Goal: Communication & Community: Share content

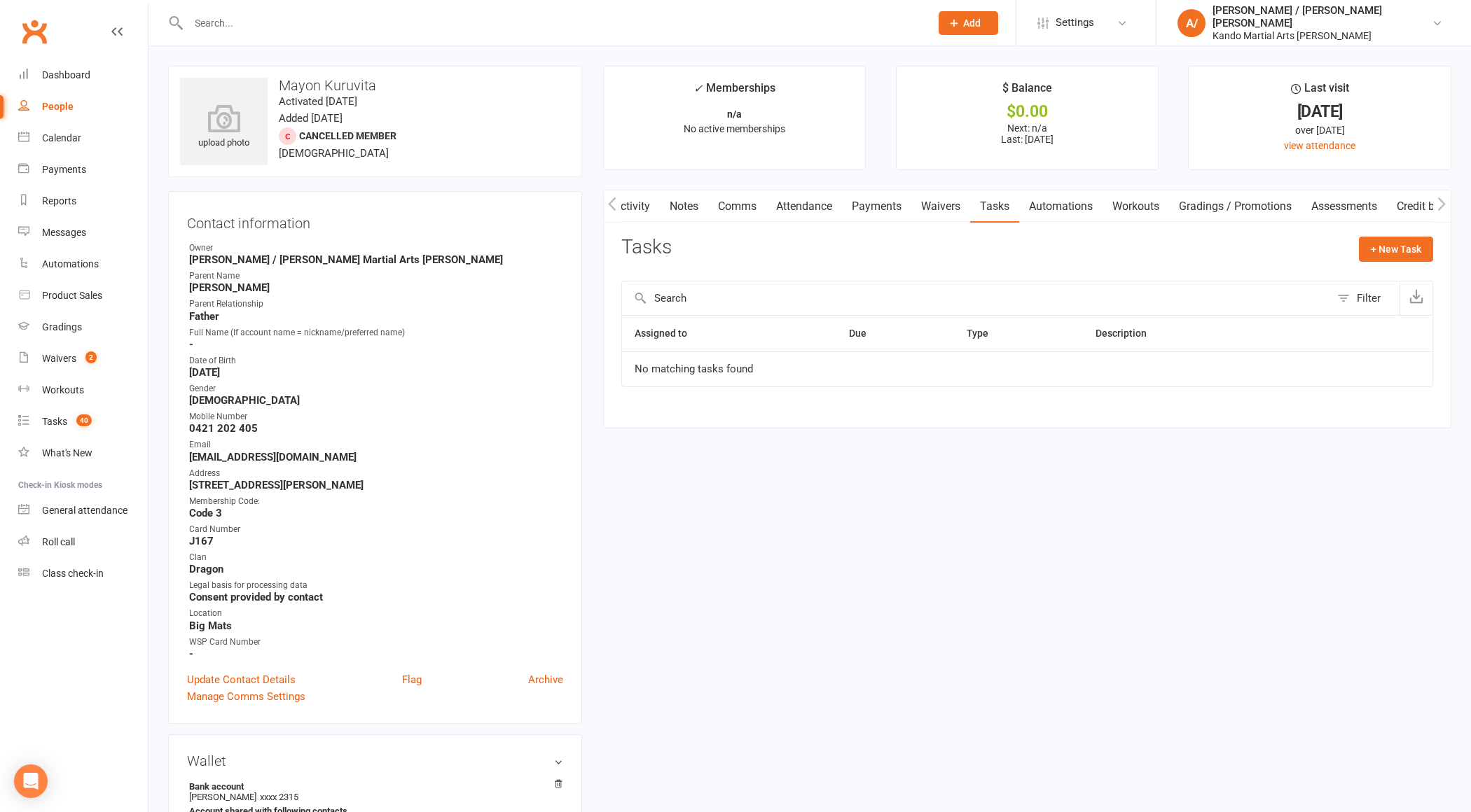
scroll to position [0, 1]
click at [223, 19] on input "text" at bounding box center [552, 23] width 737 height 19
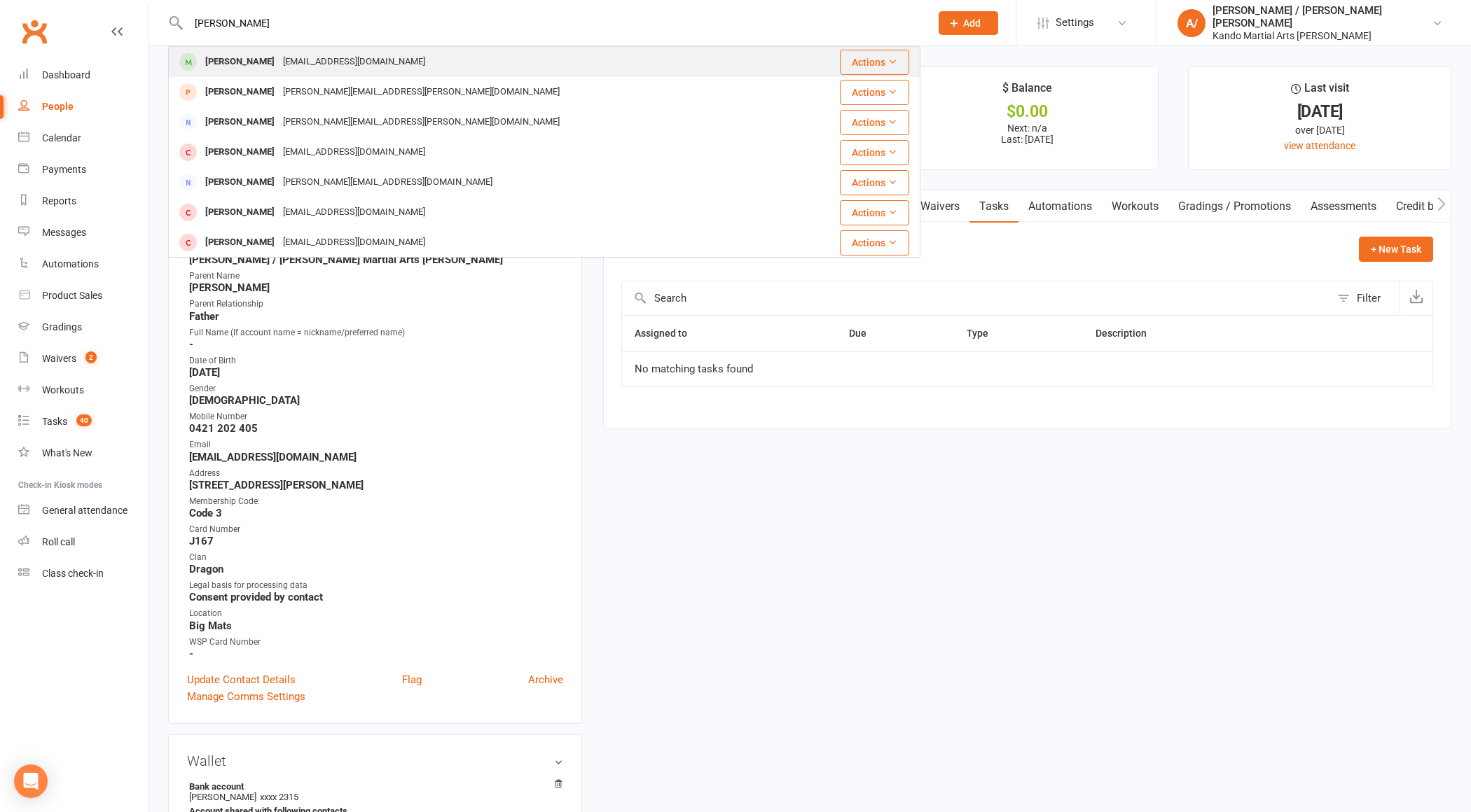
type input "[PERSON_NAME]"
click at [242, 63] on div "[PERSON_NAME]" at bounding box center [240, 62] width 78 height 20
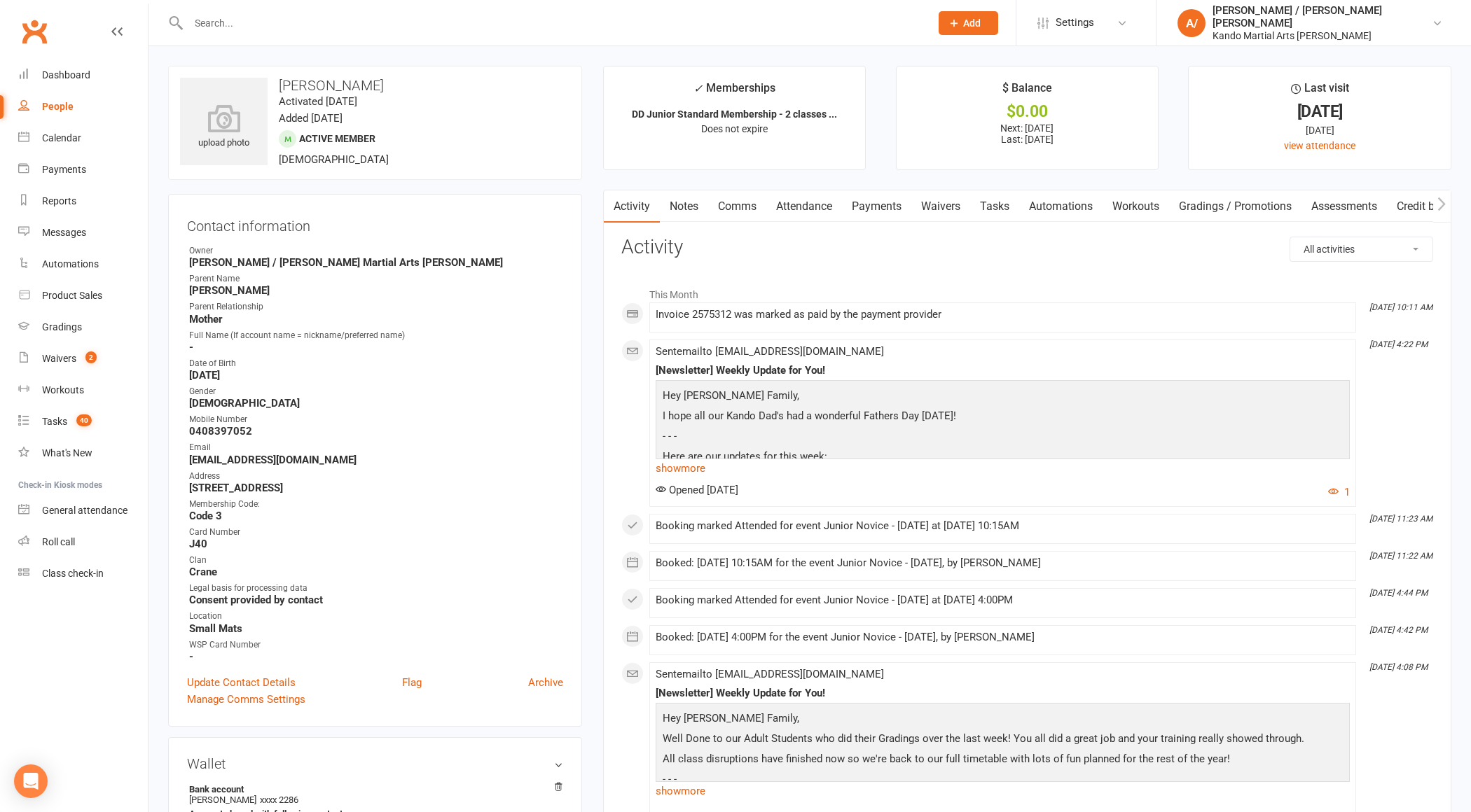
click at [815, 207] on link "Attendance" at bounding box center [805, 206] width 76 height 32
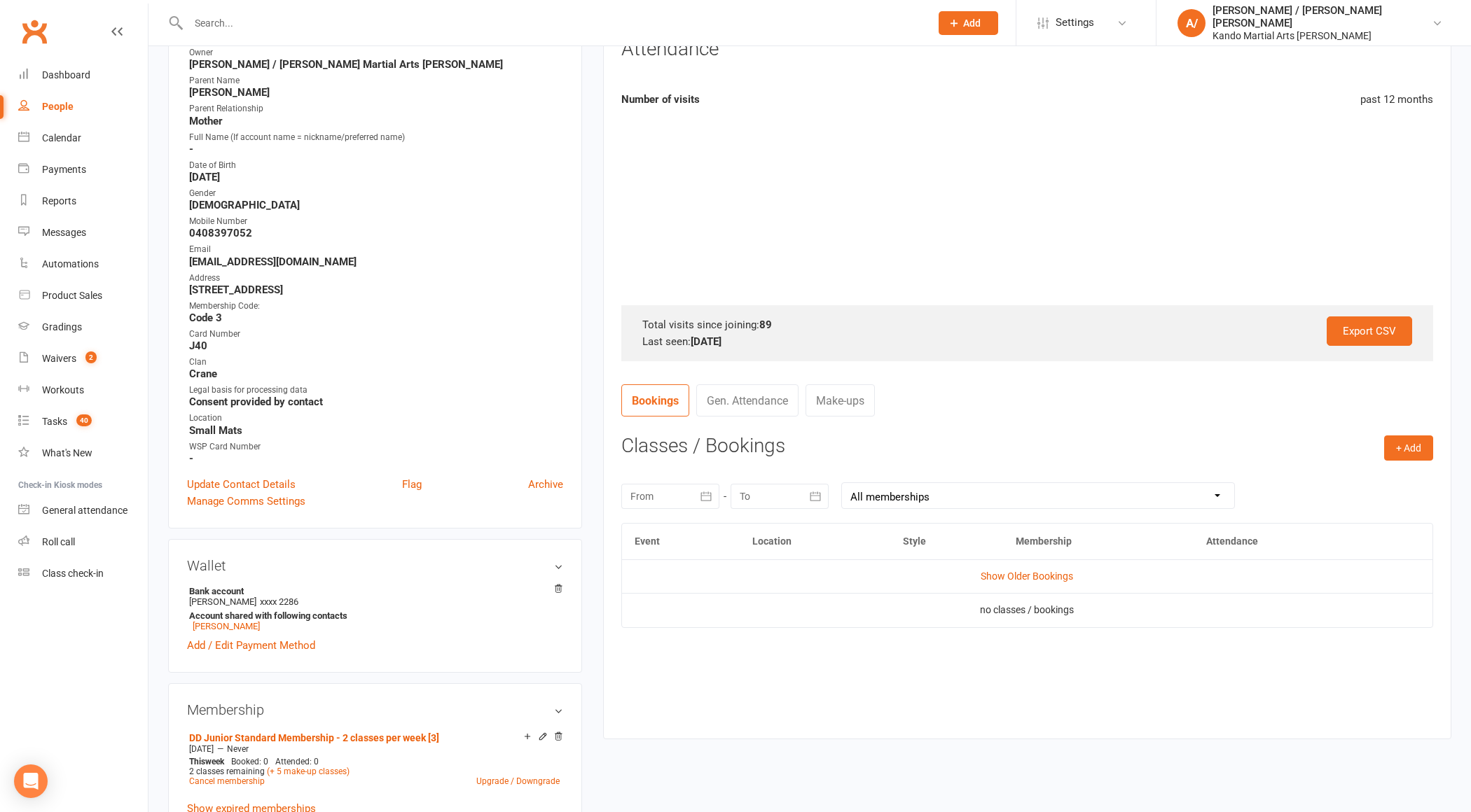
scroll to position [254, 0]
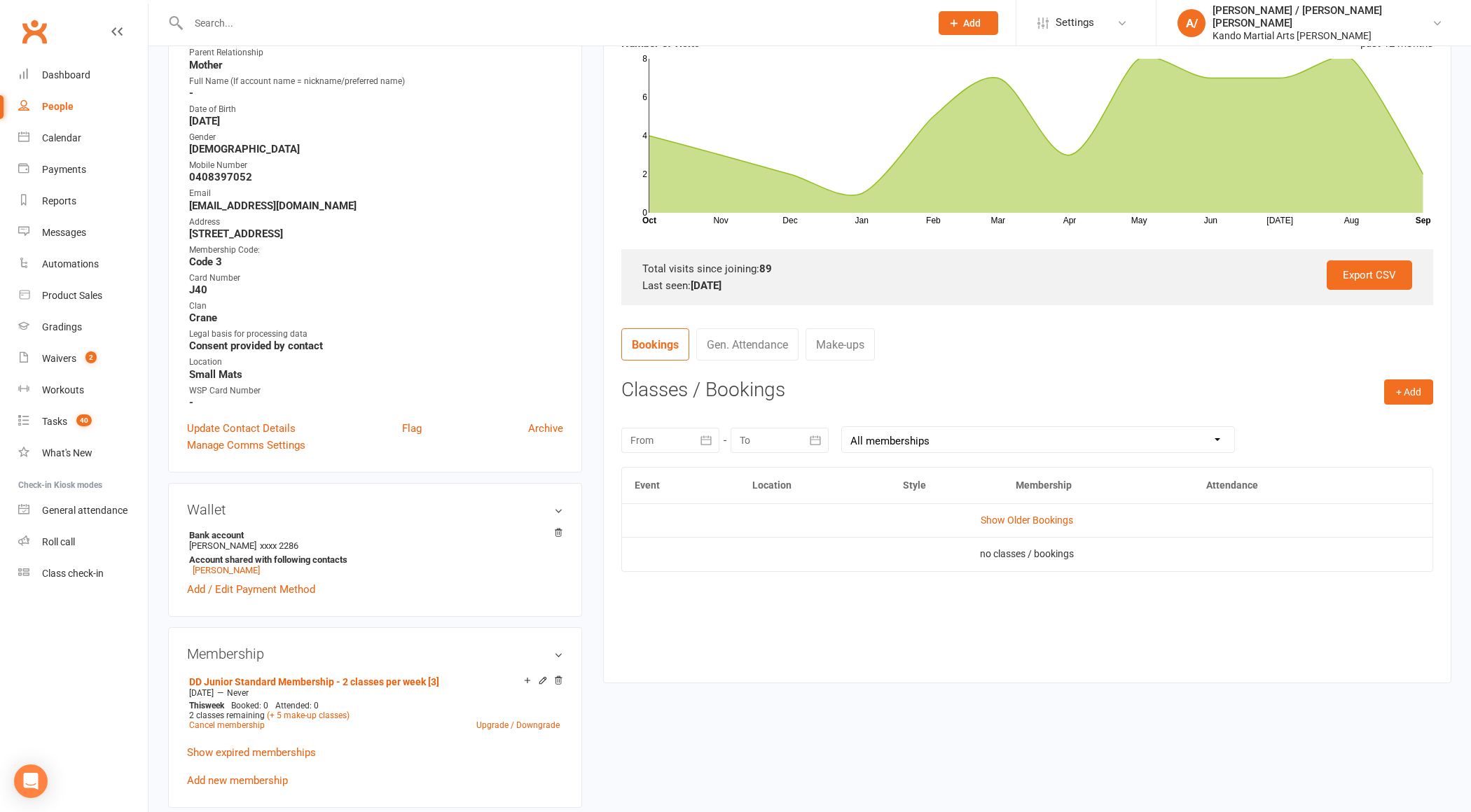
click at [703, 436] on icon "button" at bounding box center [707, 441] width 14 height 14
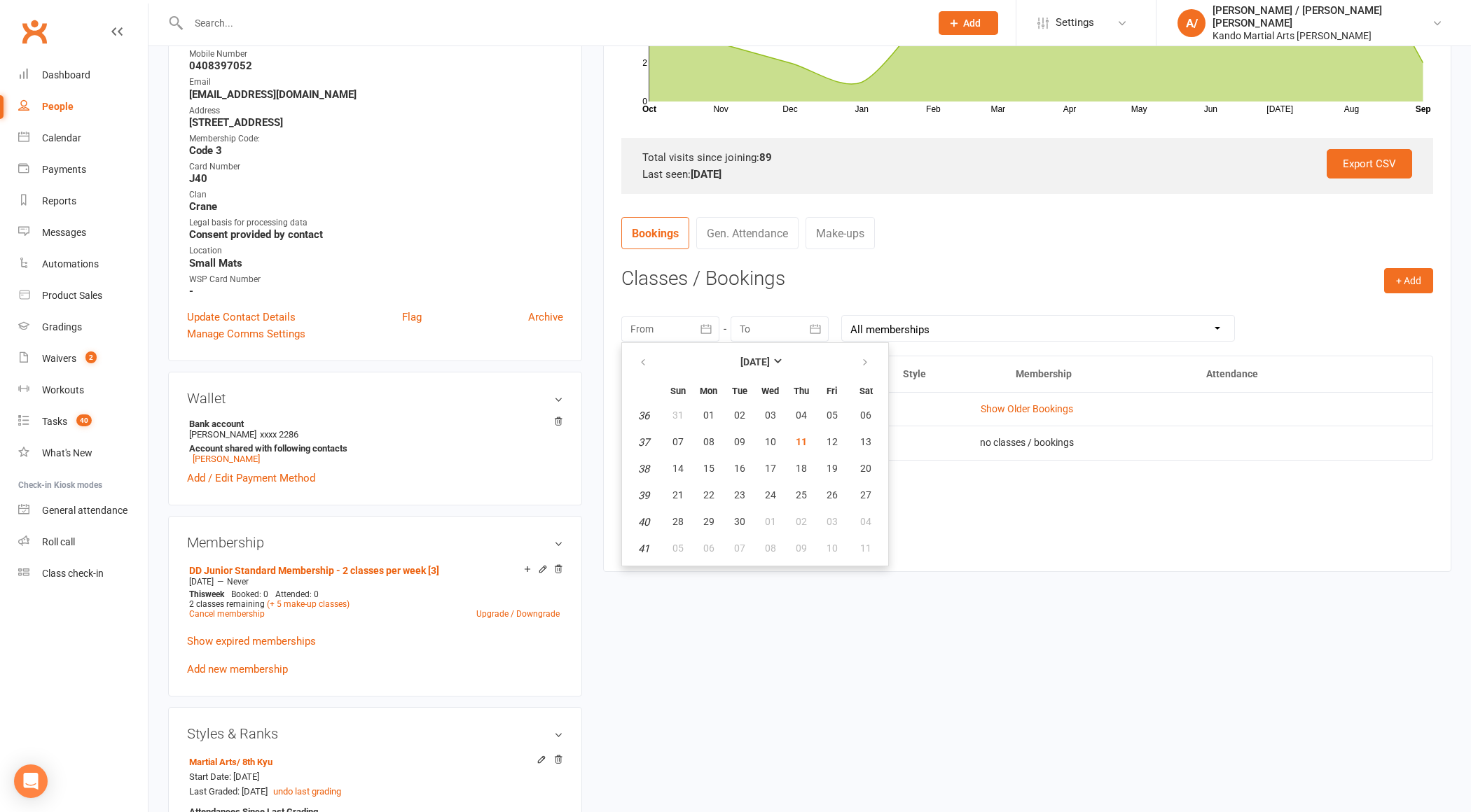
scroll to position [366, 0]
click at [644, 361] on icon "button" at bounding box center [644, 362] width 10 height 11
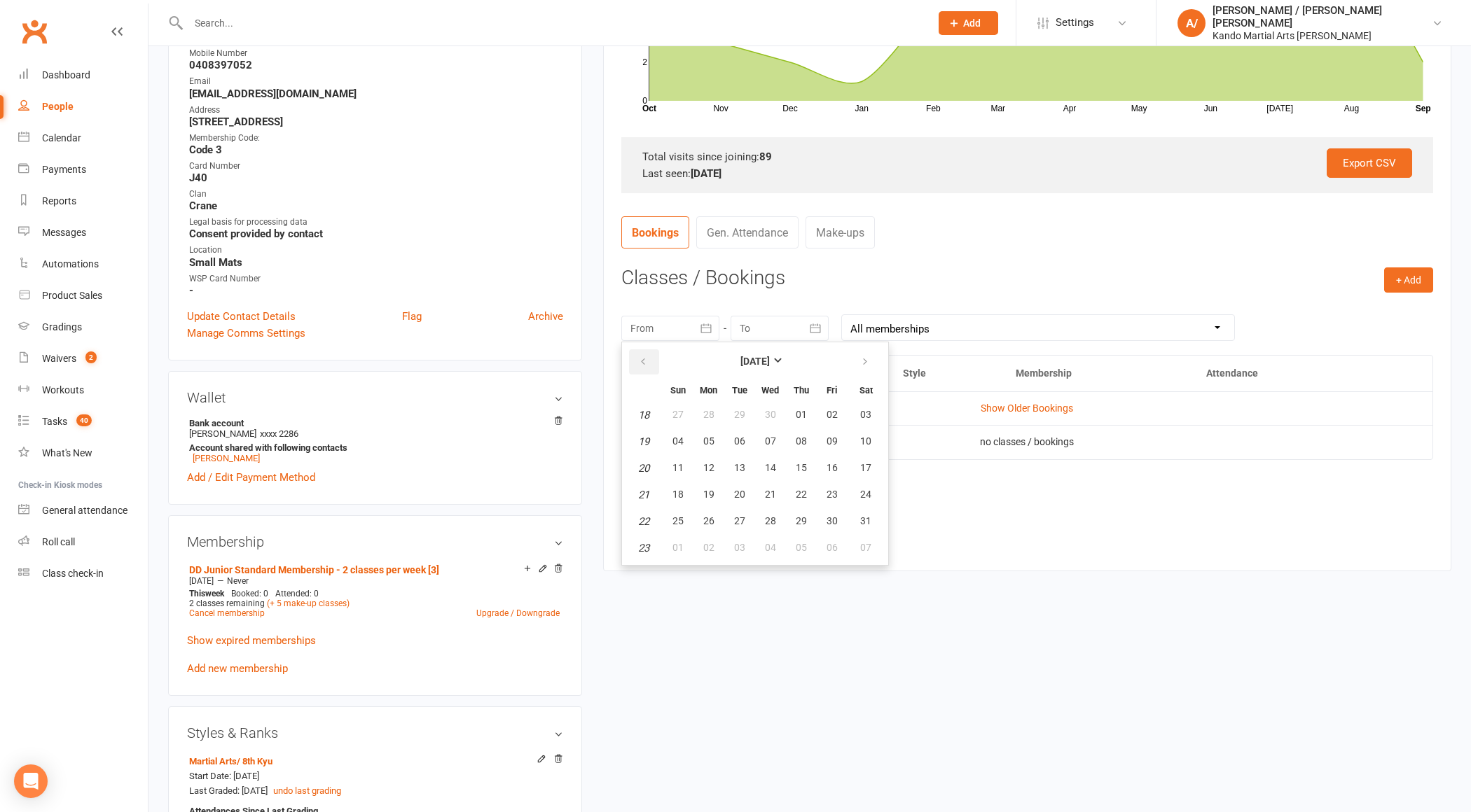
click at [644, 361] on icon "button" at bounding box center [644, 362] width 10 height 11
click at [770, 359] on strong "[DATE]" at bounding box center [755, 361] width 29 height 11
click at [649, 356] on button "button" at bounding box center [645, 359] width 30 height 25
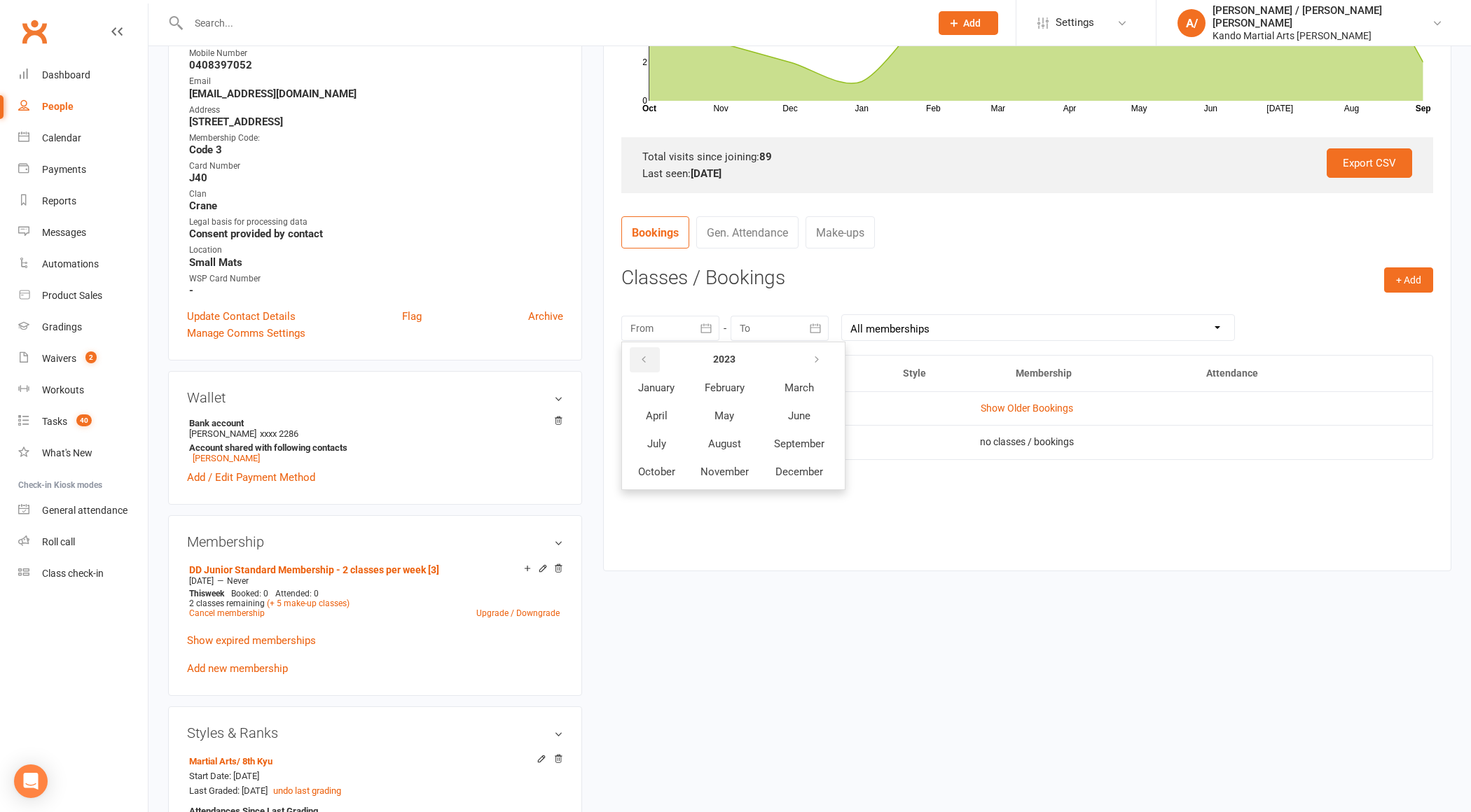
click at [649, 356] on button "button" at bounding box center [645, 359] width 30 height 25
click at [705, 381] on span "February" at bounding box center [725, 388] width 40 height 13
click at [749, 413] on button "01" at bounding box center [739, 415] width 29 height 25
type input "[DATE]"
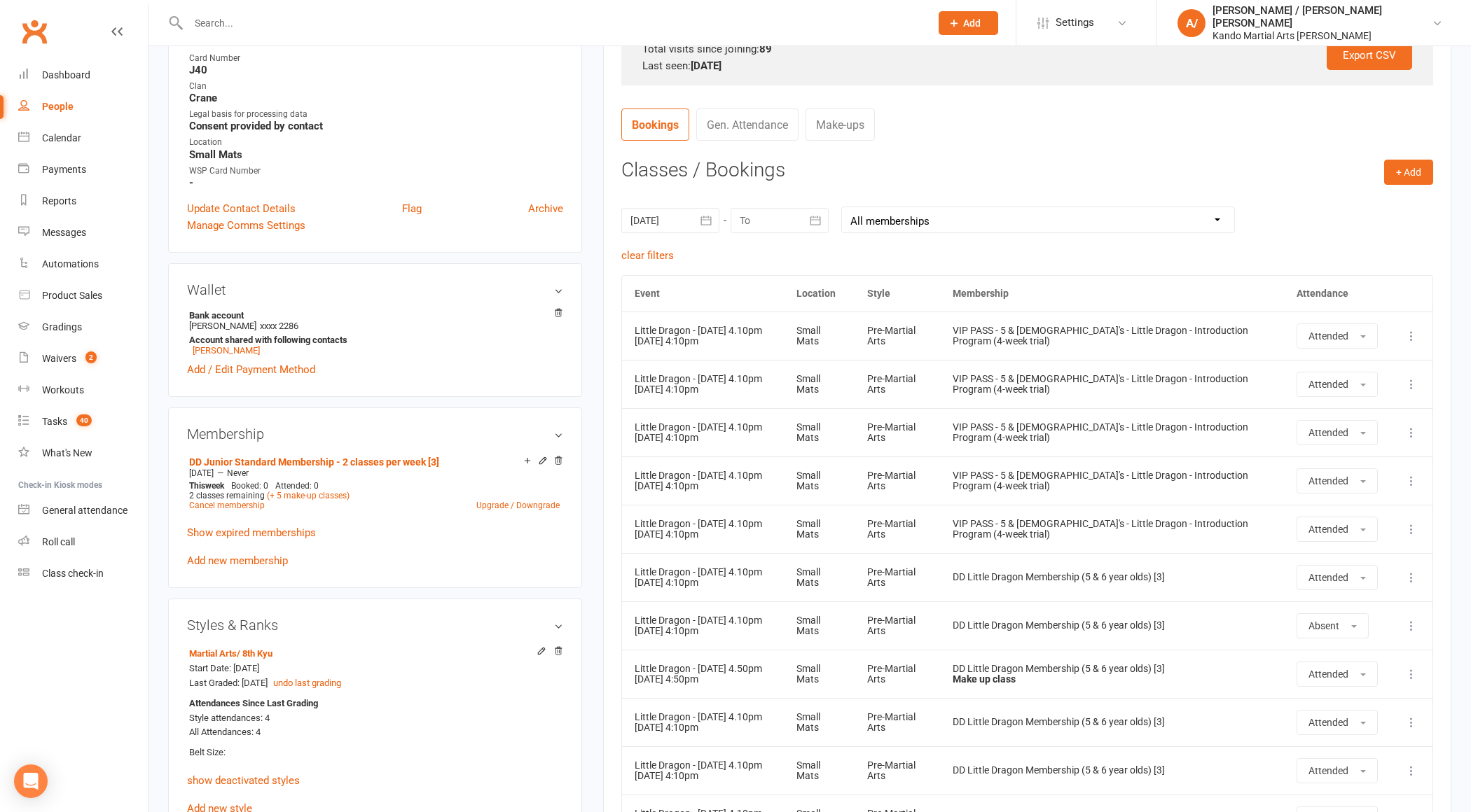
scroll to position [494, 0]
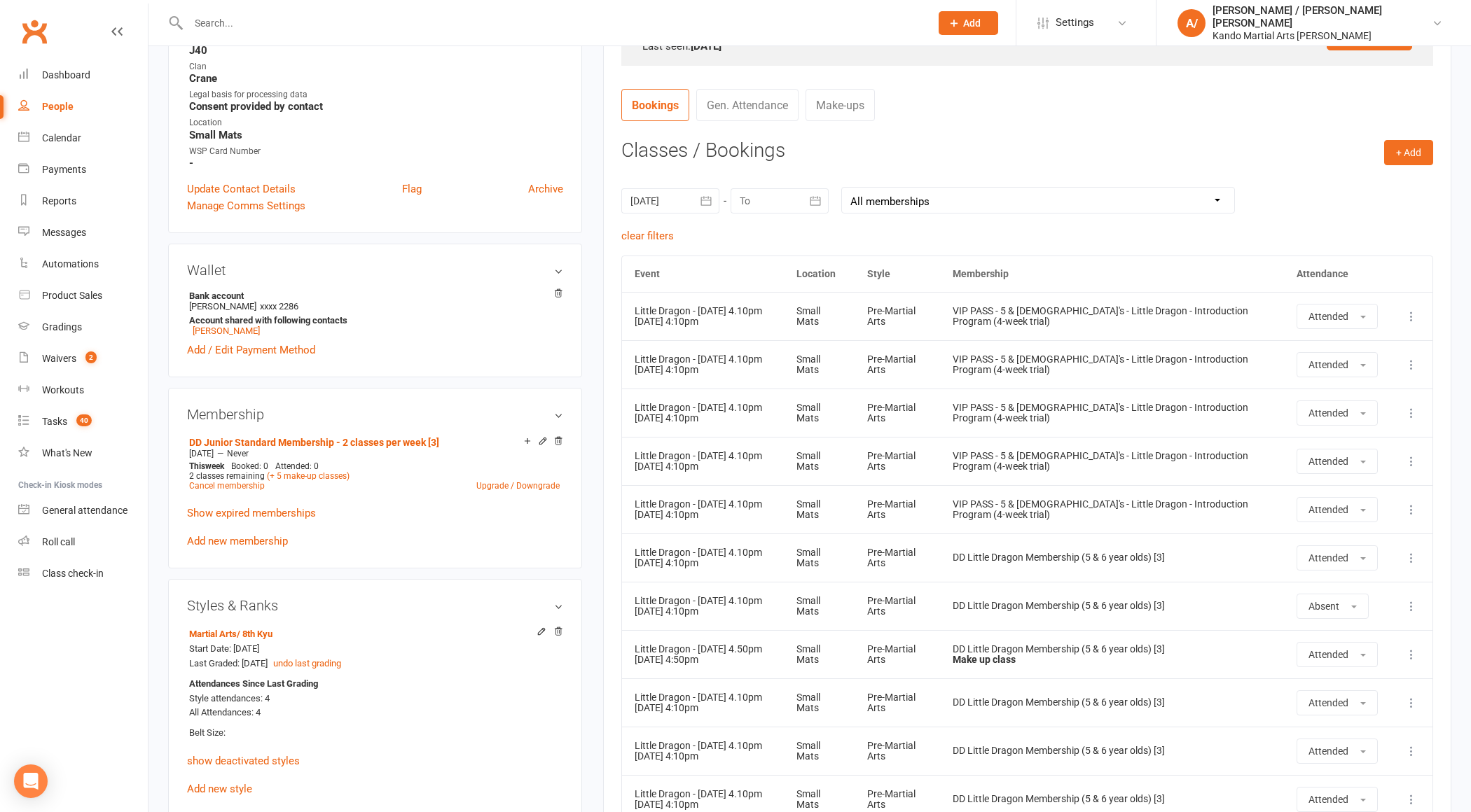
drag, startPoint x: 628, startPoint y: 318, endPoint x: 751, endPoint y: 322, distance: 123.1
click at [751, 322] on td "Little Dragon - [DATE] 4.10pm [DATE] 4:10pm" at bounding box center [703, 316] width 162 height 49
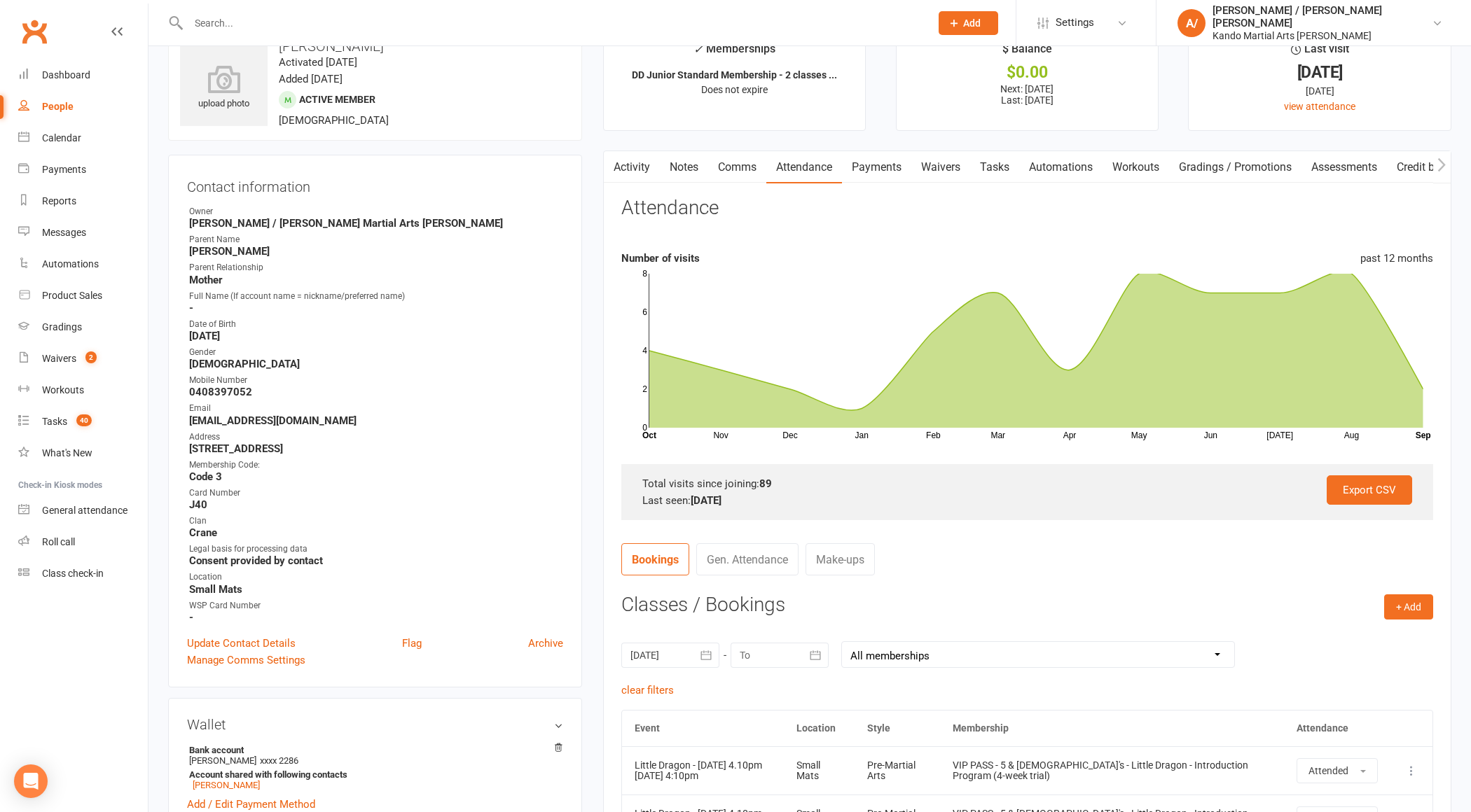
scroll to position [31, 0]
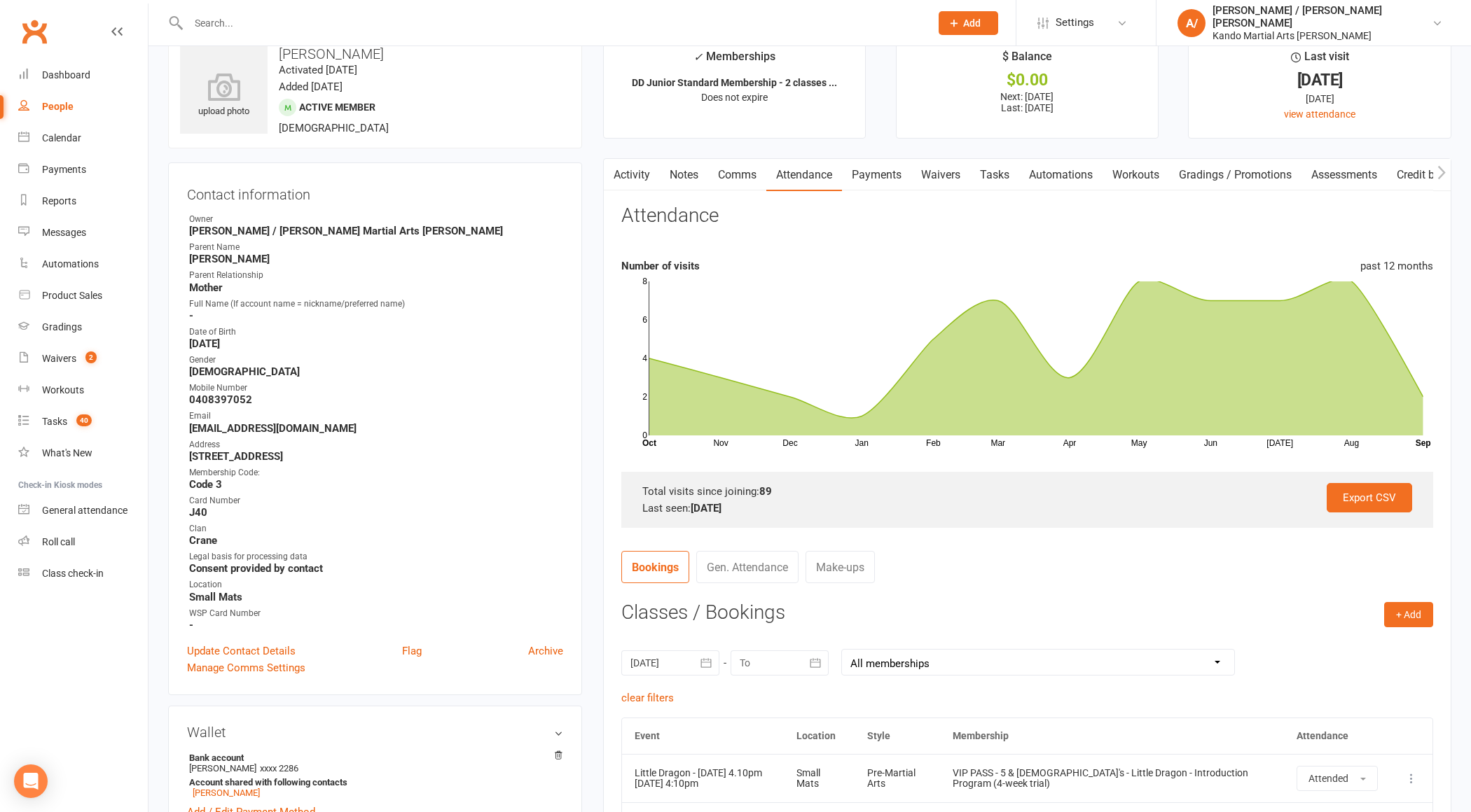
click at [644, 176] on link "Activity" at bounding box center [632, 175] width 56 height 32
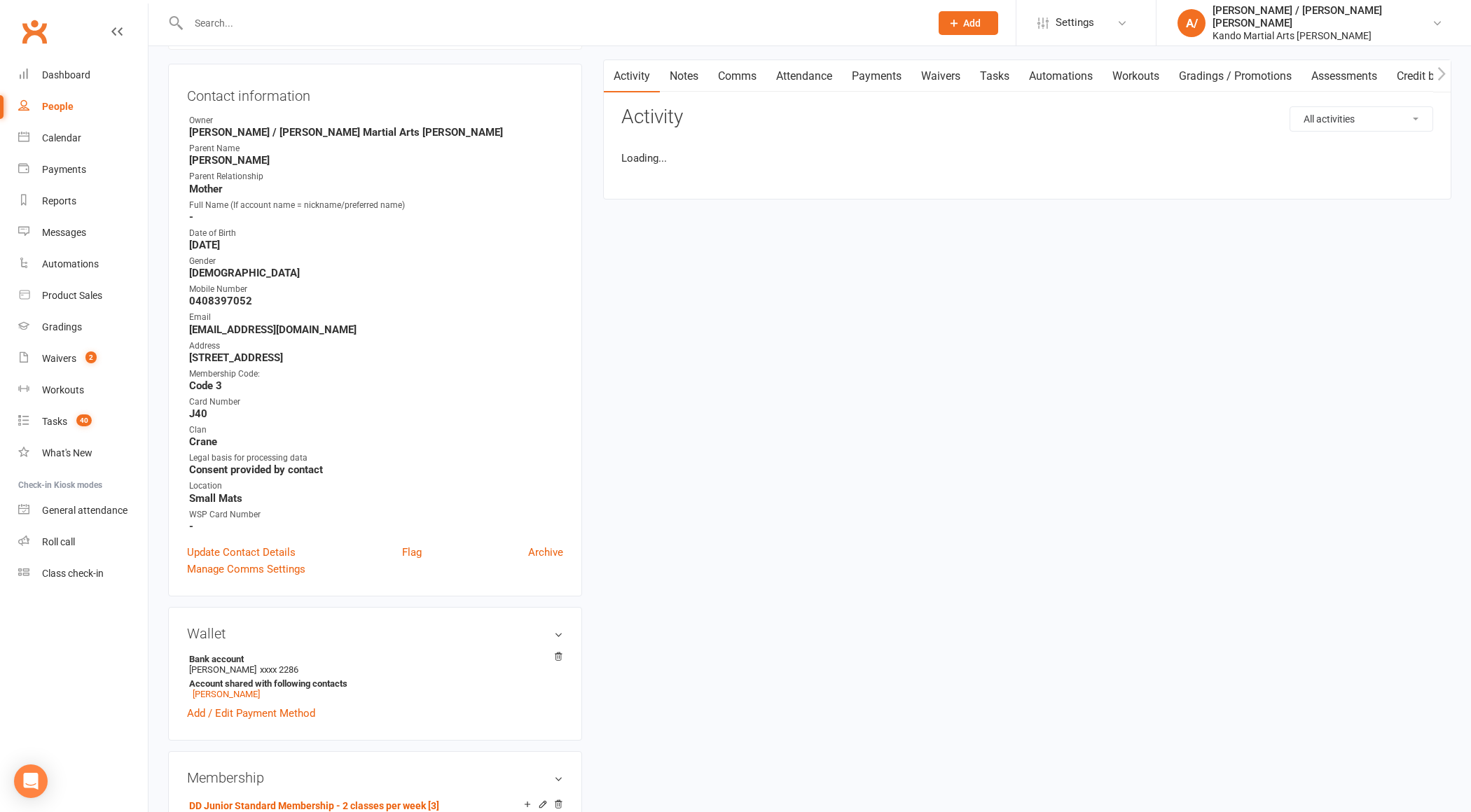
scroll to position [235, 0]
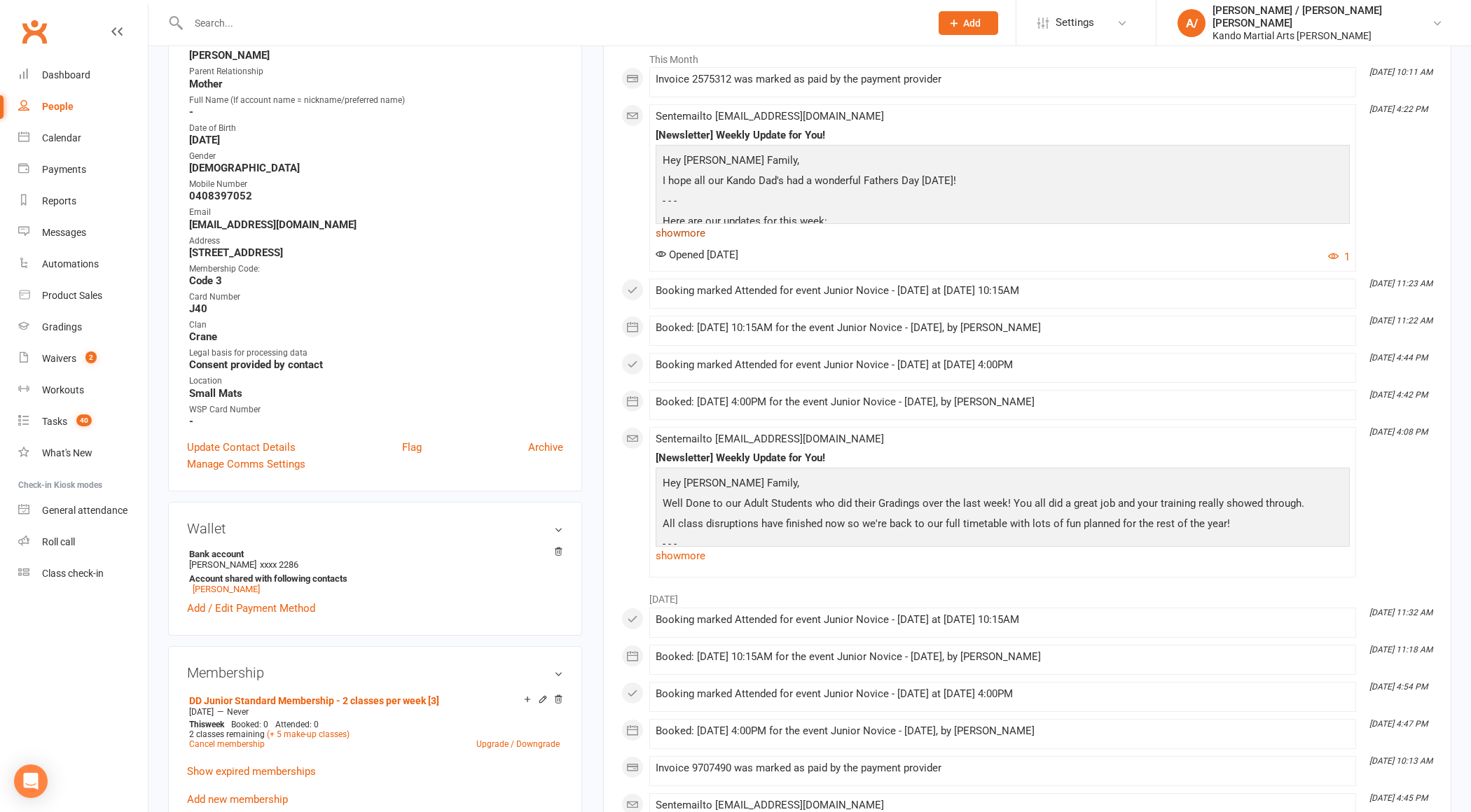
click at [704, 229] on link "show more" at bounding box center [1003, 233] width 694 height 19
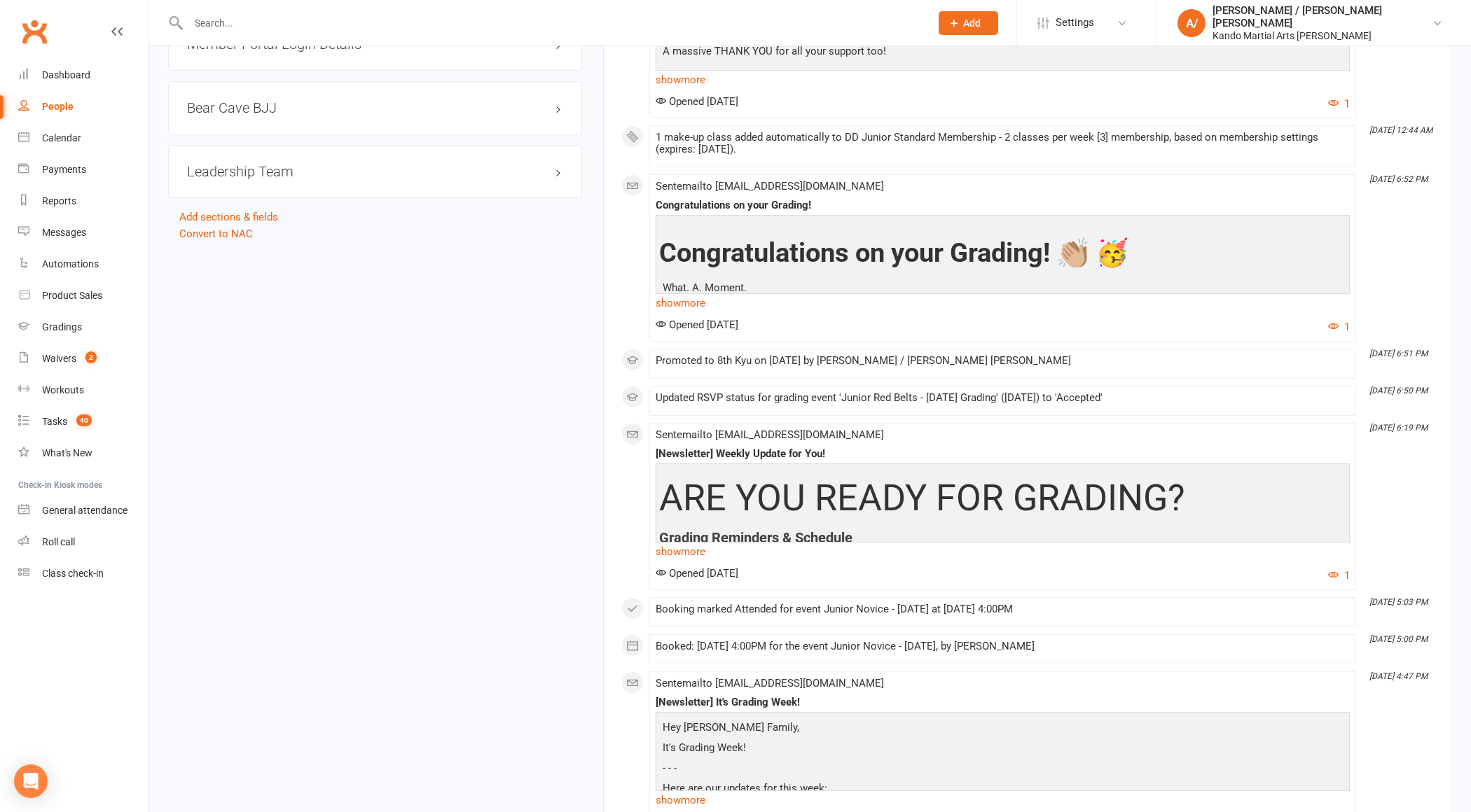
scroll to position [2337, 0]
click at [702, 295] on link "show more" at bounding box center [1003, 300] width 694 height 19
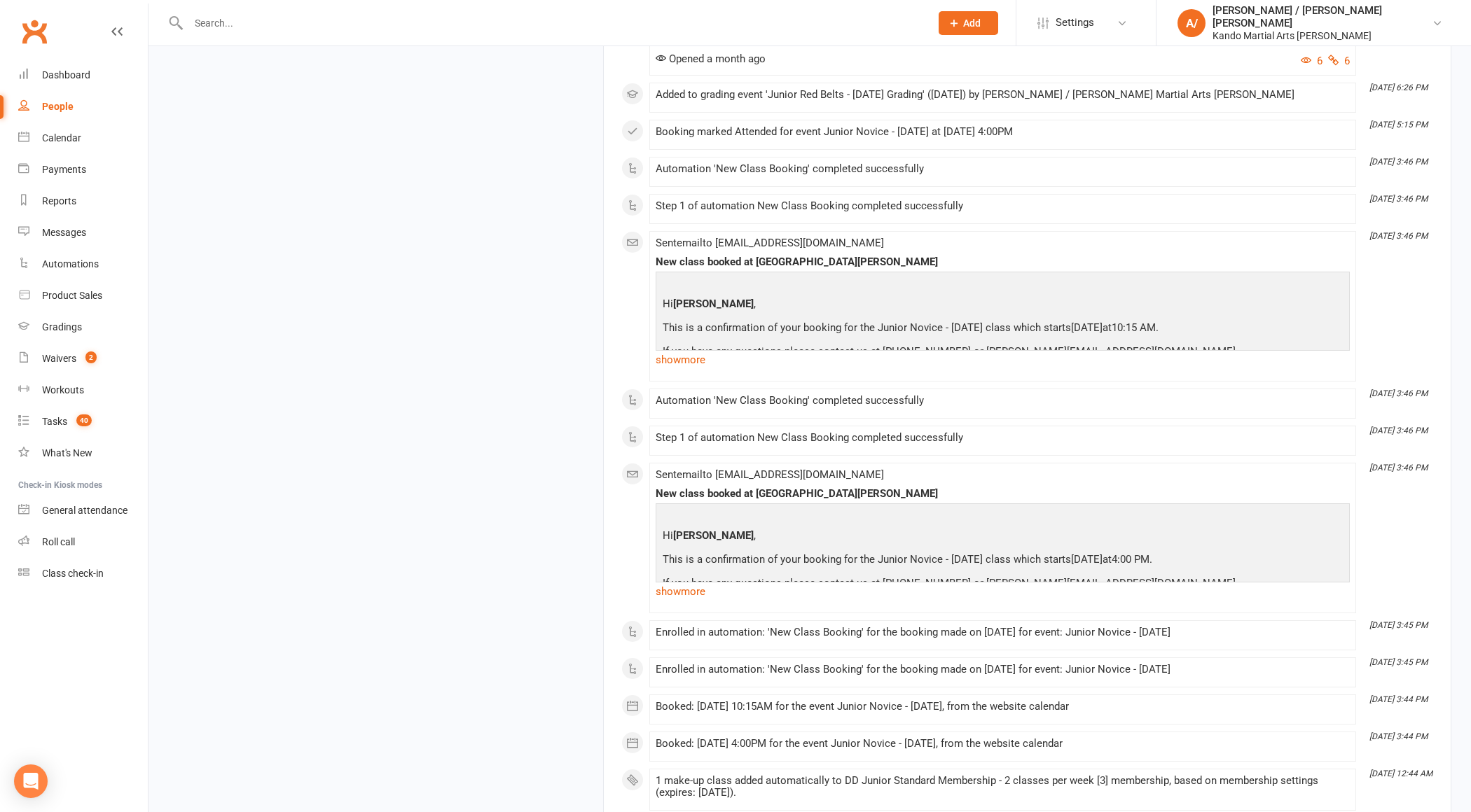
scroll to position [4485, 0]
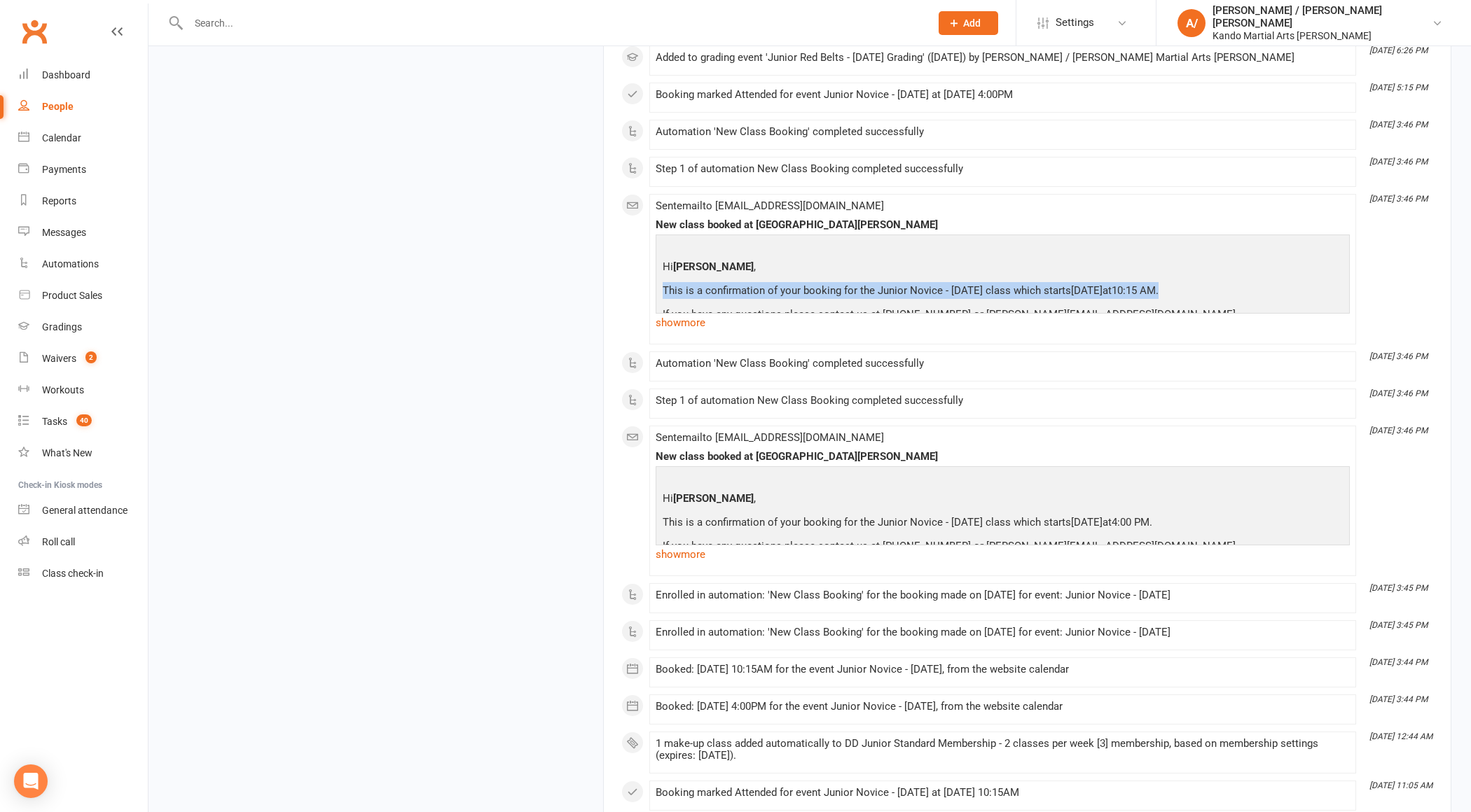
drag, startPoint x: 754, startPoint y: 318, endPoint x: 914, endPoint y: 351, distance: 163.4
click at [912, 351] on div "Hi [PERSON_NAME] , This is a confirmation of your booking for the Junior Novice…" at bounding box center [1003, 361] width 687 height 245
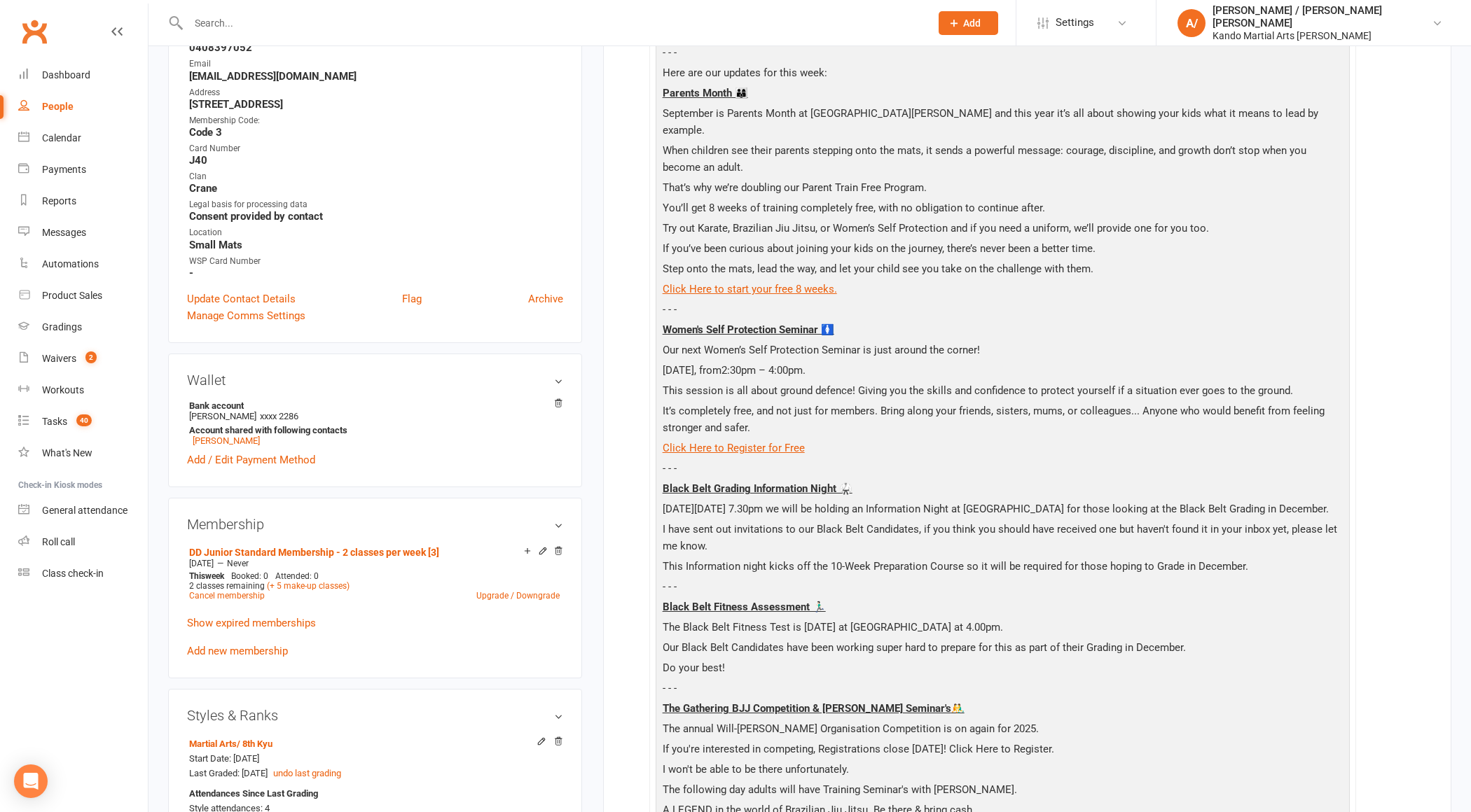
scroll to position [398, 0]
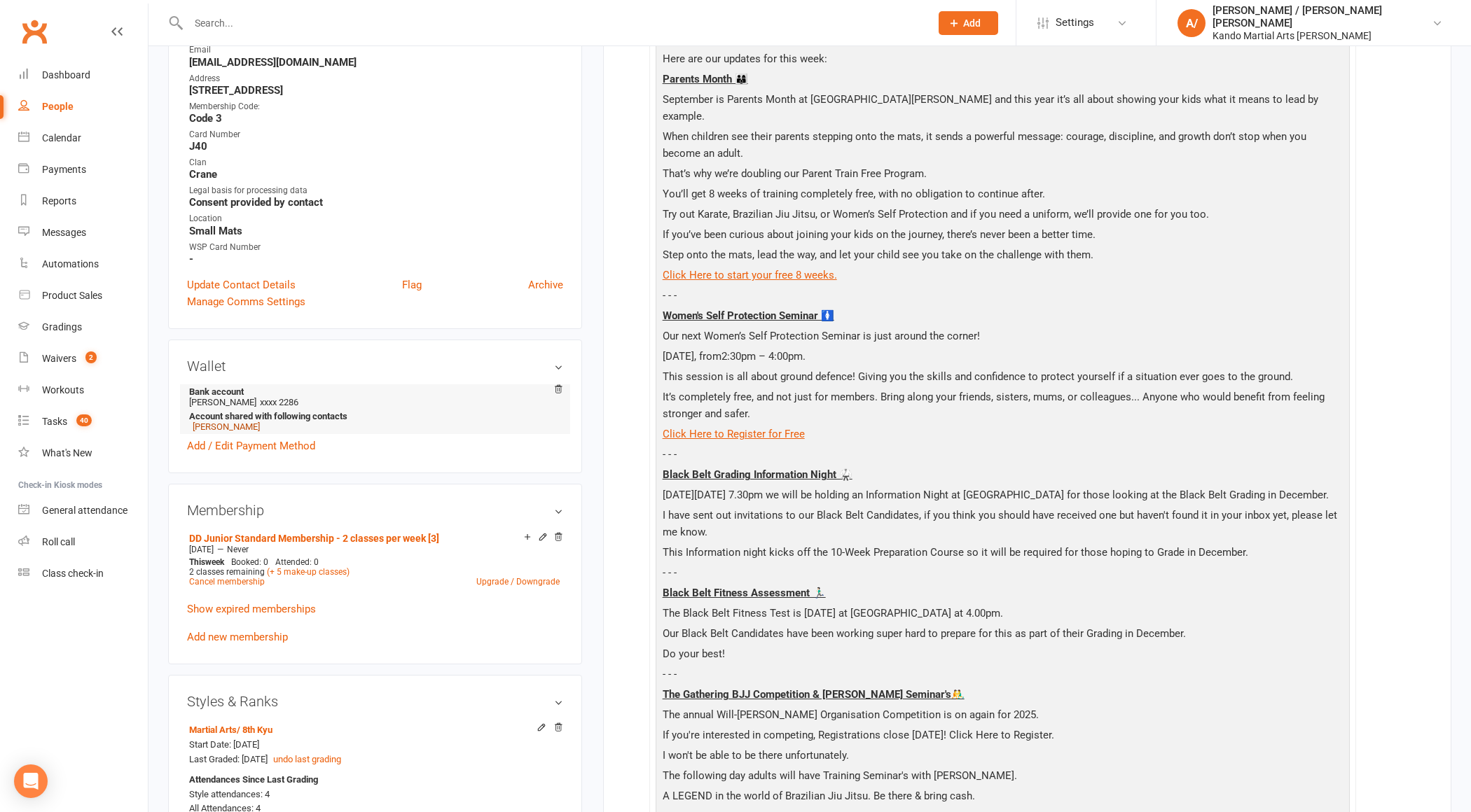
click at [243, 421] on link "[PERSON_NAME]" at bounding box center [226, 426] width 67 height 11
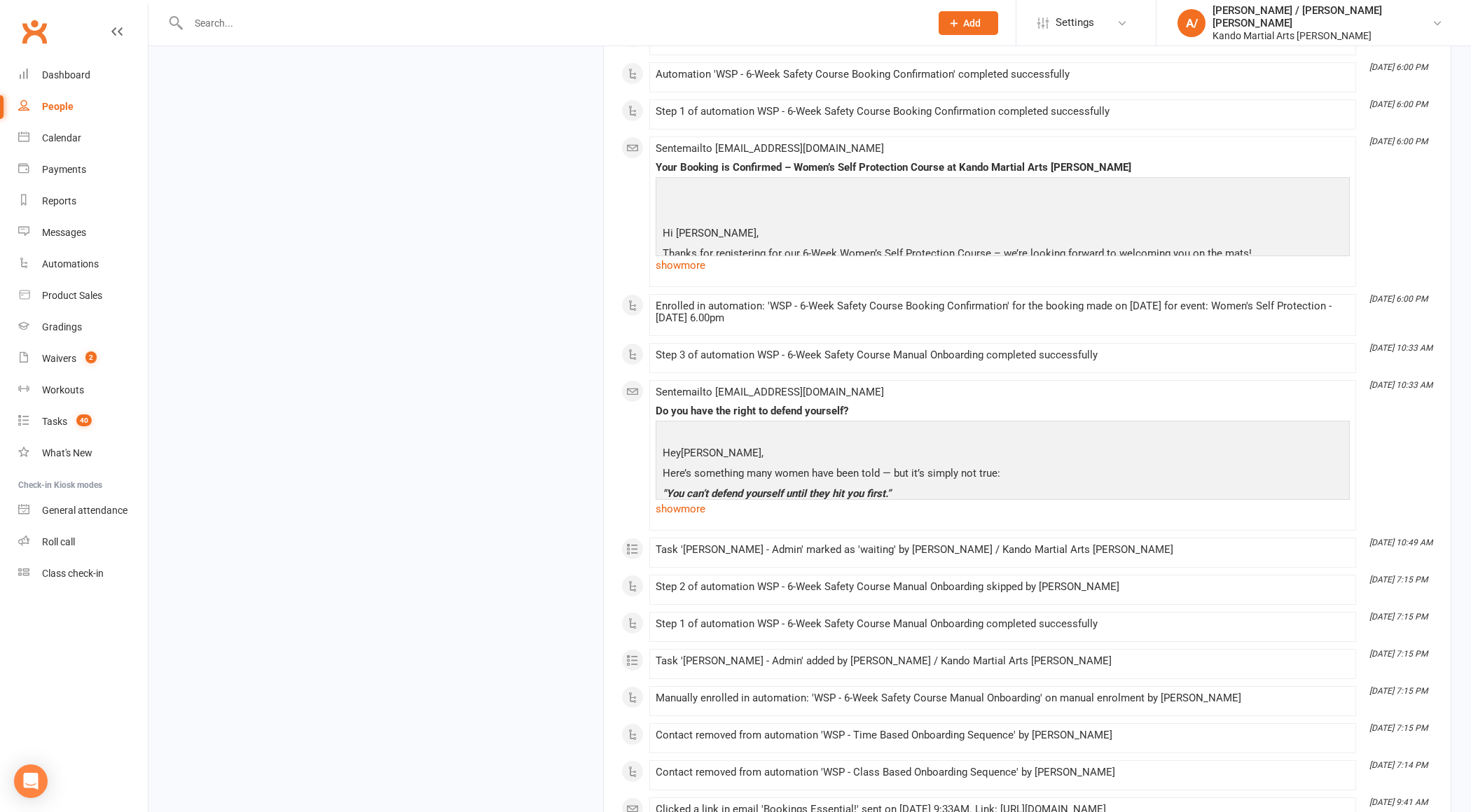
scroll to position [3669, 0]
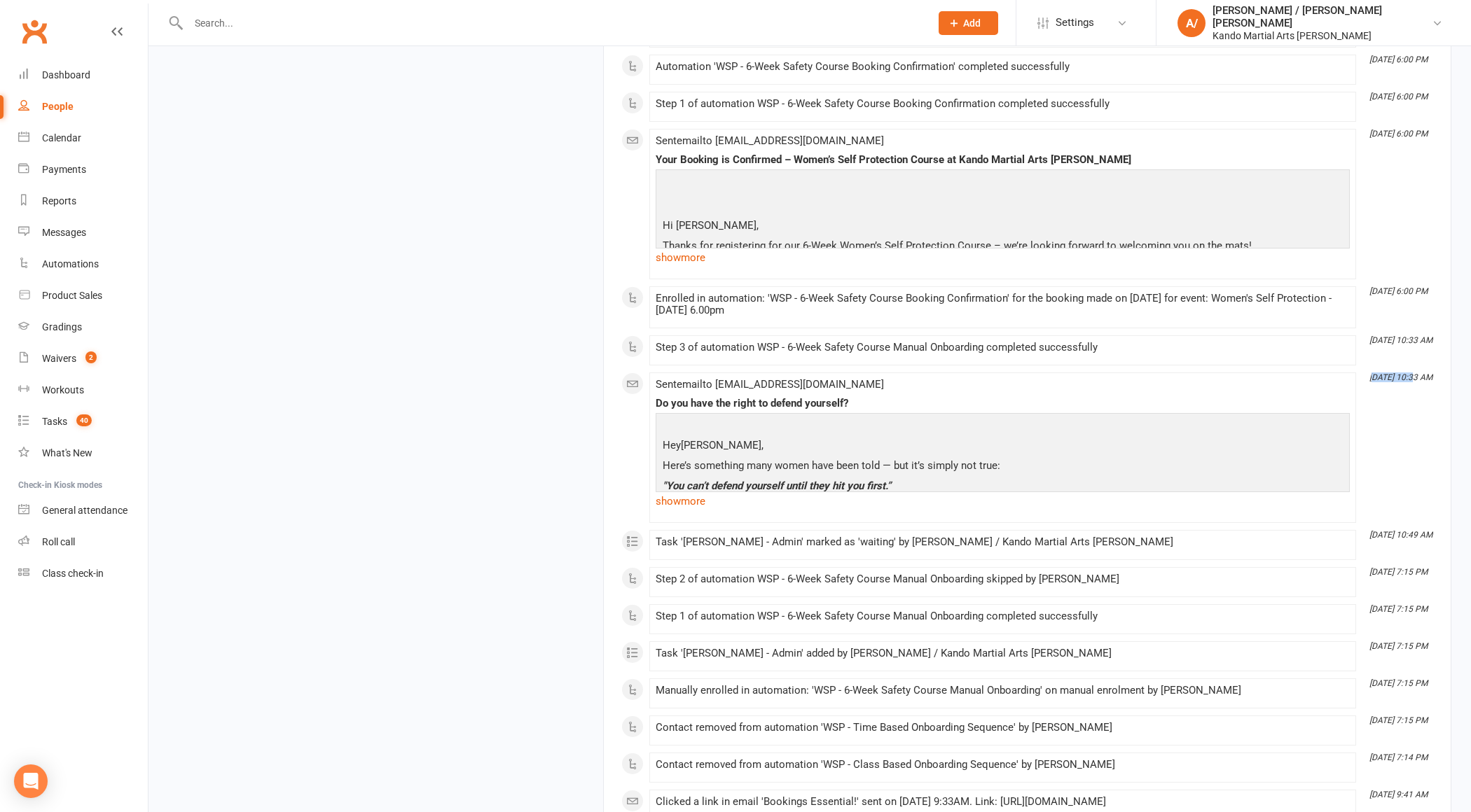
drag, startPoint x: 1377, startPoint y: 325, endPoint x: 1427, endPoint y: 325, distance: 50.0
click at [1426, 373] on icon "[DATE] 10:33 AM" at bounding box center [1401, 378] width 63 height 10
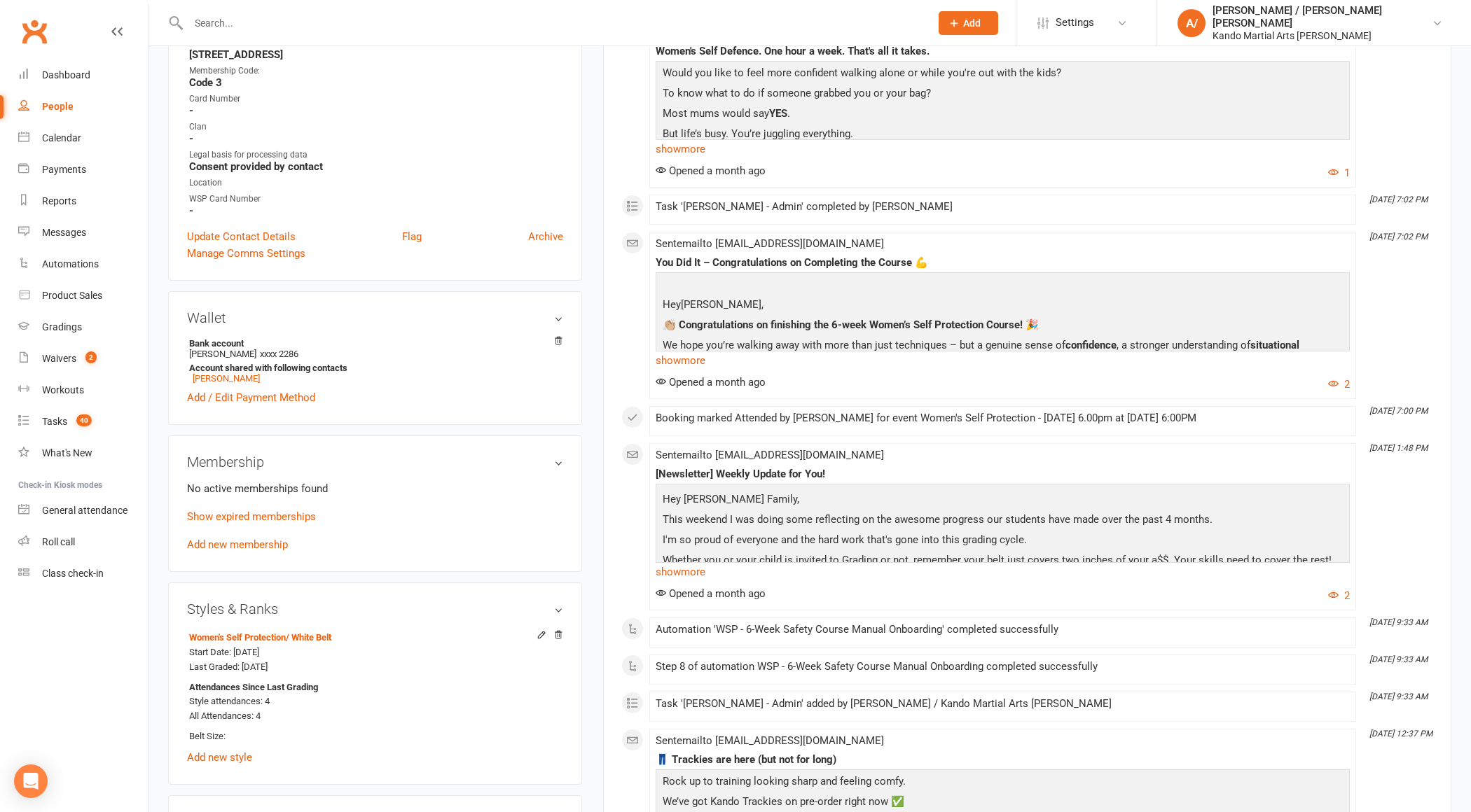
scroll to position [433, 0]
click at [693, 351] on link "show more" at bounding box center [1003, 358] width 694 height 19
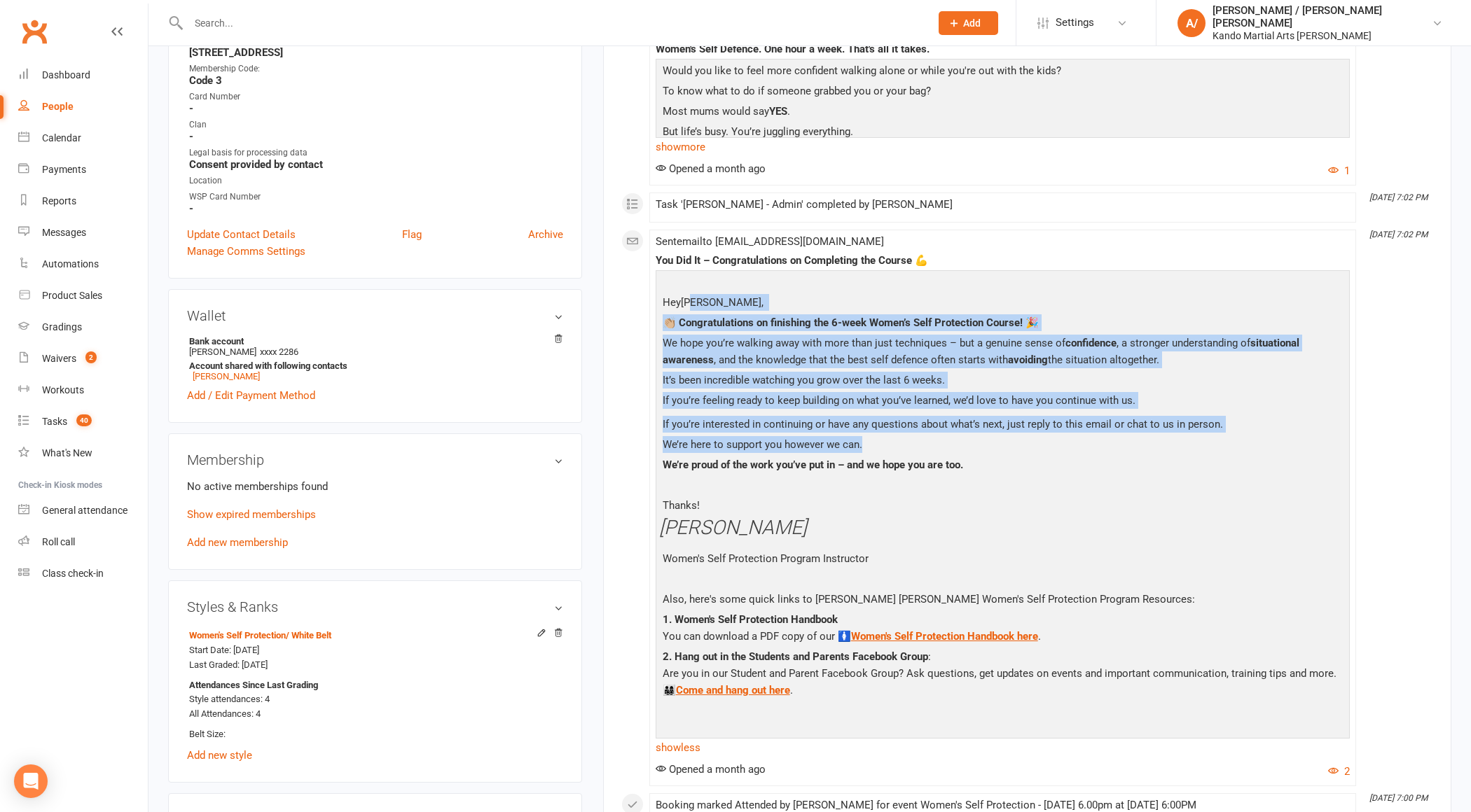
drag, startPoint x: 694, startPoint y: 299, endPoint x: 1080, endPoint y: 443, distance: 412.0
click at [1080, 443] on div "Hey [PERSON_NAME], 👏🏼 Congratulations on finishing the 6-week Women’s Self Prot…" at bounding box center [1003, 504] width 687 height 459
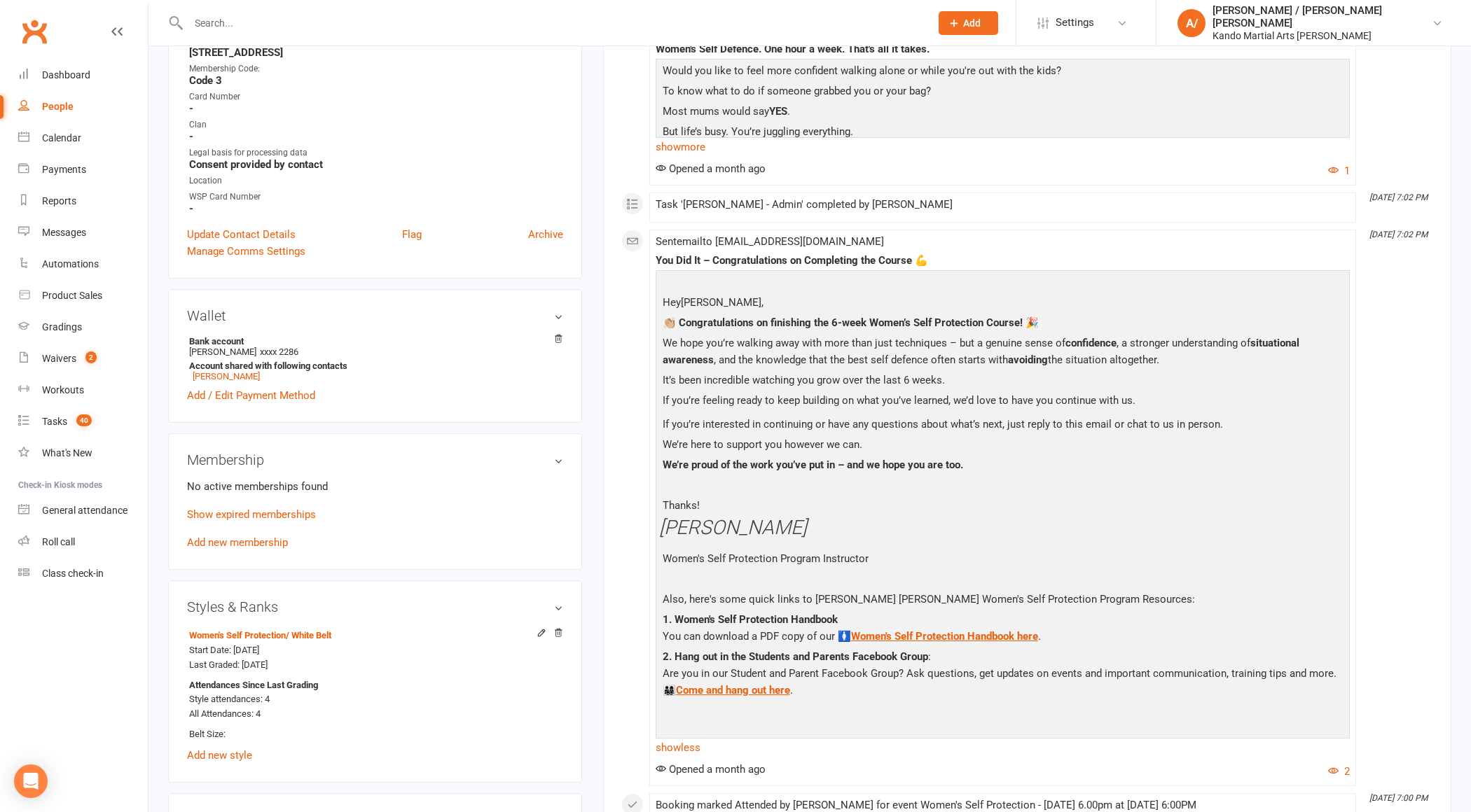
drag, startPoint x: 1080, startPoint y: 443, endPoint x: 1058, endPoint y: 433, distance: 24.2
click at [1058, 436] on p "We’re here to support you however we can." at bounding box center [1003, 446] width 687 height 20
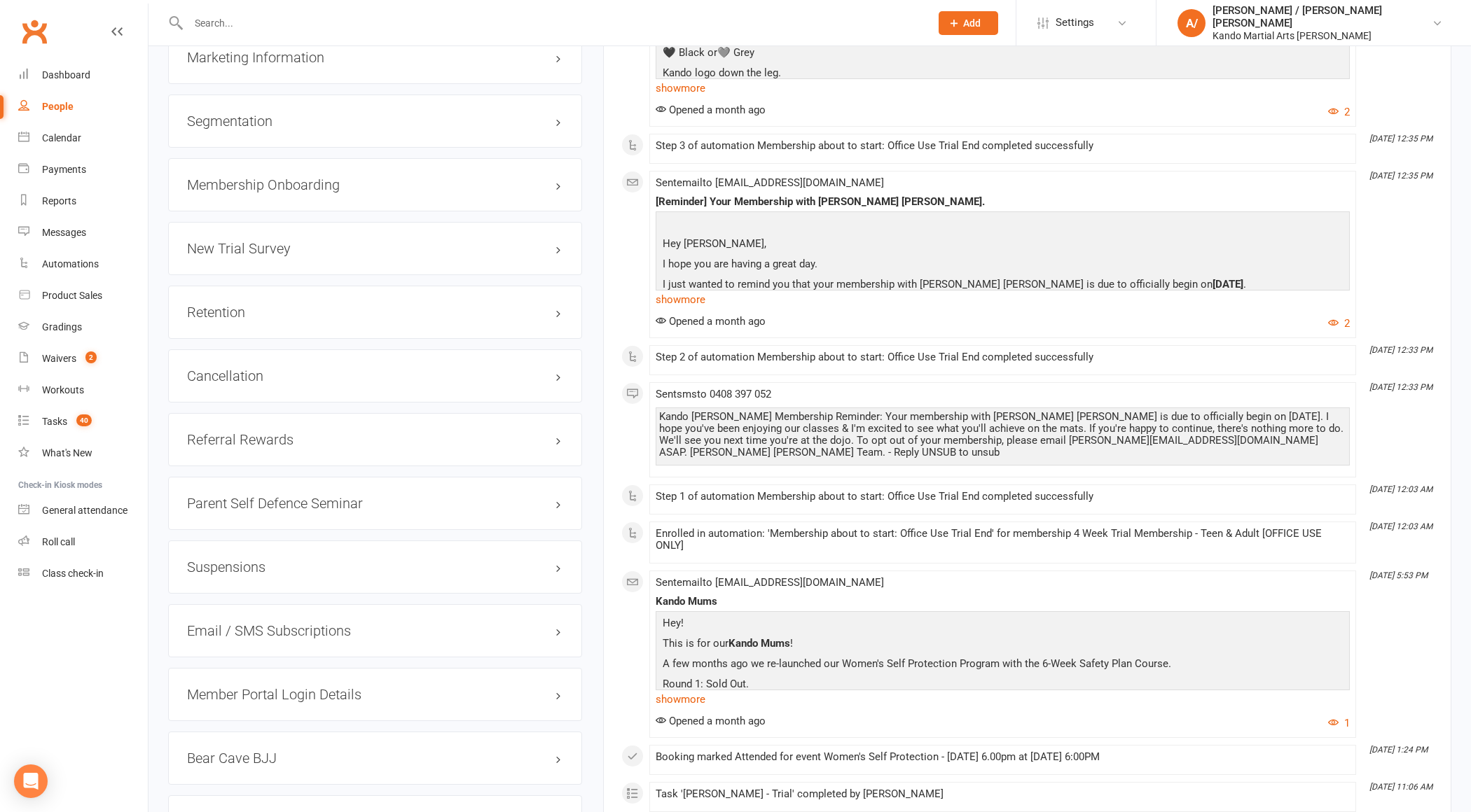
scroll to position [1584, 0]
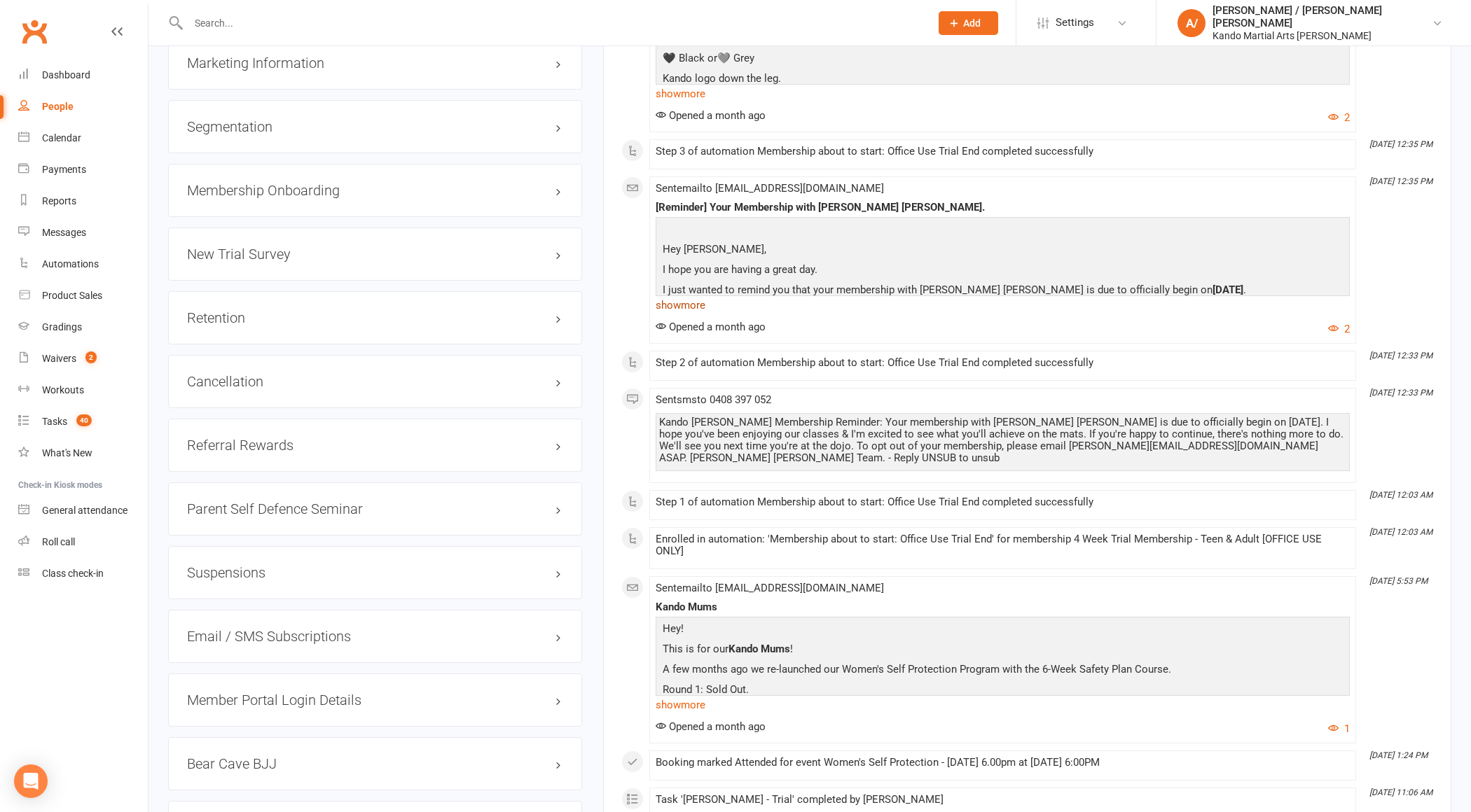
click at [693, 295] on link "show more" at bounding box center [1003, 305] width 694 height 19
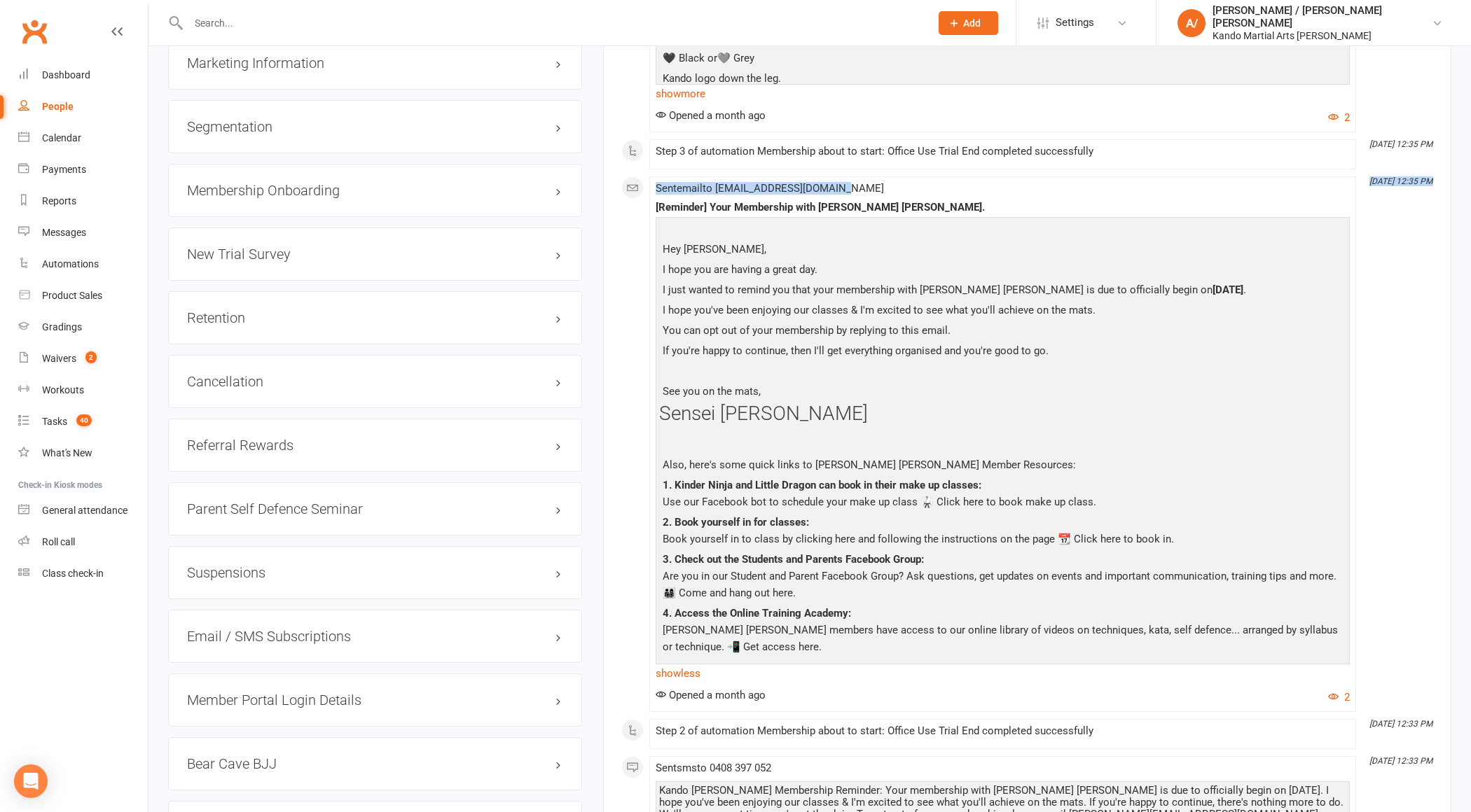
drag, startPoint x: 1389, startPoint y: 176, endPoint x: 1470, endPoint y: 176, distance: 81.0
click at [743, 251] on p "Hey [PERSON_NAME] ," at bounding box center [1003, 251] width 687 height 20
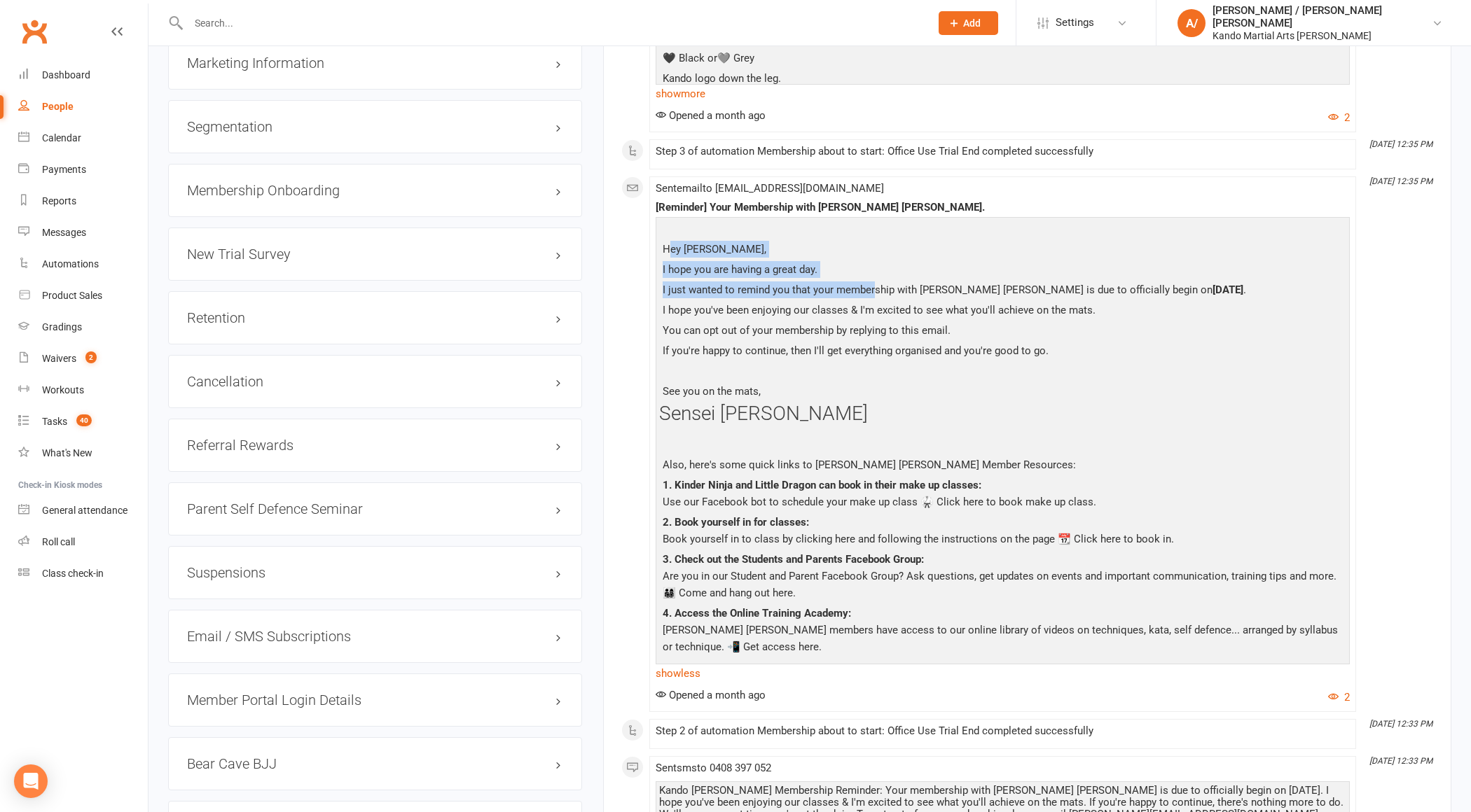
drag, startPoint x: 667, startPoint y: 235, endPoint x: 873, endPoint y: 283, distance: 211.5
click at [873, 283] on div "Hey [PERSON_NAME] , I hope you are having a great day. I just wanted to remind …" at bounding box center [1003, 439] width 687 height 439
click at [978, 283] on p "I just wanted to remind you that your membership with [PERSON_NAME] [PERSON_NAM…" at bounding box center [1003, 291] width 687 height 20
drag, startPoint x: 686, startPoint y: 279, endPoint x: 807, endPoint y: 276, distance: 121.0
click at [807, 281] on p "I just wanted to remind you that your membership with [PERSON_NAME] [PERSON_NAM…" at bounding box center [1003, 291] width 687 height 20
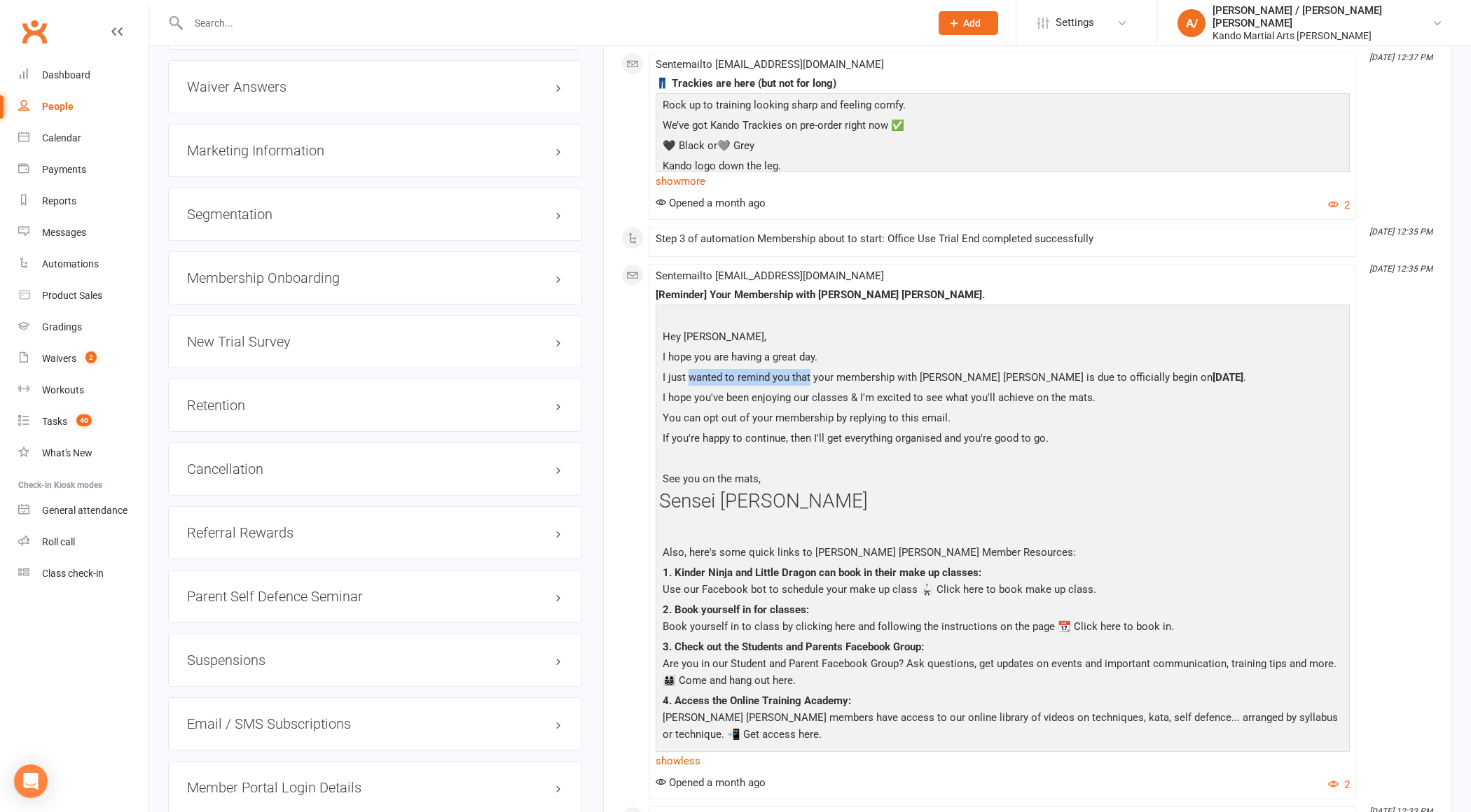
scroll to position [1512, 0]
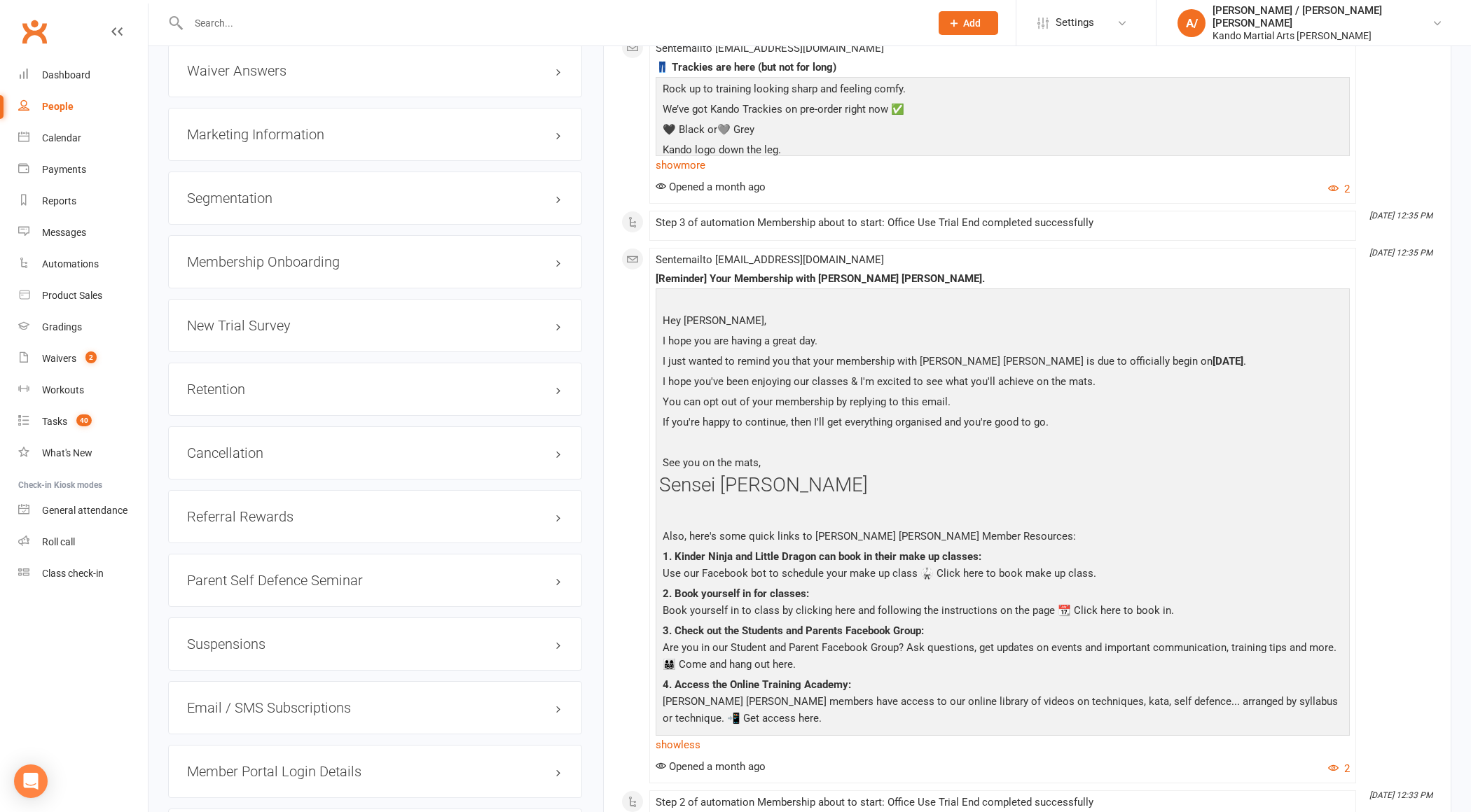
click at [865, 353] on p "I just wanted to remind you that your membership with [PERSON_NAME] [PERSON_NAM…" at bounding box center [1003, 363] width 687 height 20
drag, startPoint x: 957, startPoint y: 358, endPoint x: 1218, endPoint y: 361, distance: 261.0
click at [1218, 361] on p "I just wanted to remind you that your membership with [PERSON_NAME] [PERSON_NAM…" at bounding box center [1003, 363] width 687 height 20
click at [1213, 355] on b "[DATE]" at bounding box center [1228, 361] width 31 height 13
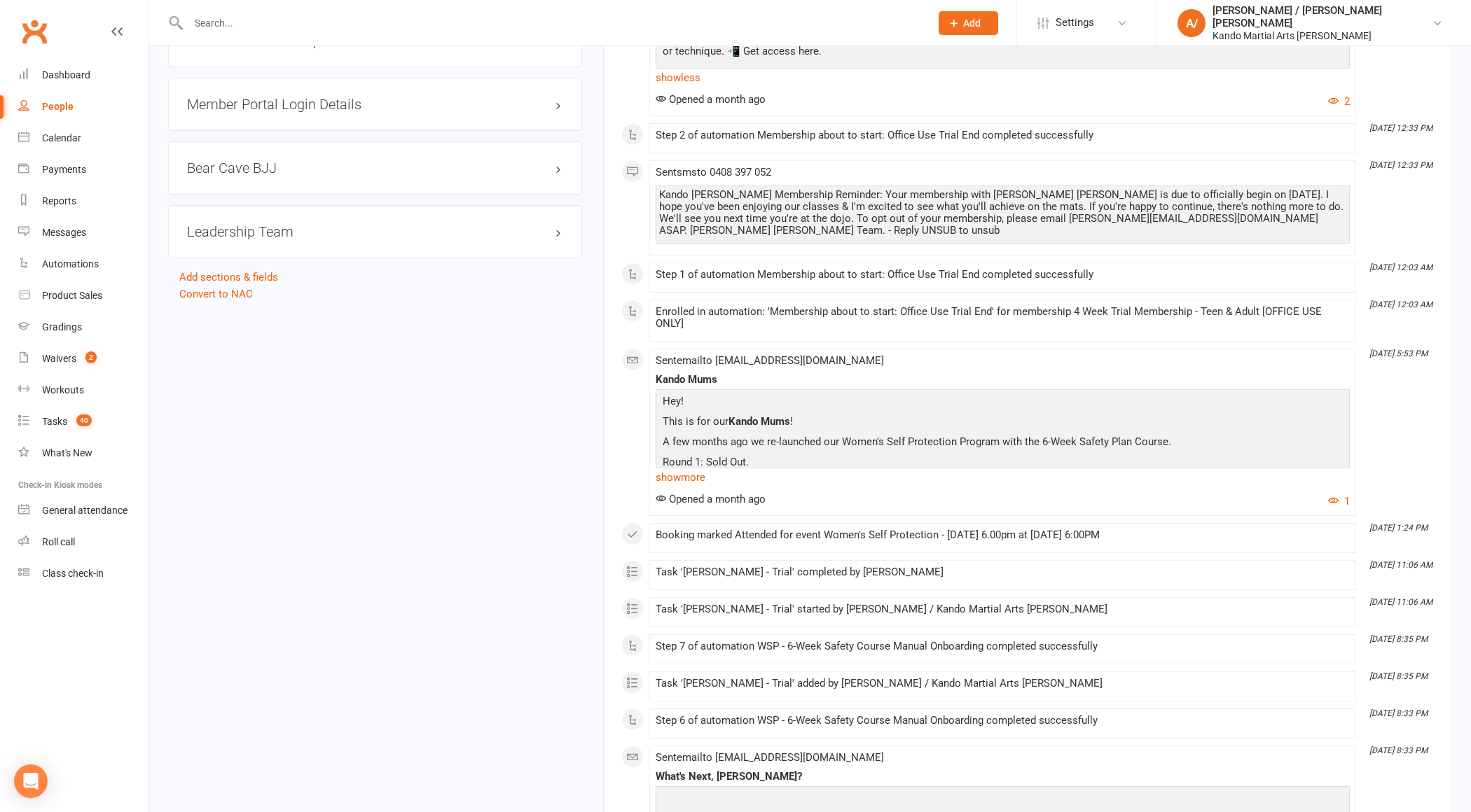
scroll to position [2188, 0]
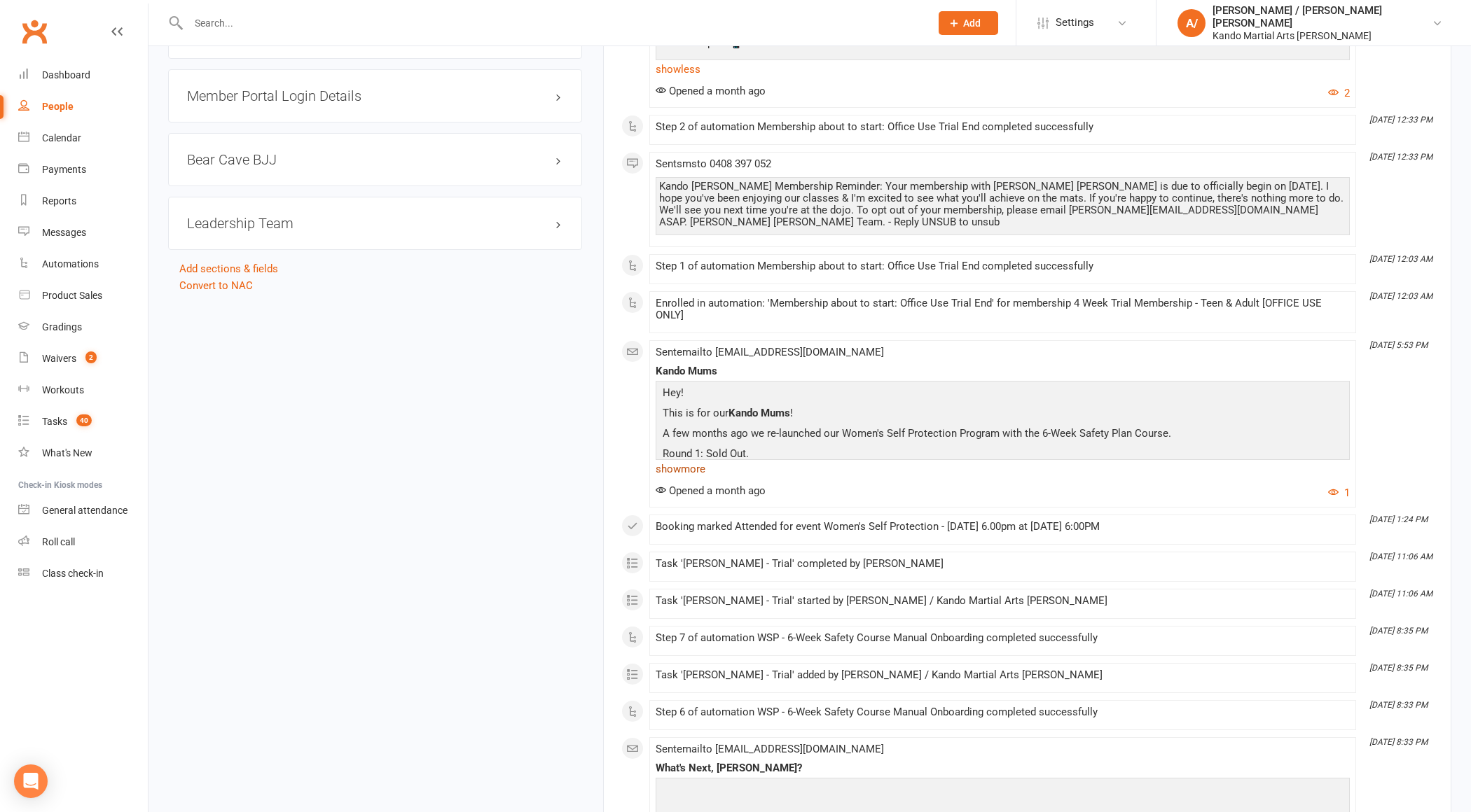
click at [701, 459] on link "show more" at bounding box center [1003, 469] width 694 height 19
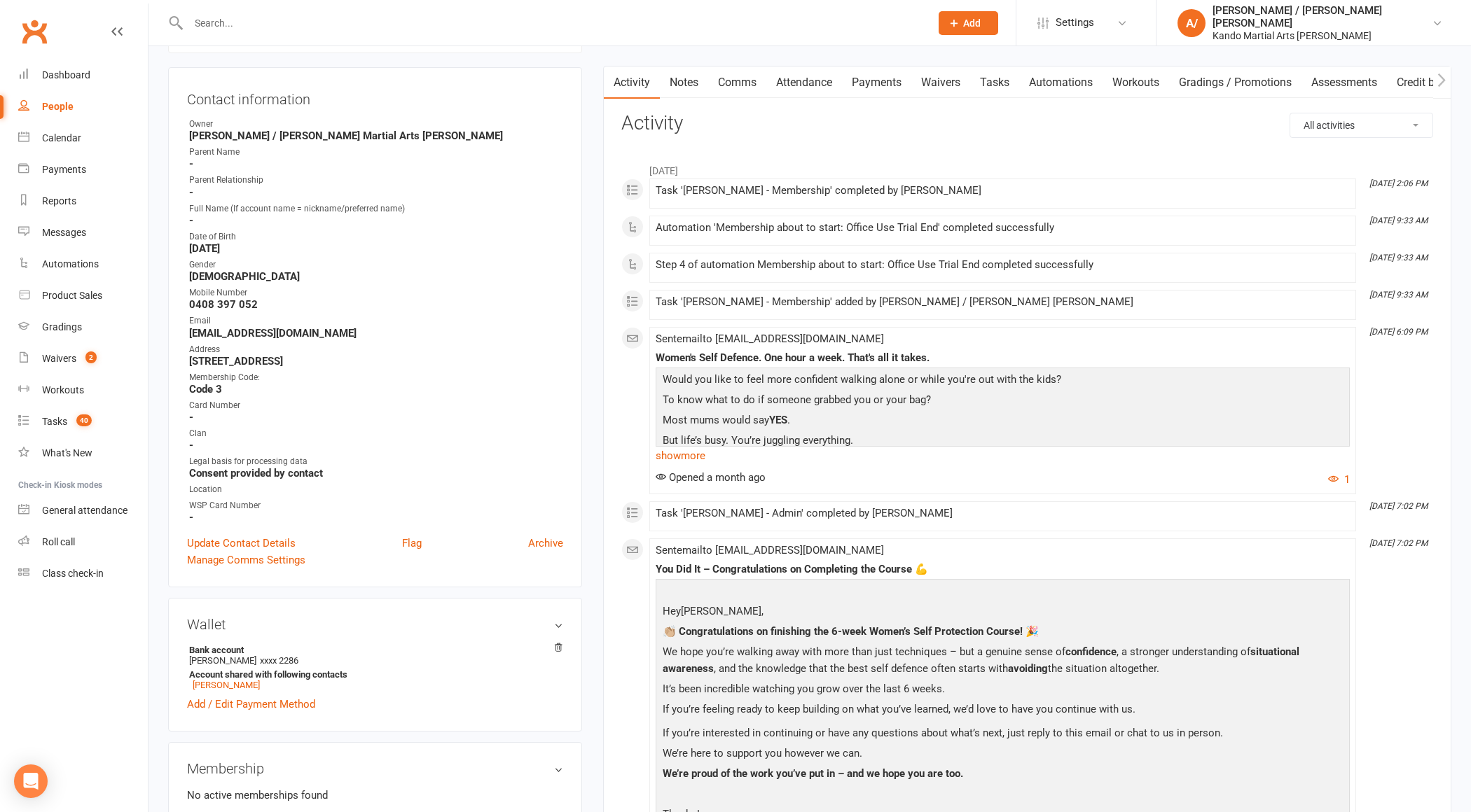
scroll to position [0, 0]
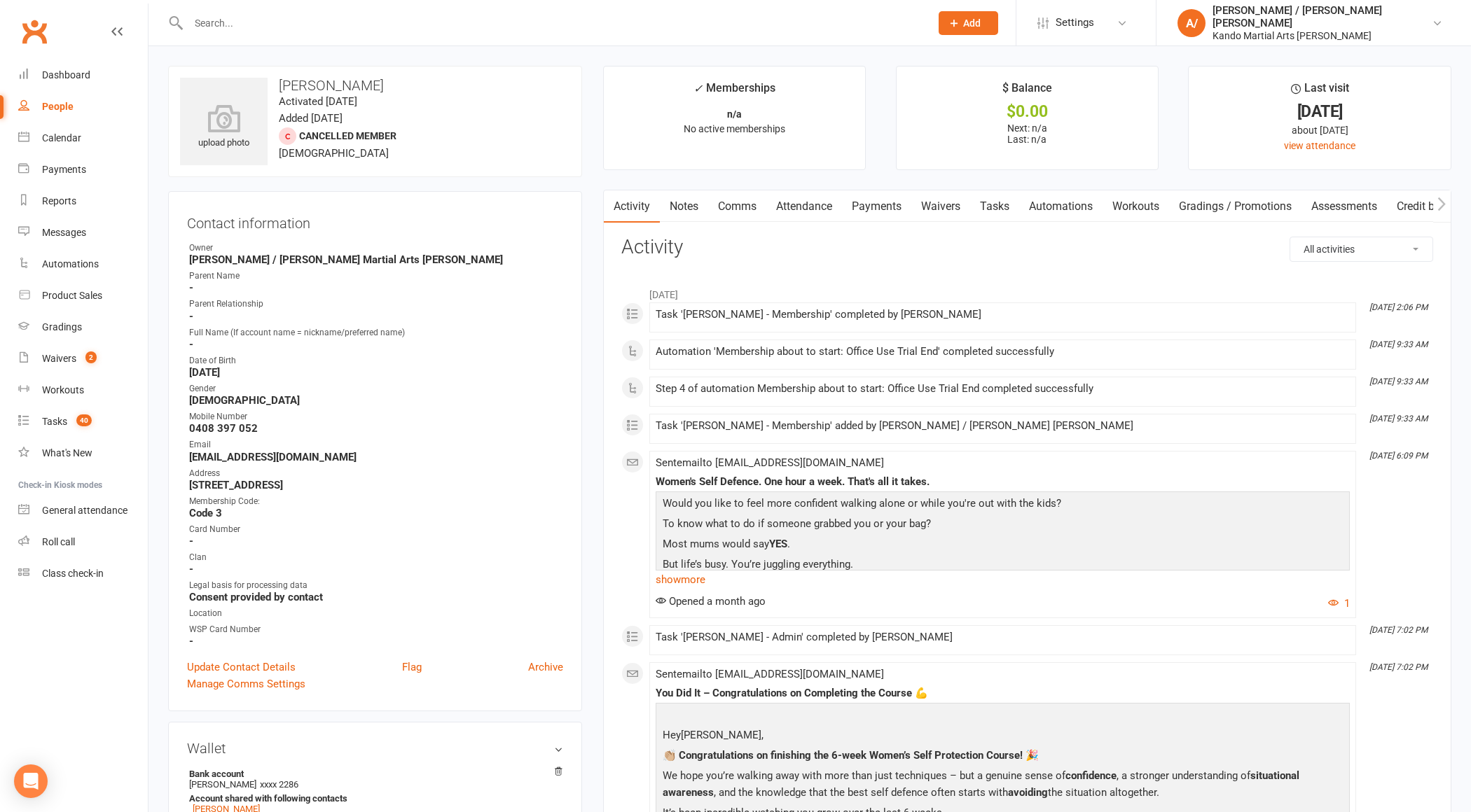
click at [260, 24] on input "text" at bounding box center [552, 23] width 737 height 19
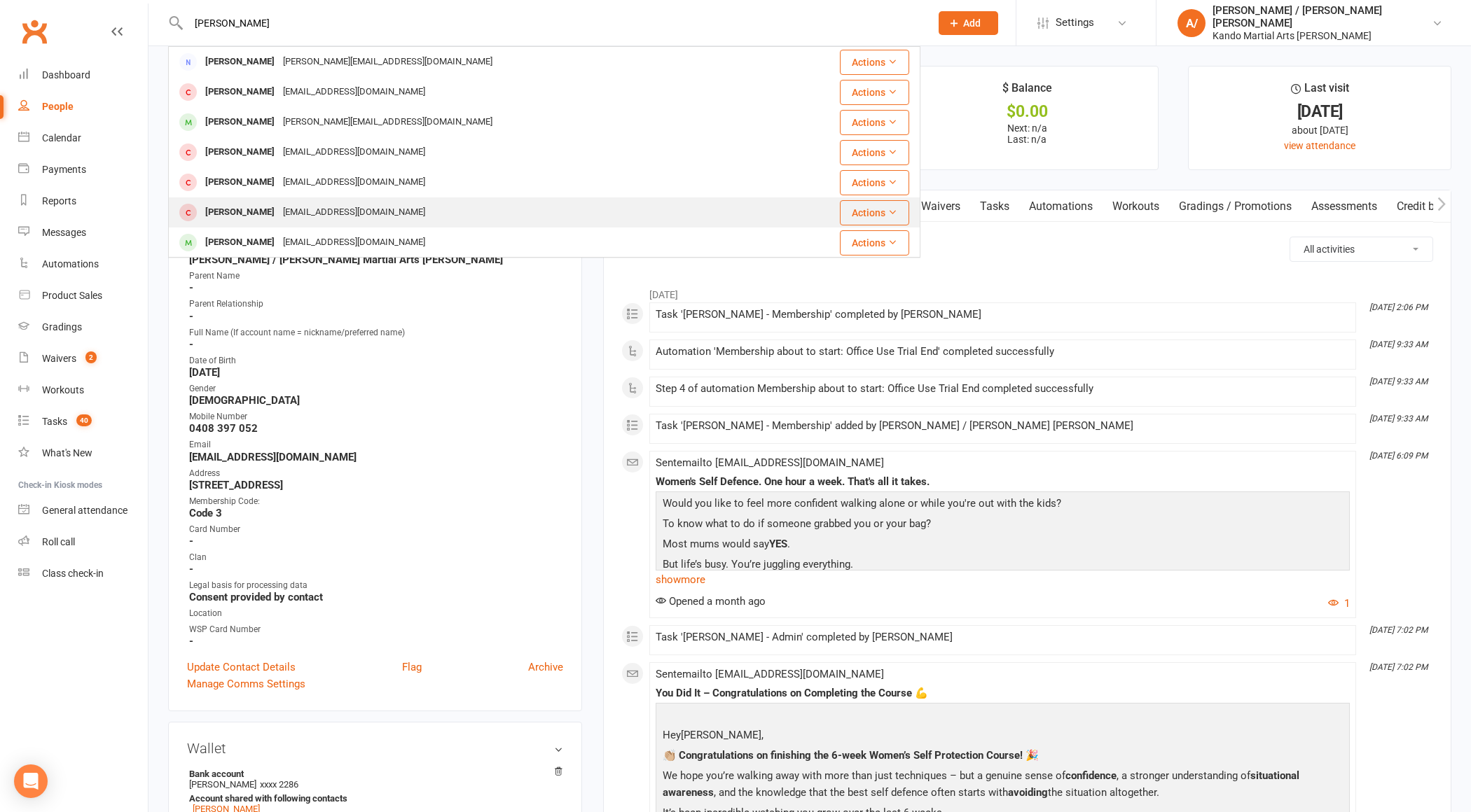
scroll to position [37, 0]
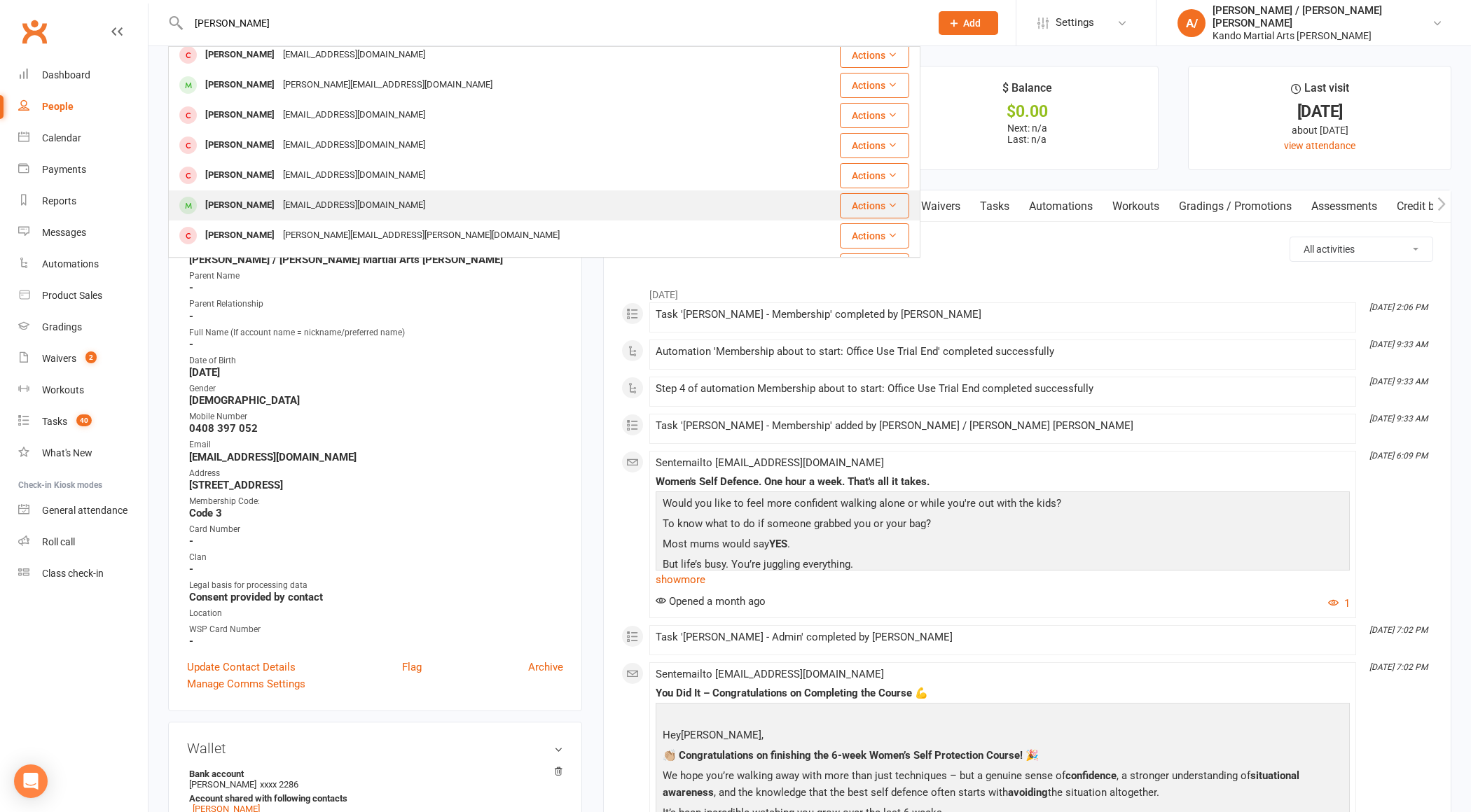
type input "[PERSON_NAME]"
click at [232, 204] on div "[PERSON_NAME]" at bounding box center [240, 205] width 78 height 20
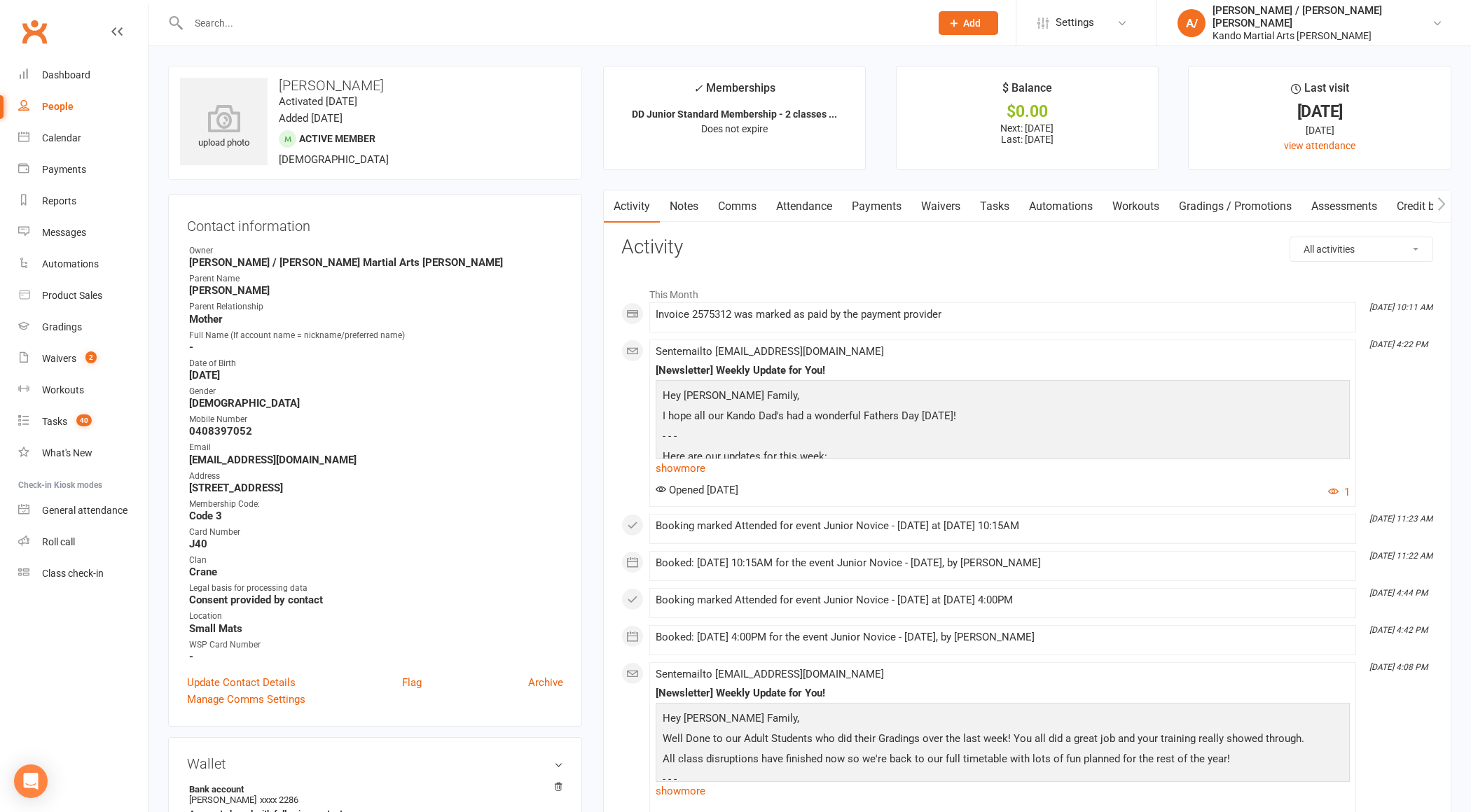
click at [1069, 210] on link "Automations" at bounding box center [1061, 206] width 83 height 32
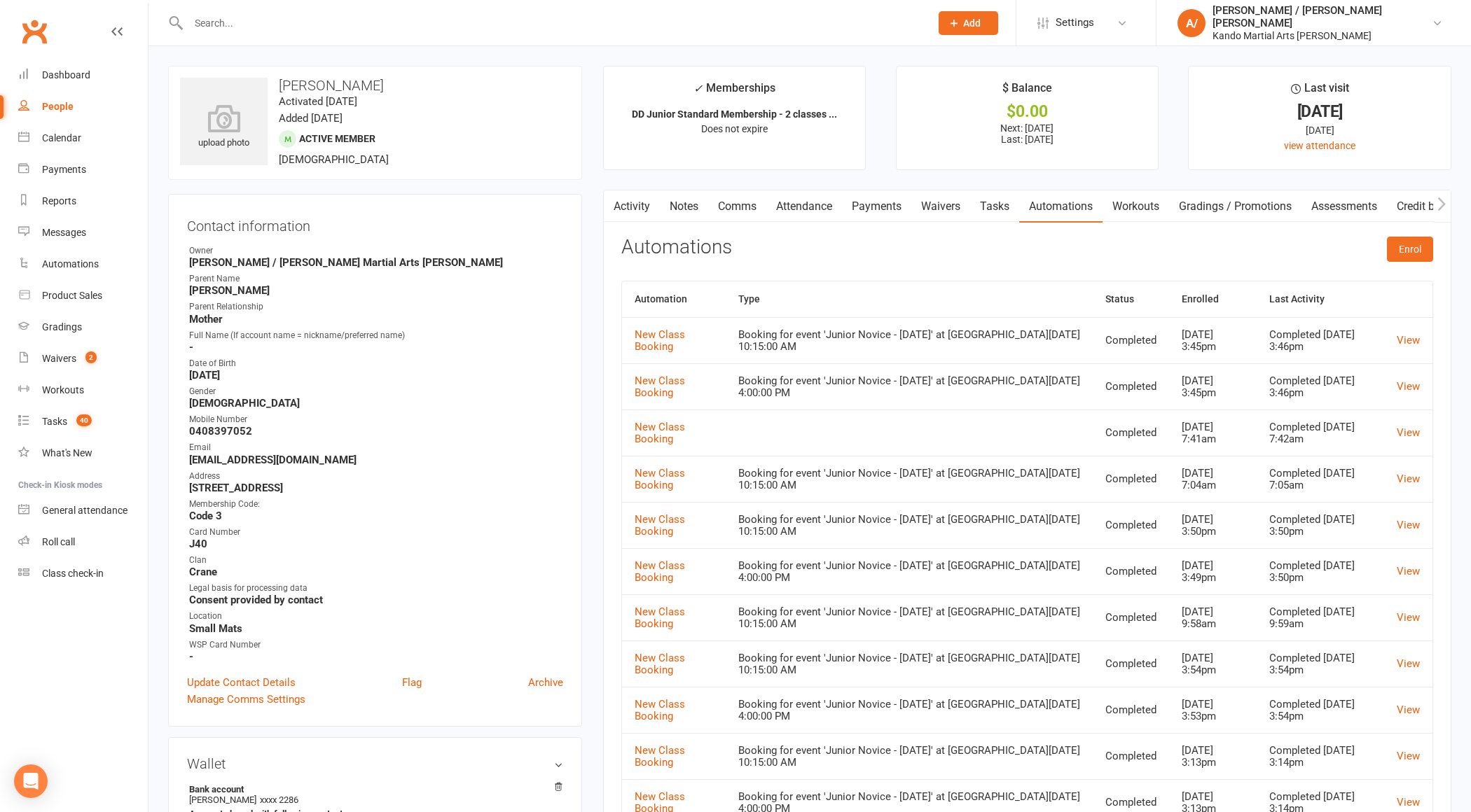
click at [641, 205] on link "Activity" at bounding box center [632, 206] width 56 height 32
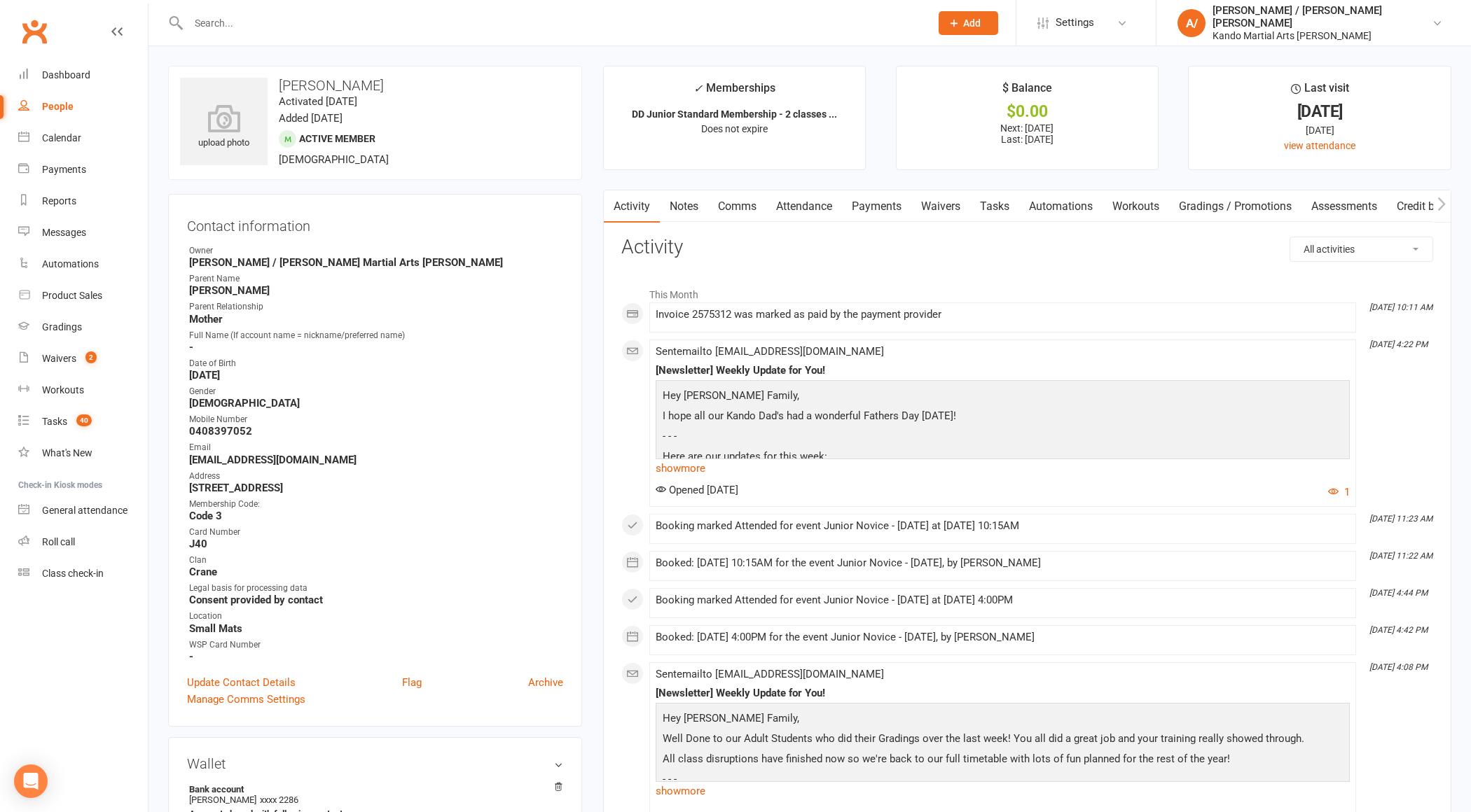
click at [814, 205] on link "Attendance" at bounding box center [805, 206] width 76 height 32
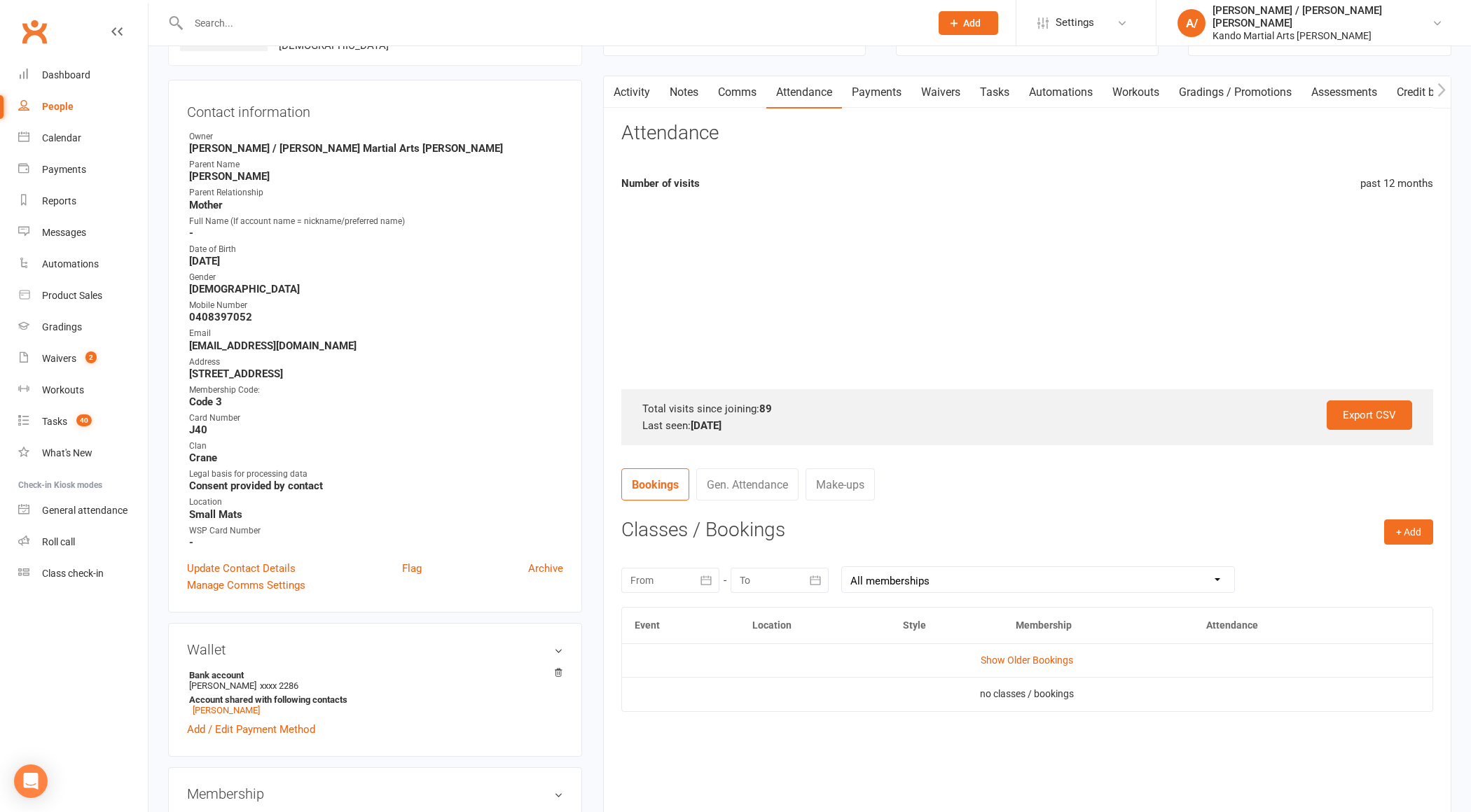
scroll to position [167, 0]
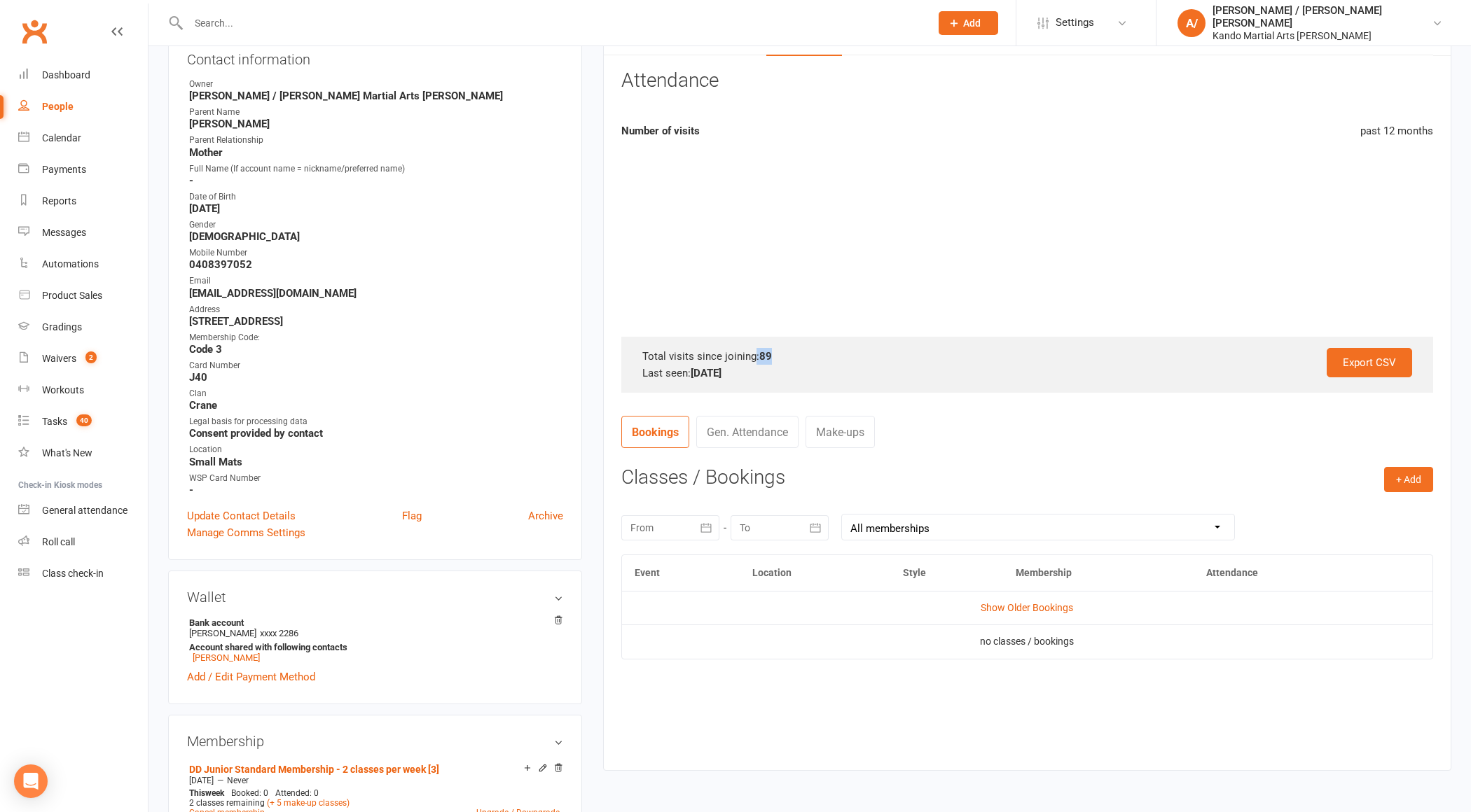
drag, startPoint x: 752, startPoint y: 355, endPoint x: 792, endPoint y: 363, distance: 40.8
click at [792, 353] on div "Total visits since joining: 89" at bounding box center [1027, 356] width 770 height 16
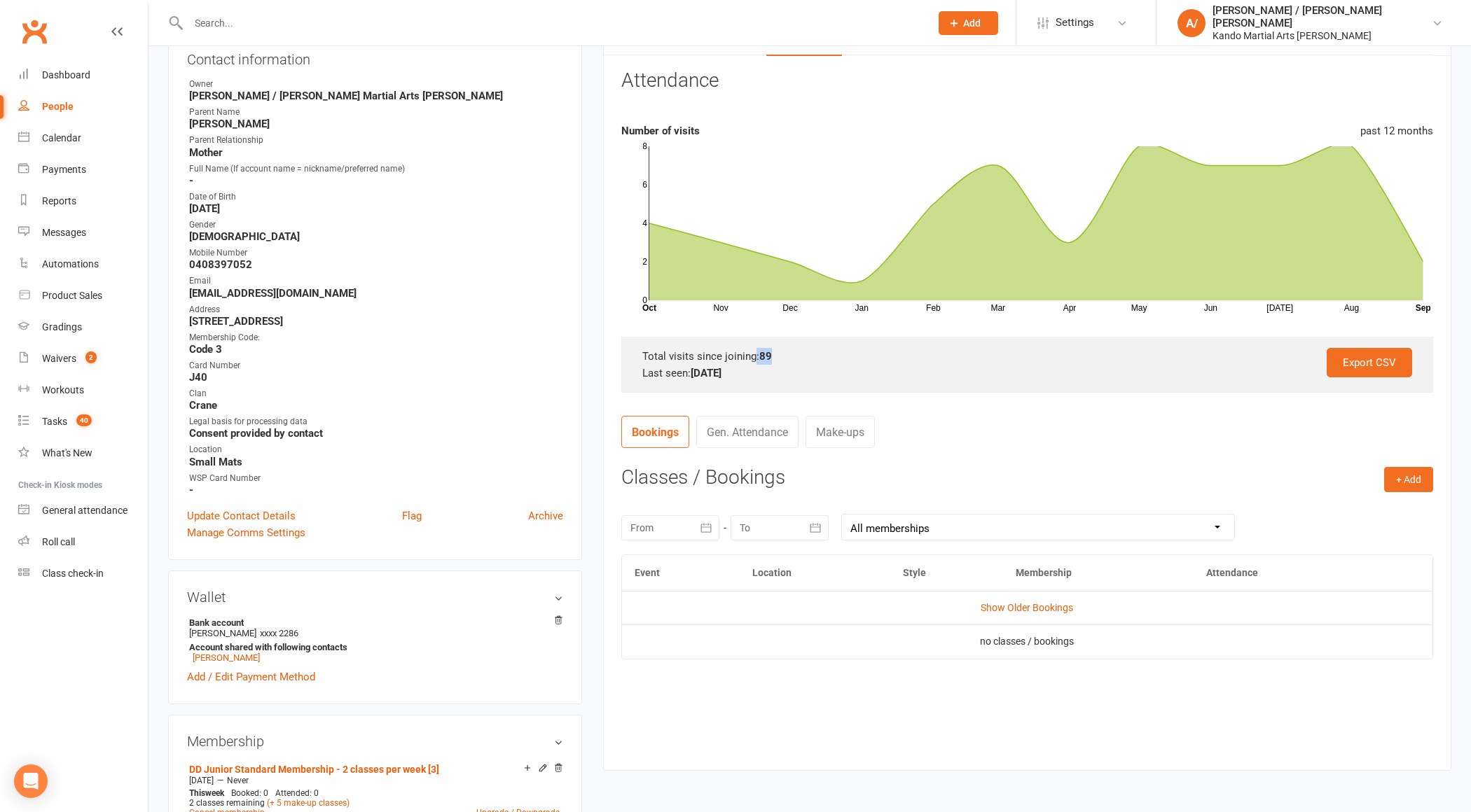
click at [779, 351] on div "Total visits since joining: 89" at bounding box center [1027, 356] width 770 height 16
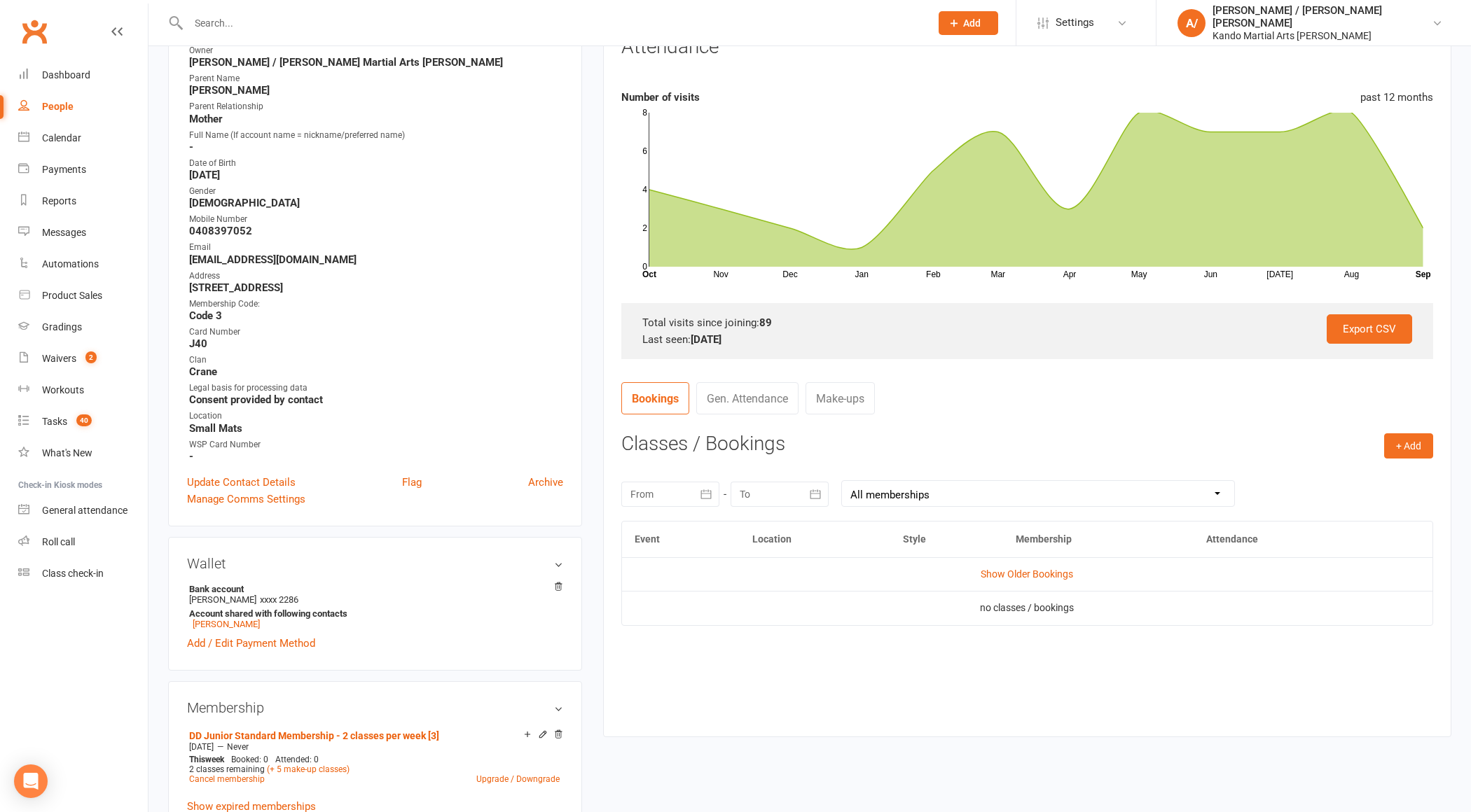
scroll to position [214, 0]
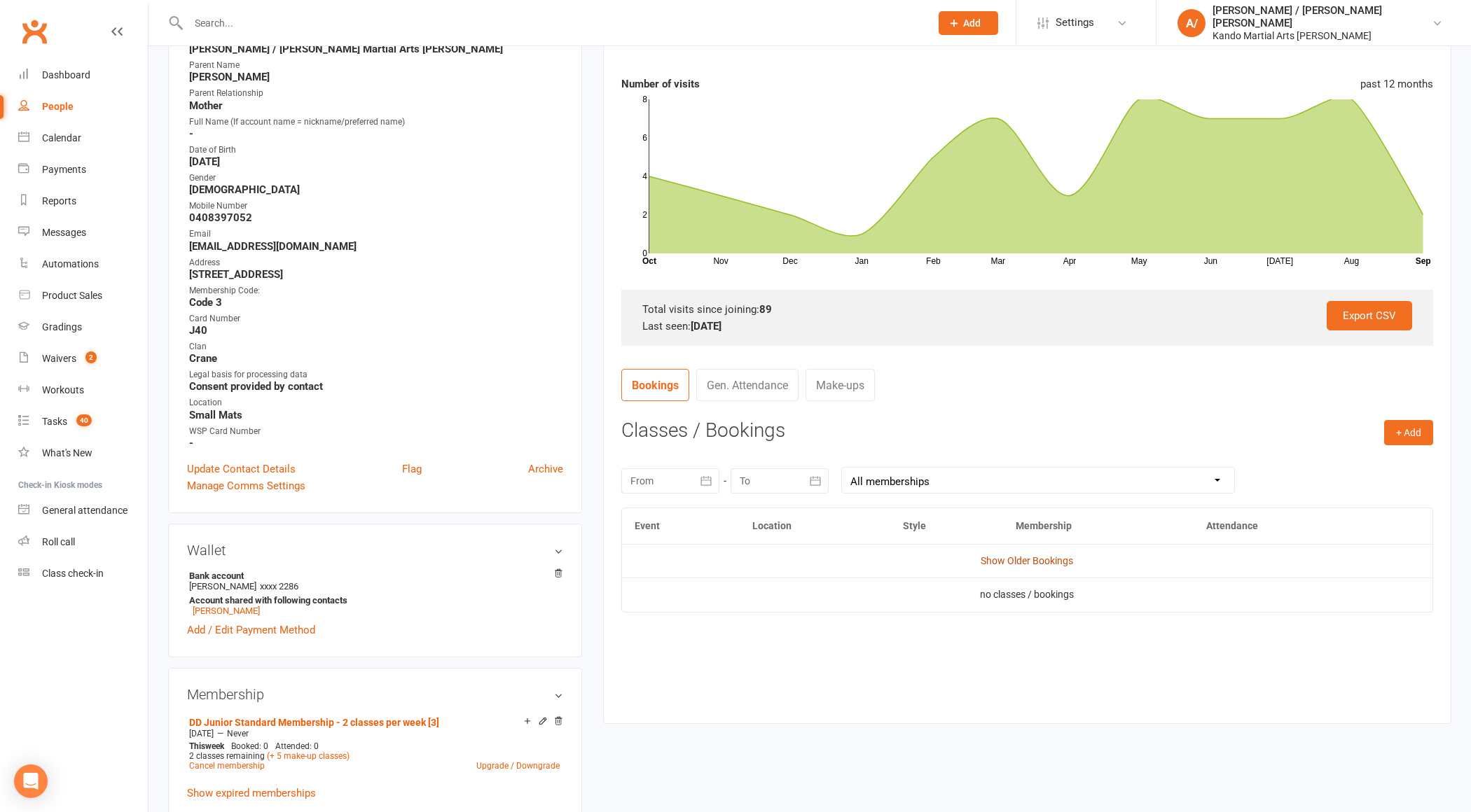
click at [1009, 562] on link "Show Older Bookings" at bounding box center [1026, 561] width 92 height 11
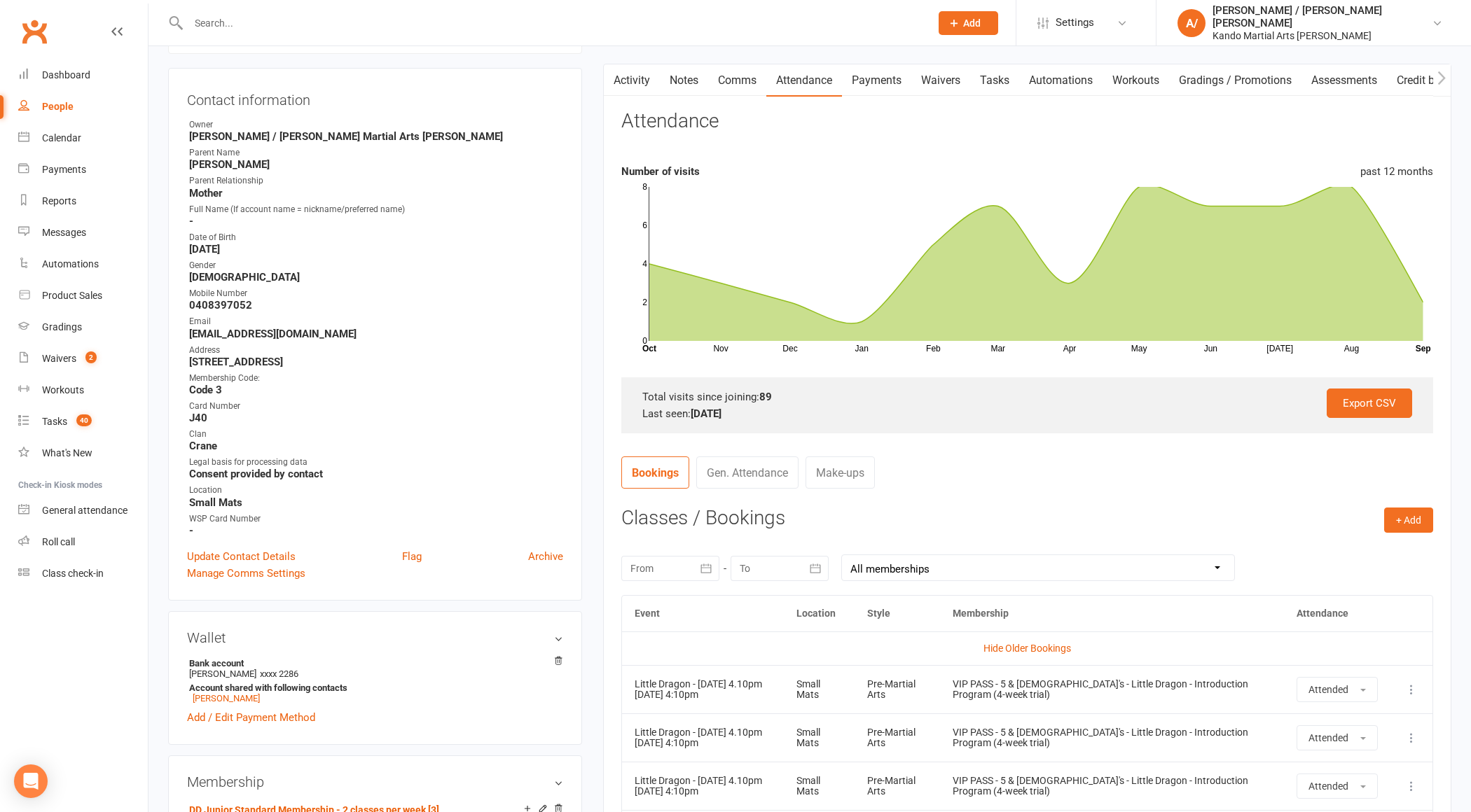
scroll to position [162, 0]
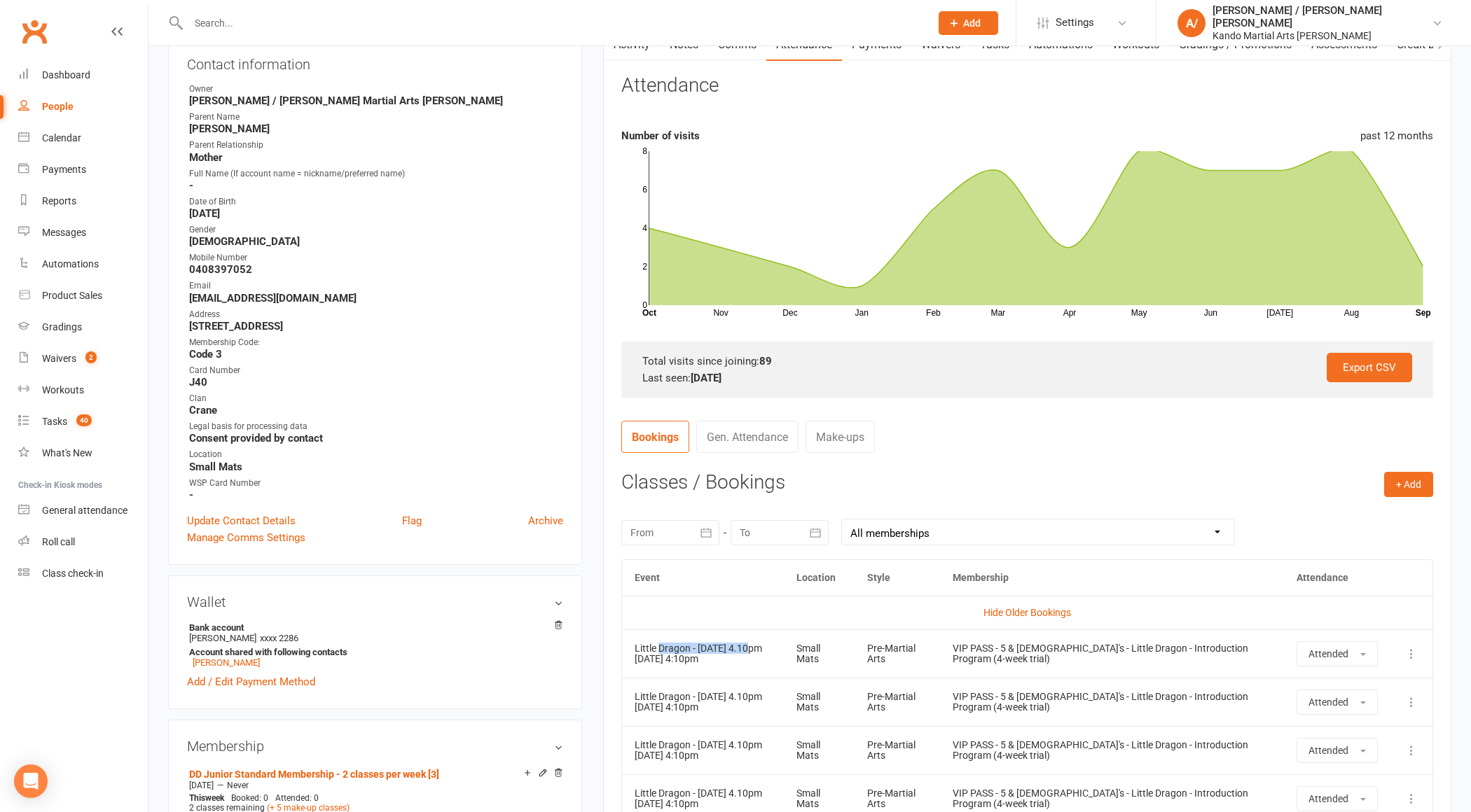
drag, startPoint x: 657, startPoint y: 650, endPoint x: 750, endPoint y: 650, distance: 93.0
click at [750, 650] on div "Little Dragon - [DATE] 4.10pm" at bounding box center [703, 648] width 137 height 11
drag, startPoint x: 723, startPoint y: 659, endPoint x: 639, endPoint y: 646, distance: 85.0
click at [639, 646] on td "Little Dragon - [DATE] 4.10pm [DATE] 4:10pm" at bounding box center [703, 654] width 162 height 49
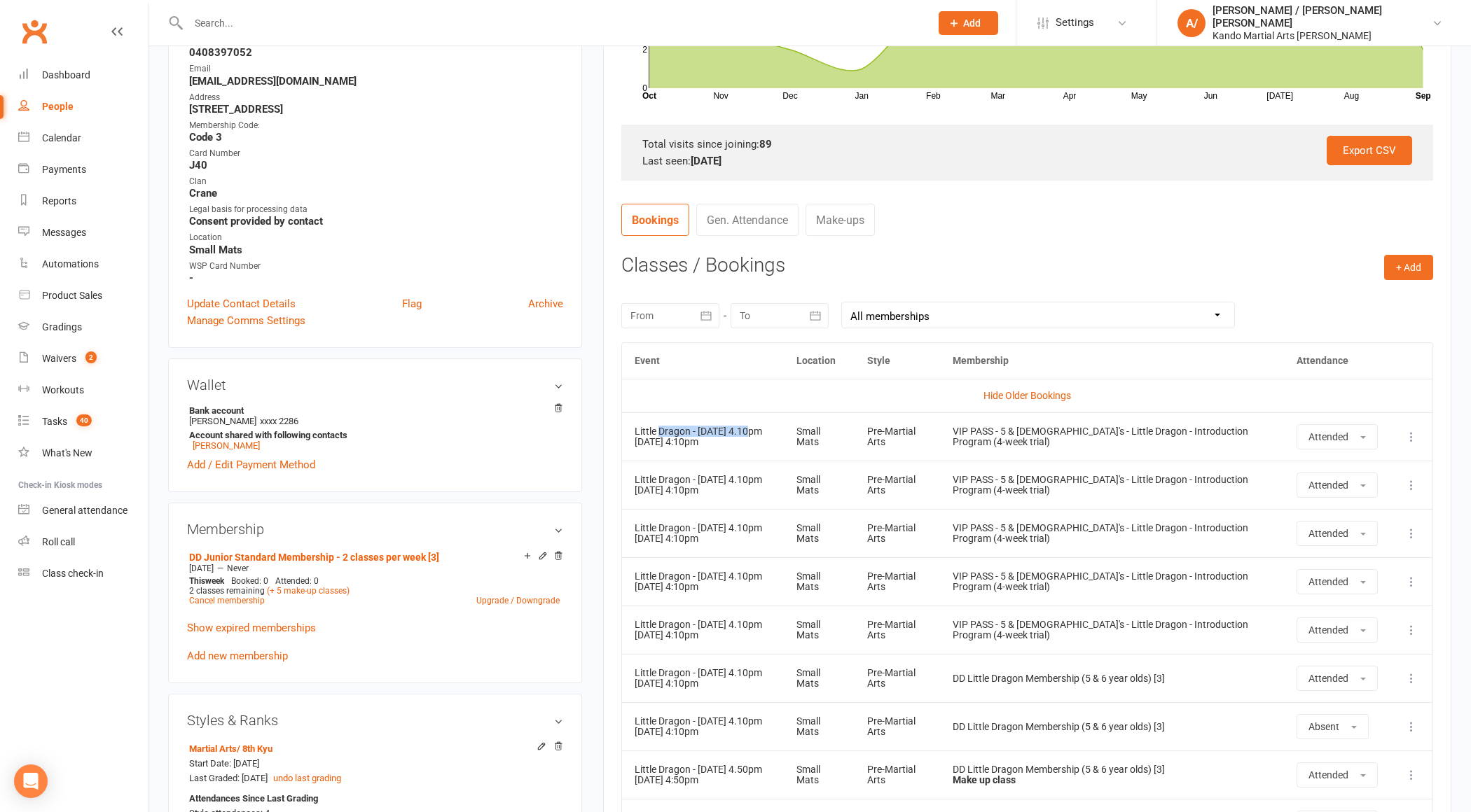
scroll to position [391, 0]
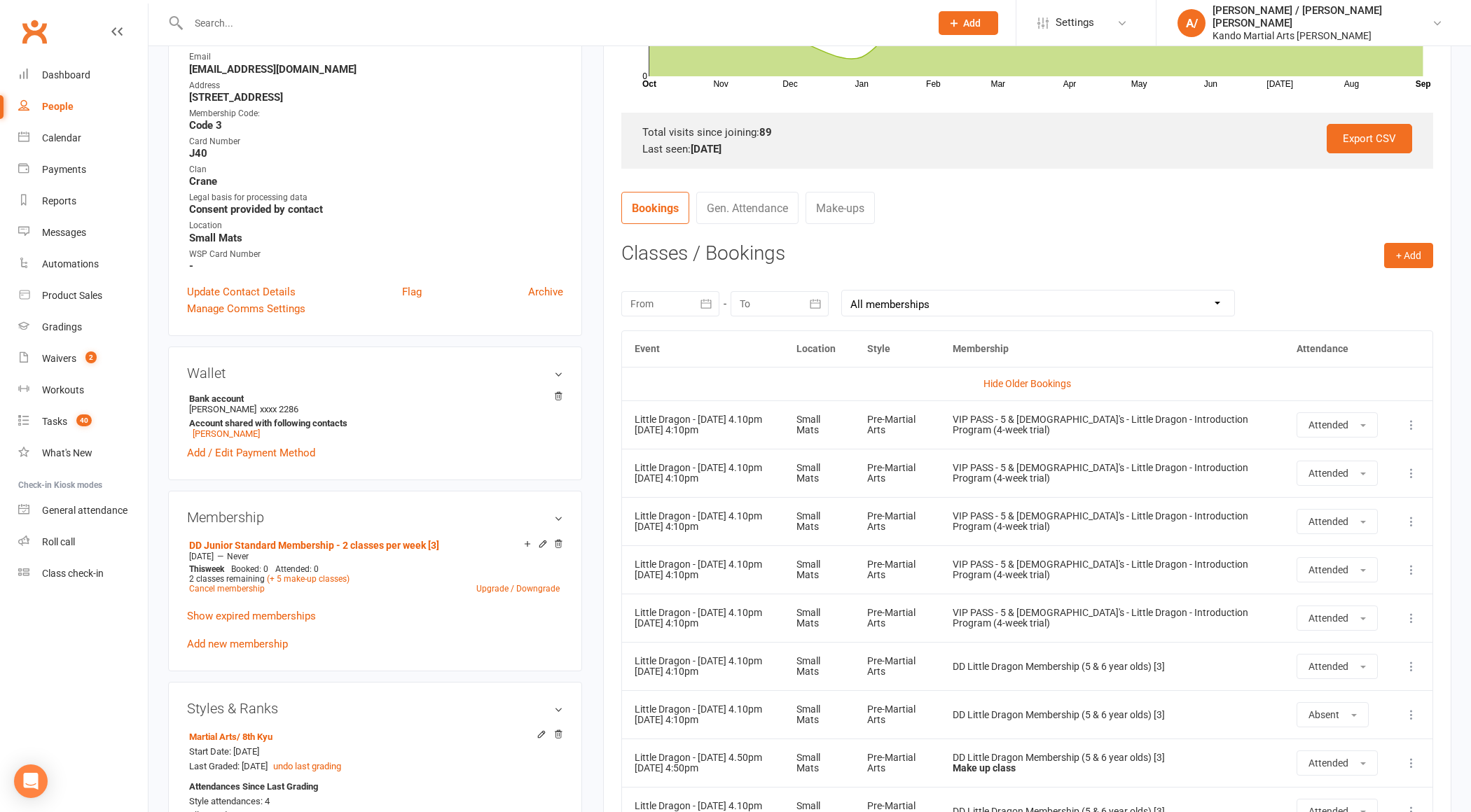
click at [820, 373] on td "Hide Older Bookings" at bounding box center [1027, 383] width 810 height 34
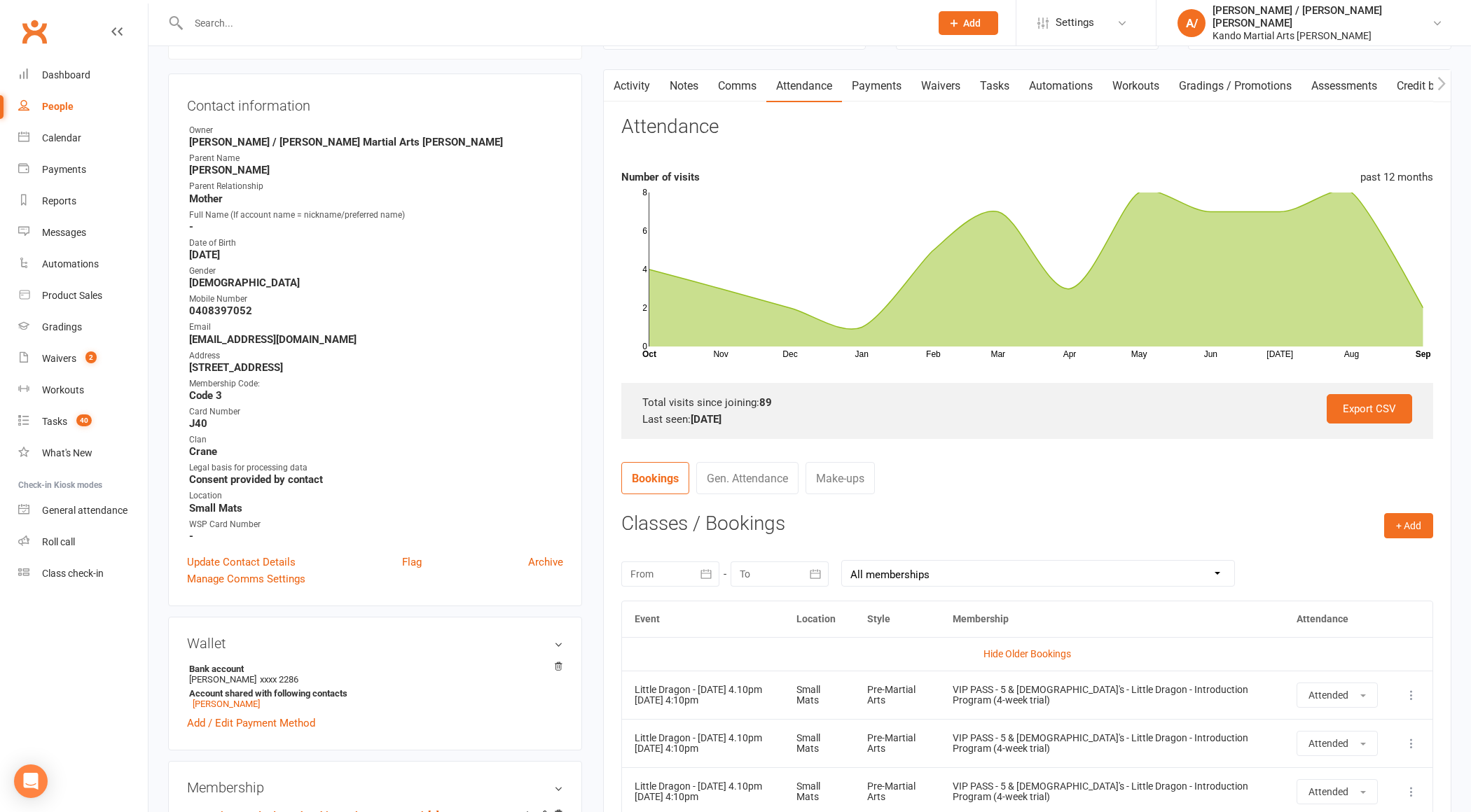
scroll to position [126, 0]
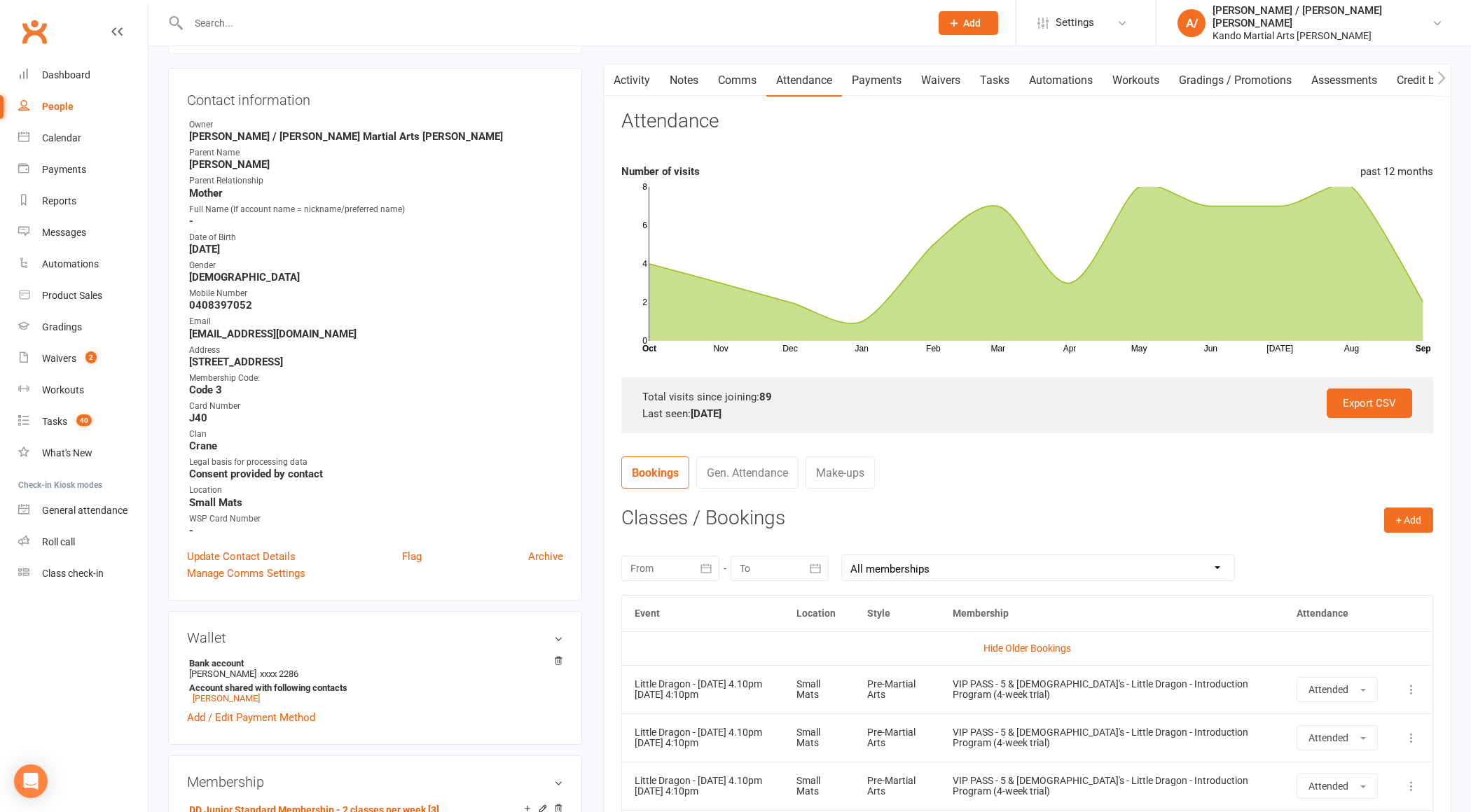
click at [250, 21] on input "text" at bounding box center [552, 23] width 737 height 19
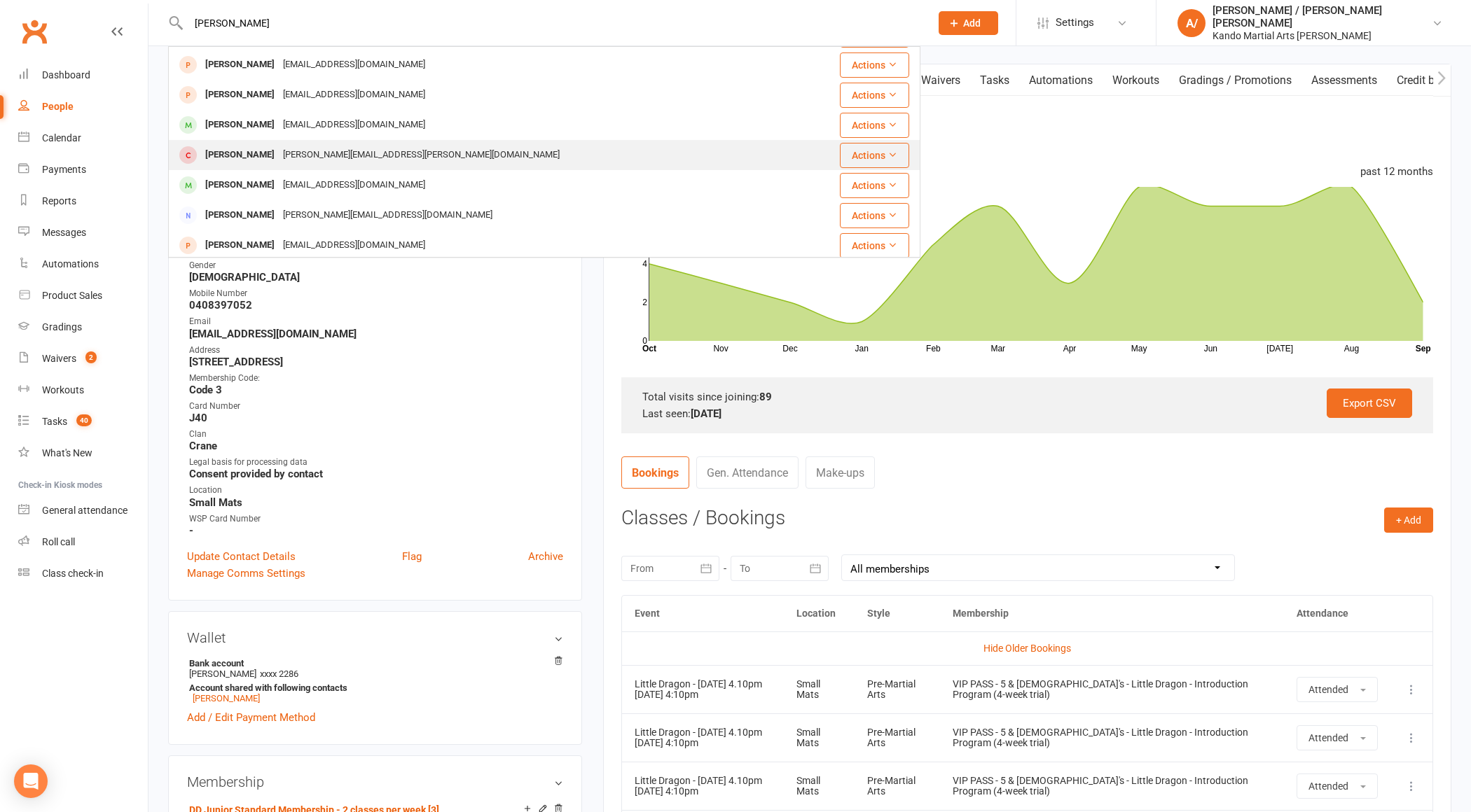
scroll to position [215, 0]
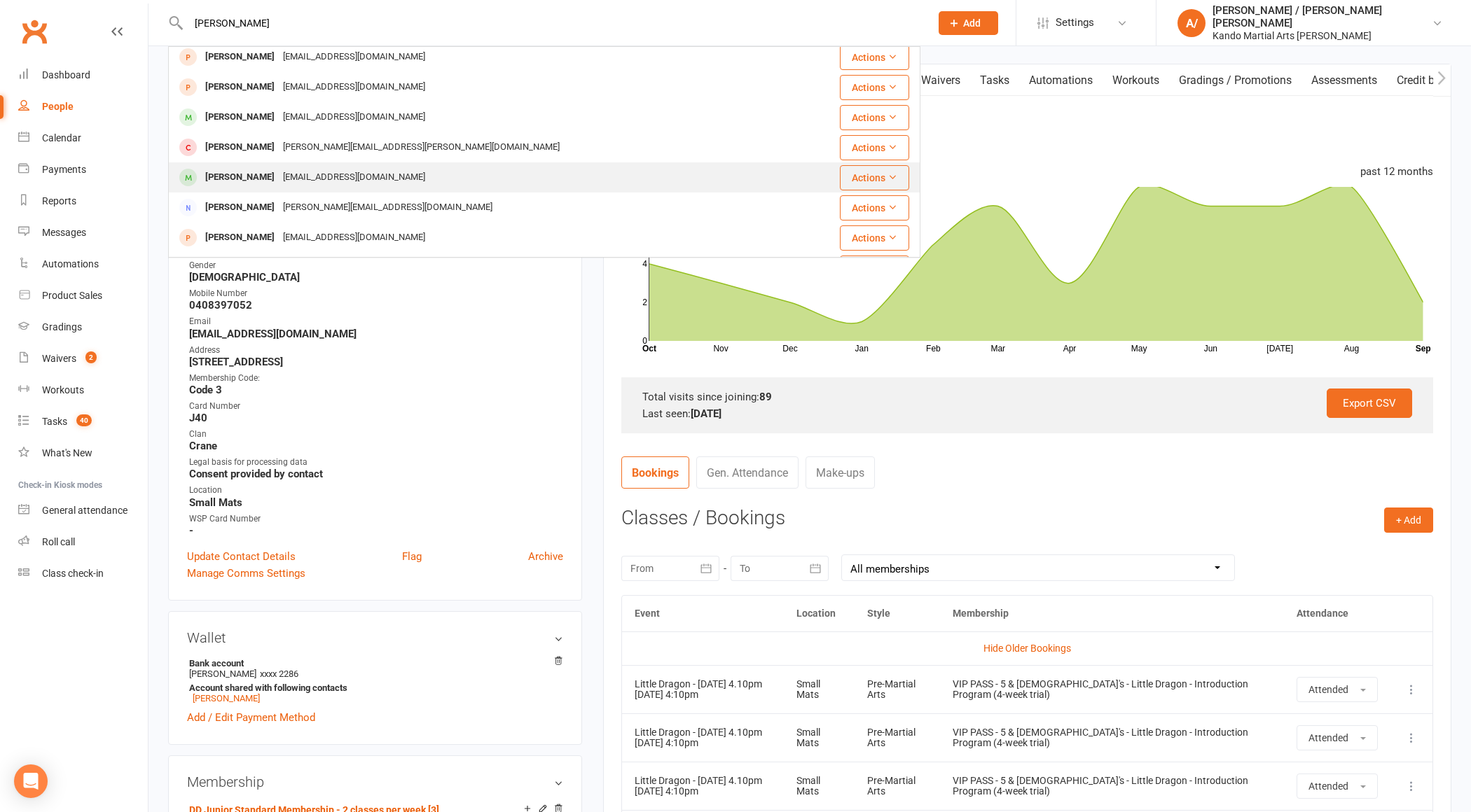
type input "[PERSON_NAME]"
click at [241, 177] on div "[PERSON_NAME]" at bounding box center [240, 177] width 78 height 20
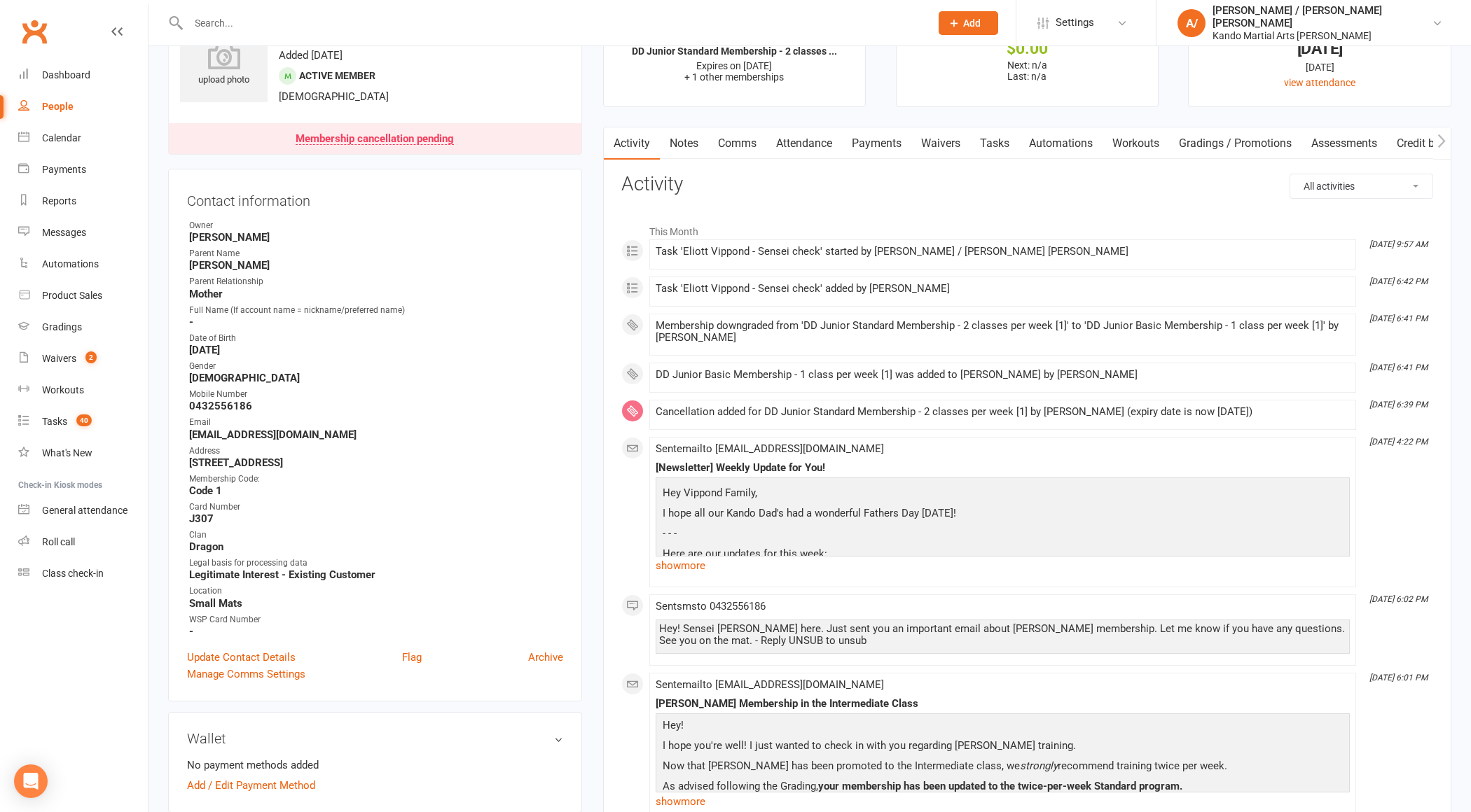
scroll to position [64, 0]
click at [70, 240] on link "Messages" at bounding box center [82, 233] width 130 height 31
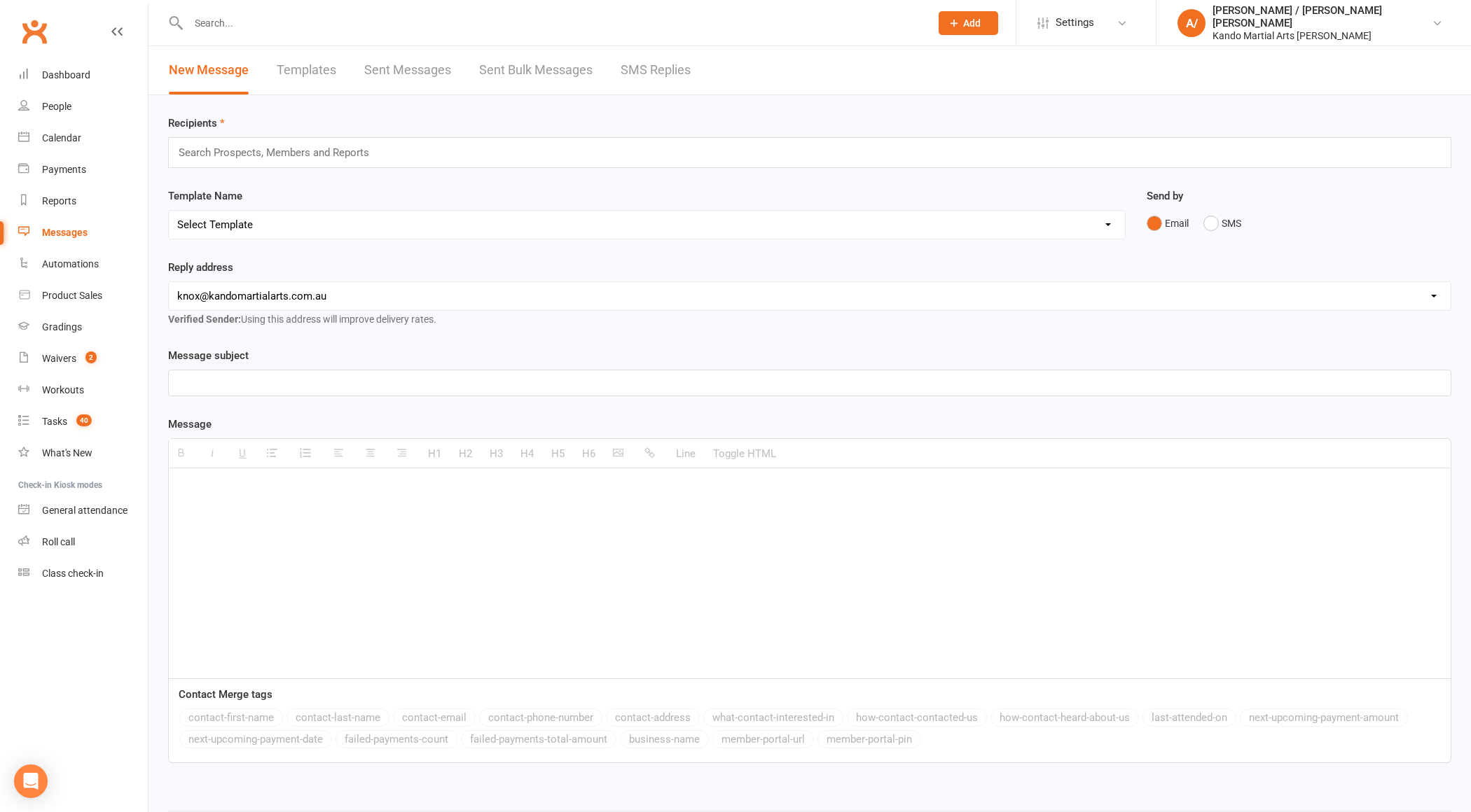
click at [342, 232] on select "Select Template [Email] 5 Class Pass Renewal - Used 4/5 classes [Email] 5 Class…" at bounding box center [647, 225] width 956 height 28
select select "276"
click at [169, 211] on select "Select Template [Email] 5 Class Pass Renewal - Used 4/5 classes [Email] 5 Class…" at bounding box center [647, 225] width 956 height 28
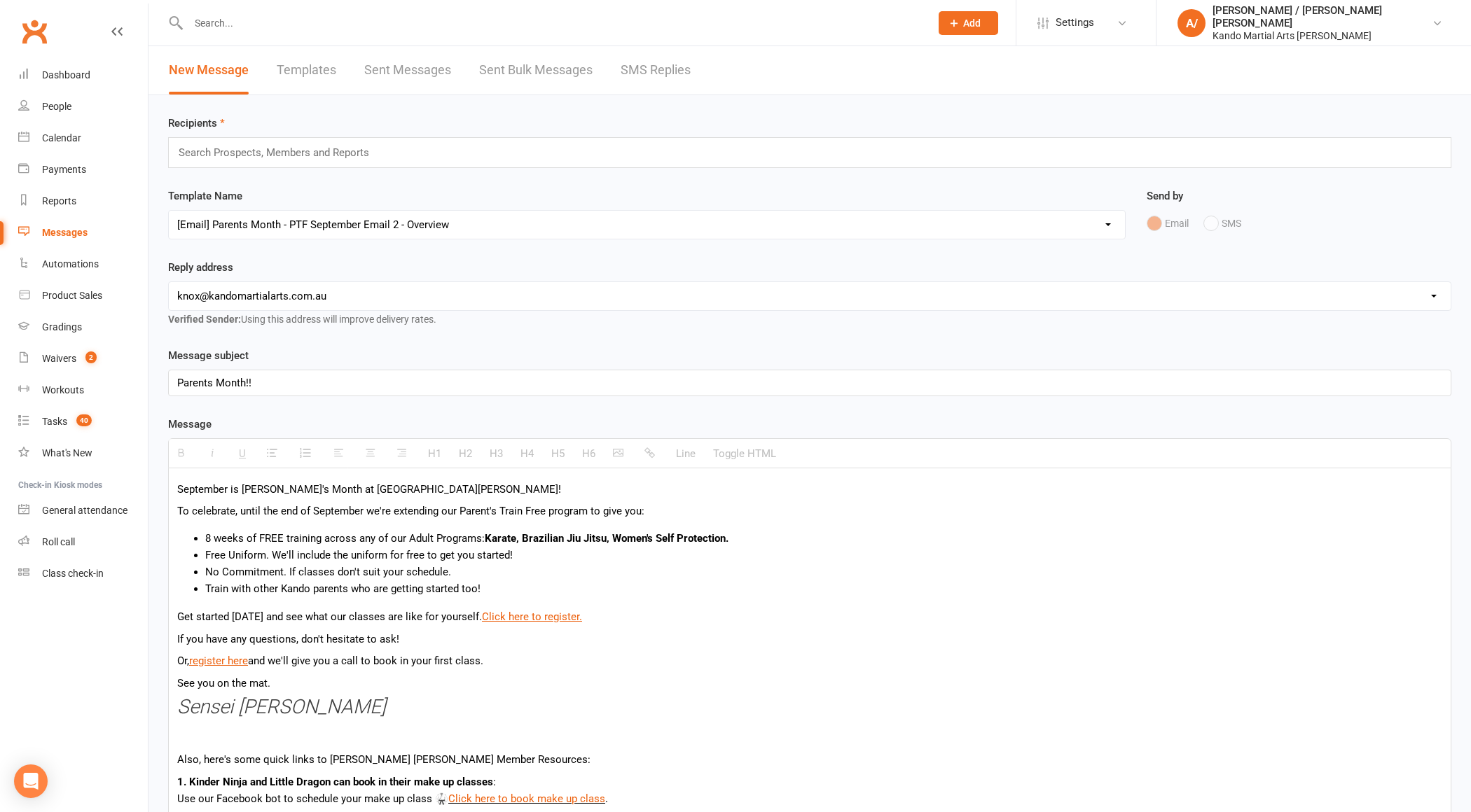
click at [386, 160] on div "Search Prospects, Members and Reports" at bounding box center [810, 152] width 1283 height 31
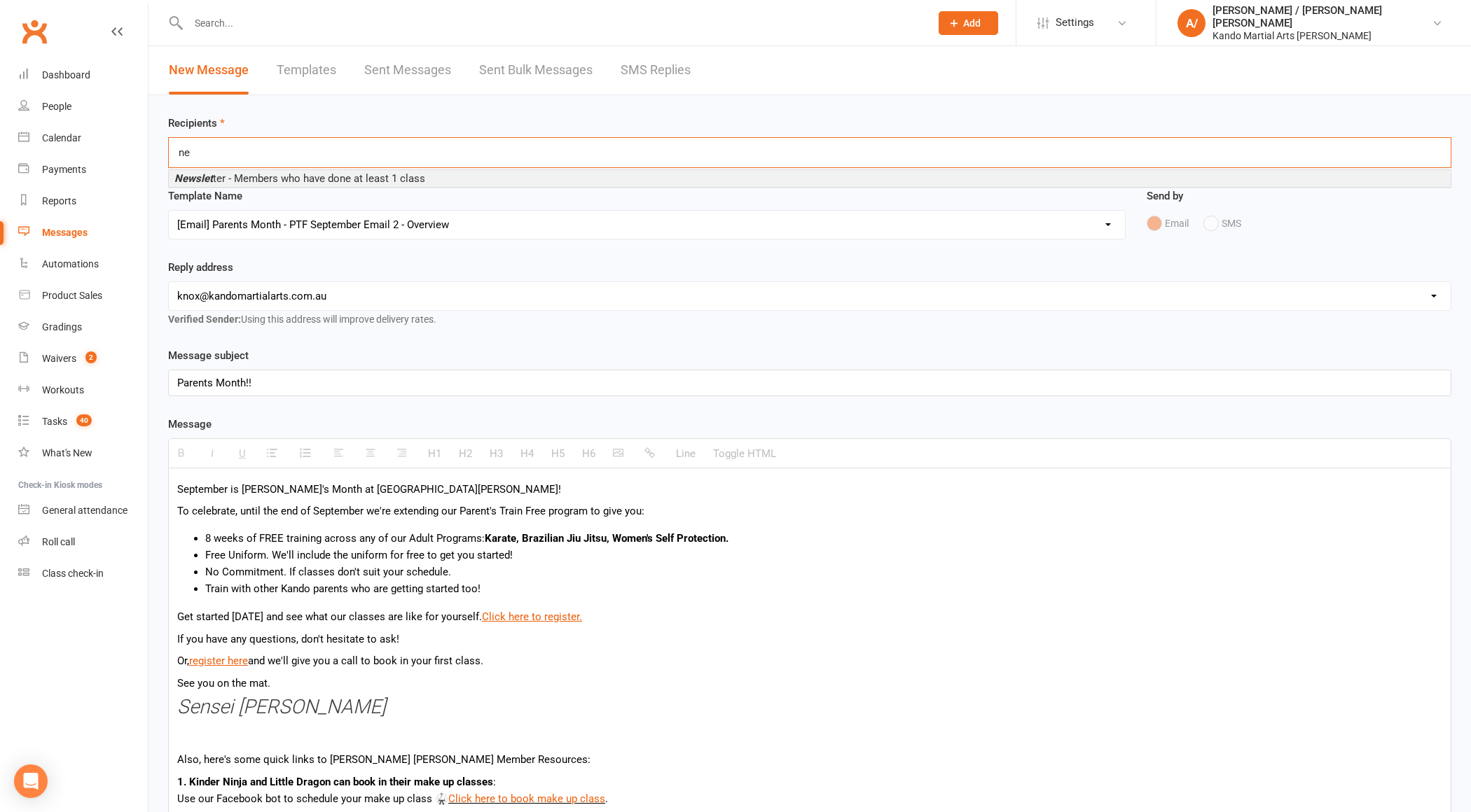
type input "n"
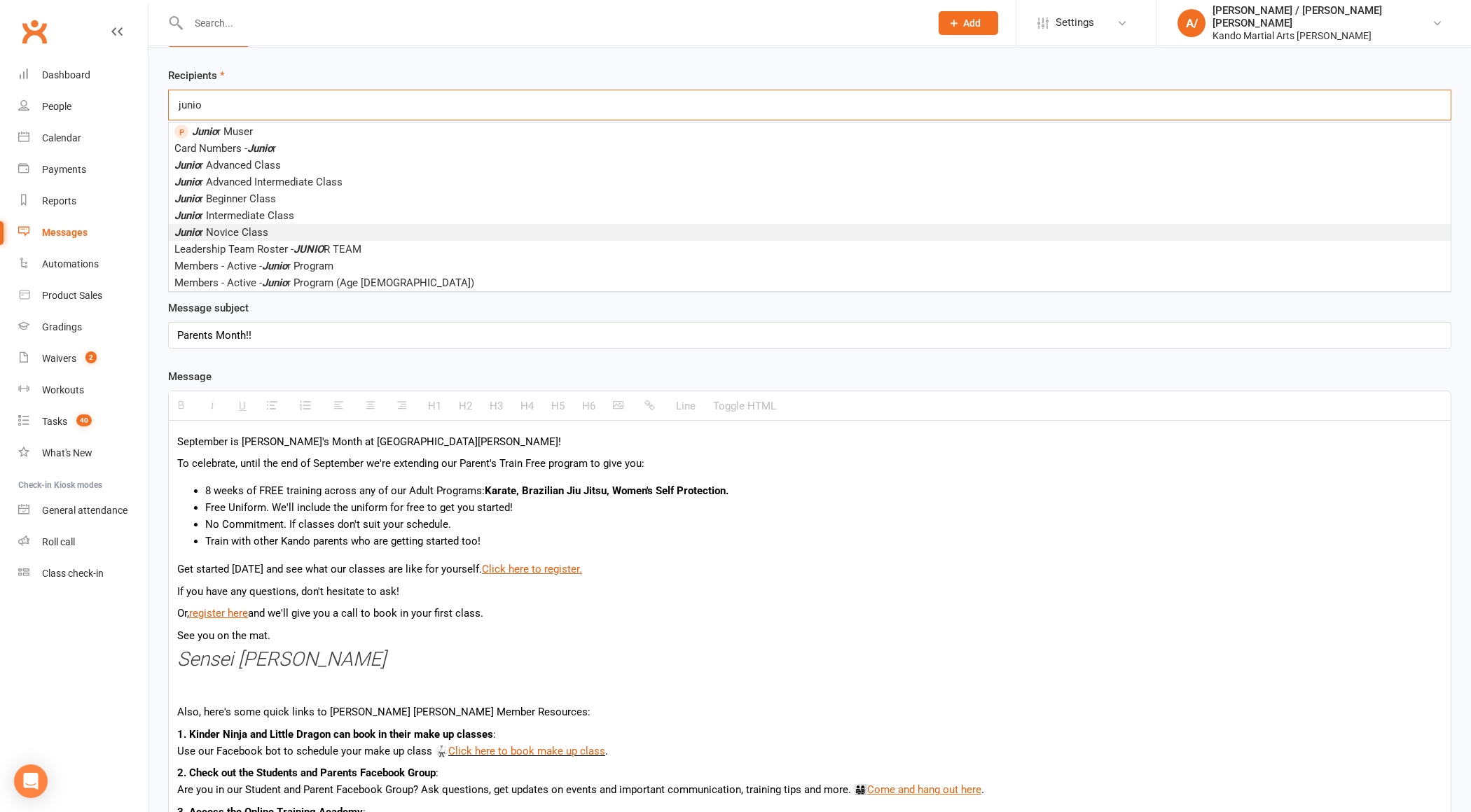
scroll to position [49, 0]
type input "j"
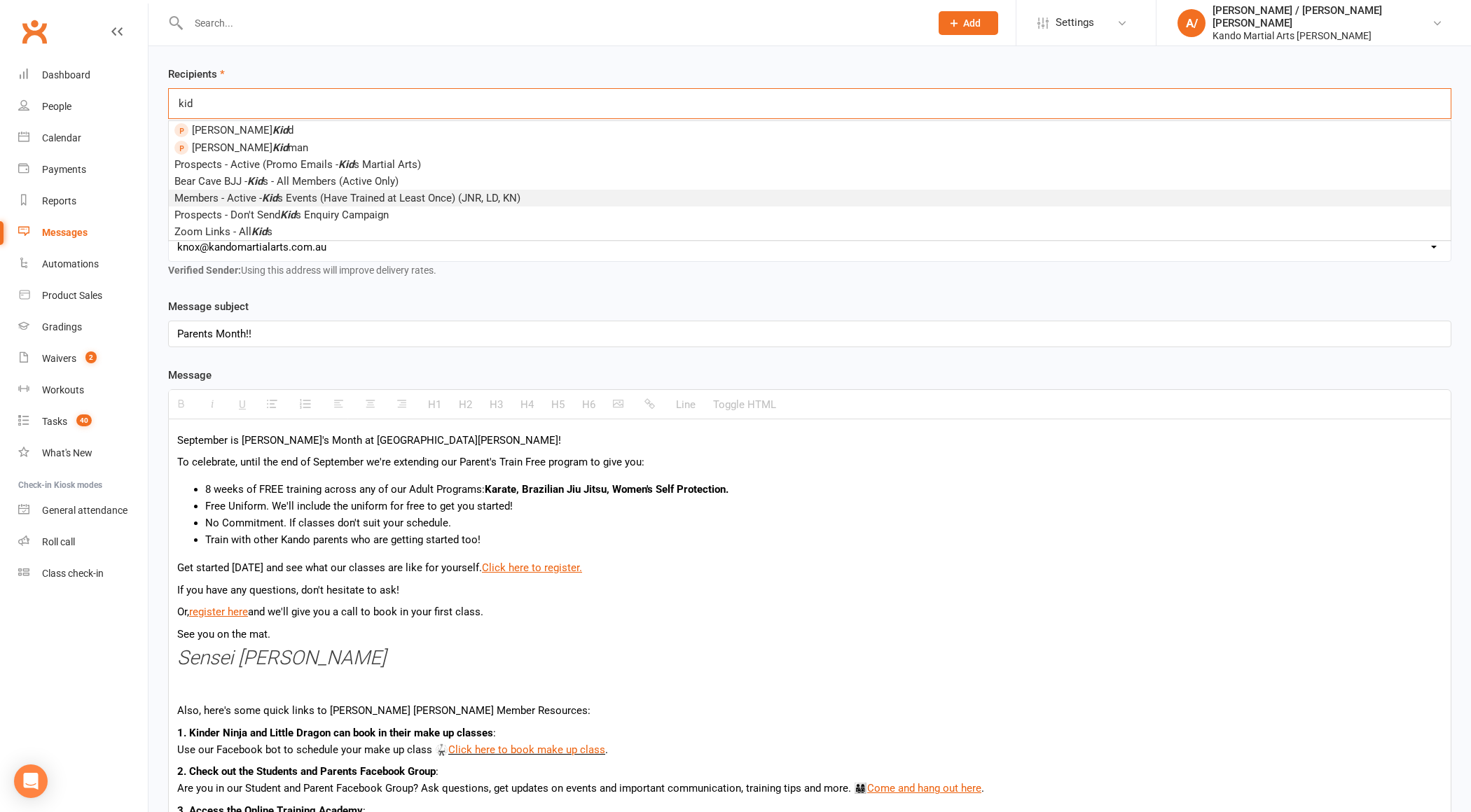
type input "kid"
click at [394, 195] on span "Members - Active - Kid s Events (Have Trained at Least Once) (JNR, LD, KN)" at bounding box center [347, 198] width 346 height 13
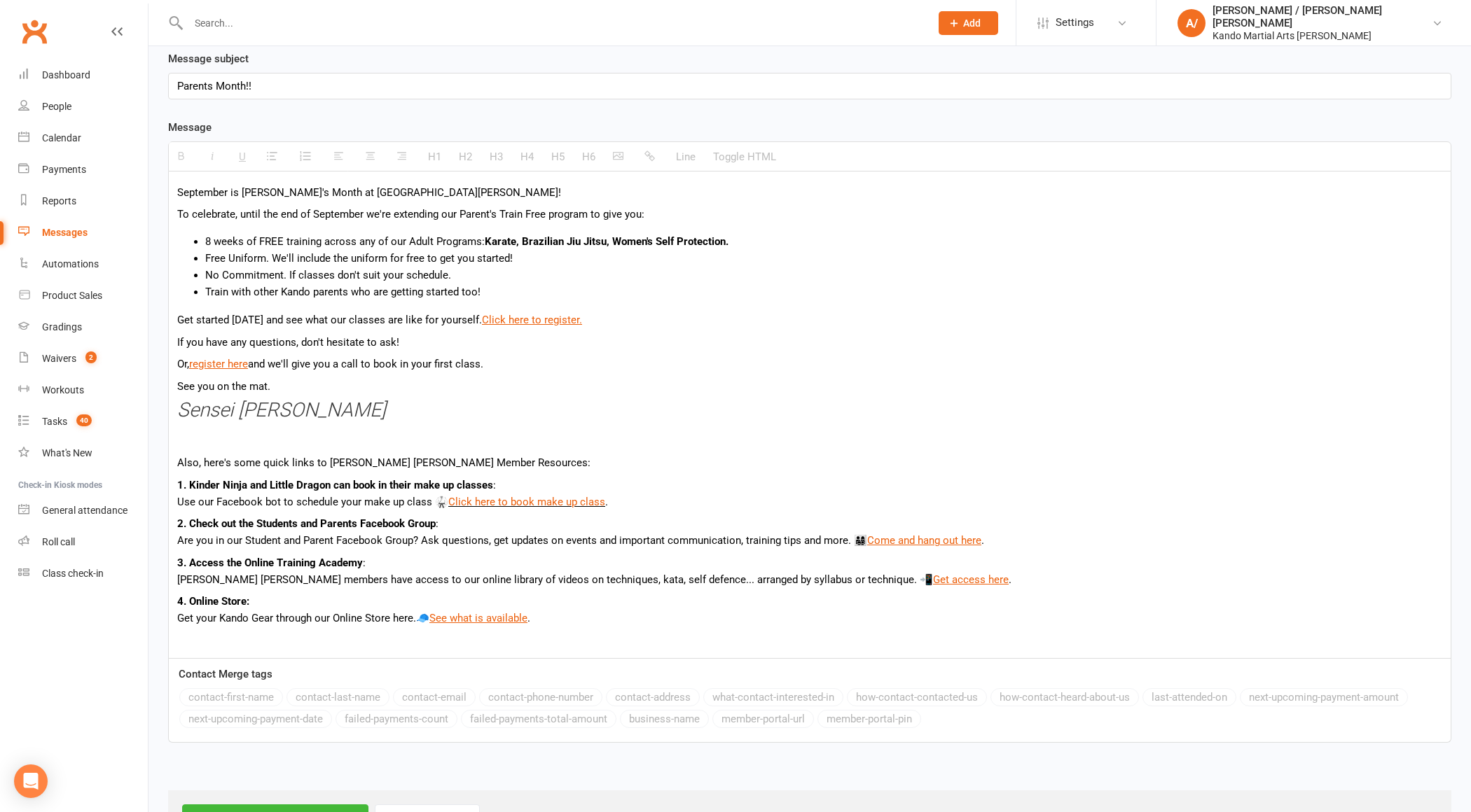
scroll to position [295, 0]
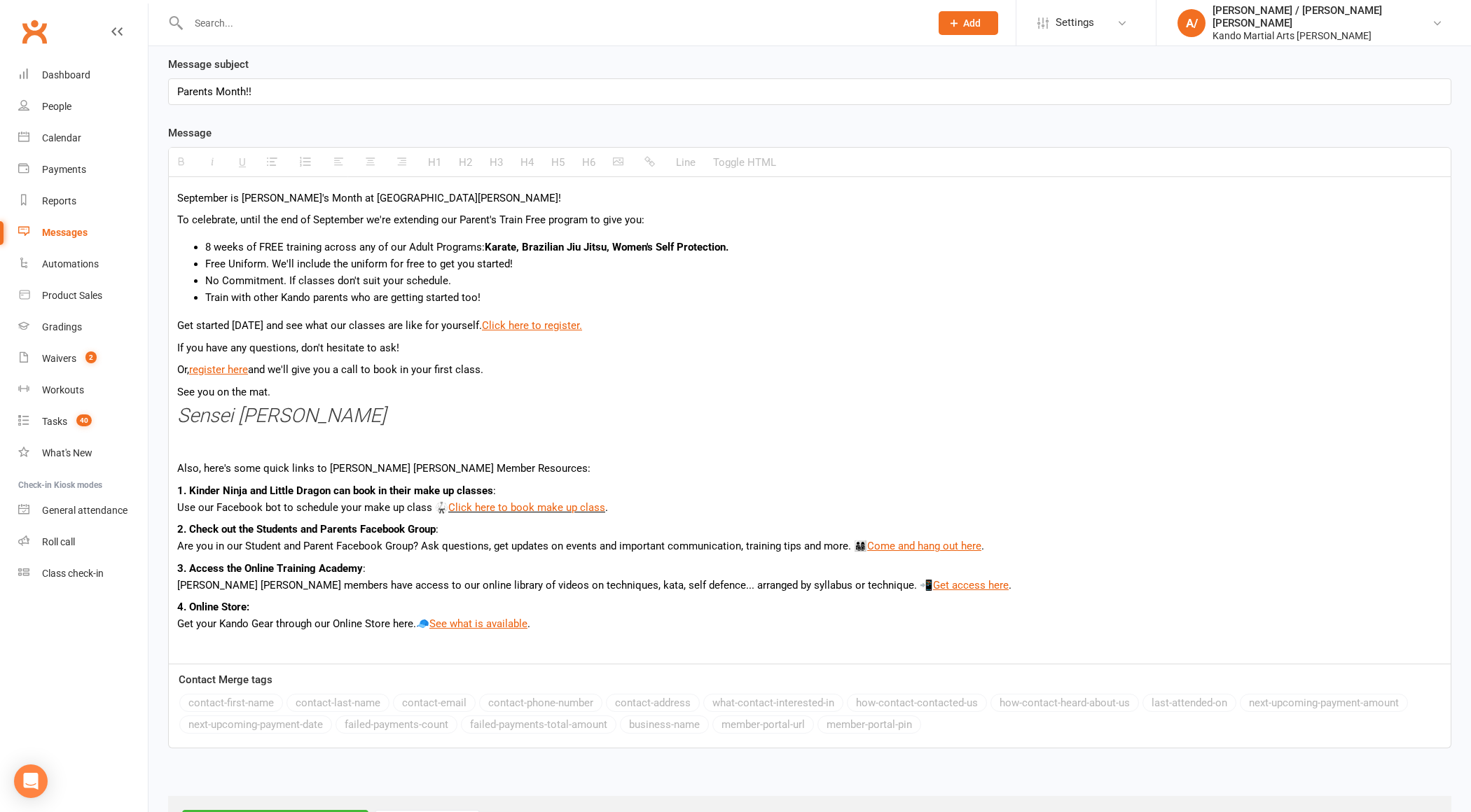
click at [219, 215] on p "To celebrate, until the end of September we're extending our Parent's Train Fre…" at bounding box center [810, 220] width 1266 height 16
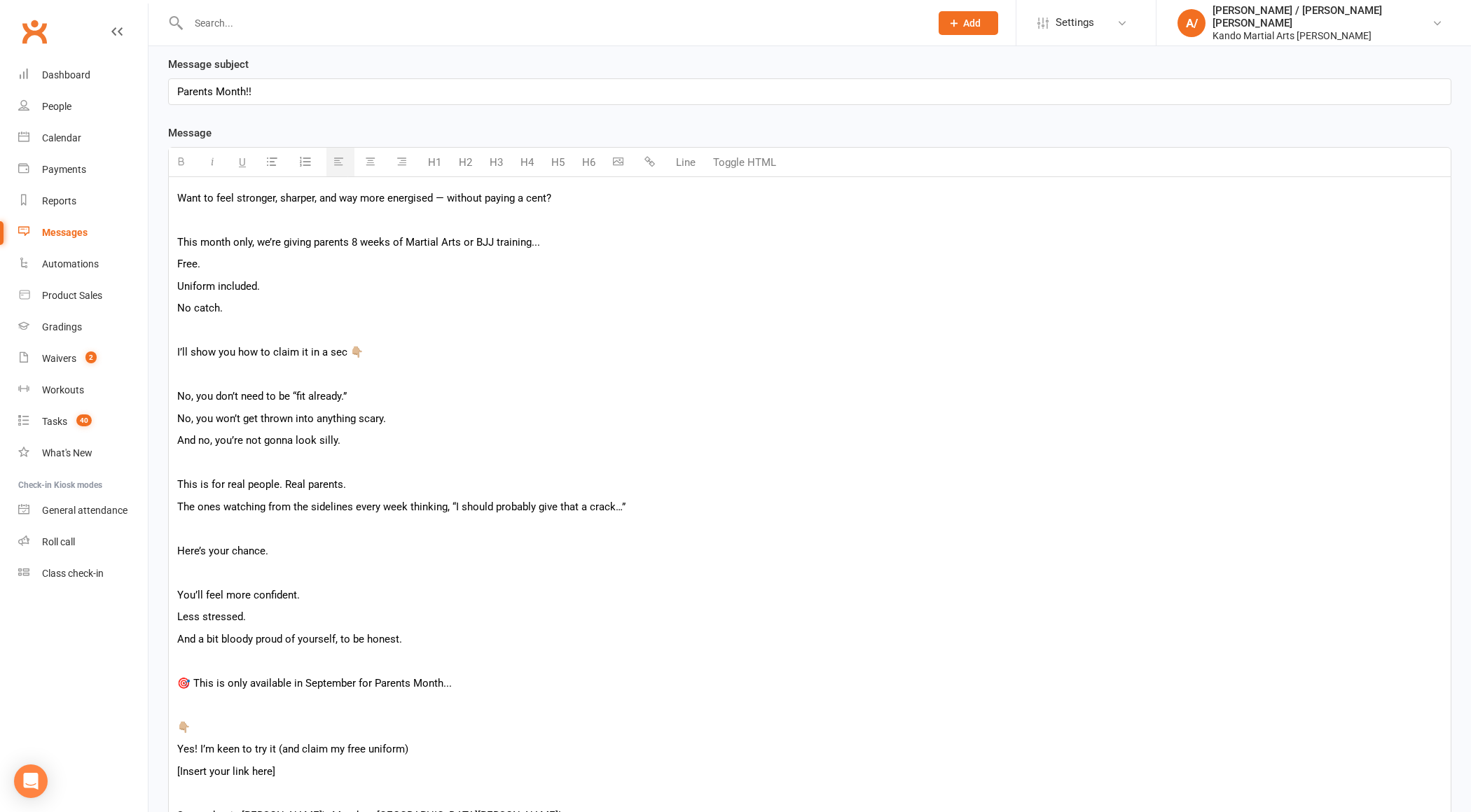
click at [440, 192] on p "Want to feel stronger, sharper, and way more energised — without paying a cent?" at bounding box center [810, 197] width 1266 height 16
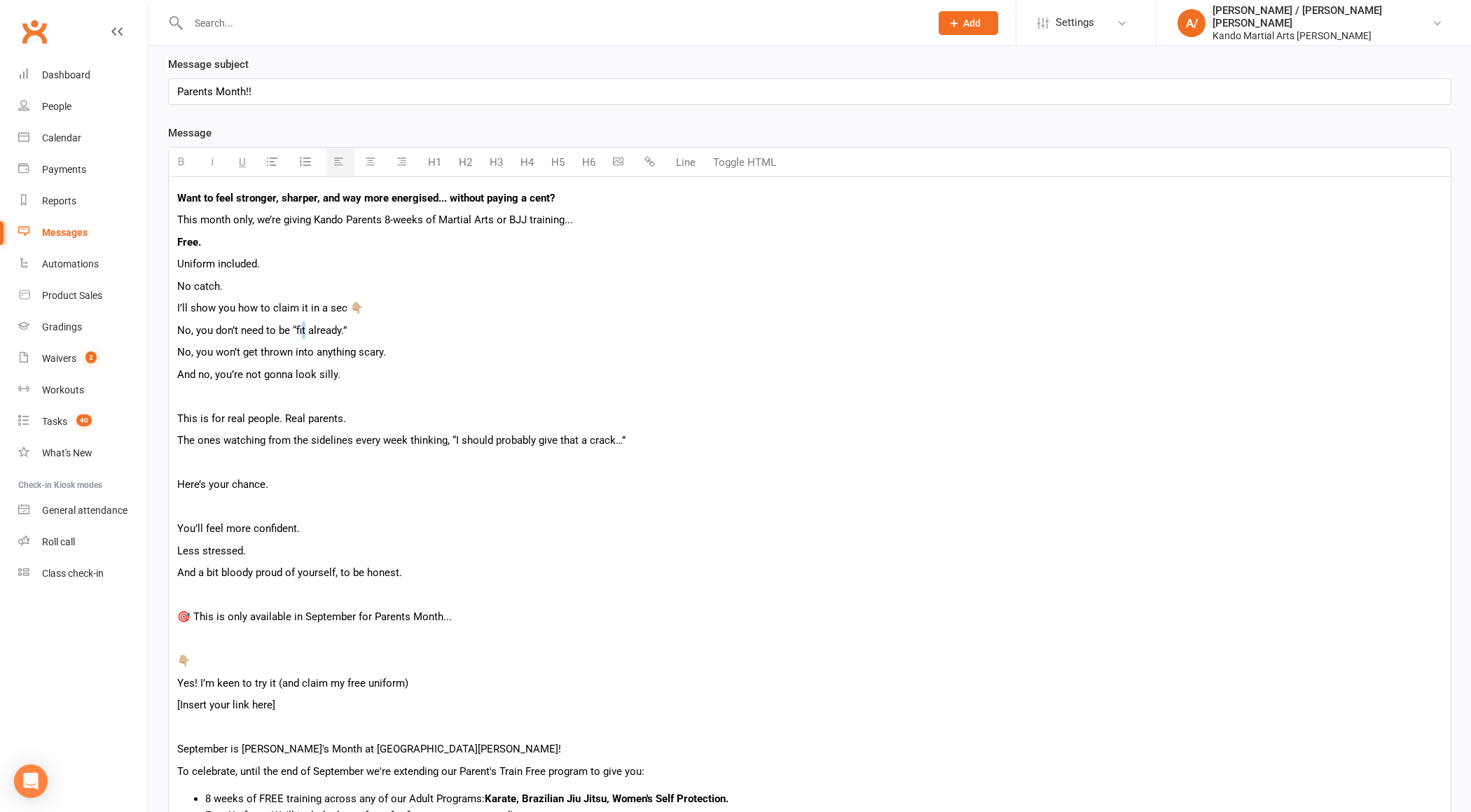
click at [306, 333] on p "No, you don’t need to be “fit already.”" at bounding box center [810, 330] width 1266 height 16
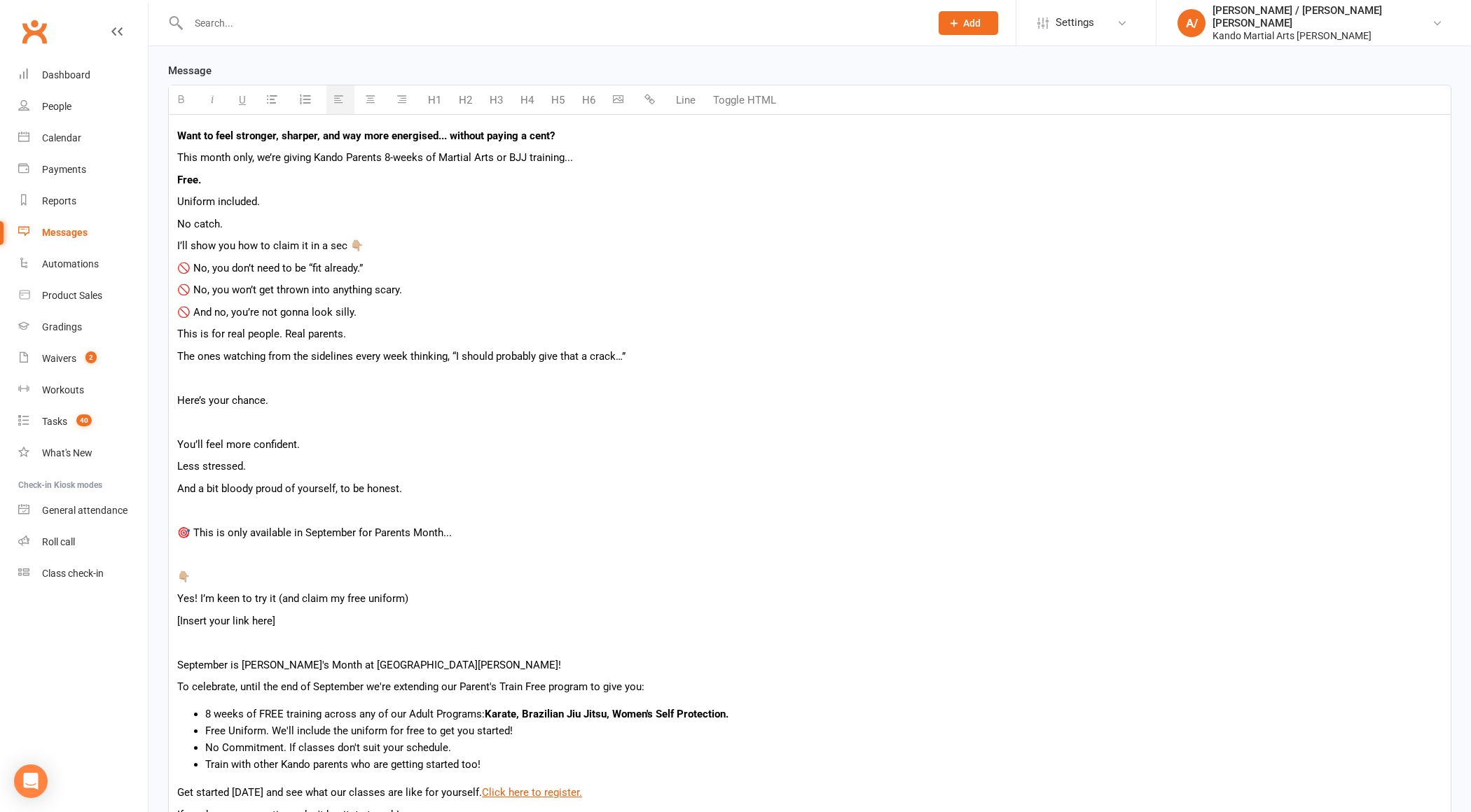
scroll to position [369, 0]
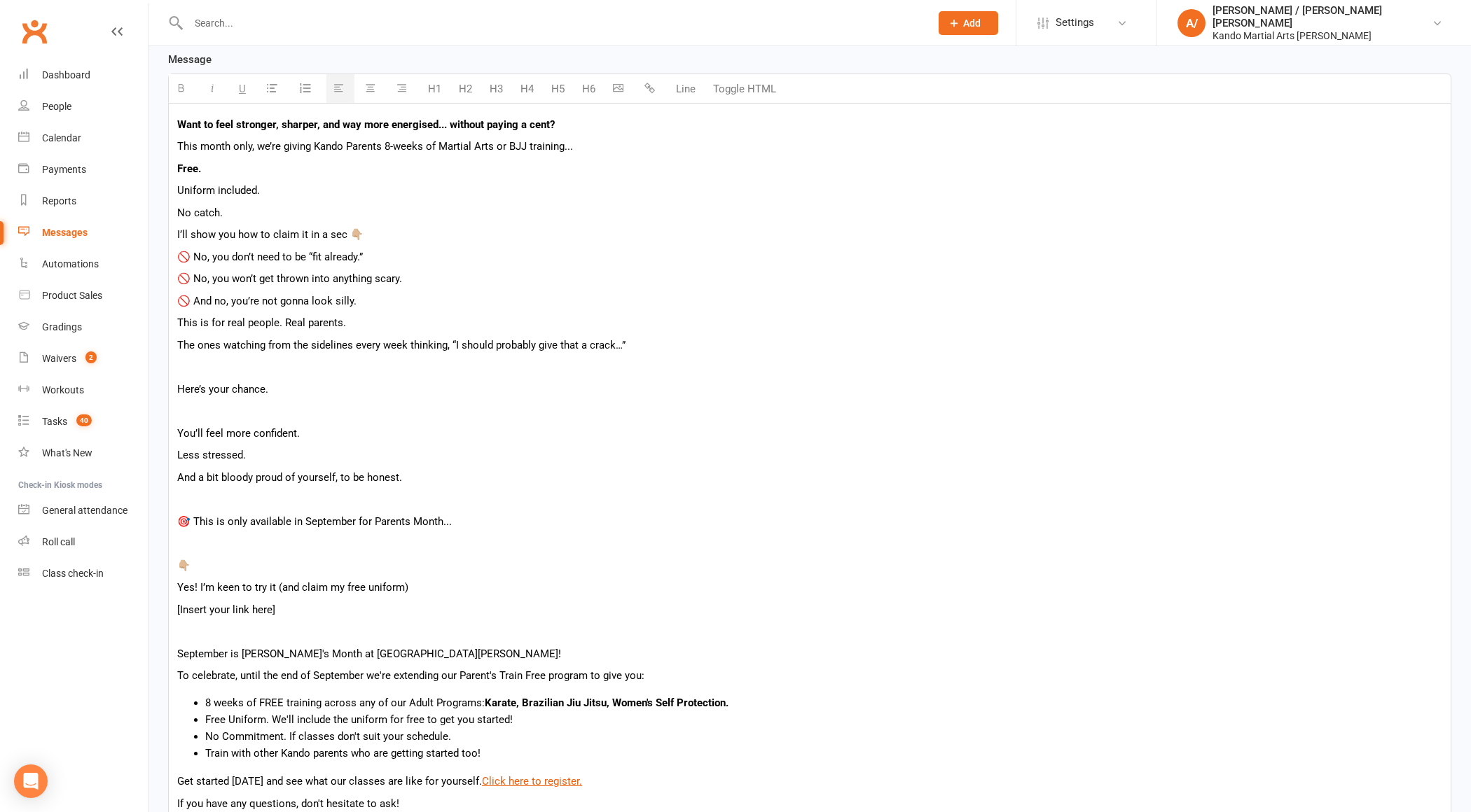
click at [379, 321] on p "This is for real people. Real parents." at bounding box center [810, 322] width 1266 height 16
click at [437, 332] on div "Want to feel stronger, sharper, and way more energised... without paying a cent…" at bounding box center [810, 612] width 1282 height 1016
click at [295, 346] on p "The ones watching from the sidelines every week thinking, “I should probably gi…" at bounding box center [810, 345] width 1266 height 16
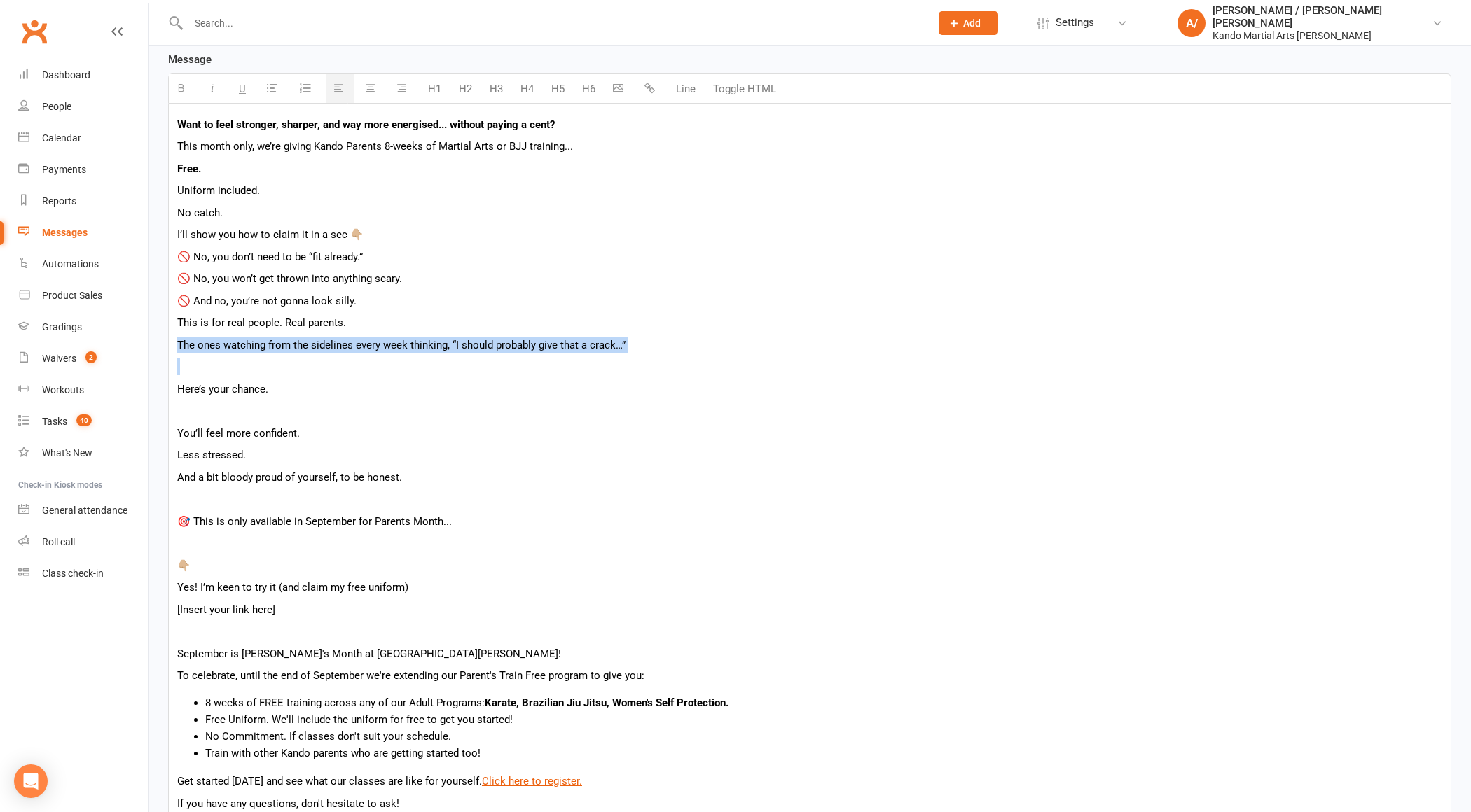
click at [295, 346] on p "The ones watching from the sidelines every week thinking, “I should probably gi…" at bounding box center [810, 345] width 1266 height 16
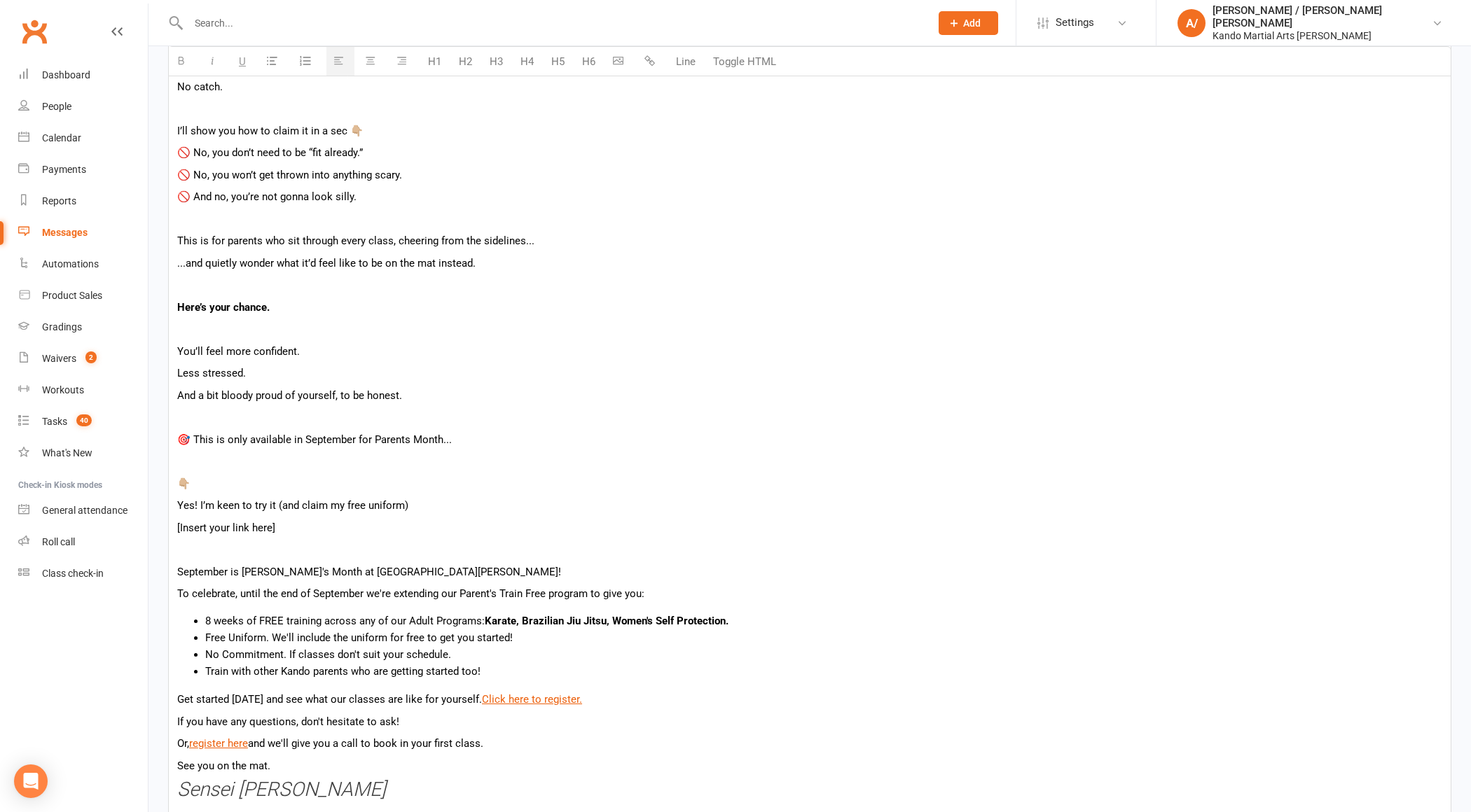
scroll to position [510, 0]
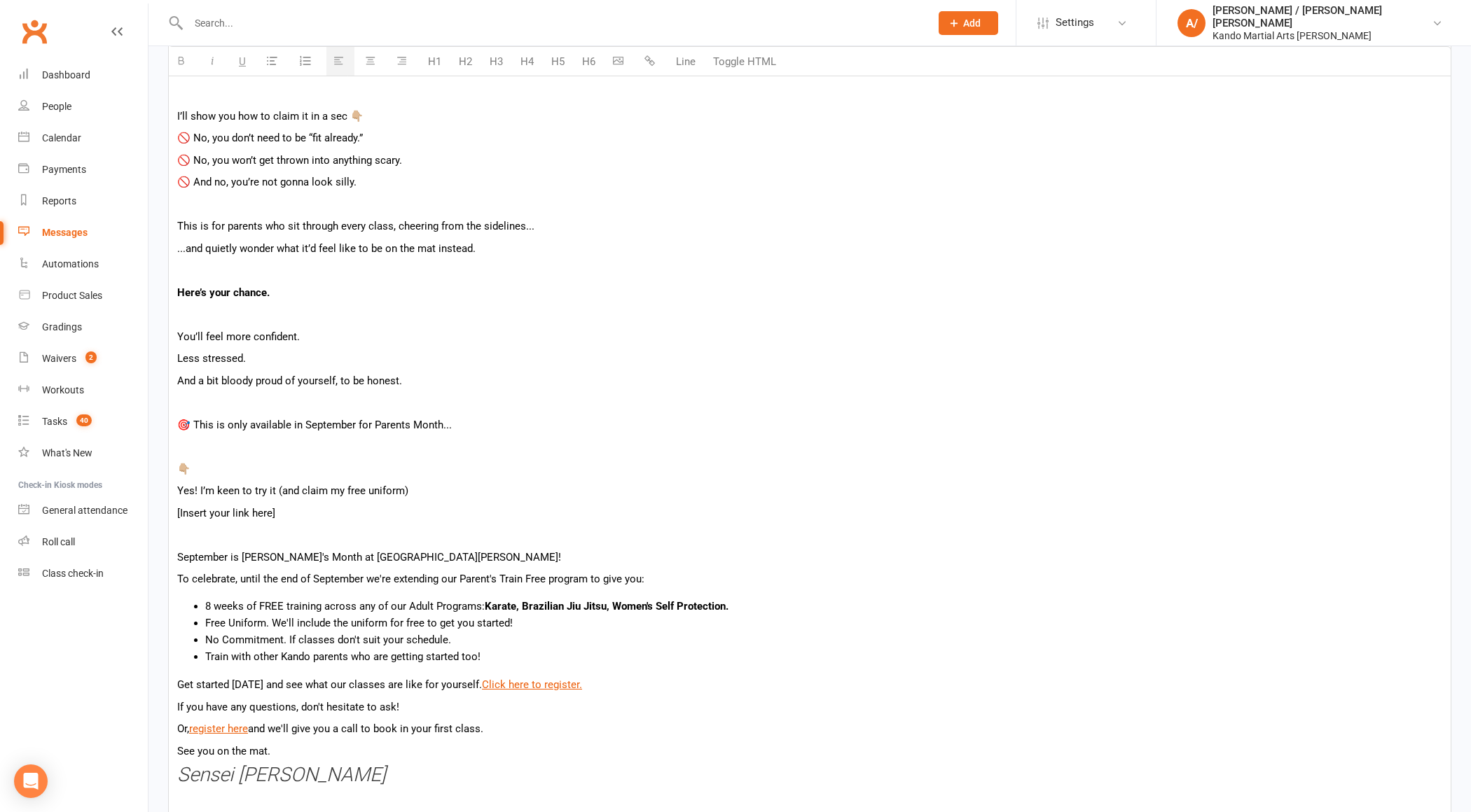
click at [251, 333] on p "You’ll feel more confident." at bounding box center [810, 336] width 1266 height 16
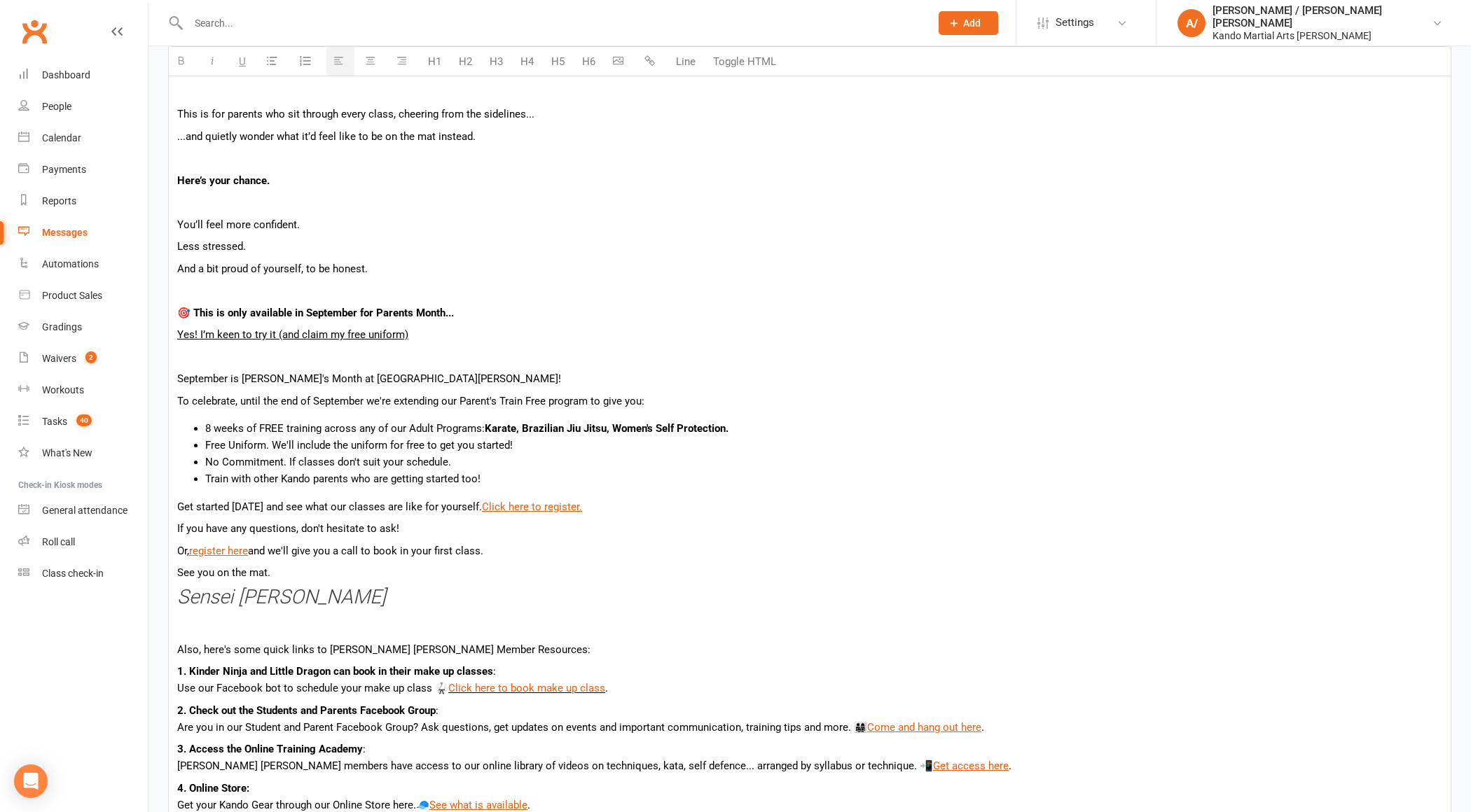
scroll to position [629, 0]
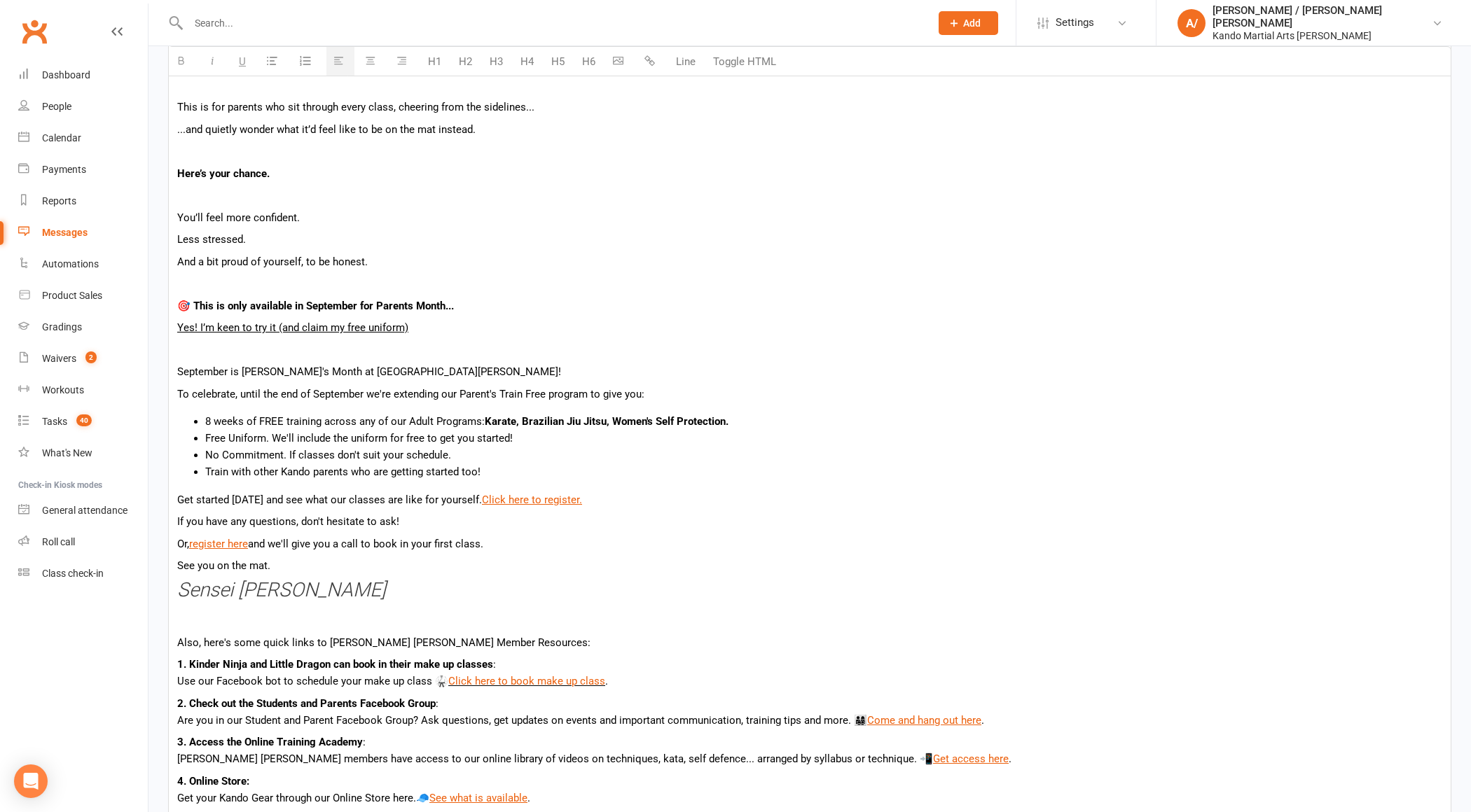
click at [613, 378] on div "Want to feel stronger, sharper, and way more energised... without paying a cent…" at bounding box center [810, 341] width 1282 height 994
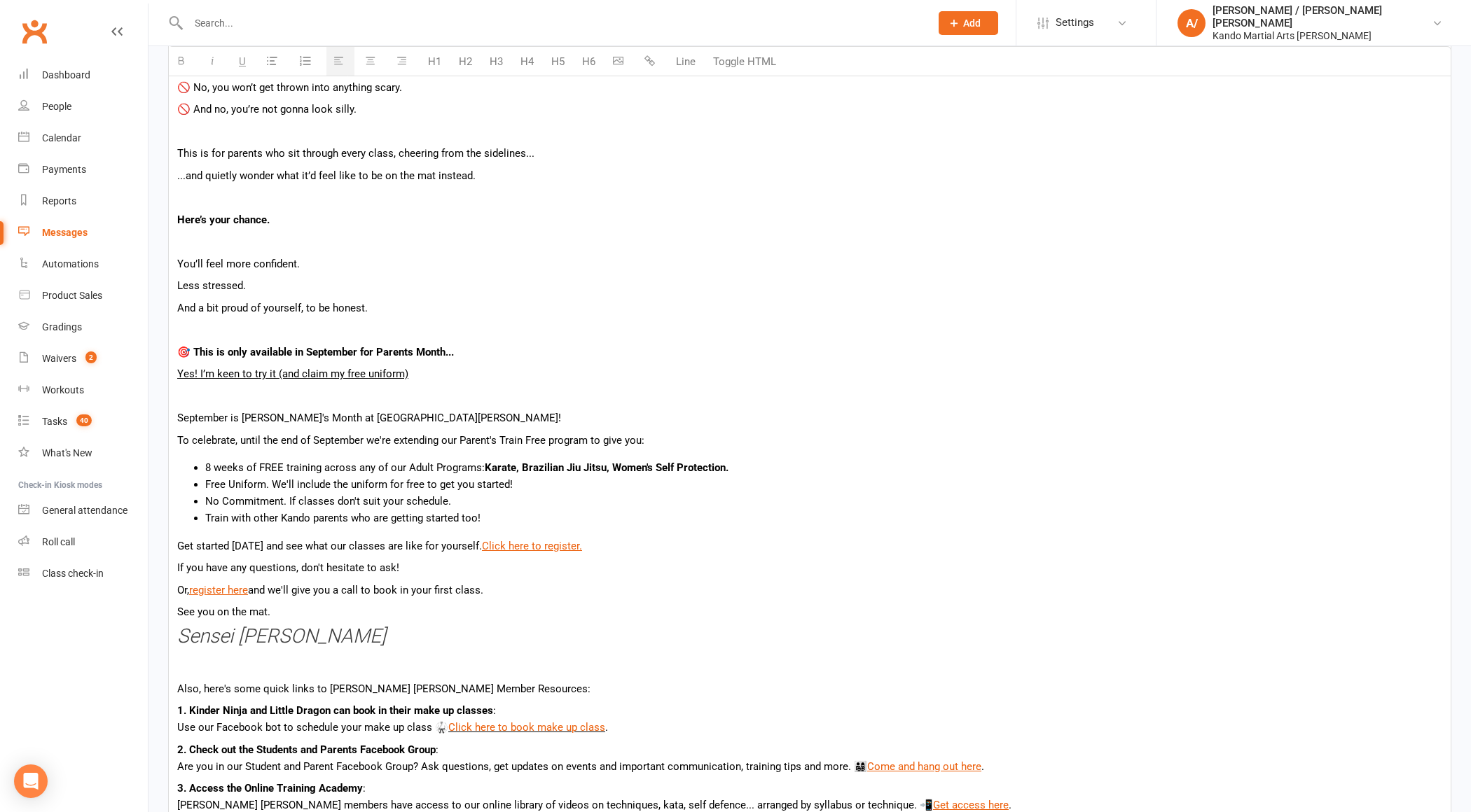
scroll to position [582, 0]
click at [234, 398] on p at bounding box center [810, 396] width 1266 height 16
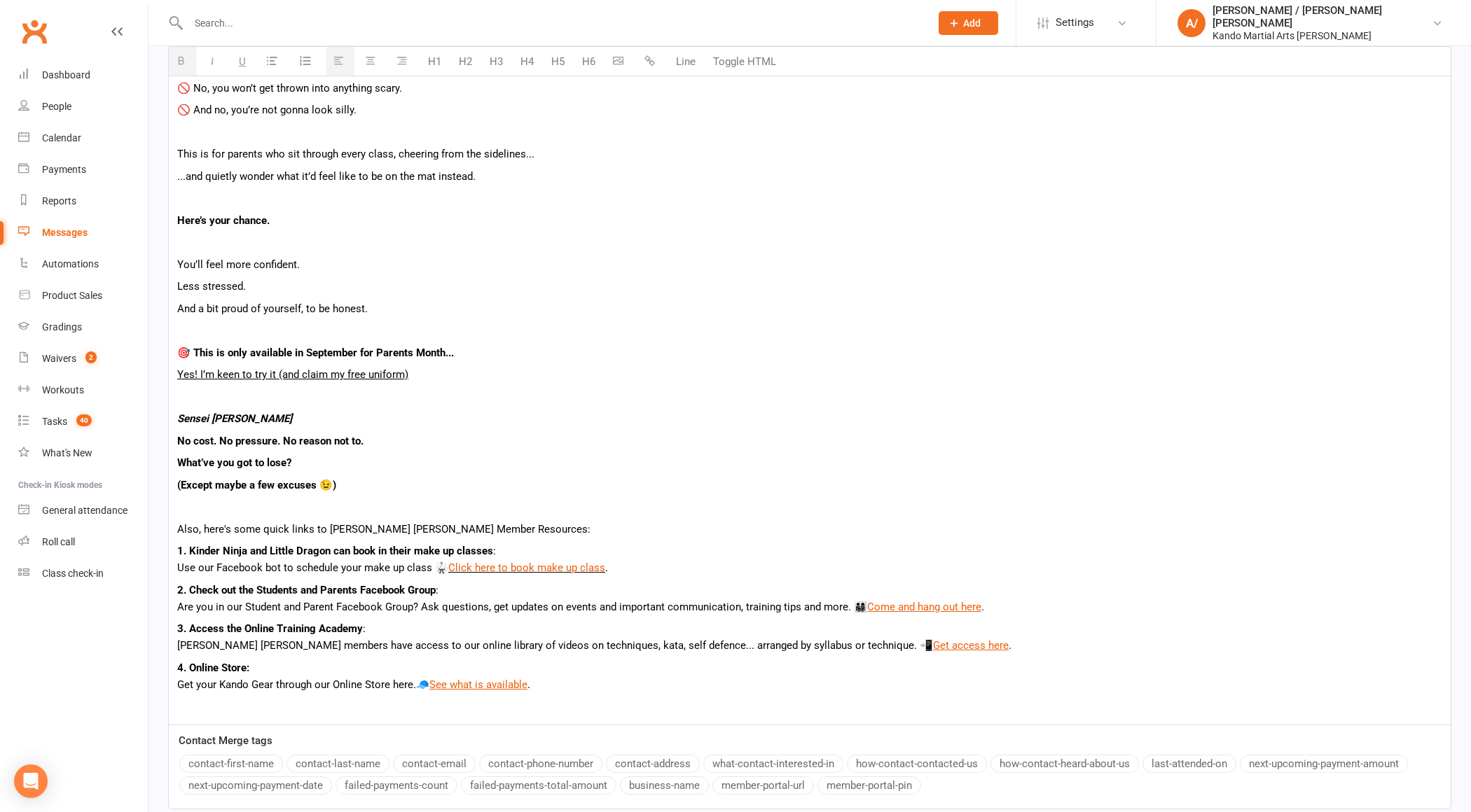
click at [299, 434] on p "No cost. No pressure. No reason not to." at bounding box center [810, 441] width 1266 height 16
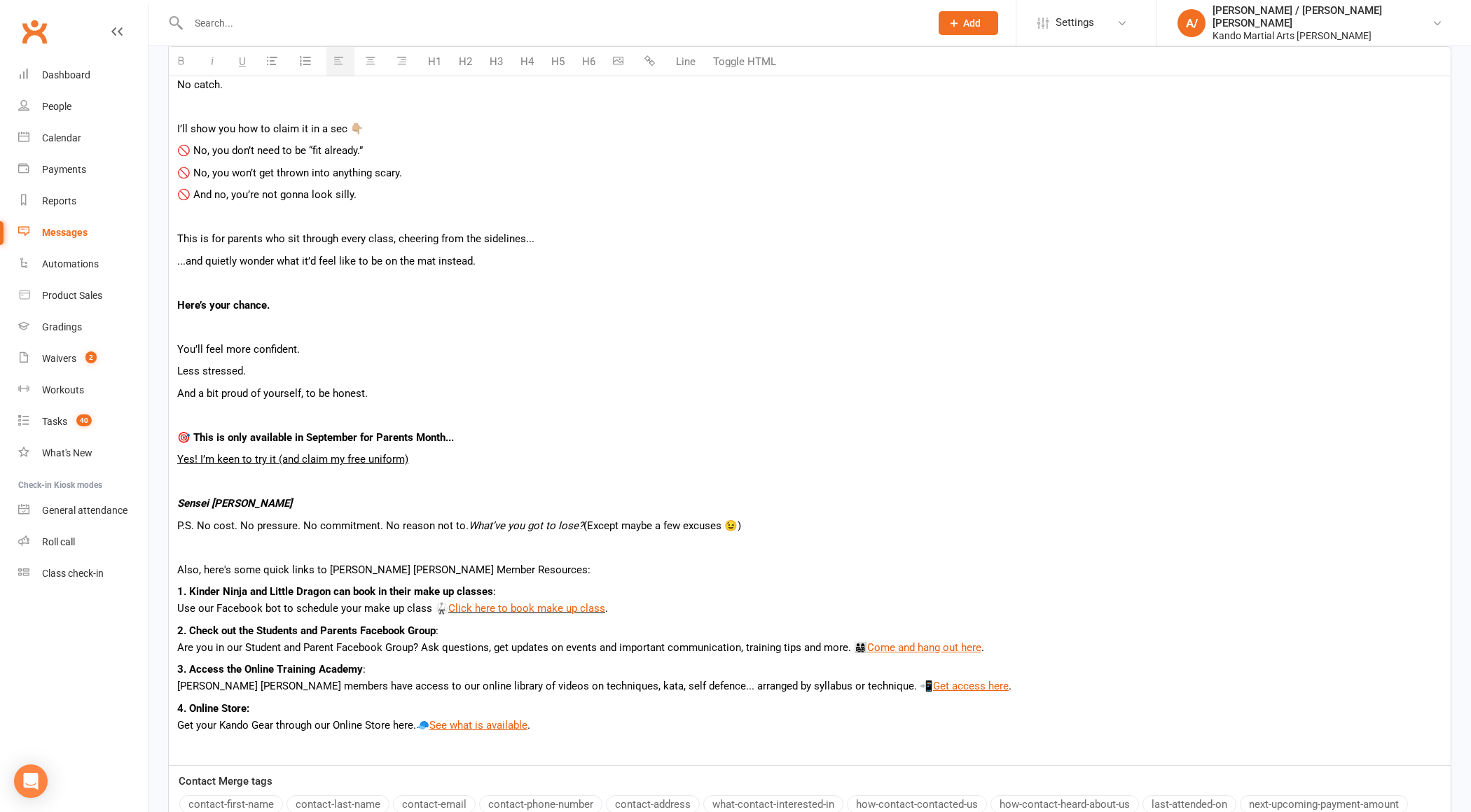
scroll to position [494, 0]
click at [809, 524] on p "P.S. No cost. No pressure. No commitment. No reason not to. What’ve you got to …" at bounding box center [810, 528] width 1266 height 16
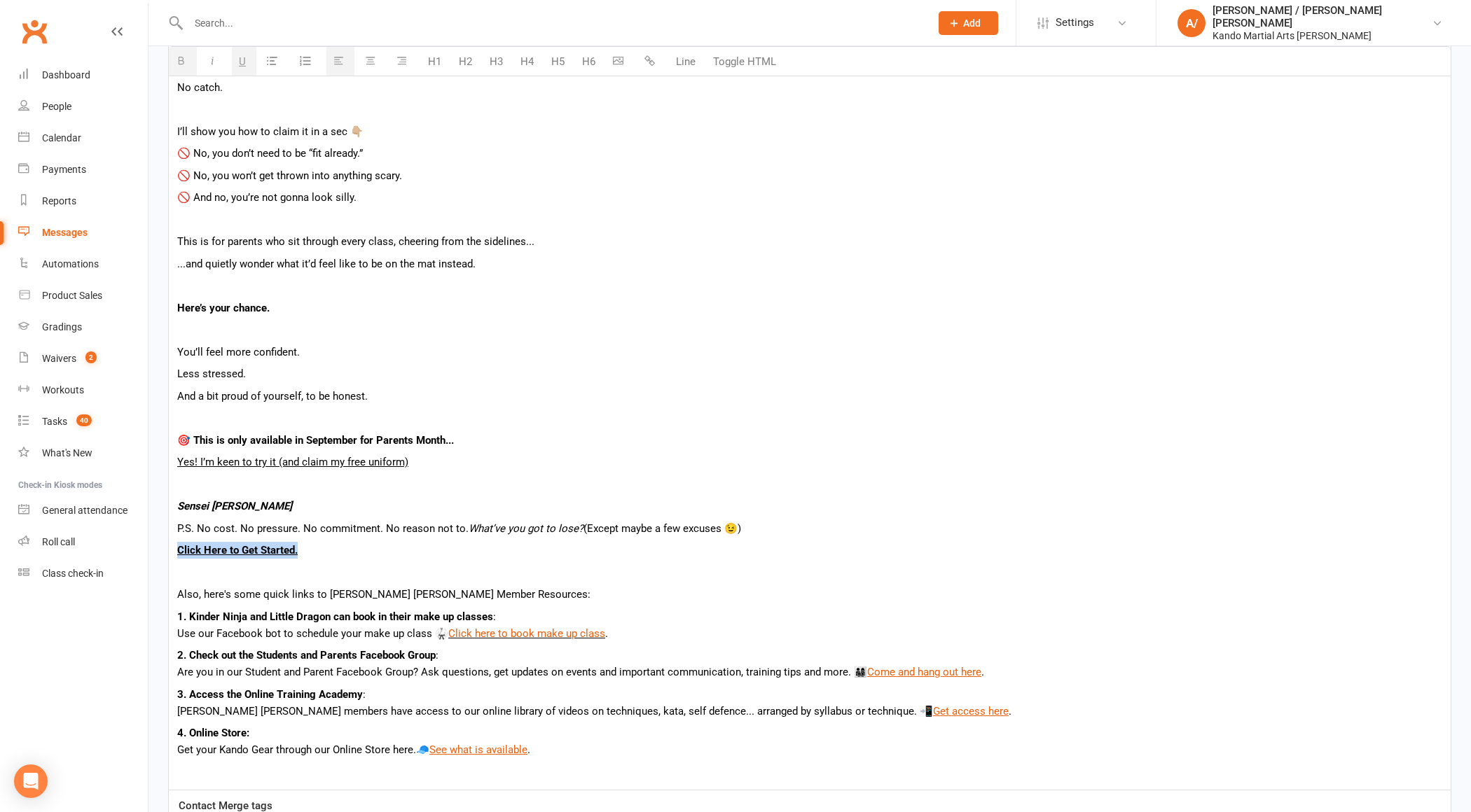
click at [649, 58] on icon "button" at bounding box center [649, 60] width 11 height 11
click at [418, 456] on p "Yes! I’m keen to try it (and claim my free uniform)" at bounding box center [810, 461] width 1266 height 16
click at [653, 72] on button "button" at bounding box center [651, 62] width 28 height 28
click at [367, 344] on p "You’ll feel more confident." at bounding box center [810, 352] width 1266 height 16
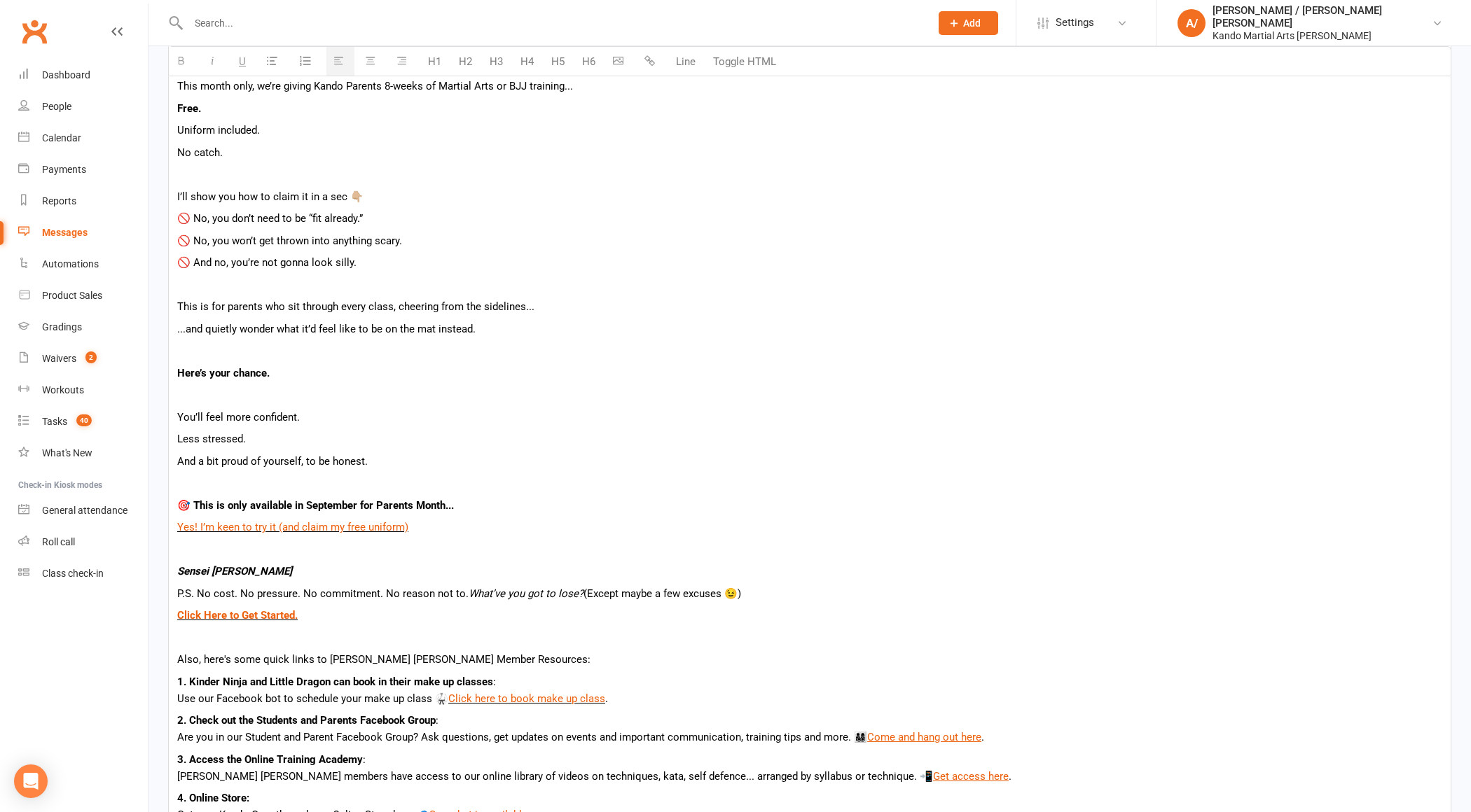
scroll to position [432, 0]
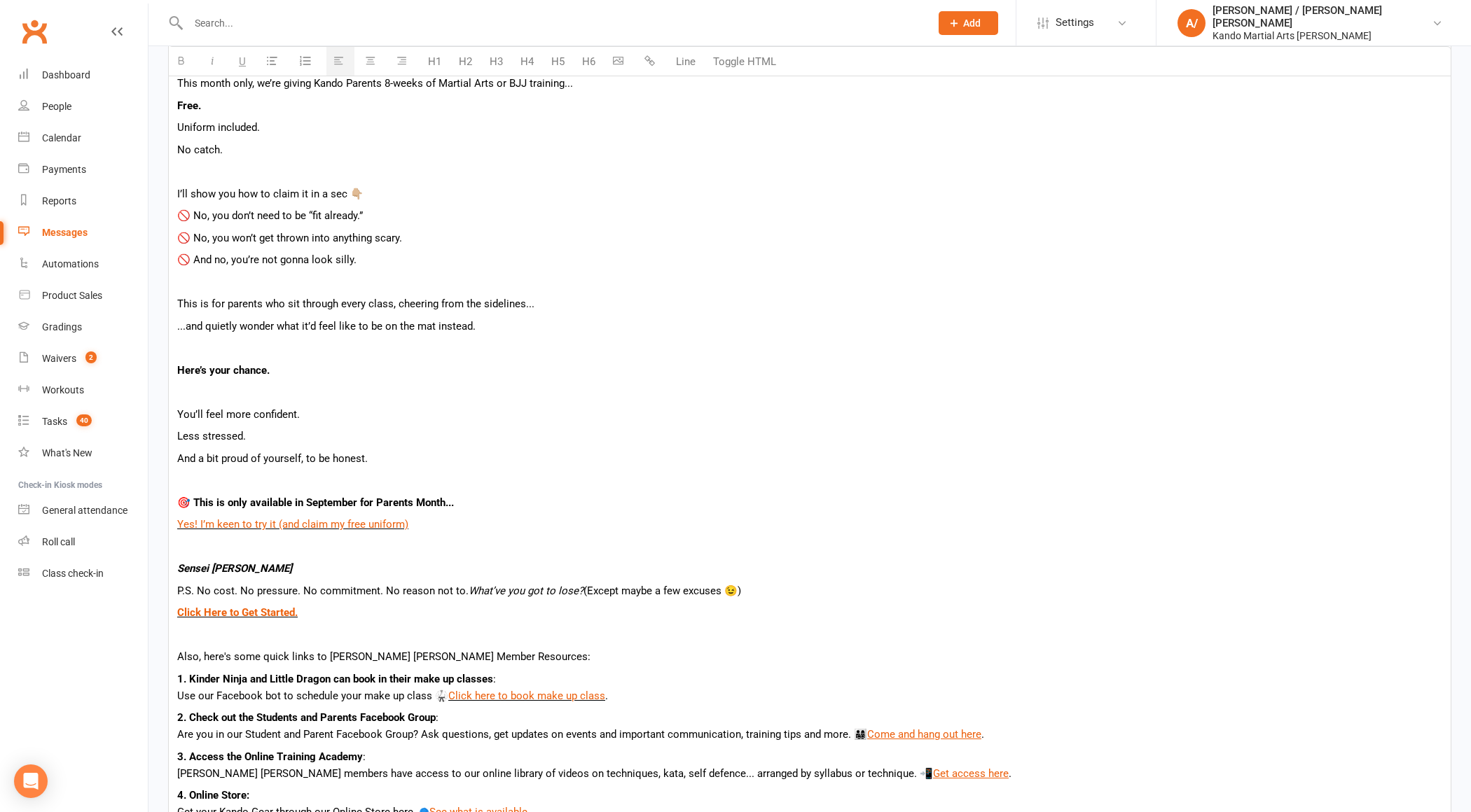
click at [442, 527] on p "Yes! I’m keen to try it (and claim my free uniform)" at bounding box center [810, 524] width 1266 height 16
click at [571, 362] on p "Here’s your chance." at bounding box center [810, 370] width 1266 height 16
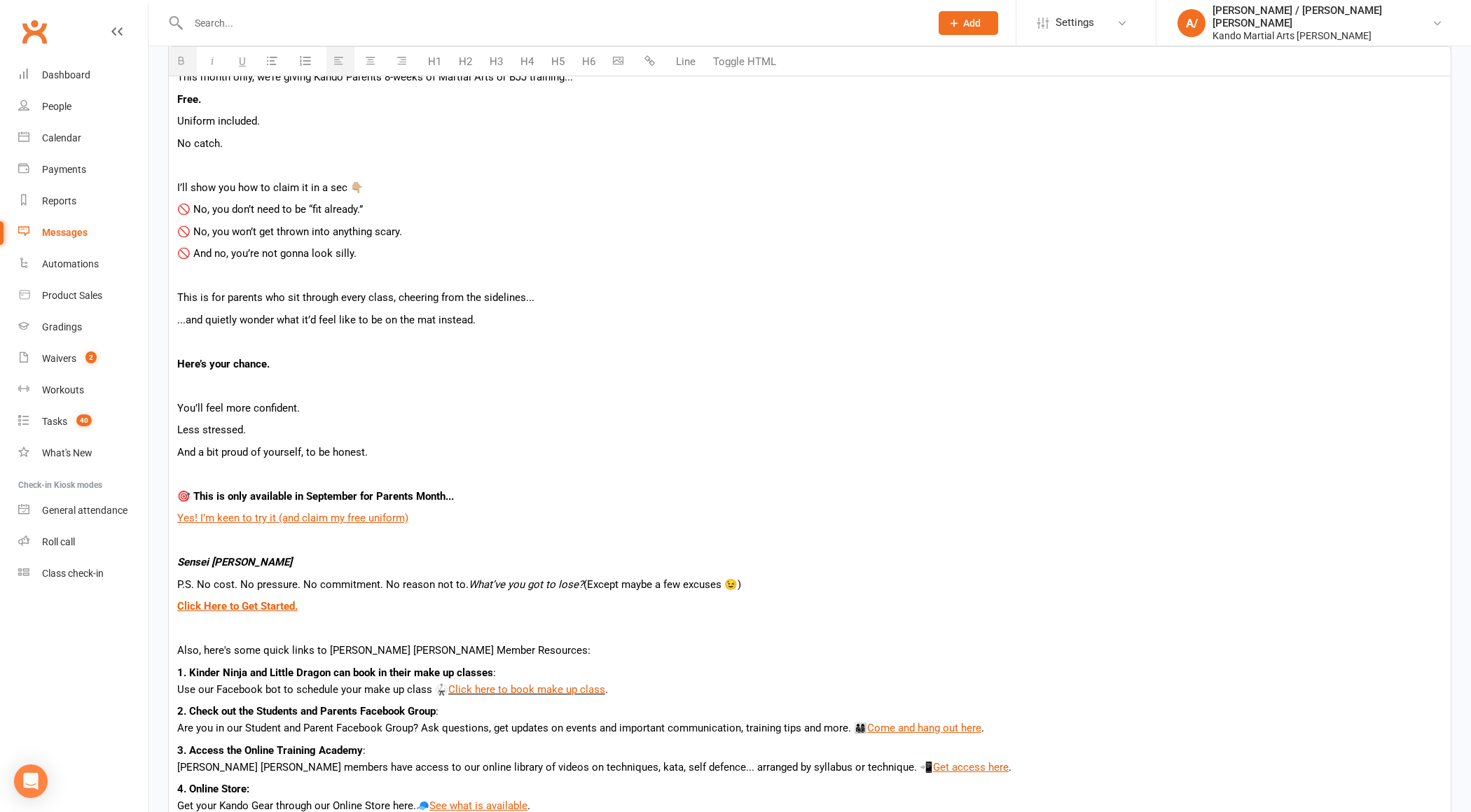
scroll to position [452, 0]
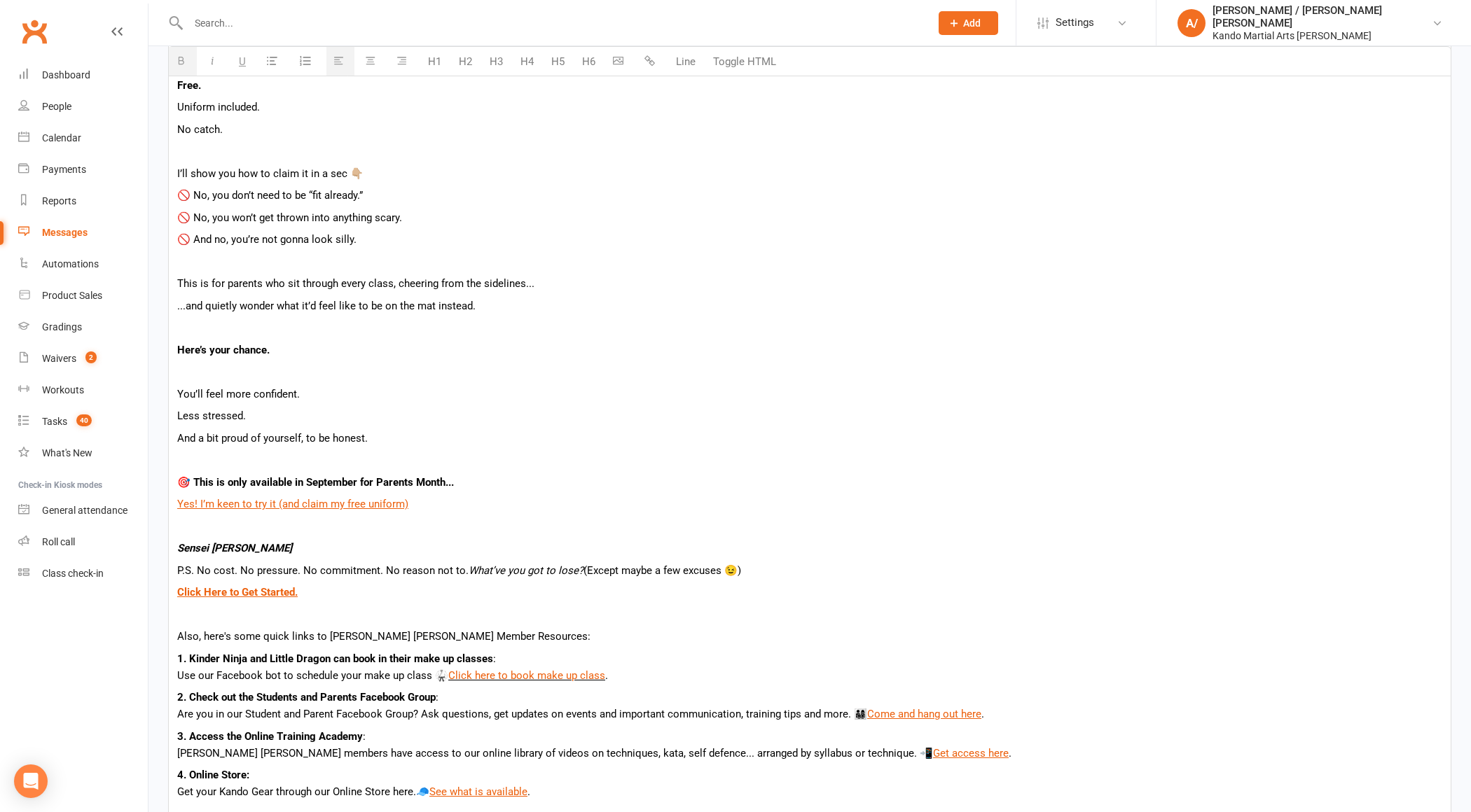
click at [357, 592] on p "Click Here to Get Started." at bounding box center [810, 592] width 1266 height 16
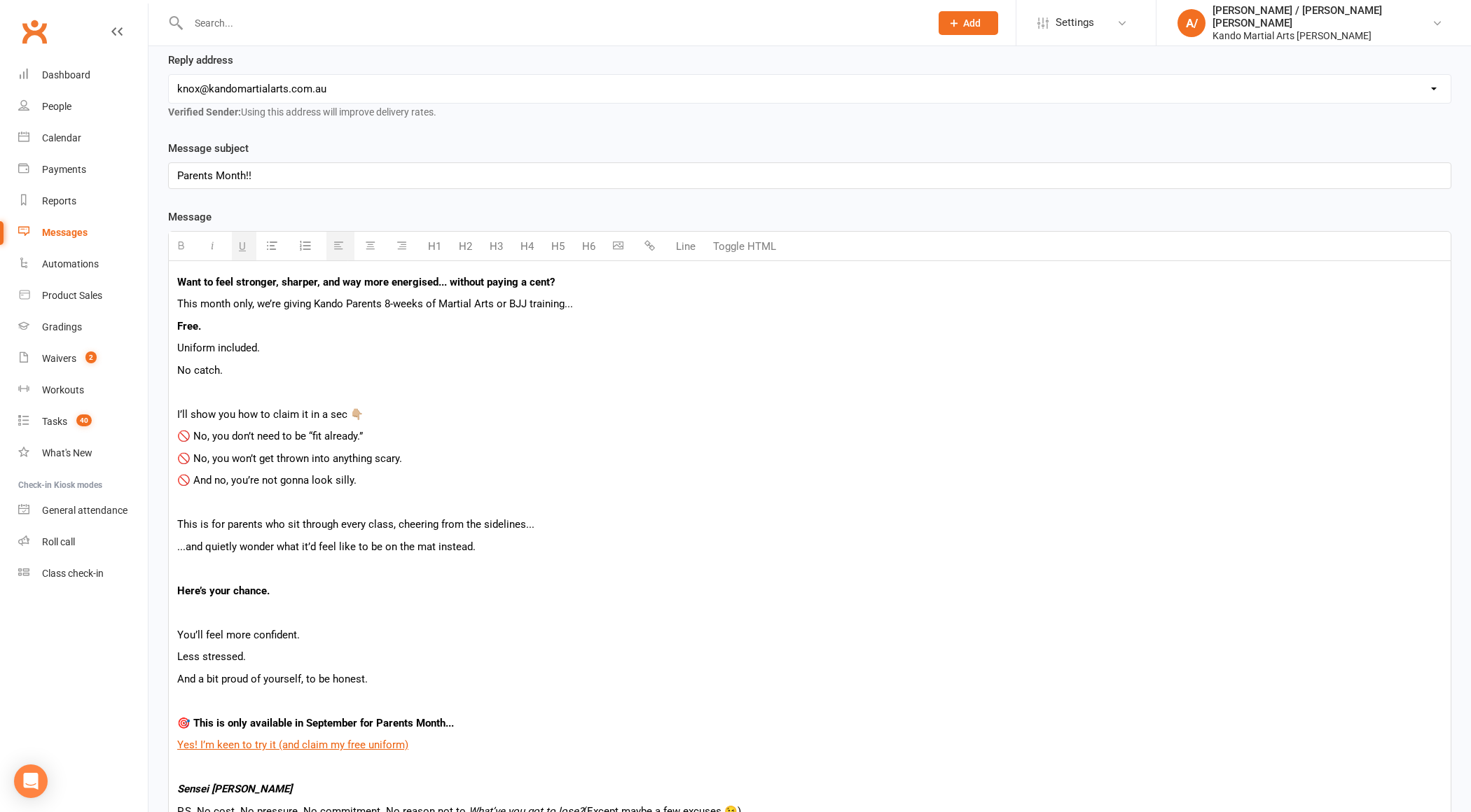
click at [336, 348] on p "Uniform included." at bounding box center [810, 348] width 1266 height 16
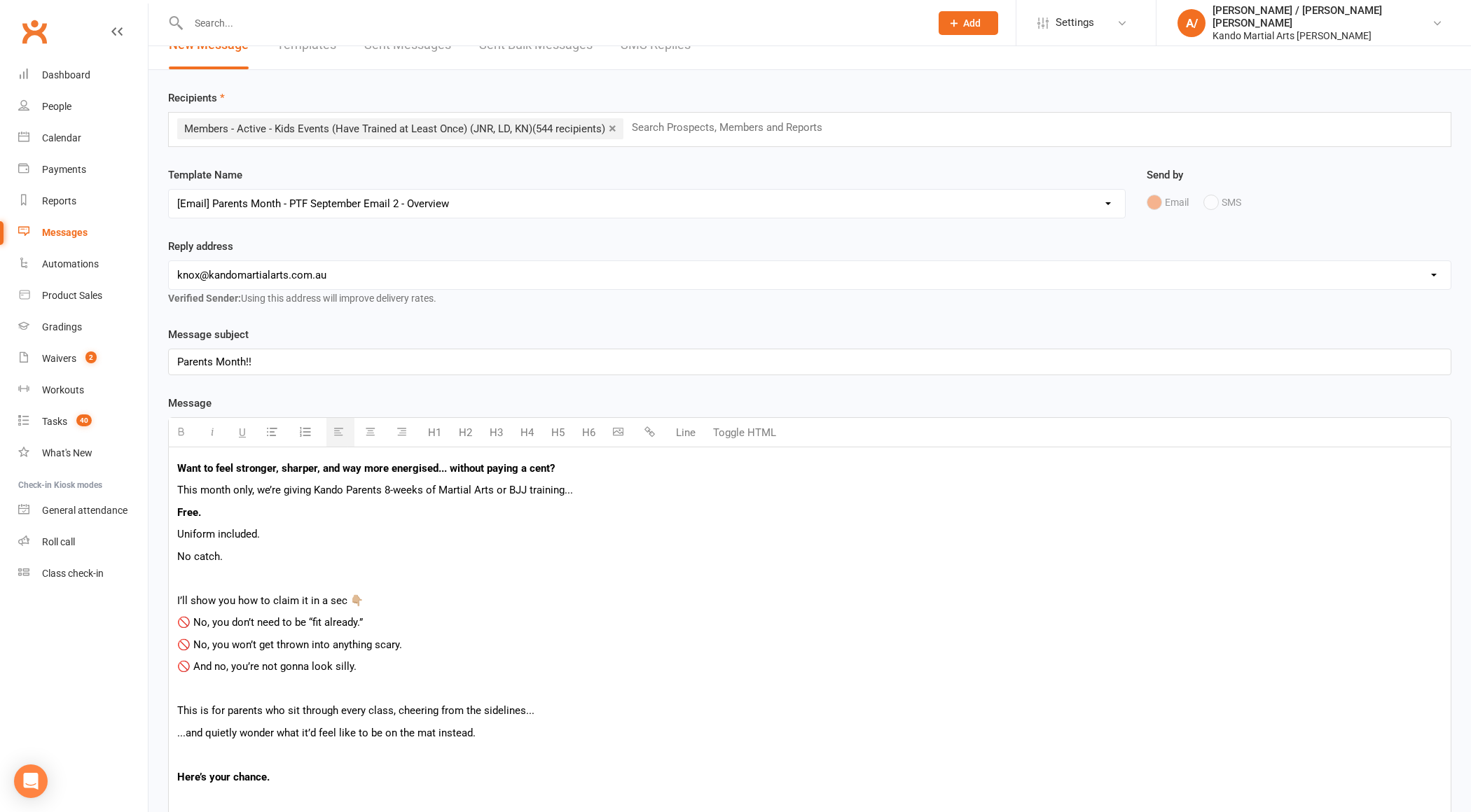
scroll to position [0, 0]
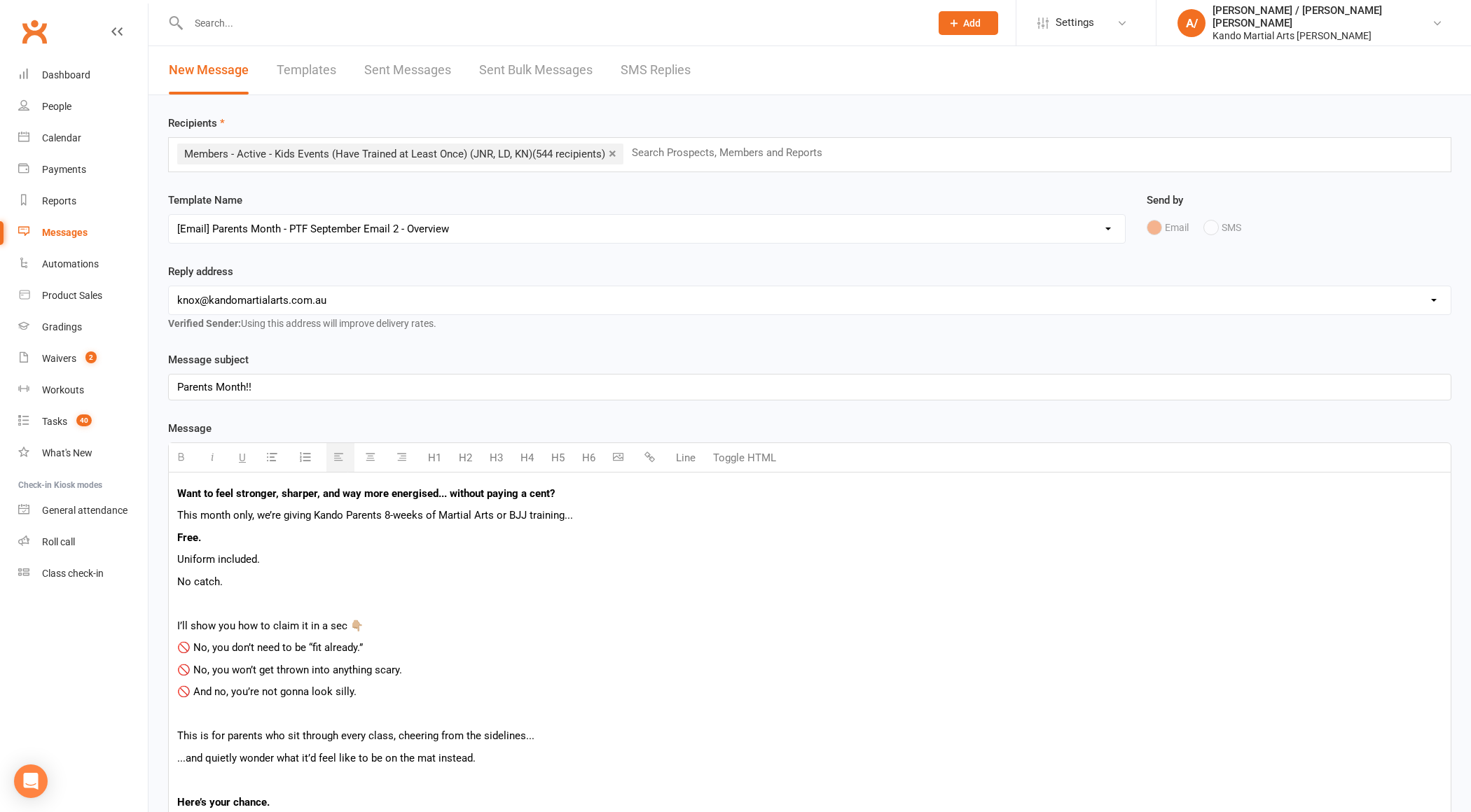
click at [316, 379] on div "Parents Month!!" at bounding box center [810, 387] width 1282 height 25
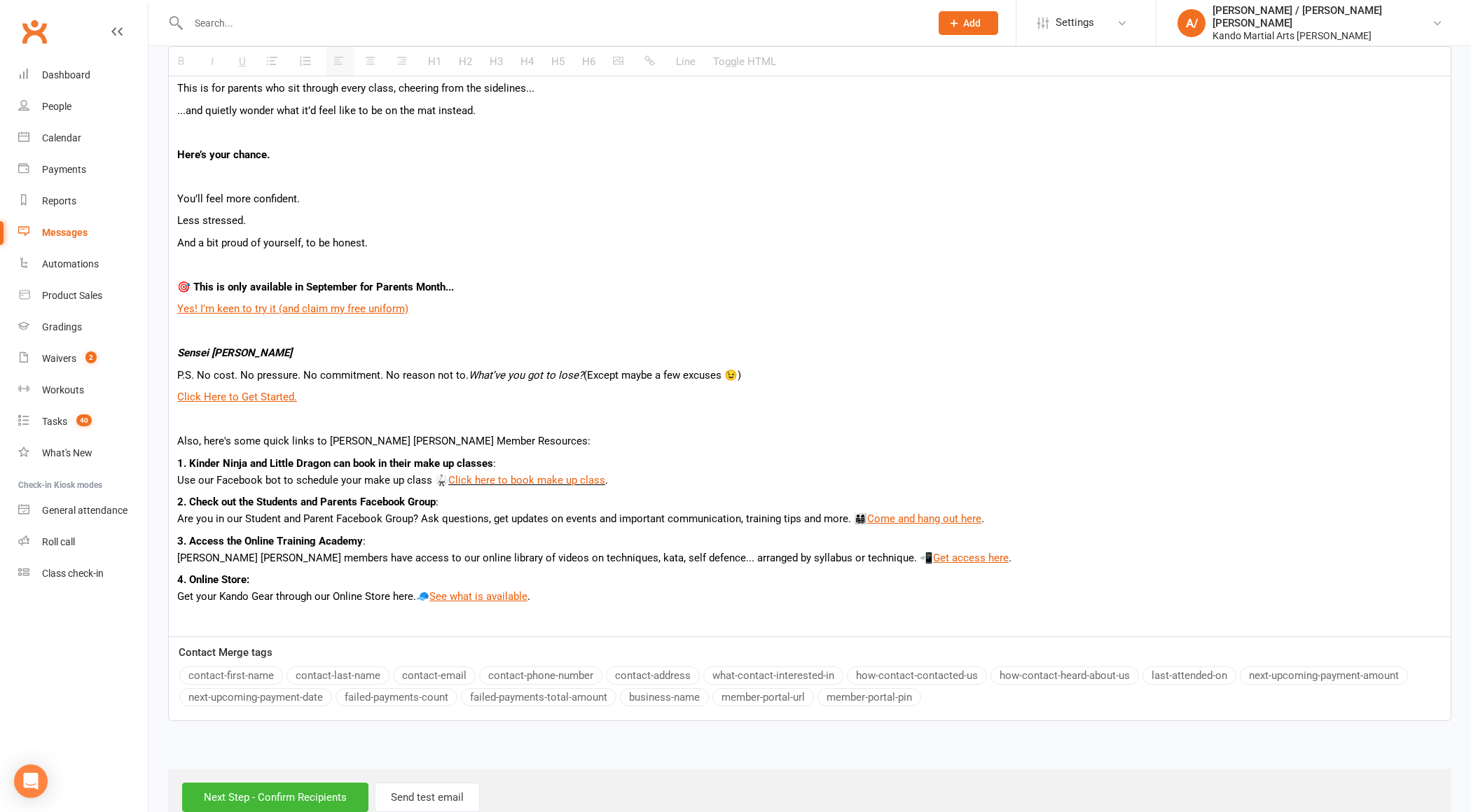
scroll to position [676, 0]
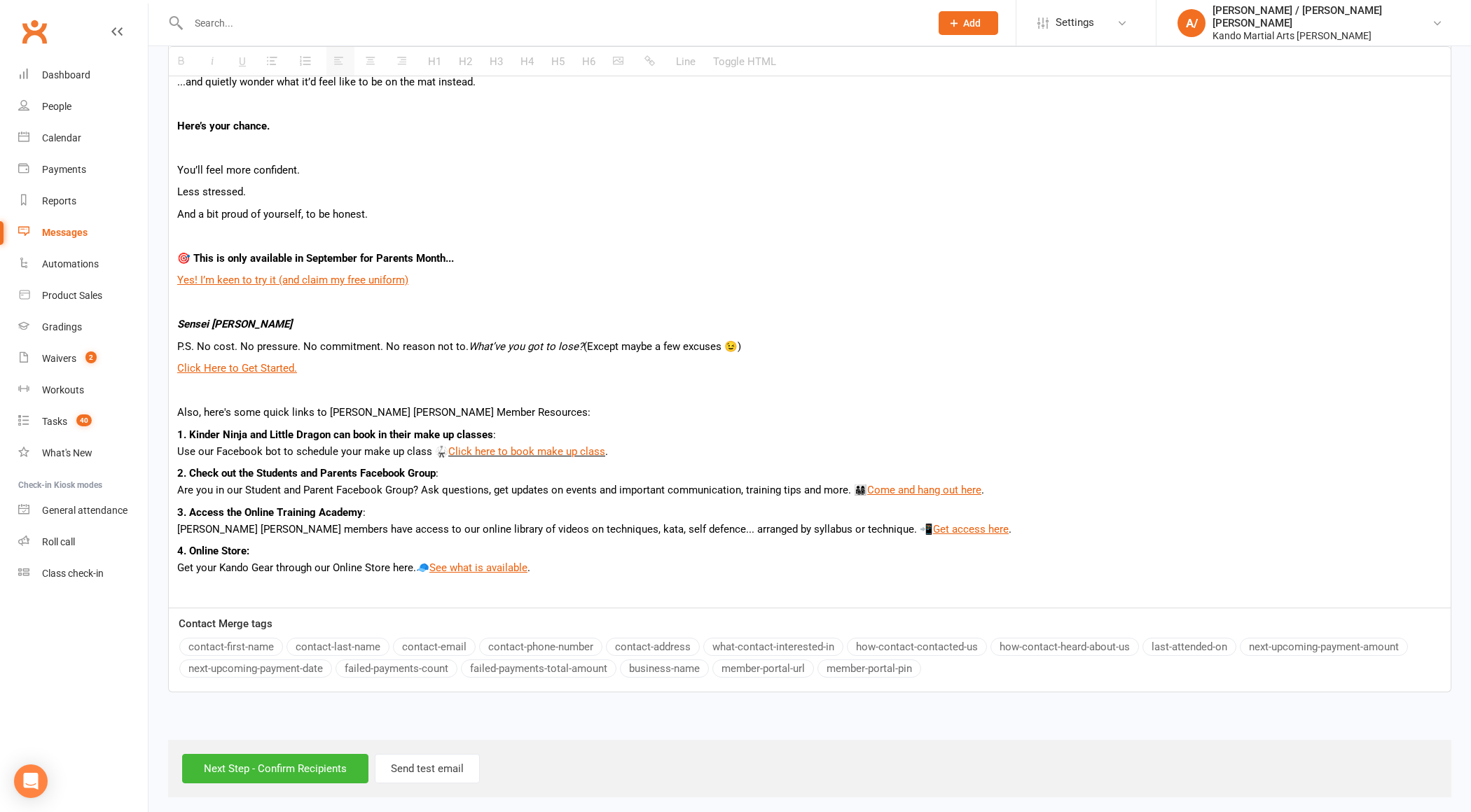
click at [254, 638] on button "contact-first-name" at bounding box center [231, 647] width 104 height 18
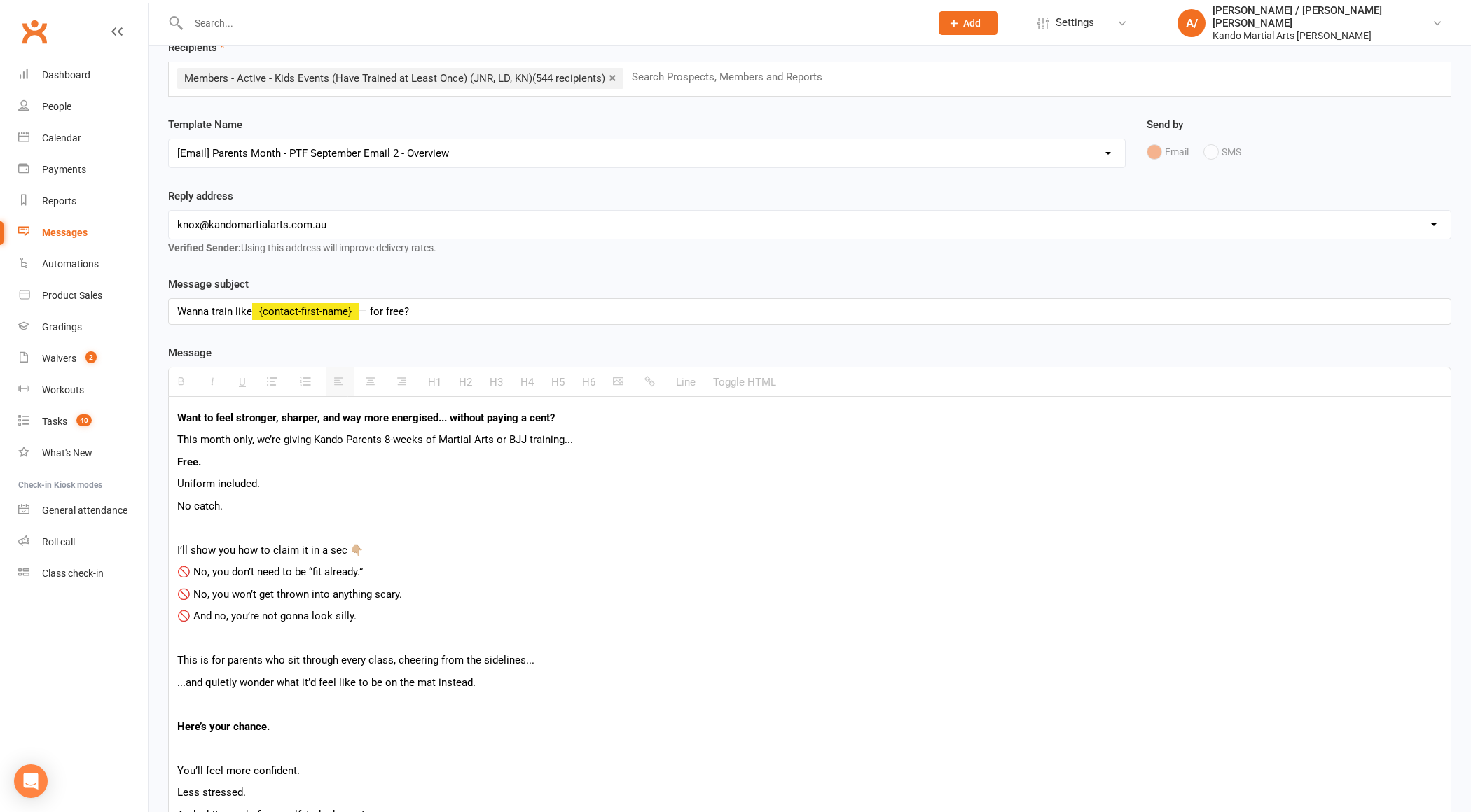
scroll to position [55, 0]
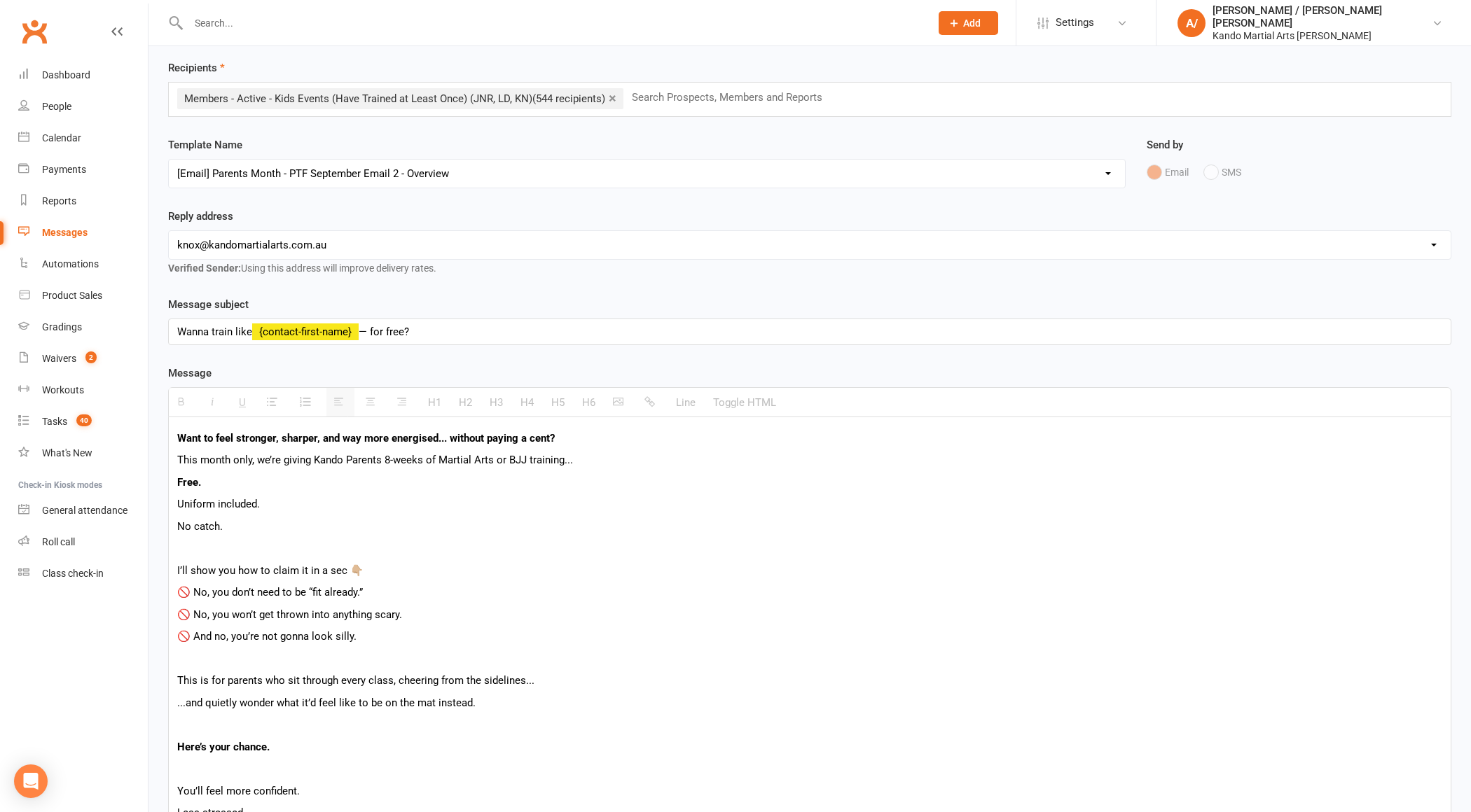
click at [364, 323] on div "Wanna train like {contact-first-name} — for free?" at bounding box center [810, 331] width 1282 height 25
click at [392, 308] on div "Message subject Wanna train like {contact-first-name} — for free? Wanna train l…" at bounding box center [810, 321] width 1283 height 49
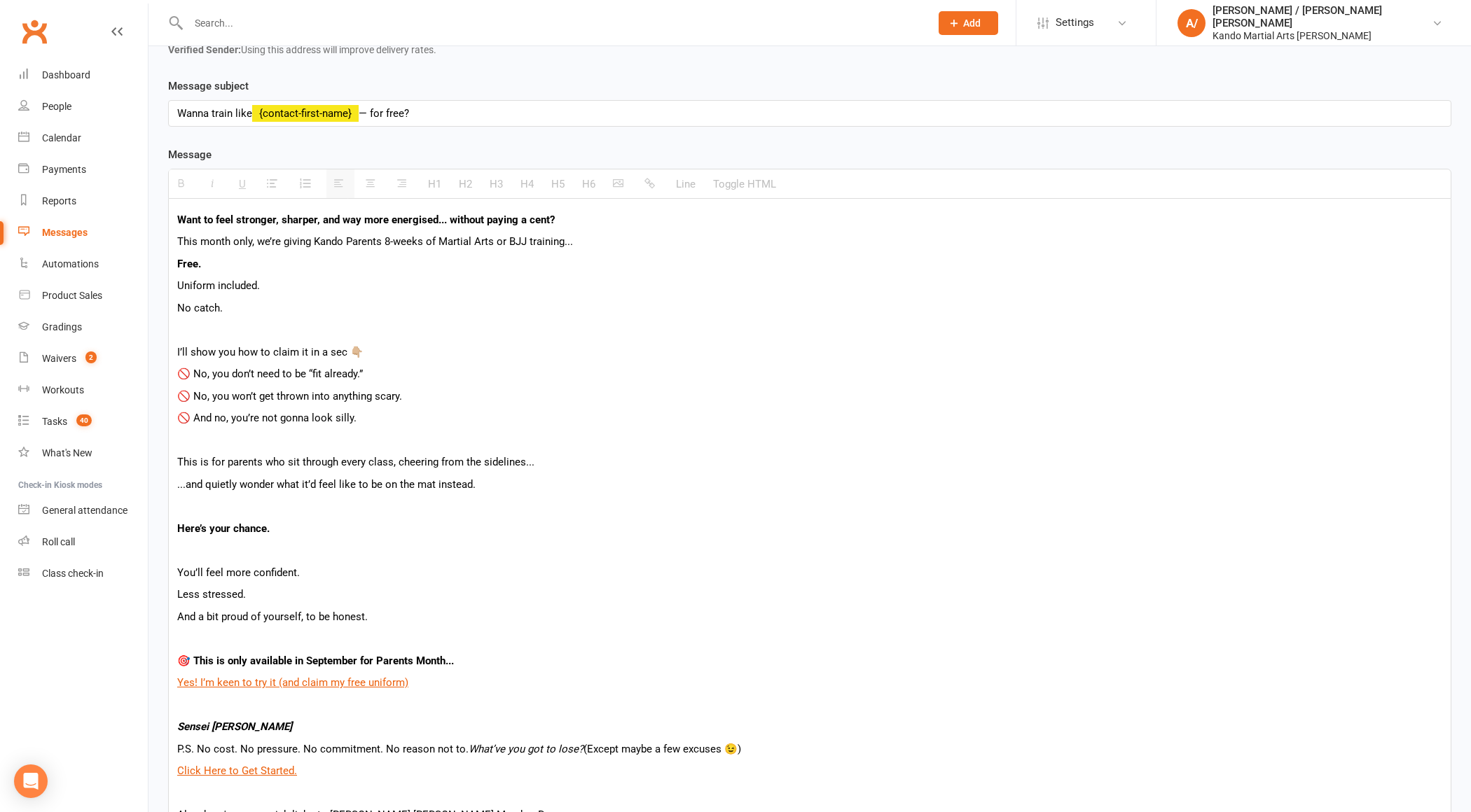
scroll to position [676, 0]
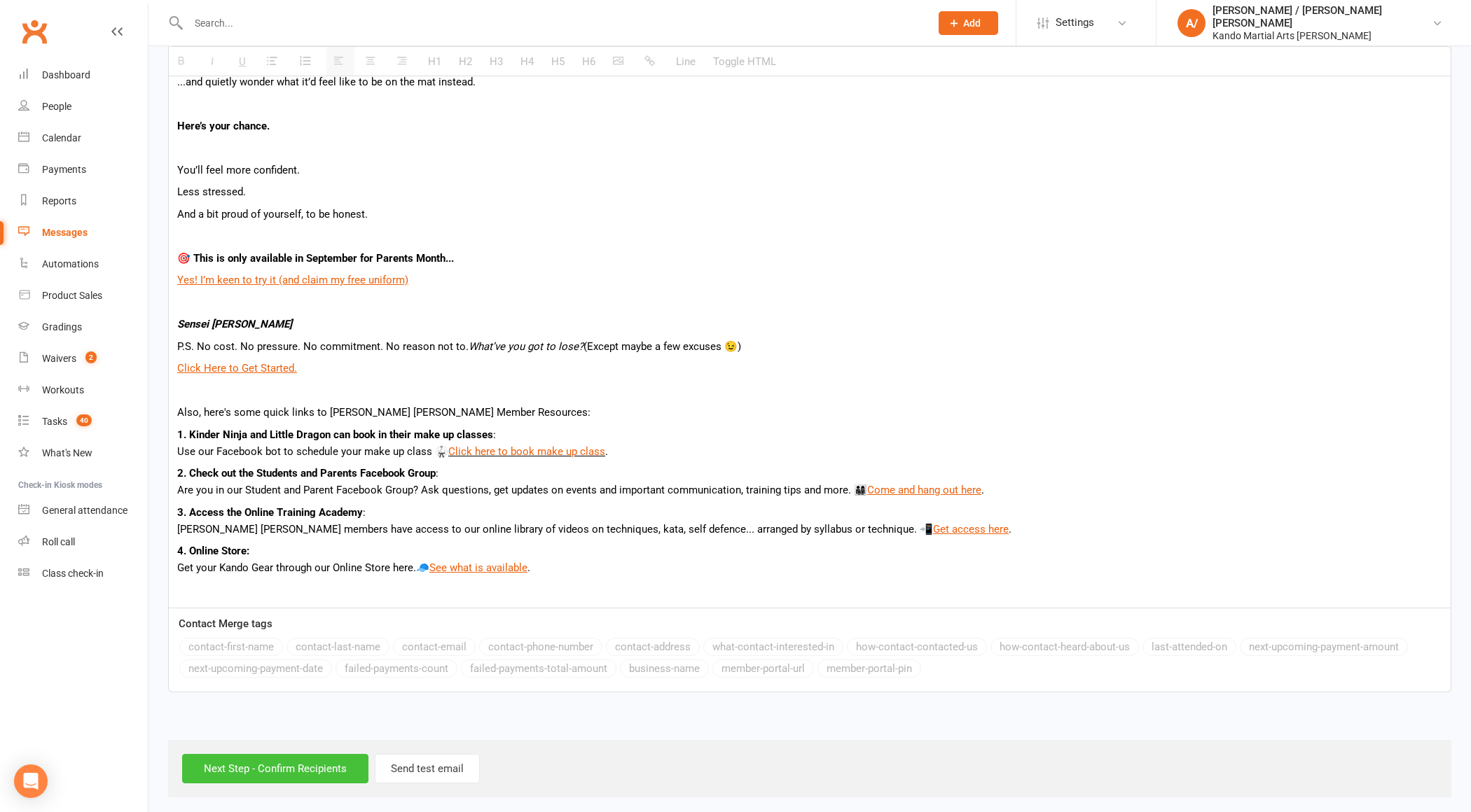
click at [307, 755] on input "Next Step - Confirm Recipients" at bounding box center [275, 768] width 186 height 29
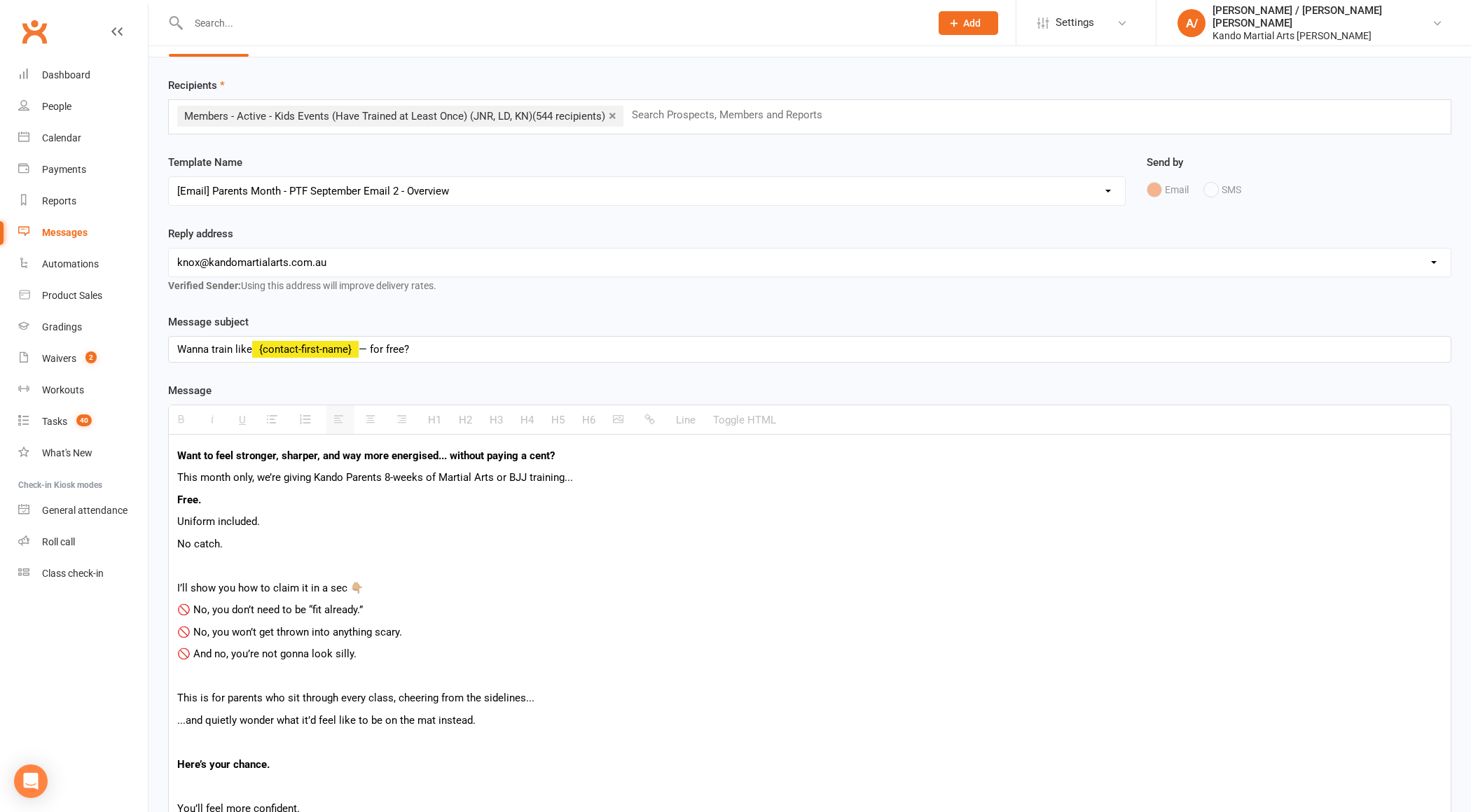
scroll to position [36, 0]
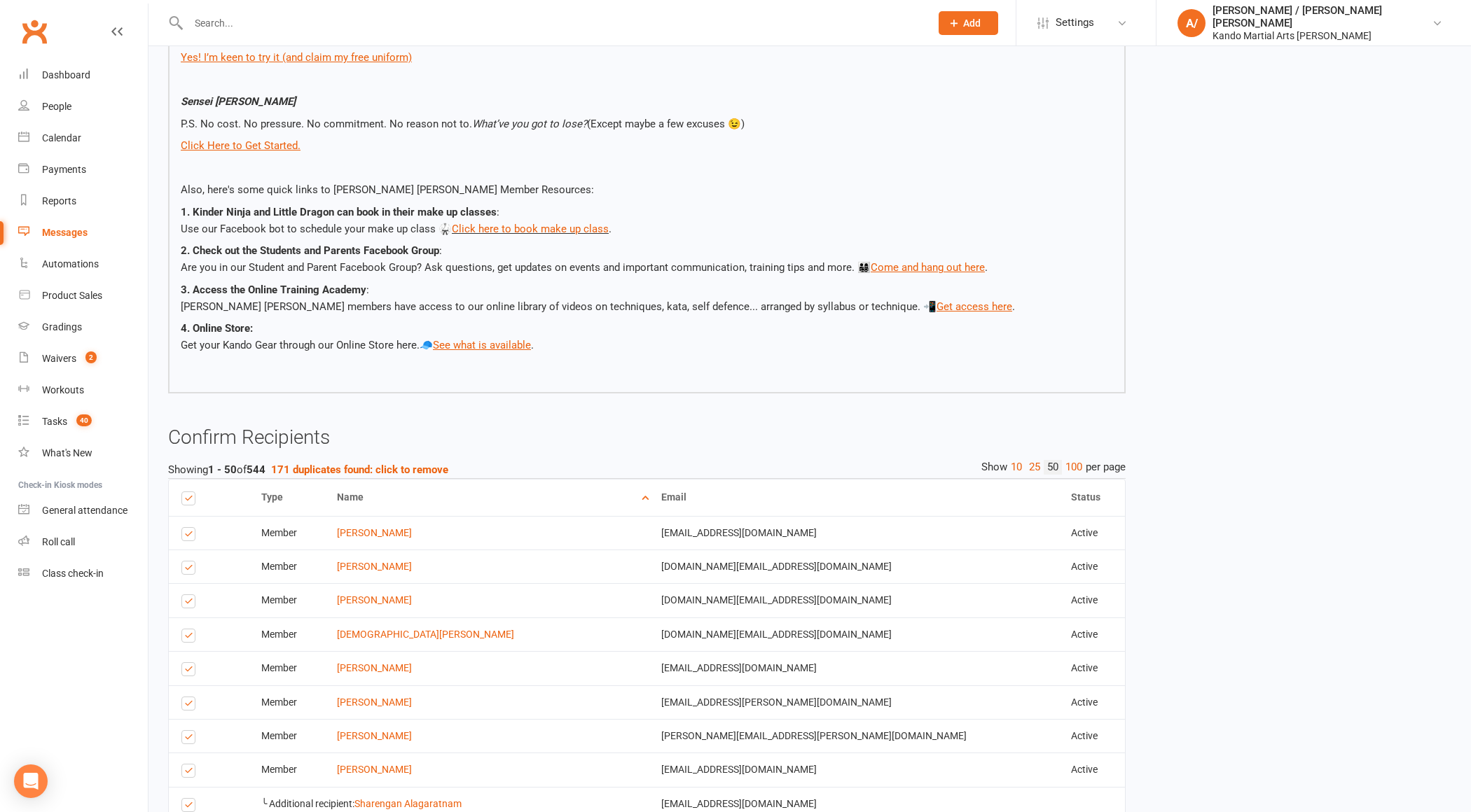
scroll to position [687, 0]
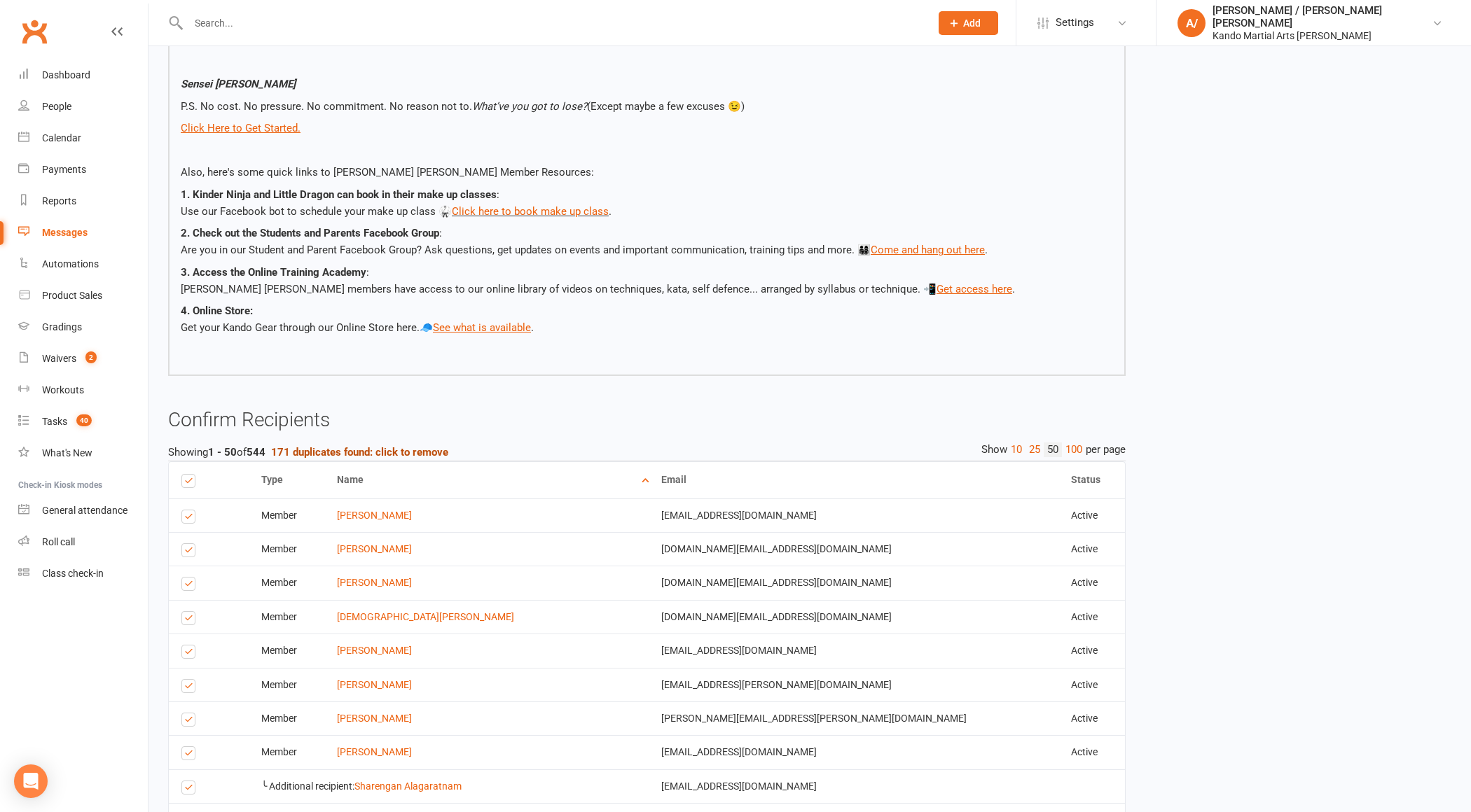
click at [363, 451] on strong "171 duplicates found: click to remove" at bounding box center [360, 452] width 178 height 13
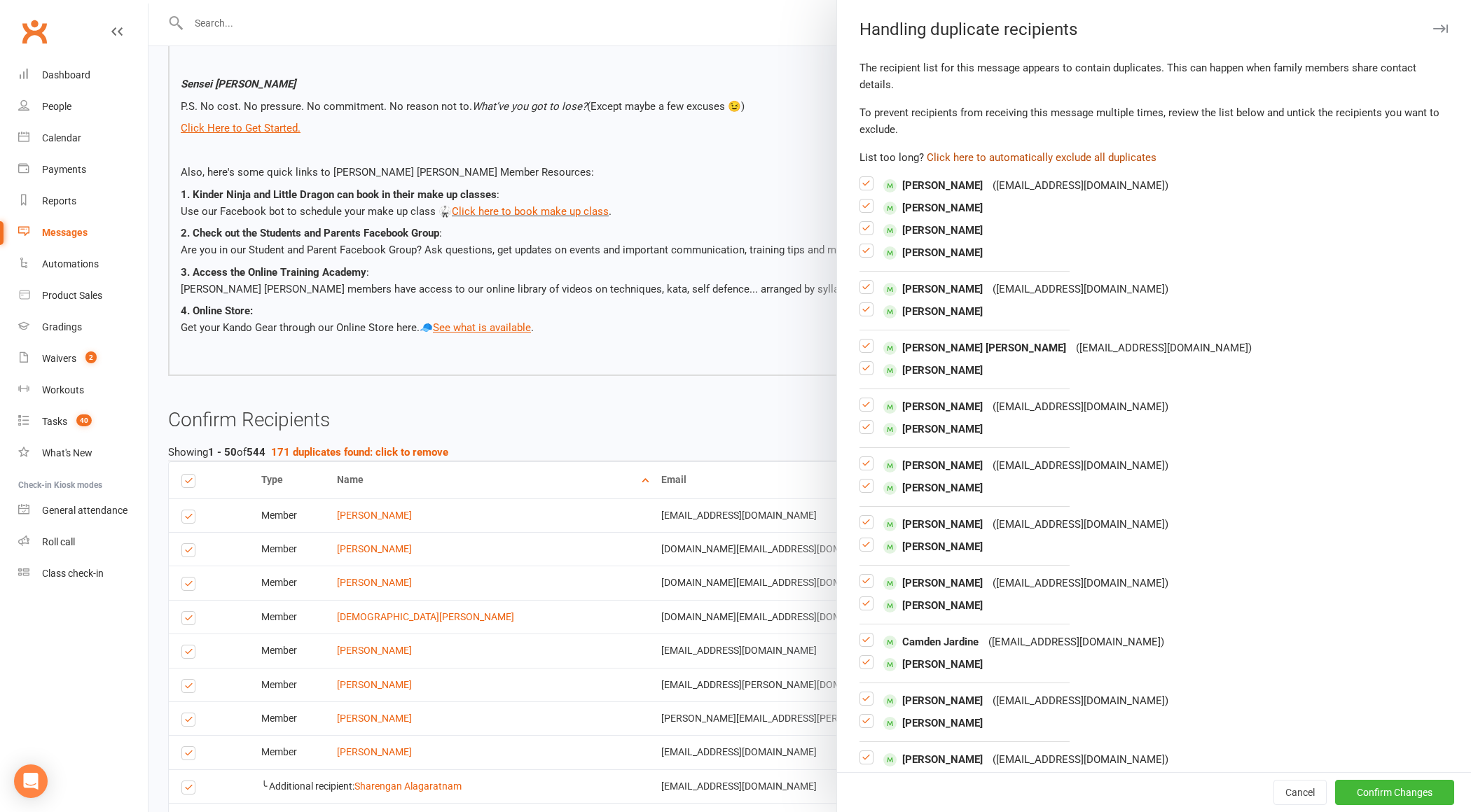
click at [1052, 159] on button "Click here to automatically exclude all duplicates" at bounding box center [1042, 157] width 230 height 16
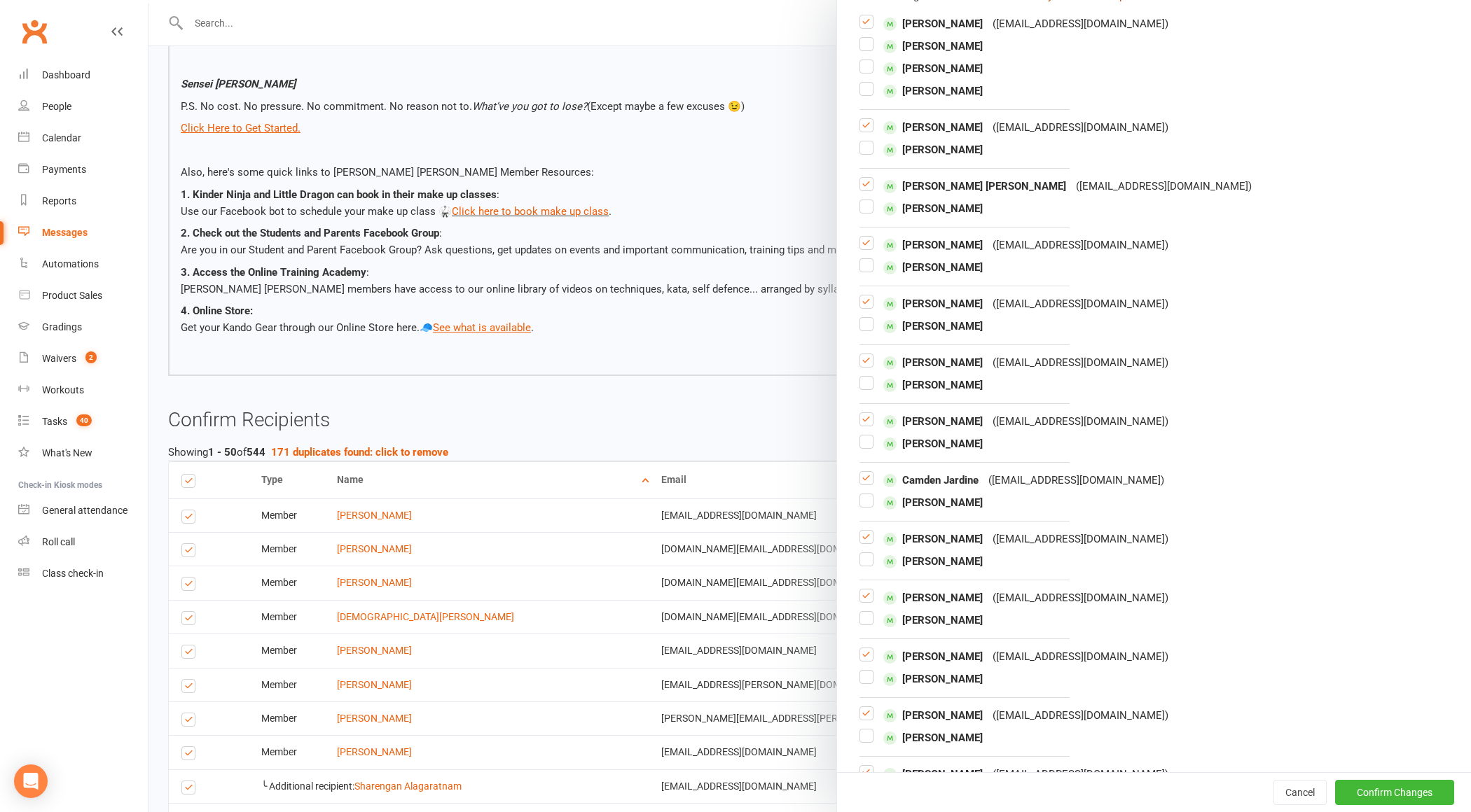
scroll to position [183, 0]
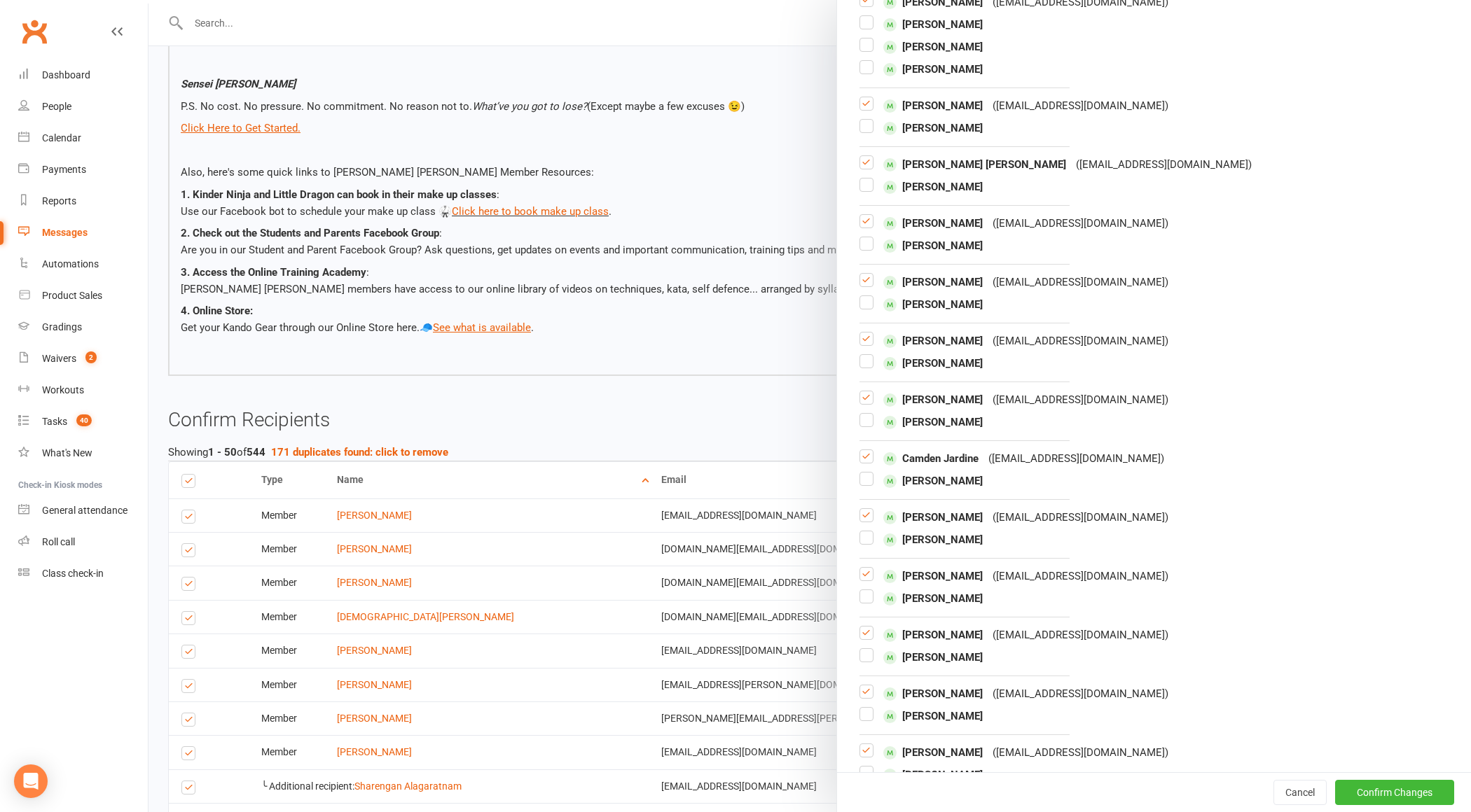
click at [865, 168] on label at bounding box center [867, 168] width 14 height 0
click at [865, 156] on input "checkbox" at bounding box center [867, 156] width 14 height 0
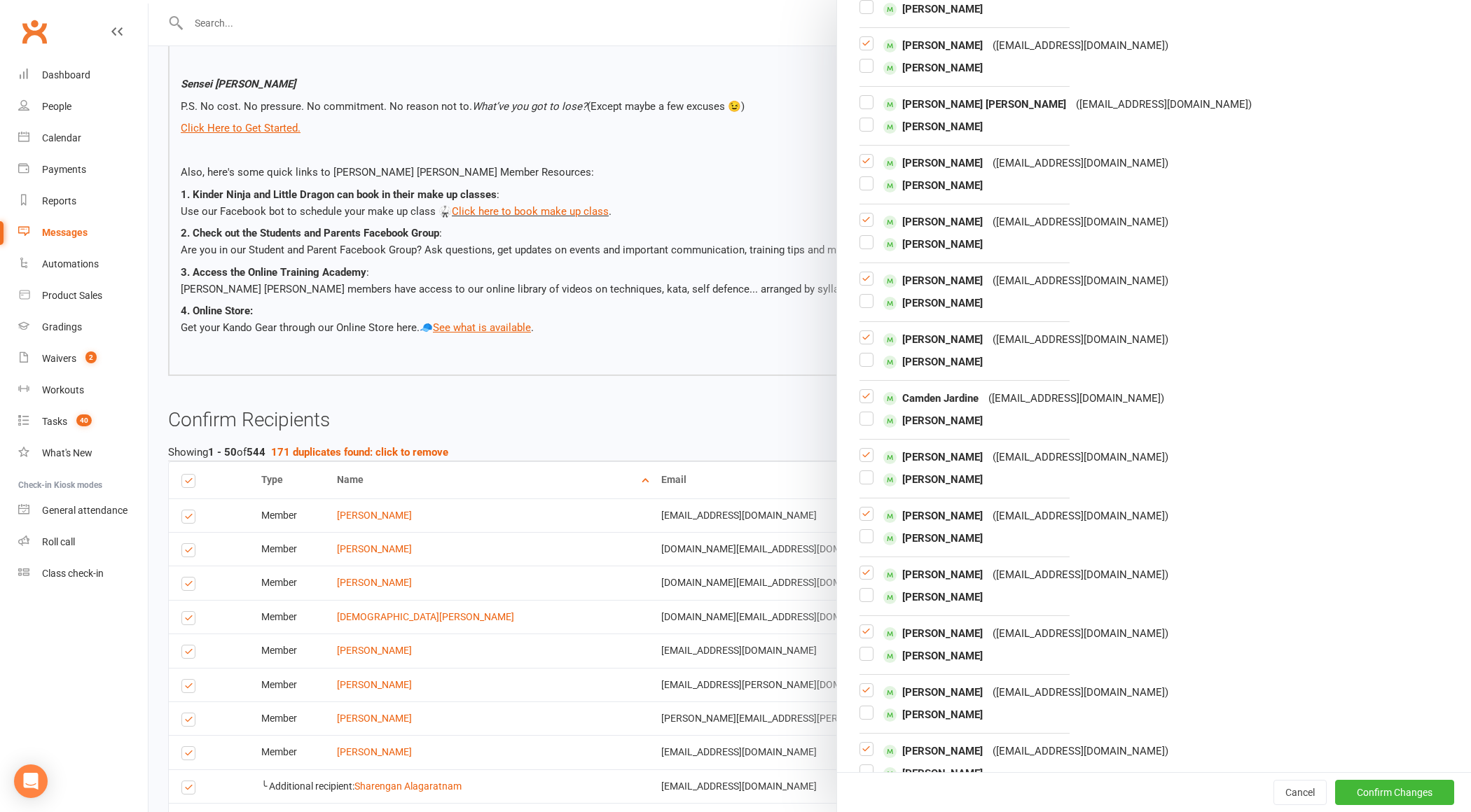
scroll to position [247, 0]
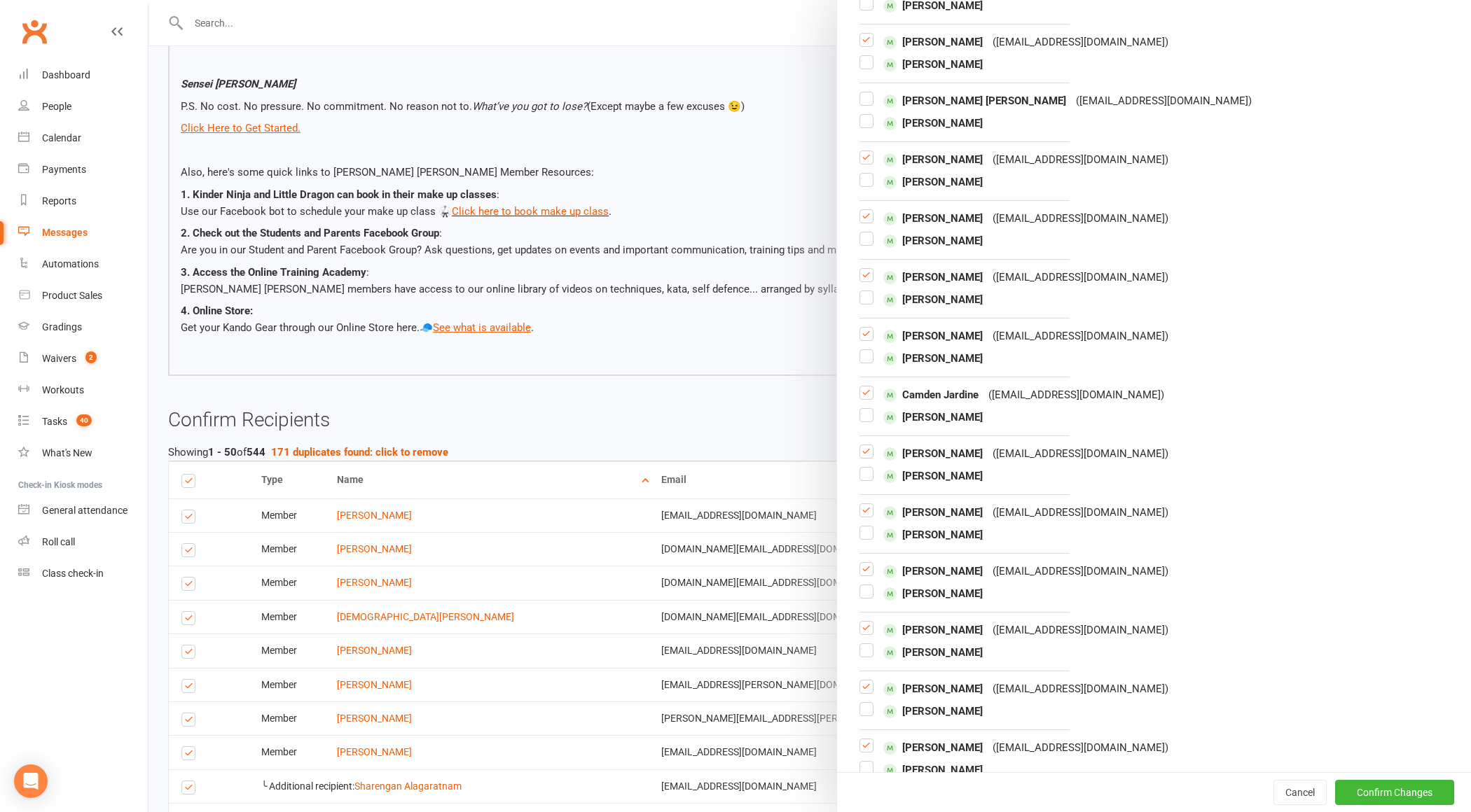
click at [864, 163] on label at bounding box center [867, 163] width 14 height 0
click at [864, 151] on input "checkbox" at bounding box center [867, 151] width 14 height 0
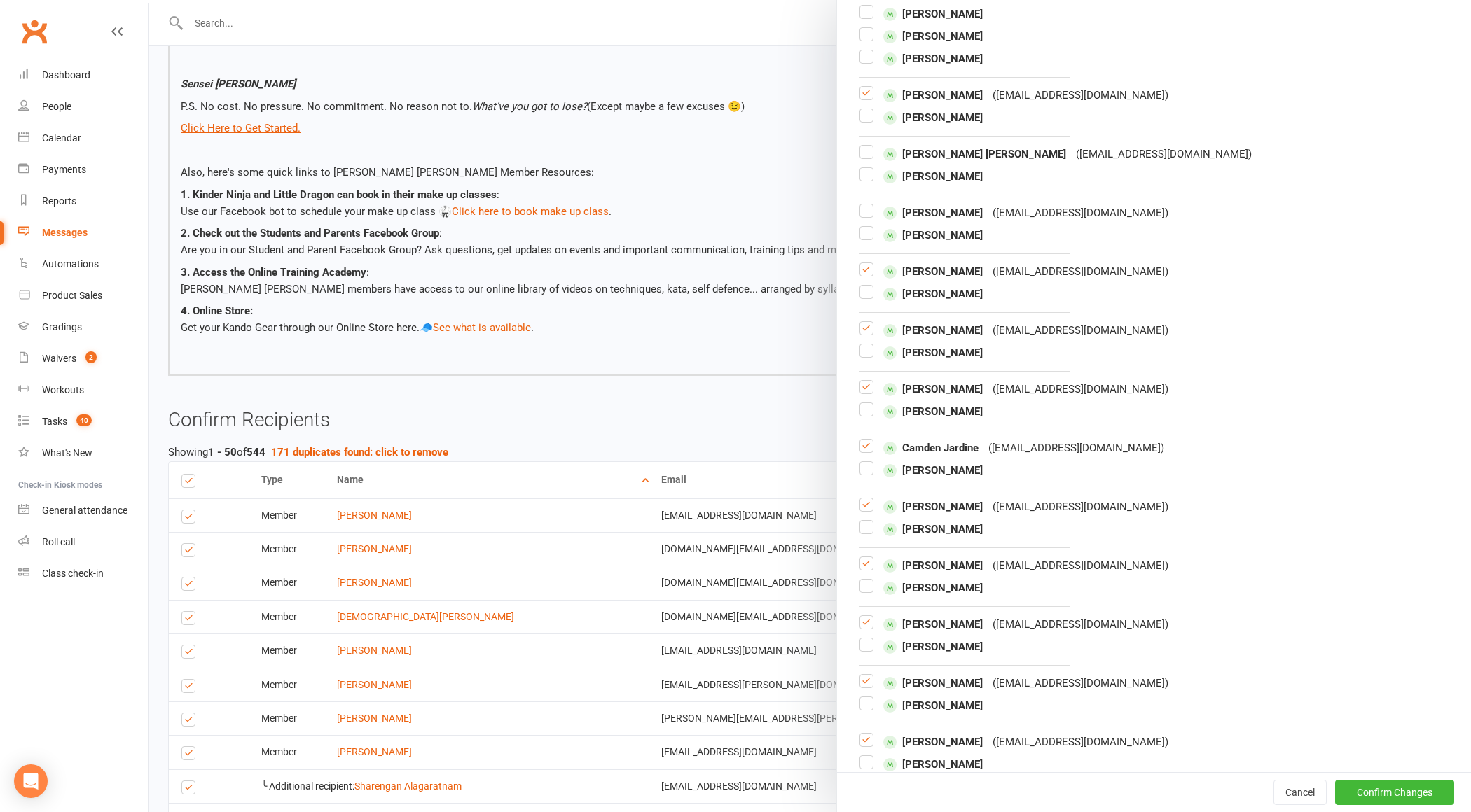
scroll to position [195, 0]
click at [868, 392] on label at bounding box center [867, 392] width 14 height 0
click at [868, 380] on input "checkbox" at bounding box center [867, 380] width 14 height 0
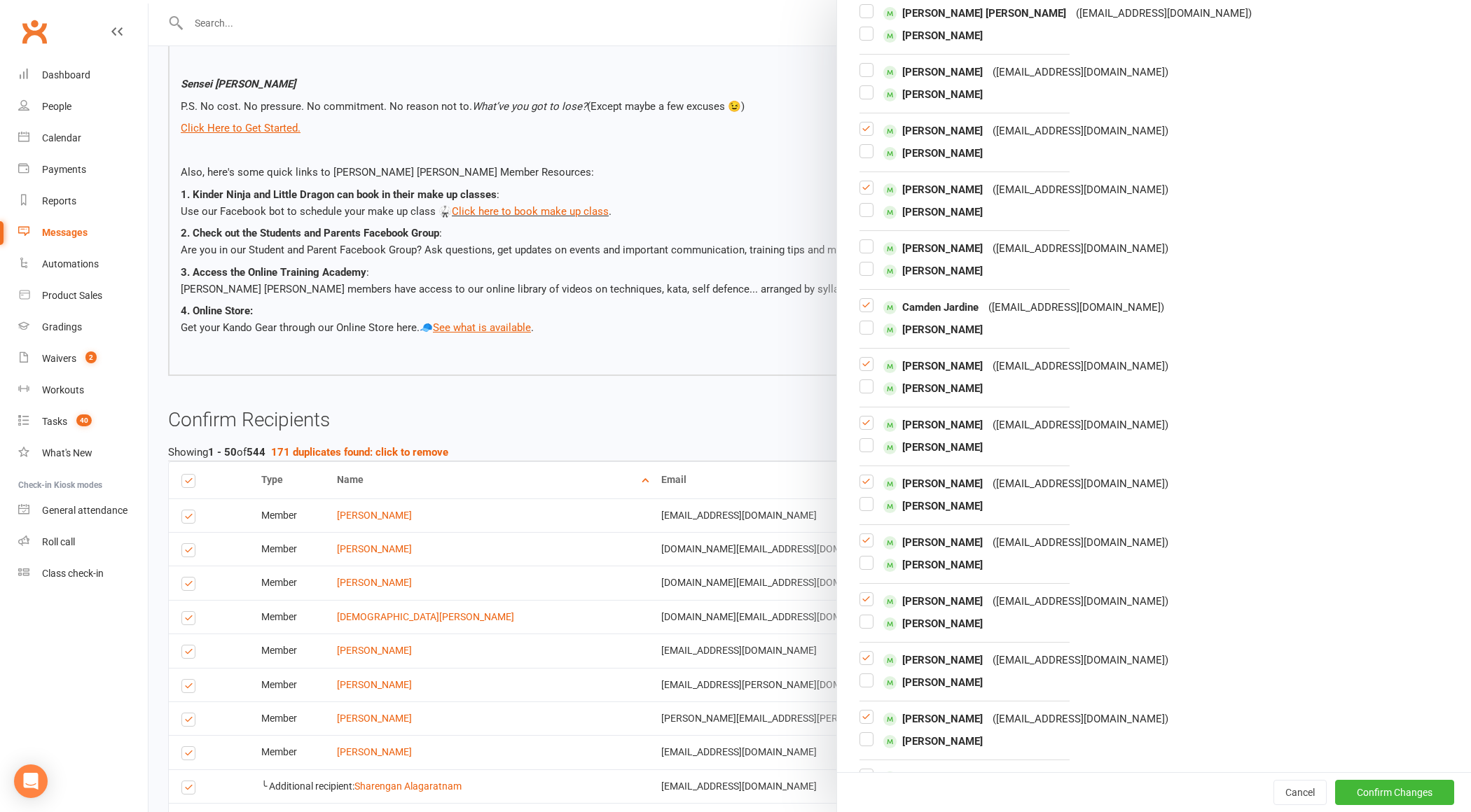
scroll to position [338, 0]
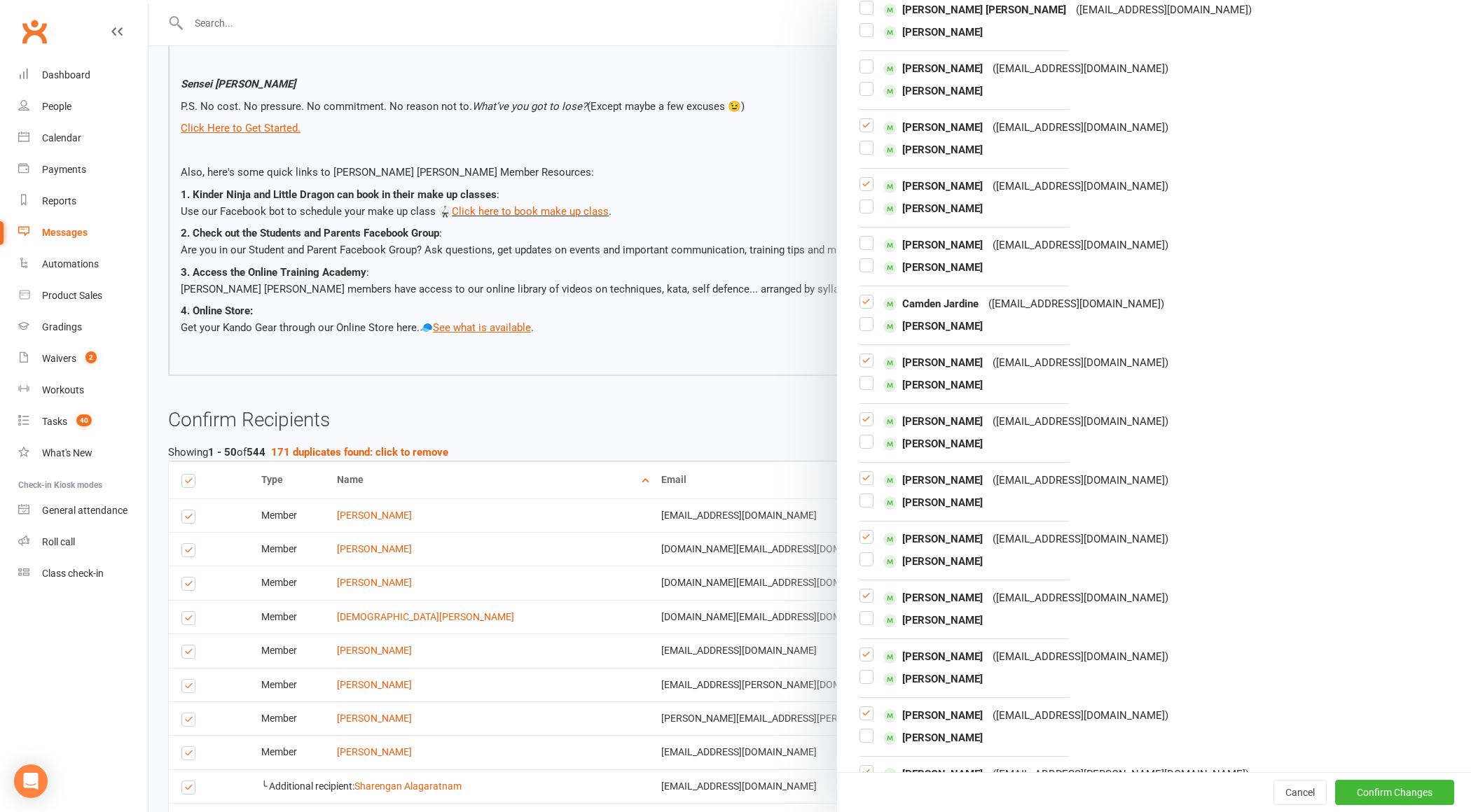
click at [865, 366] on label at bounding box center [867, 366] width 14 height 0
click at [865, 354] on input "checkbox" at bounding box center [867, 354] width 14 height 0
click at [865, 388] on label at bounding box center [867, 388] width 14 height 0
click at [865, 377] on input "checkbox" at bounding box center [867, 377] width 14 height 0
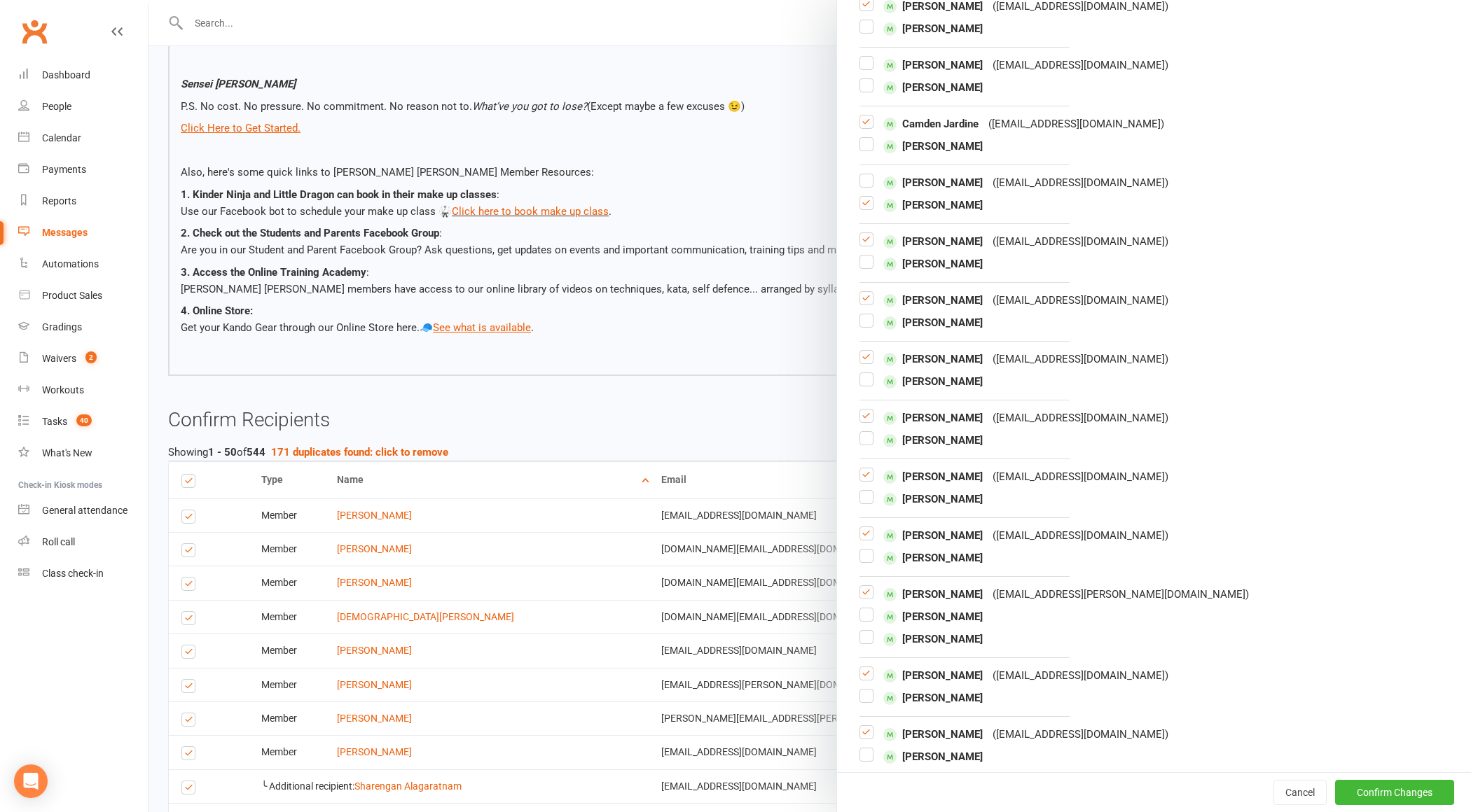
scroll to position [531, 0]
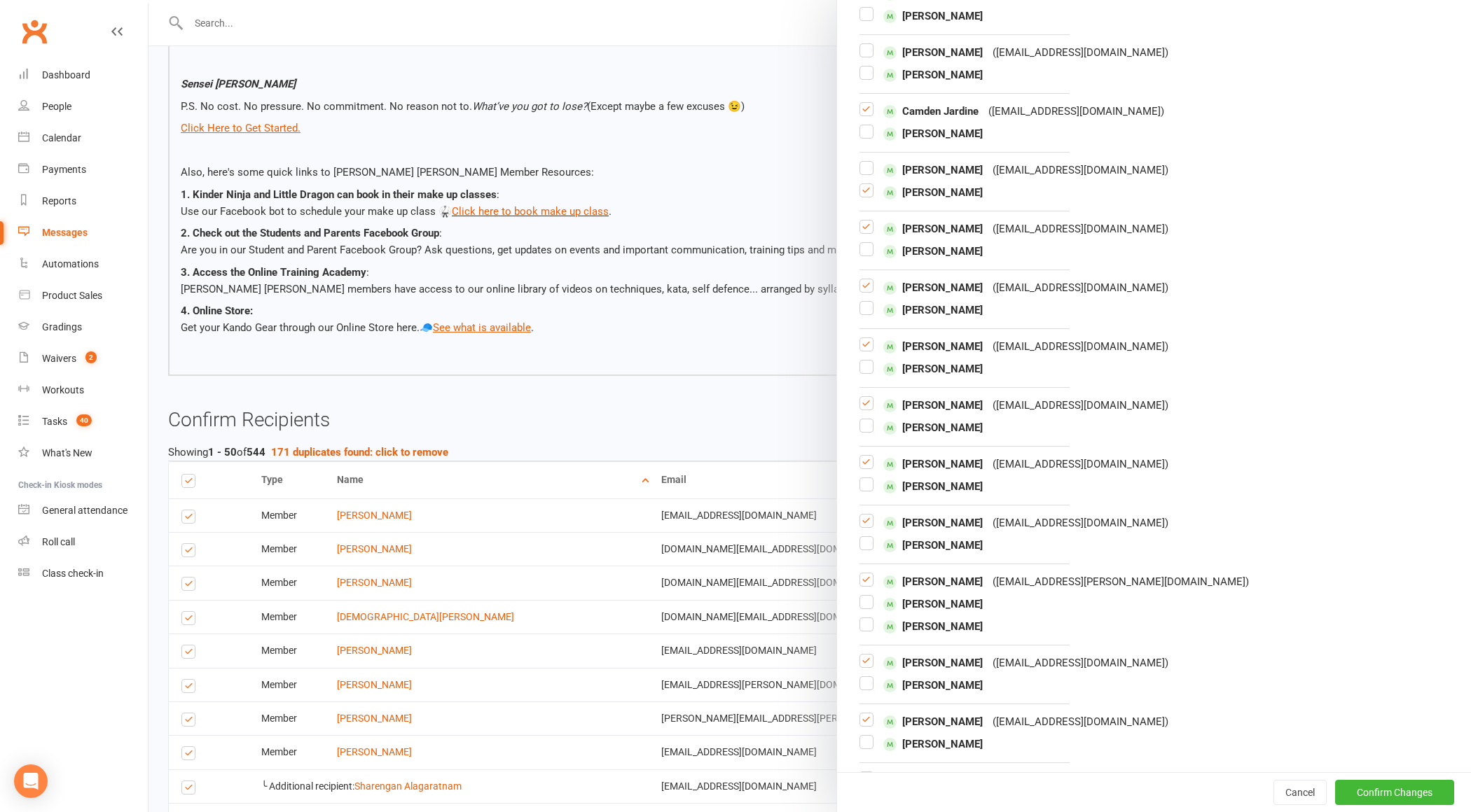
click at [870, 291] on label at bounding box center [867, 291] width 14 height 0
click at [870, 280] on input "checkbox" at bounding box center [867, 280] width 14 height 0
click at [870, 300] on div "[PERSON_NAME] ( [EMAIL_ADDRESS][DOMAIN_NAME] ) [PERSON_NAME]" at bounding box center [1154, 299] width 589 height 39
click at [865, 313] on label at bounding box center [867, 313] width 14 height 0
click at [865, 302] on input "checkbox" at bounding box center [867, 302] width 14 height 0
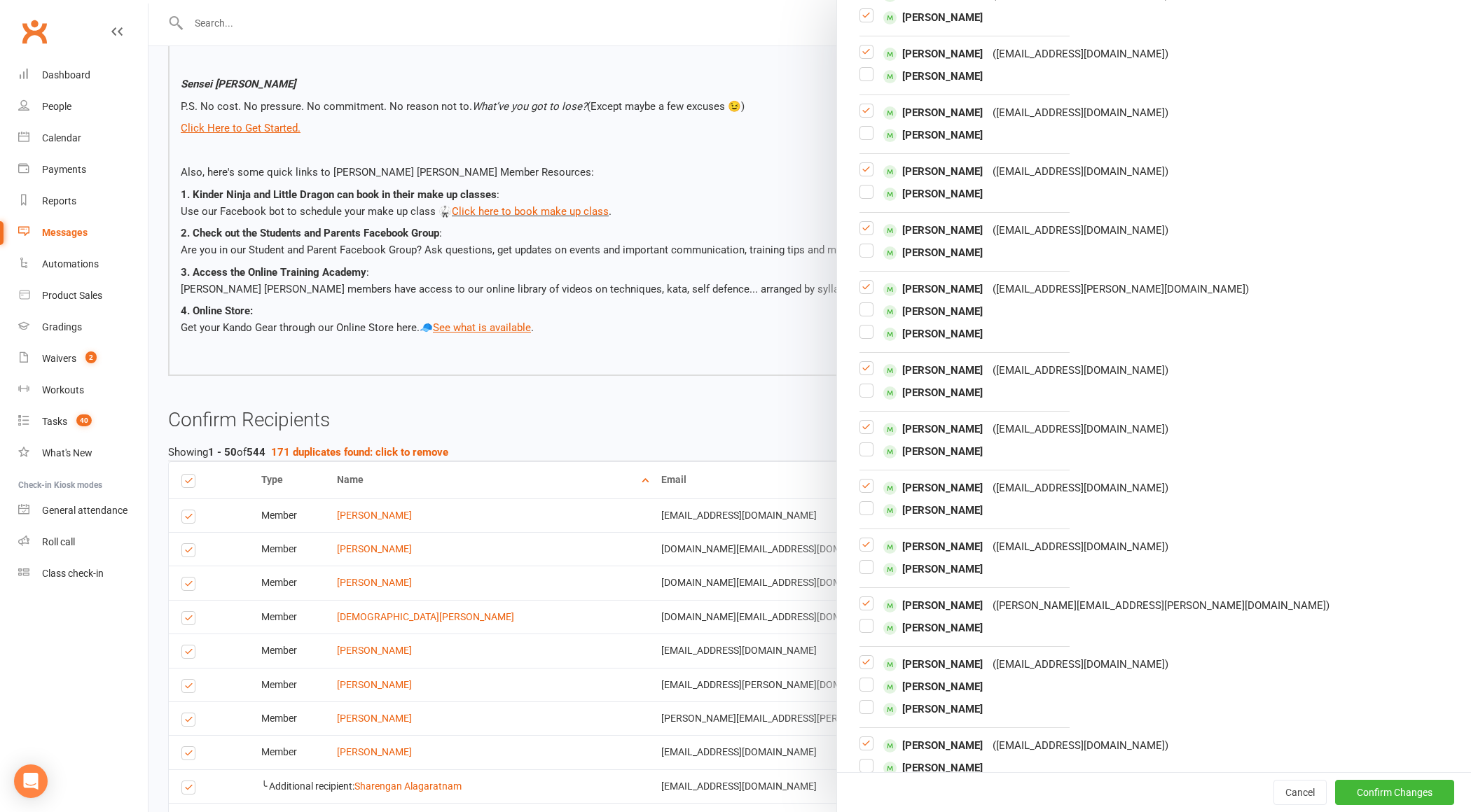
scroll to position [833, 0]
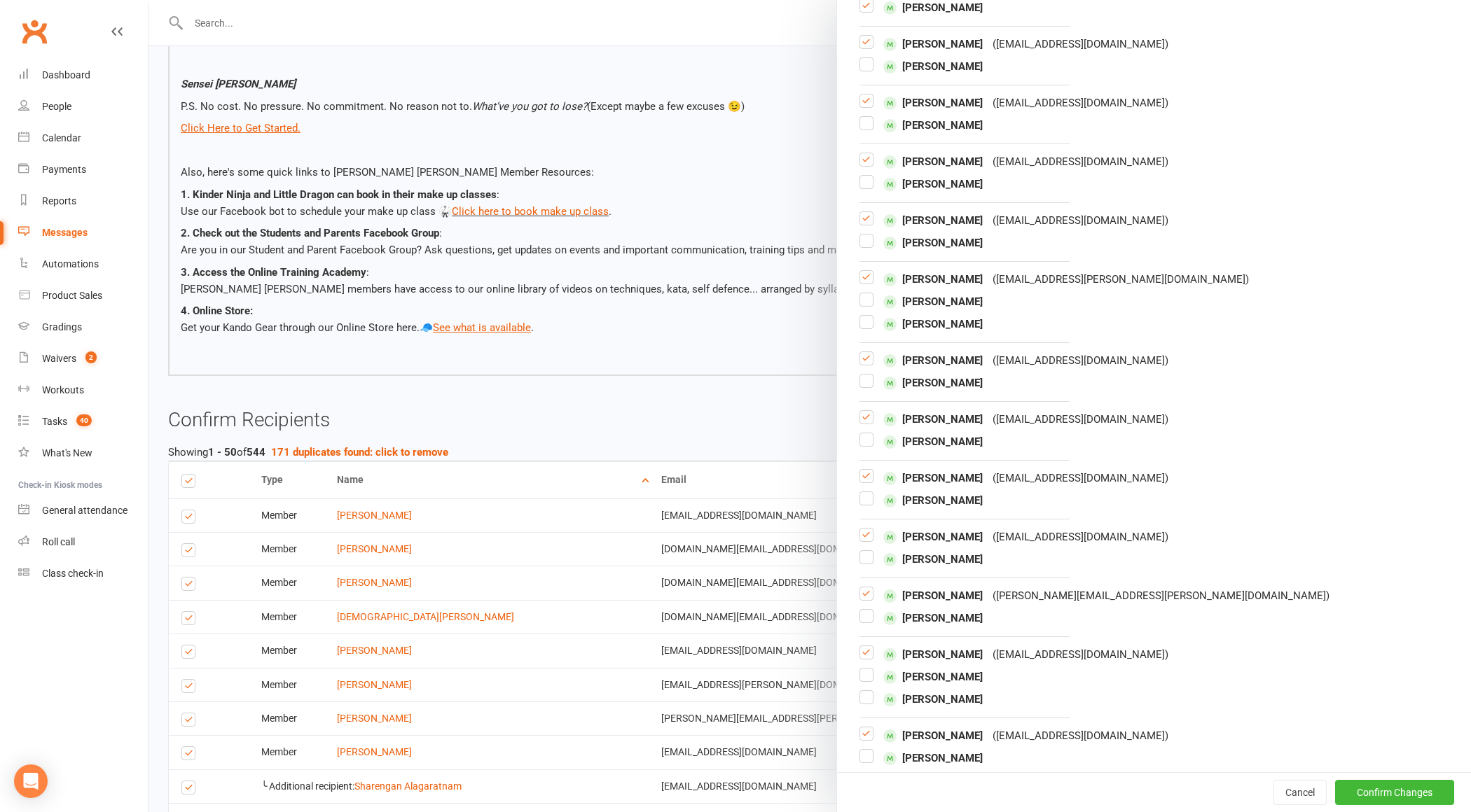
click at [868, 224] on label at bounding box center [867, 224] width 14 height 0
click at [868, 212] on input "checkbox" at bounding box center [867, 212] width 14 height 0
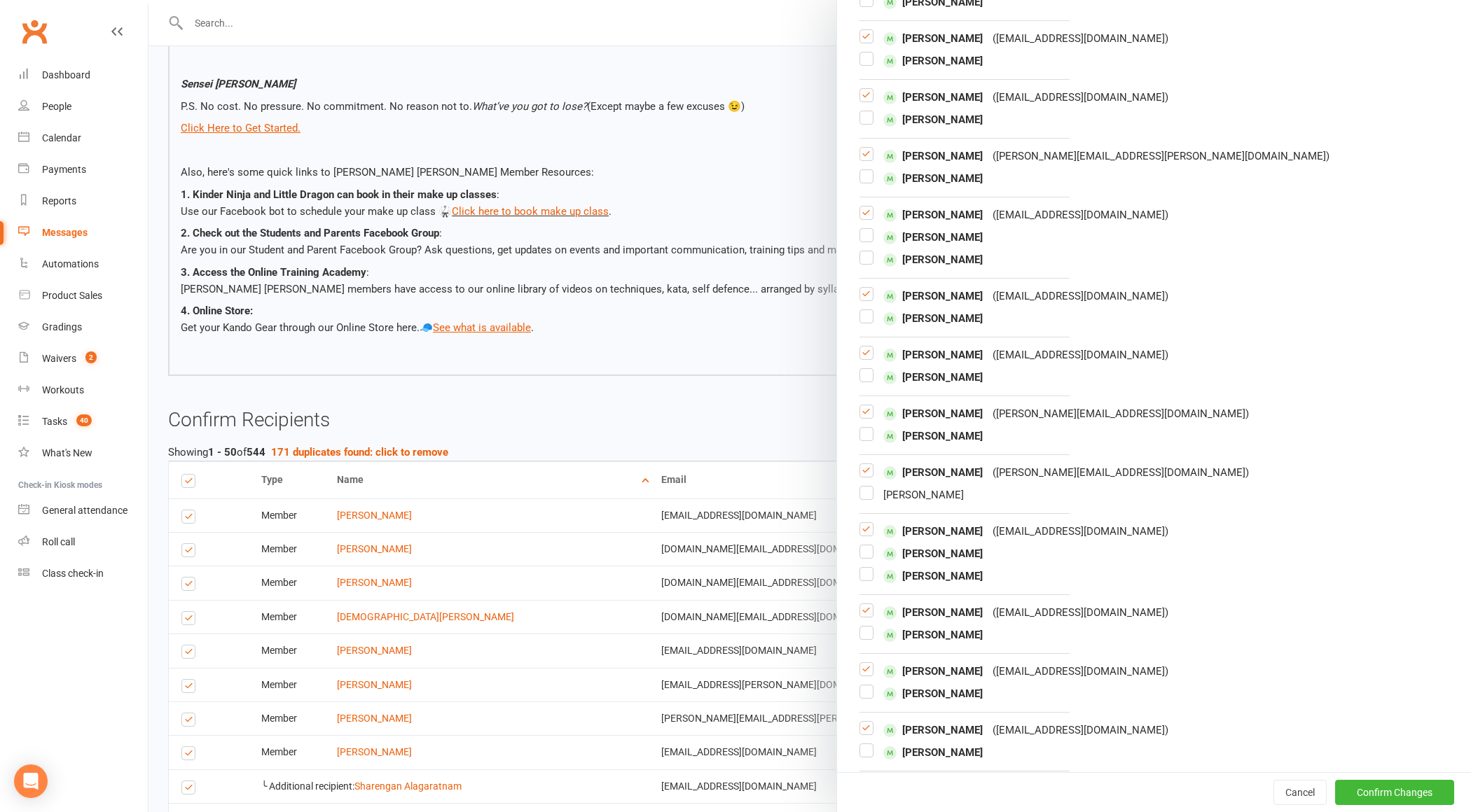
scroll to position [1287, 0]
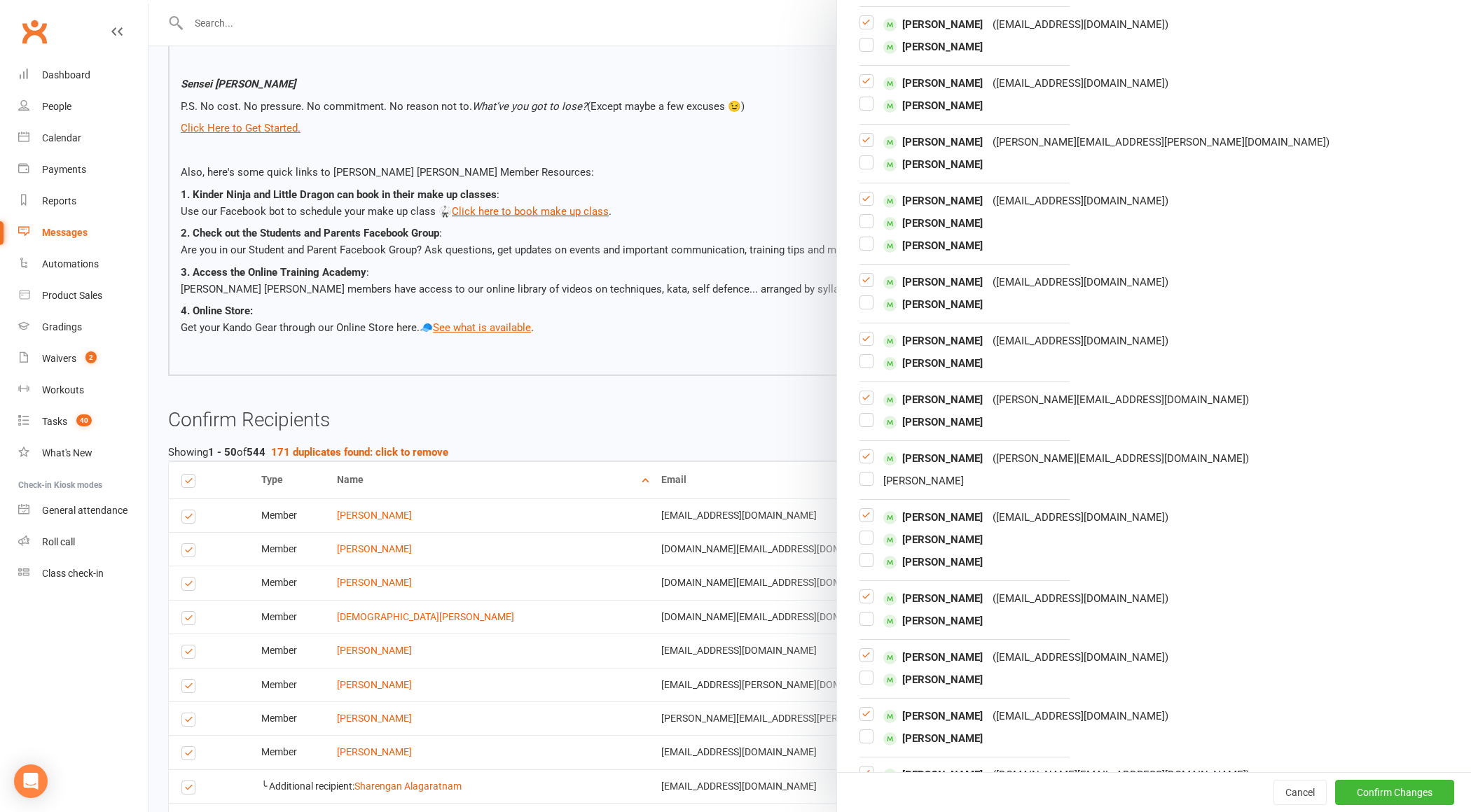
click at [870, 146] on label at bounding box center [867, 146] width 14 height 0
click at [870, 134] on input "checkbox" at bounding box center [867, 134] width 14 height 0
click at [868, 168] on label at bounding box center [867, 168] width 14 height 0
click at [868, 156] on input "checkbox" at bounding box center [867, 156] width 14 height 0
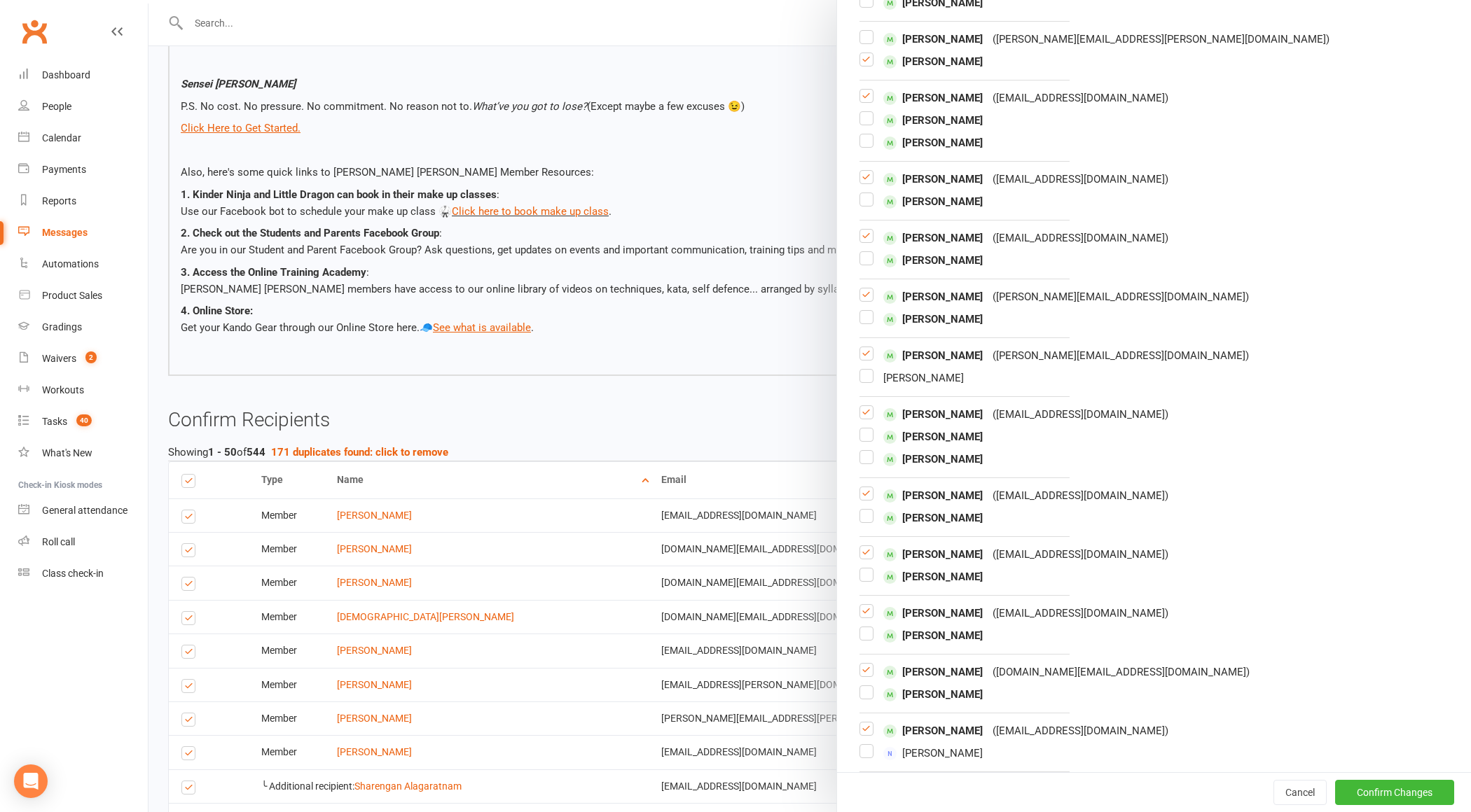
scroll to position [1391, 0]
click at [872, 100] on label at bounding box center [867, 100] width 14 height 0
click at [872, 88] on input "checkbox" at bounding box center [867, 88] width 14 height 0
click at [868, 107] on div "[PERSON_NAME] ( [EMAIL_ADDRESS][DOMAIN_NAME] ) [PERSON_NAME] [PERSON_NAME]" at bounding box center [1154, 119] width 589 height 62
click at [865, 122] on label at bounding box center [867, 122] width 14 height 0
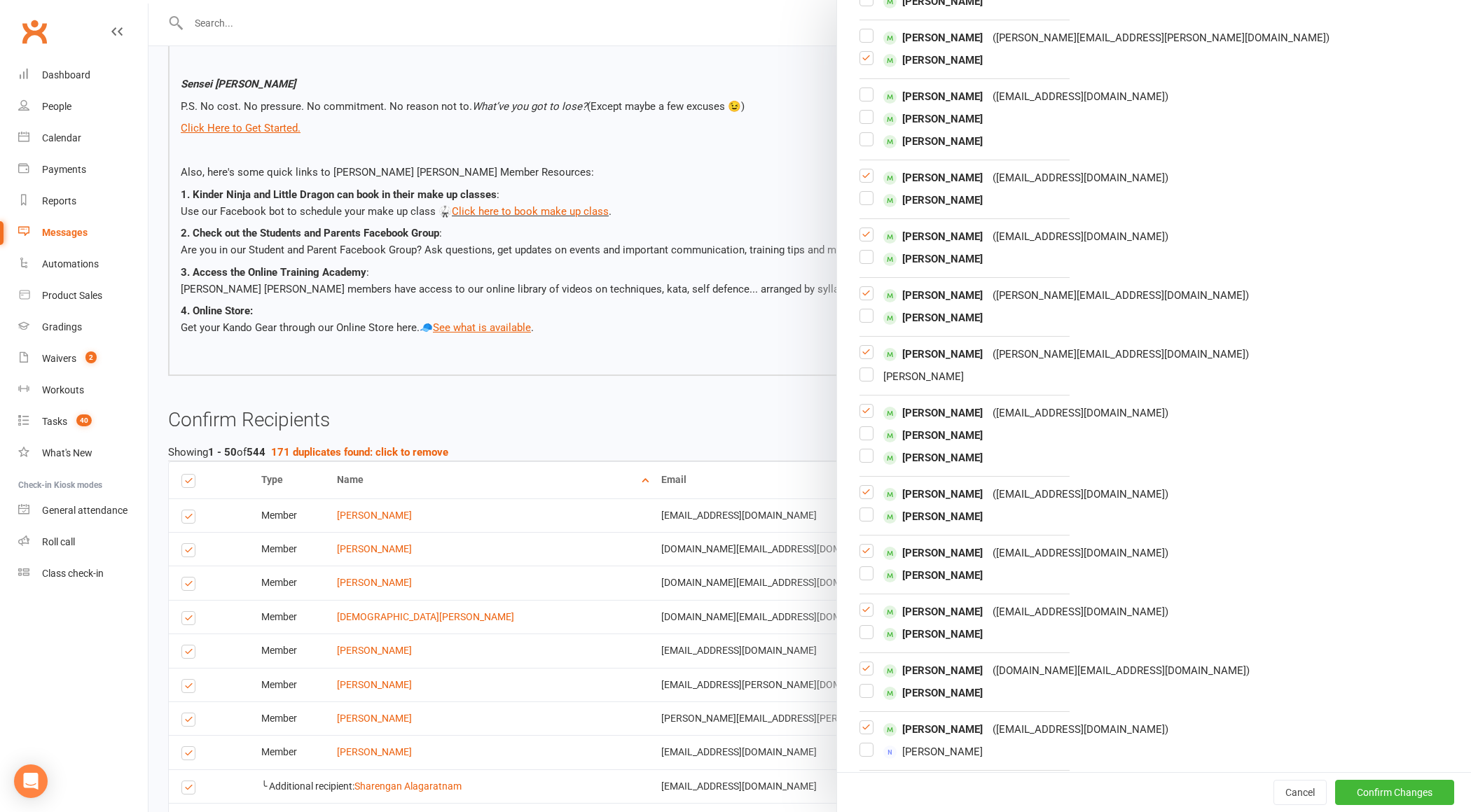
click at [865, 111] on input "checkbox" at bounding box center [867, 111] width 14 height 0
click at [865, 122] on label at bounding box center [867, 122] width 14 height 0
click at [865, 111] on input "checkbox" at bounding box center [867, 111] width 14 height 0
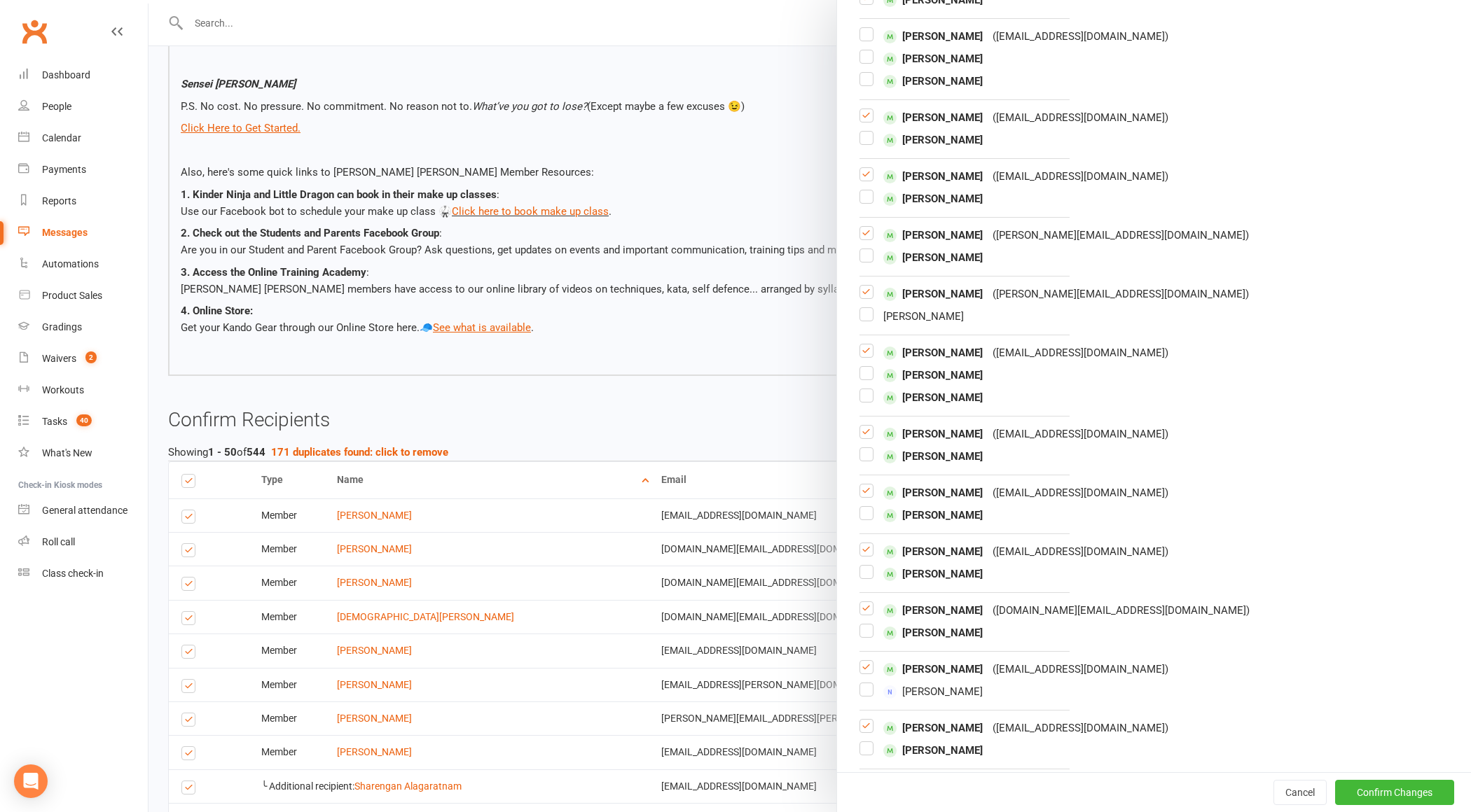
scroll to position [1454, 0]
click at [873, 177] on label at bounding box center [867, 177] width 14 height 0
click at [873, 165] on input "checkbox" at bounding box center [867, 165] width 14 height 0
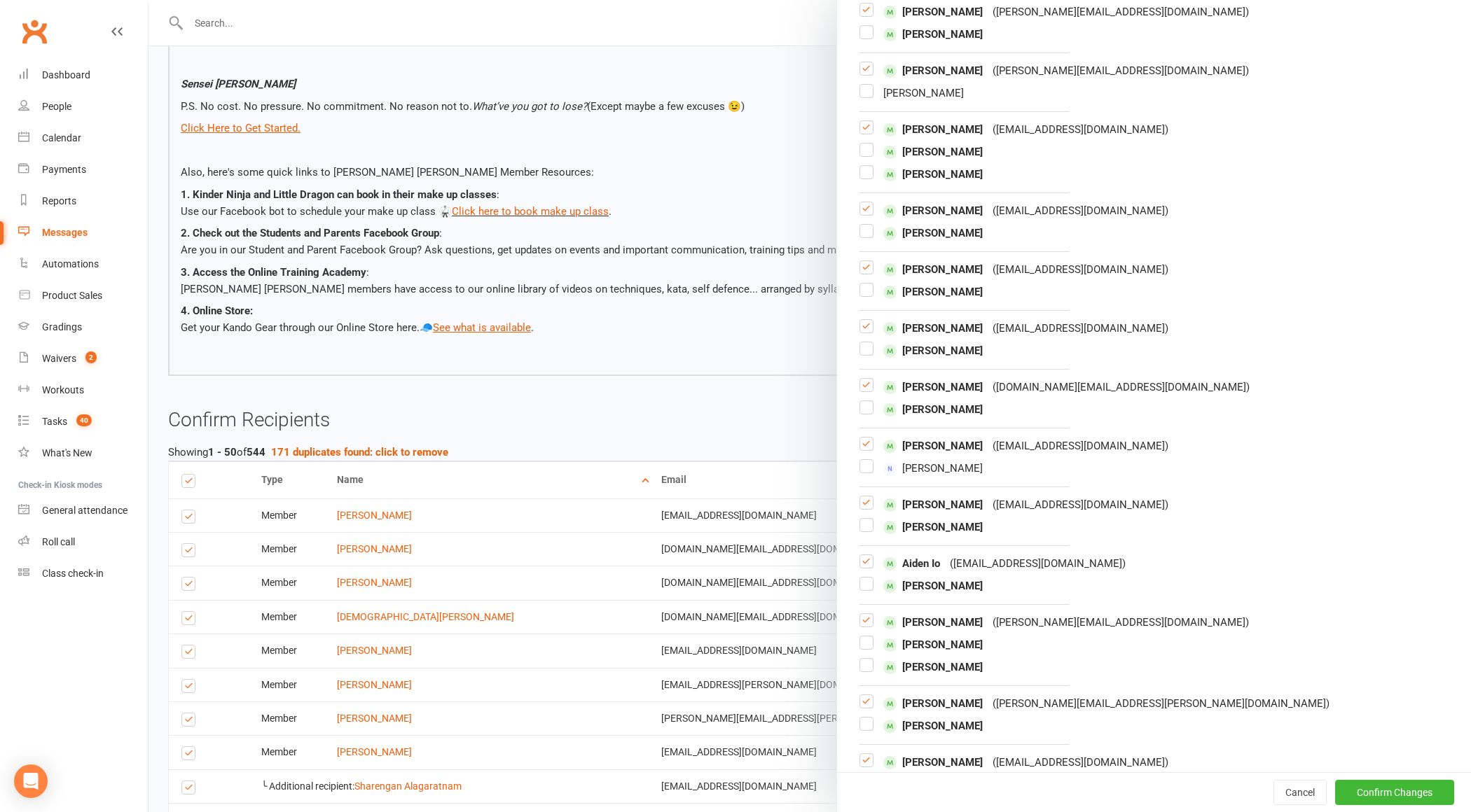
scroll to position [1681, 0]
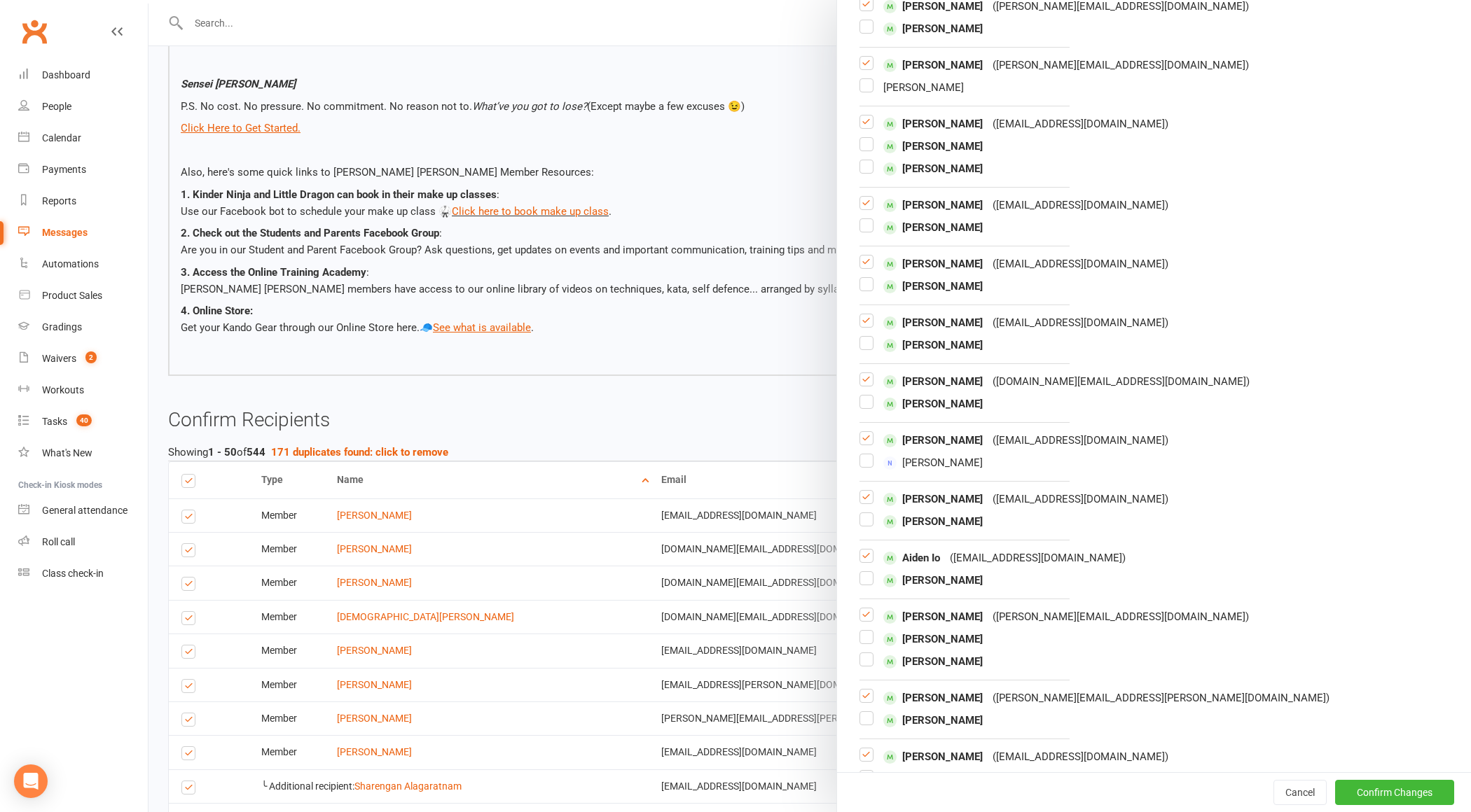
click at [862, 127] on label at bounding box center [867, 127] width 14 height 0
click at [862, 115] on input "checkbox" at bounding box center [867, 115] width 14 height 0
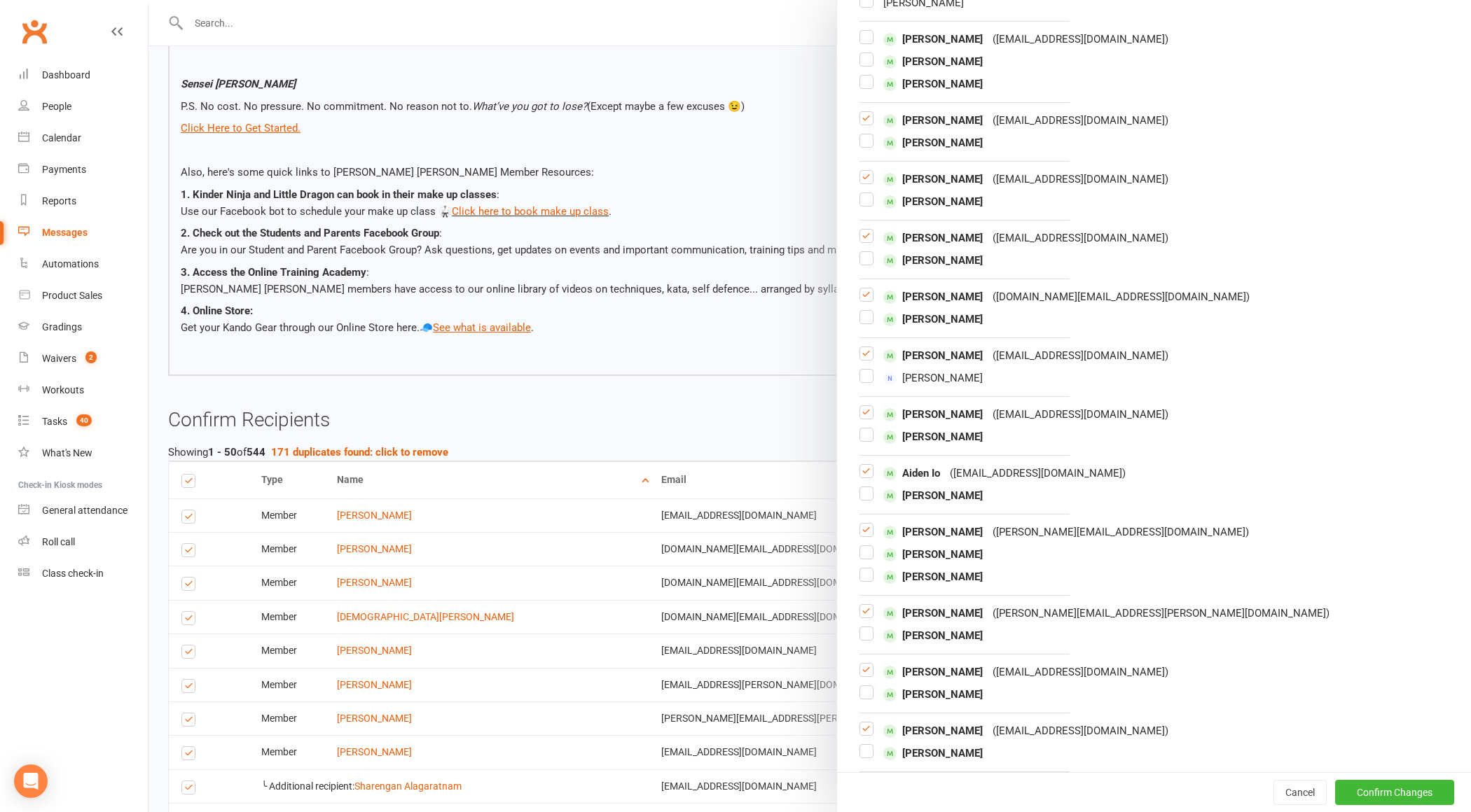
scroll to position [1766, 0]
click at [868, 181] on label at bounding box center [867, 181] width 14 height 0
click at [868, 170] on input "checkbox" at bounding box center [867, 170] width 14 height 0
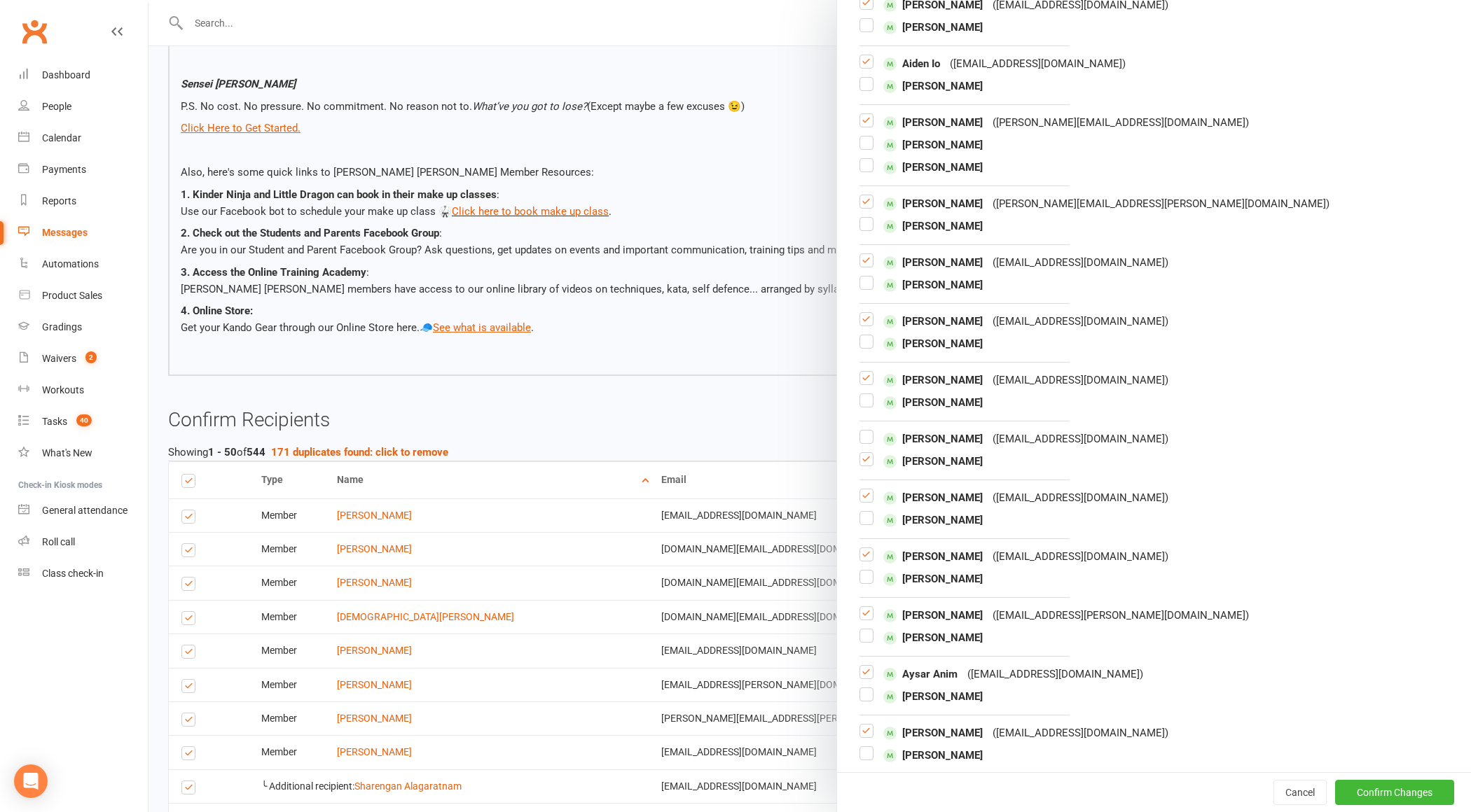
scroll to position [2202, 0]
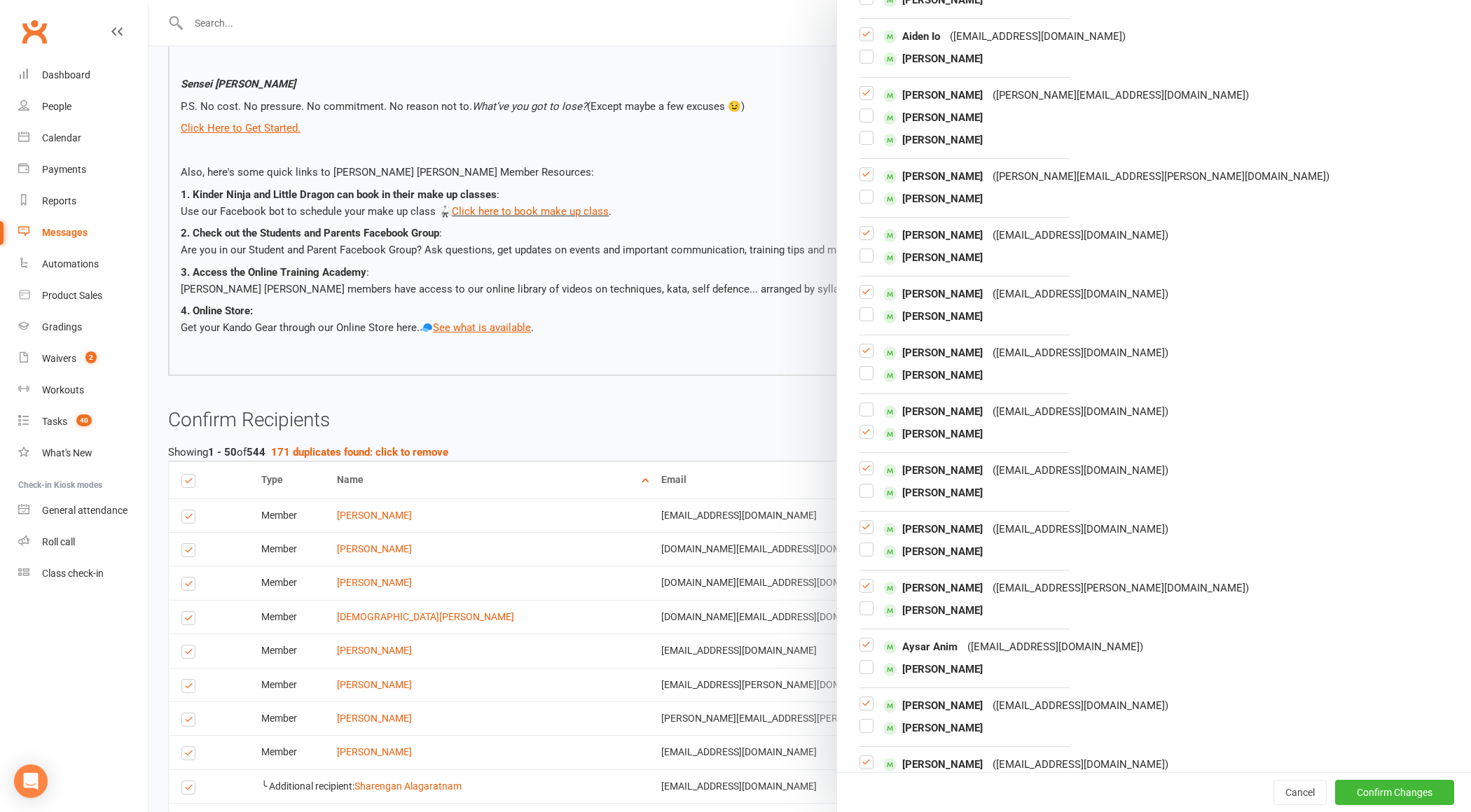
click at [863, 202] on label at bounding box center [867, 202] width 14 height 0
click at [863, 190] on input "checkbox" at bounding box center [867, 190] width 14 height 0
click at [863, 180] on label at bounding box center [867, 180] width 14 height 0
click at [863, 168] on input "checkbox" at bounding box center [867, 168] width 14 height 0
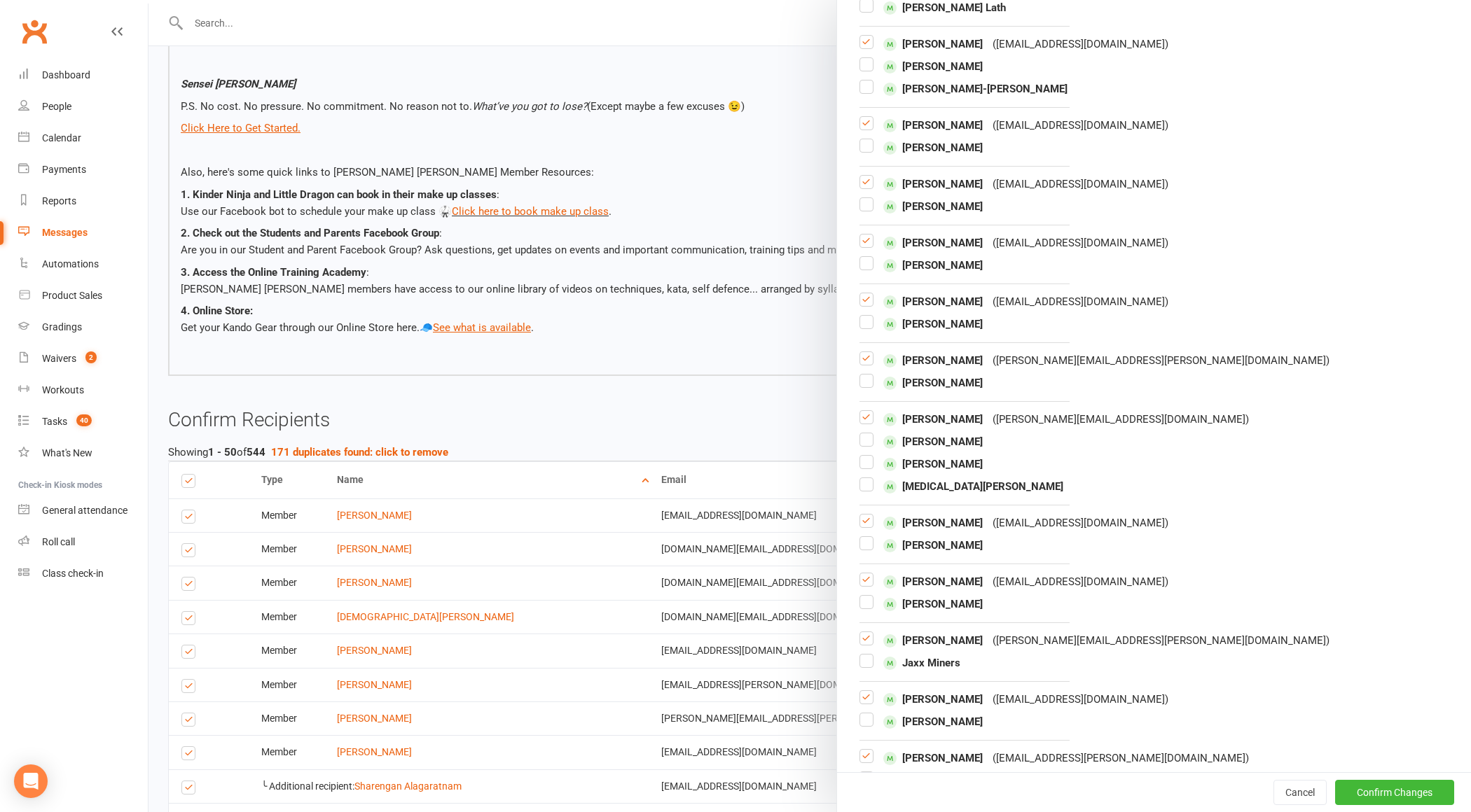
scroll to position [2987, 0]
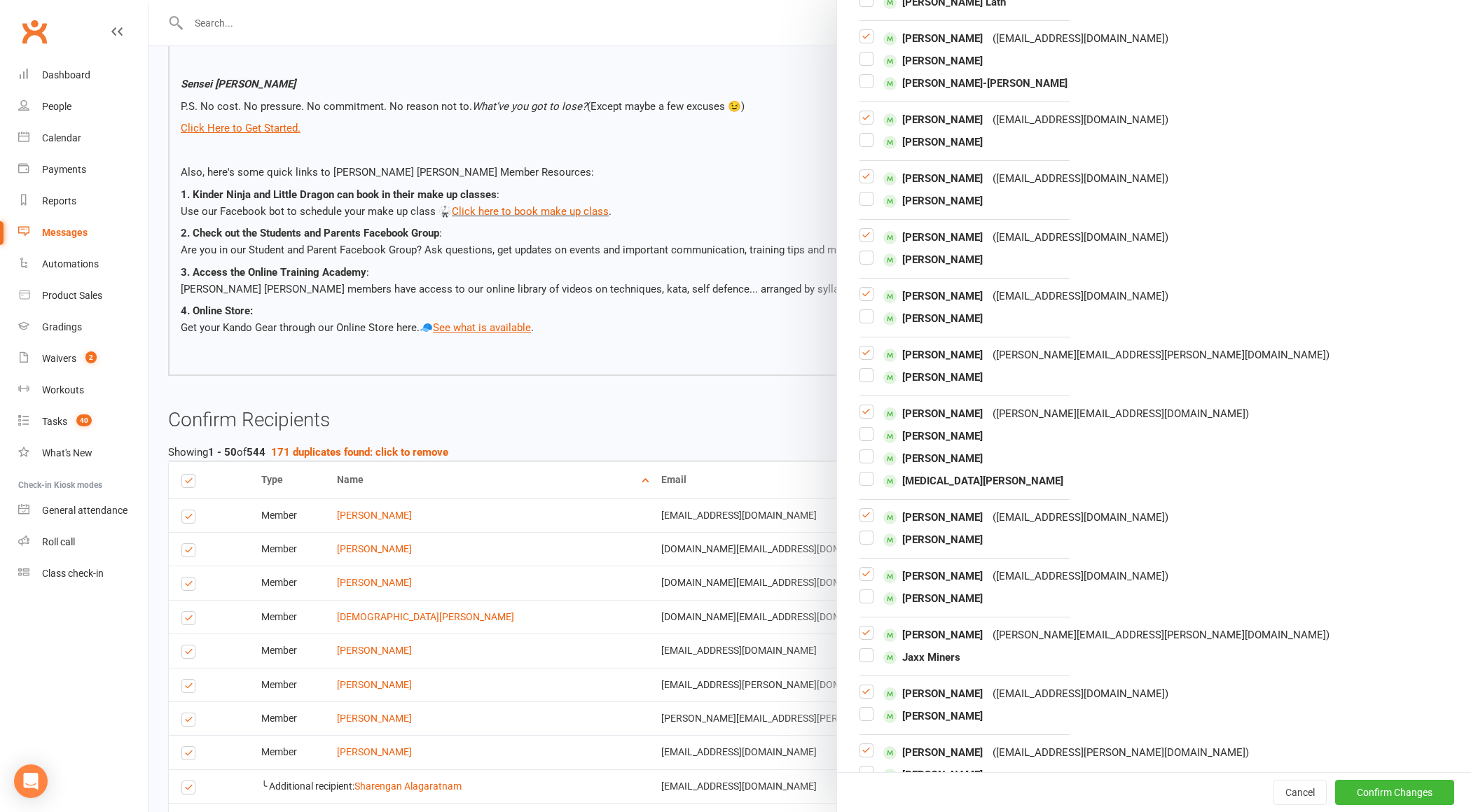
click at [865, 146] on label at bounding box center [867, 146] width 14 height 0
click at [865, 134] on input "checkbox" at bounding box center [867, 134] width 14 height 0
click at [865, 123] on label at bounding box center [867, 123] width 14 height 0
click at [865, 112] on input "checkbox" at bounding box center [867, 112] width 14 height 0
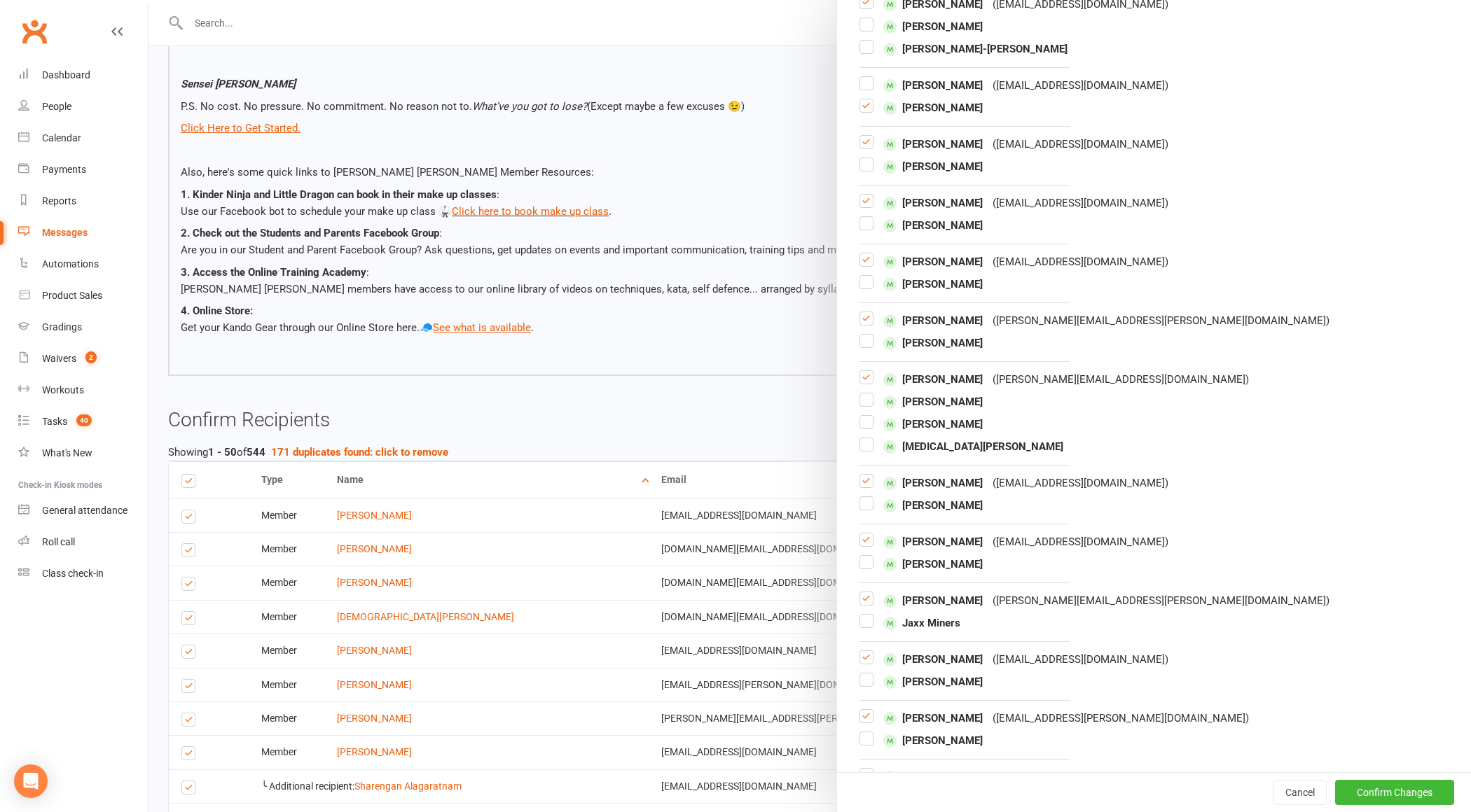
scroll to position [3033, 0]
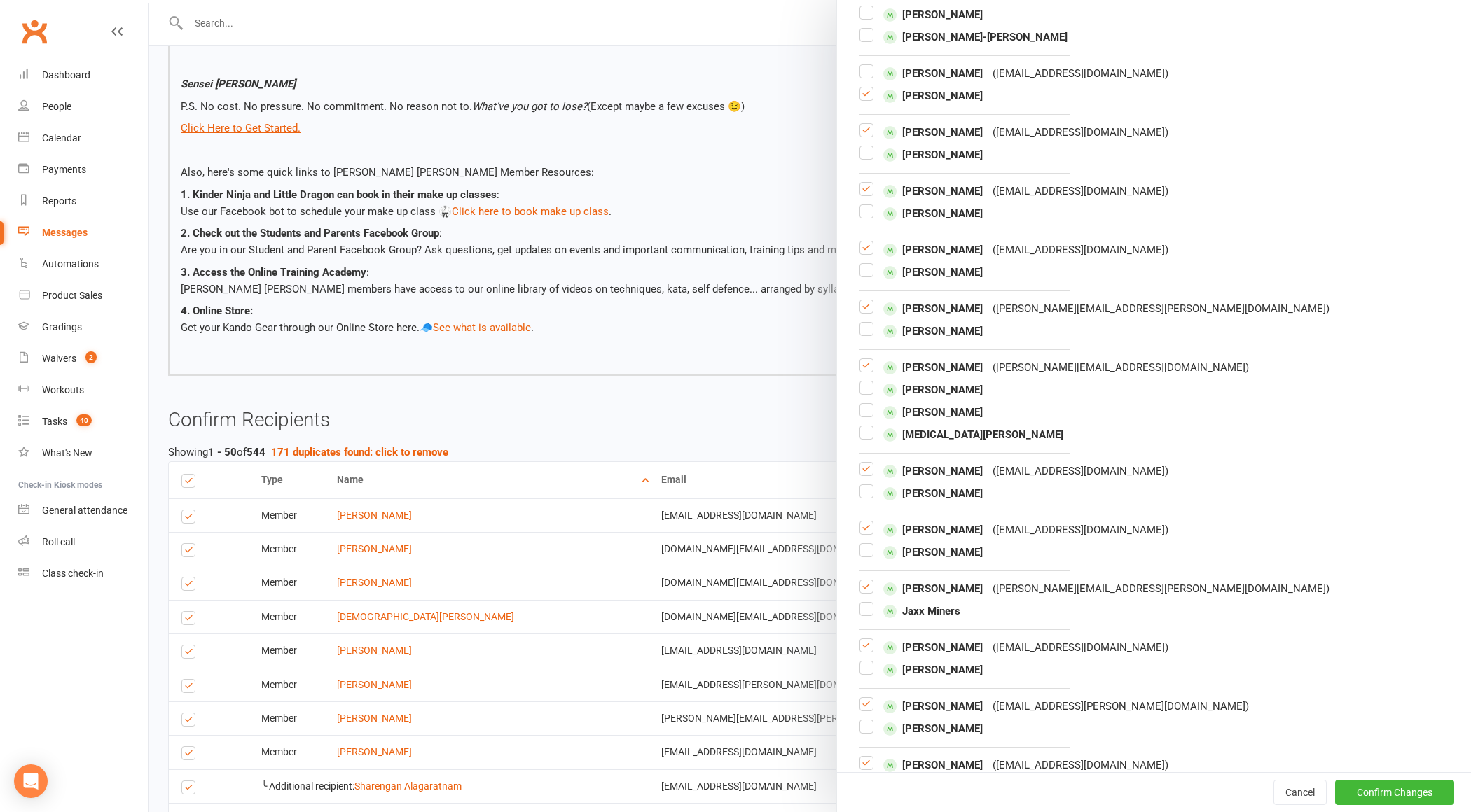
click at [868, 158] on label at bounding box center [867, 158] width 14 height 0
click at [868, 147] on input "checkbox" at bounding box center [867, 147] width 14 height 0
click at [868, 136] on label at bounding box center [867, 136] width 14 height 0
click at [868, 124] on input "checkbox" at bounding box center [867, 124] width 14 height 0
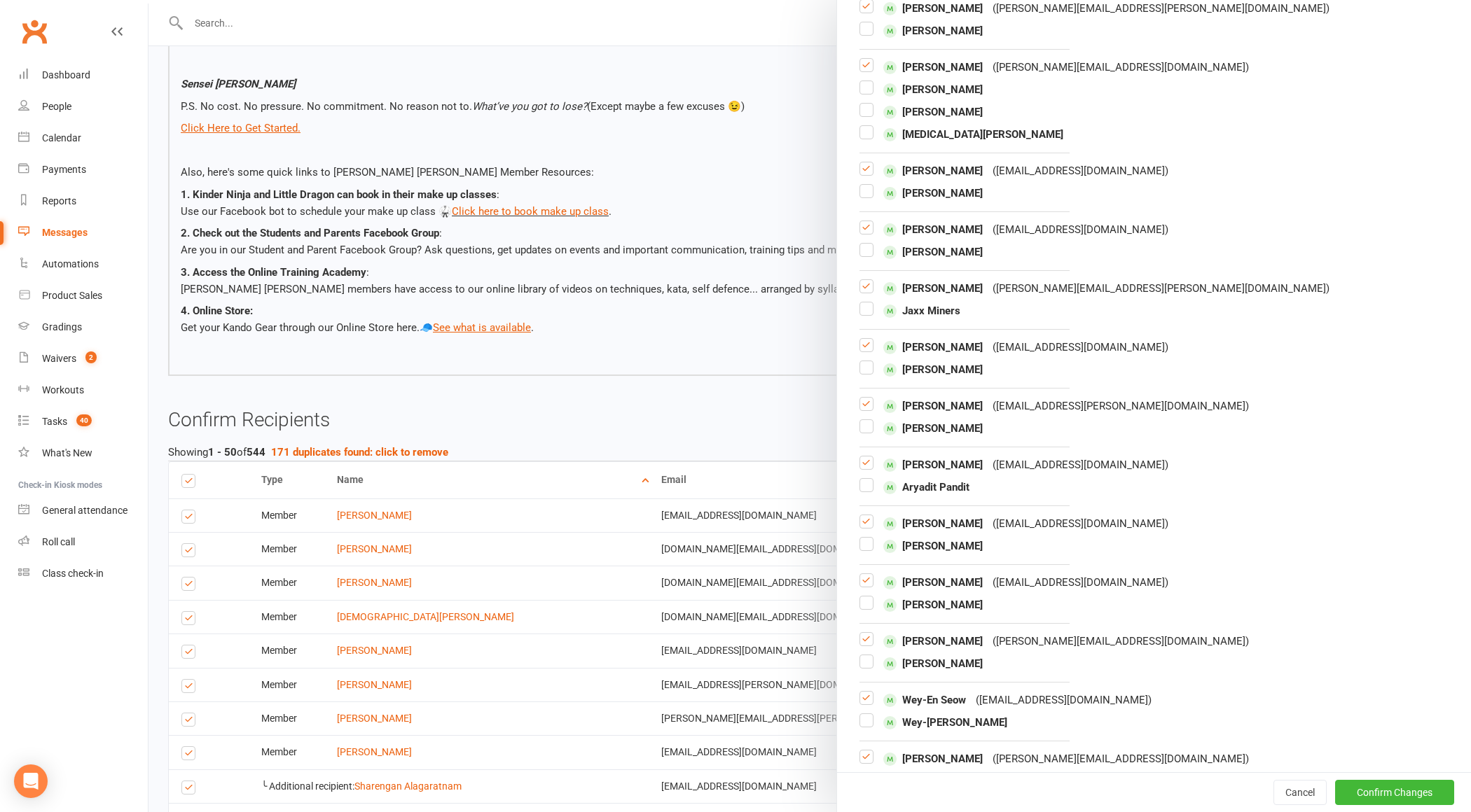
scroll to position [3340, 0]
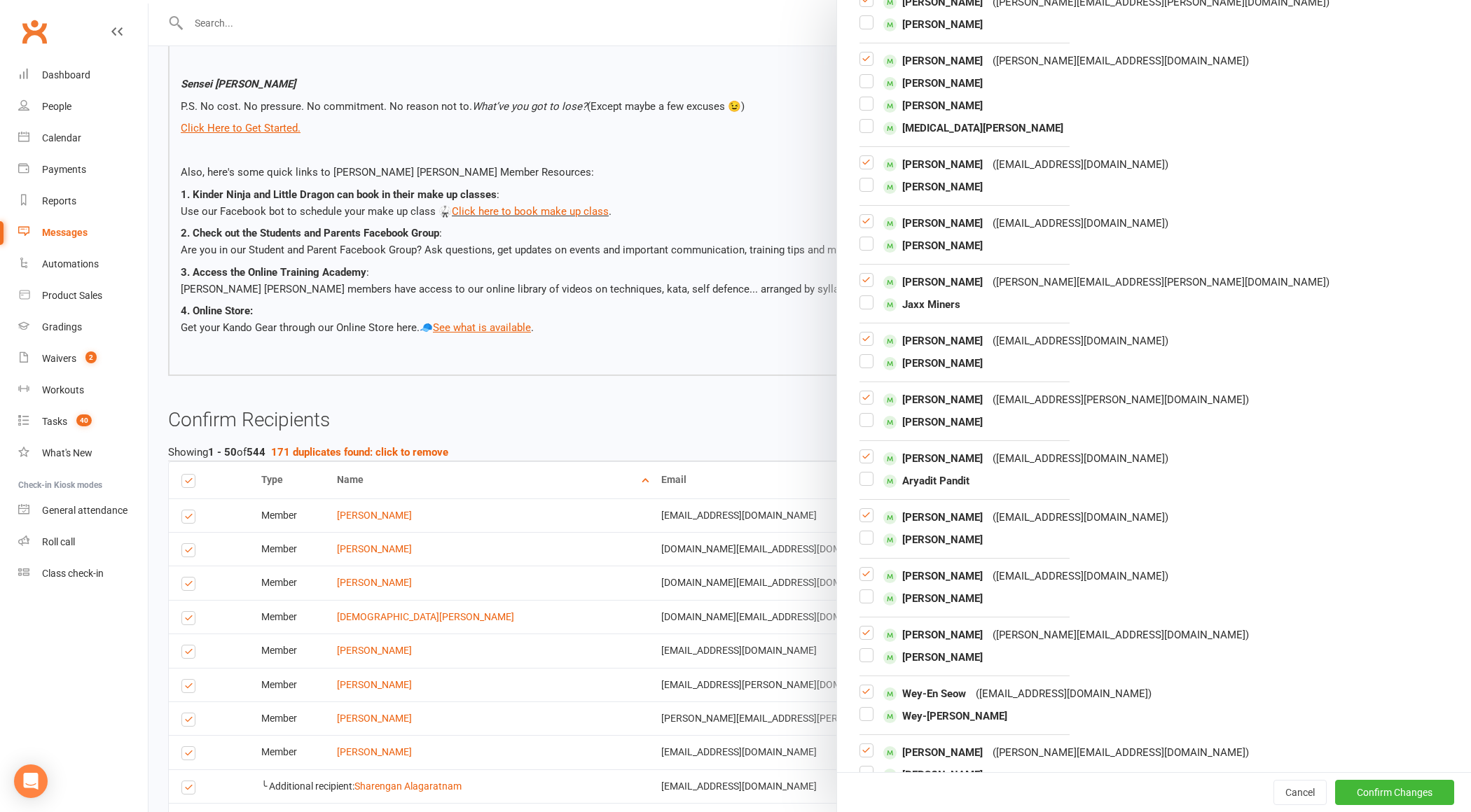
click at [862, 132] on label at bounding box center [867, 132] width 14 height 0
click at [862, 119] on input "checkbox" at bounding box center [867, 119] width 14 height 0
click at [866, 64] on label at bounding box center [867, 64] width 14 height 0
click at [866, 52] on input "checkbox" at bounding box center [867, 52] width 14 height 0
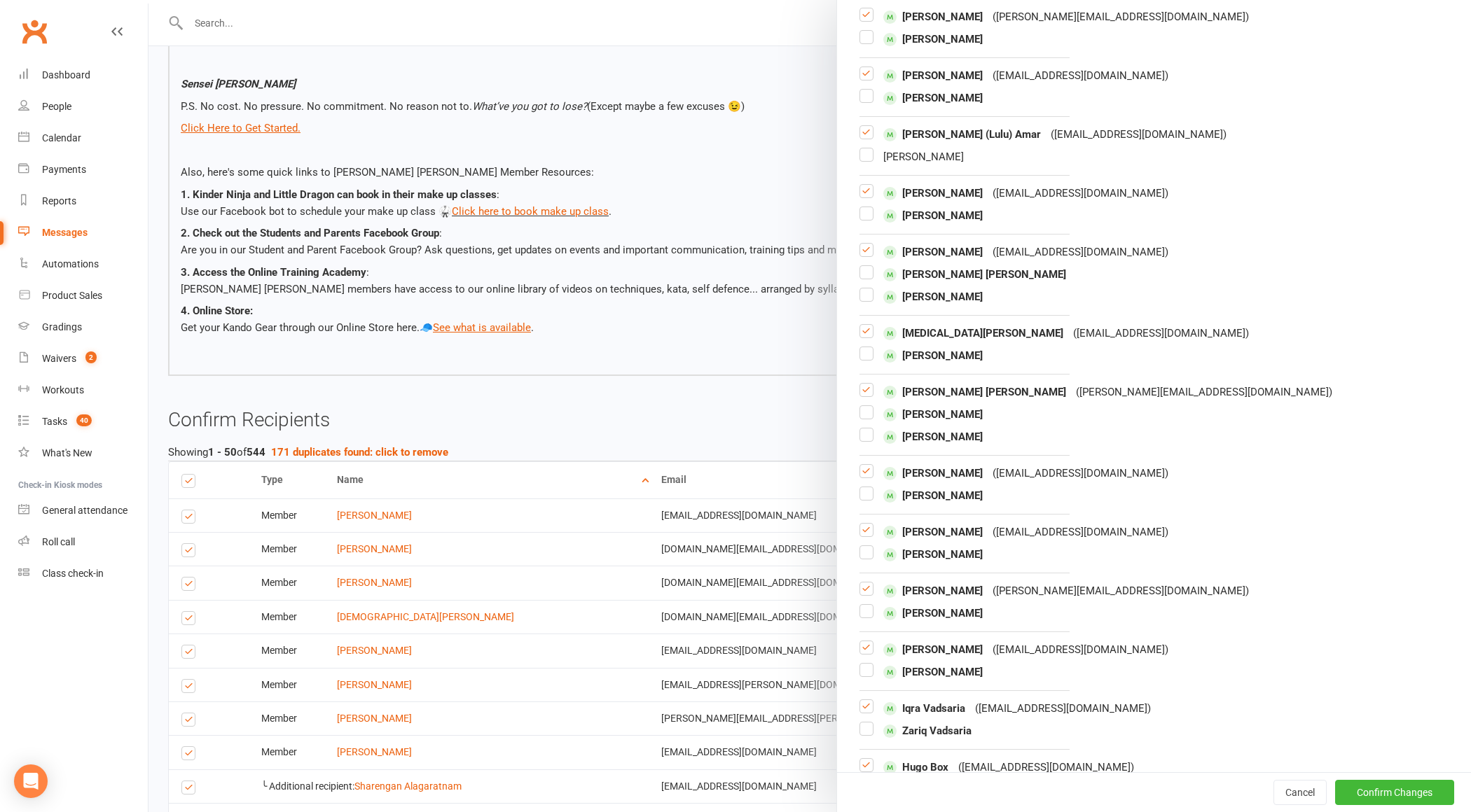
scroll to position [4087, 0]
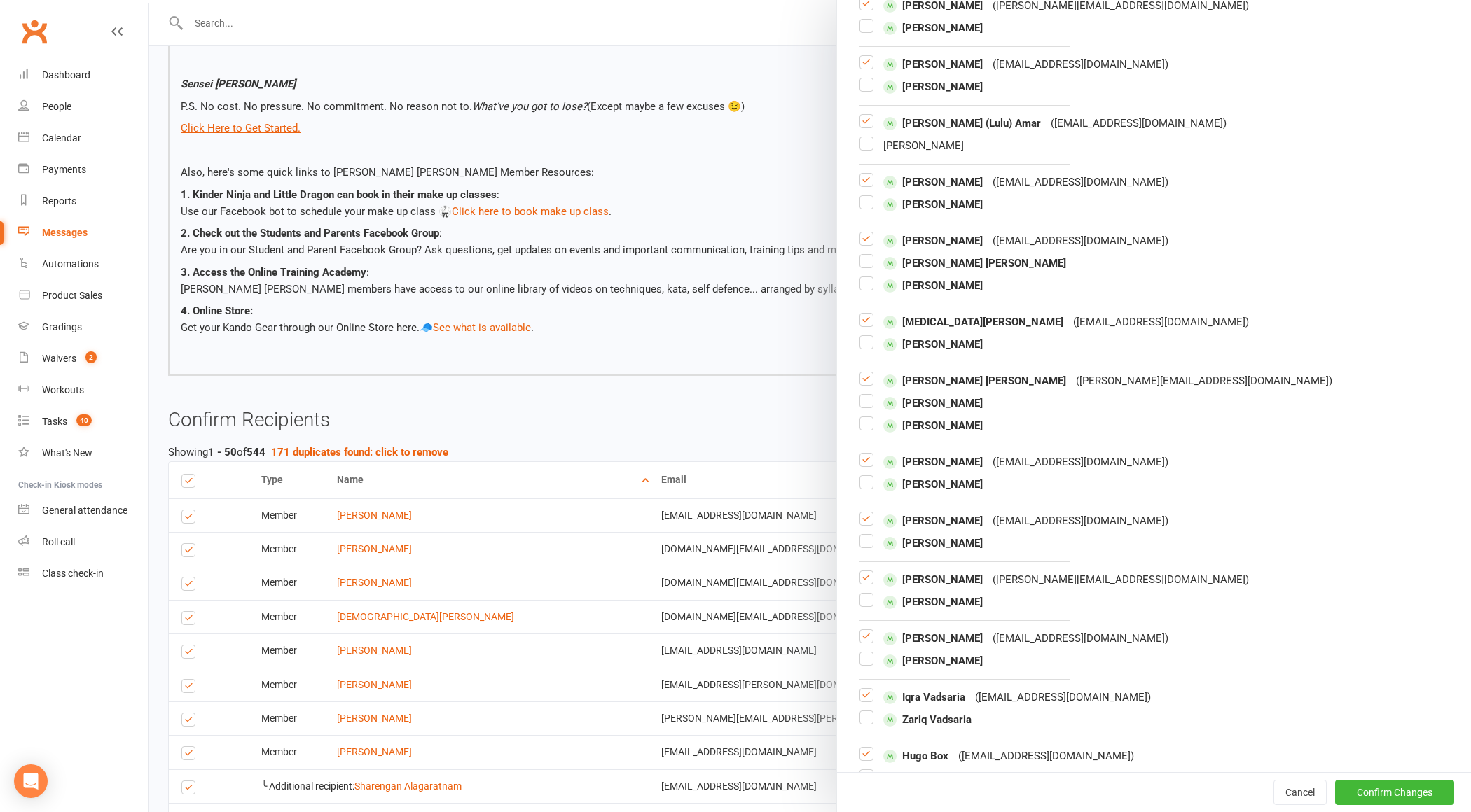
click at [867, 127] on label at bounding box center [867, 127] width 14 height 0
click at [867, 115] on input "checkbox" at bounding box center [867, 115] width 14 height 0
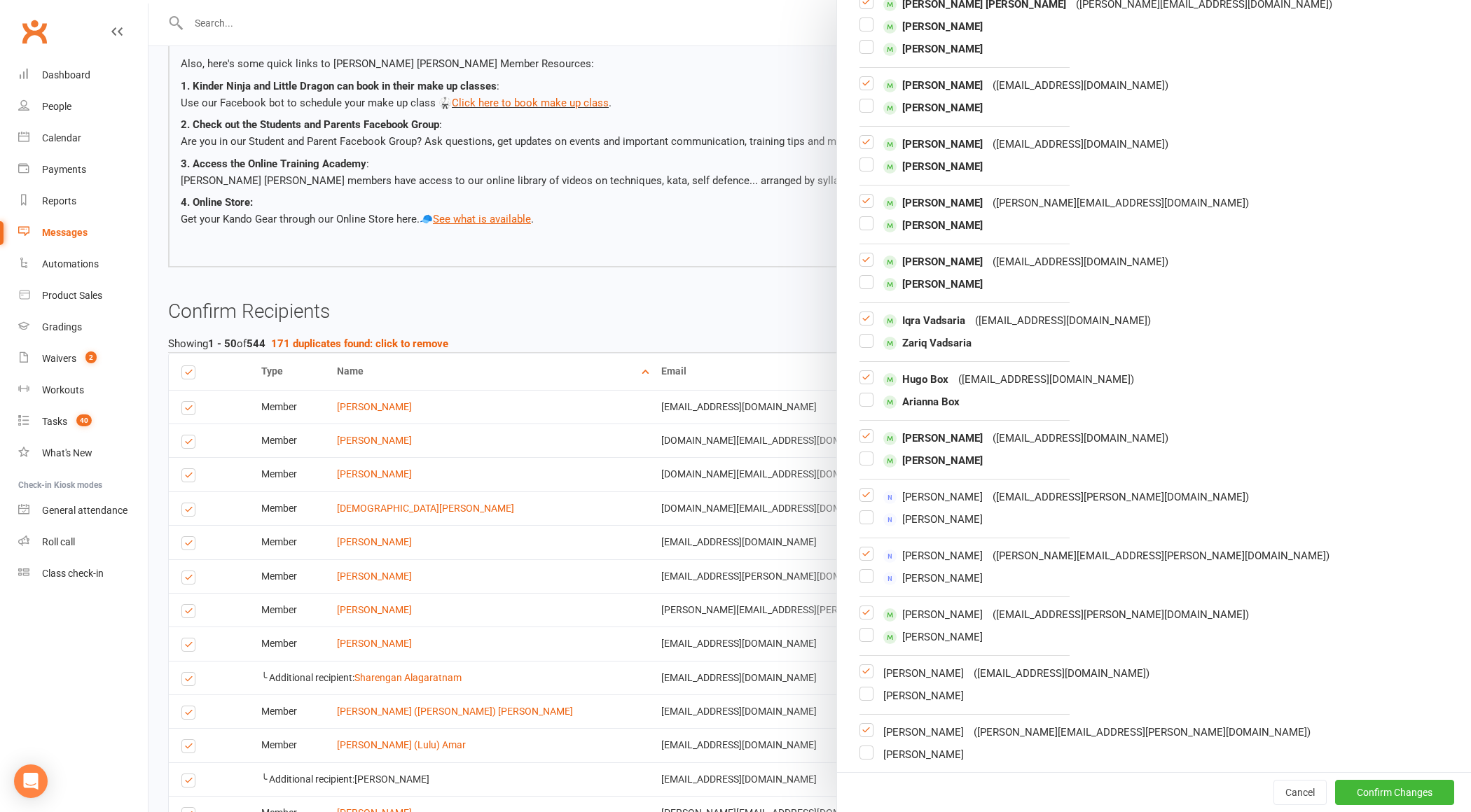
scroll to position [823, 0]
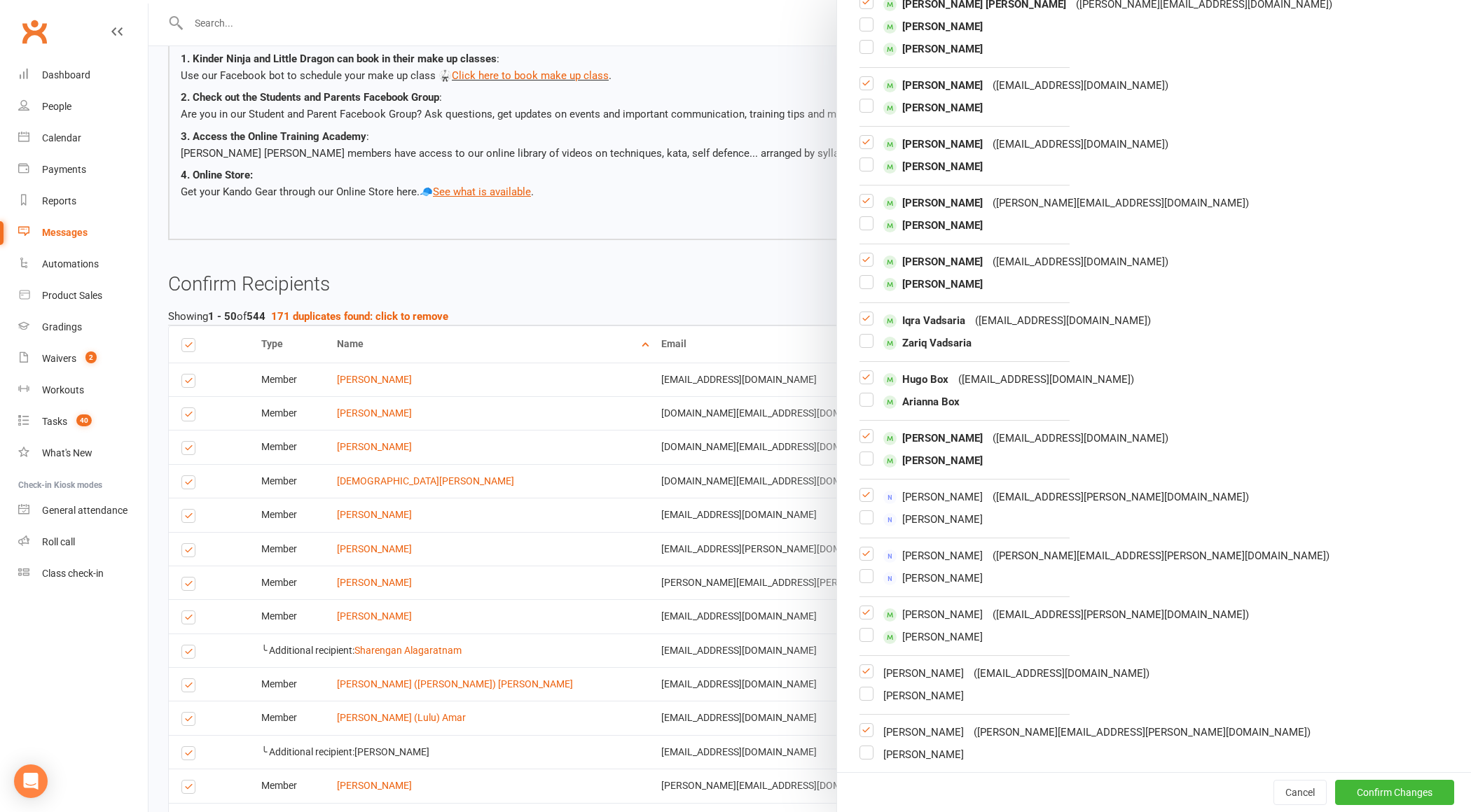
click at [871, 501] on label at bounding box center [867, 501] width 14 height 0
click at [871, 489] on input "checkbox" at bounding box center [867, 489] width 14 height 0
click at [865, 559] on label at bounding box center [867, 559] width 14 height 0
click at [865, 547] on input "checkbox" at bounding box center [867, 547] width 14 height 0
click at [872, 736] on label at bounding box center [867, 736] width 14 height 0
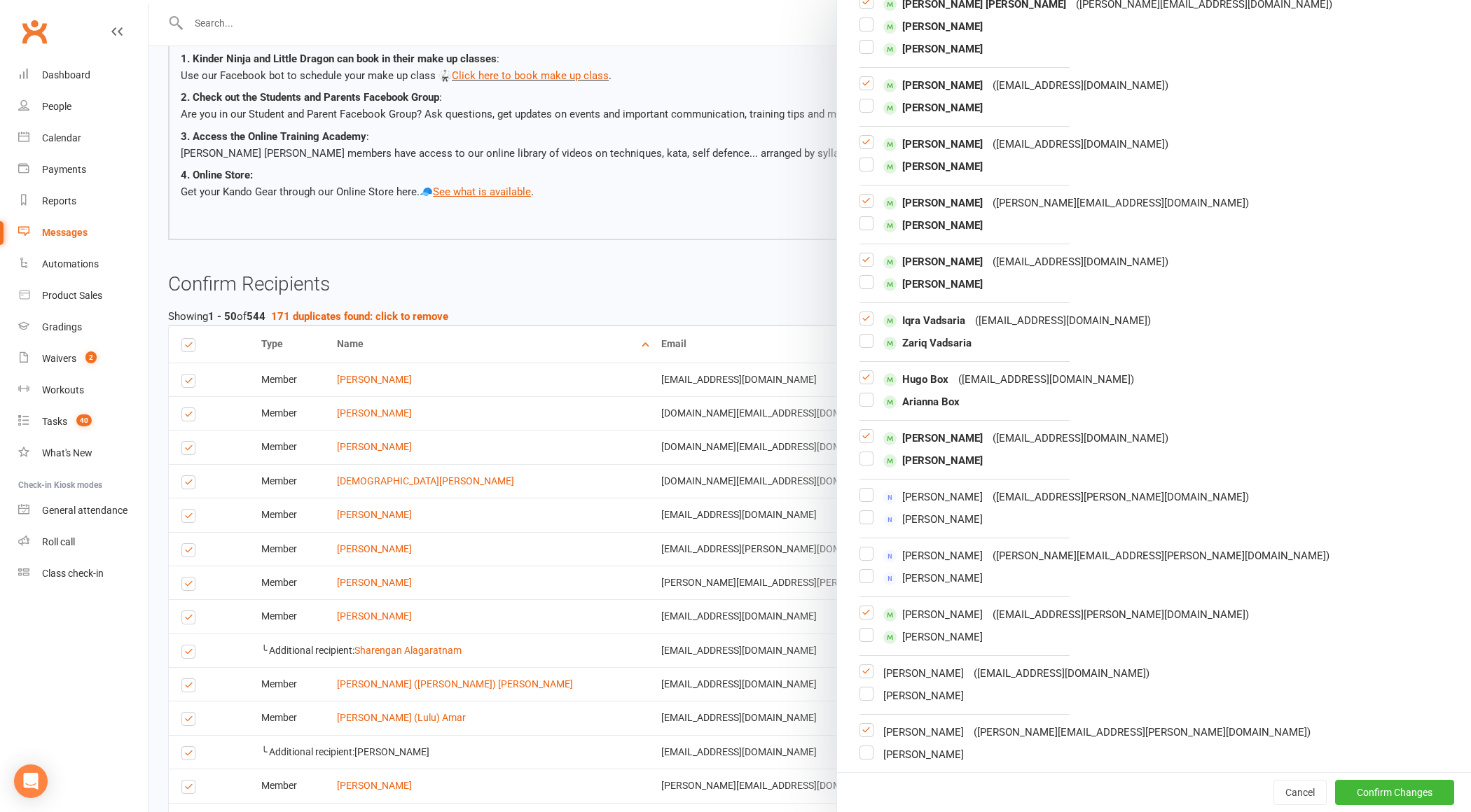
click at [872, 724] on input "checkbox" at bounding box center [867, 724] width 14 height 0
click at [1372, 797] on button "Confirm Changes" at bounding box center [1394, 792] width 119 height 25
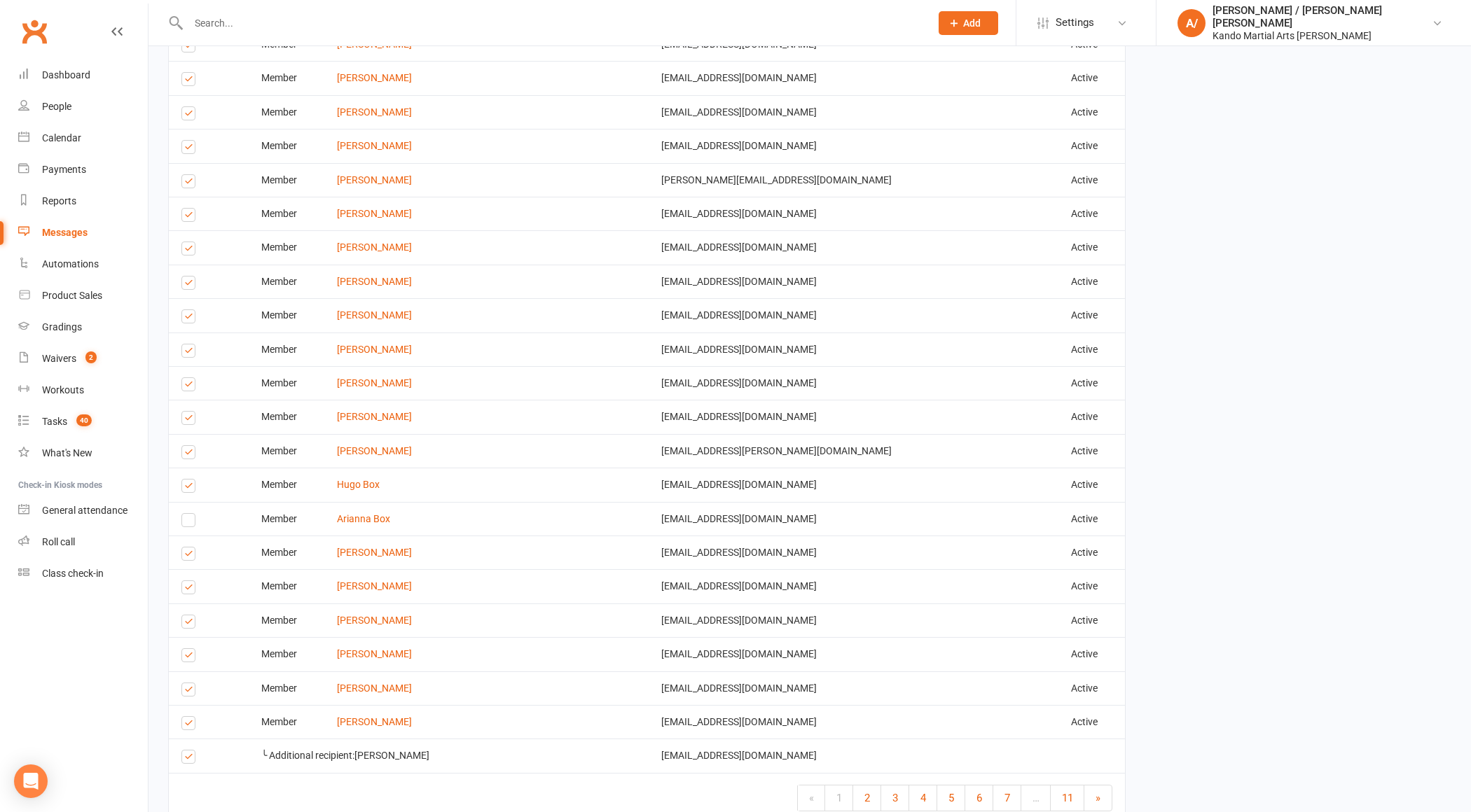
scroll to position [2325, 0]
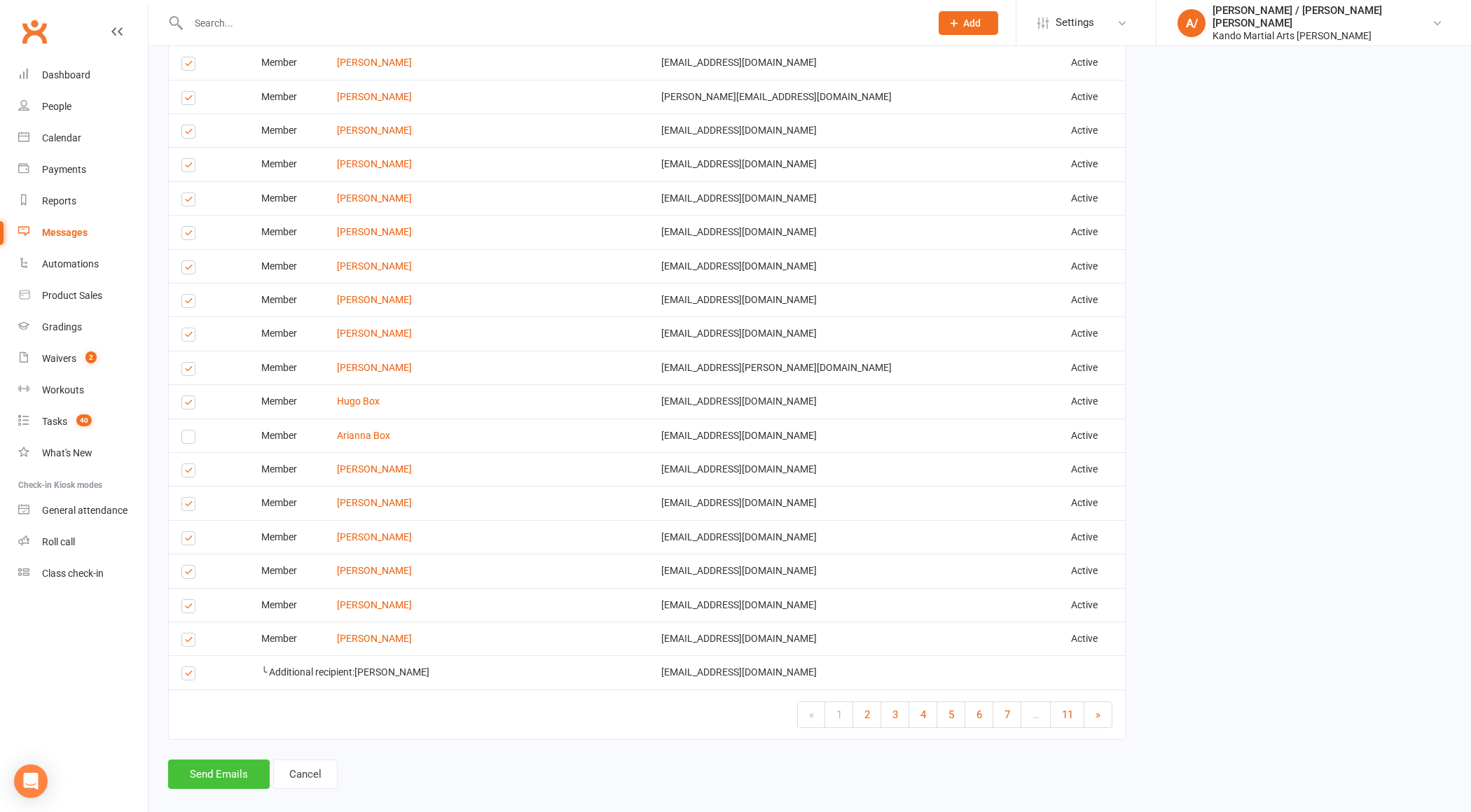
click at [228, 763] on button "Send Emails" at bounding box center [219, 774] width 102 height 29
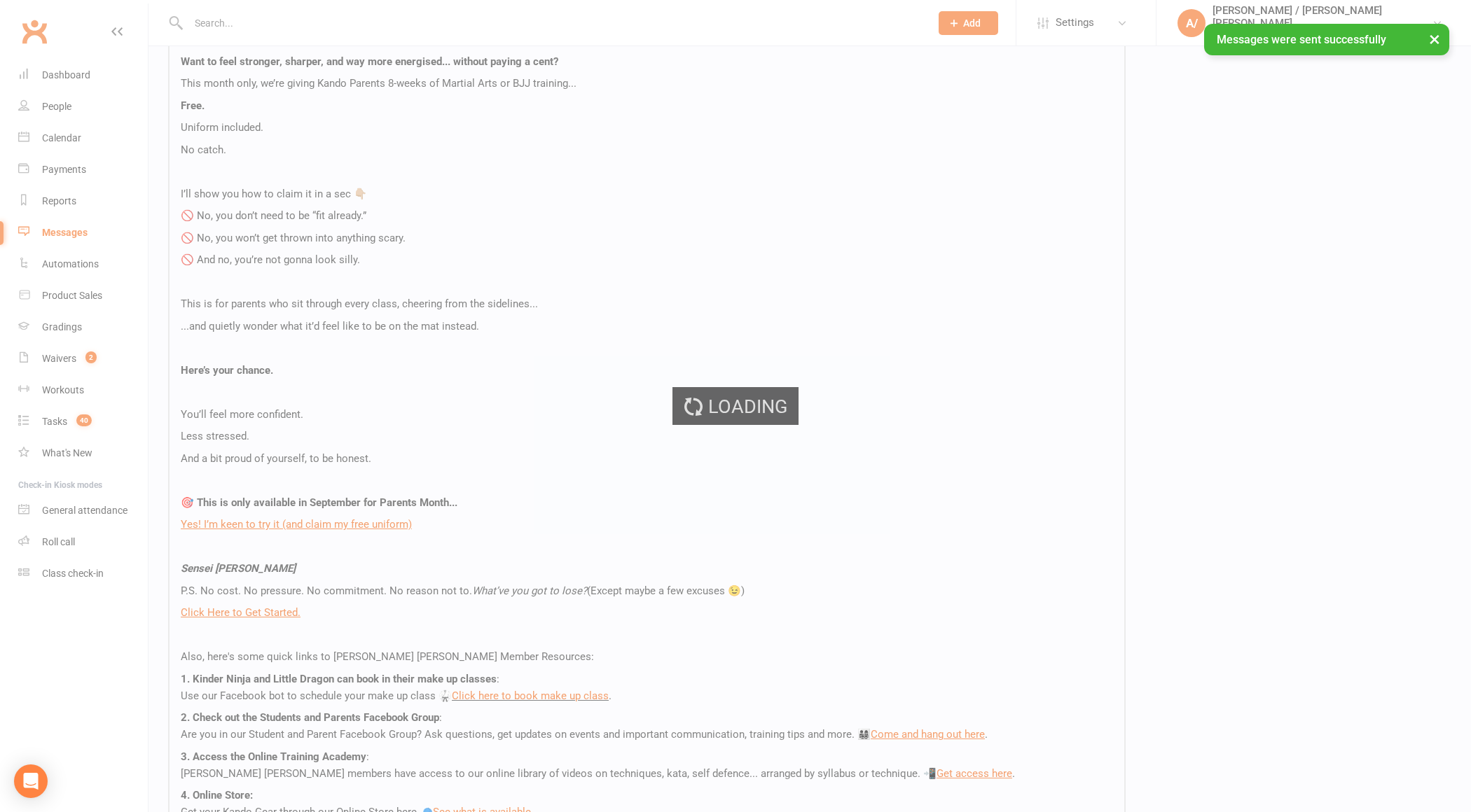
scroll to position [0, 0]
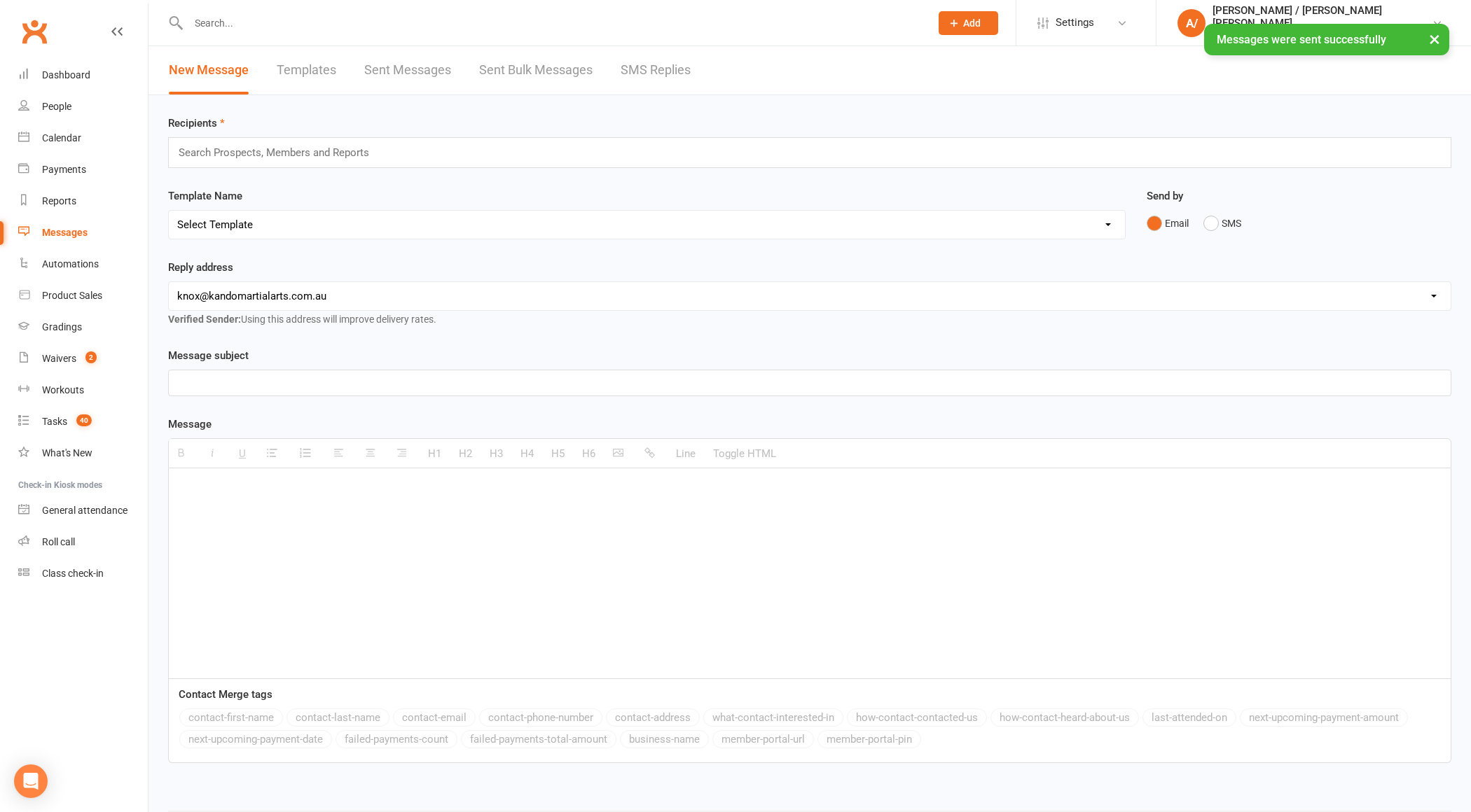
click at [313, 73] on link "Templates" at bounding box center [306, 71] width 59 height 49
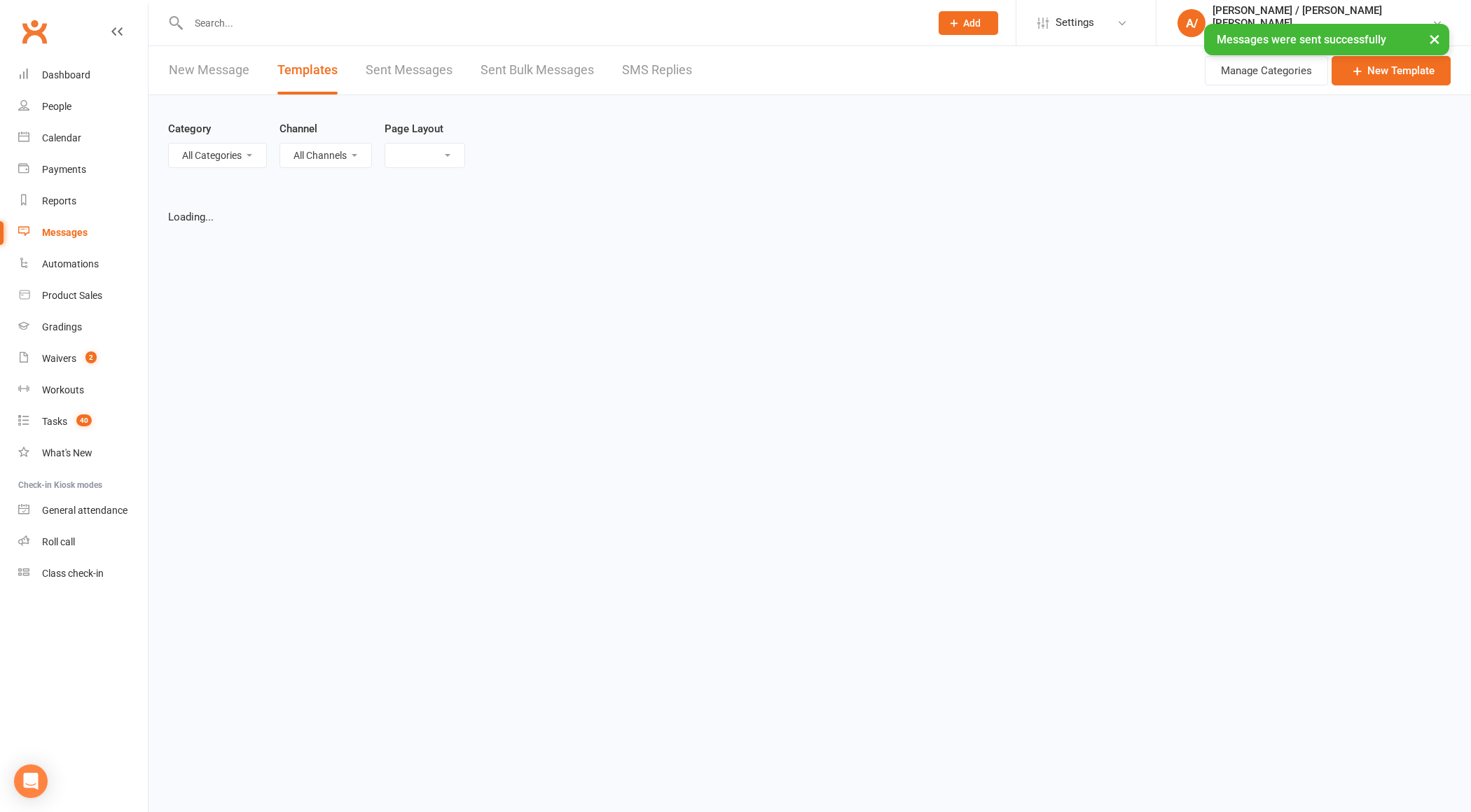
select select "list"
select select "100"
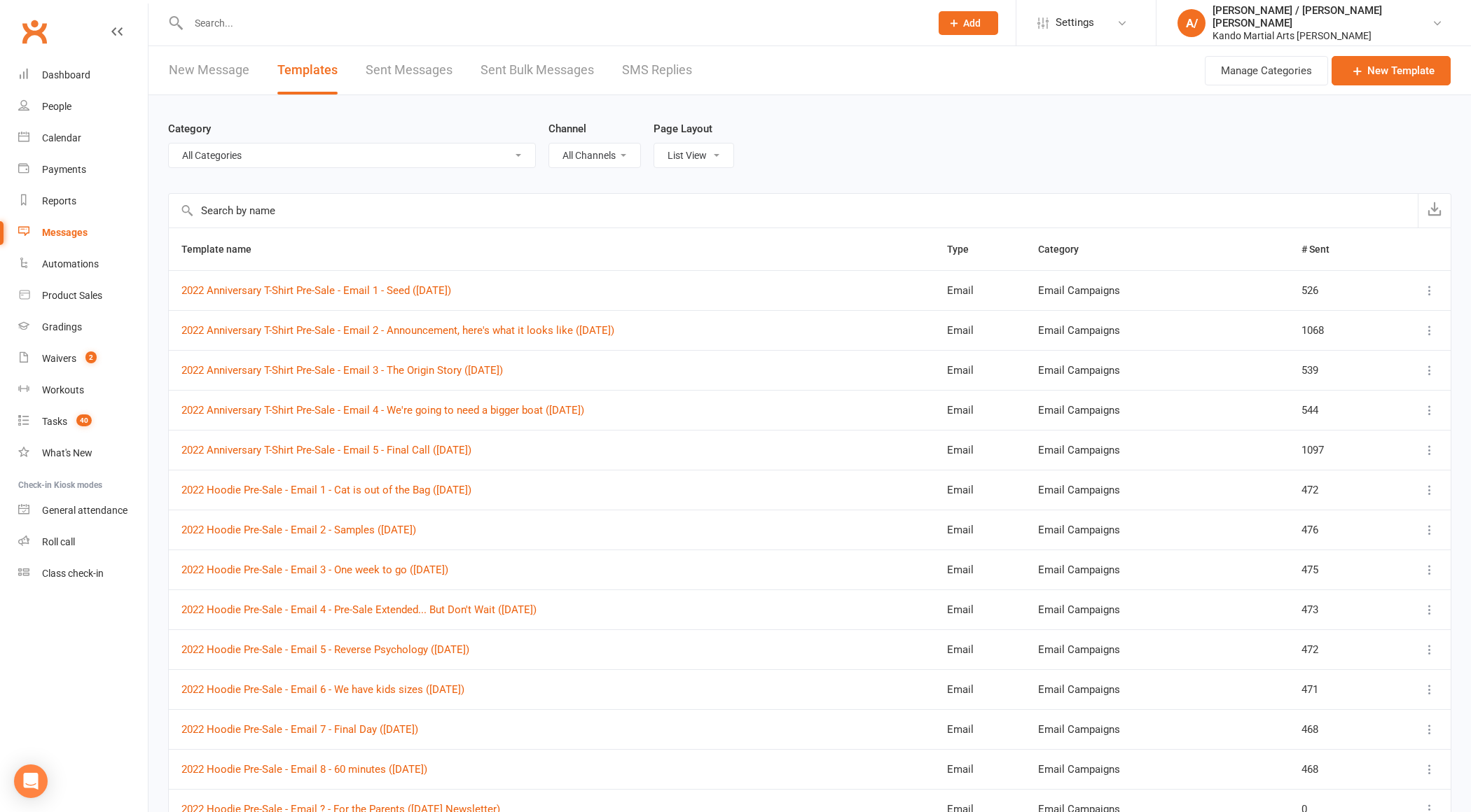
click at [301, 213] on input "text" at bounding box center [793, 210] width 1249 height 34
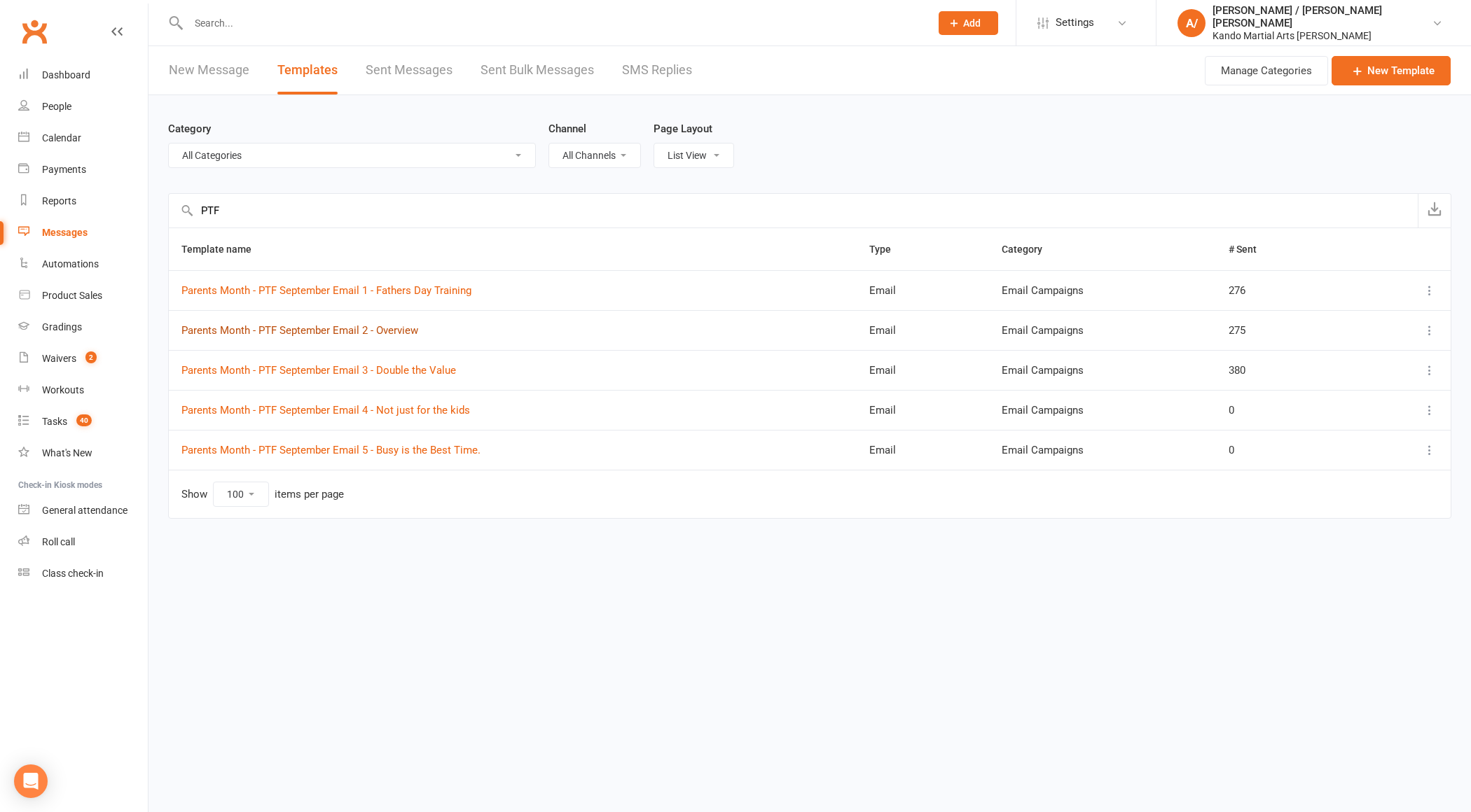
type input "PTF"
click at [384, 324] on link "Parents Month - PTF September Email 2 - Overview" at bounding box center [299, 331] width 237 height 13
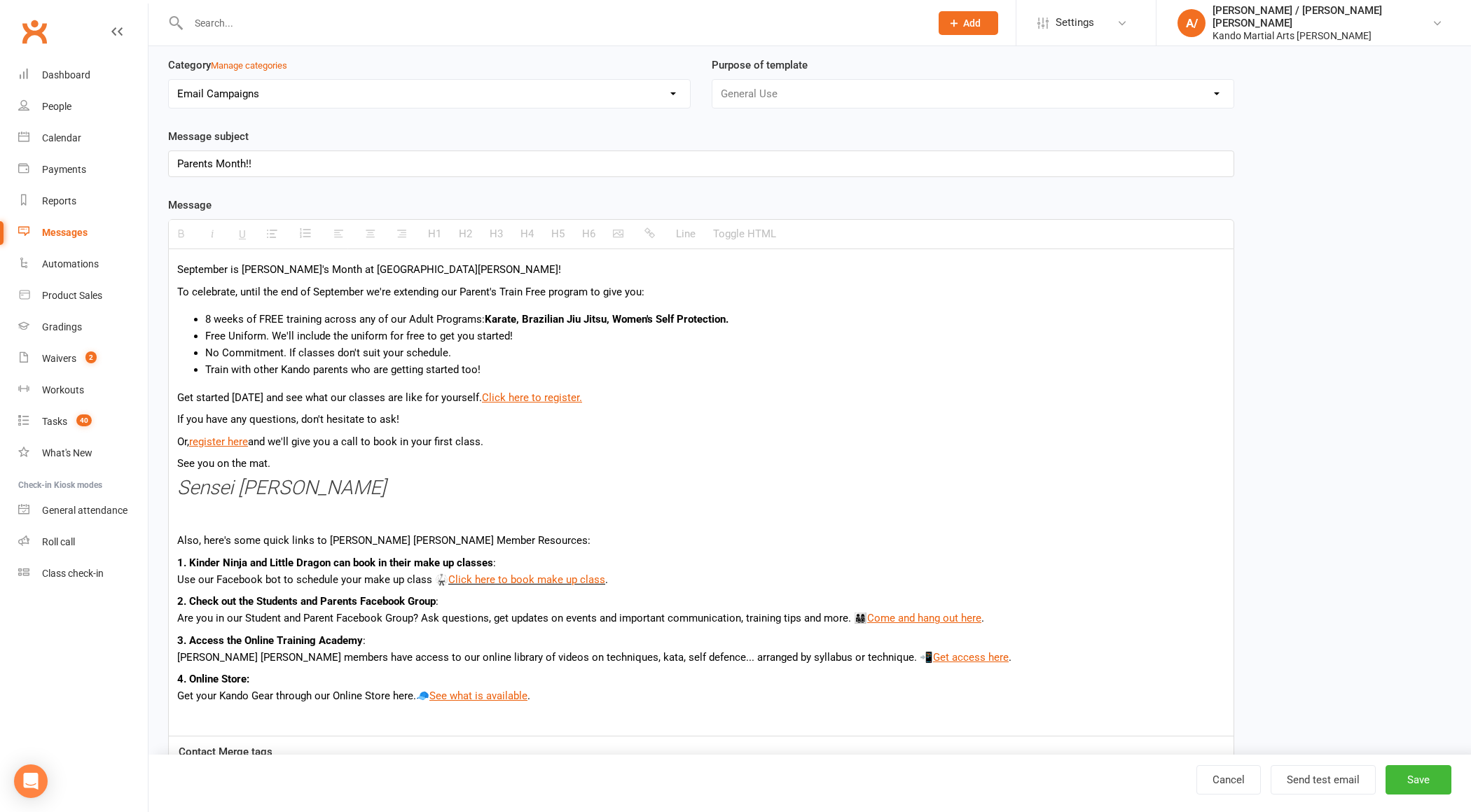
scroll to position [133, 0]
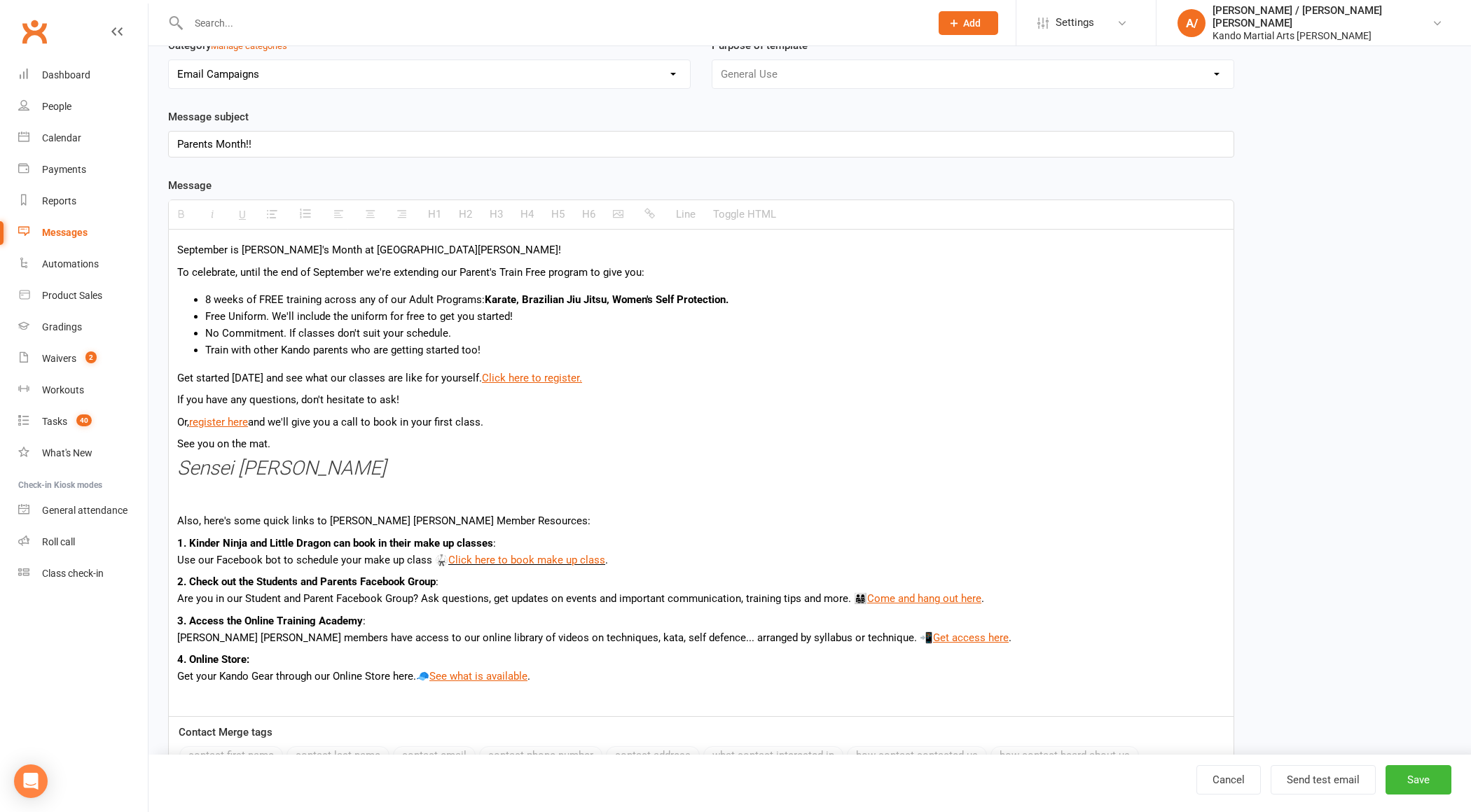
click at [288, 444] on p "See you on the mat." at bounding box center [701, 444] width 1048 height 16
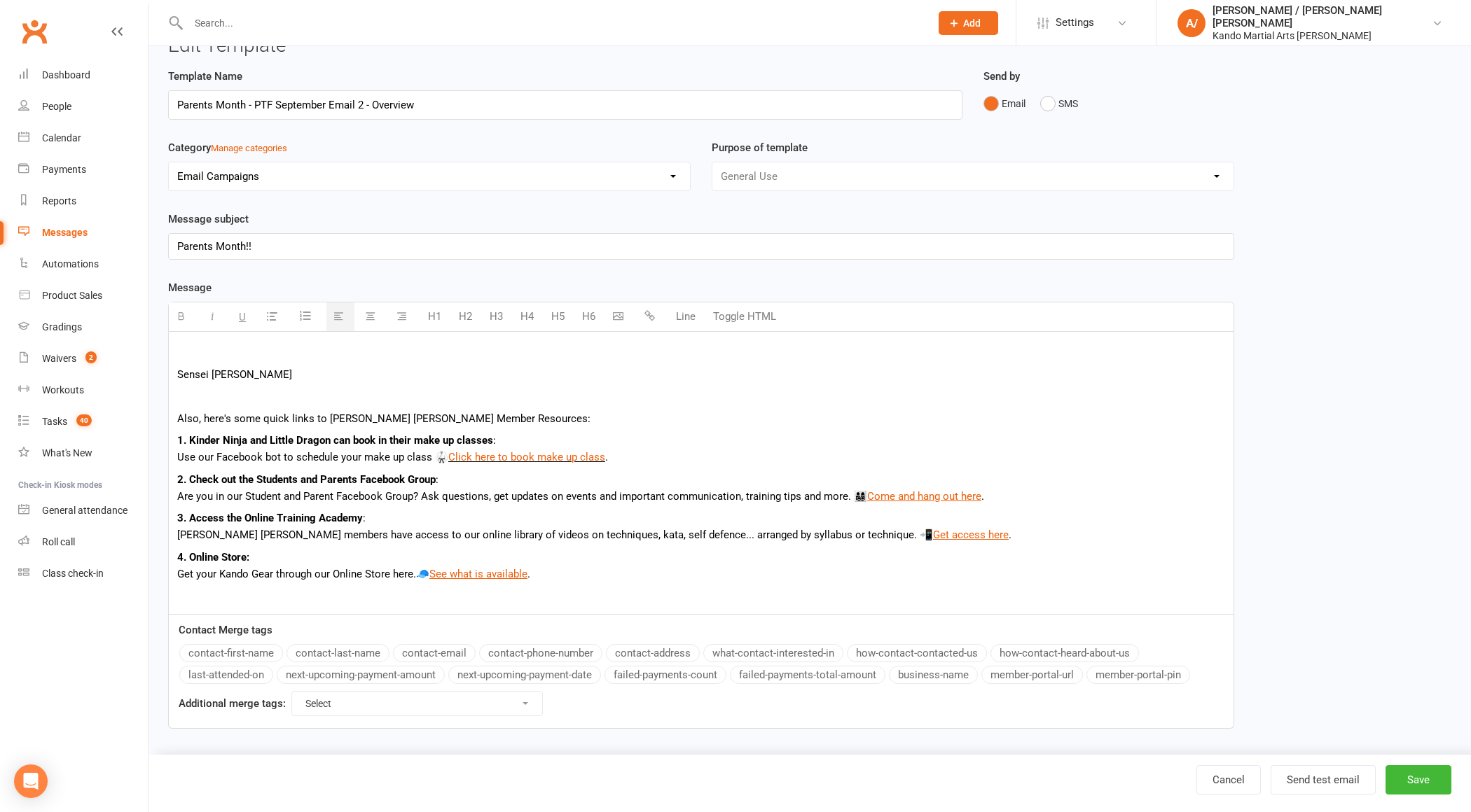
scroll to position [52, 0]
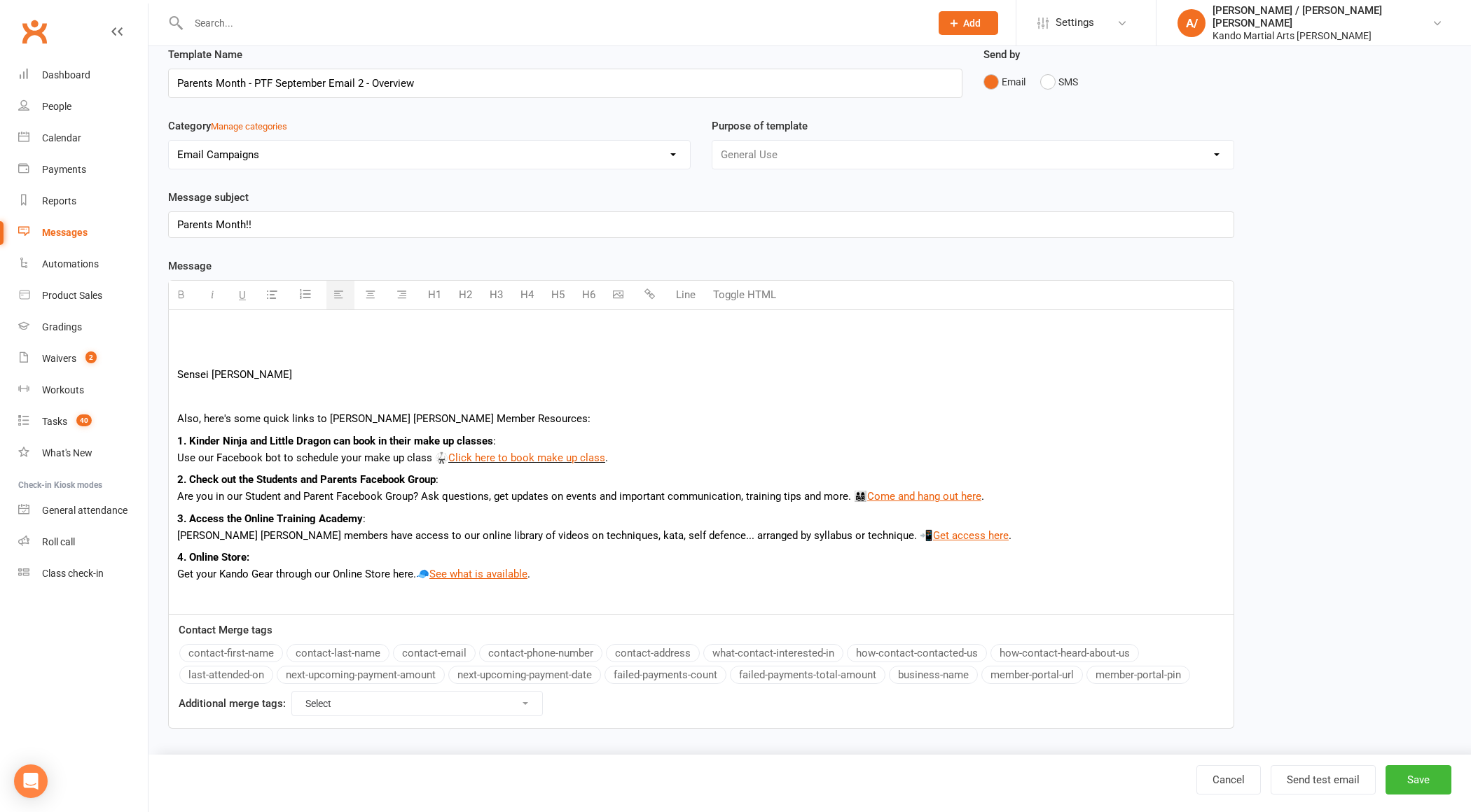
click at [374, 229] on div "Parents Month!!" at bounding box center [701, 225] width 1065 height 25
click at [251, 221] on div "Wanna train like {contact-first-name} — for free?" at bounding box center [701, 225] width 1065 height 25
click at [291, 368] on p "Sensei [PERSON_NAME]" at bounding box center [701, 374] width 1048 height 16
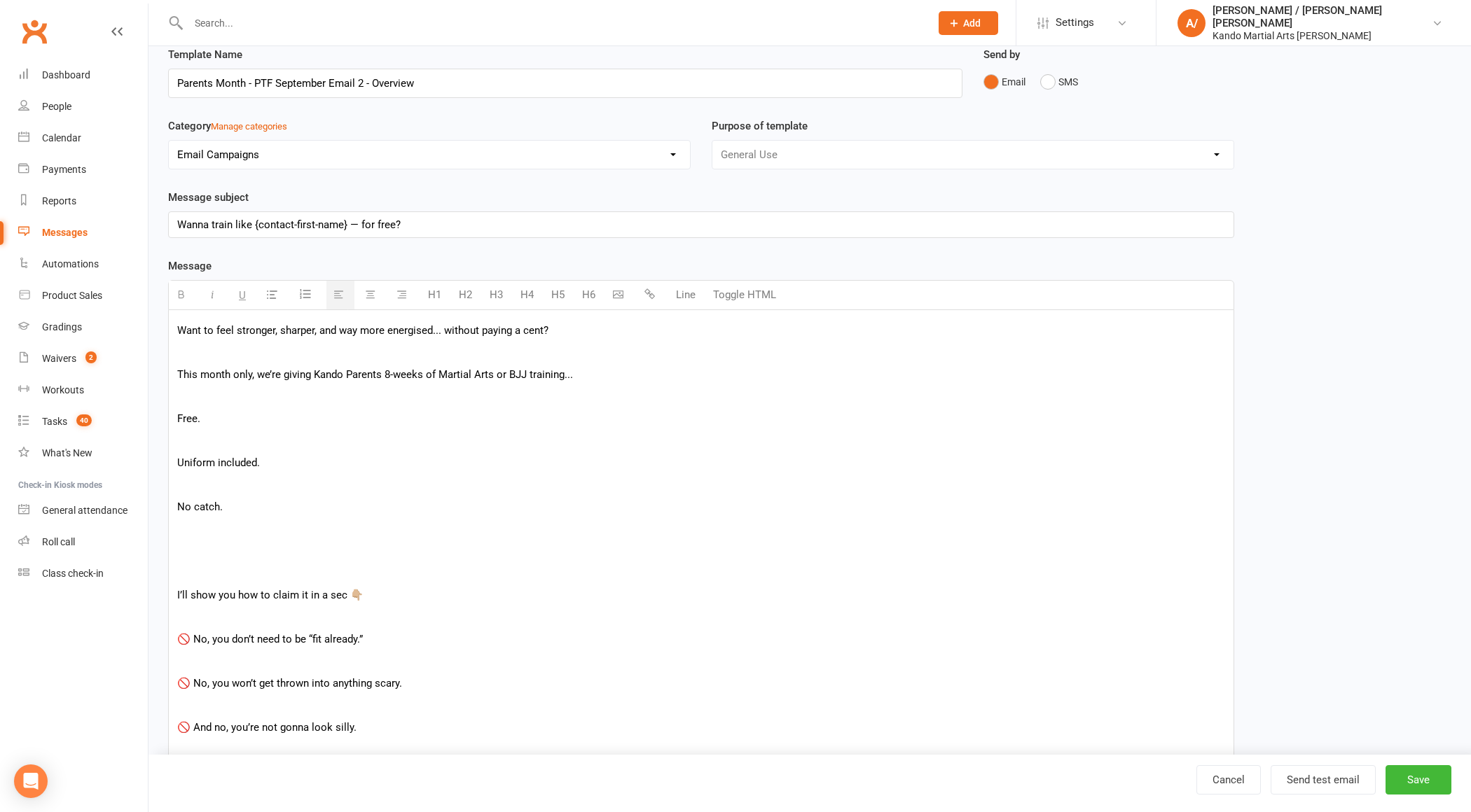
scroll to position [0, 0]
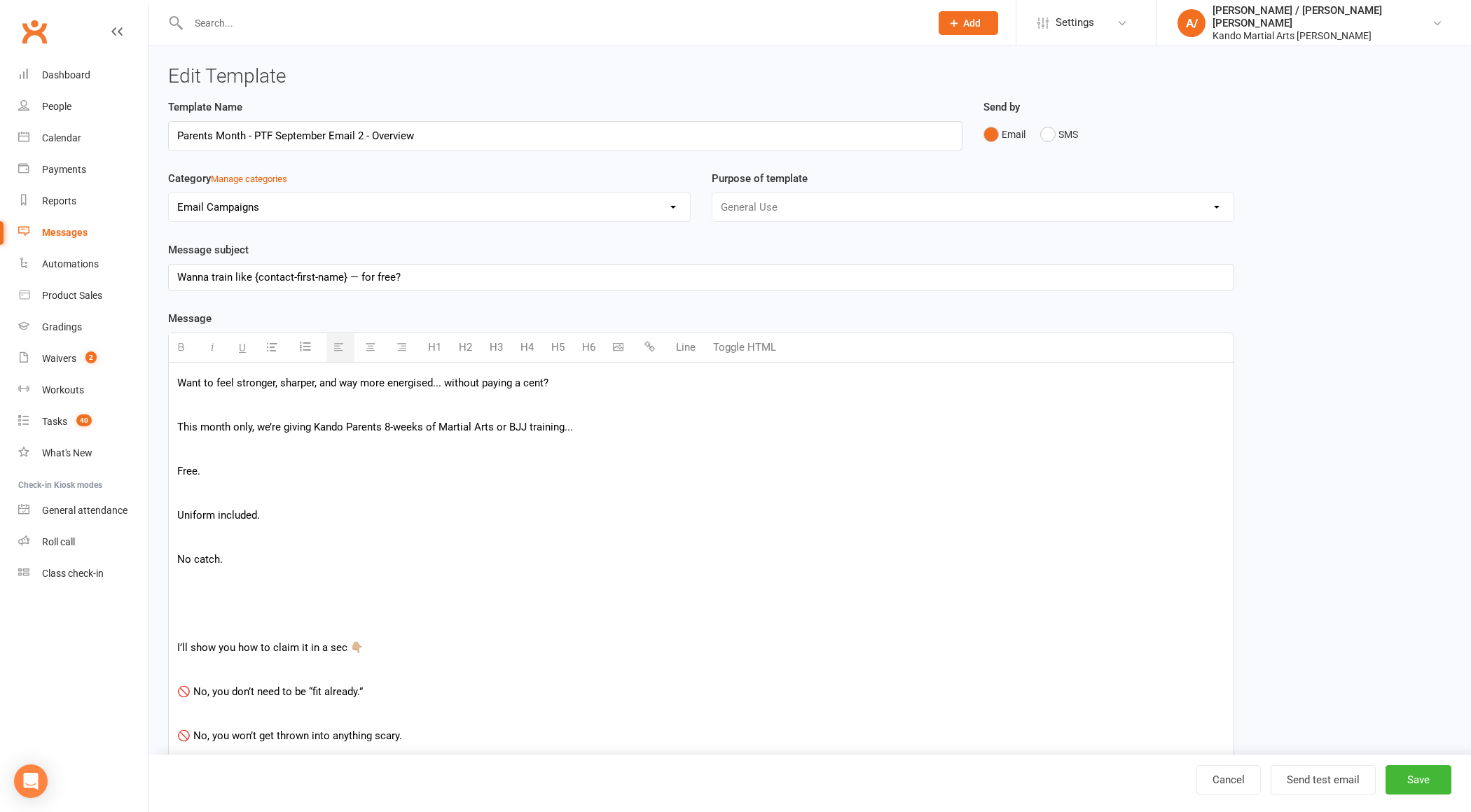
click at [290, 403] on p at bounding box center [701, 405] width 1048 height 16
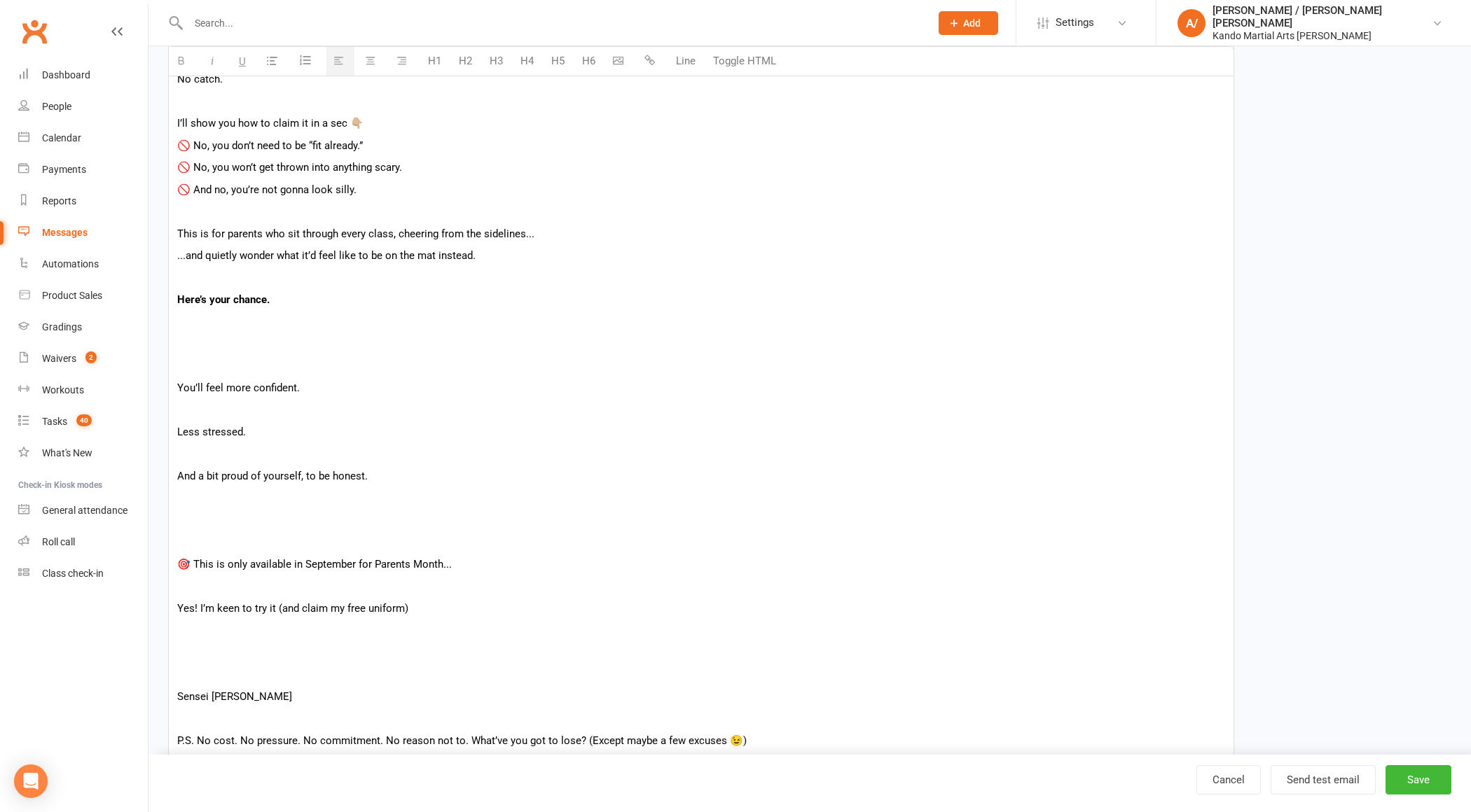
scroll to position [400, 0]
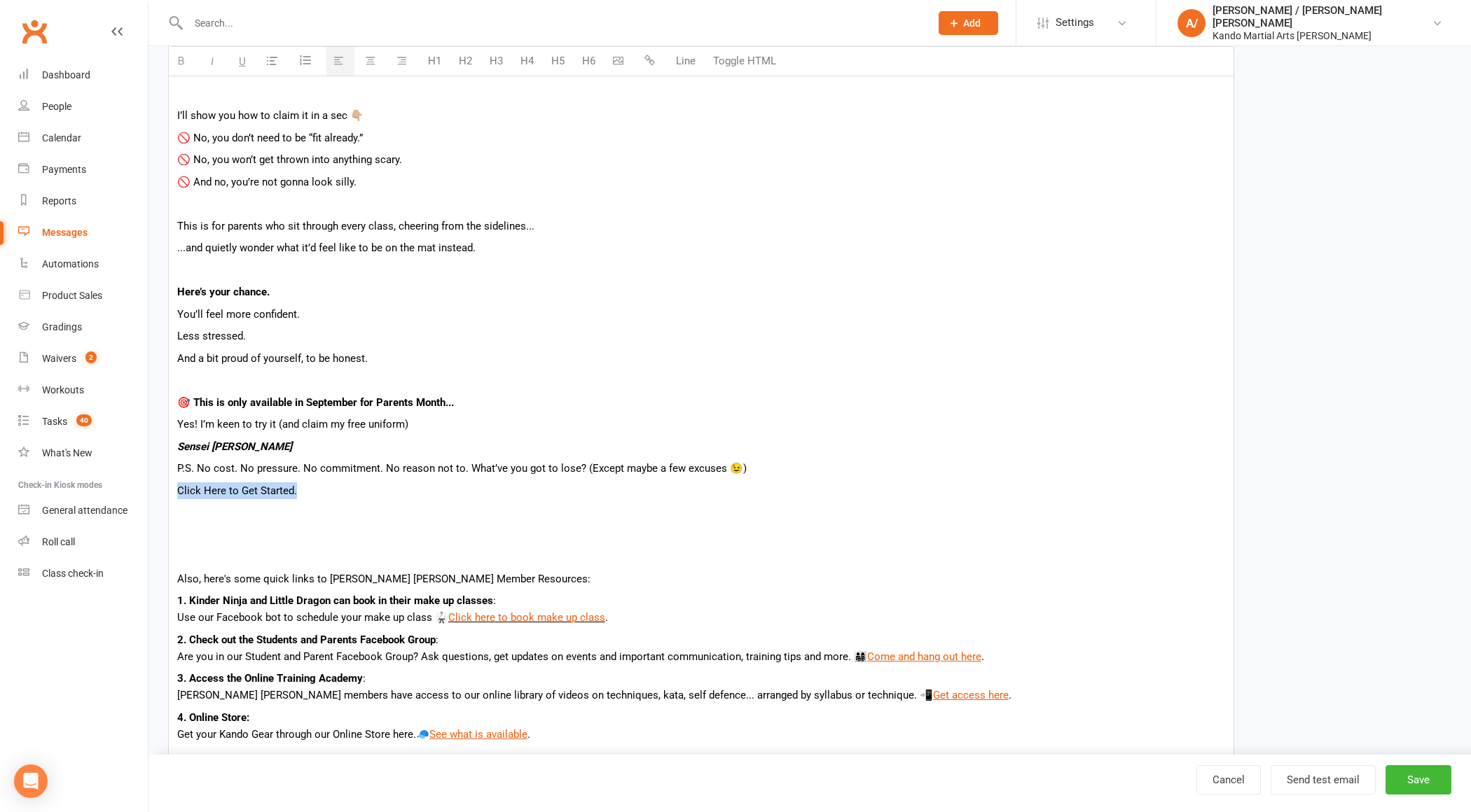
click at [653, 64] on icon "button" at bounding box center [649, 60] width 11 height 11
click at [649, 61] on icon "button" at bounding box center [649, 60] width 11 height 11
click at [280, 358] on p "And a bit proud of yourself, to be honest." at bounding box center [701, 358] width 1048 height 16
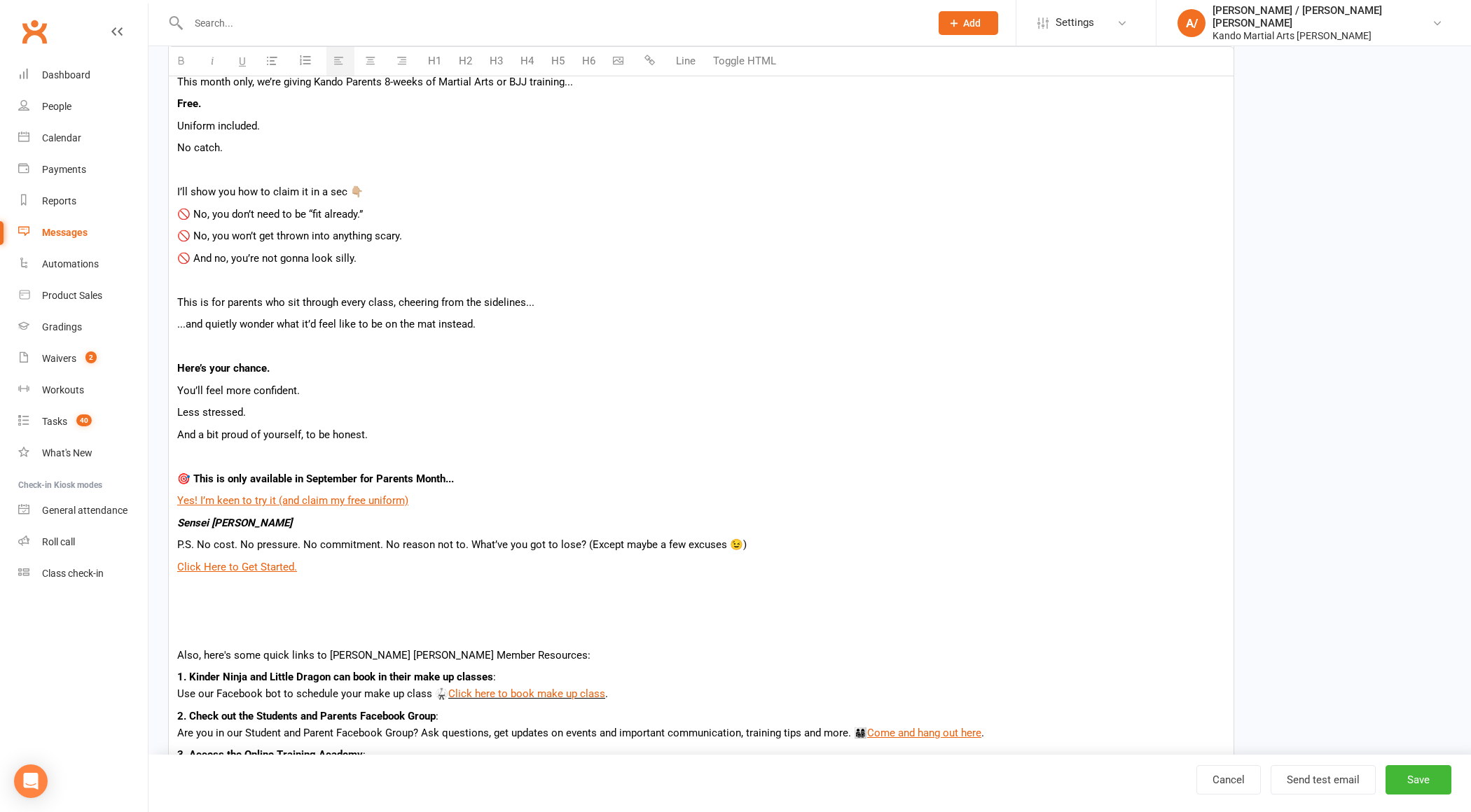
scroll to position [322, 0]
click at [457, 494] on p "Yes! I’m keen to try it (and claim my free uniform)" at bounding box center [701, 502] width 1048 height 16
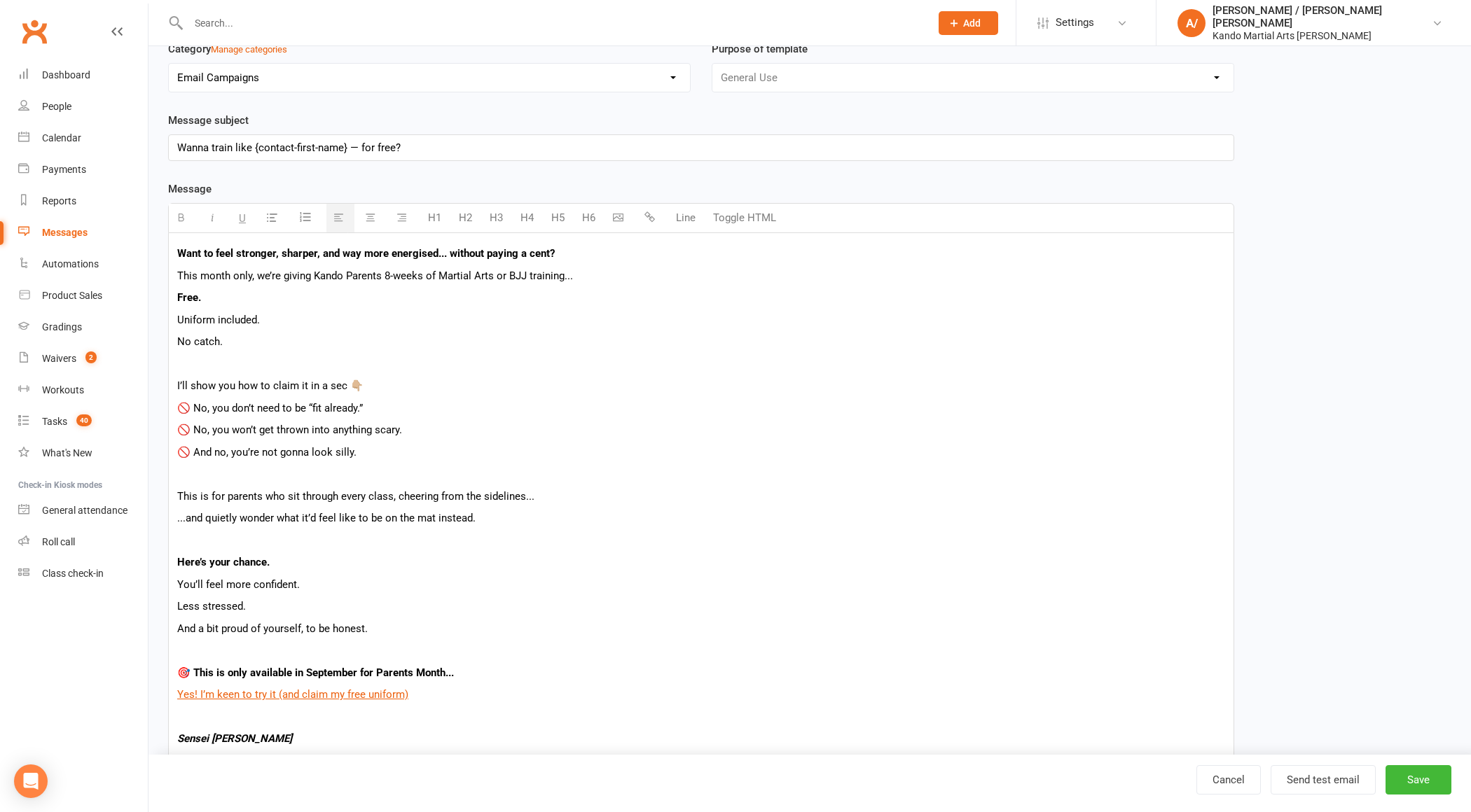
scroll to position [54, 0]
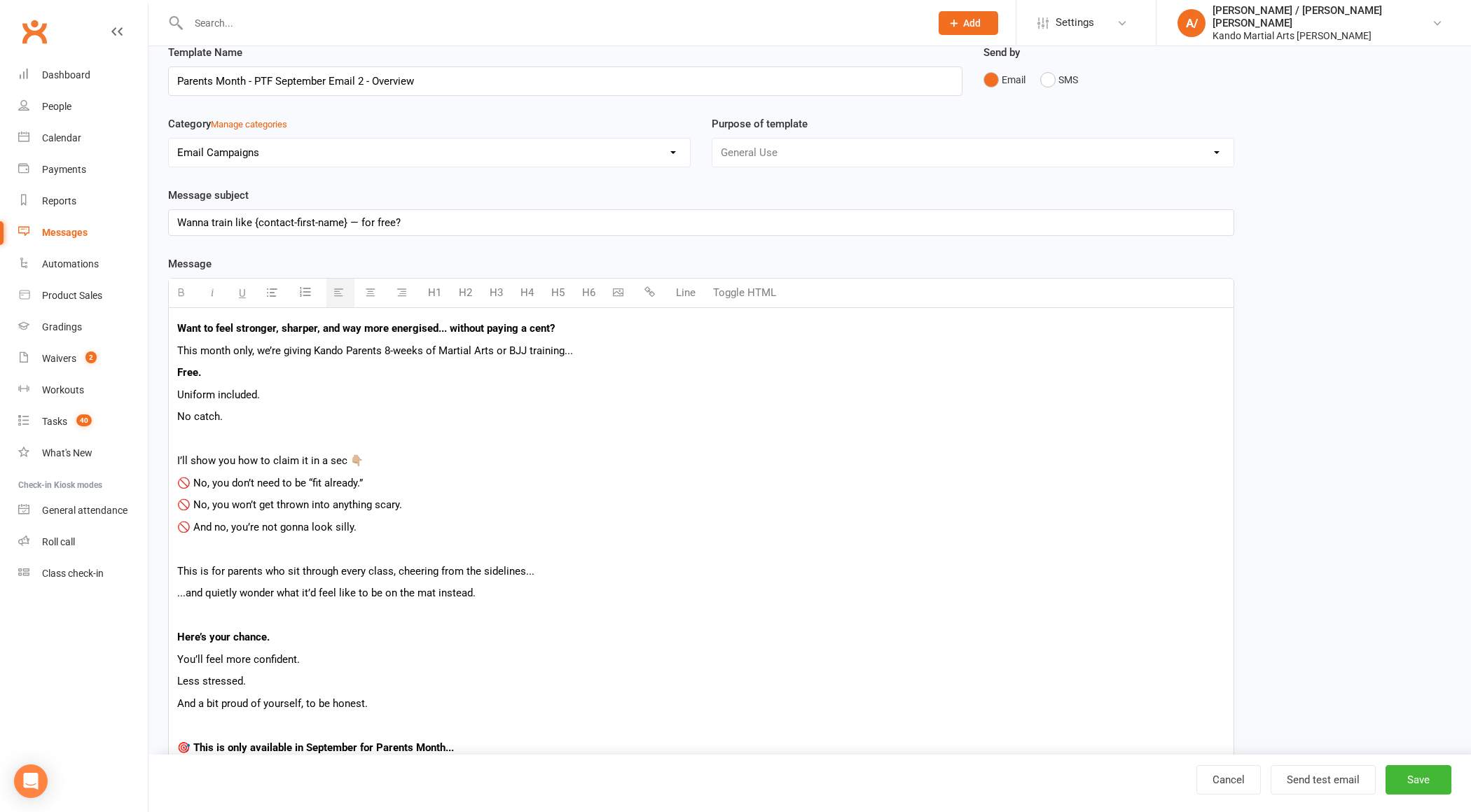
click at [349, 434] on p at bounding box center [701, 439] width 1048 height 16
click at [1411, 775] on button "Save" at bounding box center [1419, 780] width 66 height 29
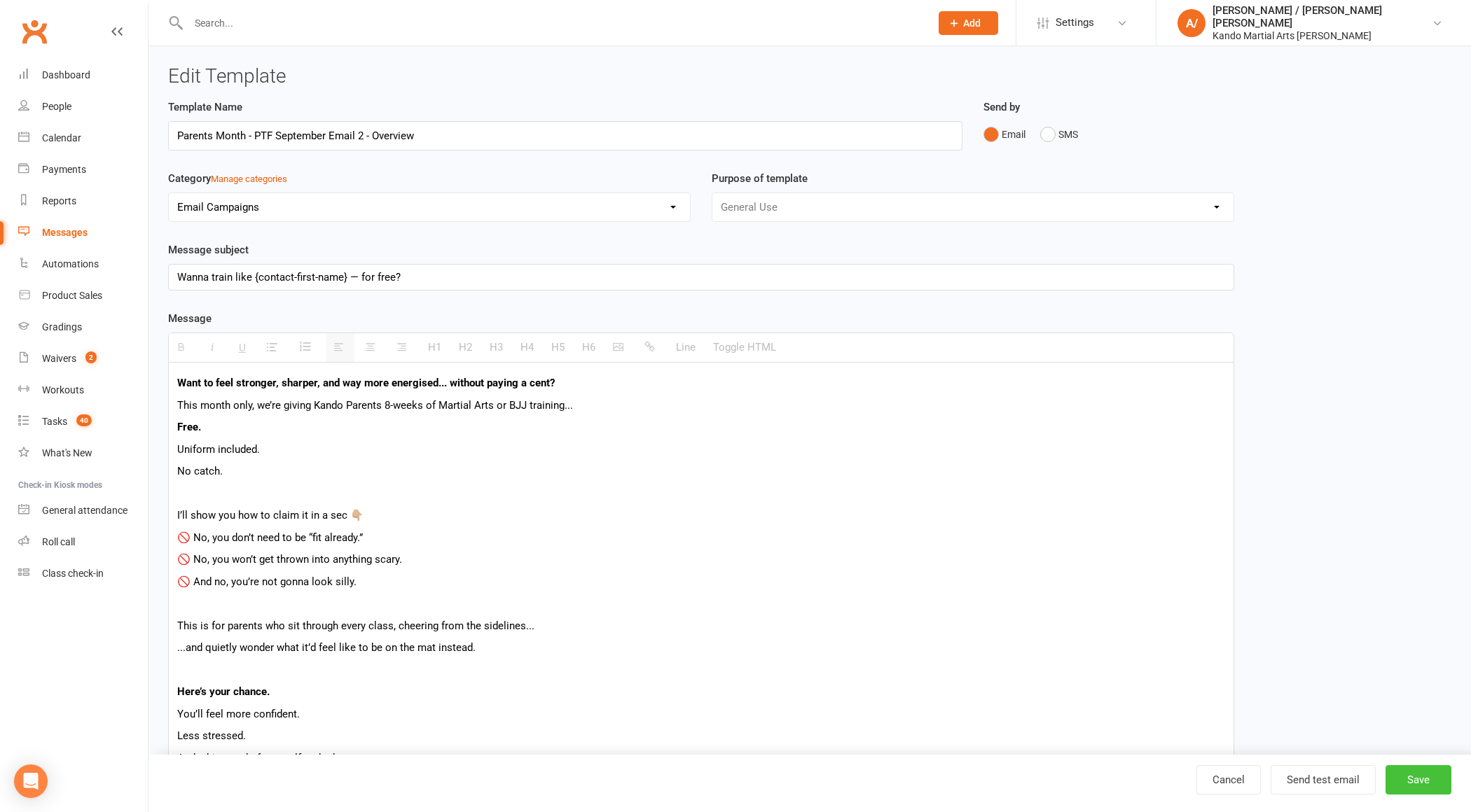
select select "100"
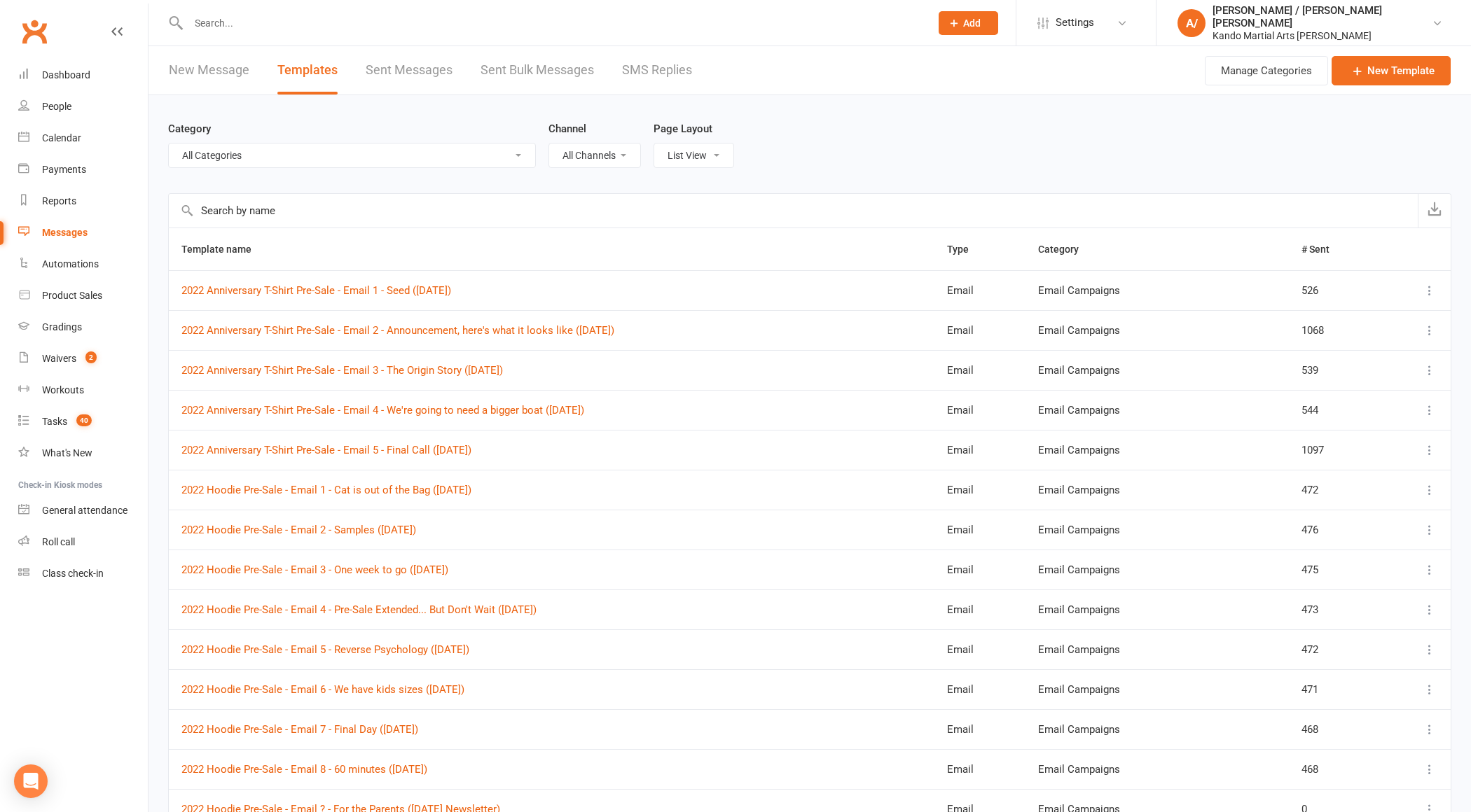
click at [294, 215] on input "text" at bounding box center [793, 210] width 1249 height 34
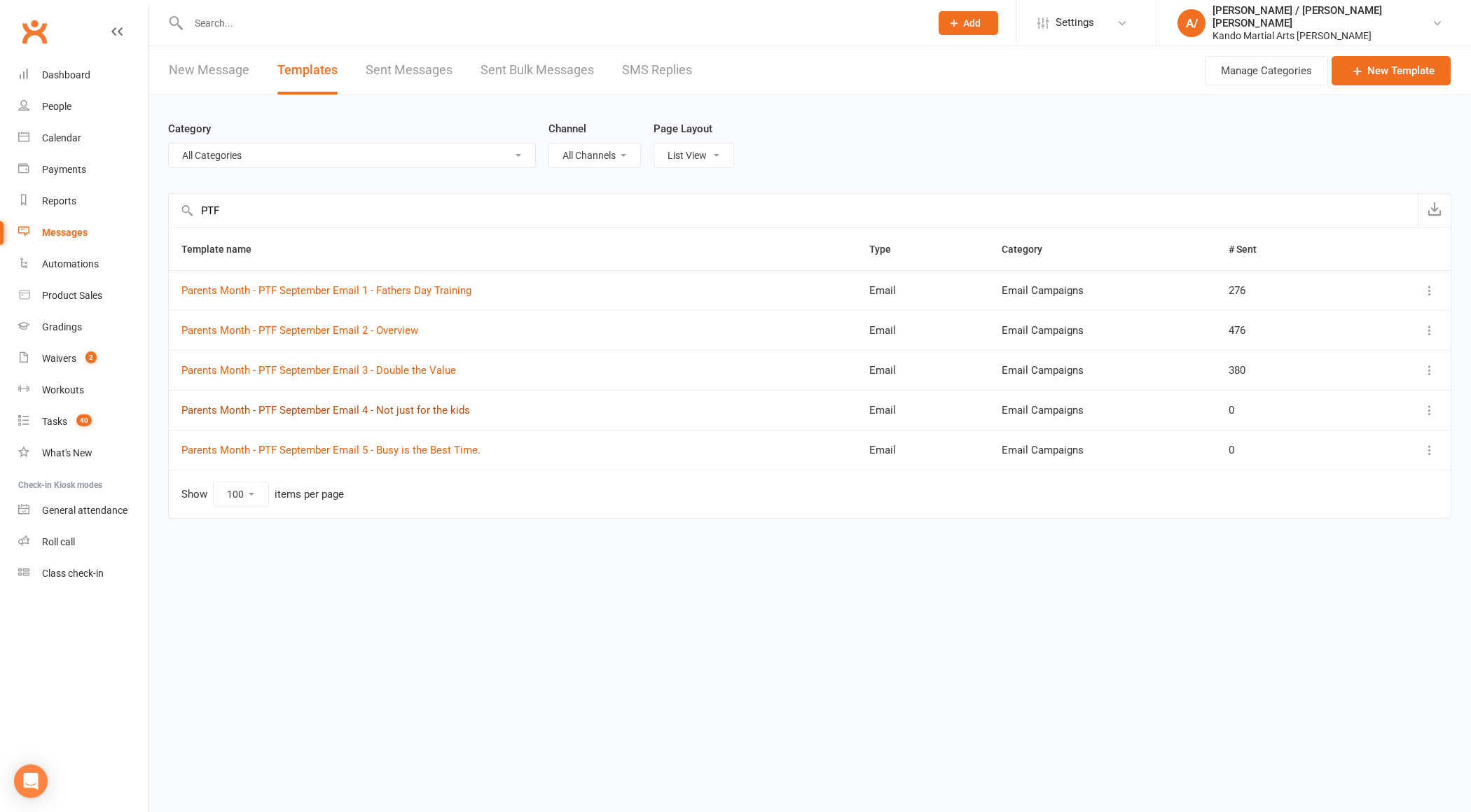
type input "PTF"
click at [432, 407] on link "Parents Month - PTF September Email 4 - Not just for the kids" at bounding box center [325, 411] width 288 height 13
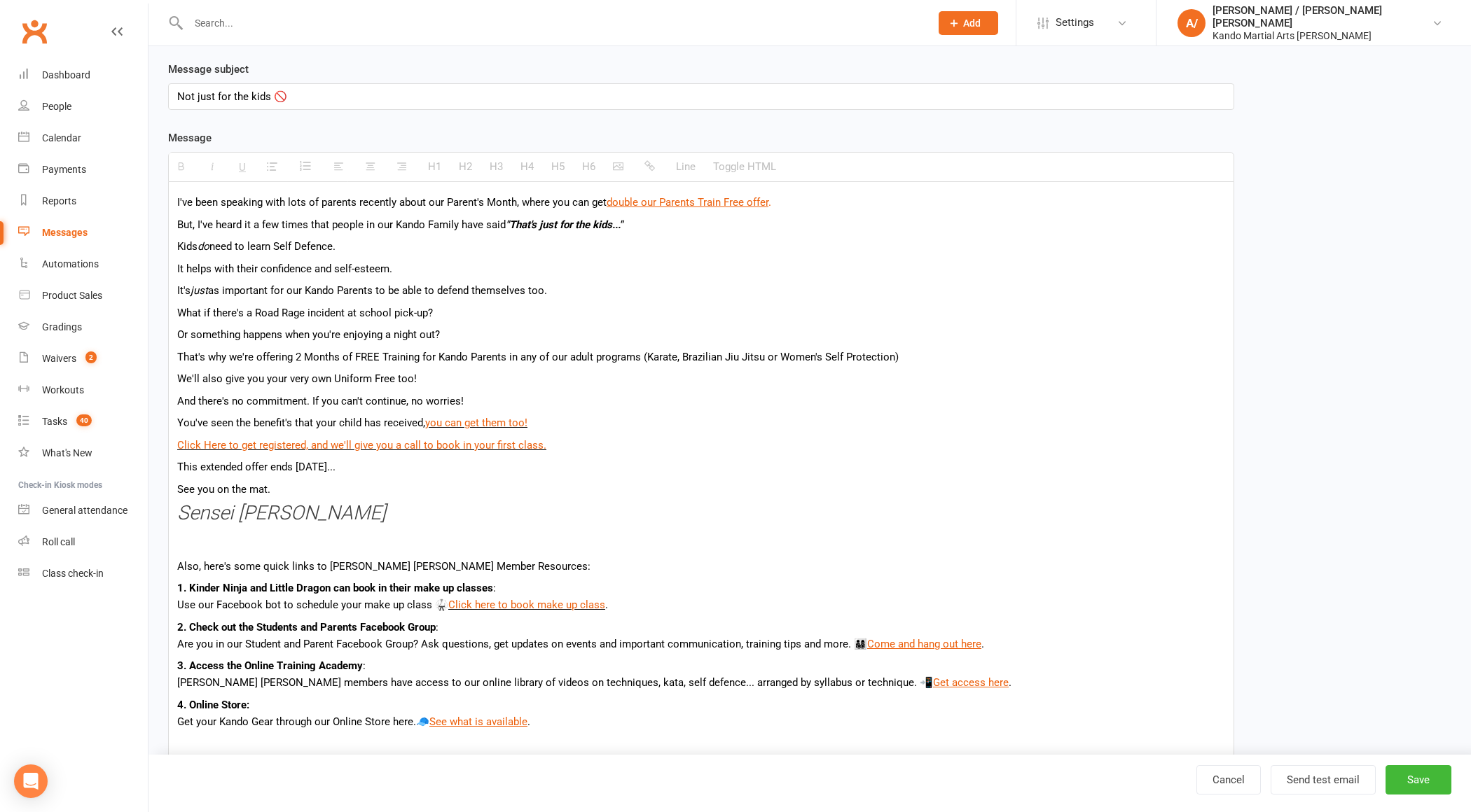
scroll to position [190, 0]
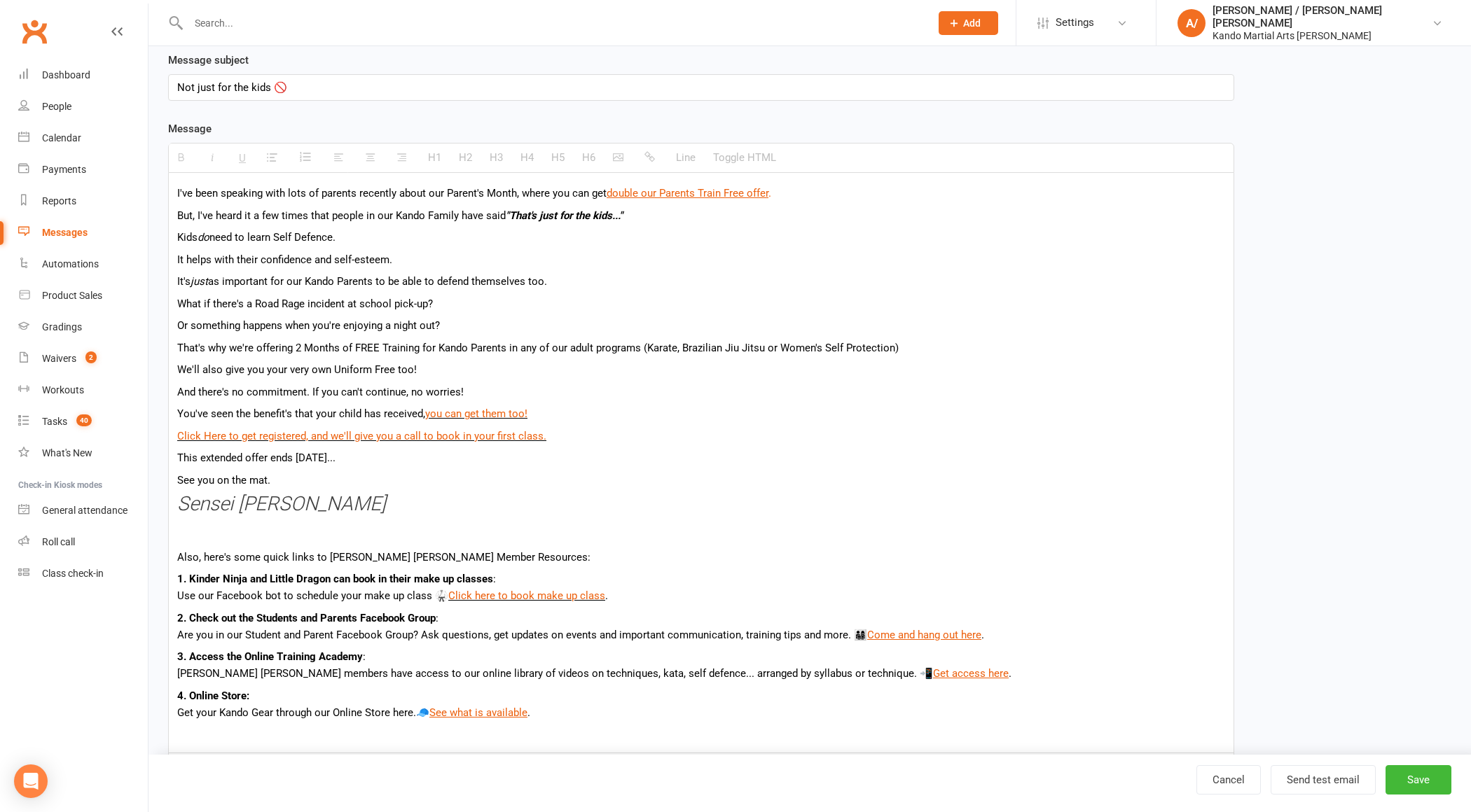
click at [329, 87] on div "Not just for the kids 🚫" at bounding box center [701, 87] width 1065 height 25
paste div
click at [291, 474] on p "See you on the mat." at bounding box center [701, 480] width 1048 height 16
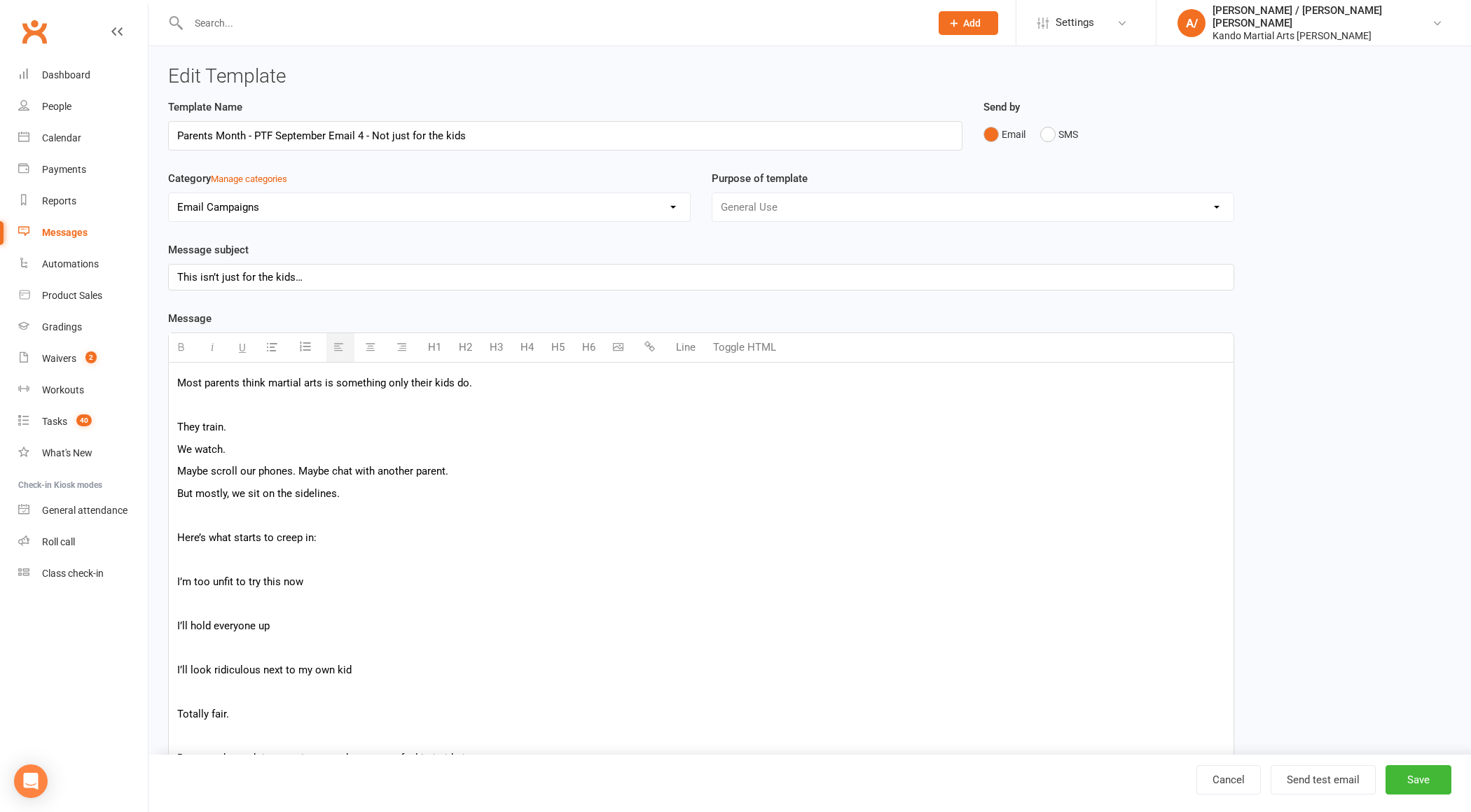
click at [260, 399] on p at bounding box center [701, 405] width 1048 height 16
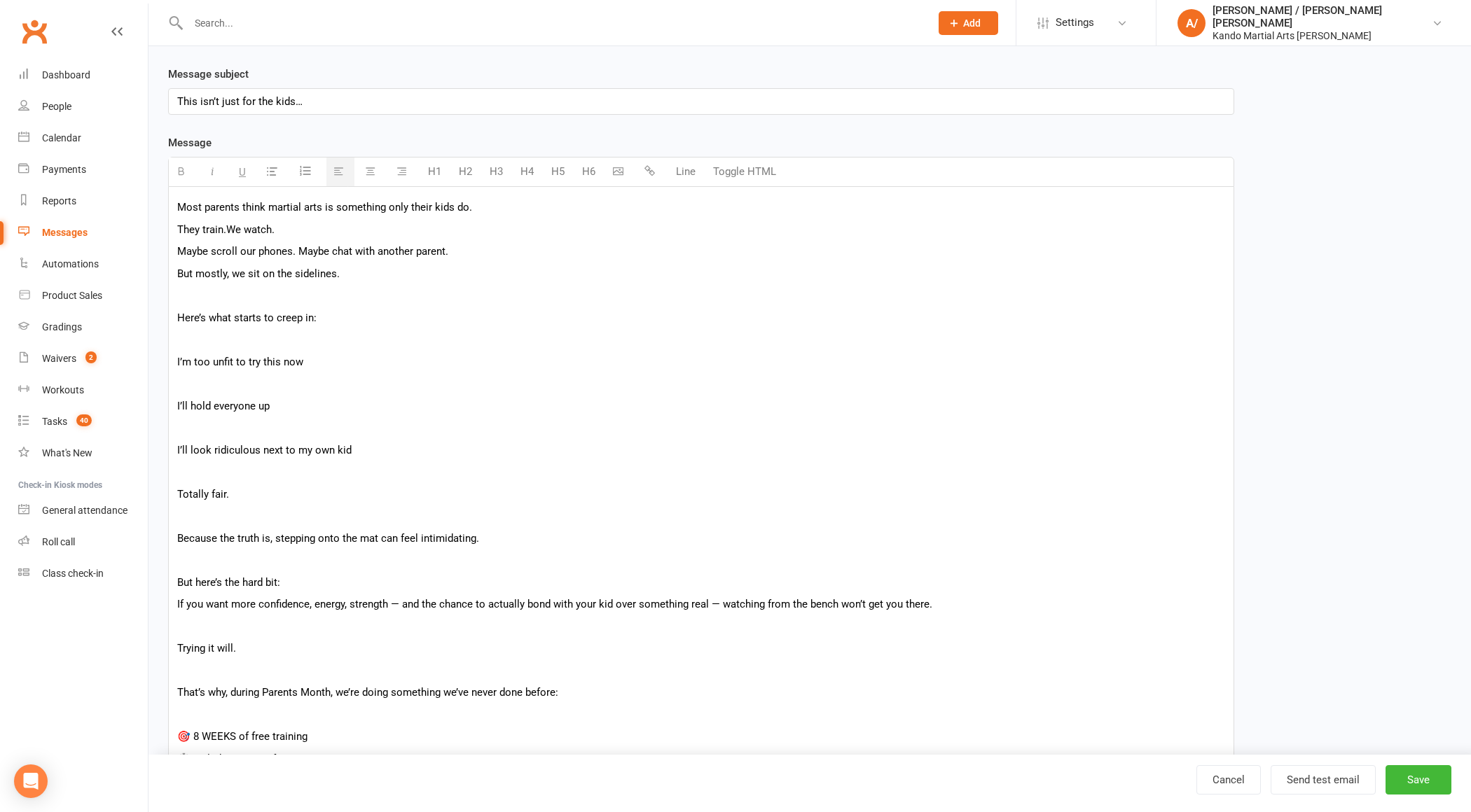
scroll to position [193, 0]
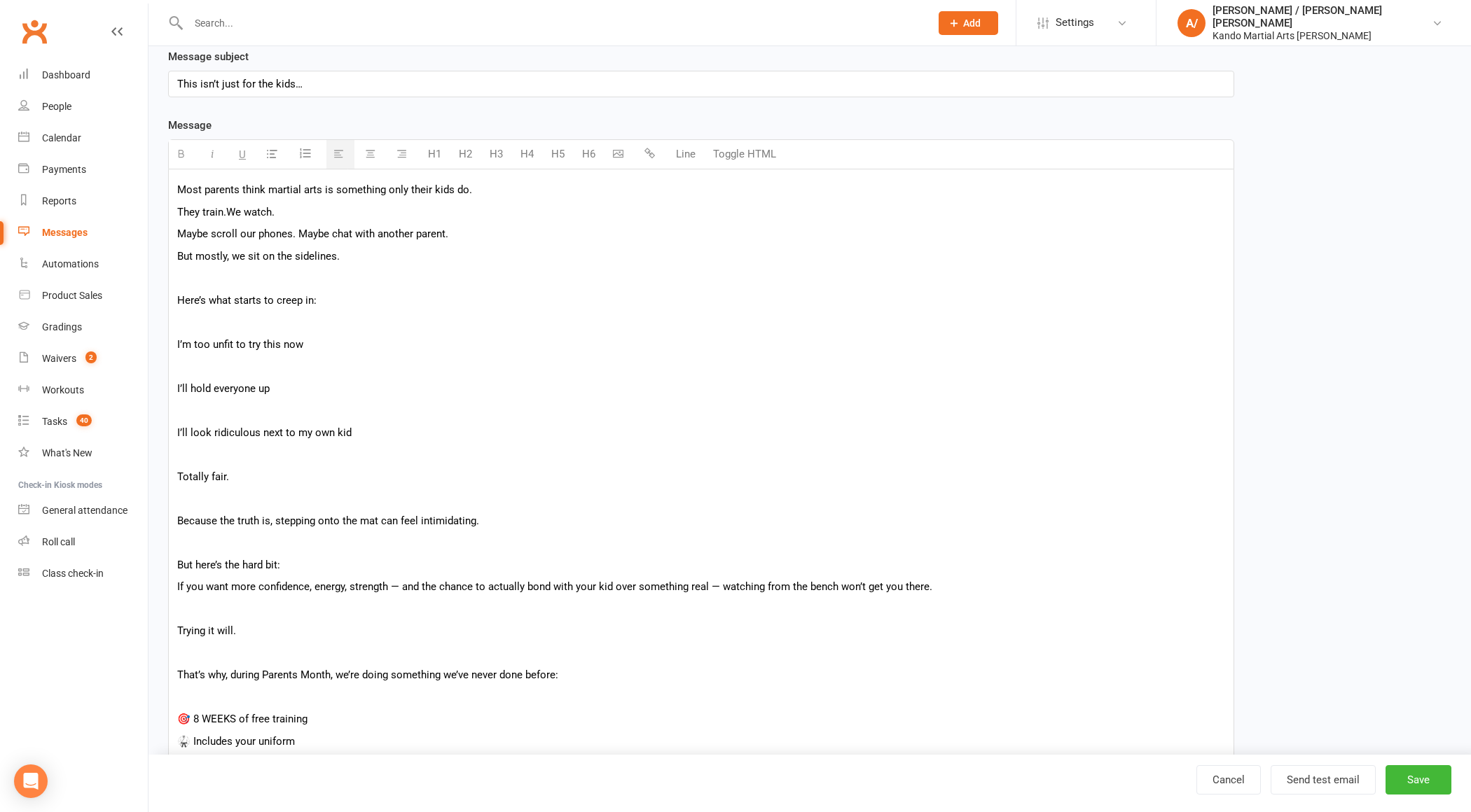
click at [245, 301] on p "Here’s what starts to creep in:" at bounding box center [701, 300] width 1048 height 16
click at [238, 323] on p at bounding box center [701, 321] width 1048 height 16
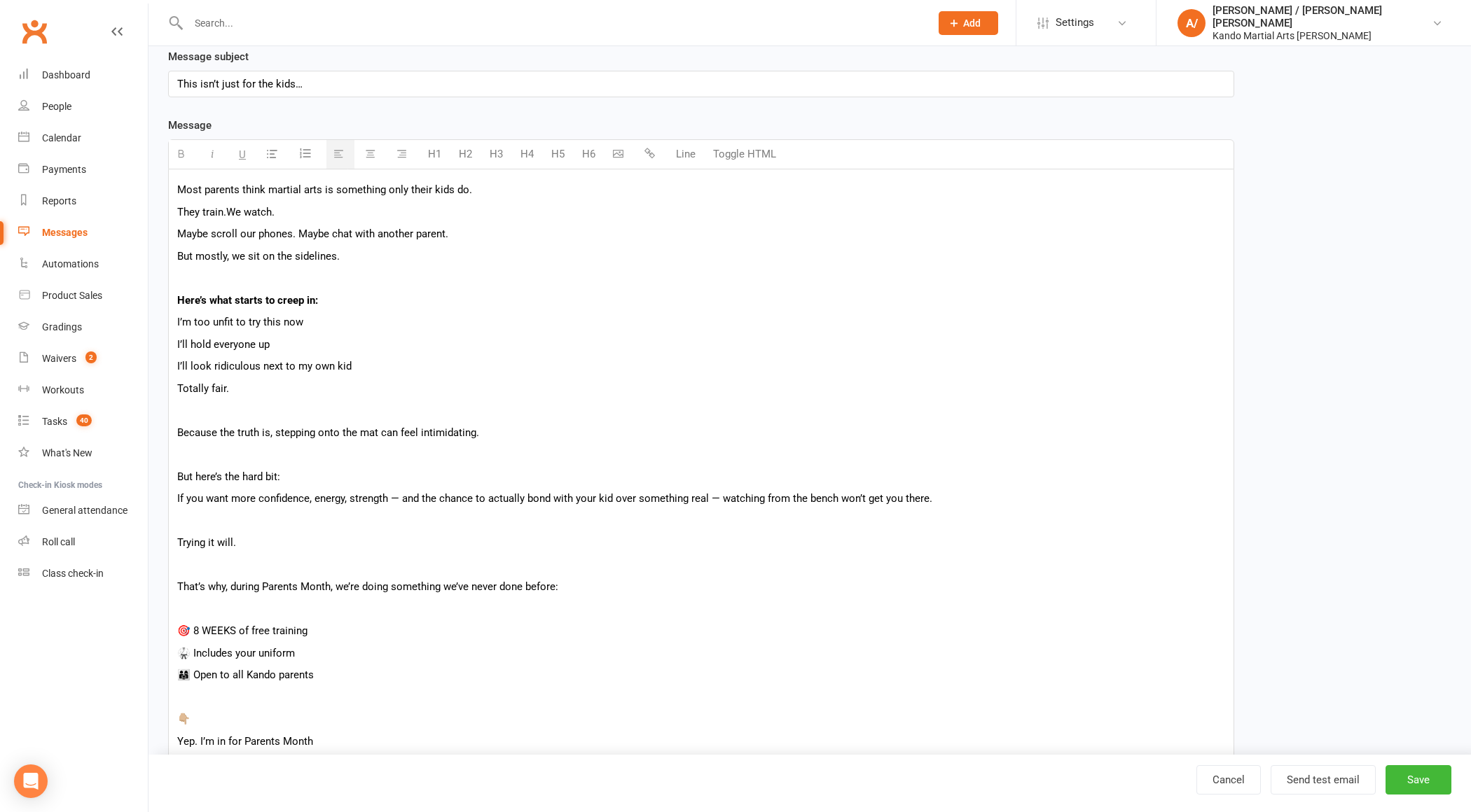
click at [207, 320] on p "I’m too unfit to try this now" at bounding box center [701, 321] width 1048 height 16
drag, startPoint x: 207, startPoint y: 320, endPoint x: 248, endPoint y: 359, distance: 56.6
click at [247, 359] on div "Most parents think martial arts is something only their kids do. They train. We…" at bounding box center [701, 641] width 1065 height 944
click at [274, 151] on icon "button" at bounding box center [272, 153] width 11 height 11
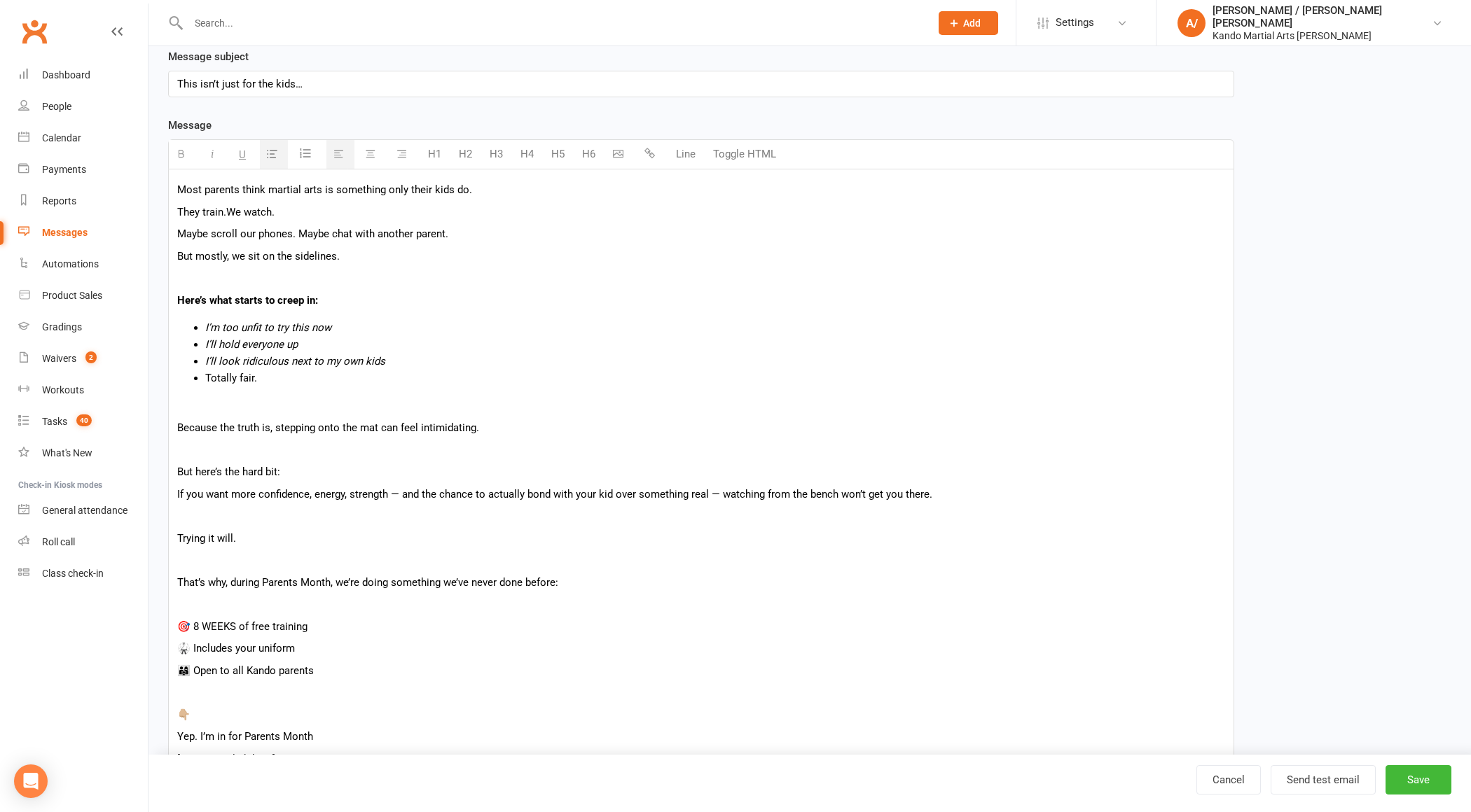
click at [275, 156] on icon "button" at bounding box center [272, 153] width 11 height 11
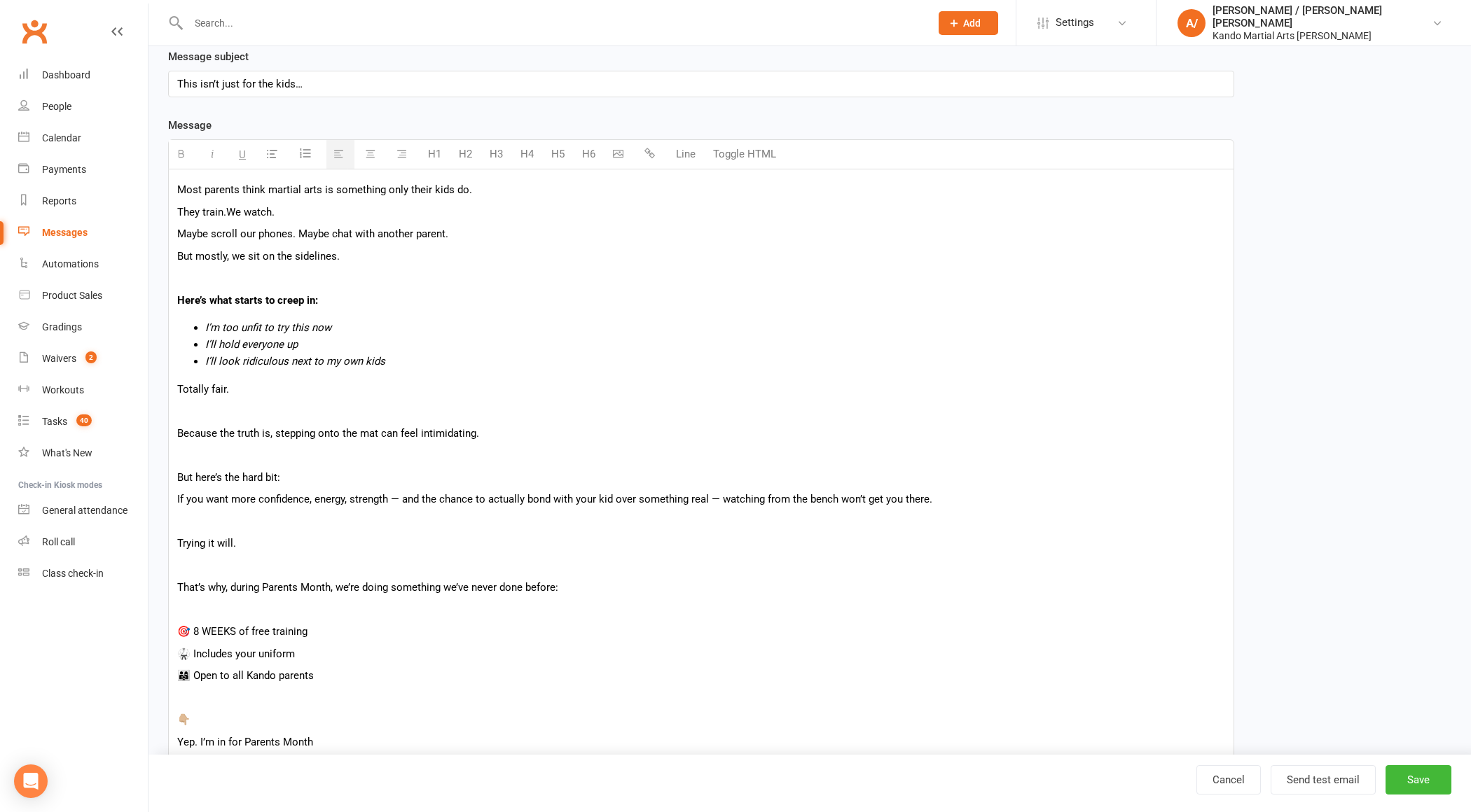
click at [242, 404] on p at bounding box center [701, 411] width 1048 height 16
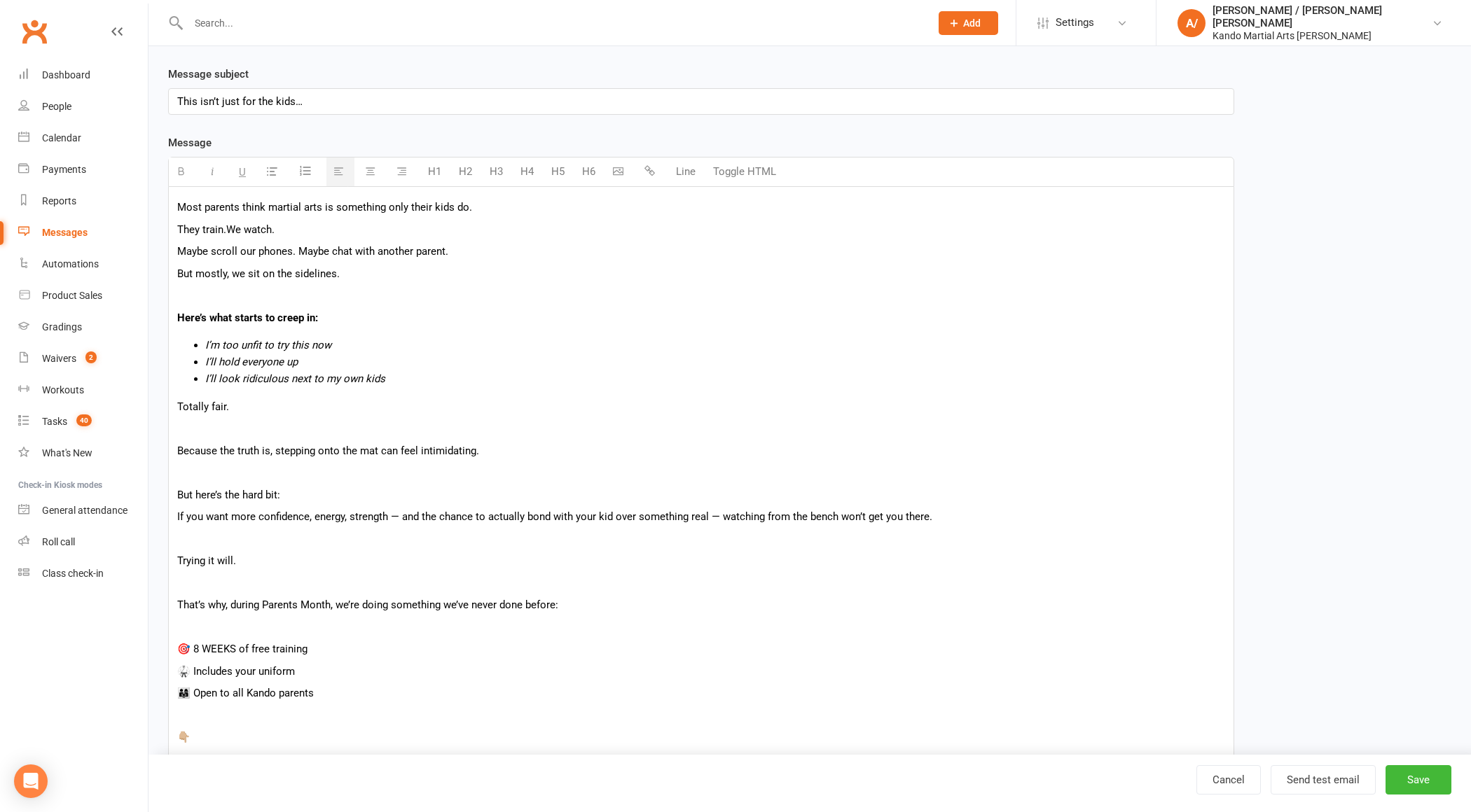
scroll to position [172, 0]
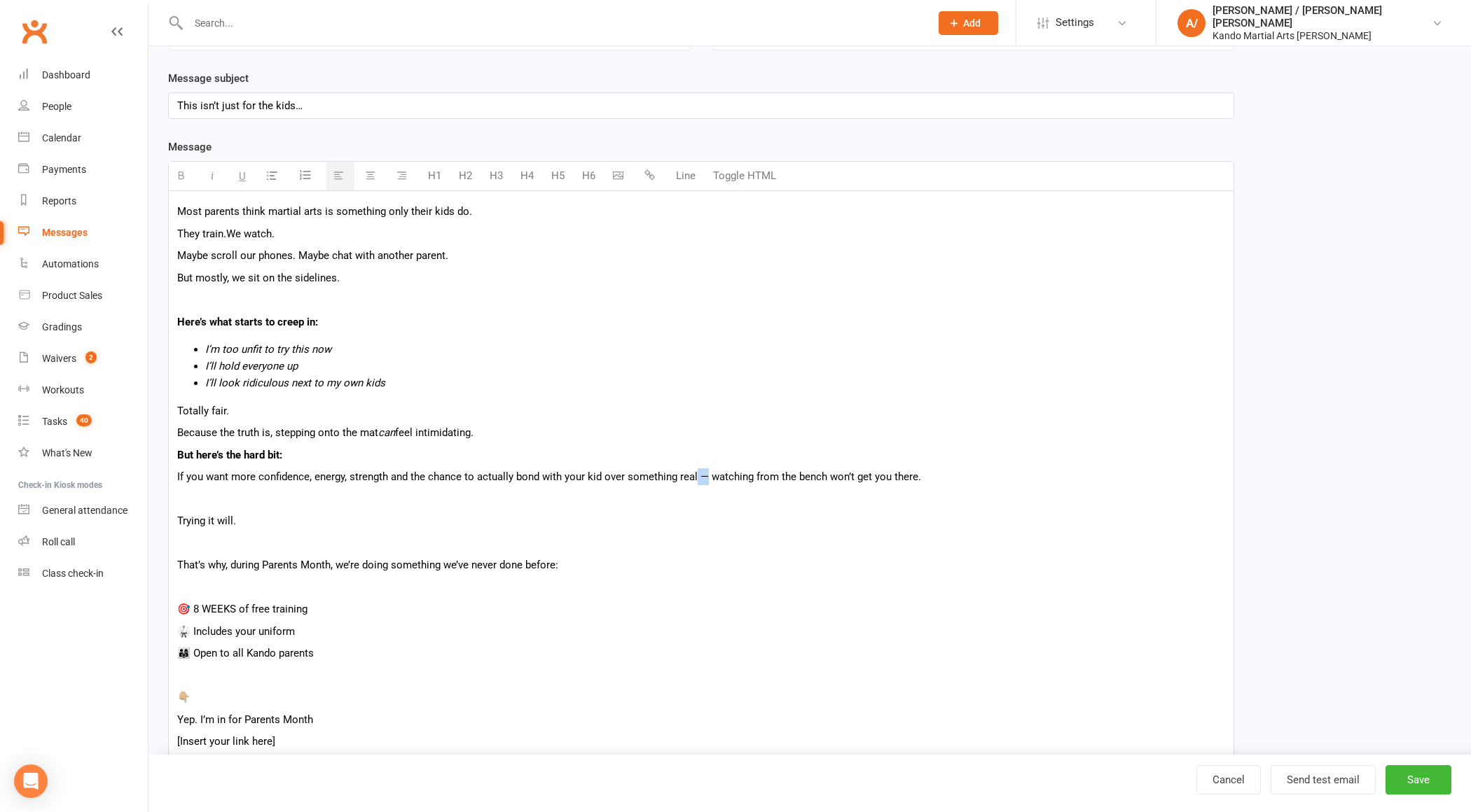
copy p "—"
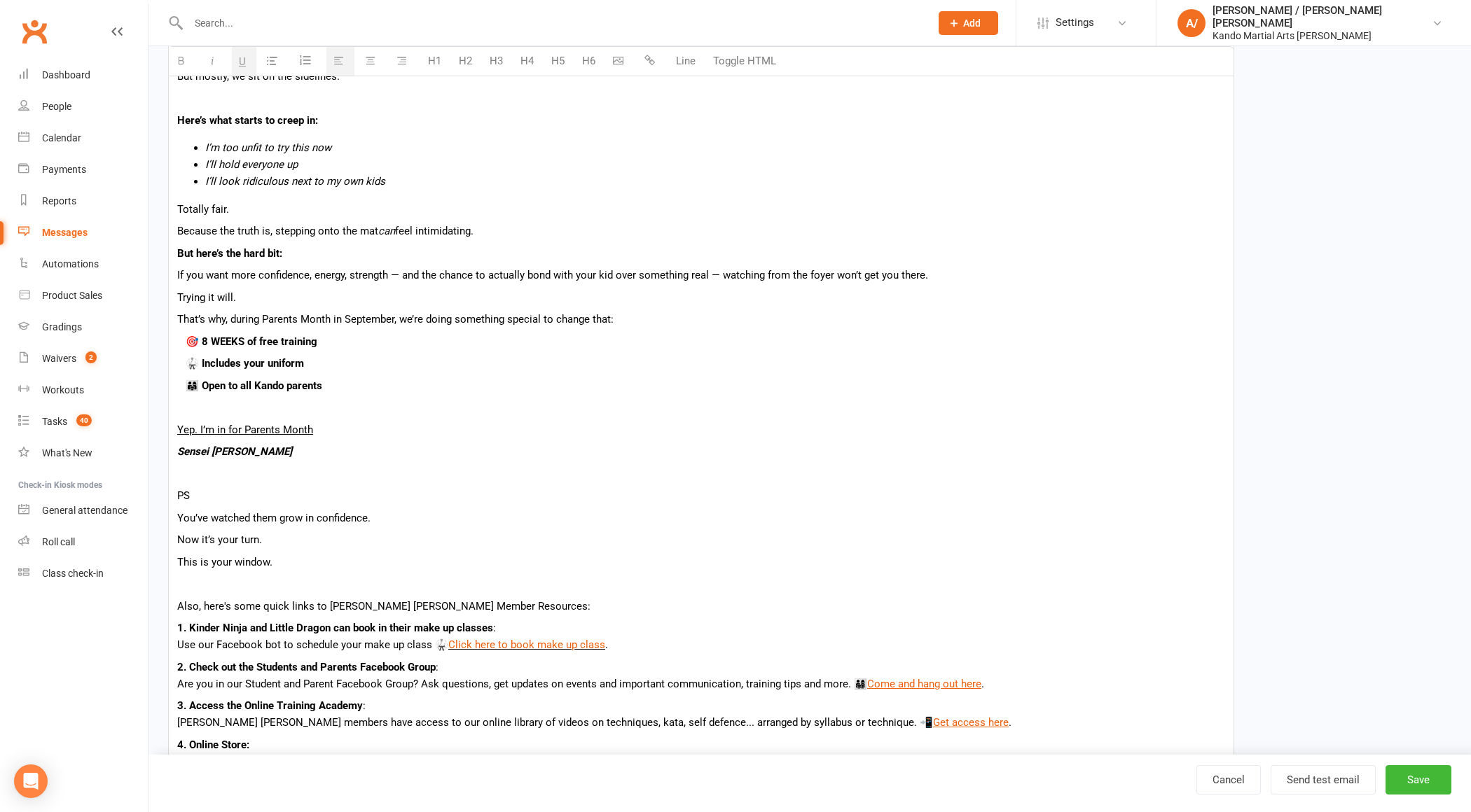
scroll to position [377, 0]
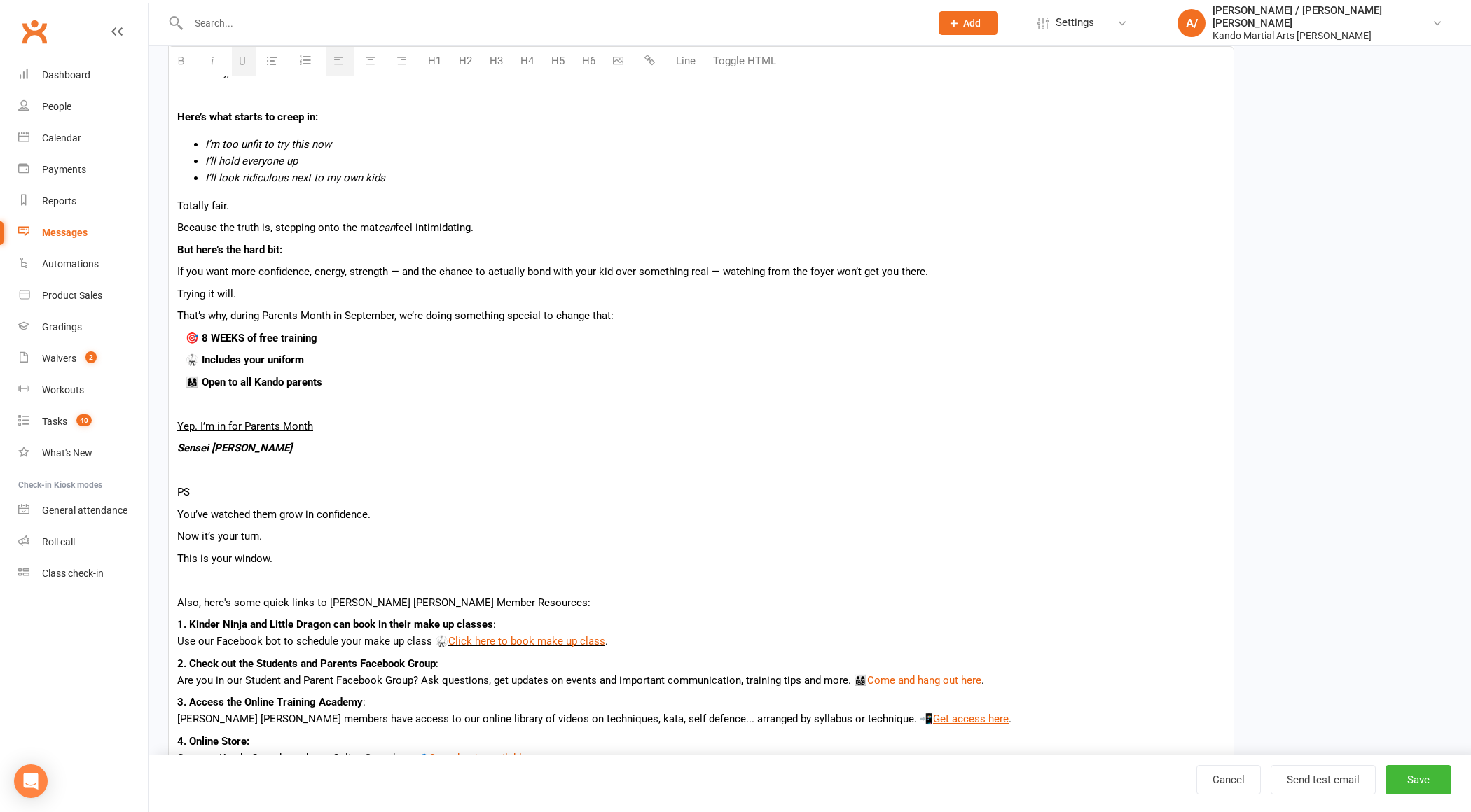
click at [286, 534] on p "Now it’s your turn." at bounding box center [701, 536] width 1048 height 16
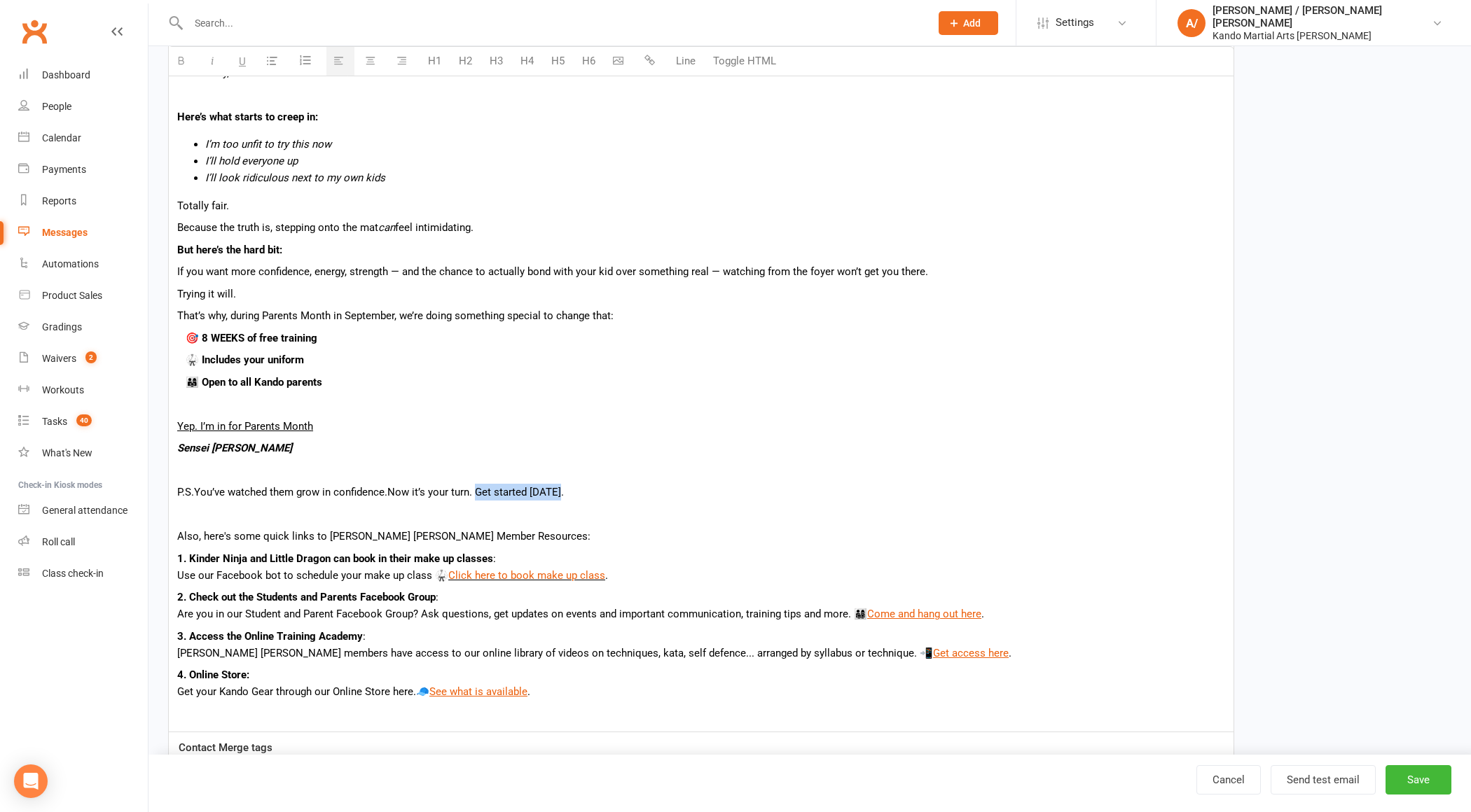
click at [649, 59] on icon "button" at bounding box center [649, 60] width 11 height 11
click at [656, 62] on button "button" at bounding box center [651, 62] width 28 height 28
click at [399, 436] on div "Most parents think martial arts is something only their kids do. They train. We…" at bounding box center [701, 358] width 1065 height 746
click at [337, 299] on p "Trying it will." at bounding box center [701, 293] width 1048 height 16
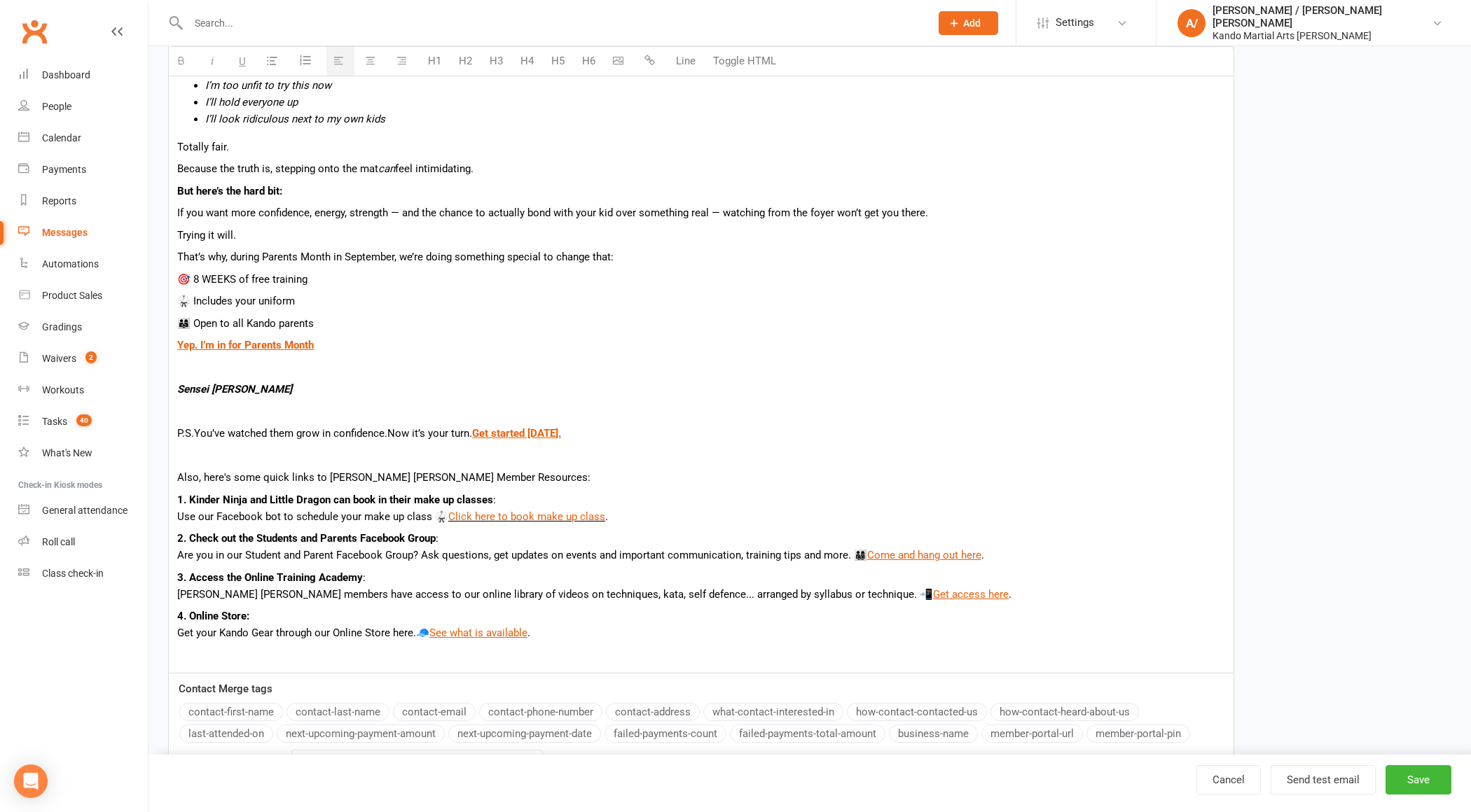
scroll to position [494, 0]
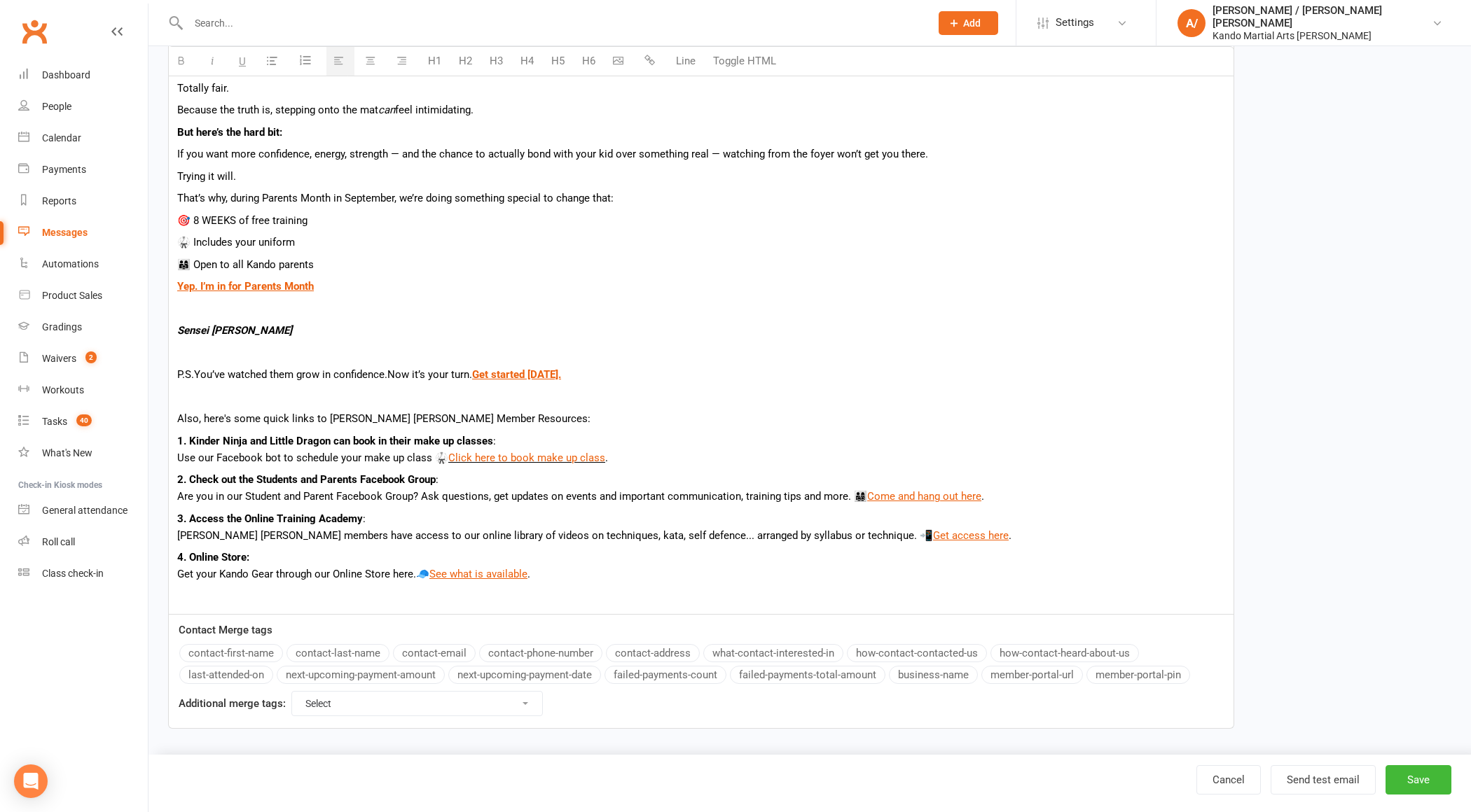
click at [304, 393] on p at bounding box center [701, 396] width 1048 height 16
click at [616, 55] on icon "button" at bounding box center [618, 60] width 11 height 11
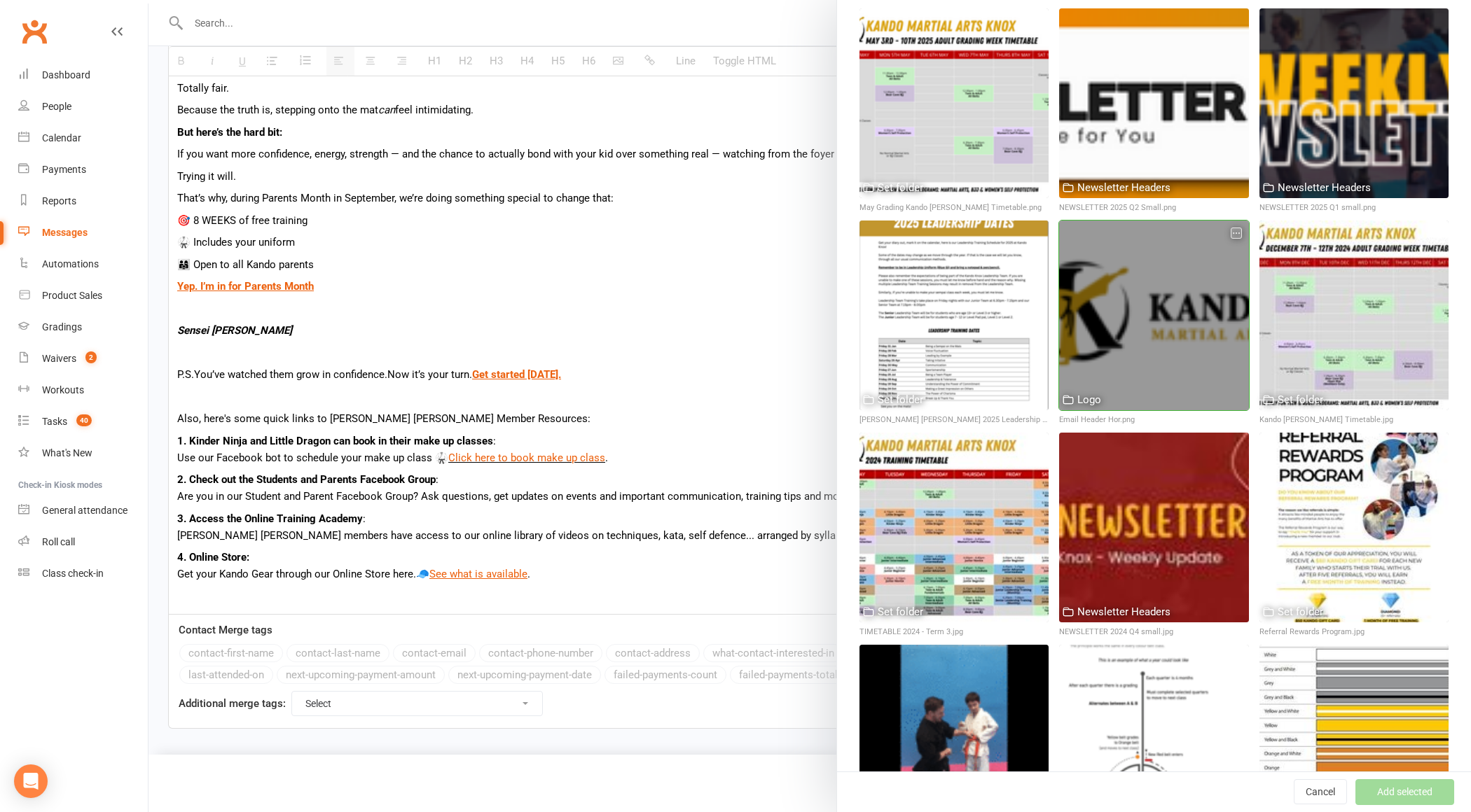
scroll to position [812, 0]
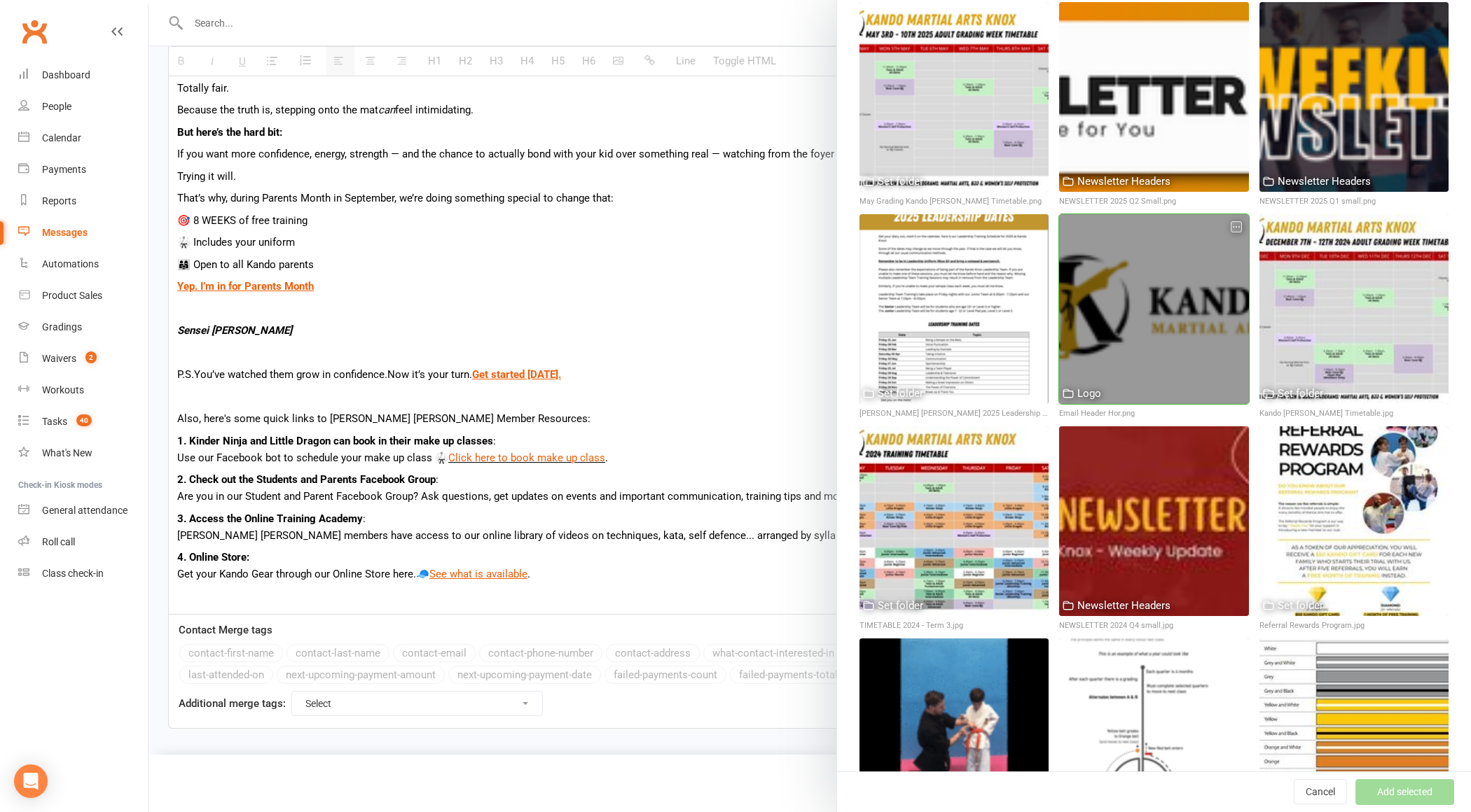
click at [1162, 293] on div at bounding box center [1154, 308] width 189 height 189
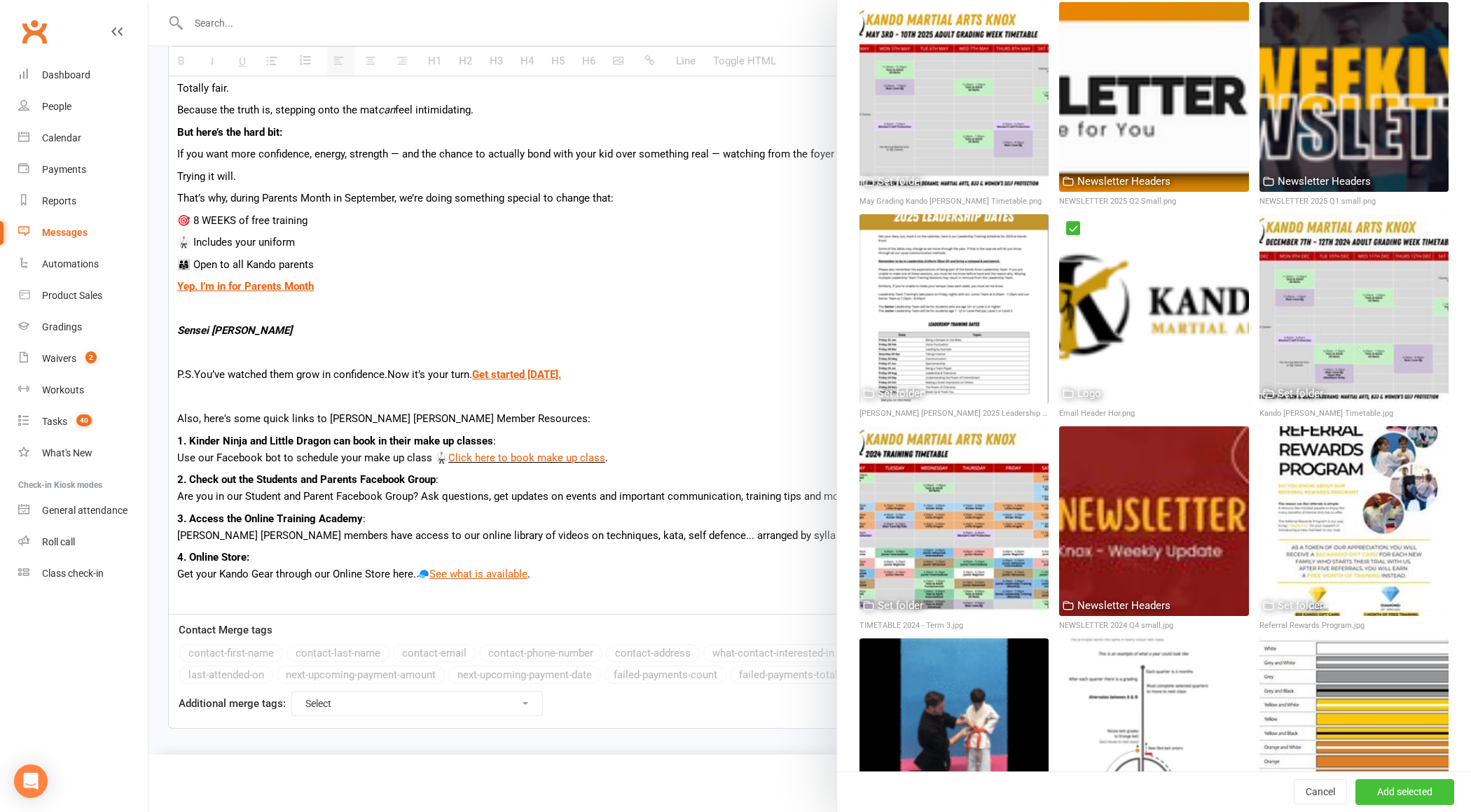
click at [1427, 792] on button "Add selected" at bounding box center [1405, 792] width 99 height 25
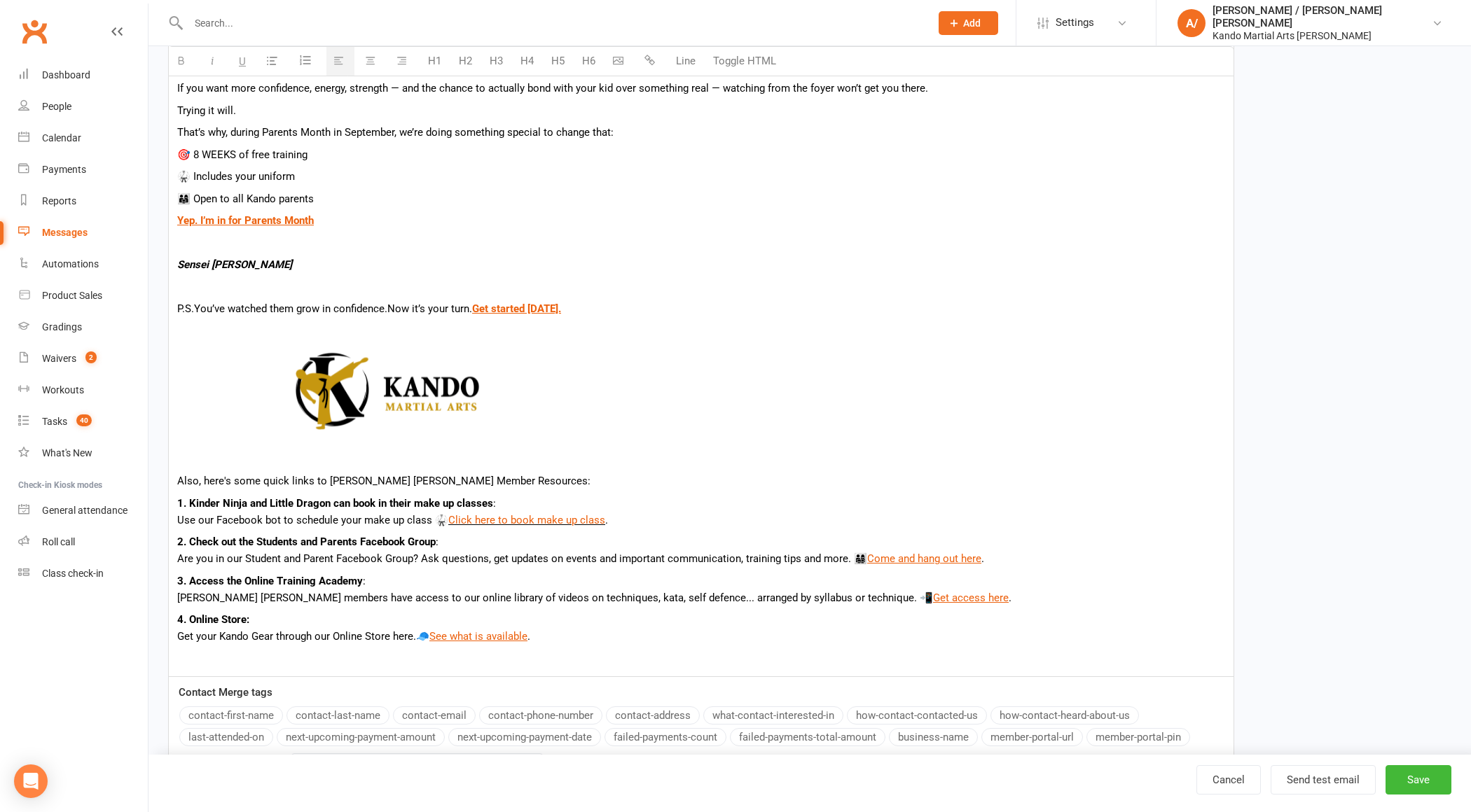
scroll to position [564, 0]
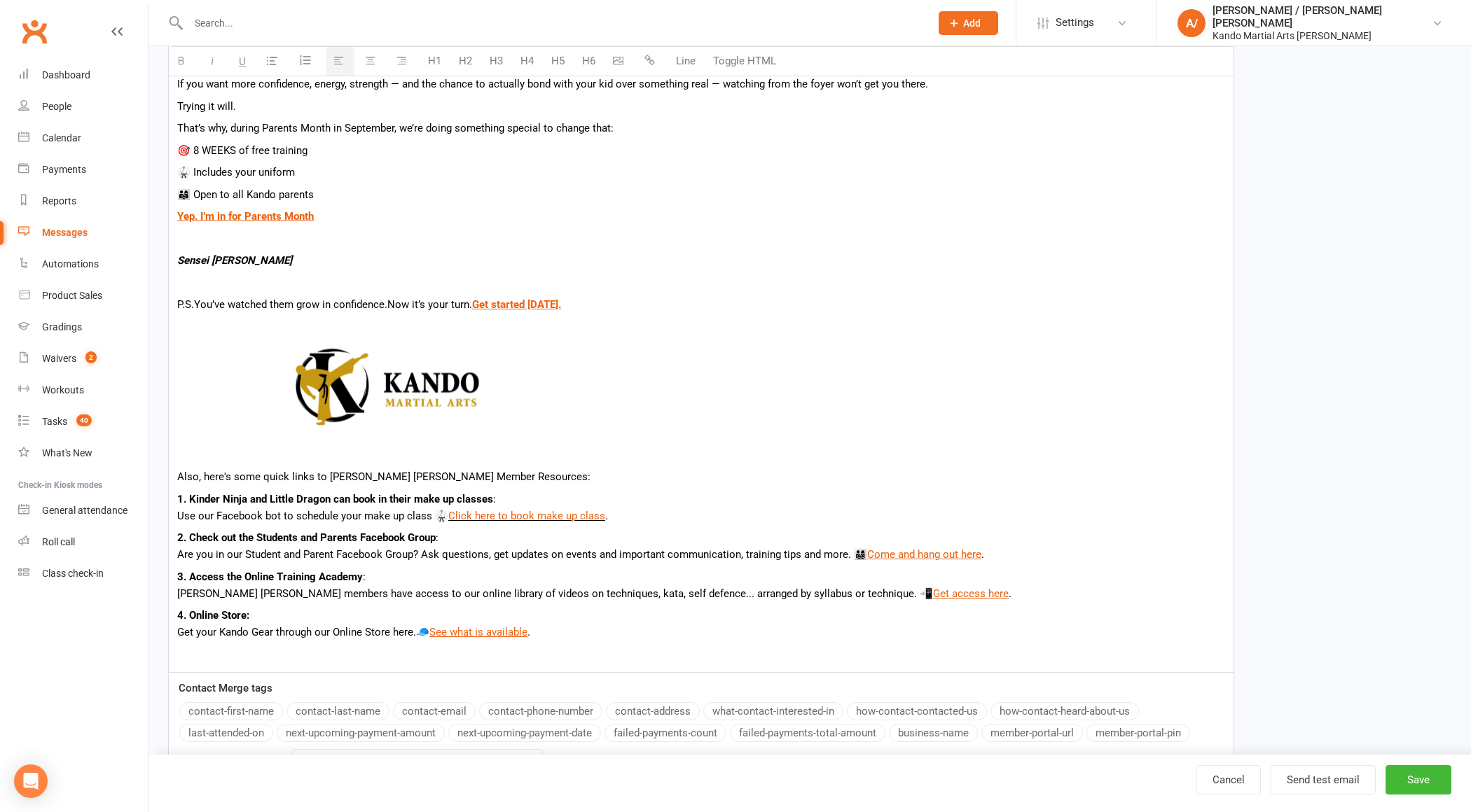
click at [747, 366] on p at bounding box center [701, 391] width 1048 height 145
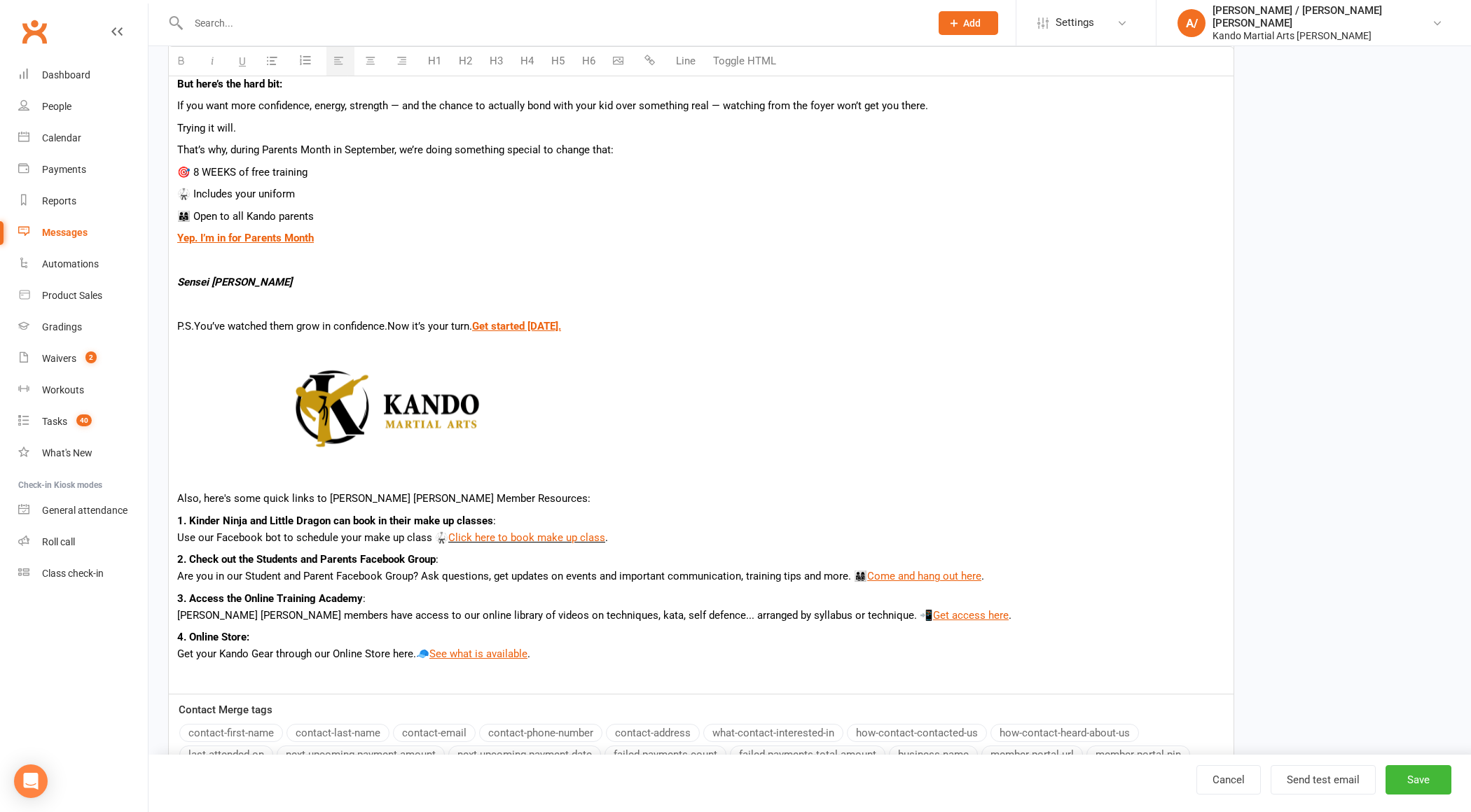
scroll to position [533, 0]
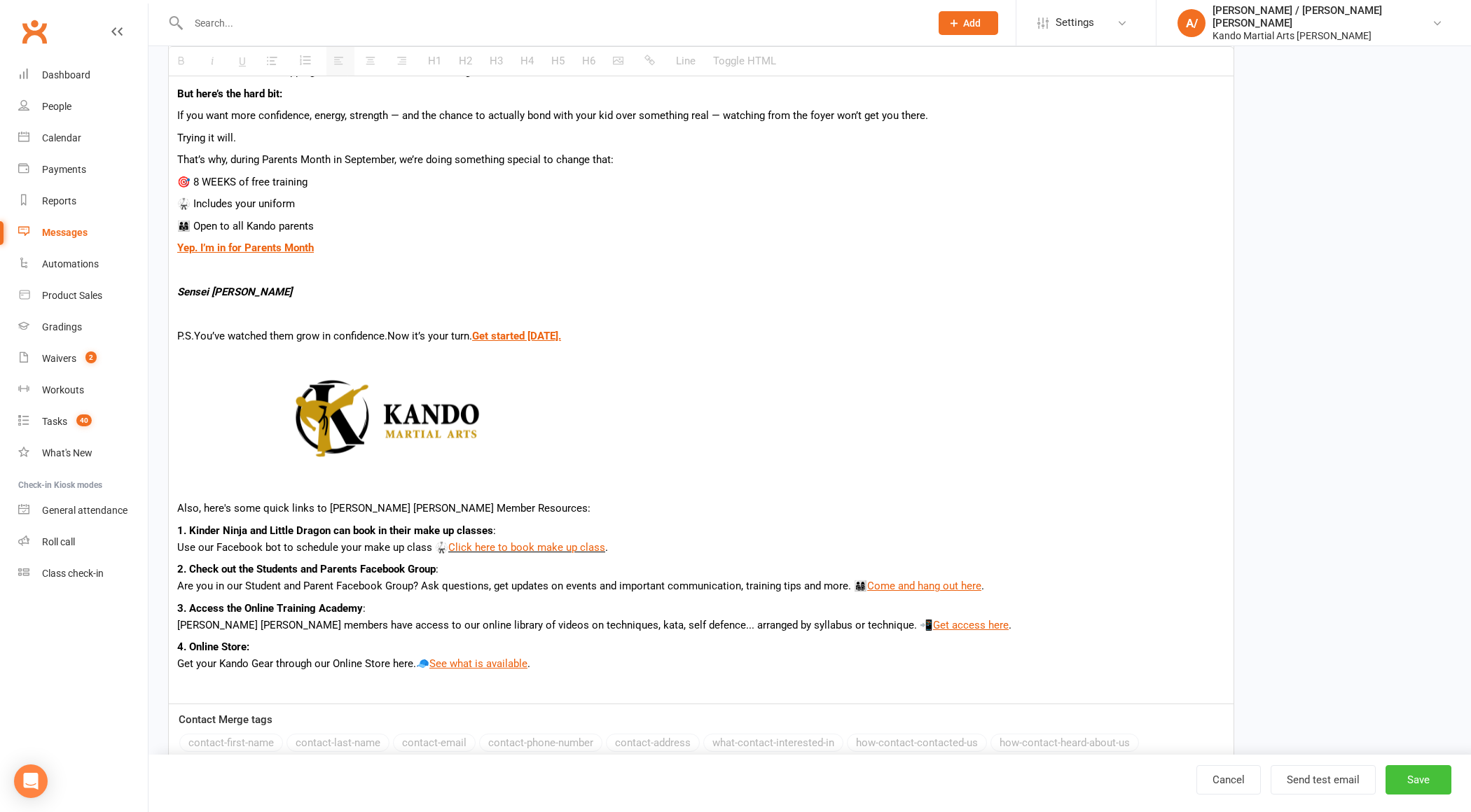
click at [1420, 776] on button "Save" at bounding box center [1419, 780] width 66 height 29
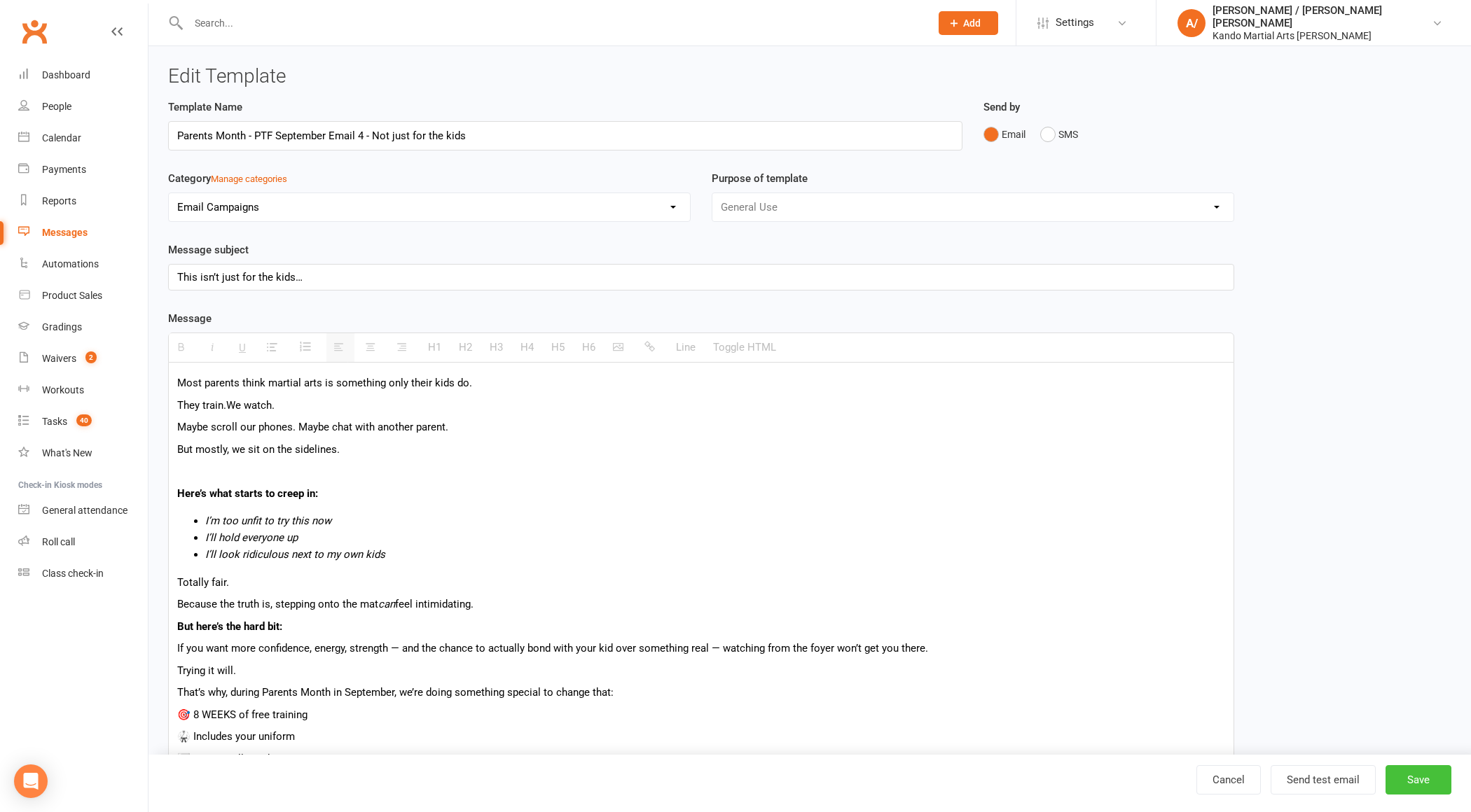
select select "100"
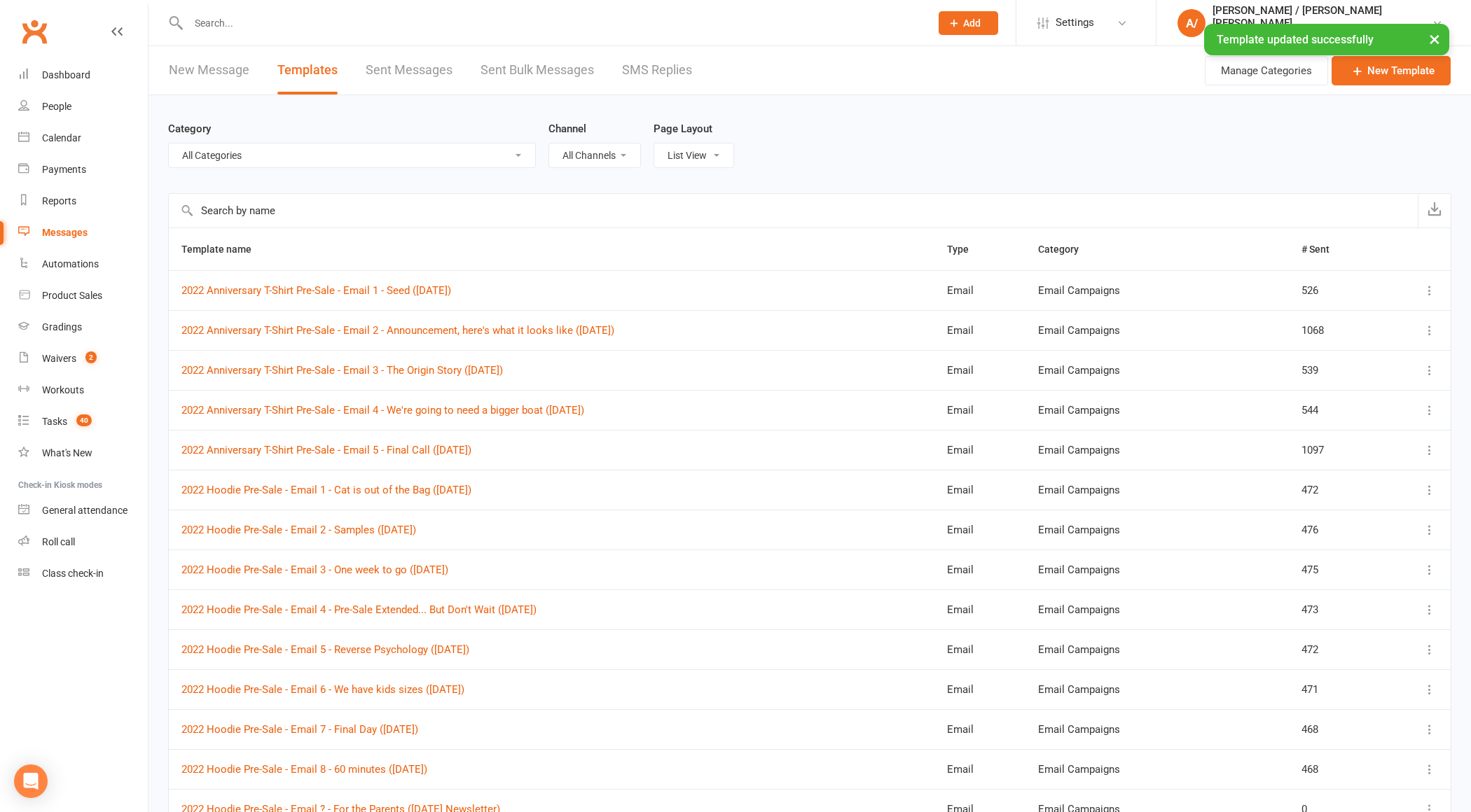
click at [350, 217] on input "text" at bounding box center [793, 210] width 1249 height 34
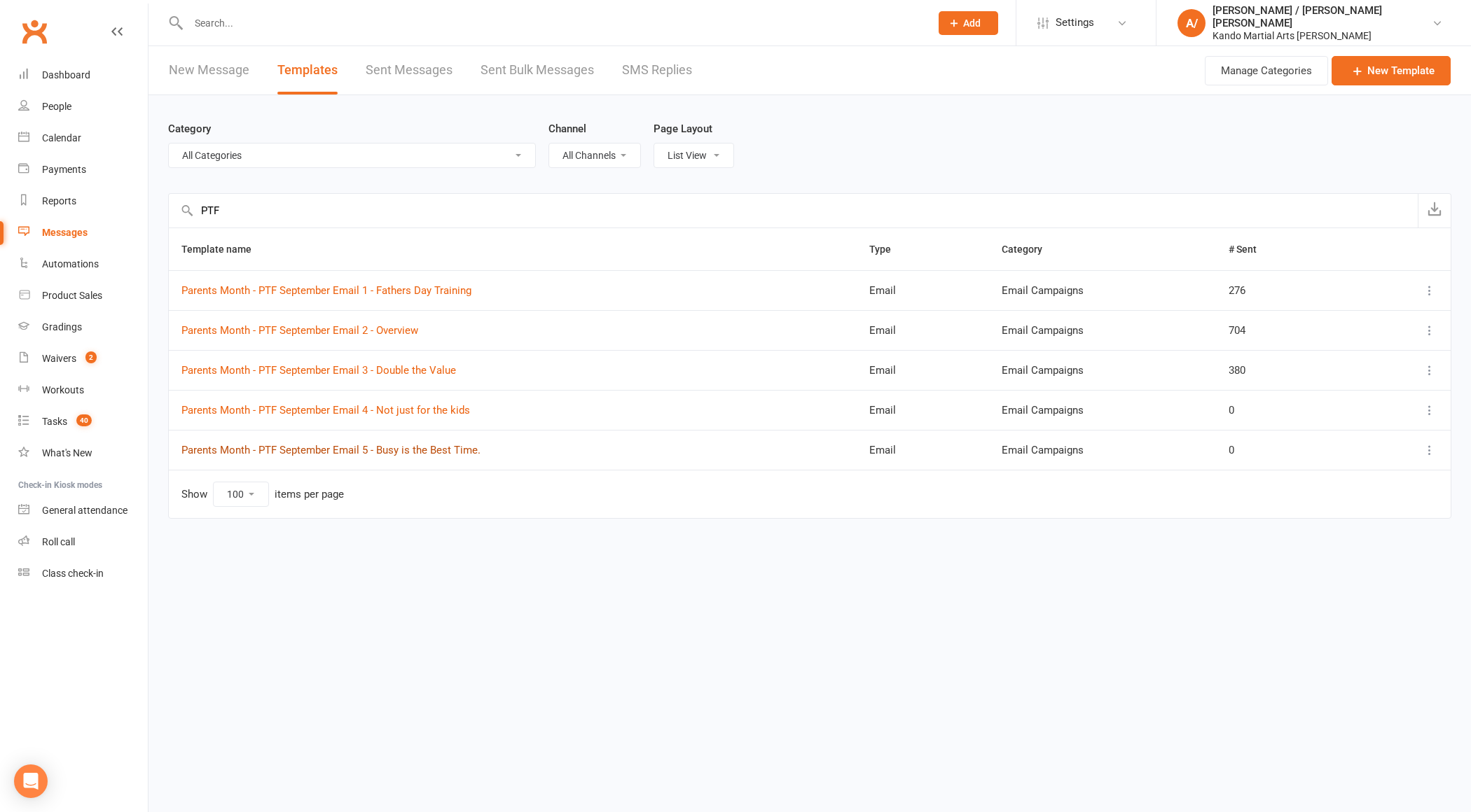
type input "PTF"
click at [434, 445] on link "Parents Month - PTF September Email 5 - Busy is the Best Time." at bounding box center [331, 451] width 299 height 13
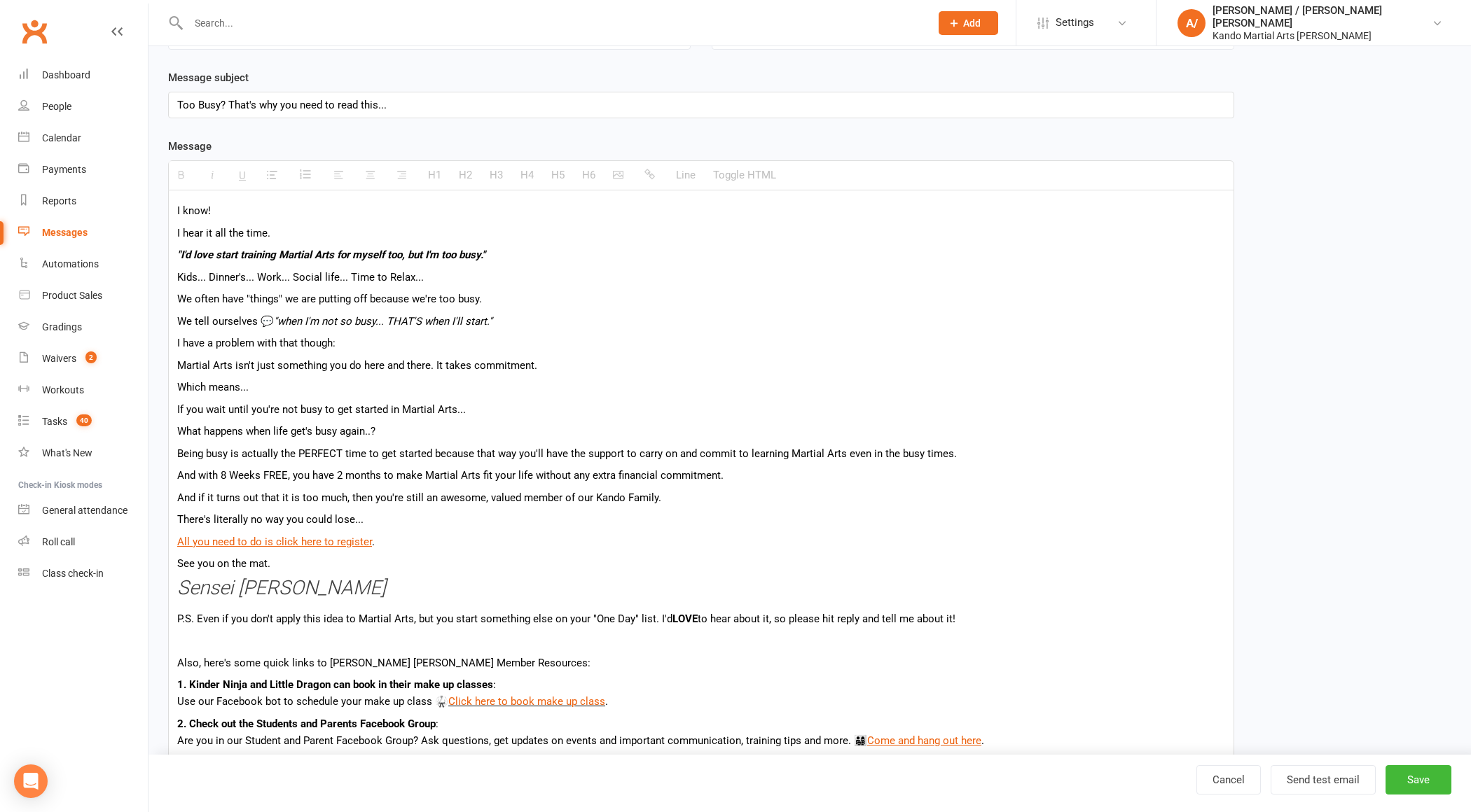
scroll to position [187, 0]
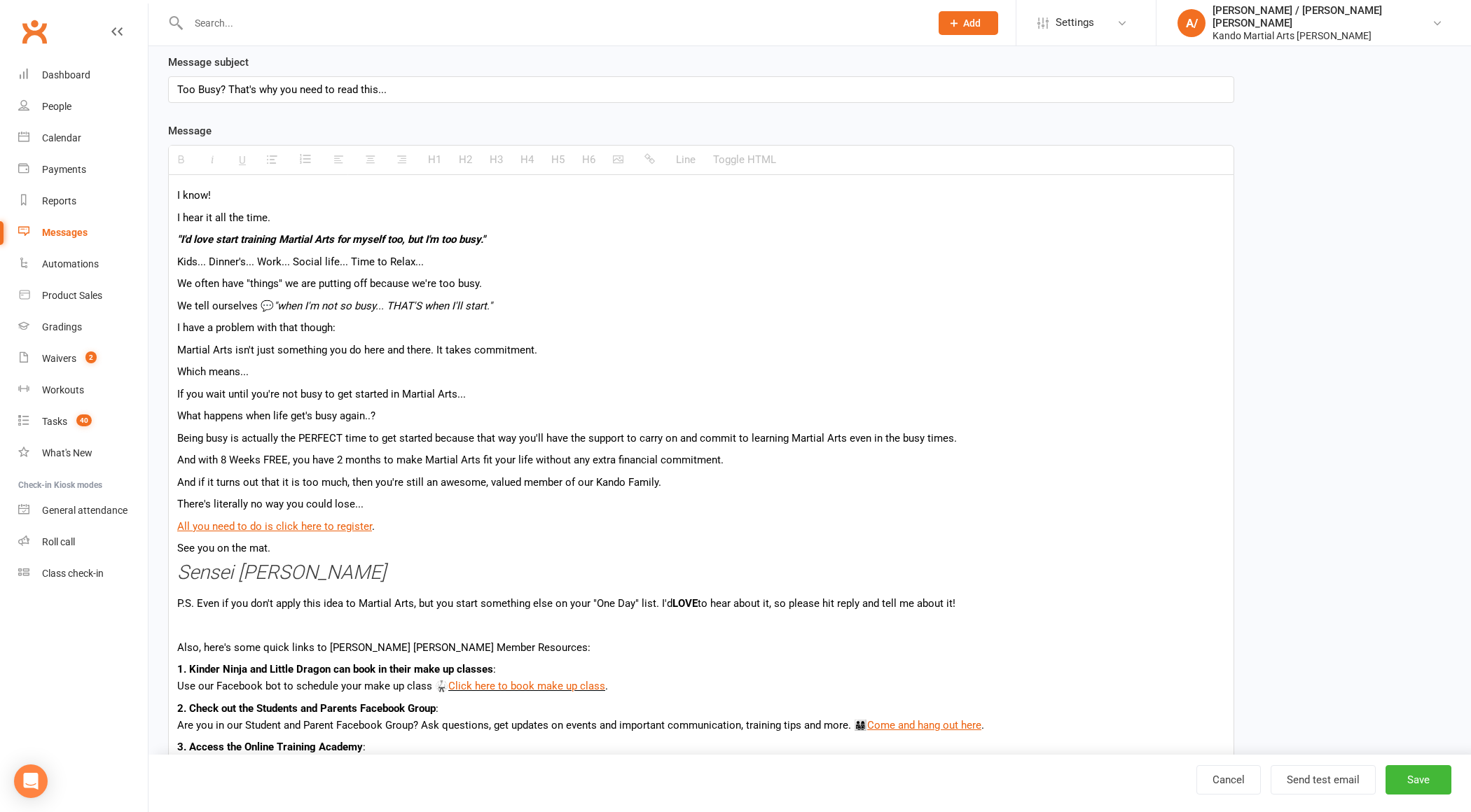
click at [432, 82] on div "Too Busy? That's why you need to read this..." at bounding box center [701, 89] width 1065 height 25
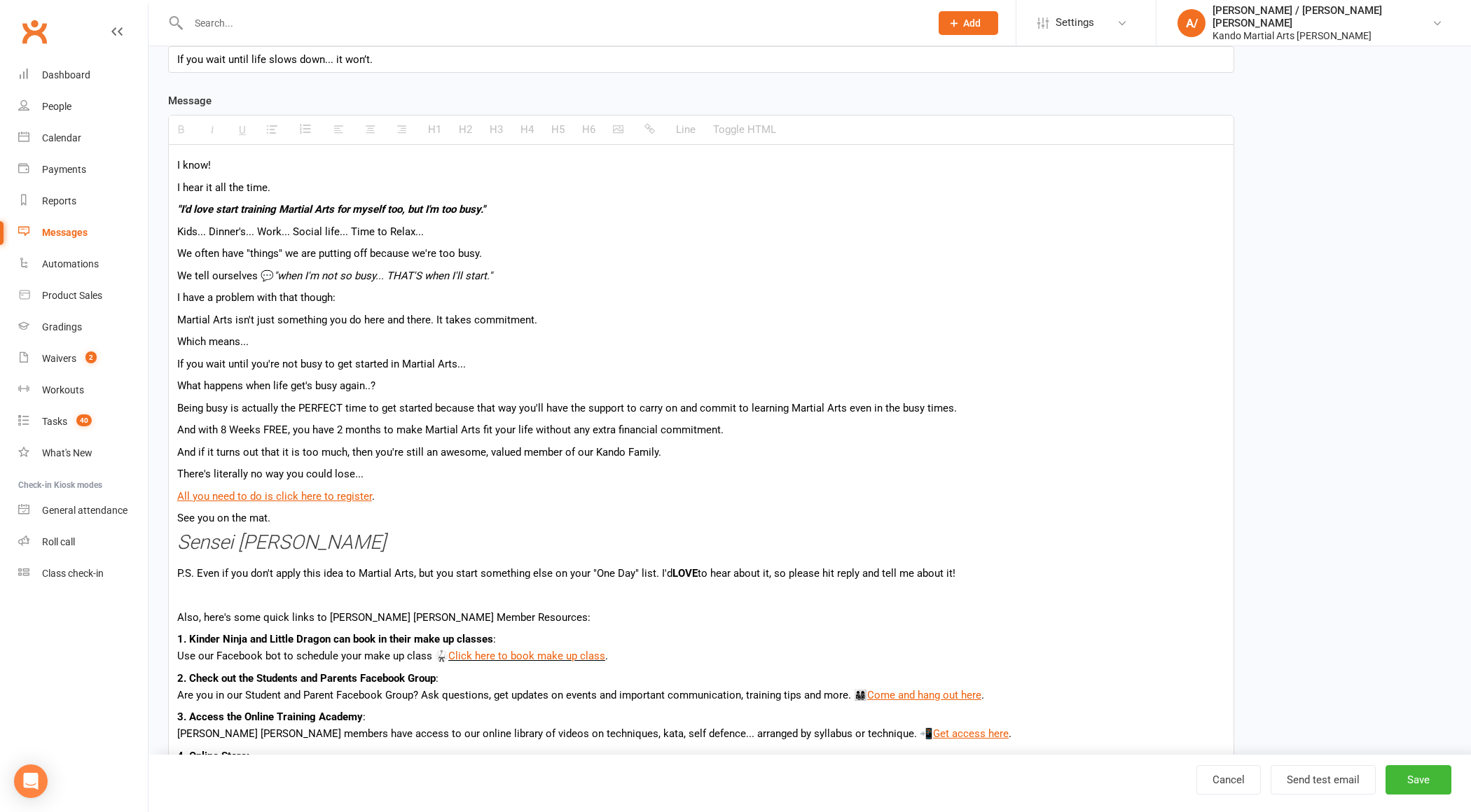
scroll to position [242, 0]
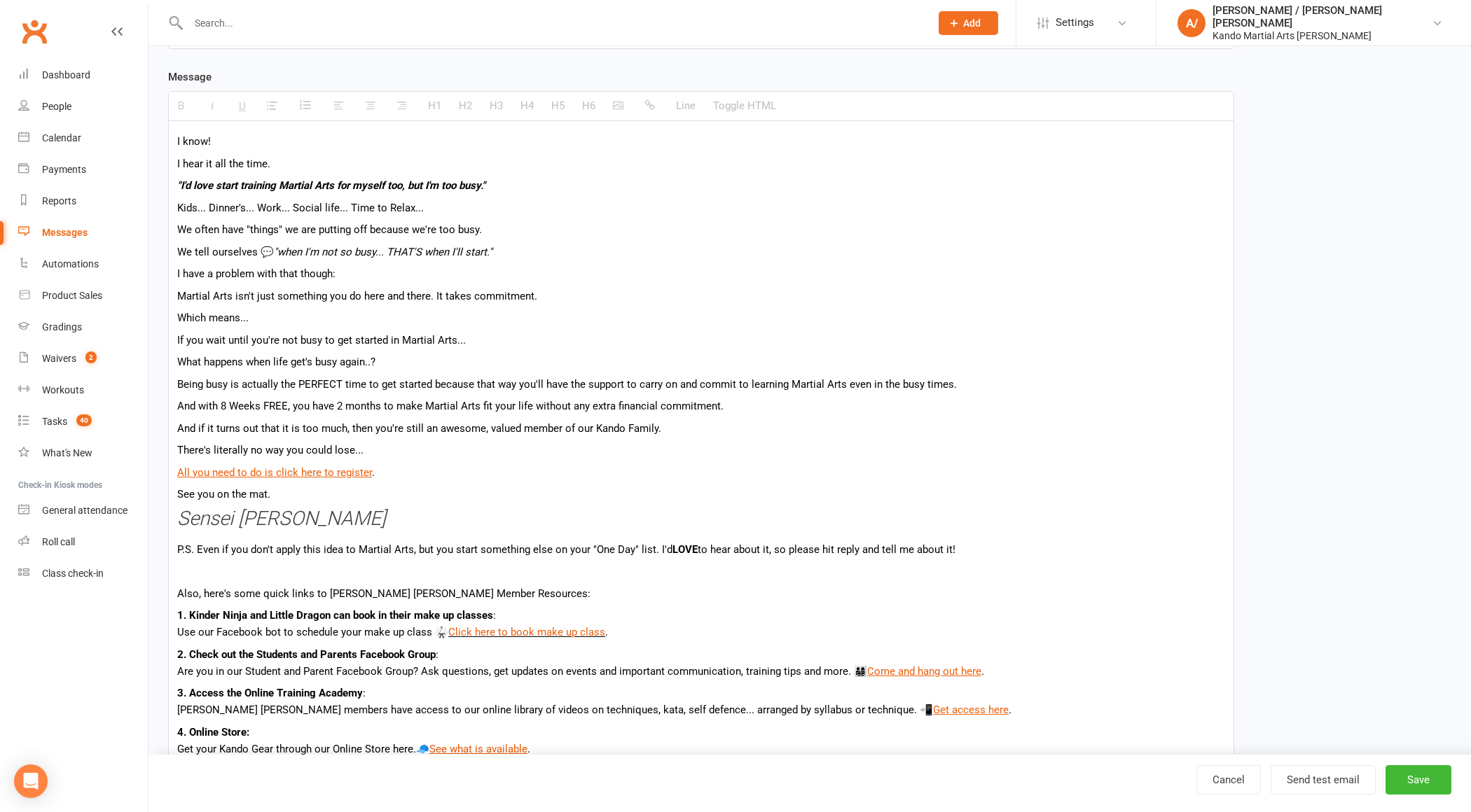
click at [970, 550] on p "P.S. Even if you don't apply this idea to Martial Arts, but you start something…" at bounding box center [701, 549] width 1048 height 16
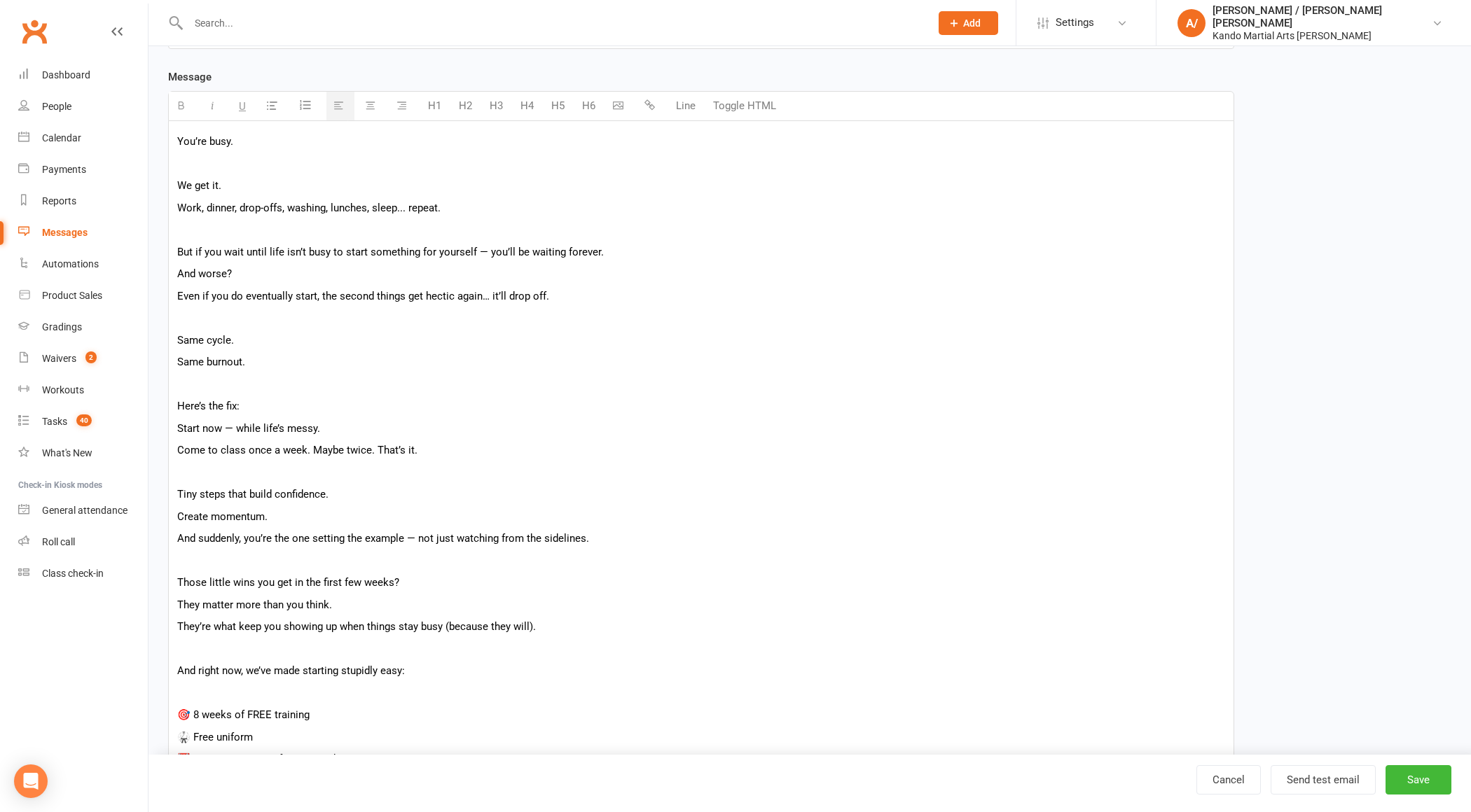
click at [254, 133] on p "You’re busy." at bounding box center [701, 141] width 1048 height 16
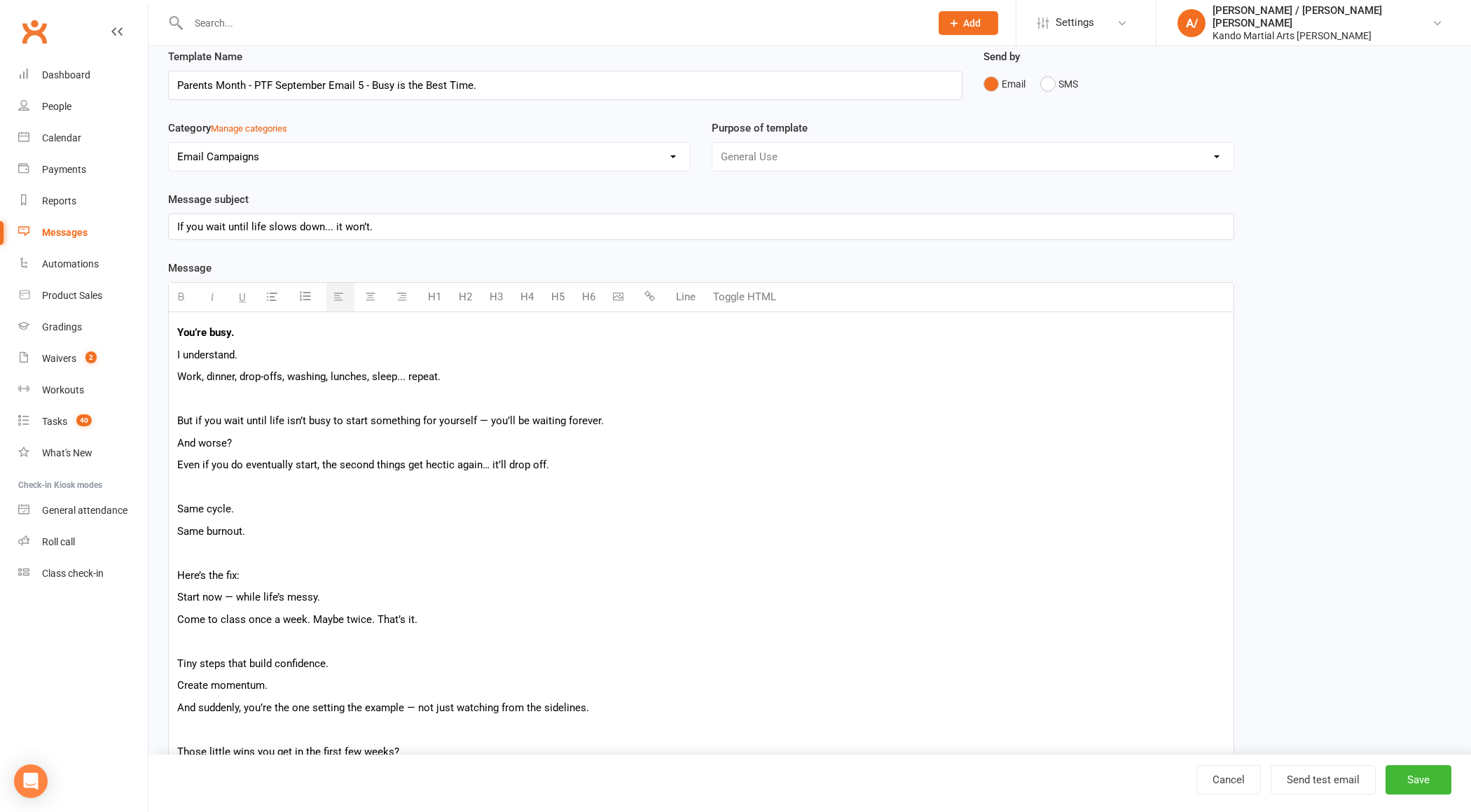
scroll to position [28, 0]
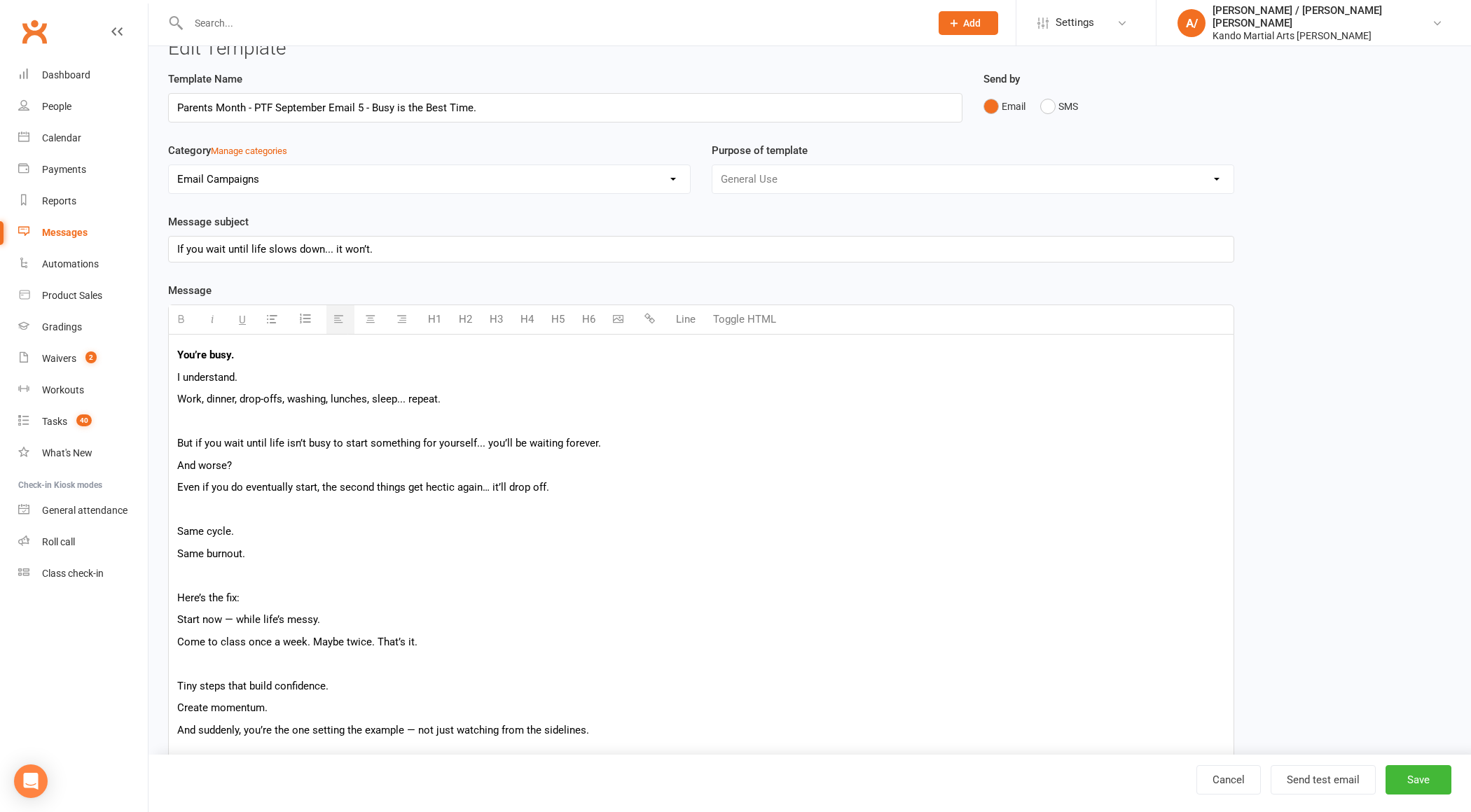
click at [298, 440] on p "But if you wait until life isn’t busy to start something for yourself... you’ll…" at bounding box center [701, 443] width 1048 height 16
click at [380, 457] on p "And worse?" at bounding box center [701, 465] width 1048 height 16
click at [567, 471] on p "And worse?" at bounding box center [701, 465] width 1048 height 16
click at [204, 483] on p "Even if you do eventually start, the second things get hectic again… it’ll drop…" at bounding box center [701, 486] width 1048 height 16
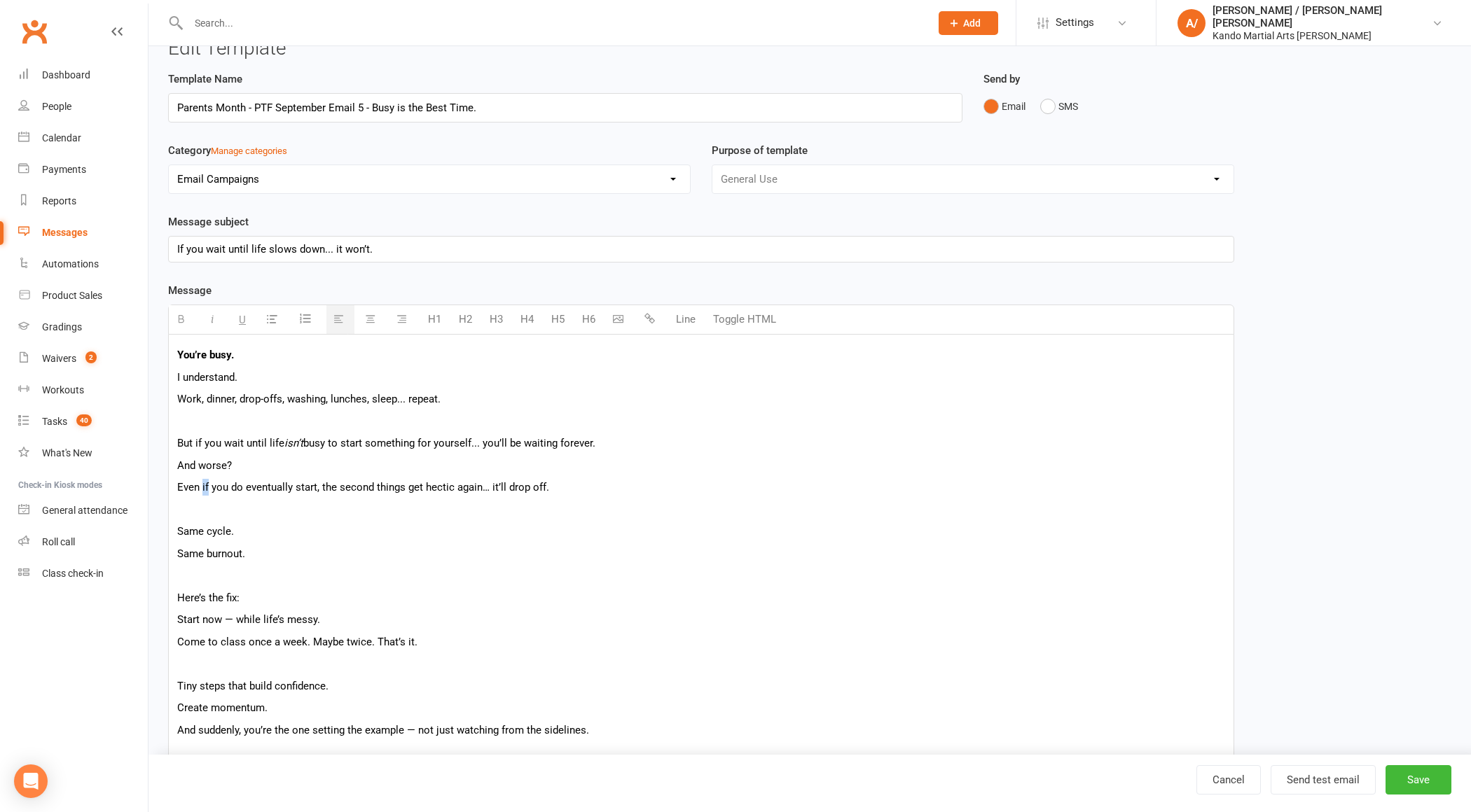
click at [204, 483] on p "Even if you do eventually start, the second things get hectic again… it’ll drop…" at bounding box center [701, 486] width 1048 height 16
click at [355, 479] on p "Even if you do eventually start, the second things get hectic again… it’ll drop…" at bounding box center [701, 486] width 1048 height 16
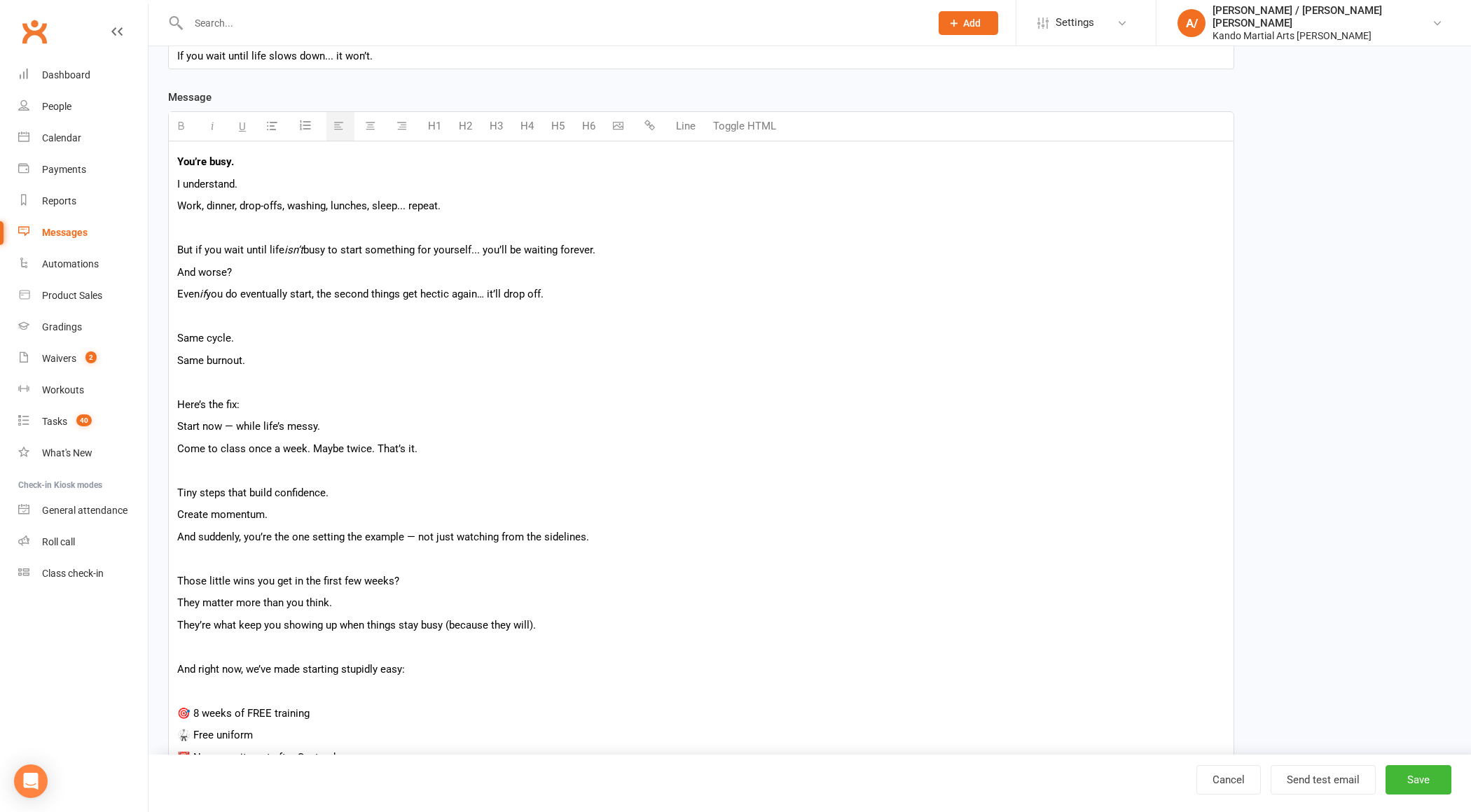
scroll to position [242, 0]
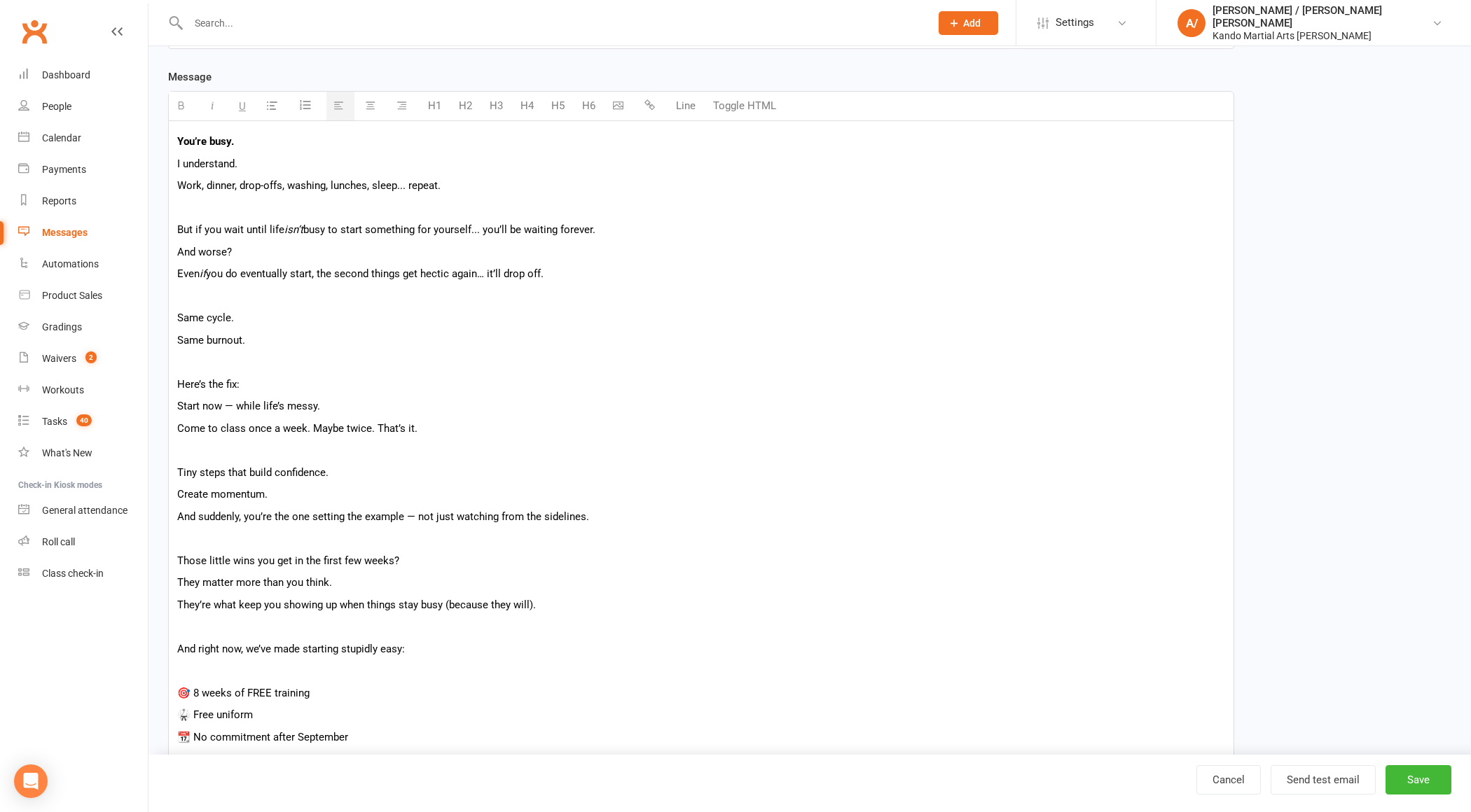
click at [447, 271] on p "Even if you do eventually start, the second things get hectic again… it’ll drop…" at bounding box center [701, 273] width 1048 height 16
click at [270, 407] on p "Start now — while life’s messy." at bounding box center [701, 406] width 1048 height 16
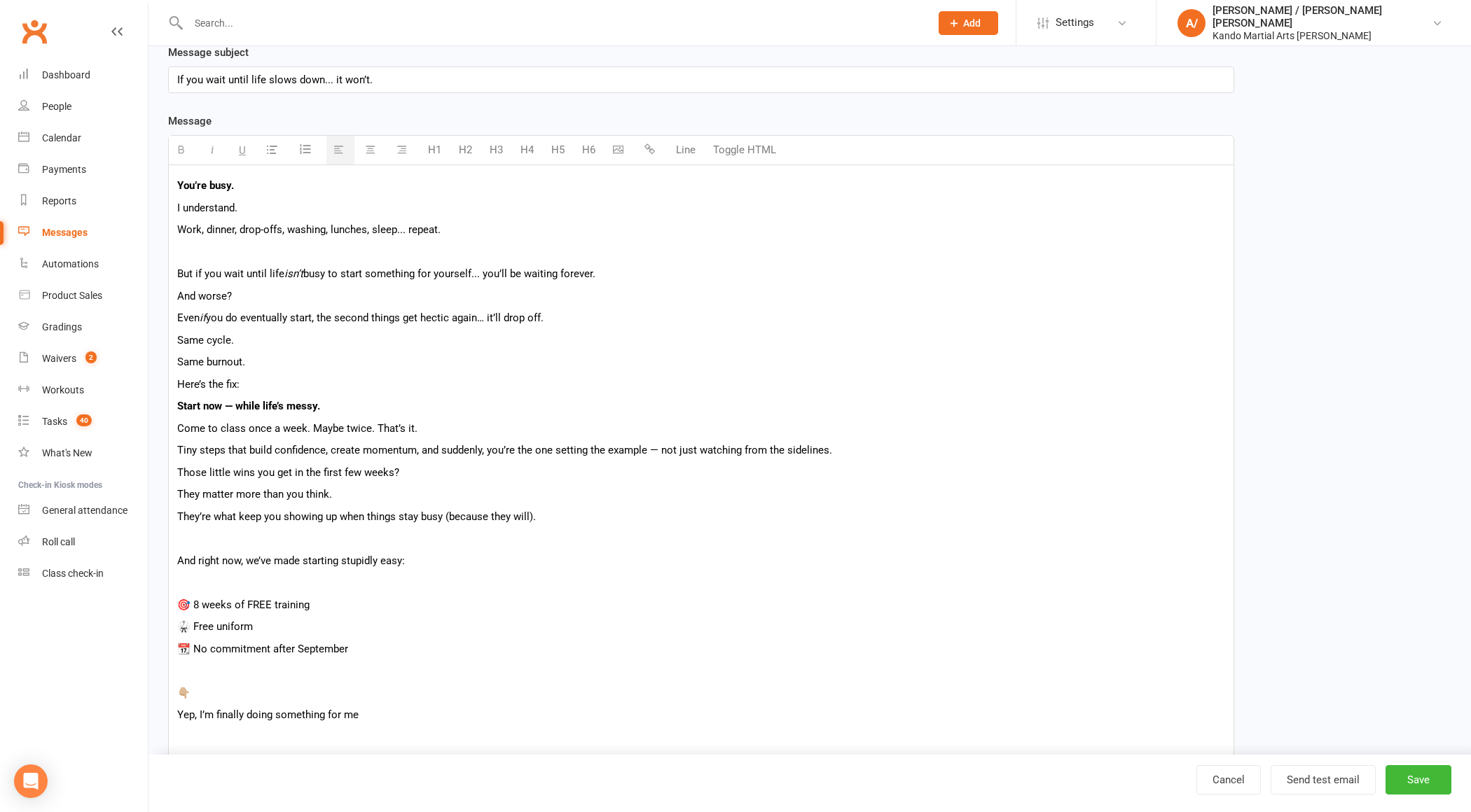
scroll to position [169, 0]
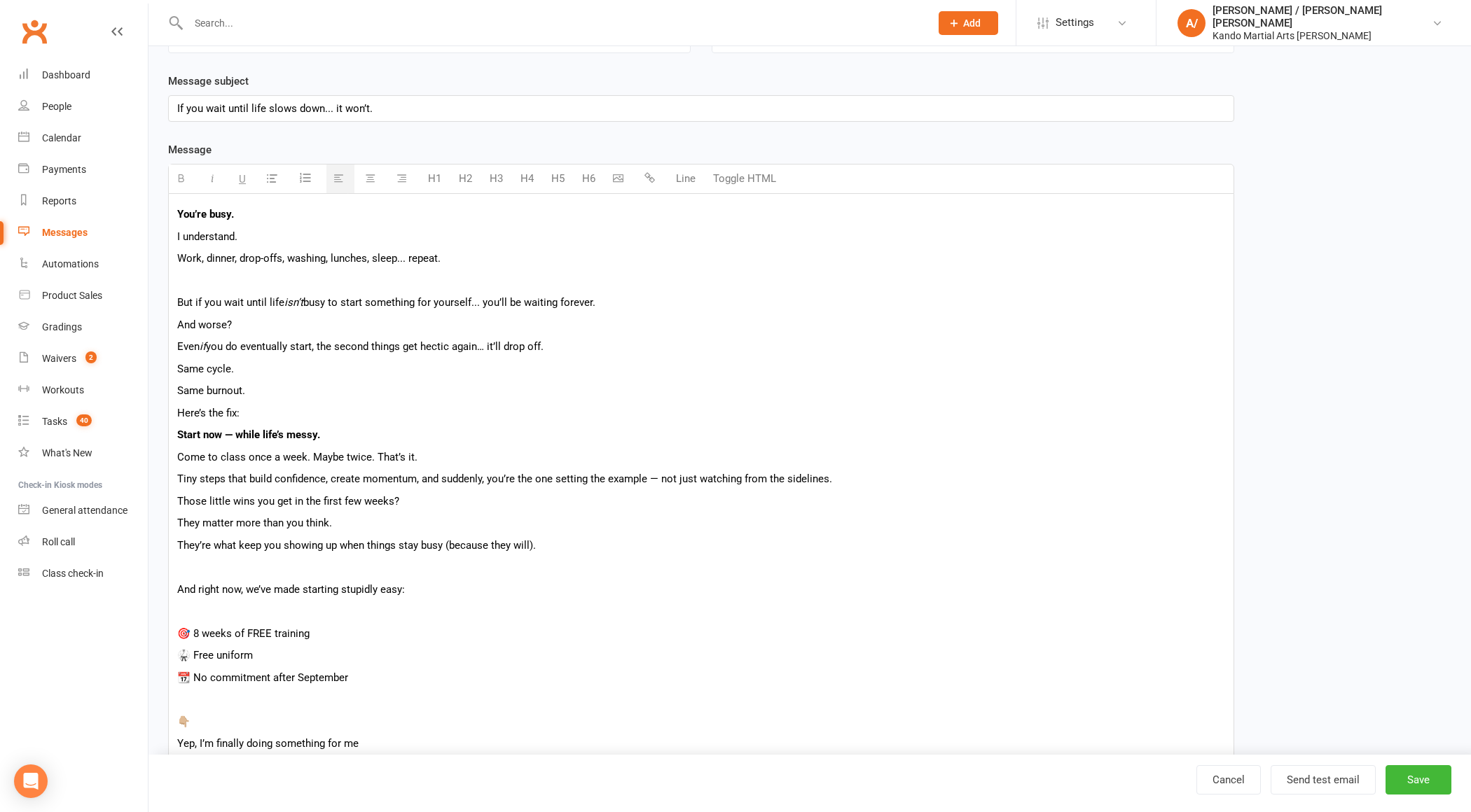
click at [309, 274] on p at bounding box center [701, 280] width 1048 height 16
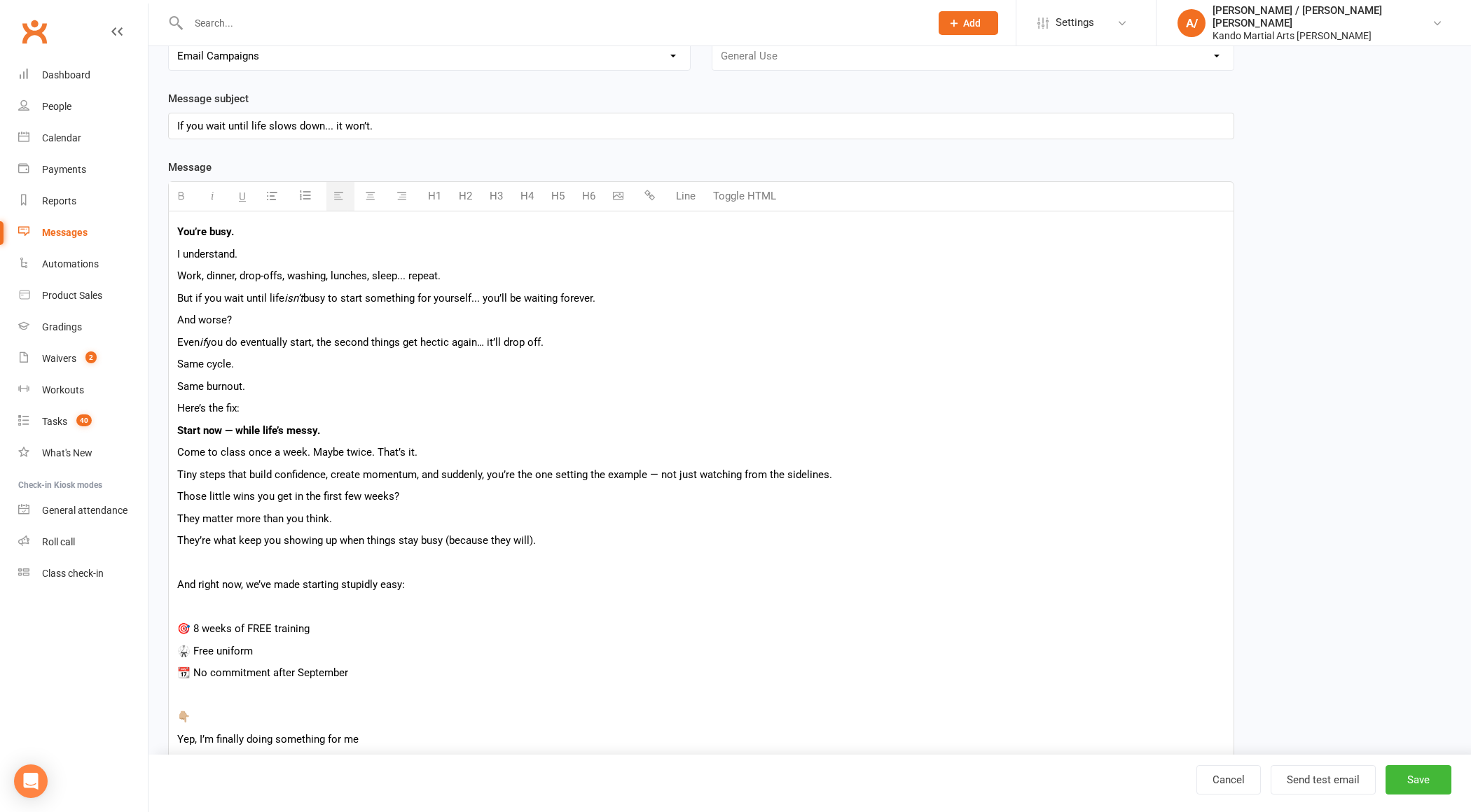
scroll to position [152, 0]
click at [279, 318] on p "And worse?" at bounding box center [701, 318] width 1048 height 16
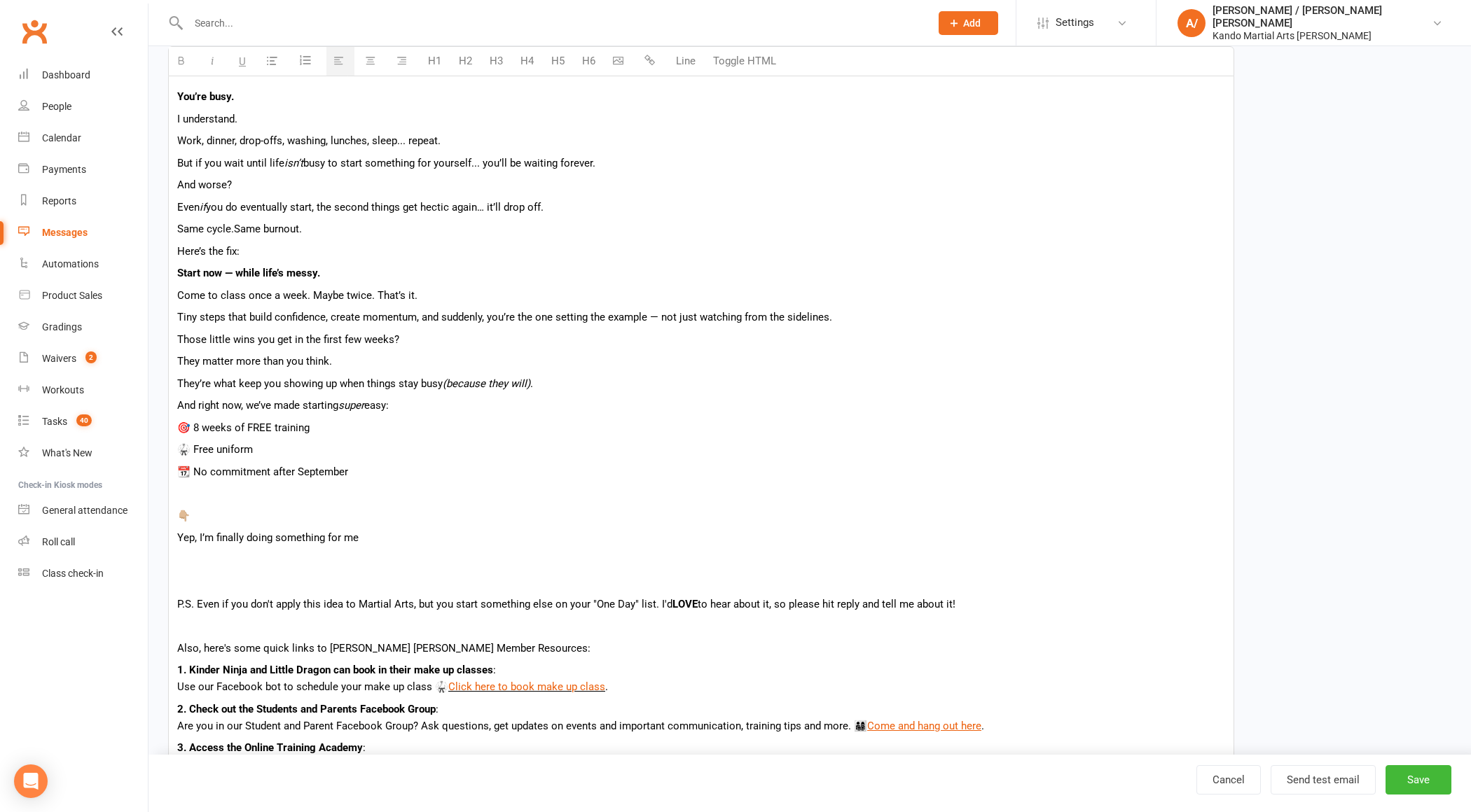
scroll to position [516, 0]
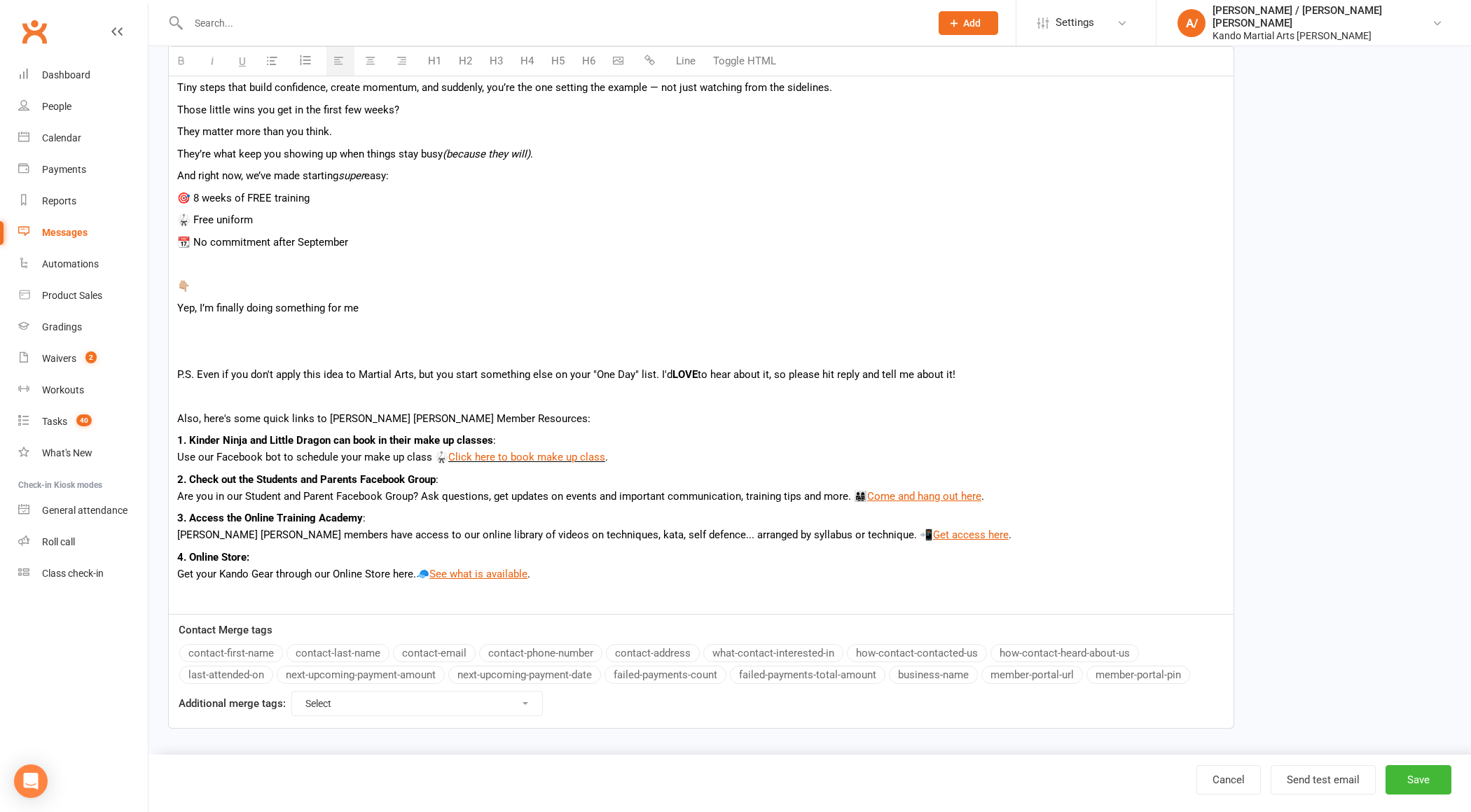
click at [241, 220] on p "🥋 Free uniform" at bounding box center [701, 220] width 1048 height 16
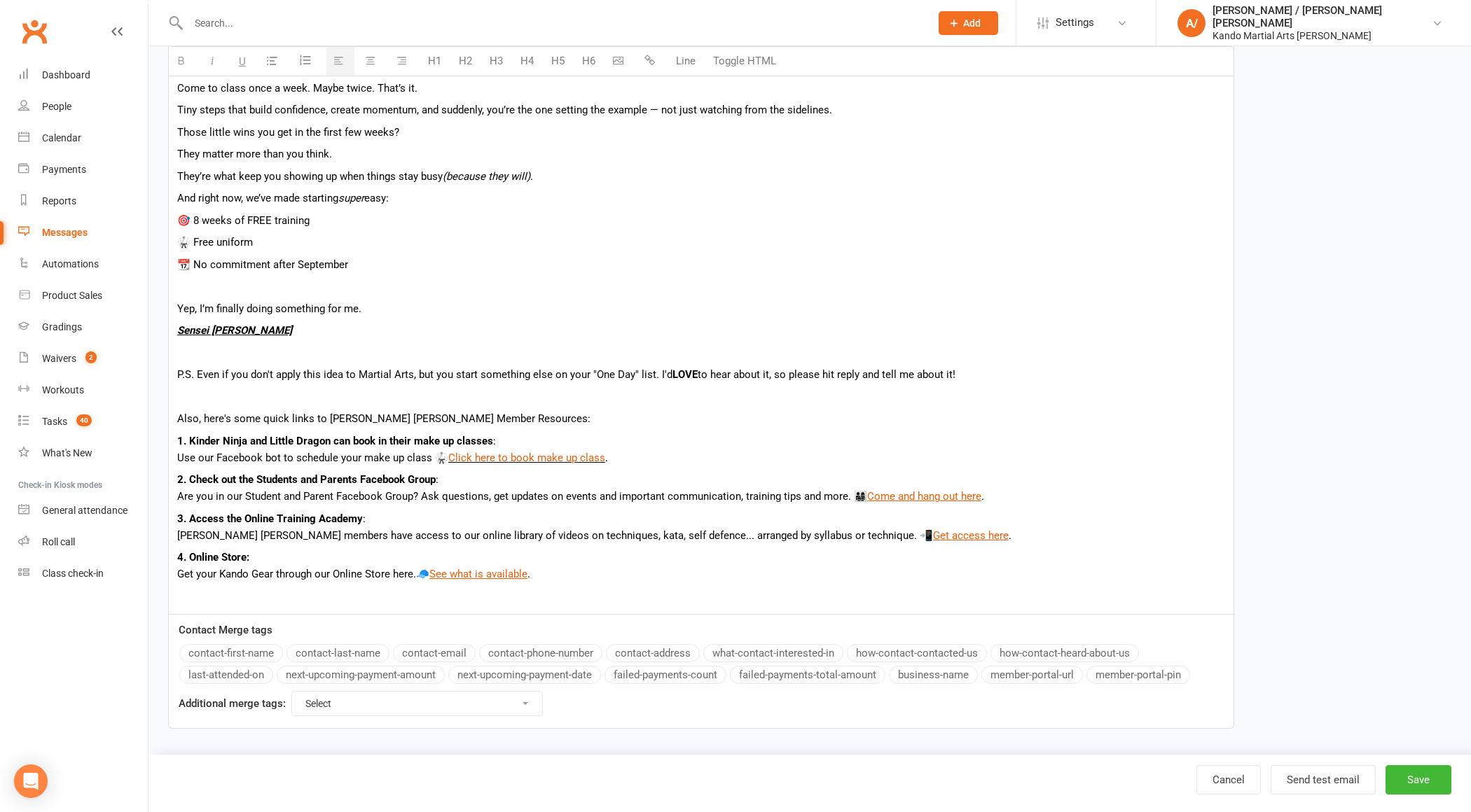
scroll to position [472, 0]
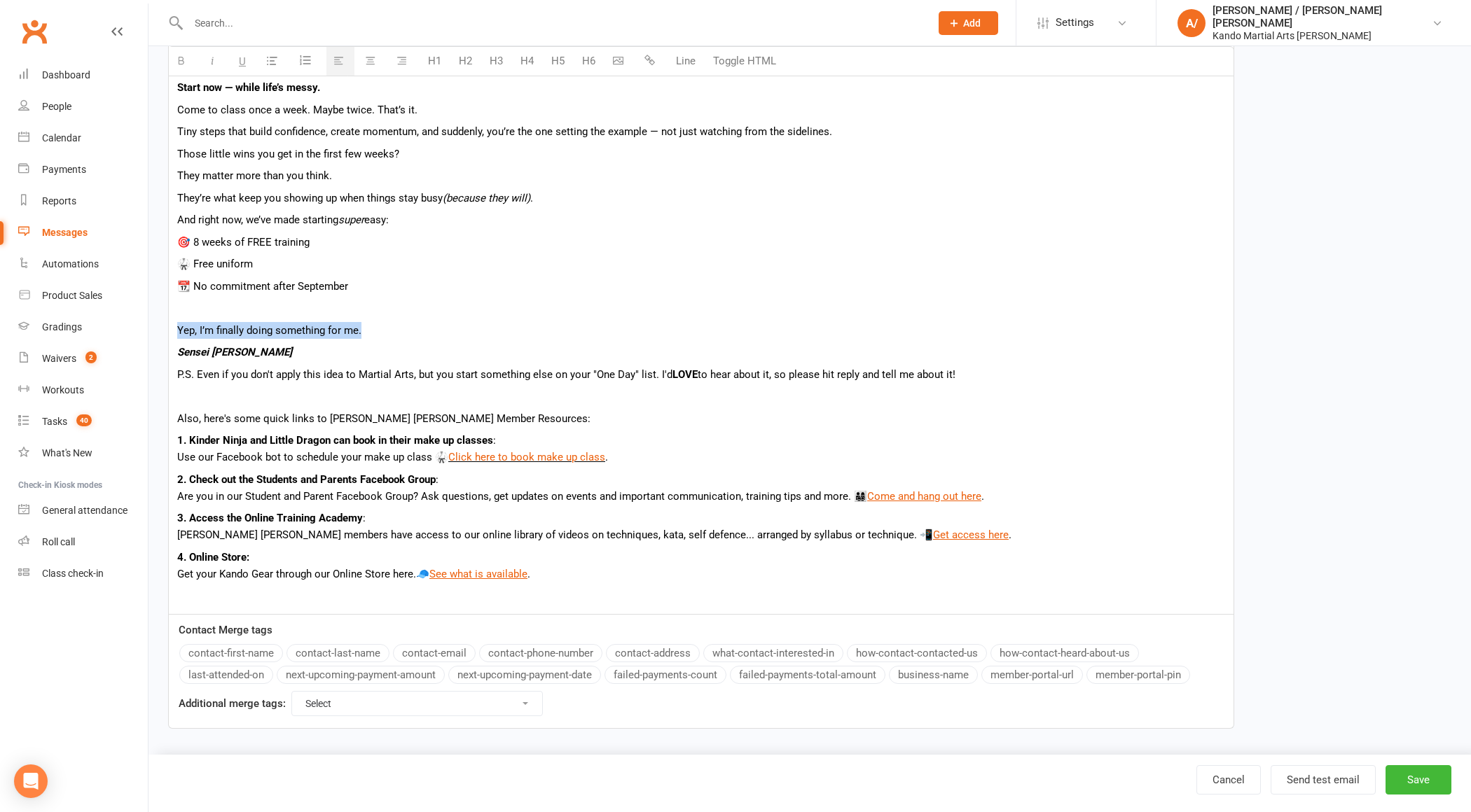
click at [652, 65] on button "button" at bounding box center [651, 62] width 28 height 28
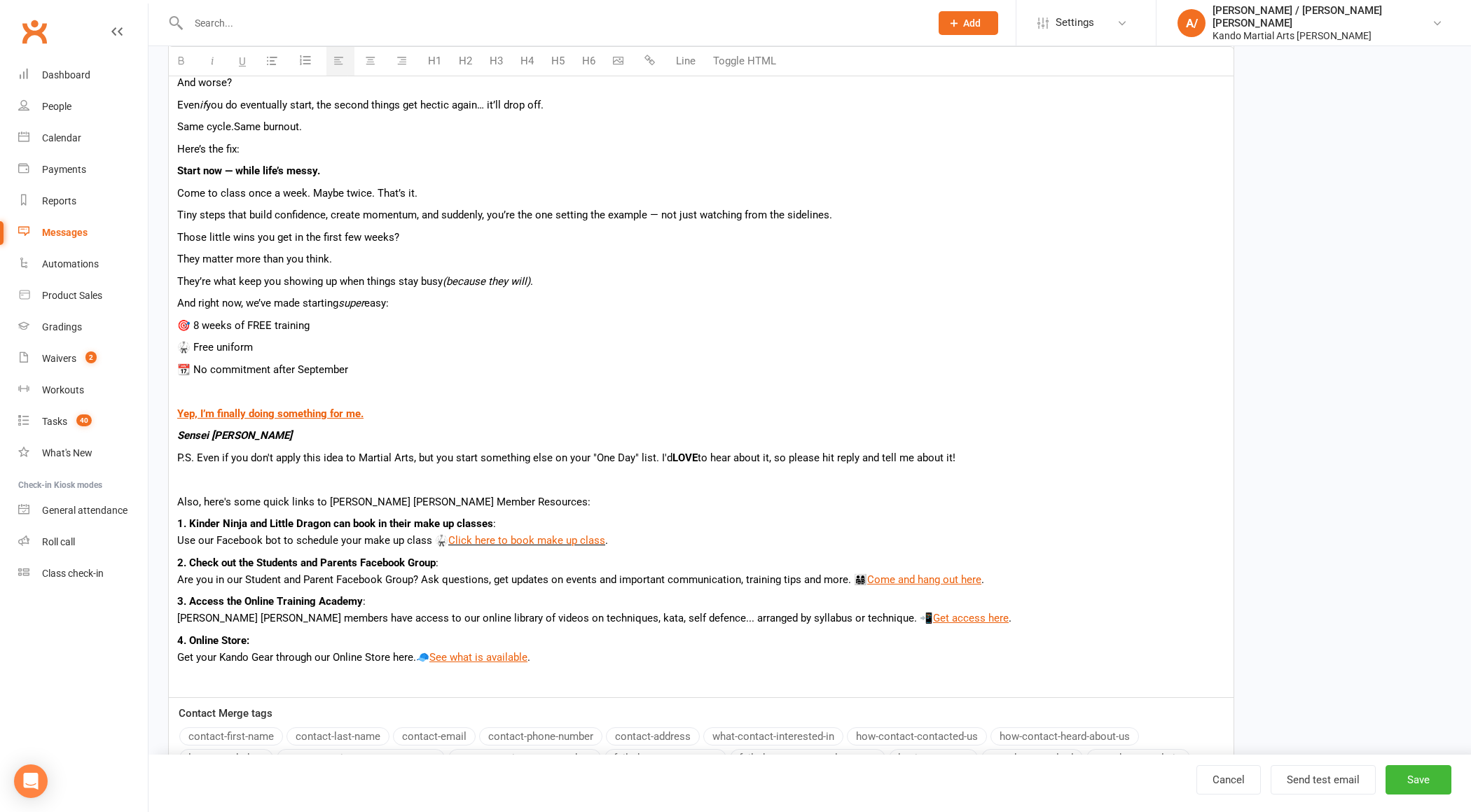
scroll to position [405, 0]
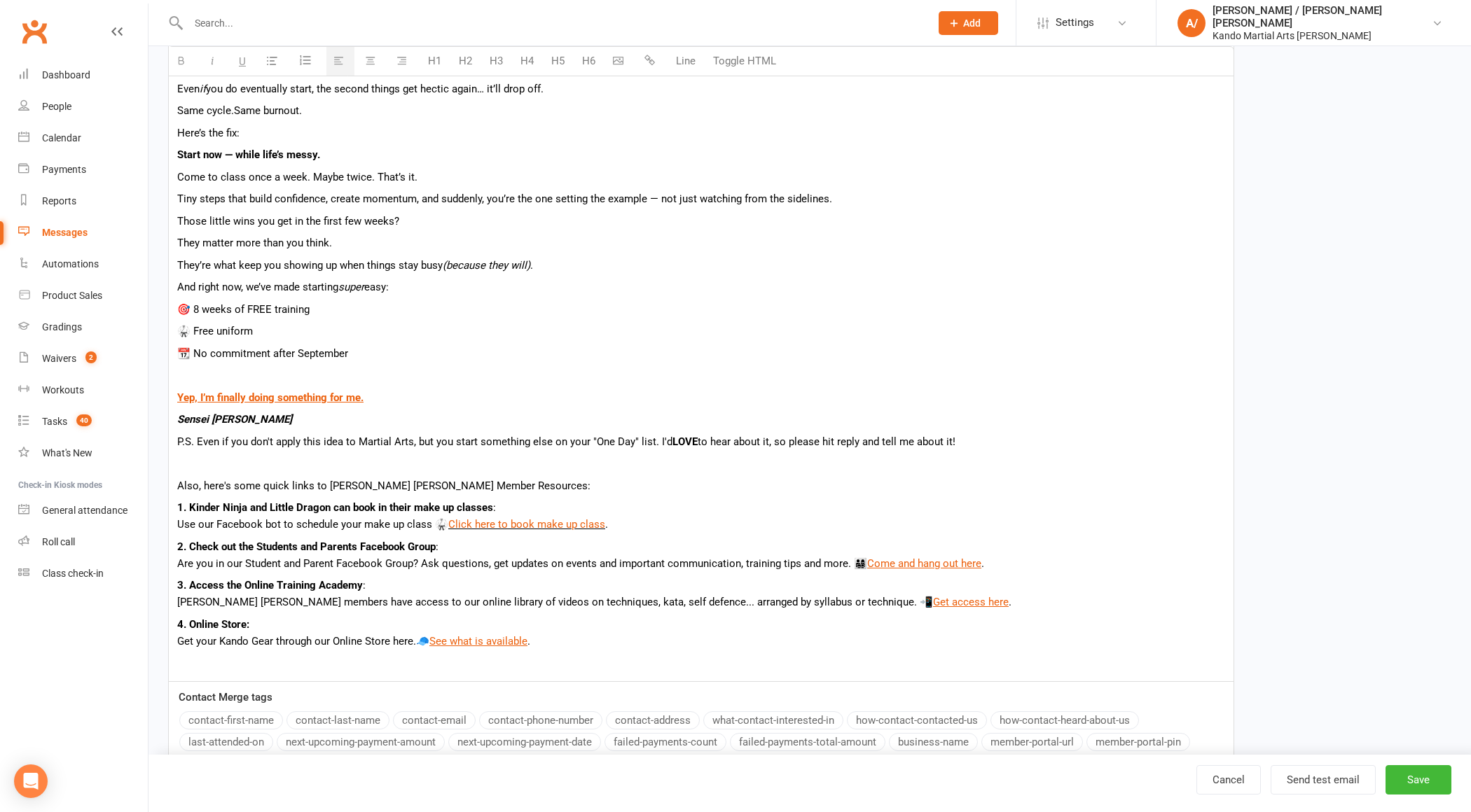
click at [657, 439] on p "P.S. Even if you don't apply this idea to Martial Arts, but you start something…" at bounding box center [701, 441] width 1048 height 16
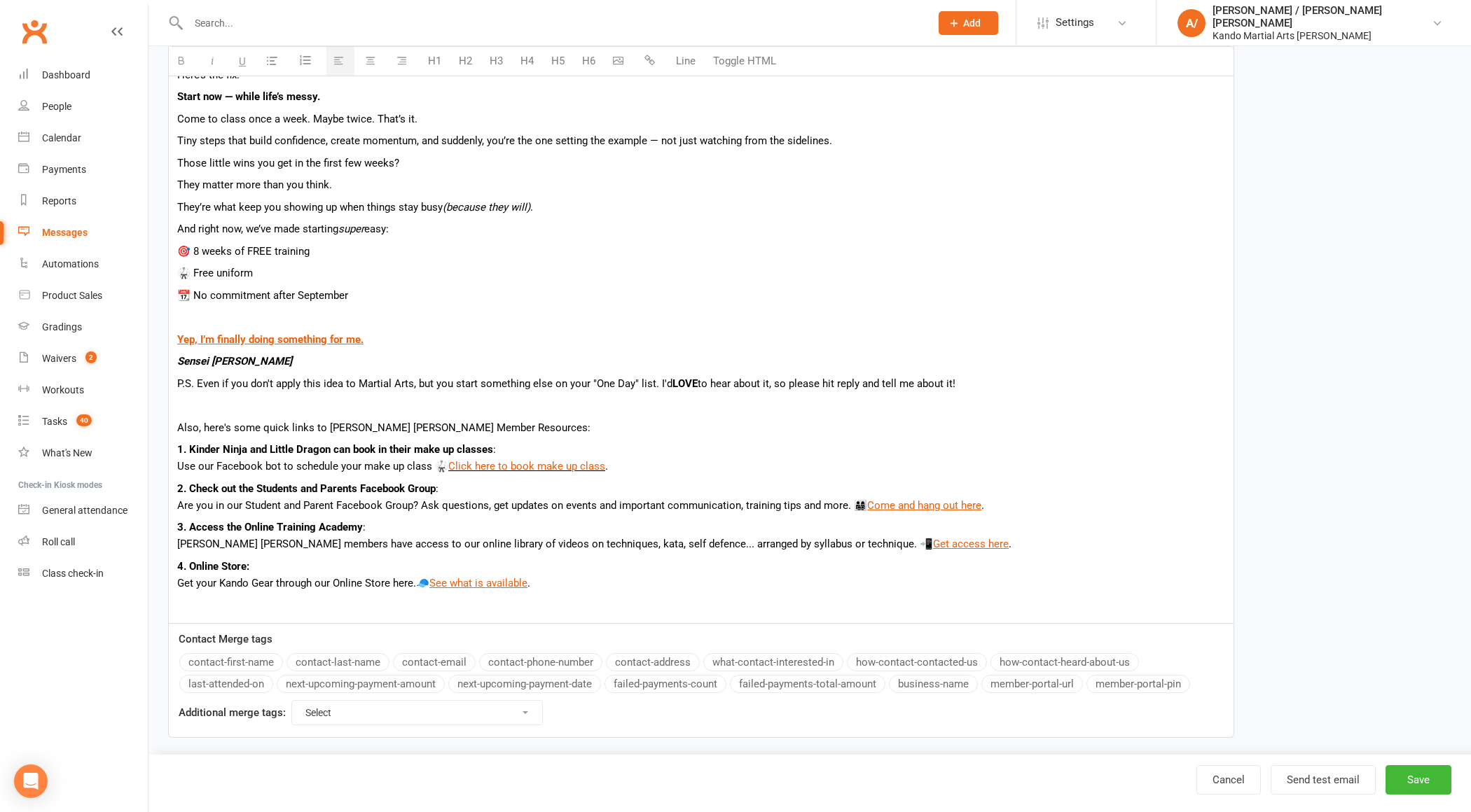
scroll to position [472, 0]
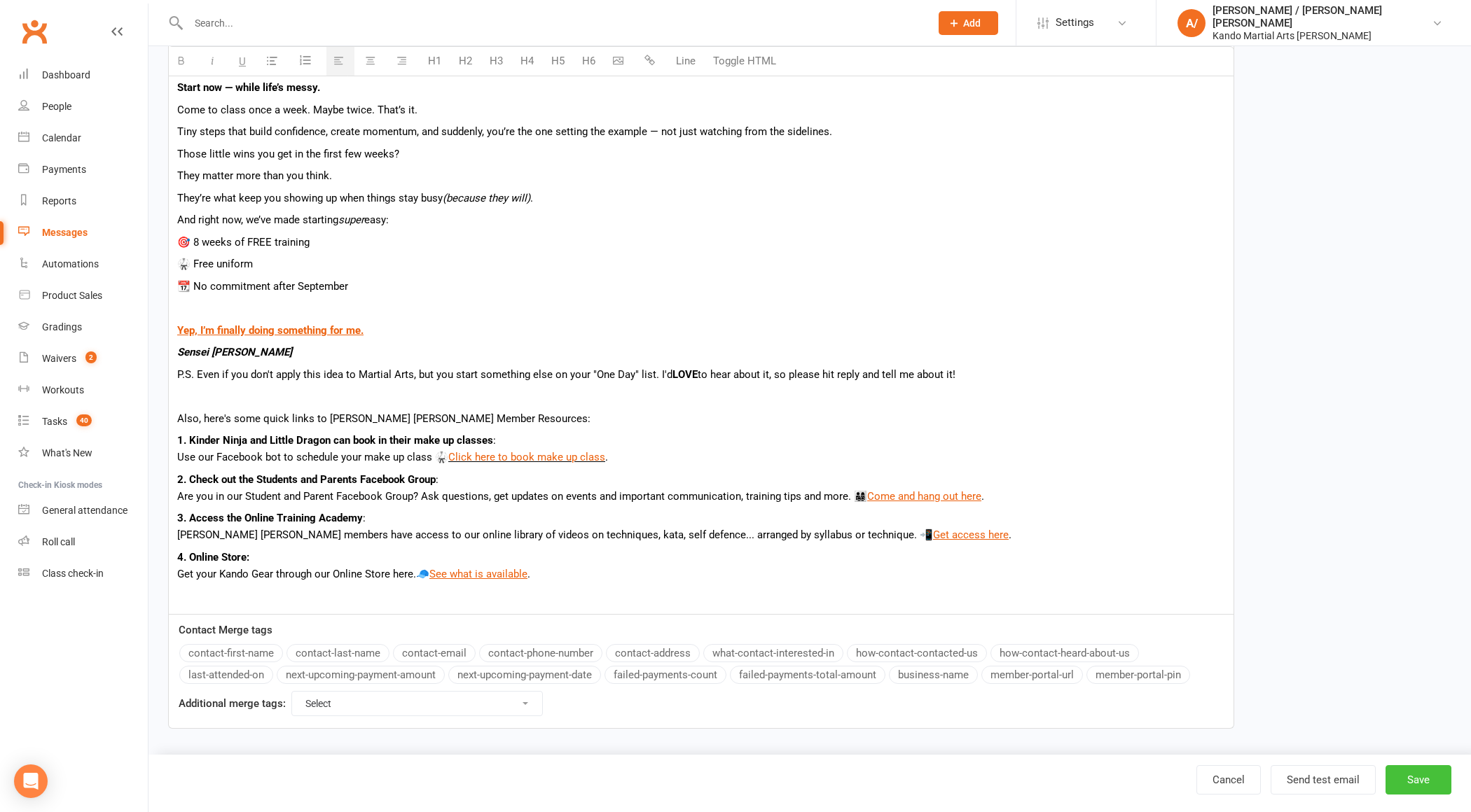
click at [1431, 781] on button "Save" at bounding box center [1419, 780] width 66 height 29
select select "100"
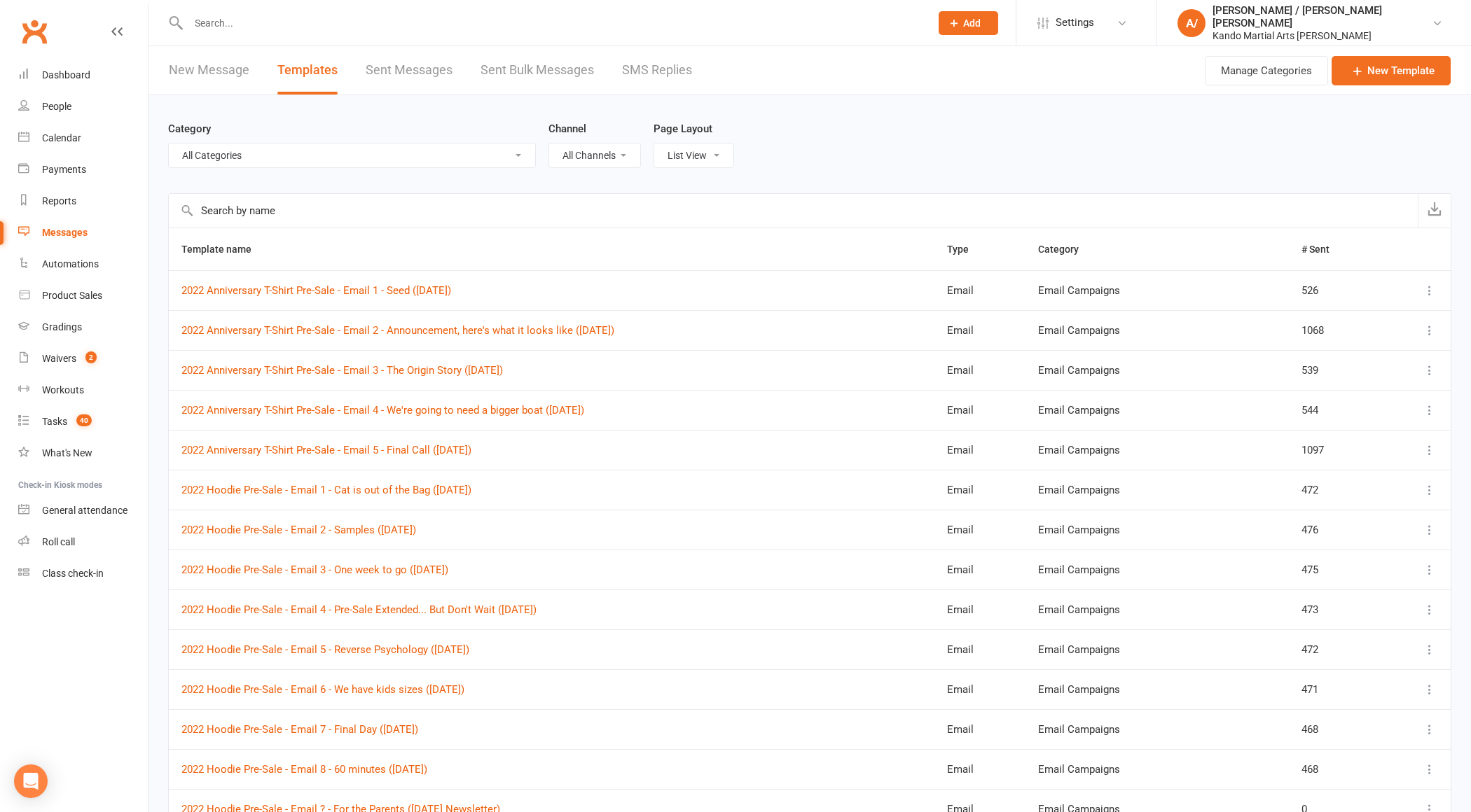
click at [239, 11] on div at bounding box center [544, 23] width 752 height 46
click at [240, 25] on input "text" at bounding box center [552, 23] width 737 height 19
click at [223, 67] on link "New Message" at bounding box center [209, 71] width 81 height 49
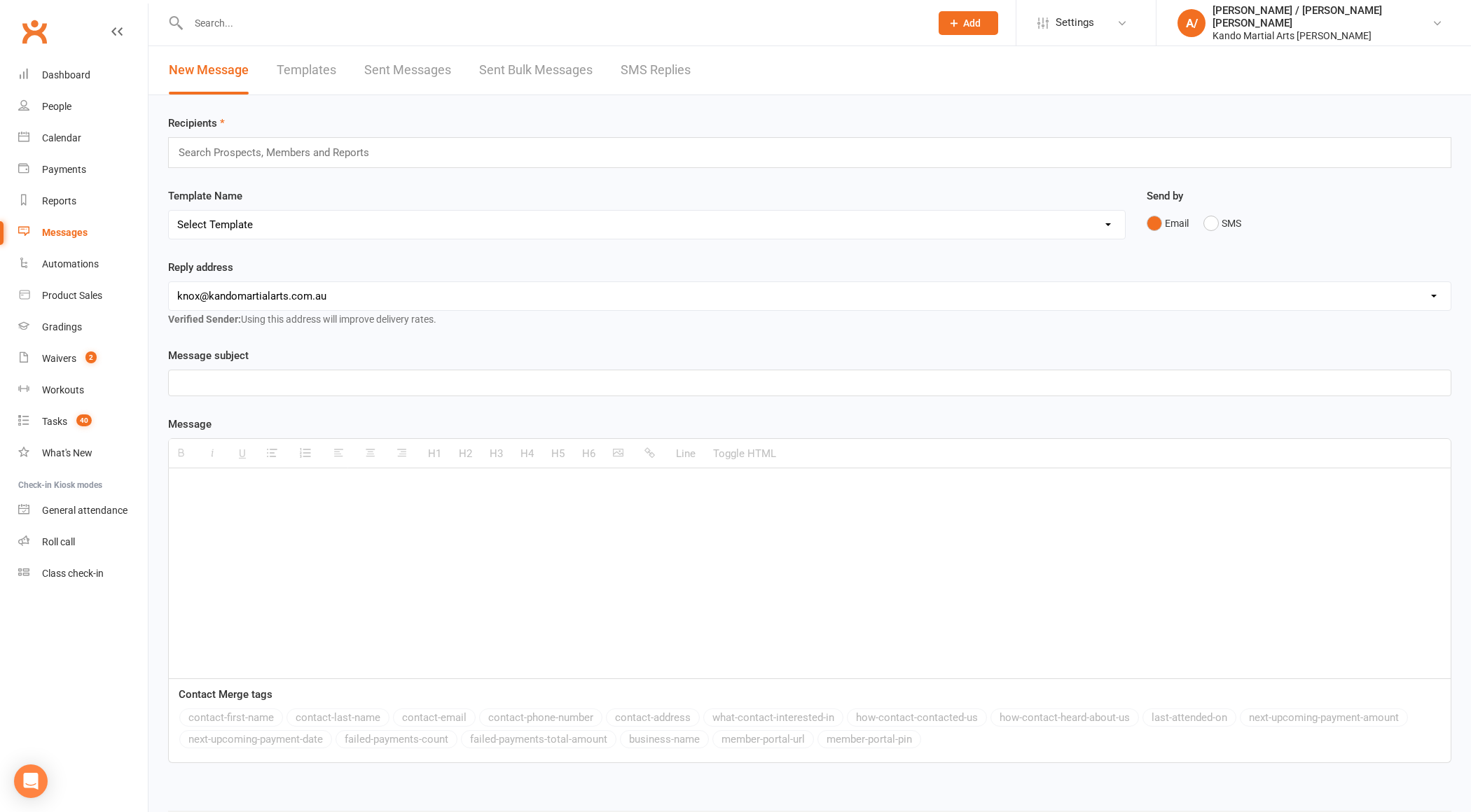
click at [304, 211] on select "Select Template [Email] 5 Class Pass Renewal - Used 4/5 classes [Email] 5 Class…" at bounding box center [647, 225] width 956 height 28
select select "873"
click at [169, 211] on select "Select Template [Email] 5 Class Pass Renewal - Used 4/5 classes [Email] 5 Class…" at bounding box center [647, 225] width 956 height 28
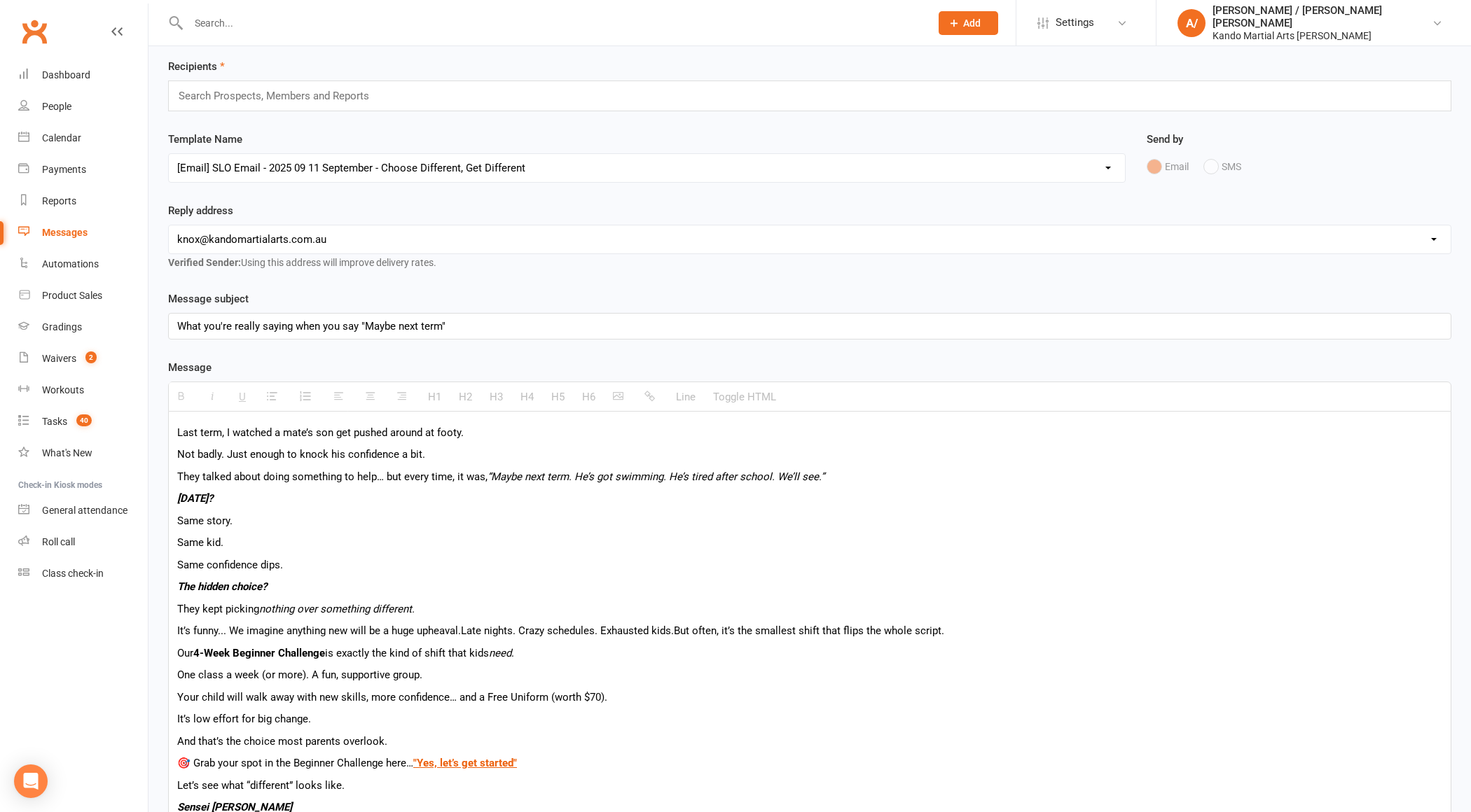
scroll to position [53, 0]
click at [379, 98] on input "text" at bounding box center [280, 99] width 205 height 18
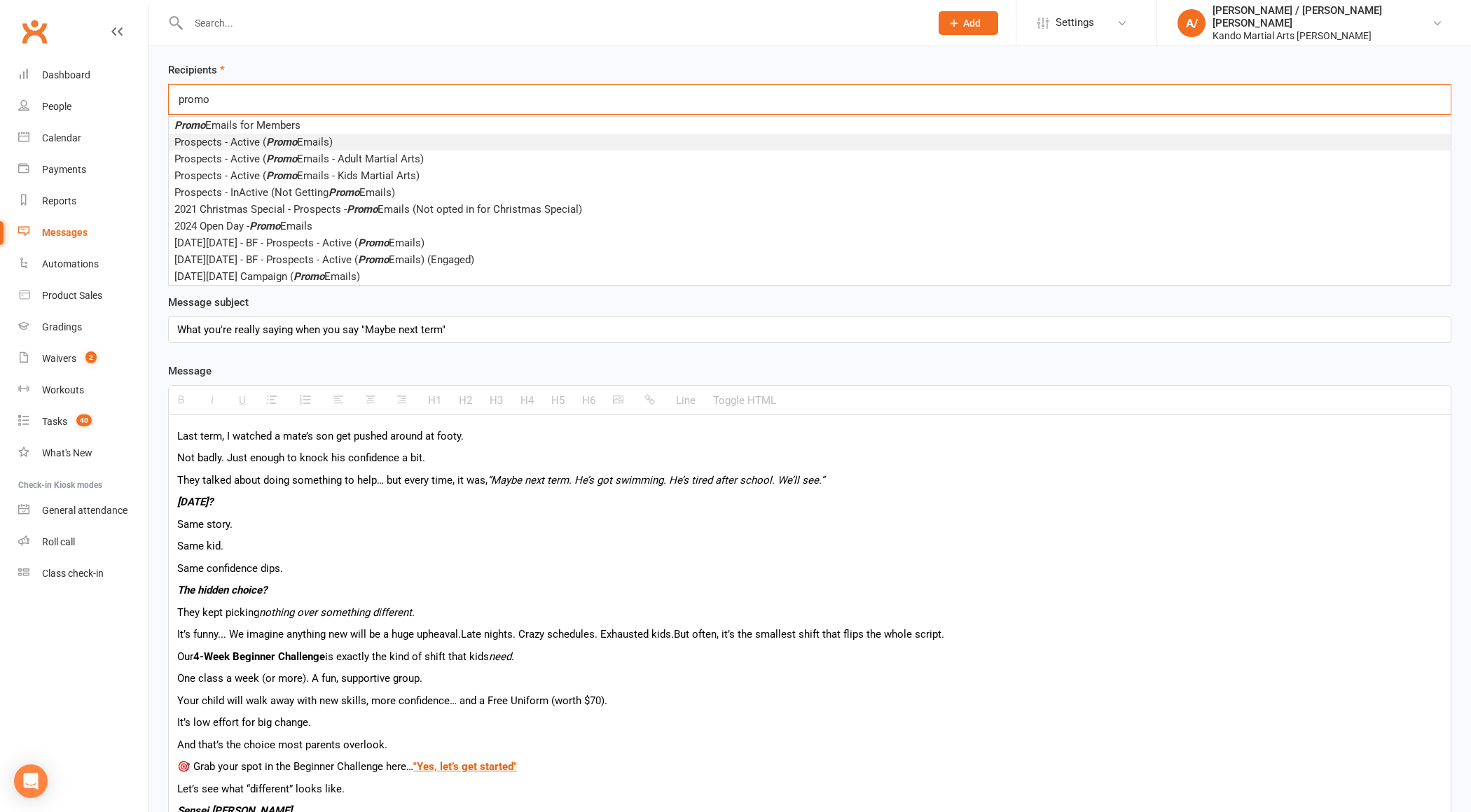
type input "promo"
click at [303, 140] on span "Prospects - Active ( Promo Emails)" at bounding box center [253, 142] width 158 height 13
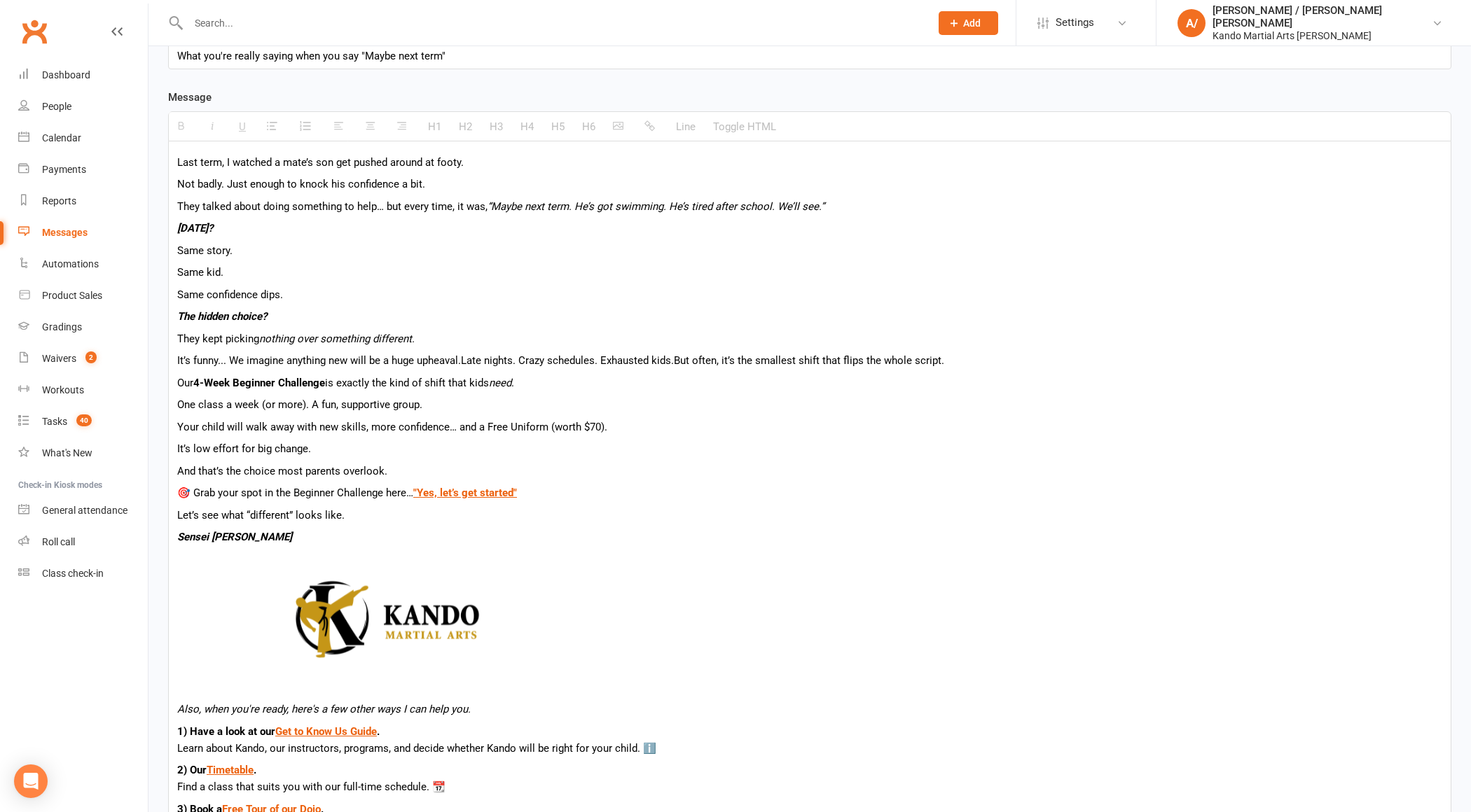
scroll to position [330, 0]
click at [490, 164] on p "Last term, I watched a mate’s son get pushed around at footy." at bounding box center [810, 163] width 1266 height 16
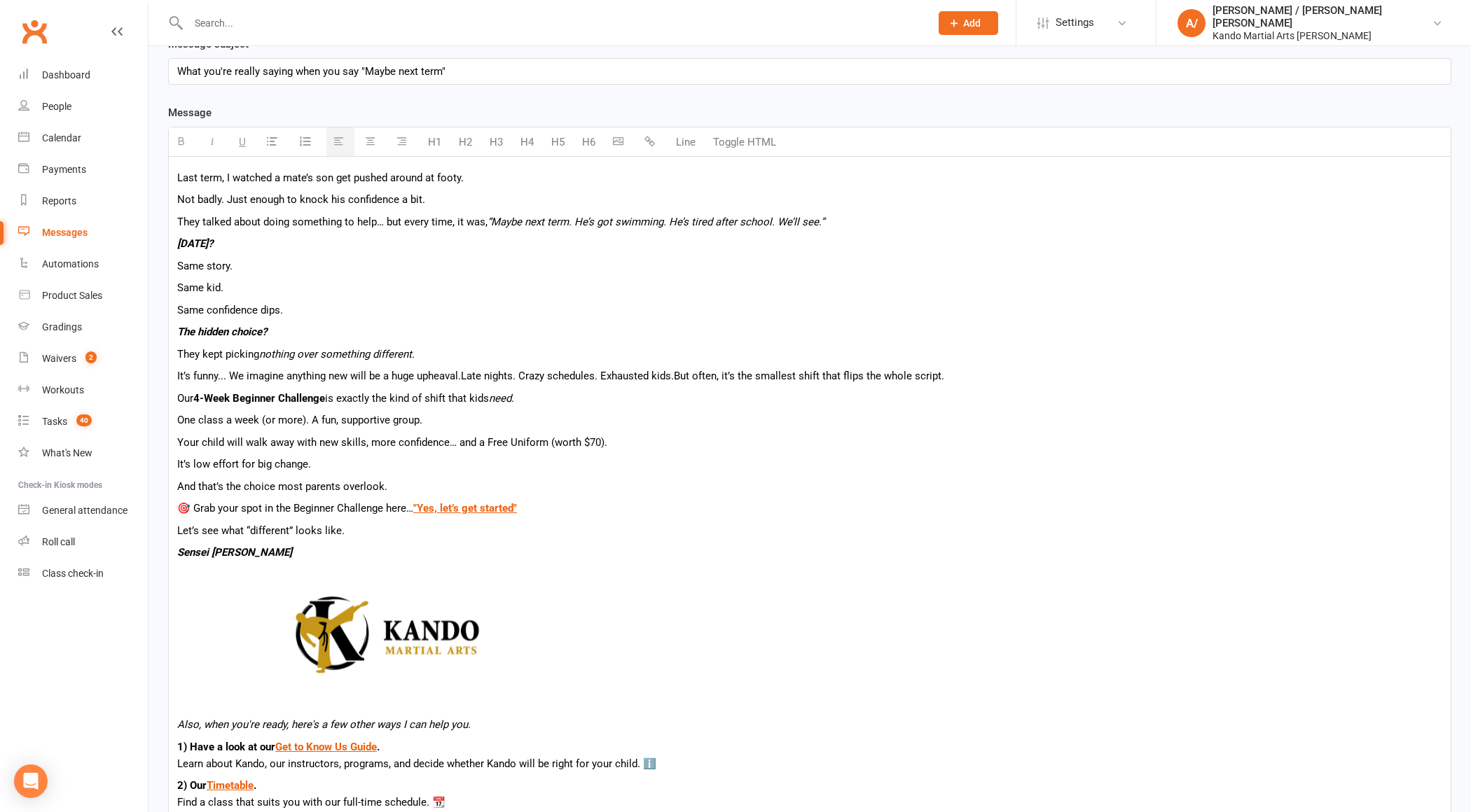
scroll to position [312, 0]
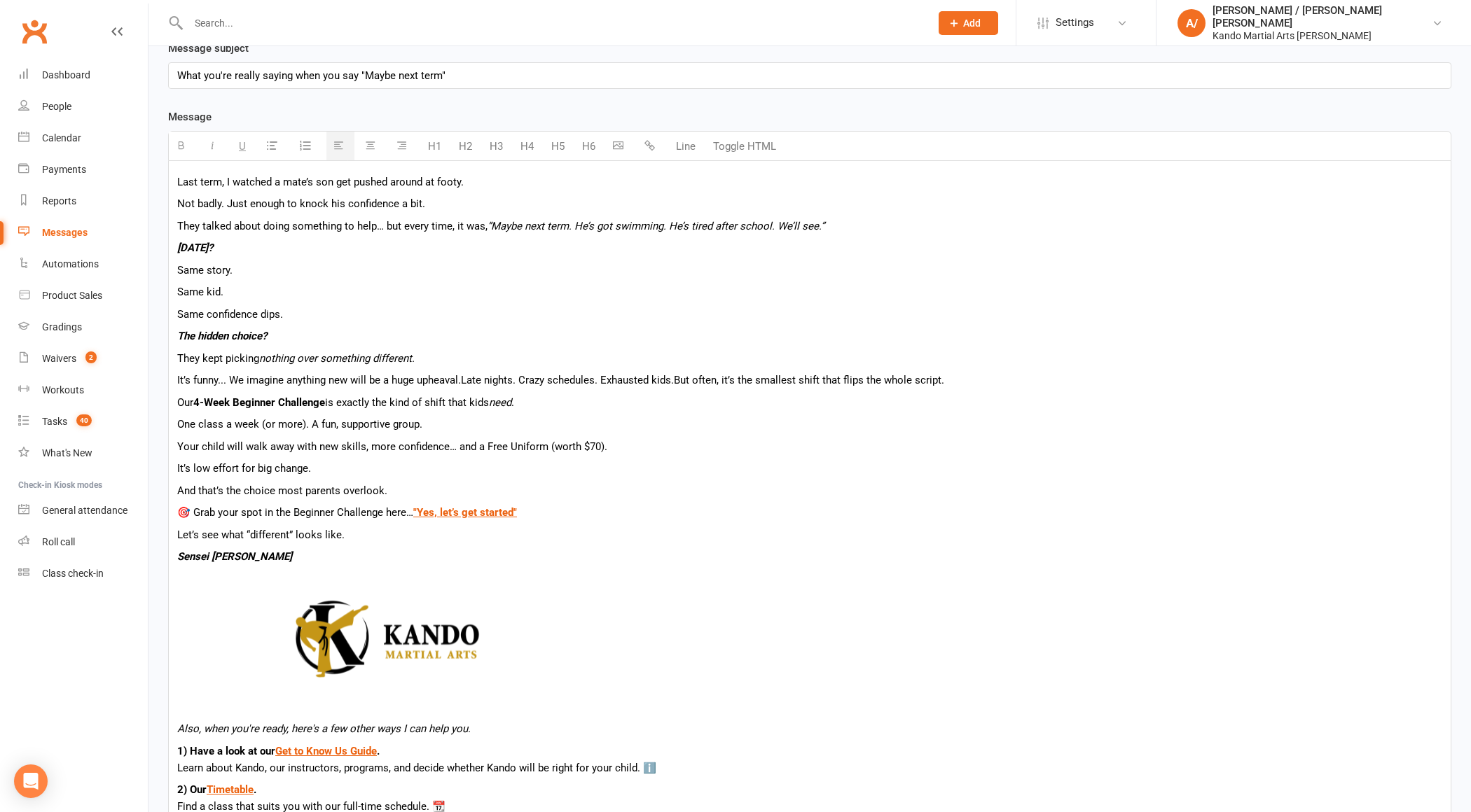
click at [476, 195] on p "Not badly. Just enough to knock his confidence a bit." at bounding box center [810, 203] width 1266 height 16
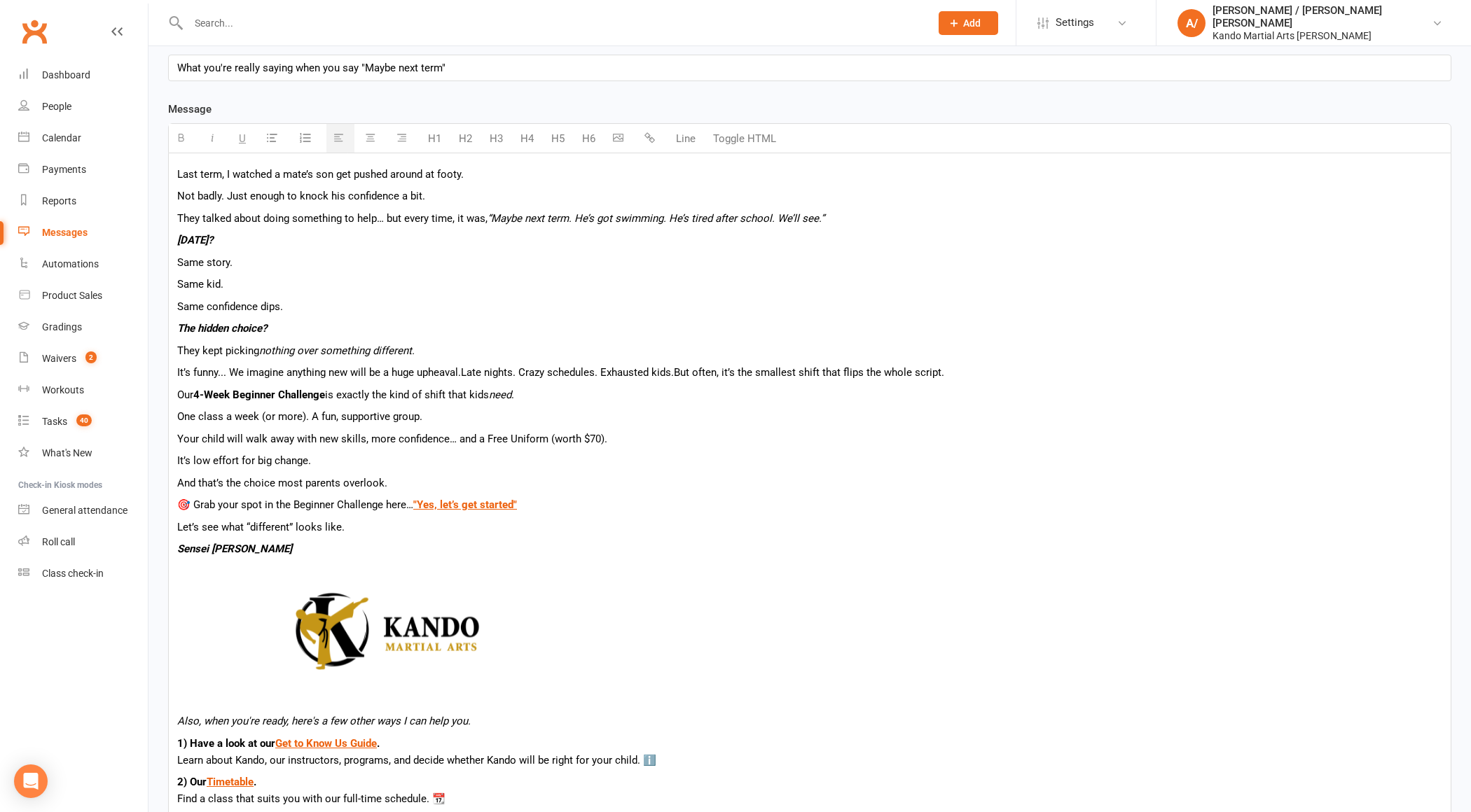
click at [286, 499] on p "🎯 Grab your spot in the Beginner Challenge here… " Yes, let’s get started"" at bounding box center [810, 504] width 1266 height 16
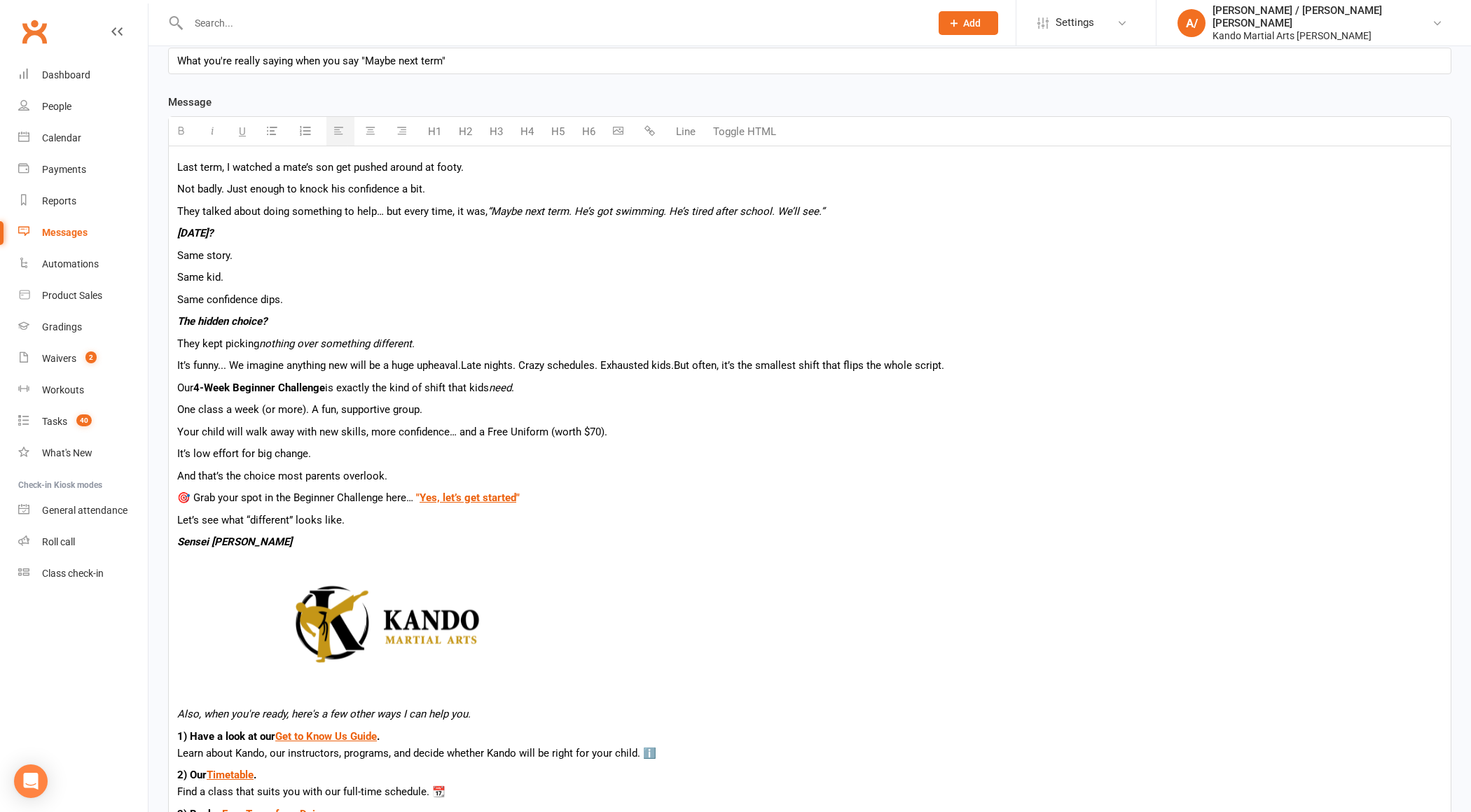
scroll to position [607, 0]
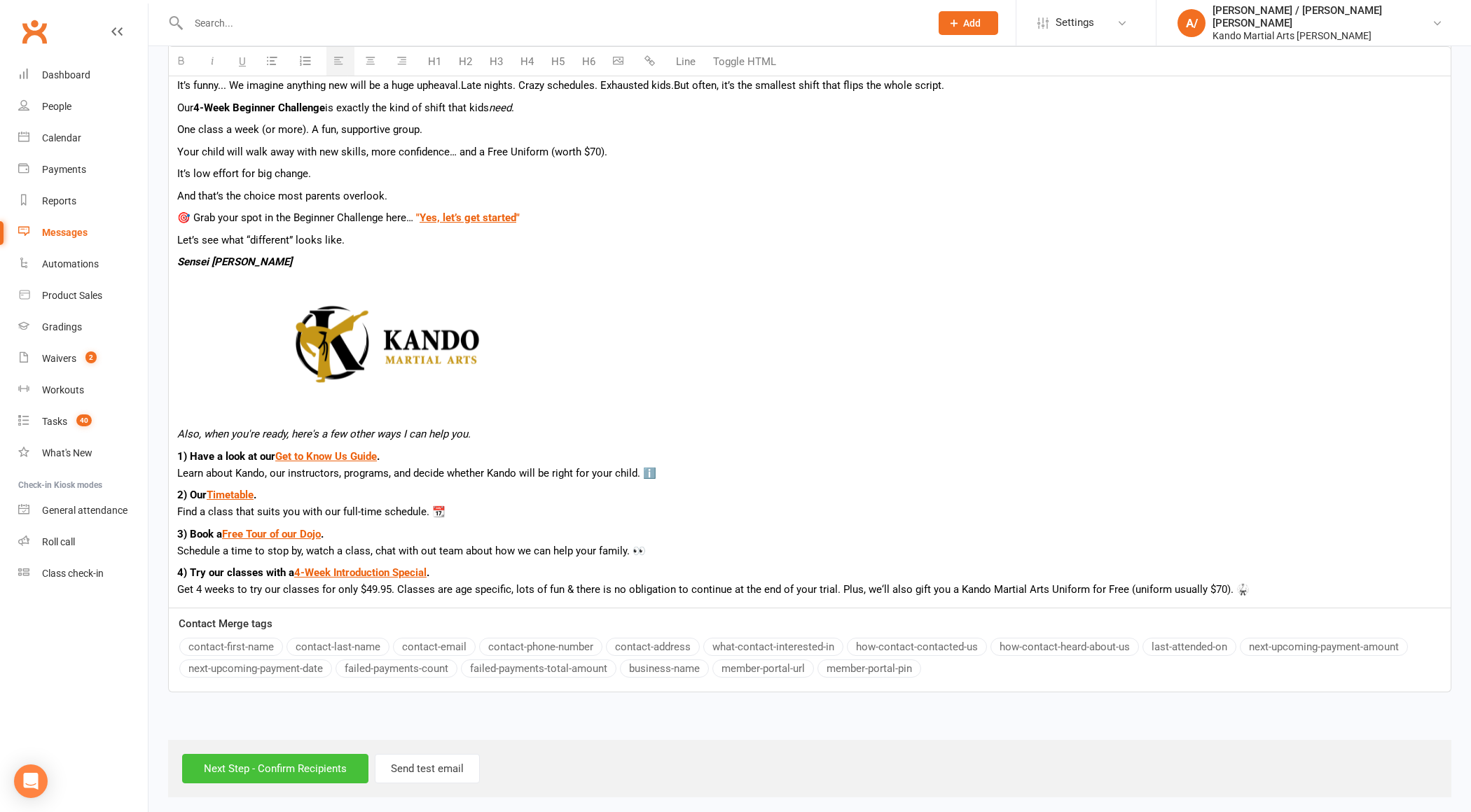
click at [254, 765] on input "Next Step - Confirm Recipients" at bounding box center [275, 768] width 186 height 29
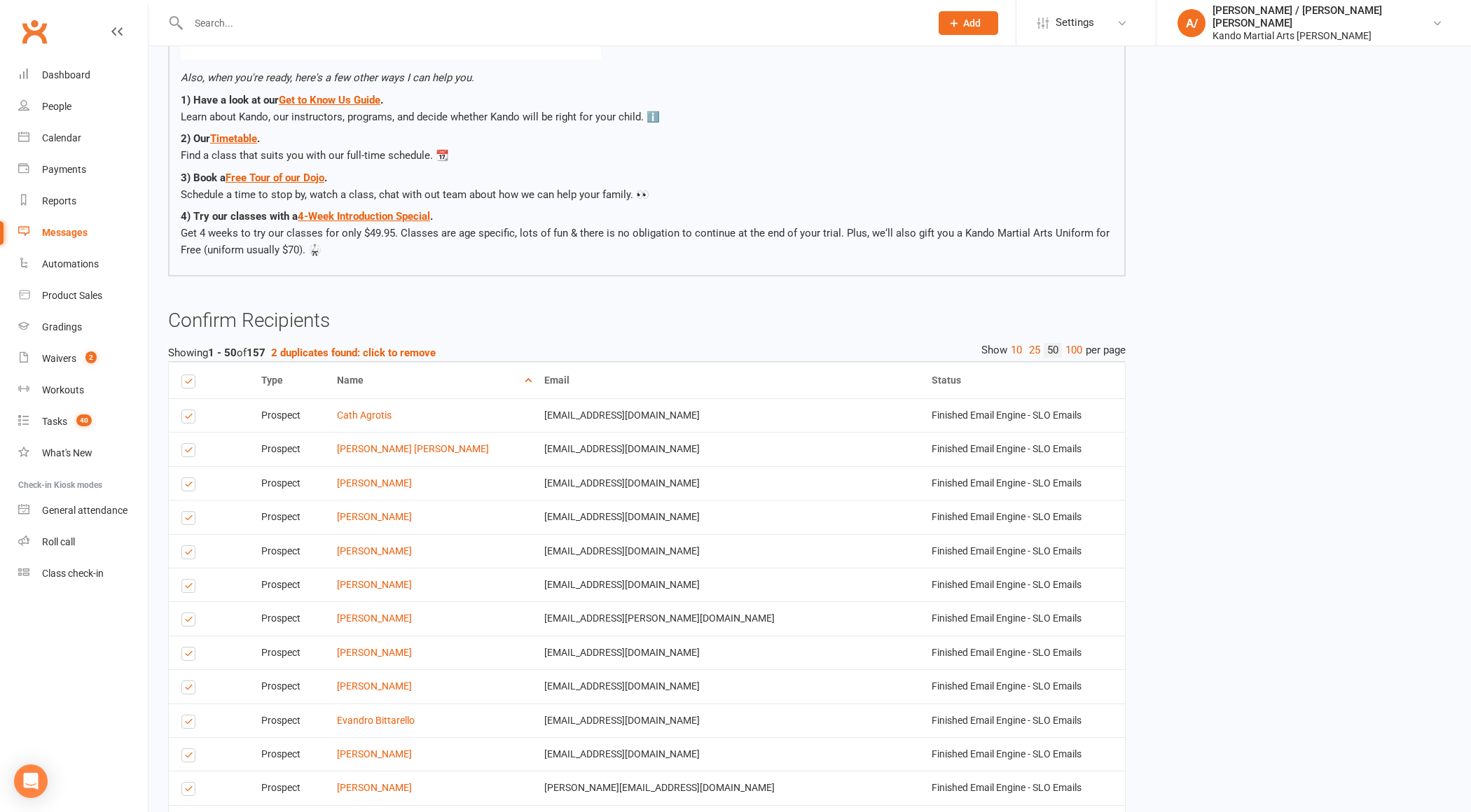
scroll to position [739, 0]
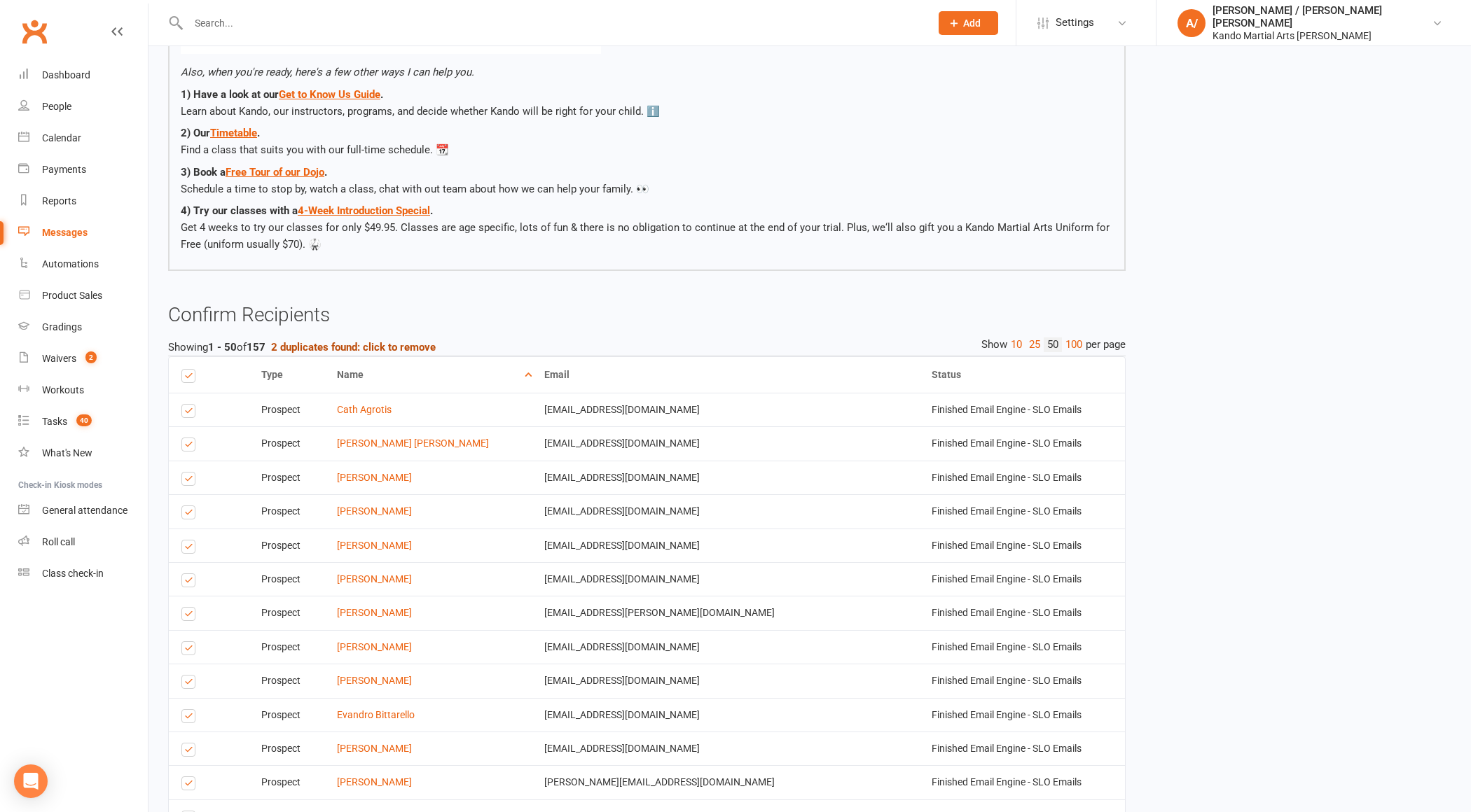
click at [333, 346] on strong "2 duplicates found: click to remove" at bounding box center [354, 348] width 165 height 13
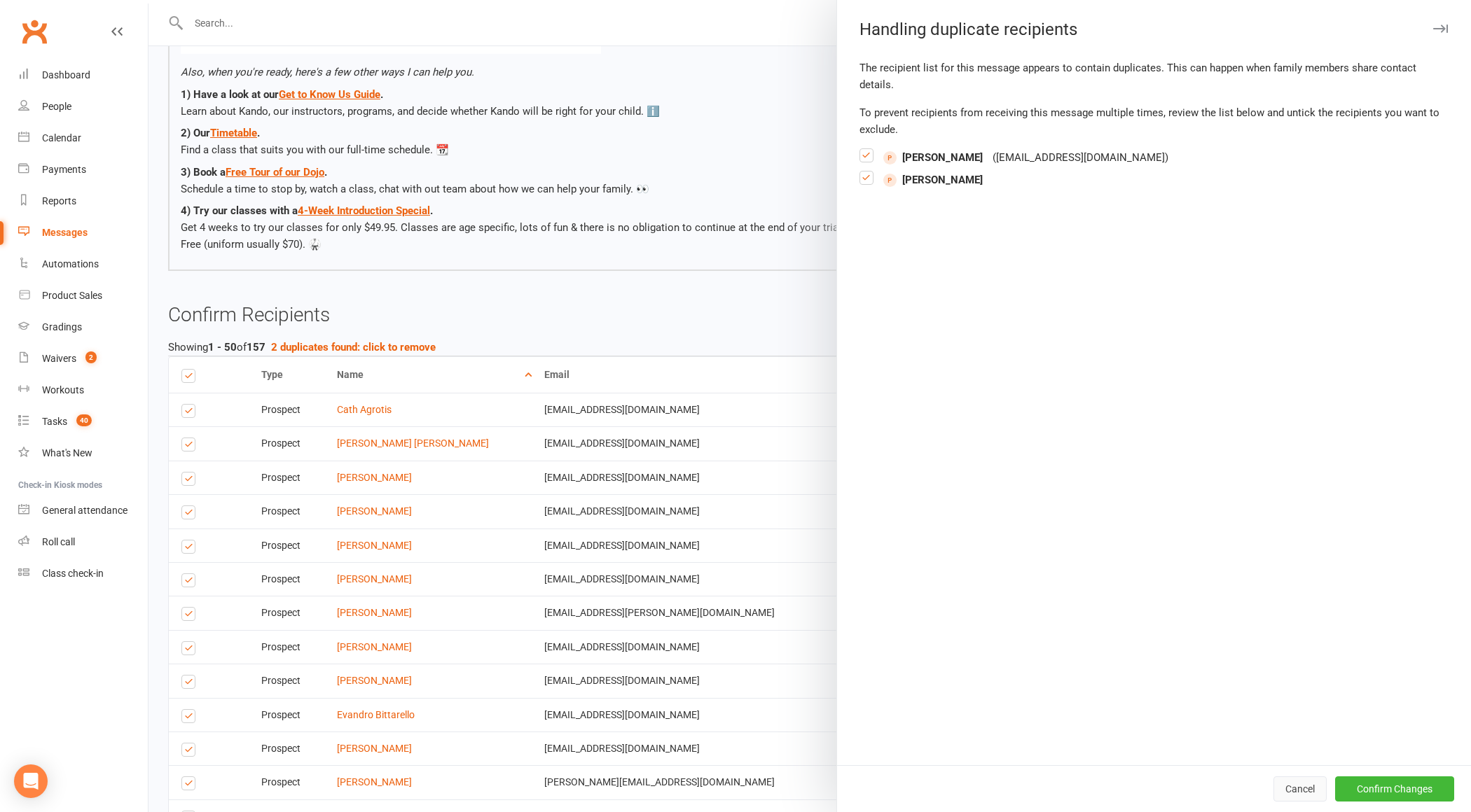
click at [1309, 788] on button "Cancel" at bounding box center [1300, 788] width 53 height 25
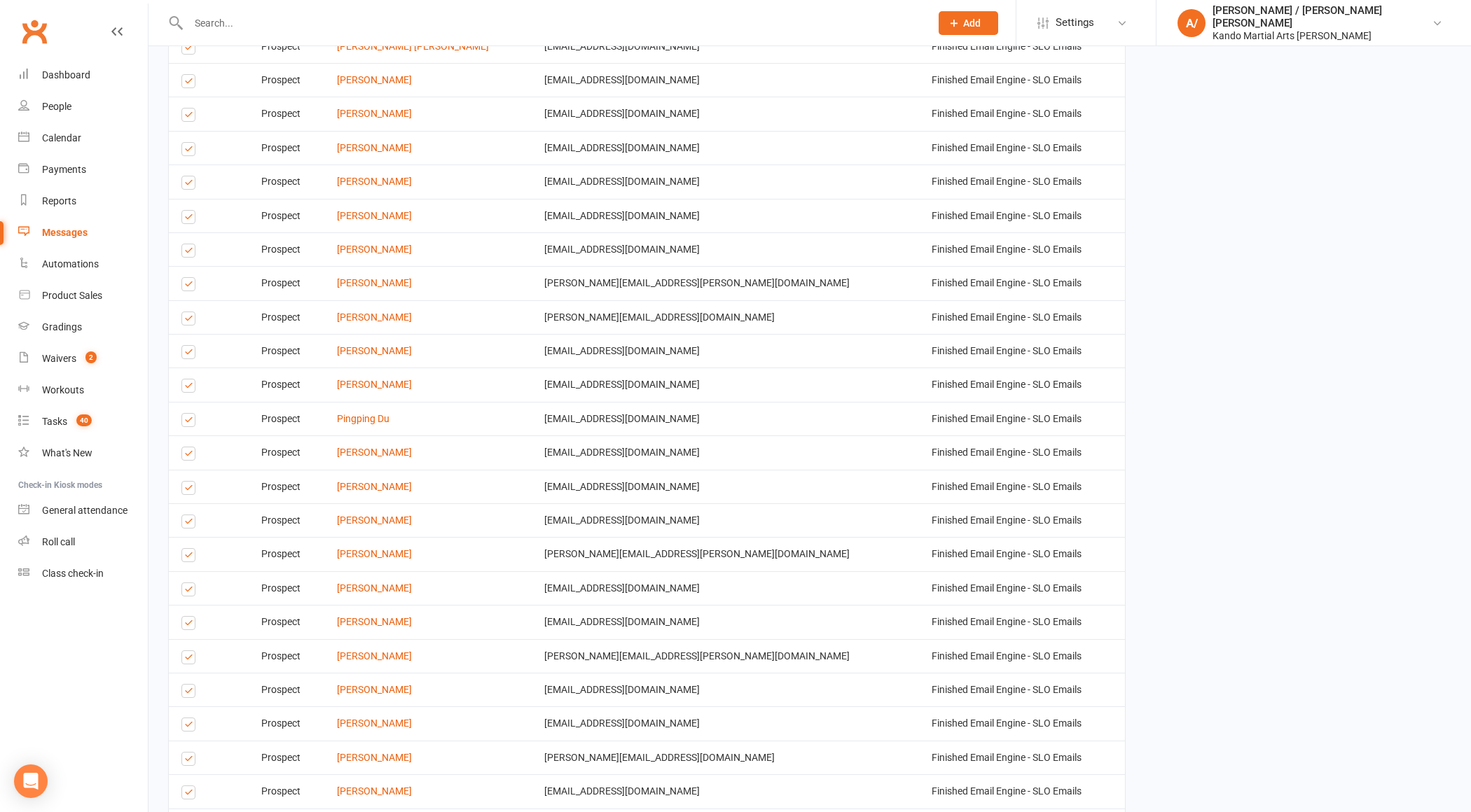
scroll to position [2138, 0]
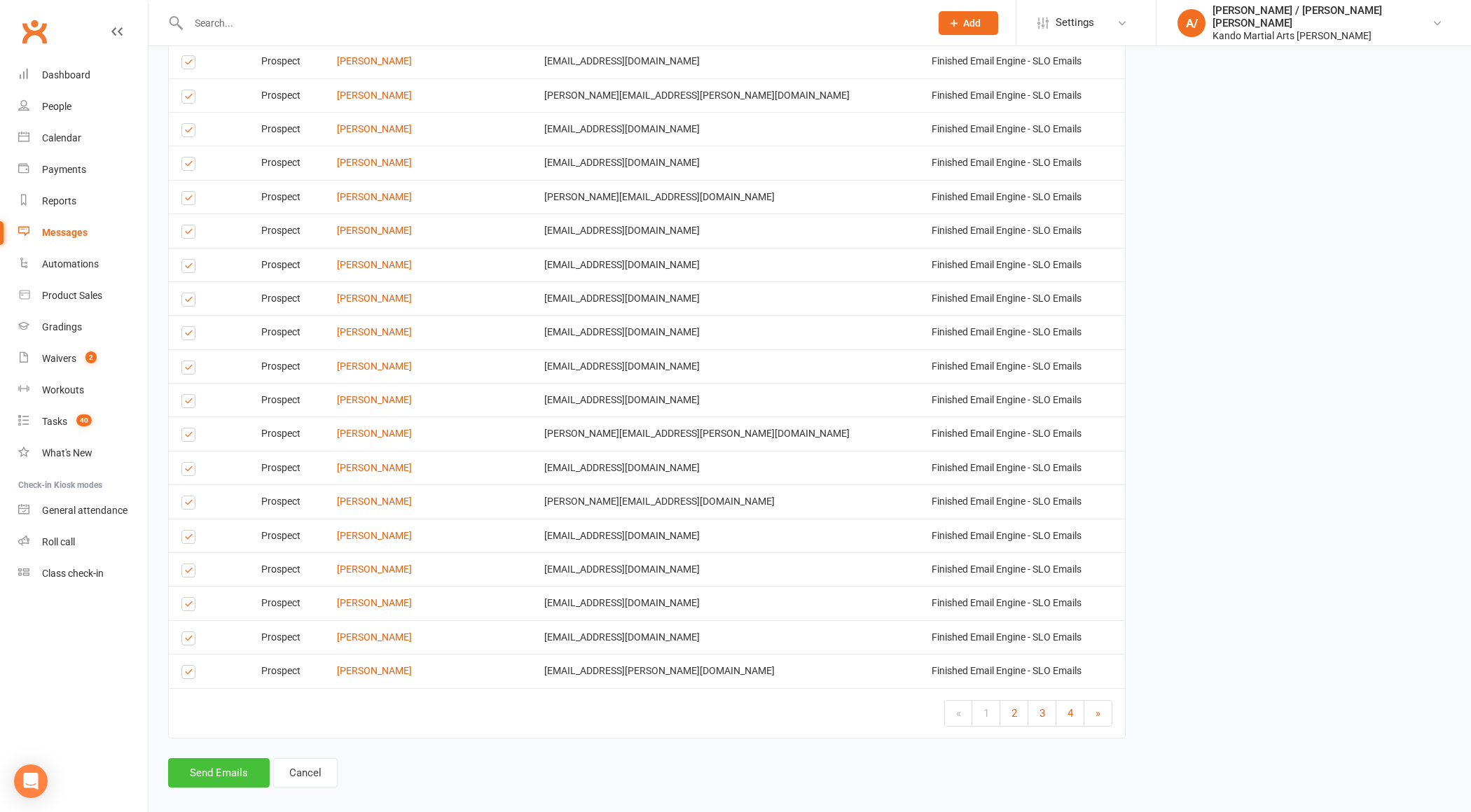
click at [199, 758] on button "Send Emails" at bounding box center [219, 773] width 102 height 29
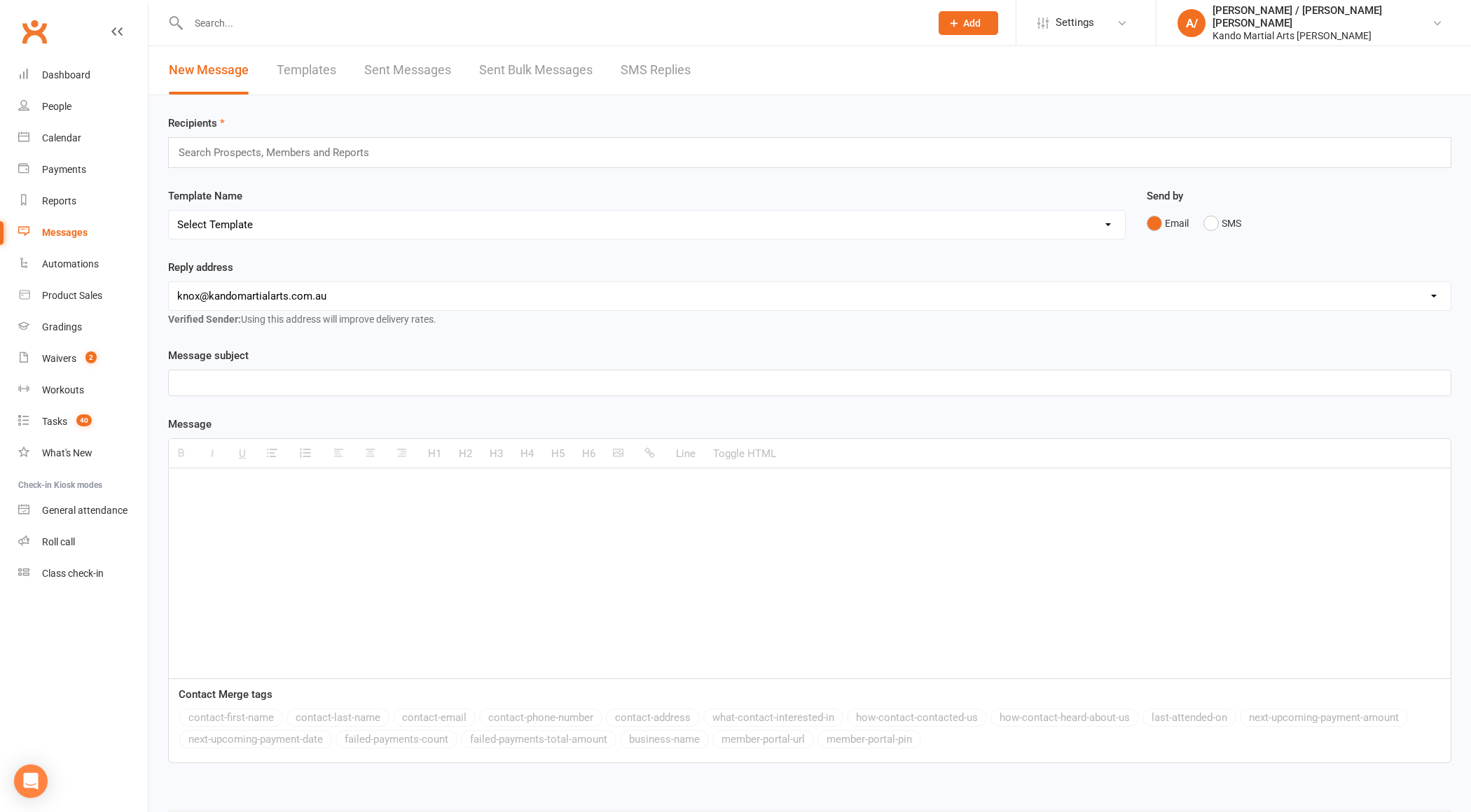
click at [266, 23] on input "text" at bounding box center [552, 23] width 737 height 19
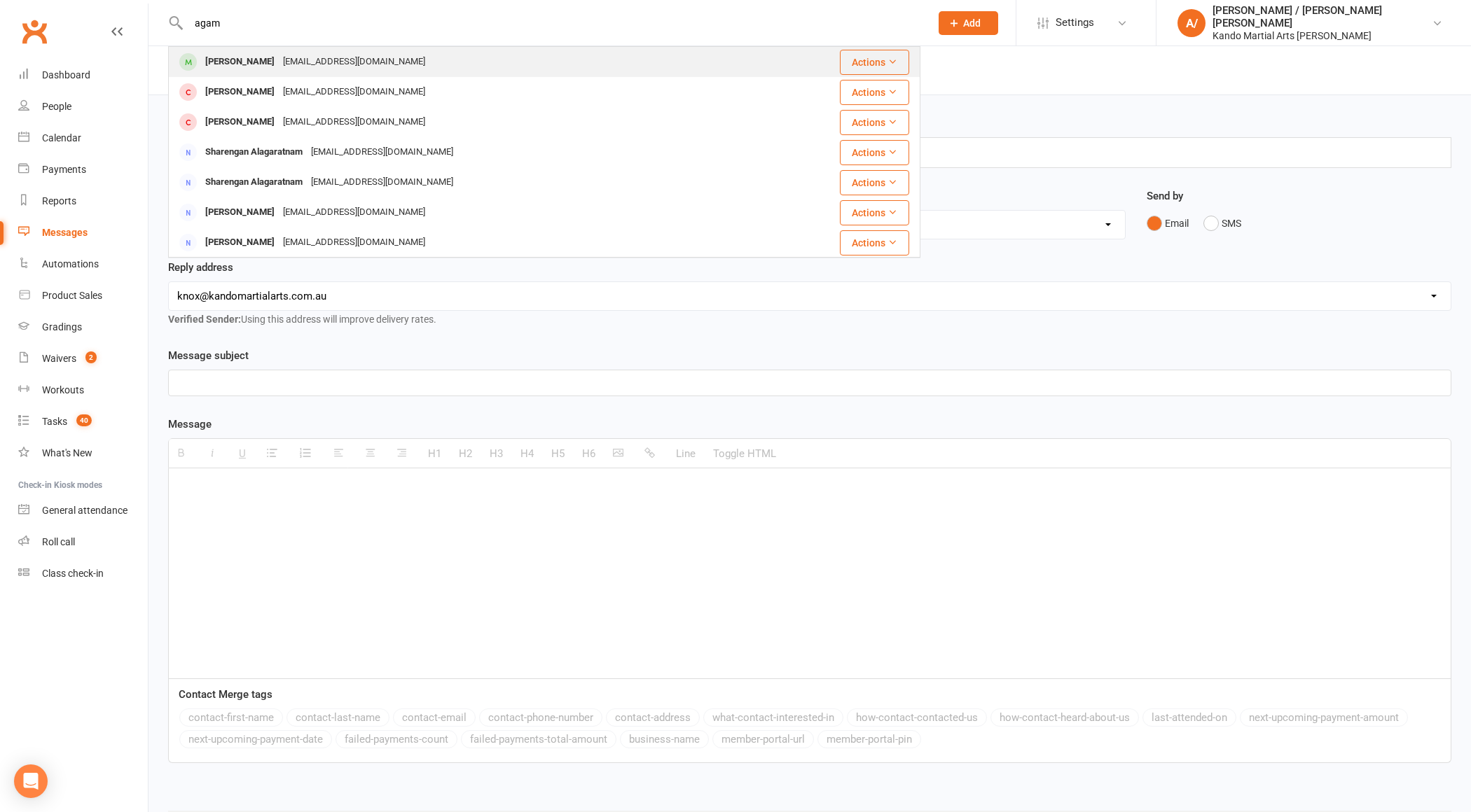
type input "agam"
click at [253, 64] on div "[PERSON_NAME]" at bounding box center [240, 62] width 78 height 20
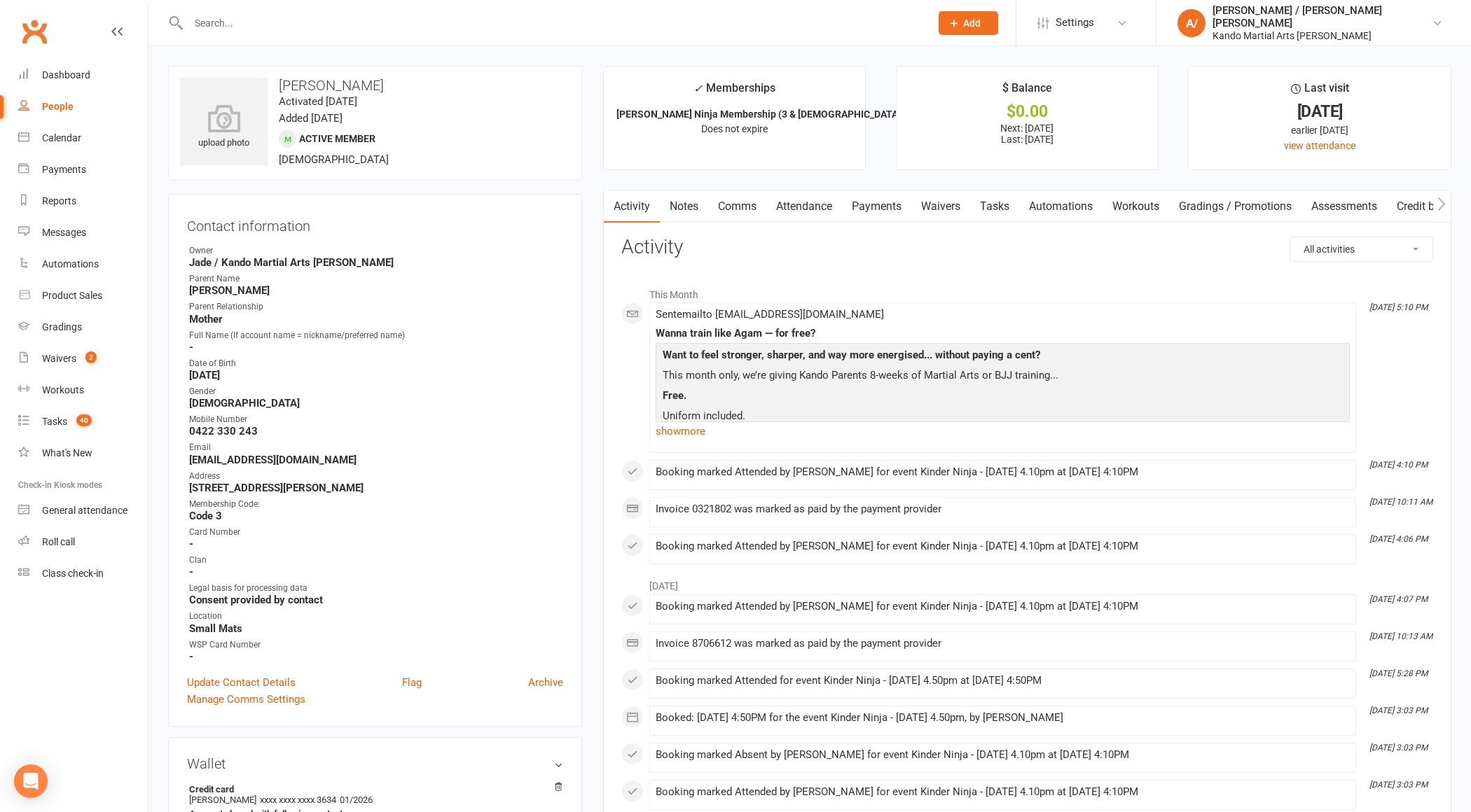
click at [820, 203] on link "Attendance" at bounding box center [805, 206] width 76 height 32
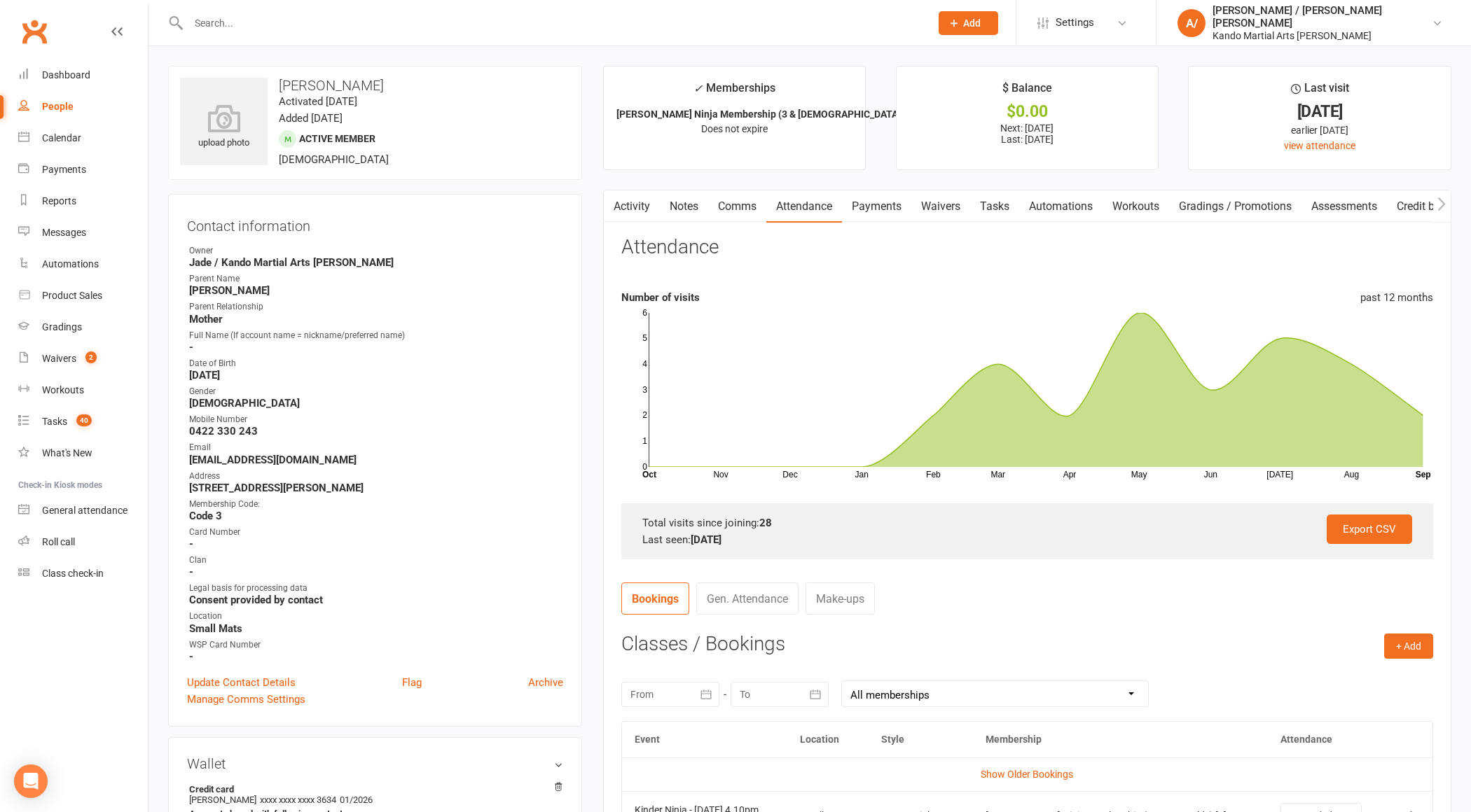
click at [295, 19] on input "text" at bounding box center [552, 23] width 737 height 19
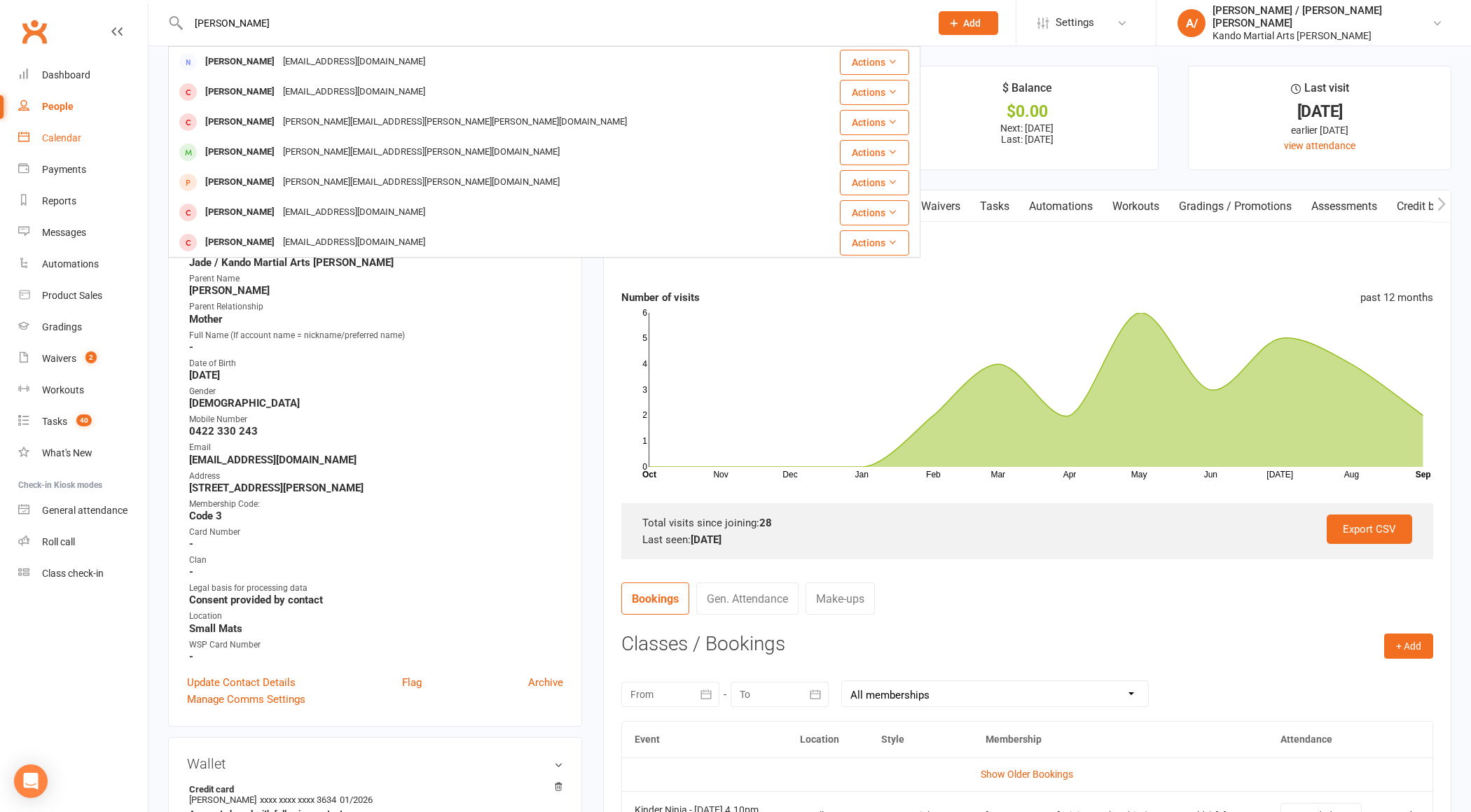
type input "[PERSON_NAME]"
click at [64, 142] on div "Calendar" at bounding box center [62, 138] width 39 height 11
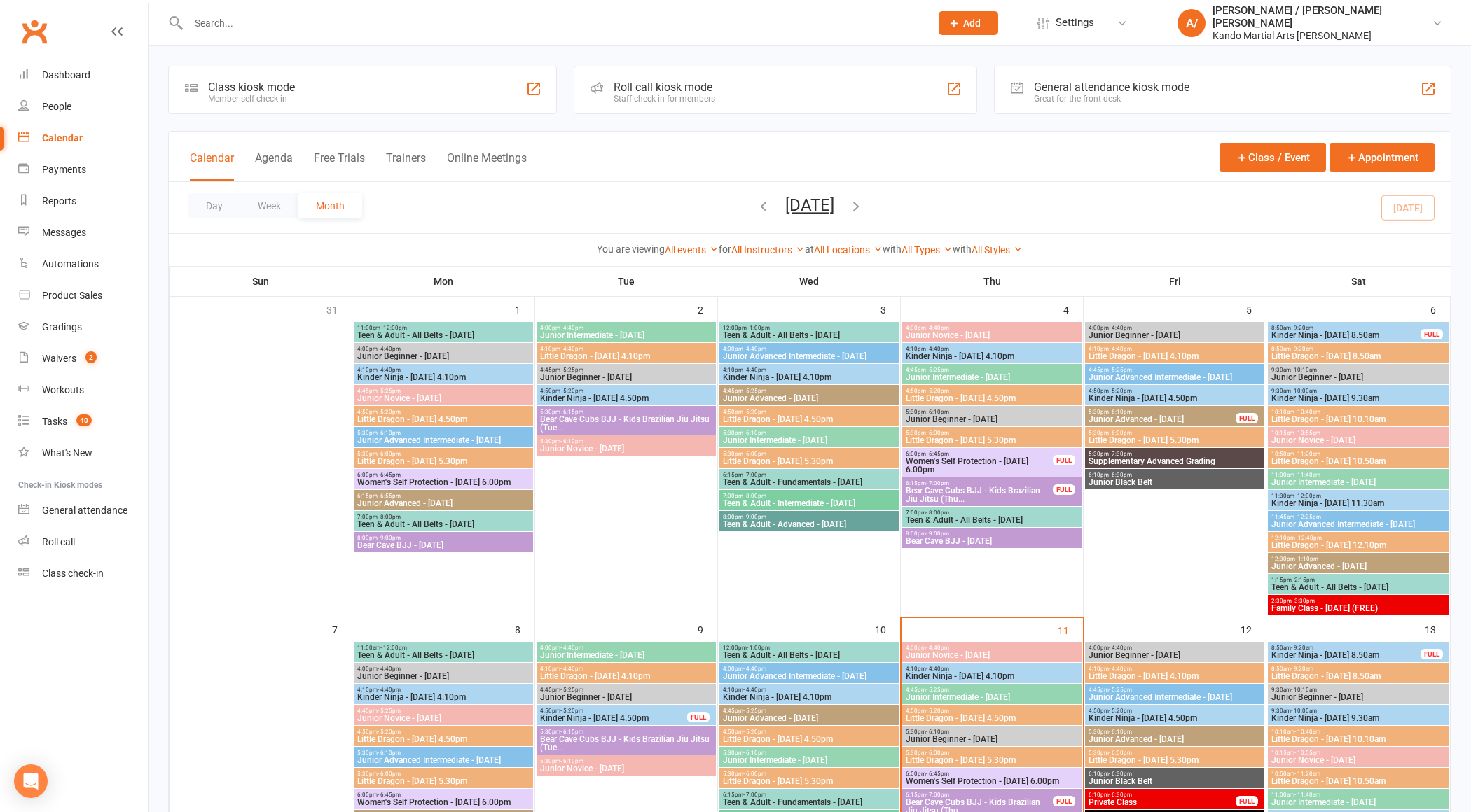
click at [1391, 394] on span "Kinder Ninja - [DATE] 9.30am" at bounding box center [1359, 398] width 177 height 9
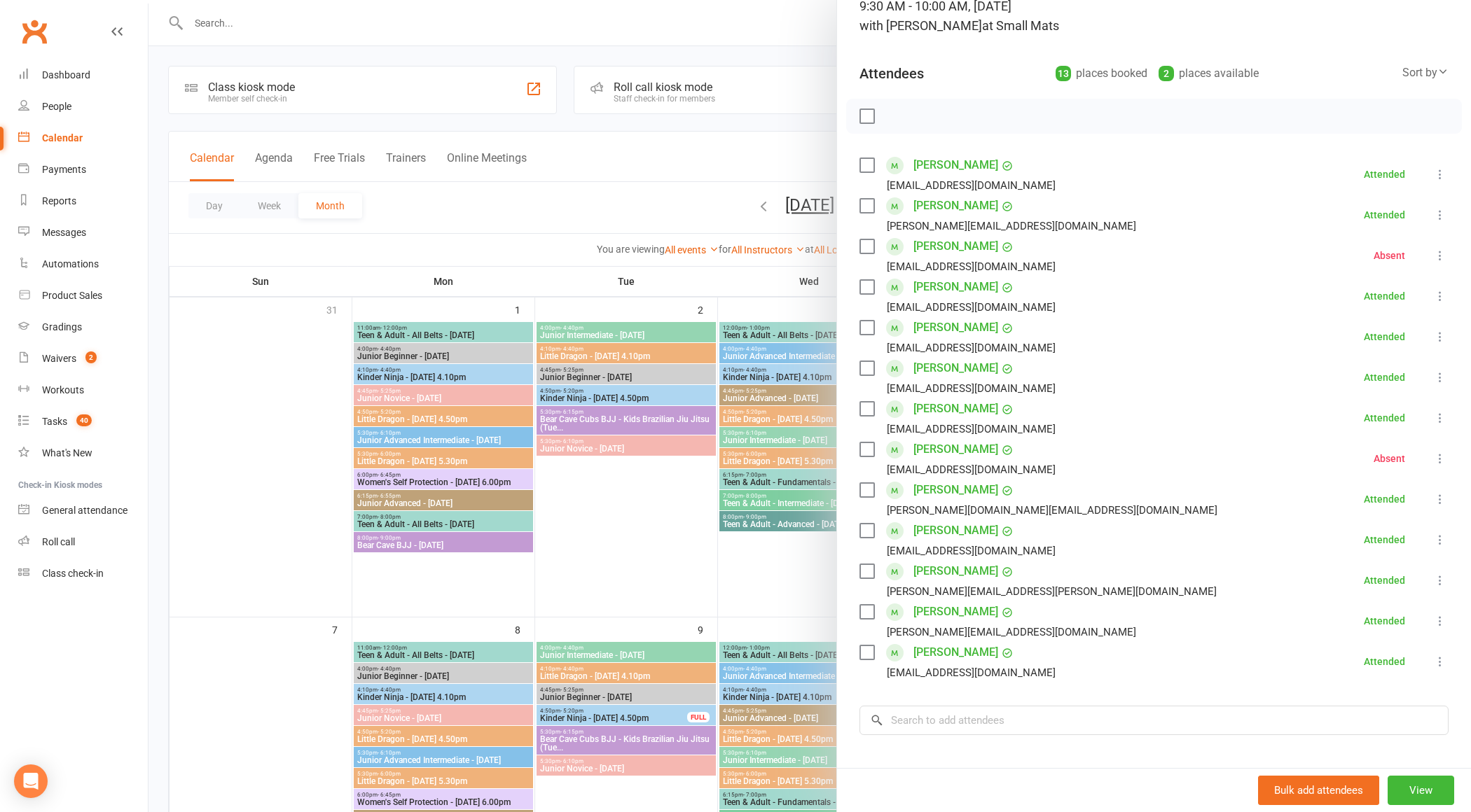
scroll to position [127, 0]
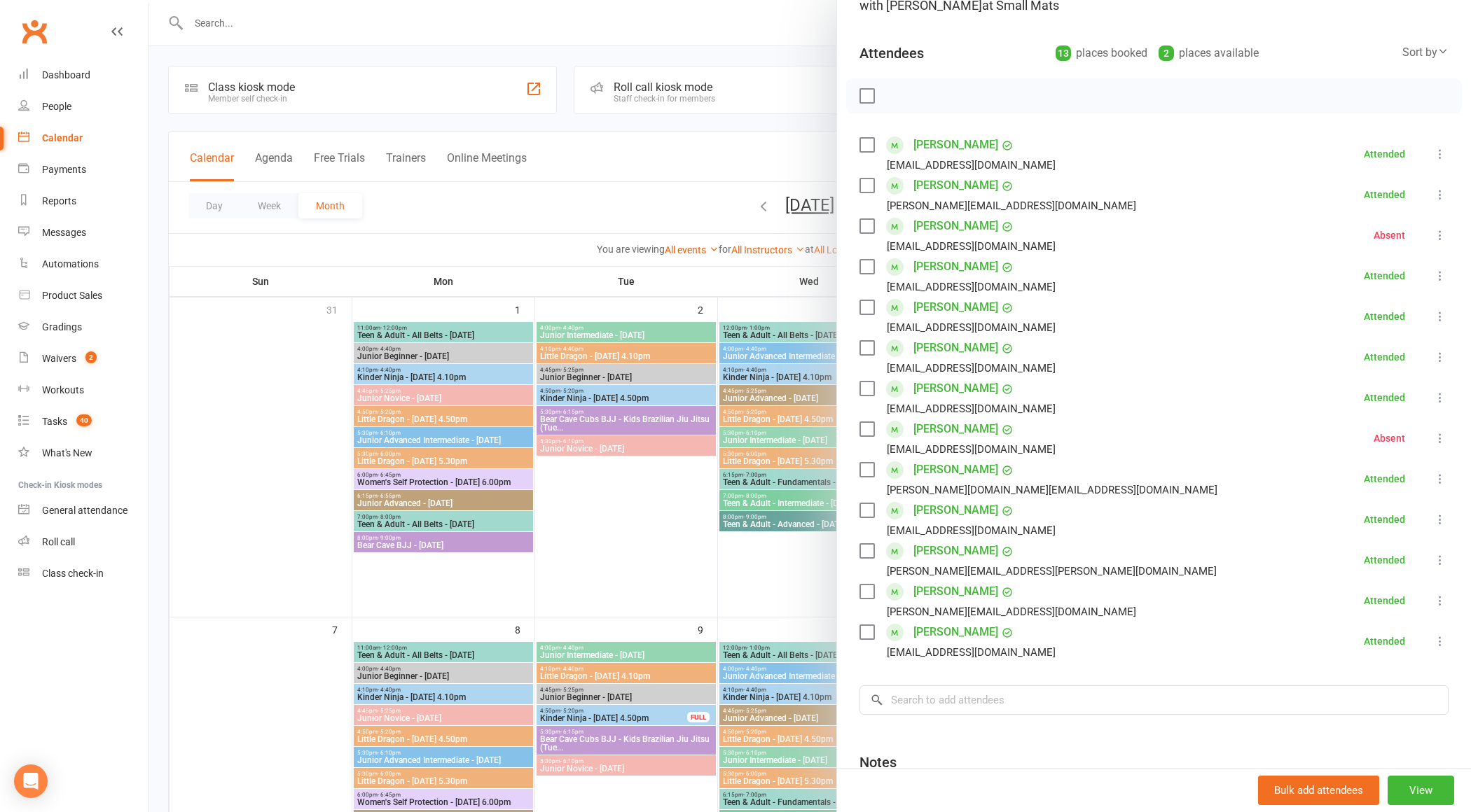
click at [948, 590] on link "[PERSON_NAME]" at bounding box center [956, 591] width 84 height 22
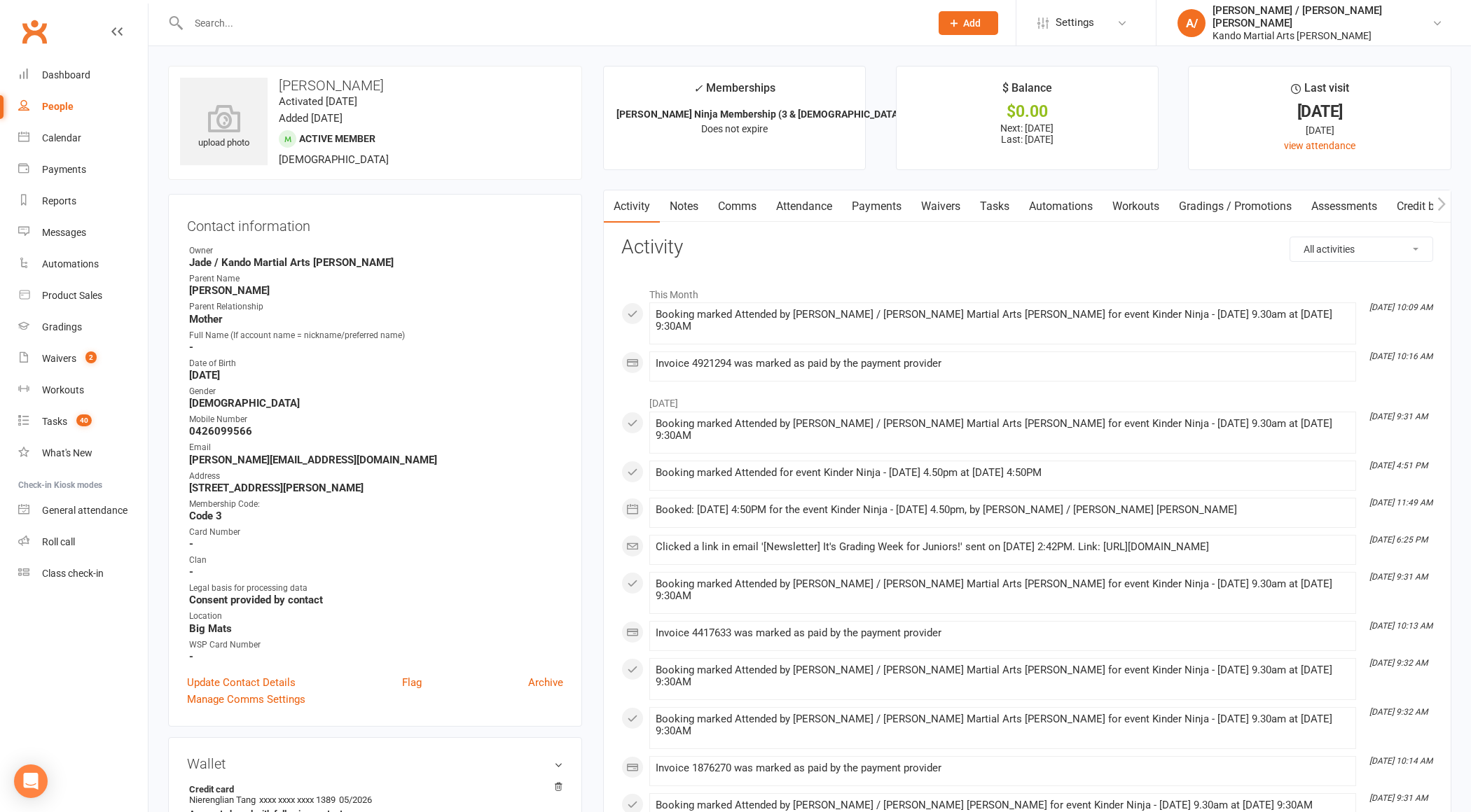
click at [810, 211] on link "Attendance" at bounding box center [805, 206] width 76 height 32
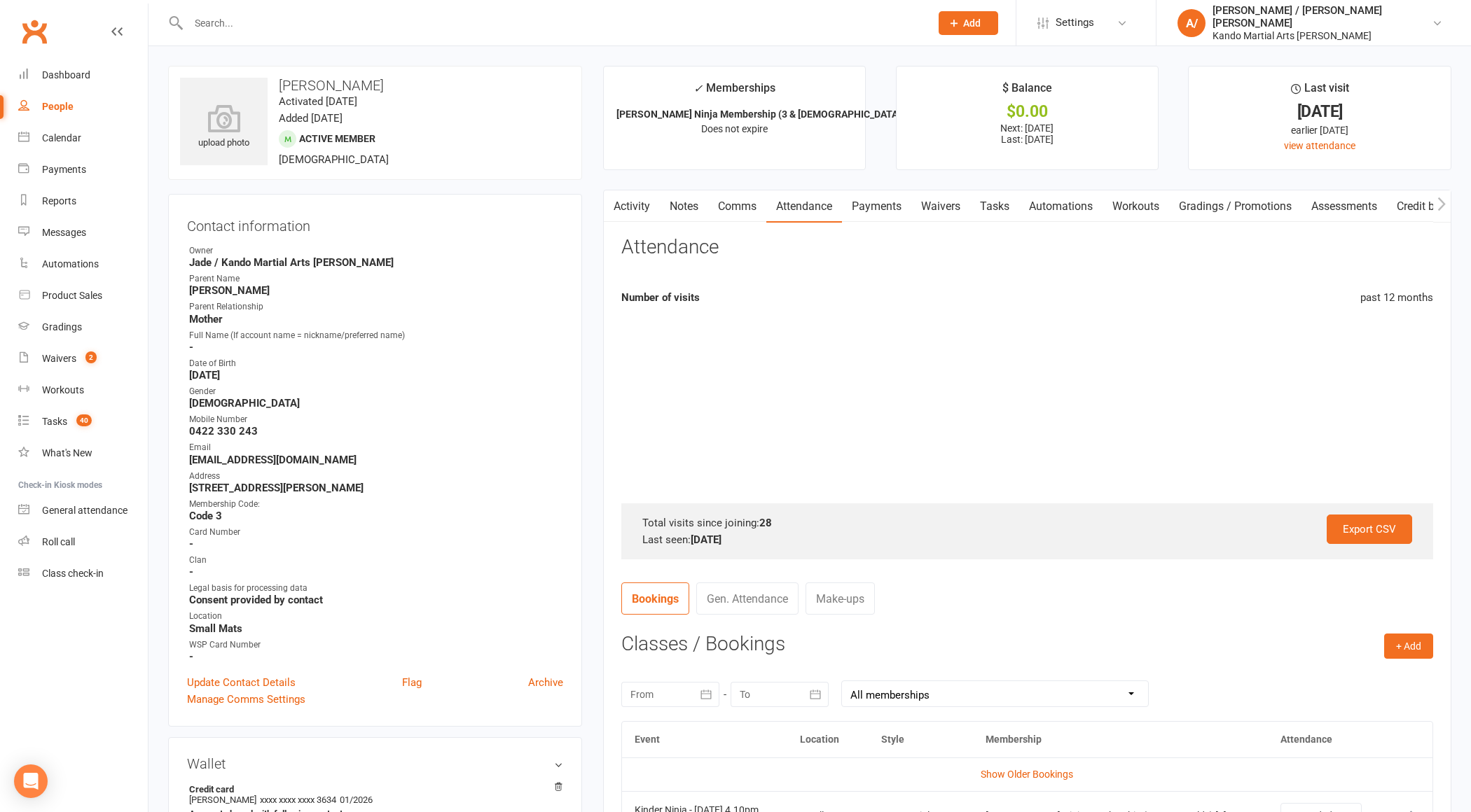
click at [296, 87] on h3 "[PERSON_NAME]" at bounding box center [375, 86] width 390 height 16
drag, startPoint x: 296, startPoint y: 87, endPoint x: 337, endPoint y: 87, distance: 41.0
click at [337, 87] on h3 "[PERSON_NAME]" at bounding box center [375, 86] width 390 height 16
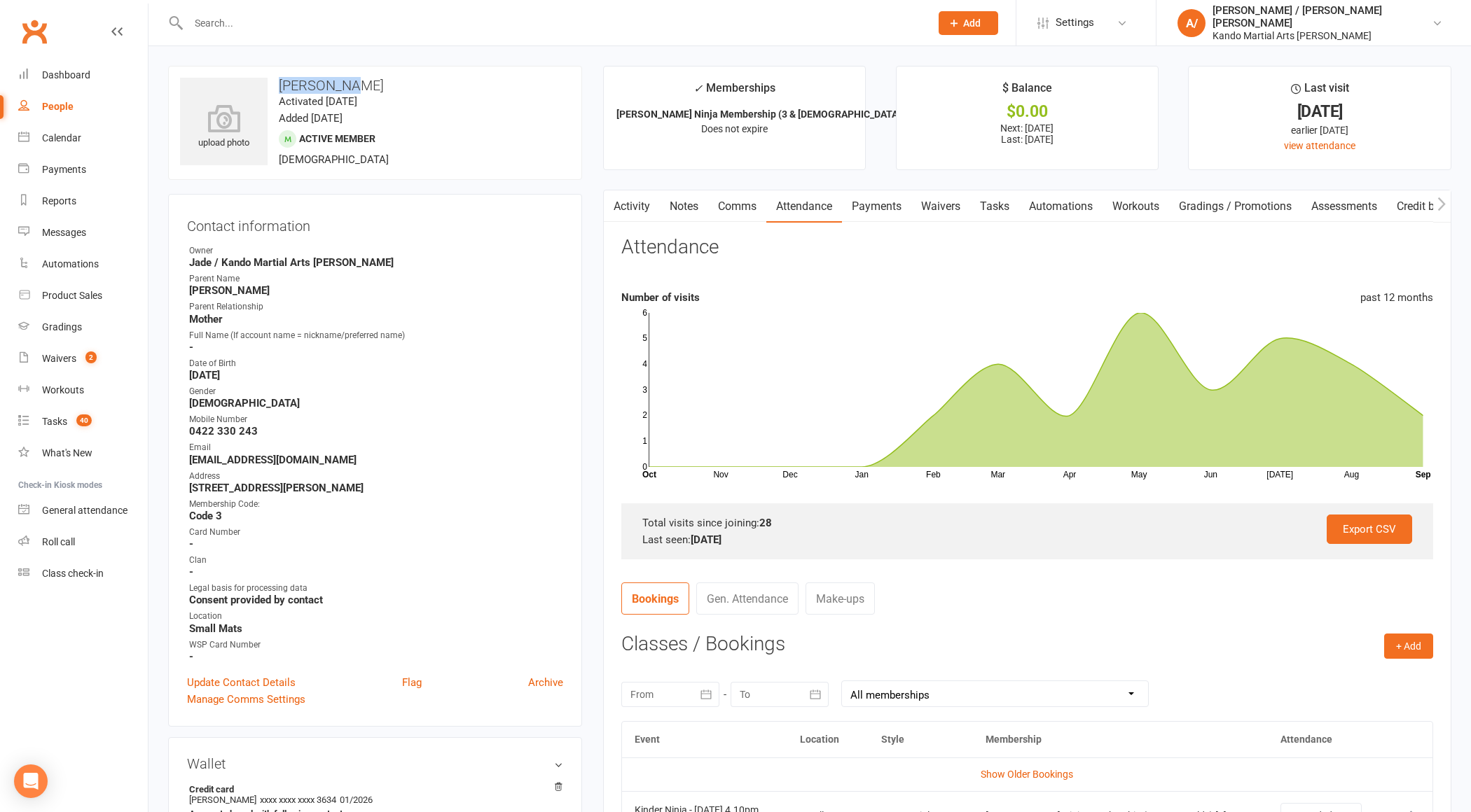
copy h3 "[PERSON_NAME]"
click at [63, 128] on link "Calendar" at bounding box center [82, 138] width 130 height 31
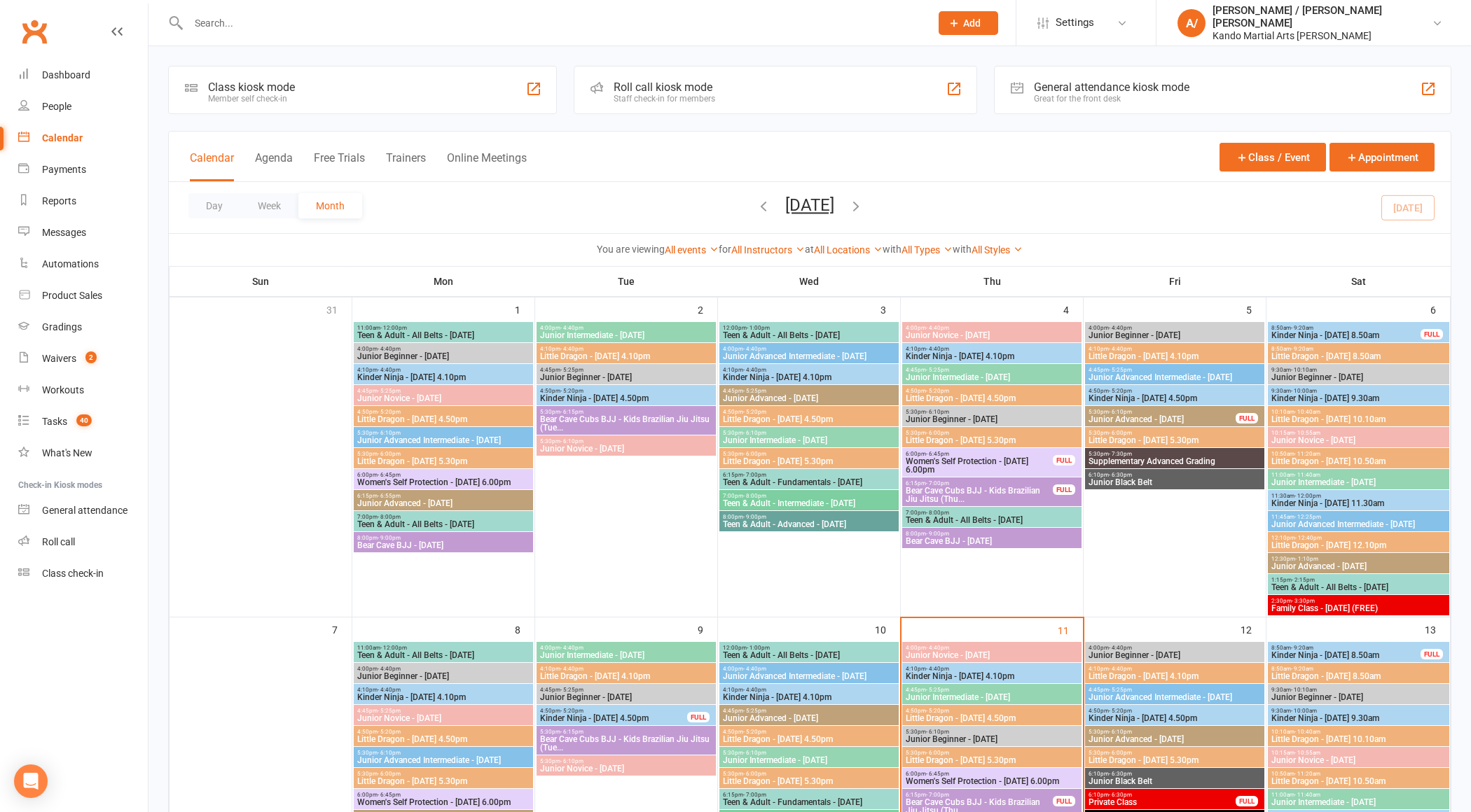
click at [447, 459] on span "Little Dragon - [DATE] 5.30pm" at bounding box center [443, 461] width 174 height 9
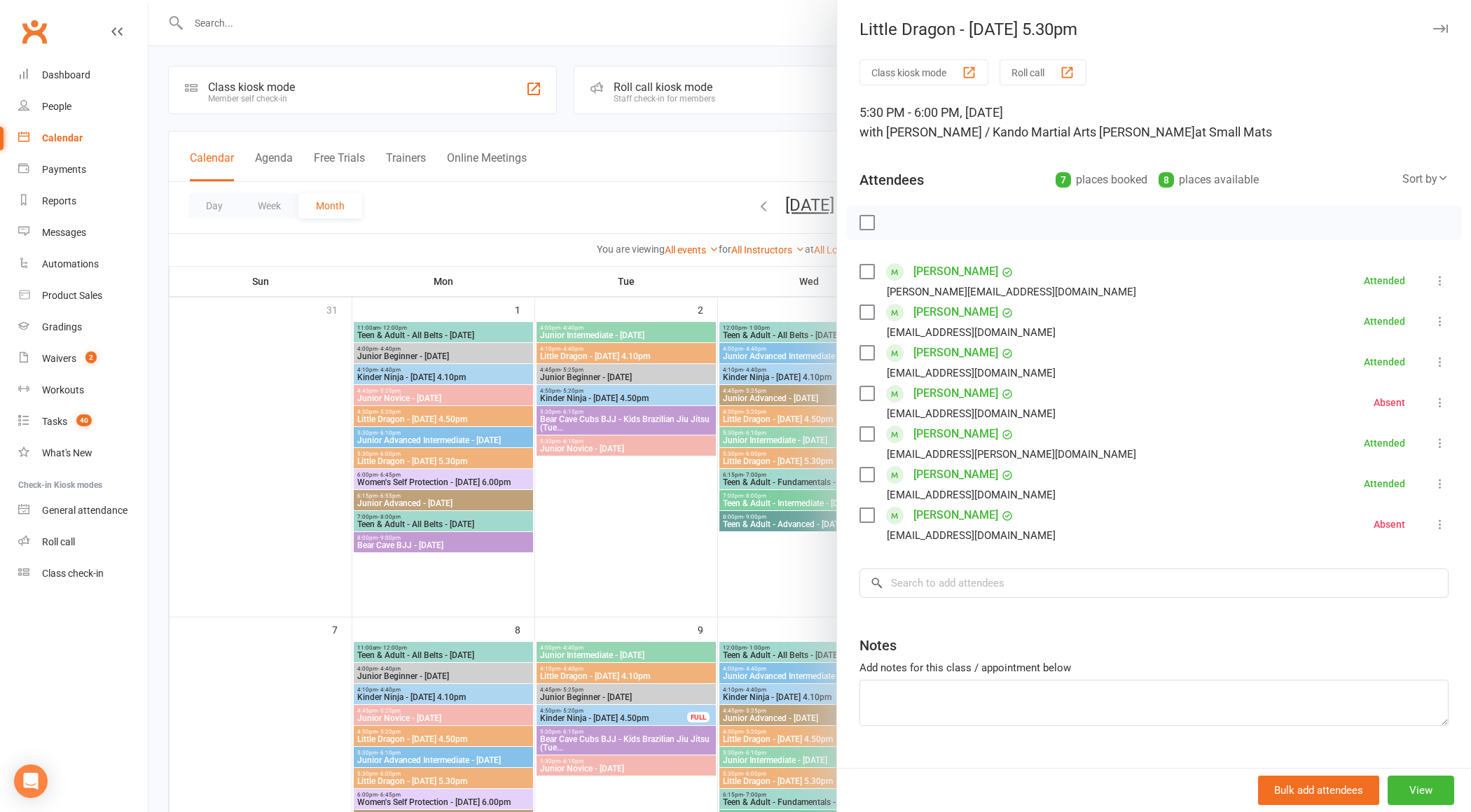
click at [948, 475] on link "[PERSON_NAME]" at bounding box center [956, 474] width 84 height 22
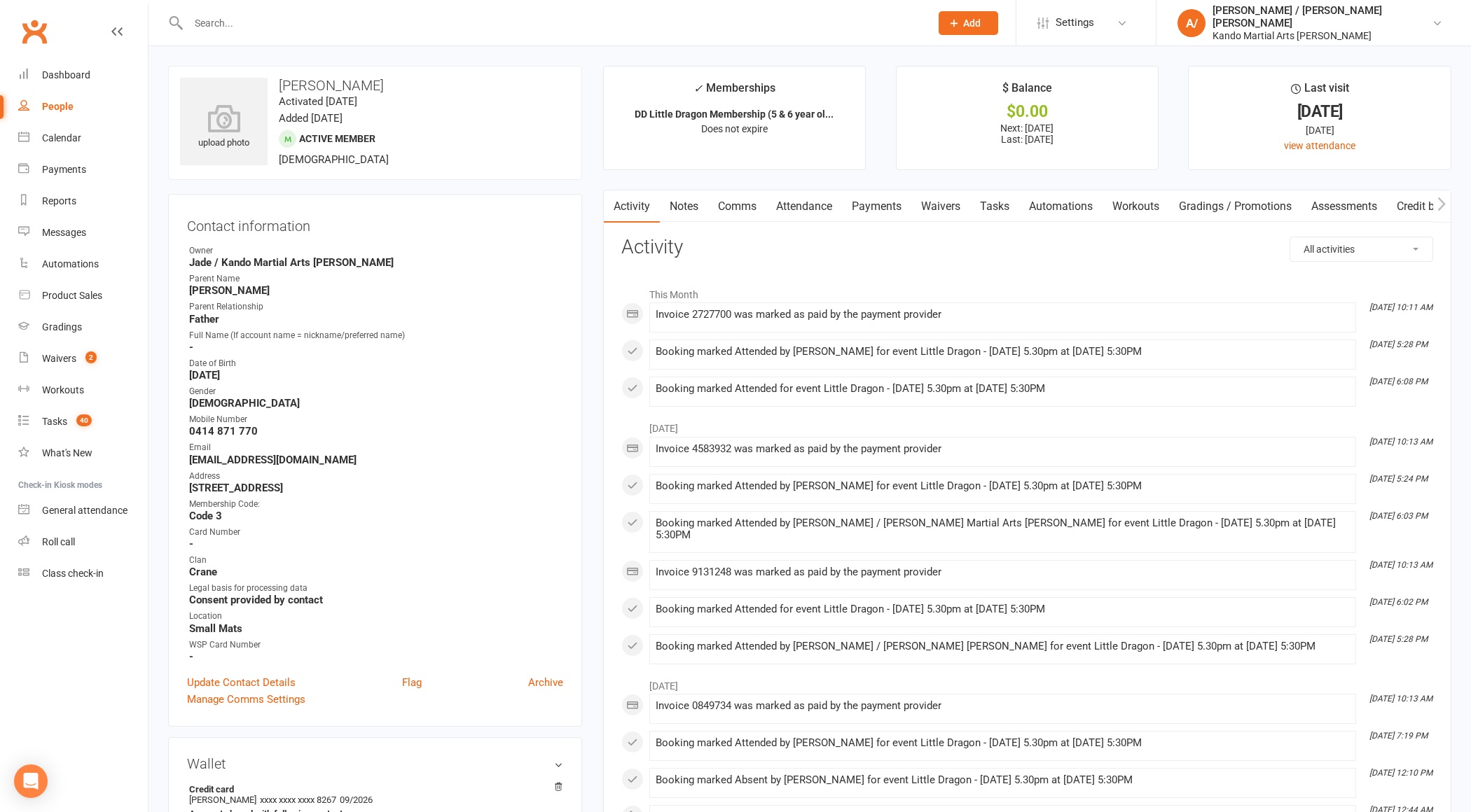
click at [809, 214] on link "Attendance" at bounding box center [805, 206] width 76 height 32
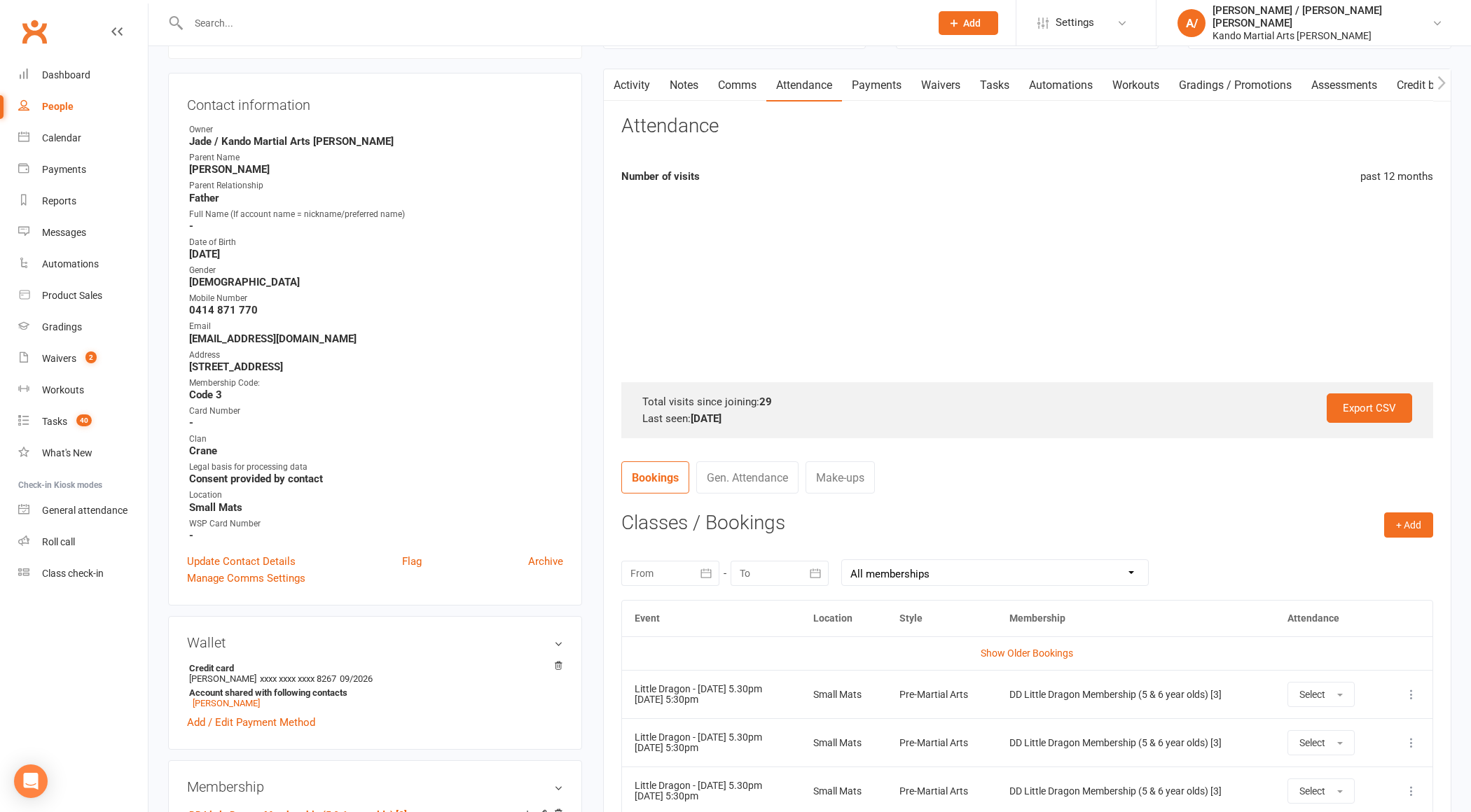
scroll to position [134, 0]
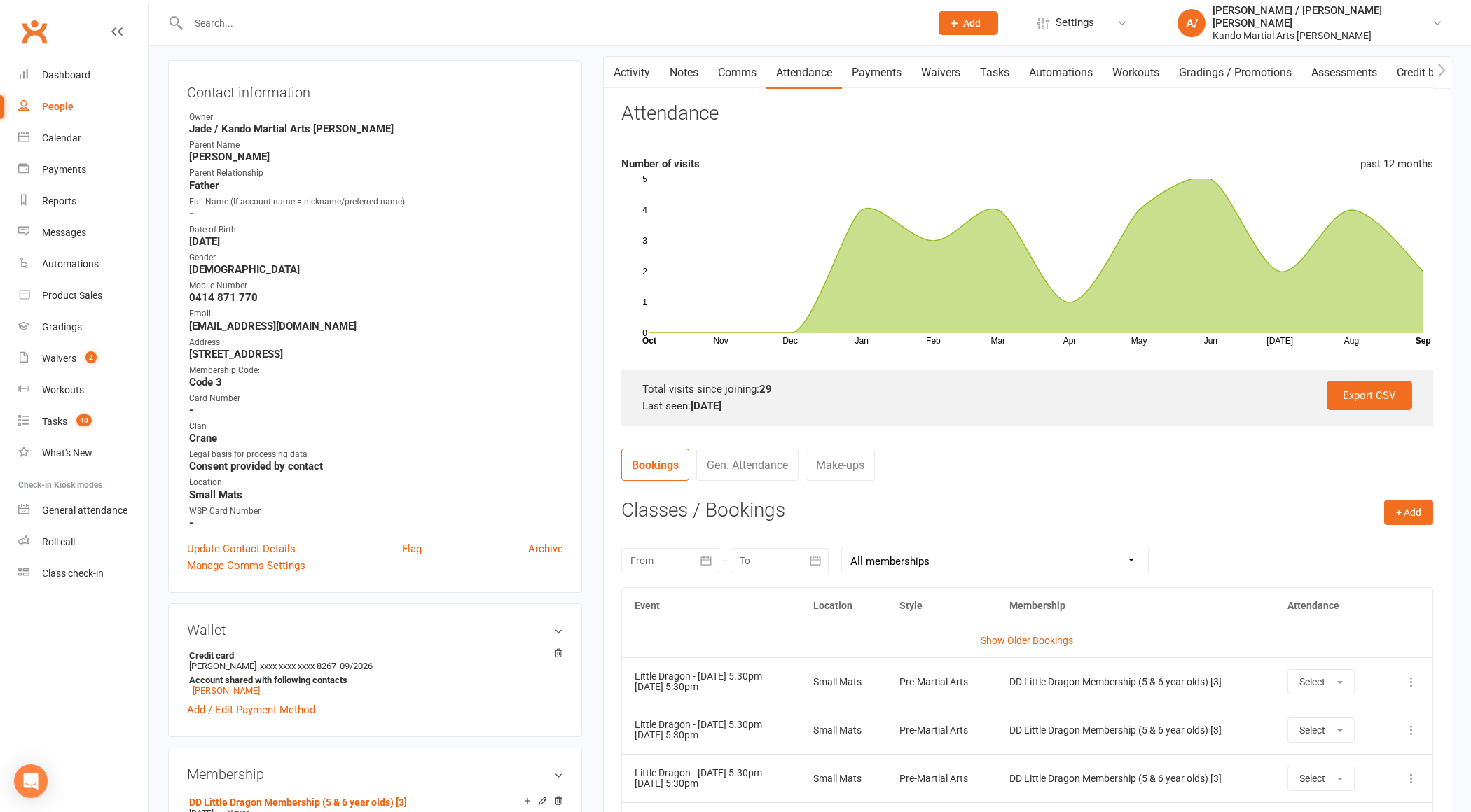
click at [314, 28] on input "text" at bounding box center [552, 23] width 737 height 19
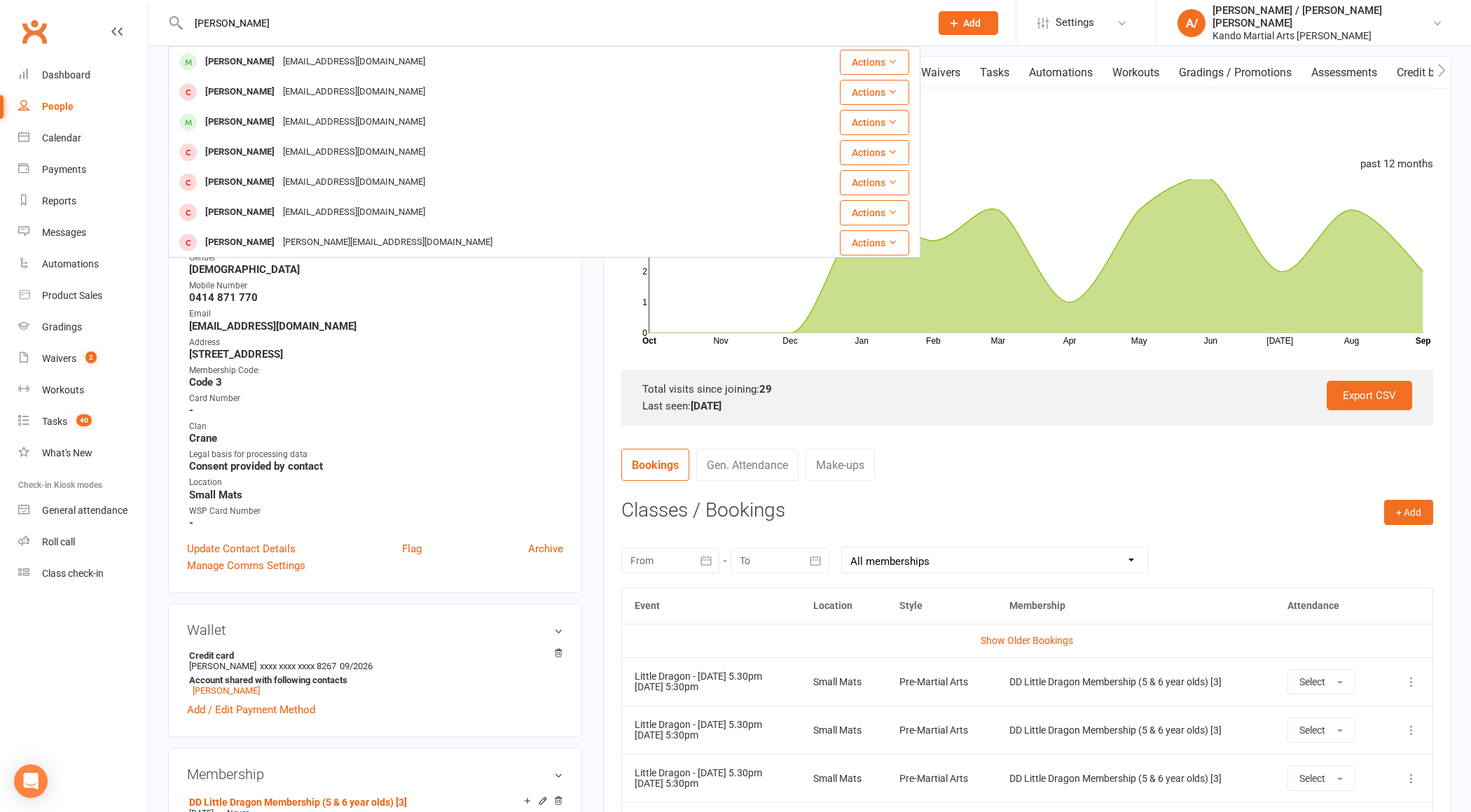
type input "[PERSON_NAME]"
click at [251, 59] on div "[PERSON_NAME]" at bounding box center [240, 62] width 78 height 20
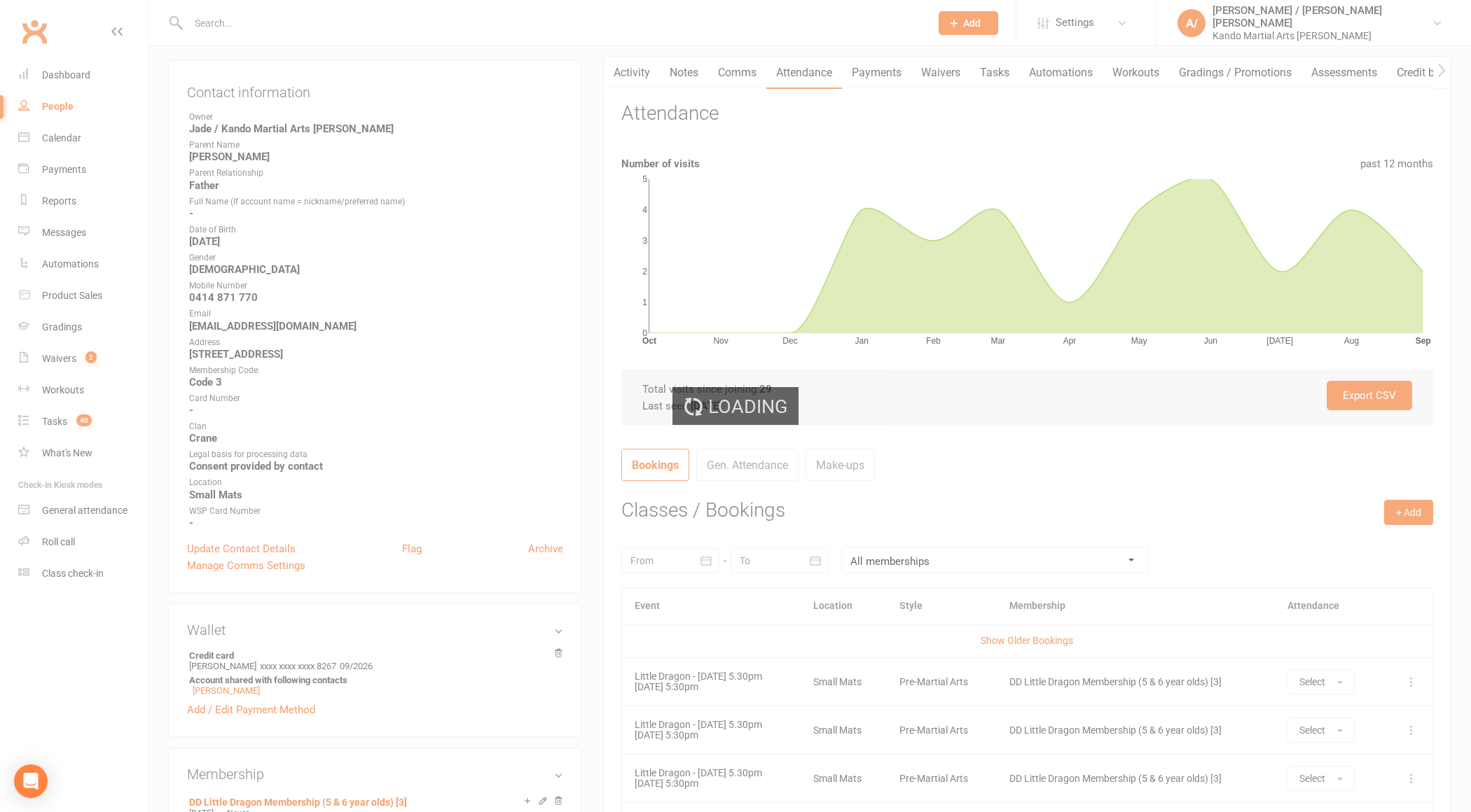
scroll to position [0, 0]
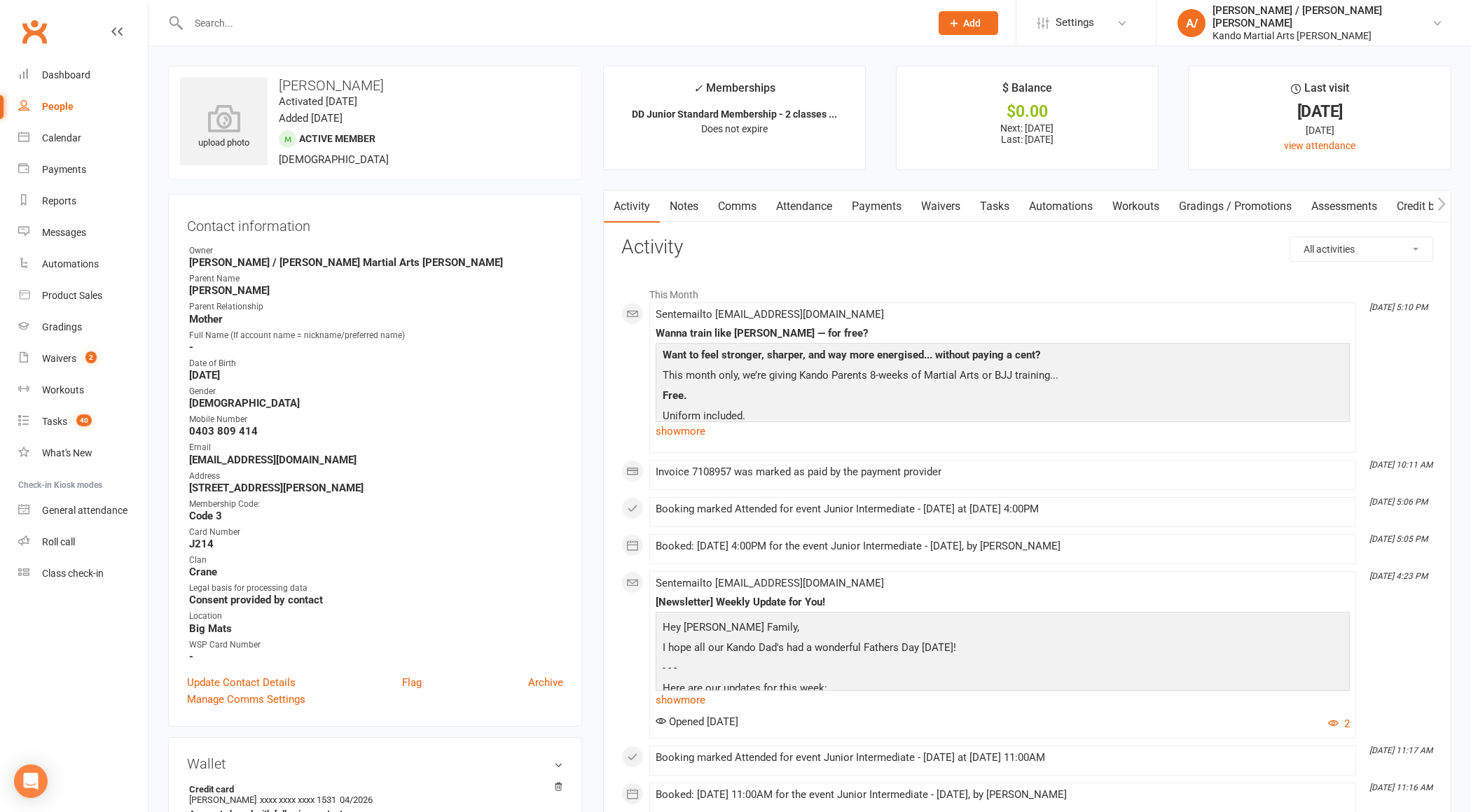
click at [290, 82] on h3 "[PERSON_NAME]" at bounding box center [375, 86] width 390 height 16
drag, startPoint x: 290, startPoint y: 82, endPoint x: 335, endPoint y: 82, distance: 45.0
click at [335, 82] on h3 "[PERSON_NAME]" at bounding box center [375, 86] width 390 height 16
copy h3 "[PERSON_NAME]"
click at [60, 197] on div "Reports" at bounding box center [59, 201] width 34 height 11
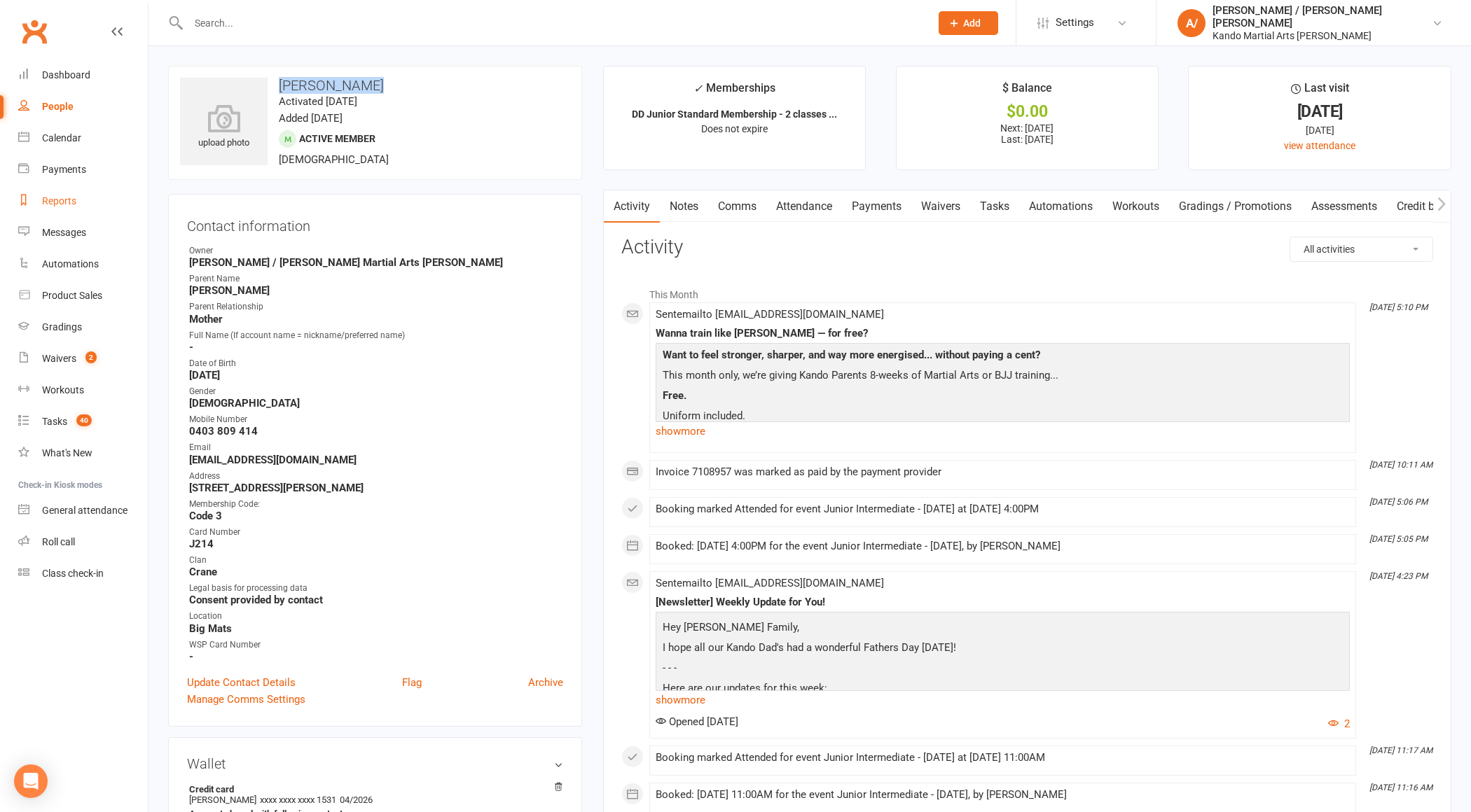
select select "100"
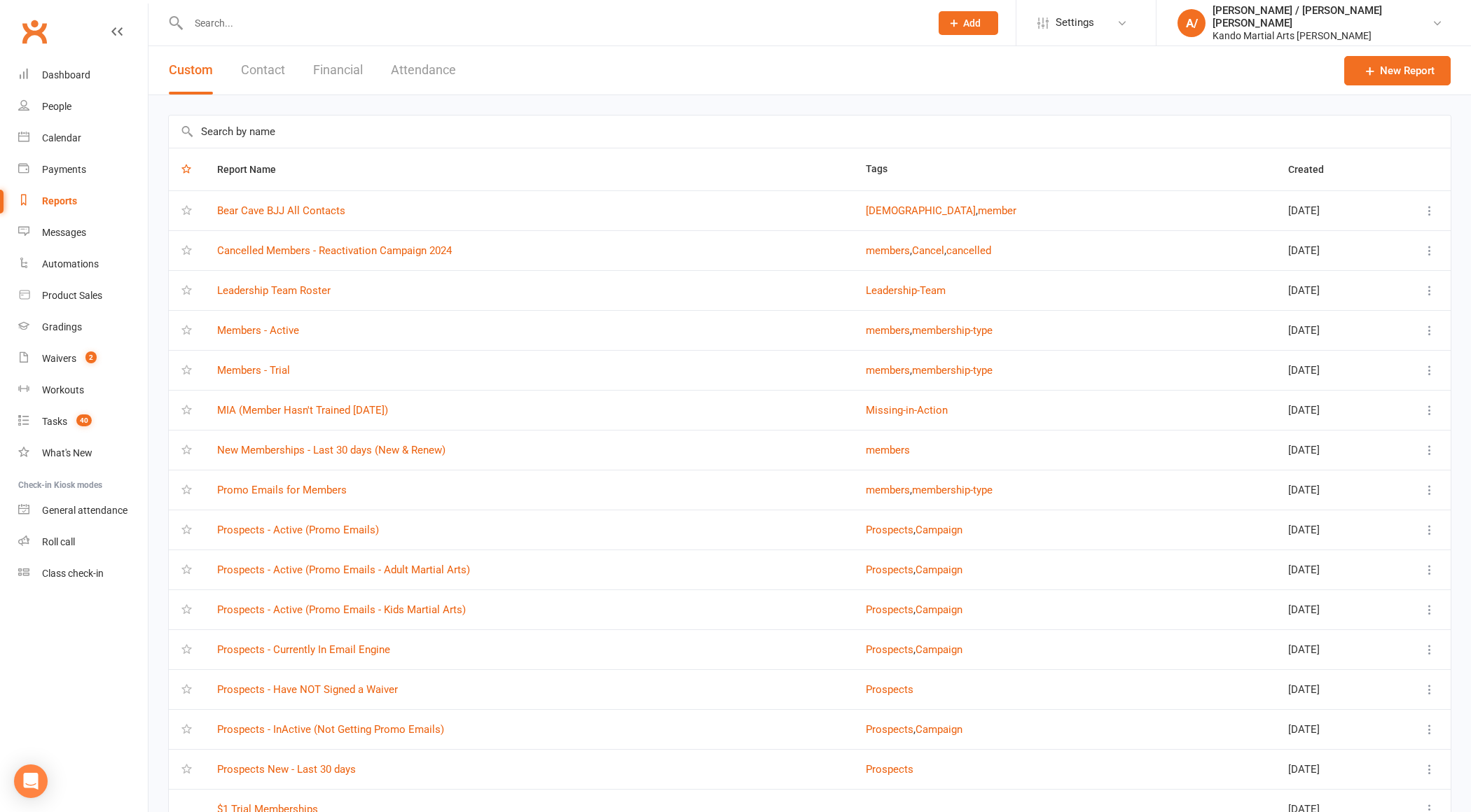
click at [288, 134] on input "text" at bounding box center [810, 131] width 1282 height 32
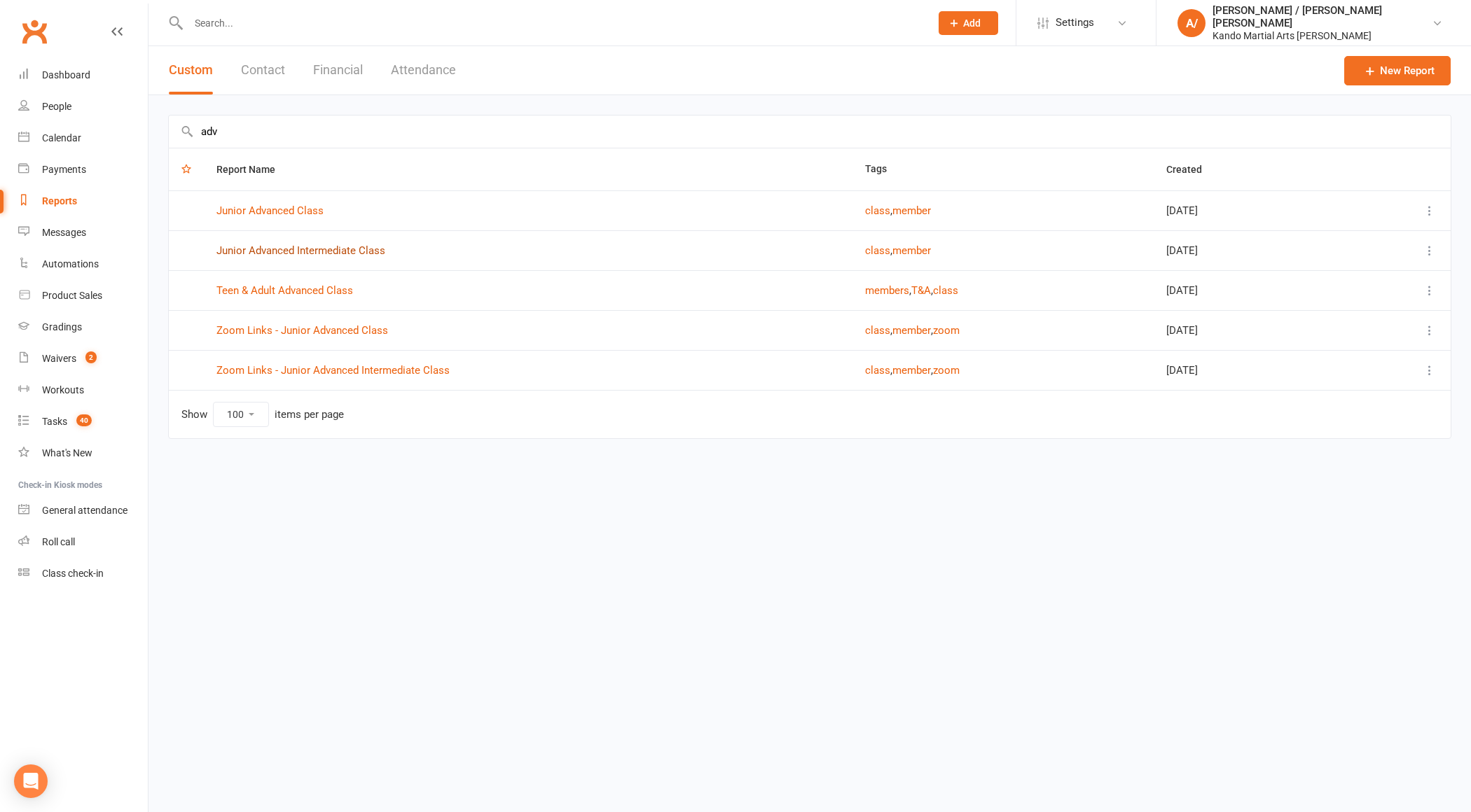
type input "adv"
click at [341, 247] on link "Junior Advanced Intermediate Class" at bounding box center [301, 251] width 169 height 13
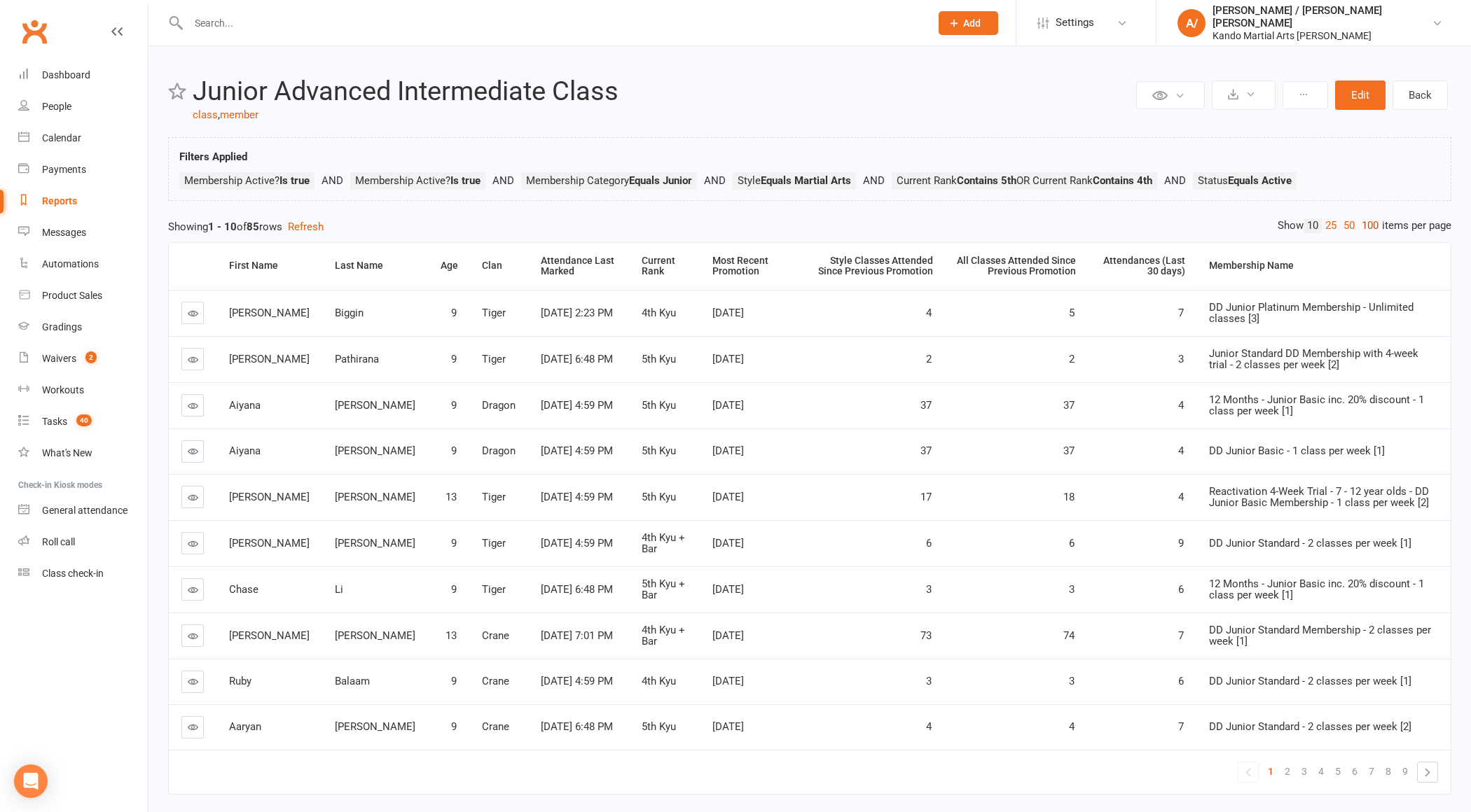
click at [1372, 222] on link "100" at bounding box center [1370, 225] width 24 height 15
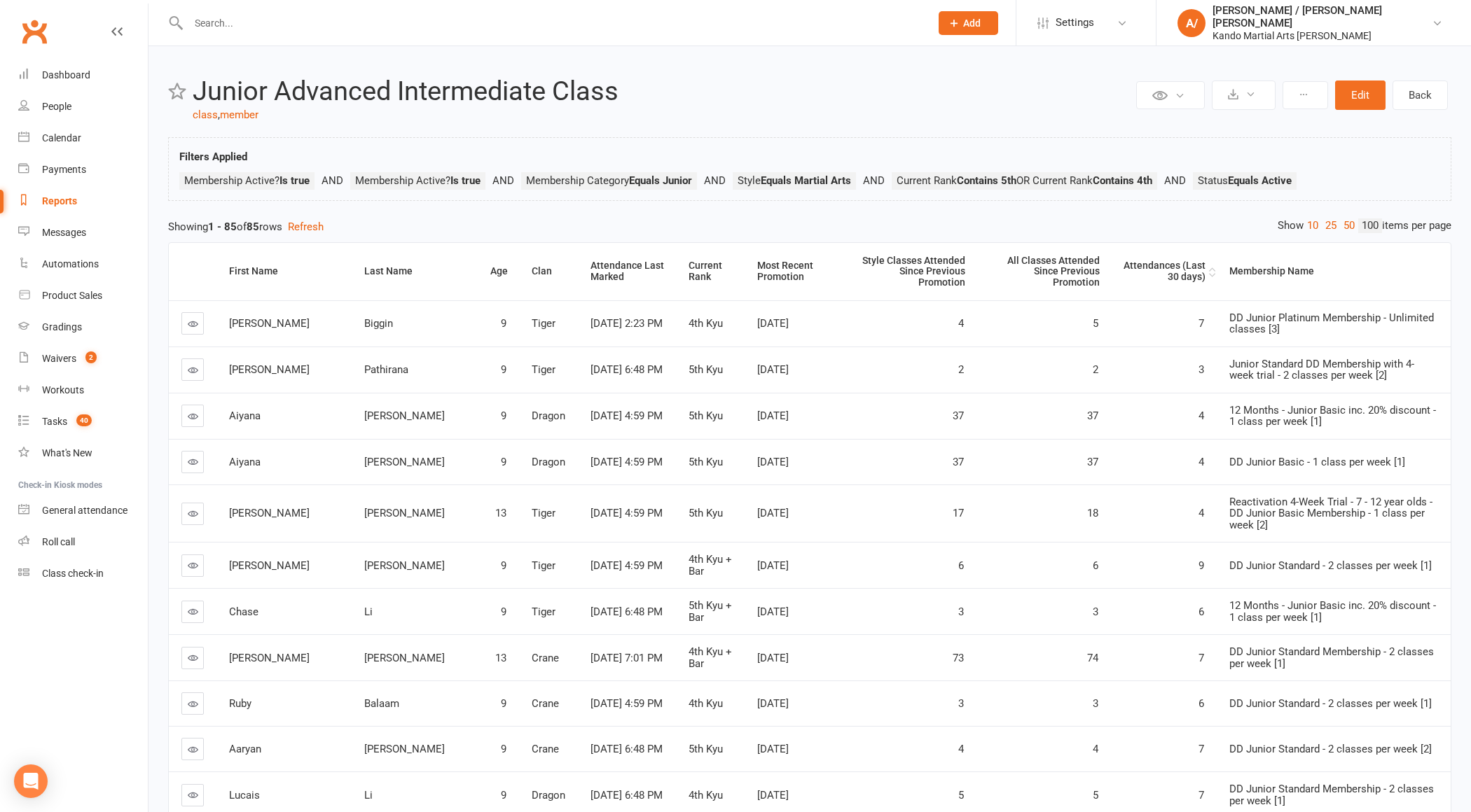
click at [1132, 269] on div "Attendances (Last 30 days)" at bounding box center [1165, 271] width 82 height 21
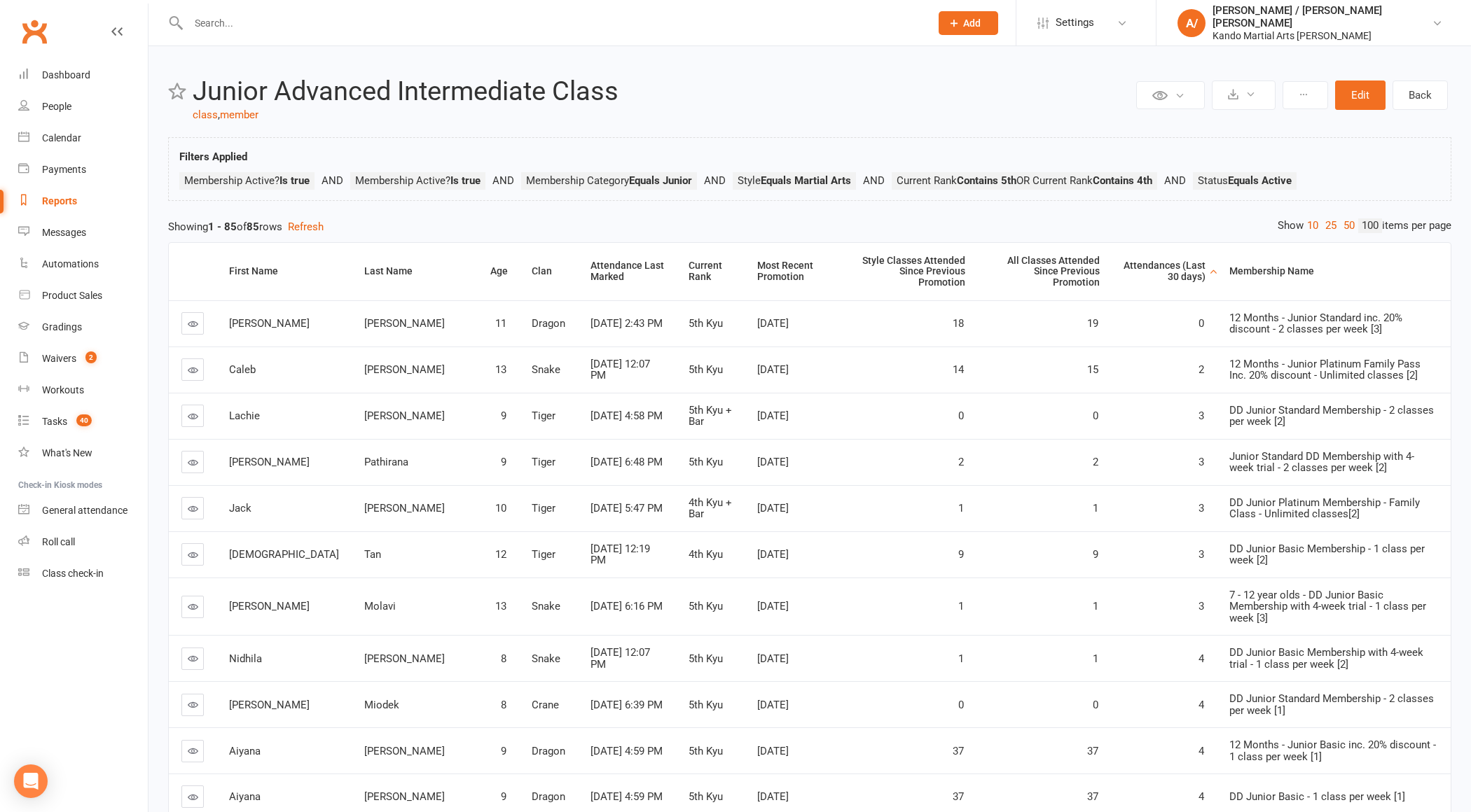
click at [1131, 268] on div "Attendances (Last 30 days)" at bounding box center [1165, 271] width 82 height 21
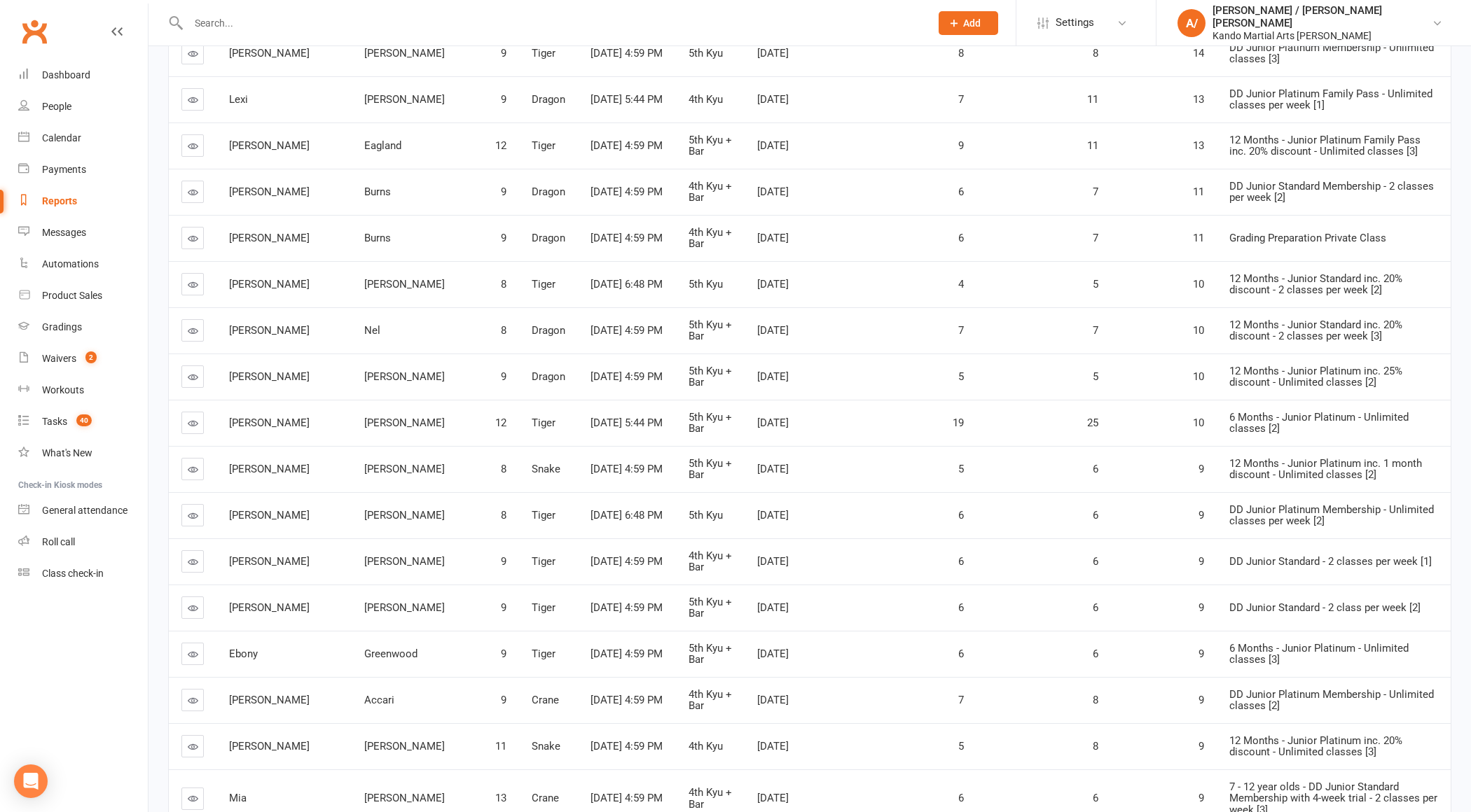
scroll to position [320, 0]
drag, startPoint x: 1176, startPoint y: 263, endPoint x: 1137, endPoint y: 263, distance: 39.0
click at [1137, 263] on td "10" at bounding box center [1164, 280] width 106 height 47
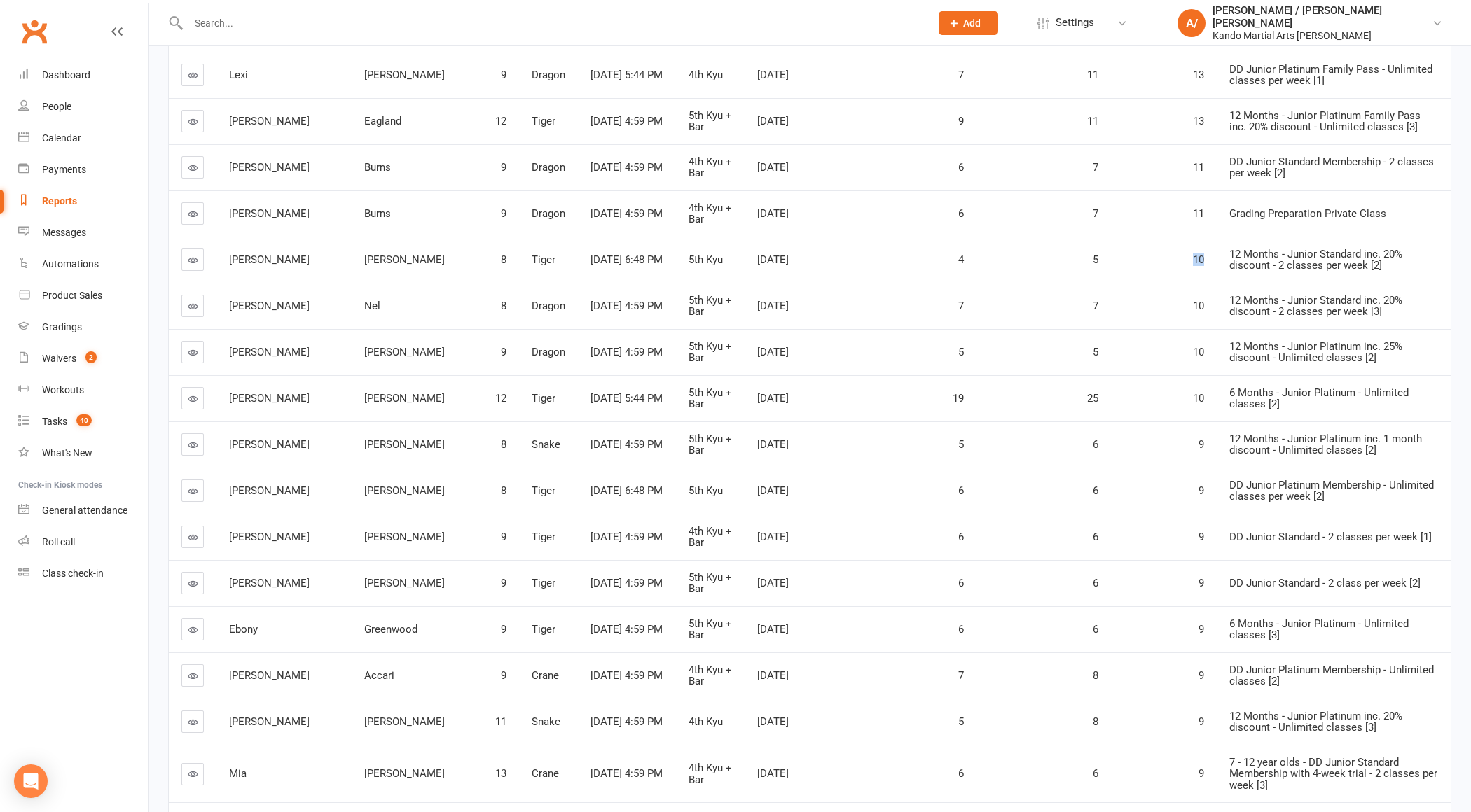
scroll to position [347, 0]
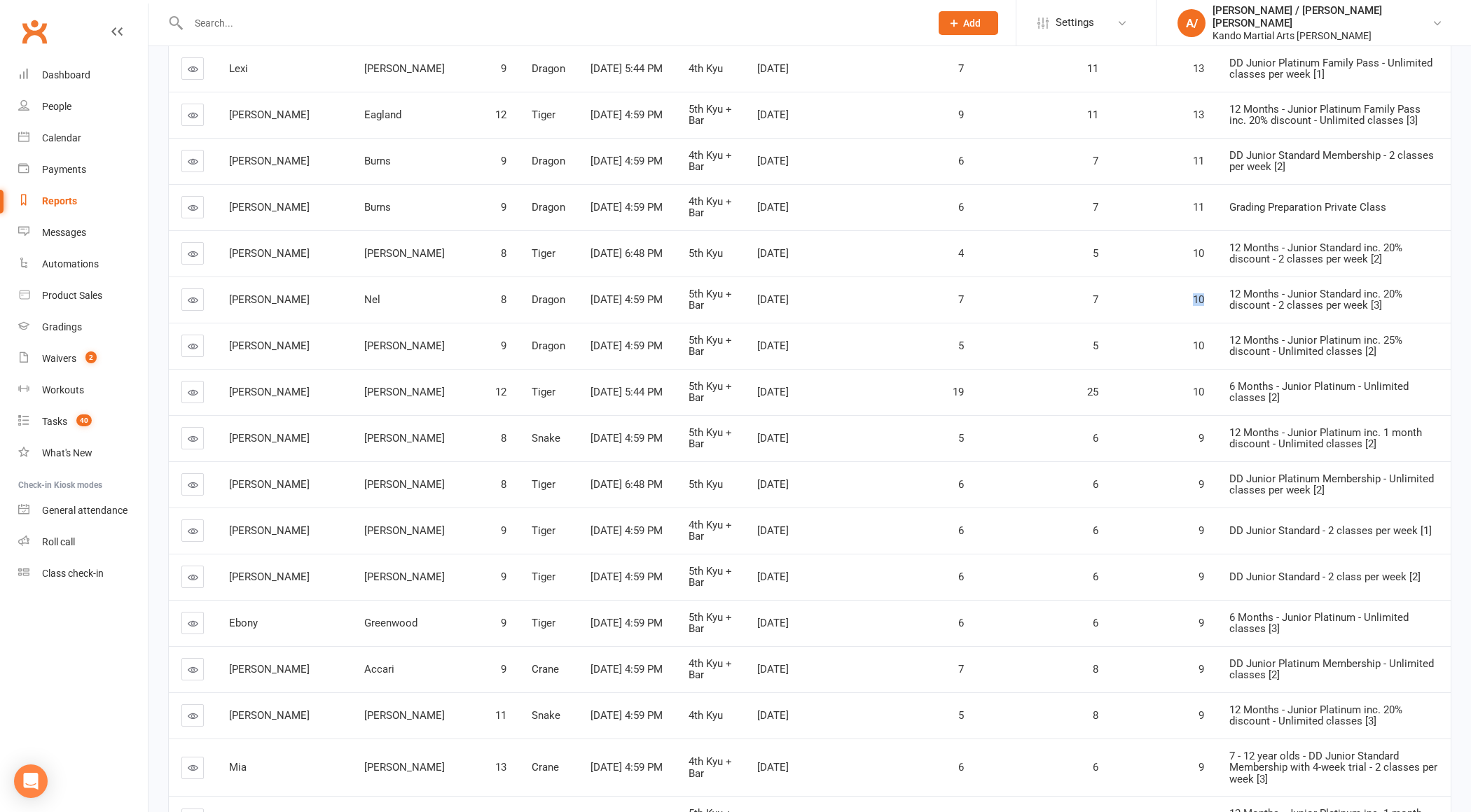
drag, startPoint x: 1179, startPoint y: 284, endPoint x: 1132, endPoint y: 284, distance: 47.0
click at [1132, 284] on tr "[PERSON_NAME] 8 Dragon [DATE] 4:59 PM 5th Kyu + Bar [DATE] 7 7 10 12 Months - J…" at bounding box center [810, 300] width 1282 height 47
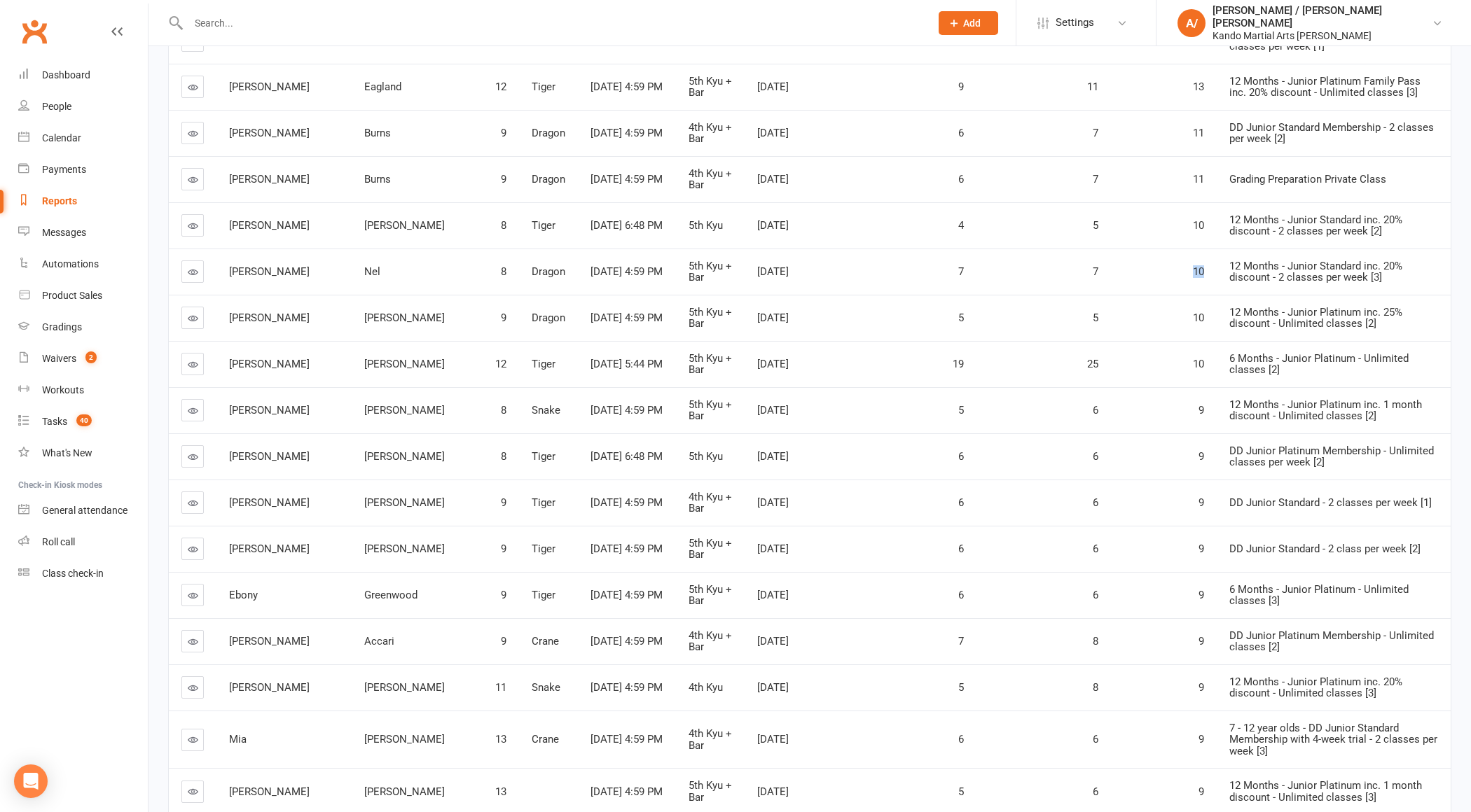
scroll to position [377, 0]
drag, startPoint x: 1170, startPoint y: 300, endPoint x: 1126, endPoint y: 300, distance: 44.0
click at [1127, 300] on td "10" at bounding box center [1164, 316] width 106 height 47
drag, startPoint x: 1169, startPoint y: 348, endPoint x: 1142, endPoint y: 348, distance: 27.0
click at [1142, 348] on td "10" at bounding box center [1164, 363] width 106 height 47
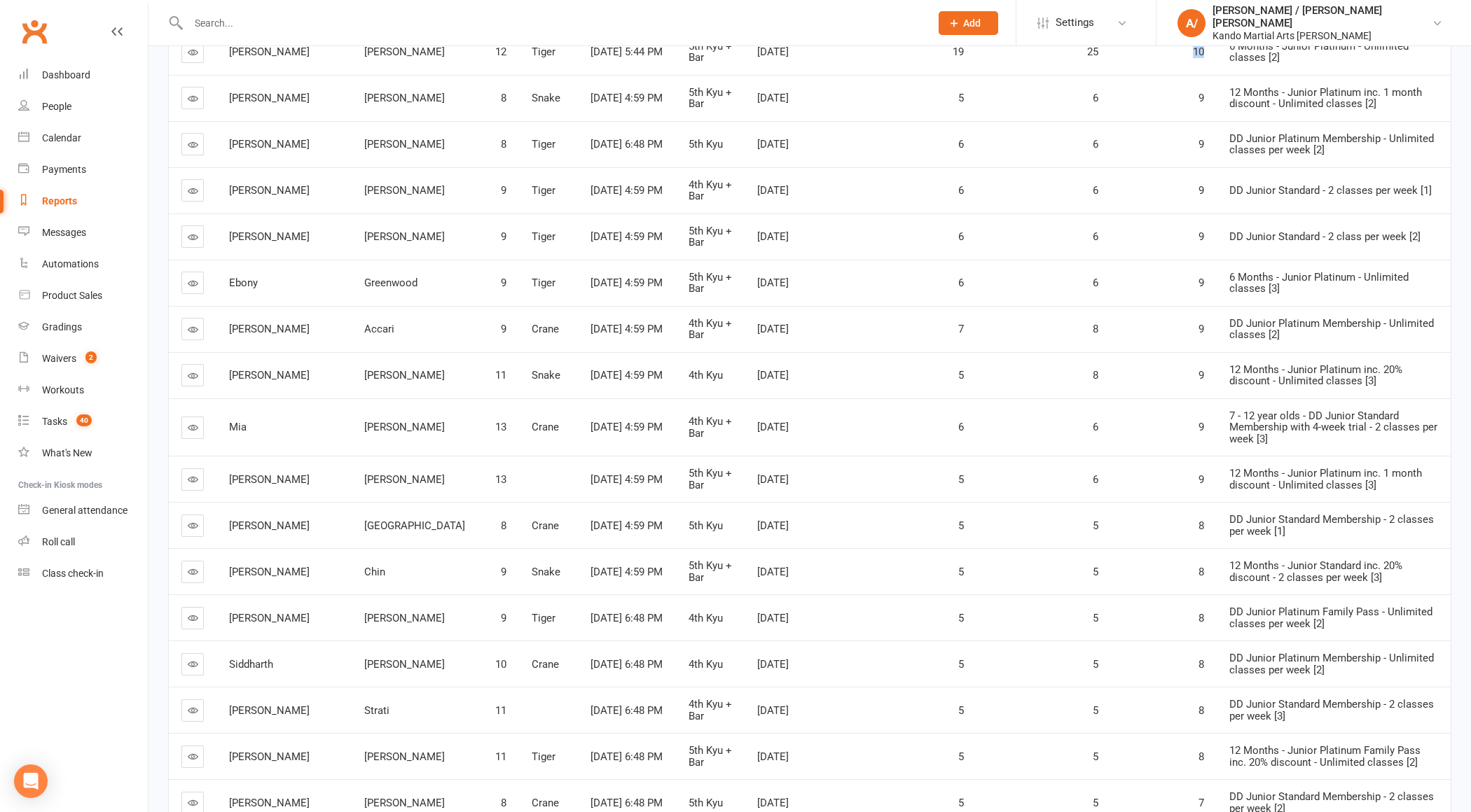
scroll to position [688, 0]
drag, startPoint x: 1173, startPoint y: 219, endPoint x: 1135, endPoint y: 219, distance: 38.0
click at [1137, 219] on td "9" at bounding box center [1164, 236] width 106 height 47
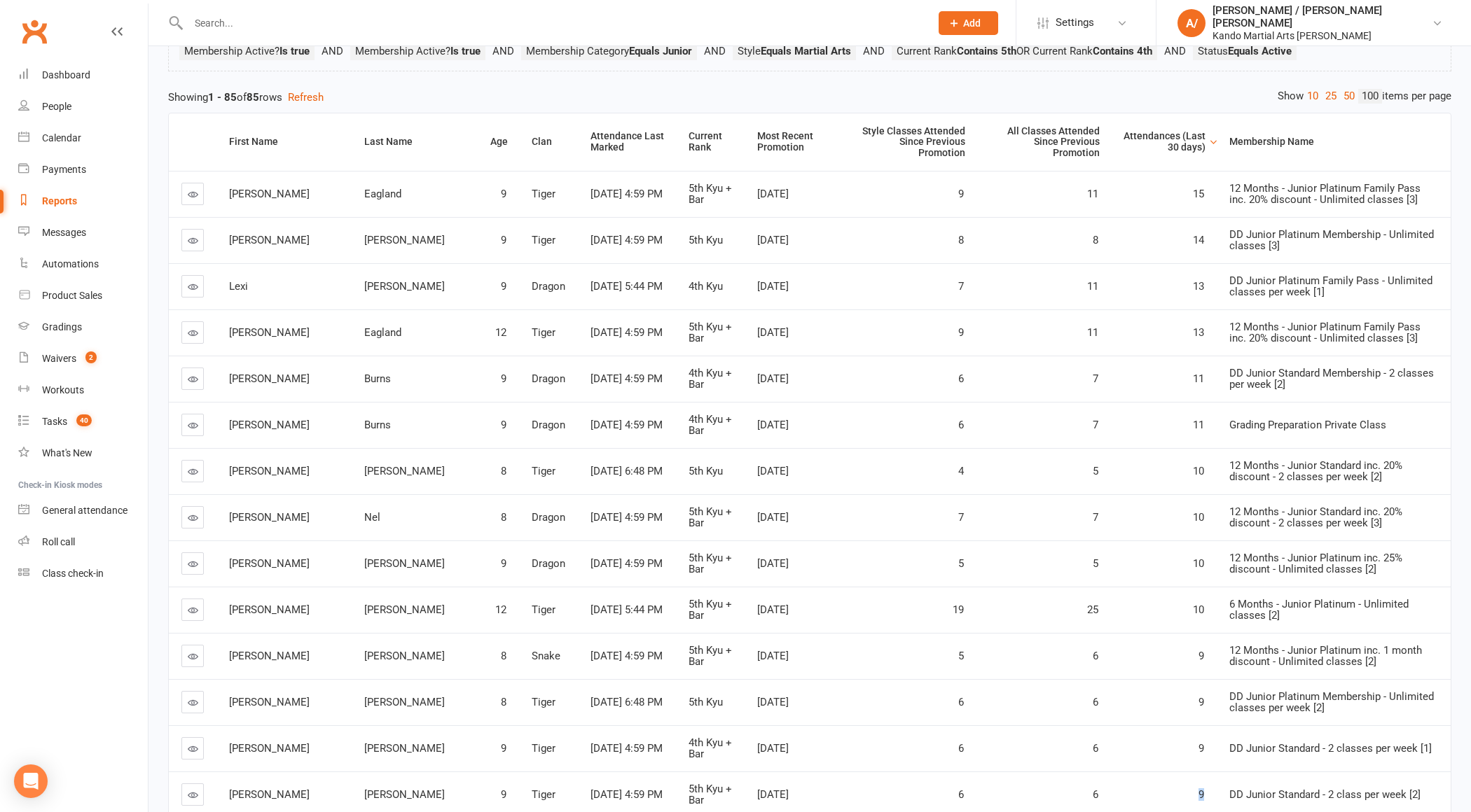
scroll to position [0, 0]
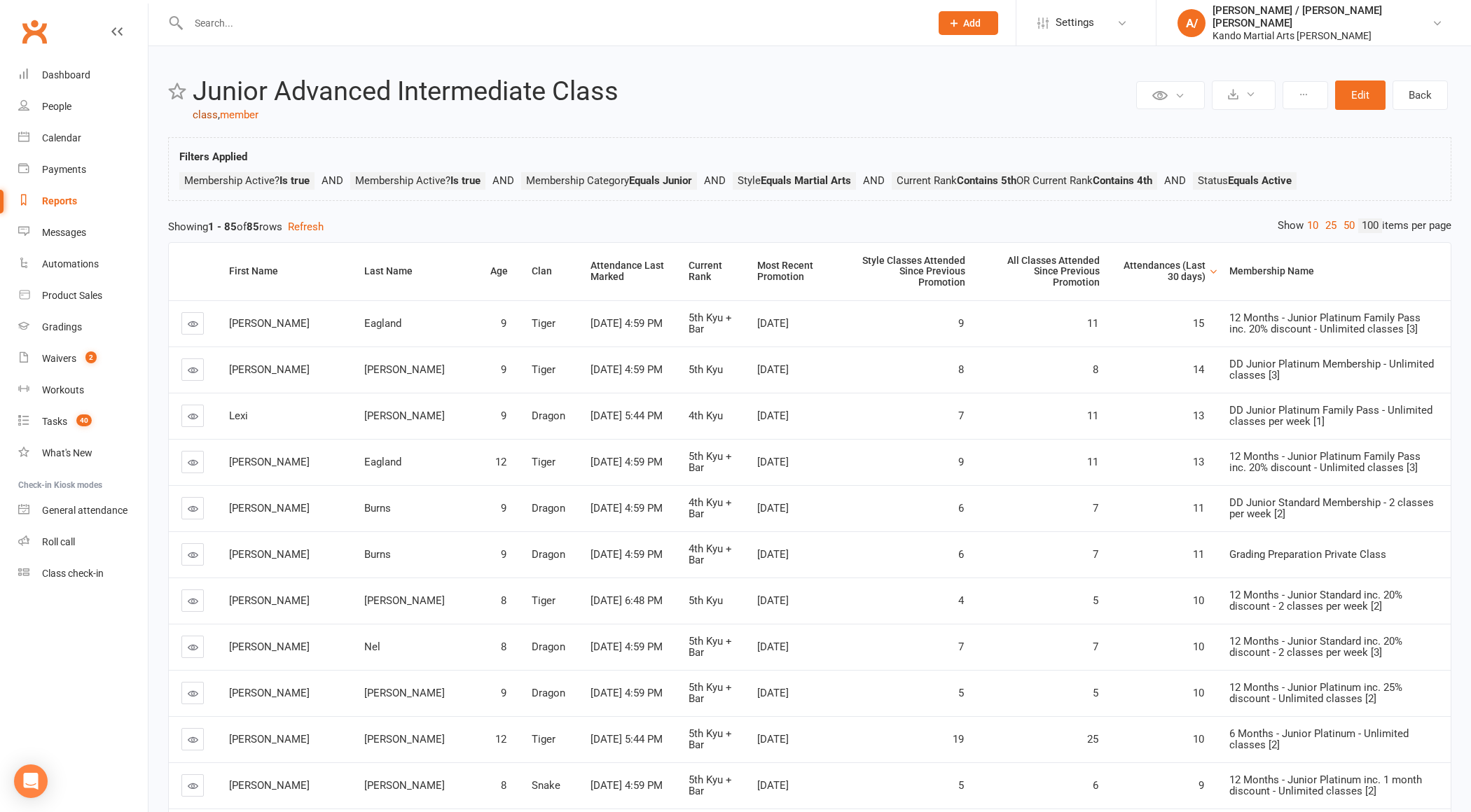
click at [200, 113] on link "class" at bounding box center [205, 115] width 25 height 13
select select "100"
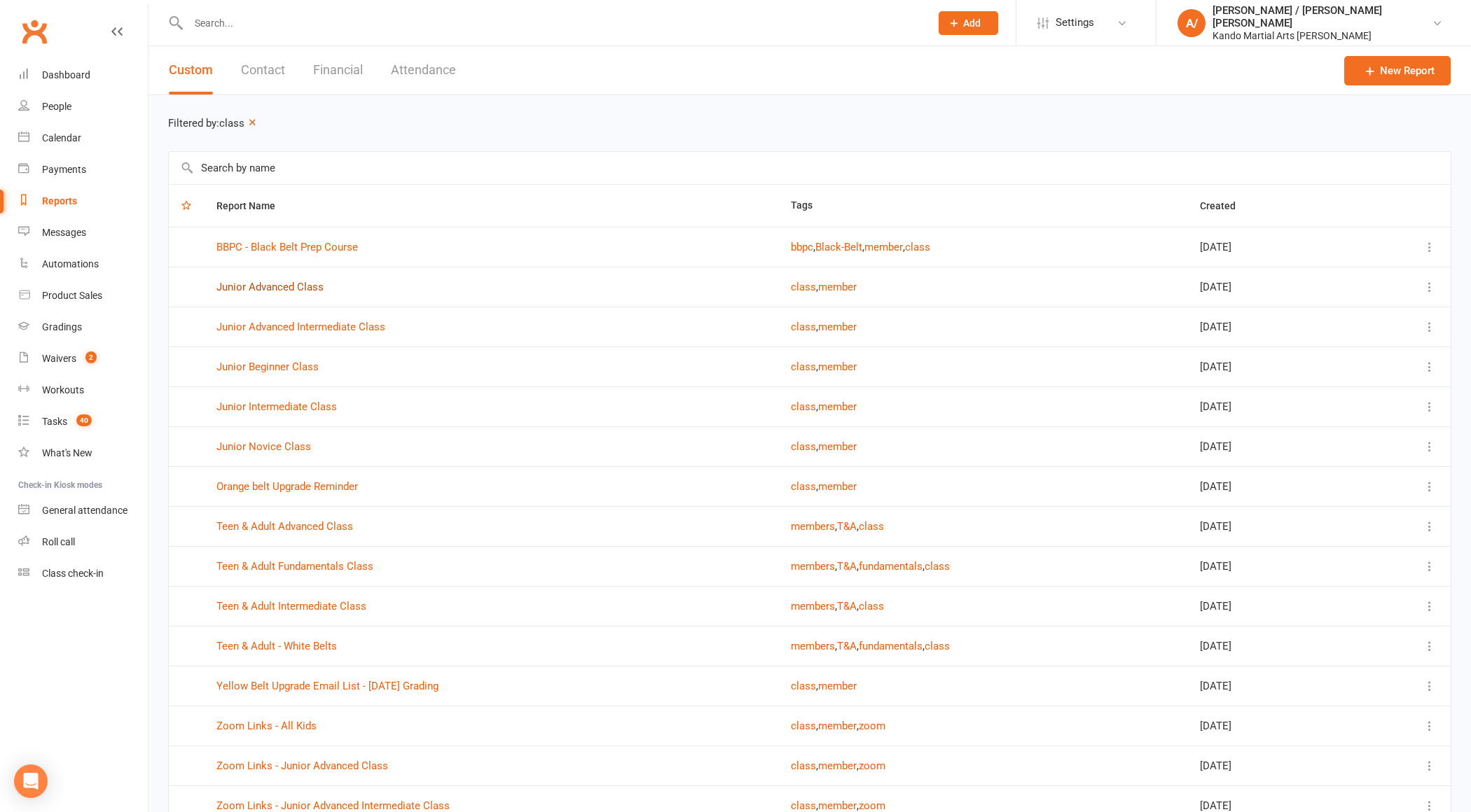
click at [279, 282] on link "Junior Advanced Class" at bounding box center [270, 287] width 107 height 13
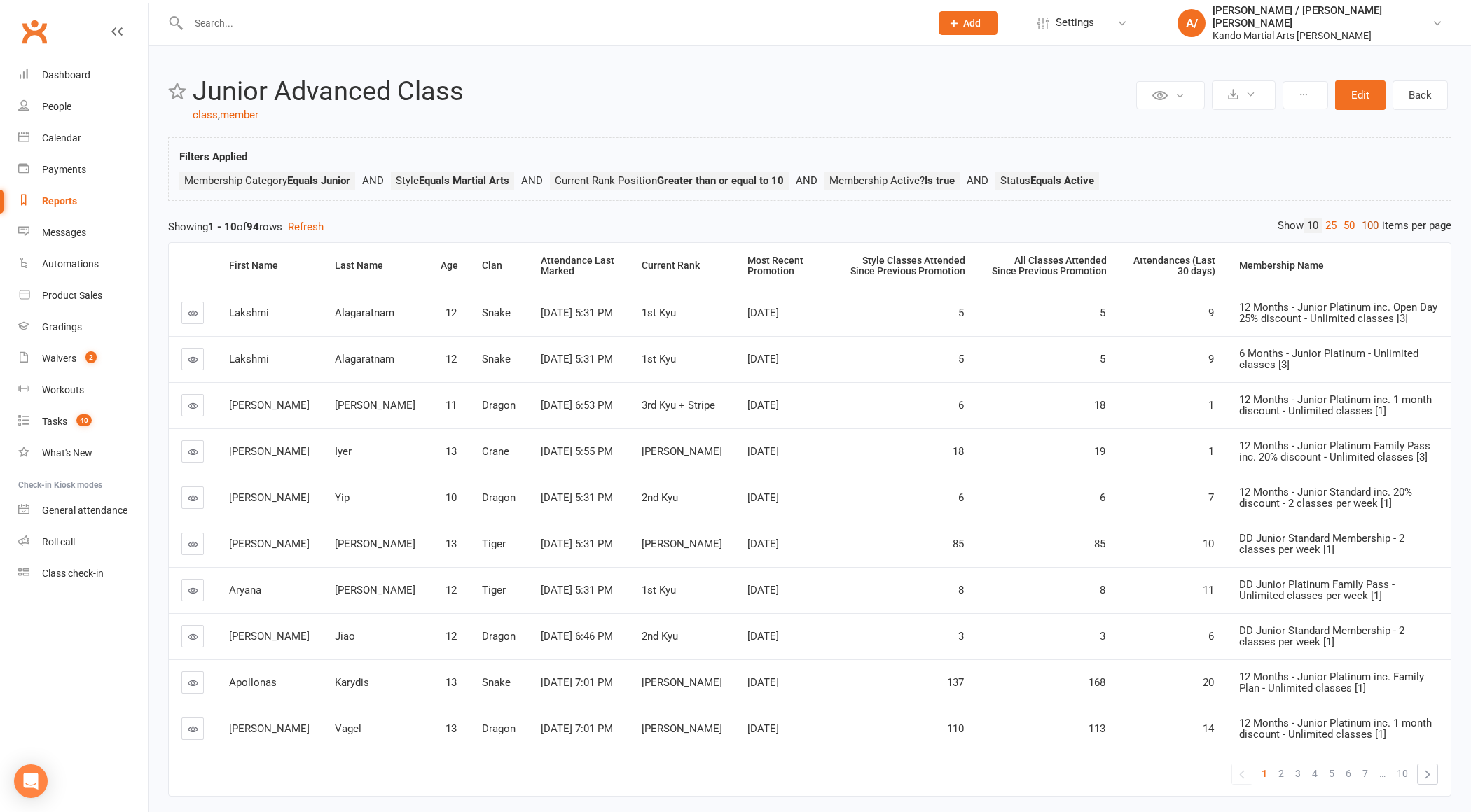
click at [1366, 228] on link "100" at bounding box center [1370, 225] width 24 height 15
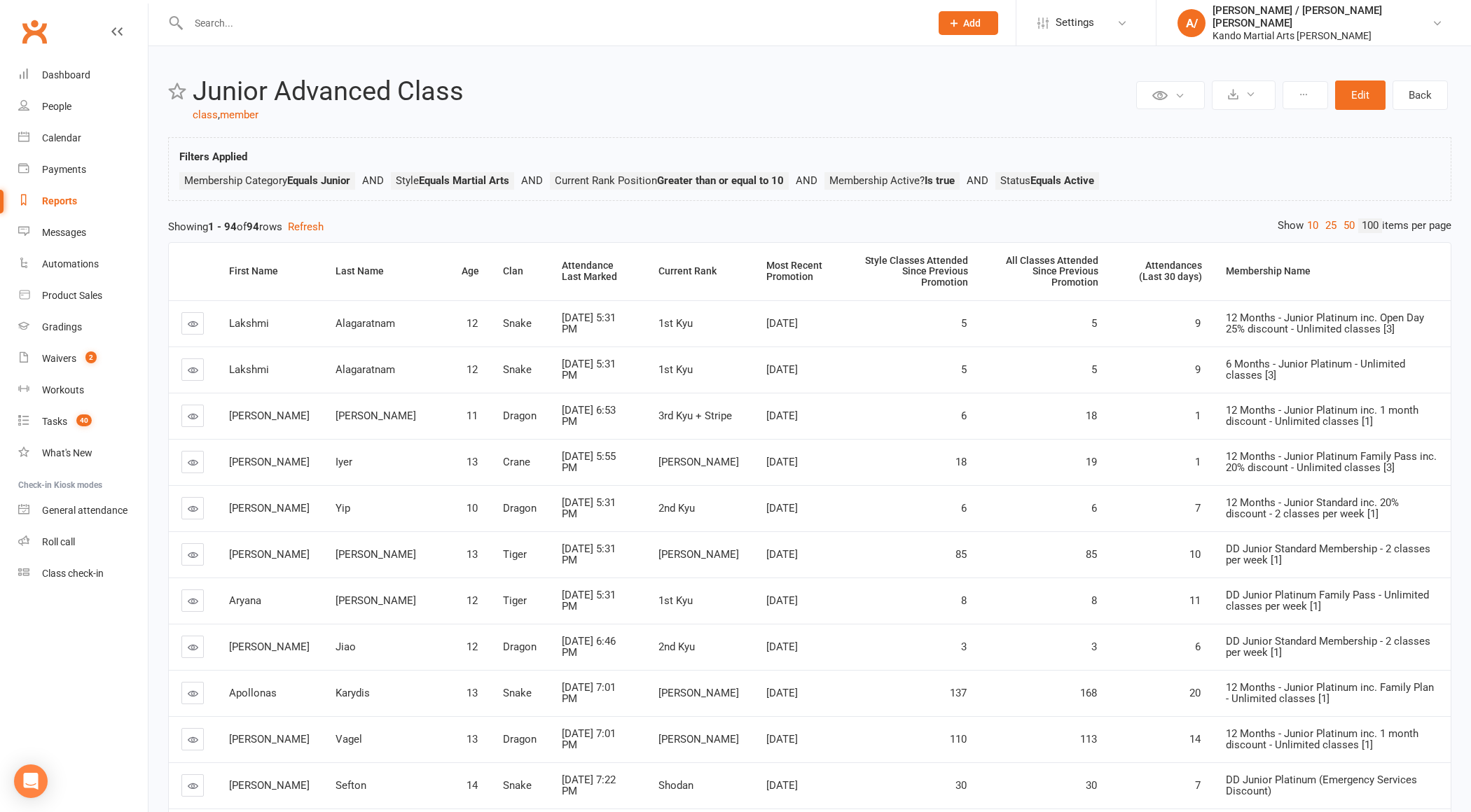
click at [1162, 267] on th "Attendances (Last 30 days)" at bounding box center [1162, 272] width 105 height 57
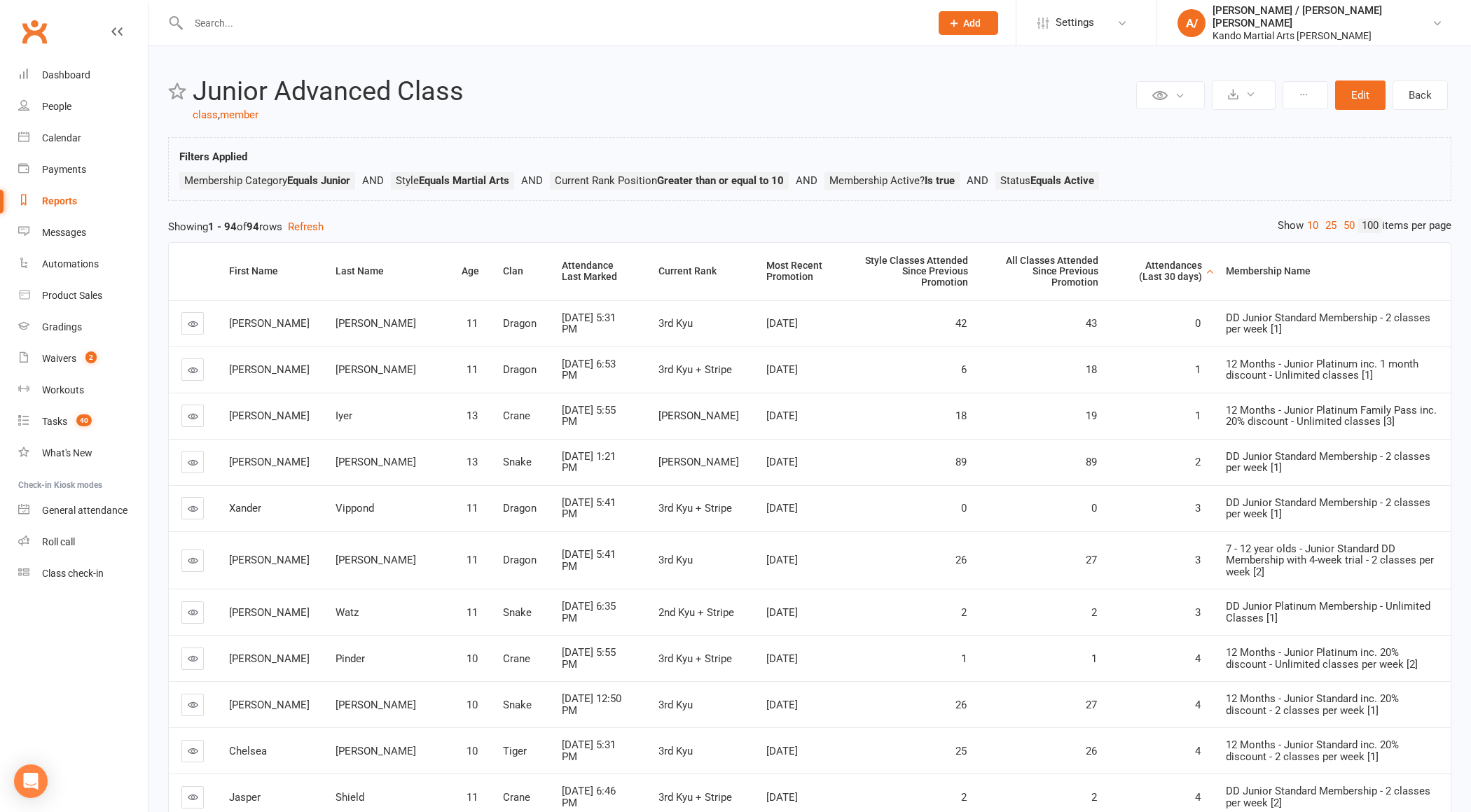
click at [1135, 264] on div "Attendances (Last 30 days)" at bounding box center [1162, 271] width 81 height 21
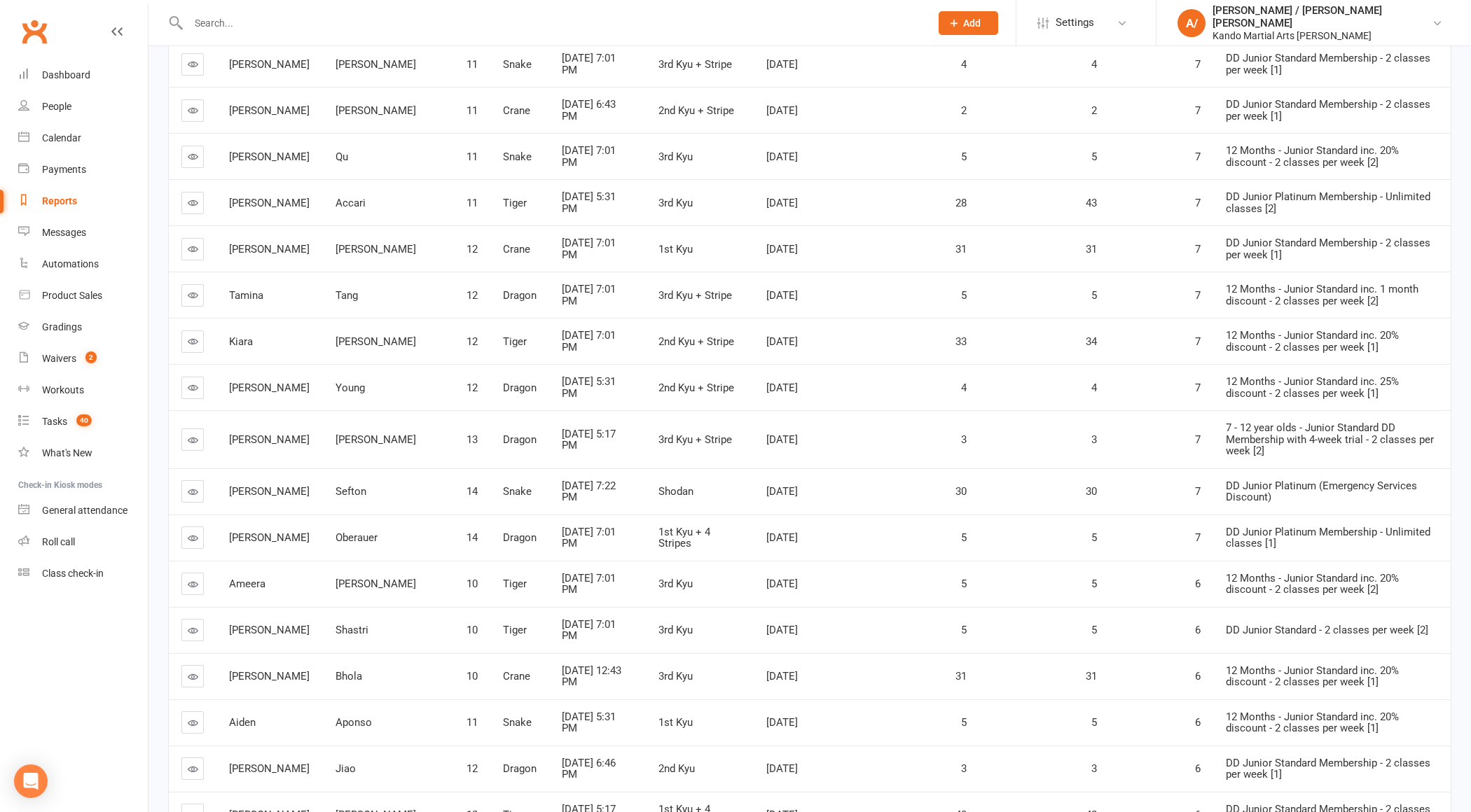
scroll to position [2514, 0]
drag, startPoint x: 682, startPoint y: 189, endPoint x: 728, endPoint y: 189, distance: 46.0
click at [767, 242] on span "[DATE]" at bounding box center [782, 248] width 31 height 13
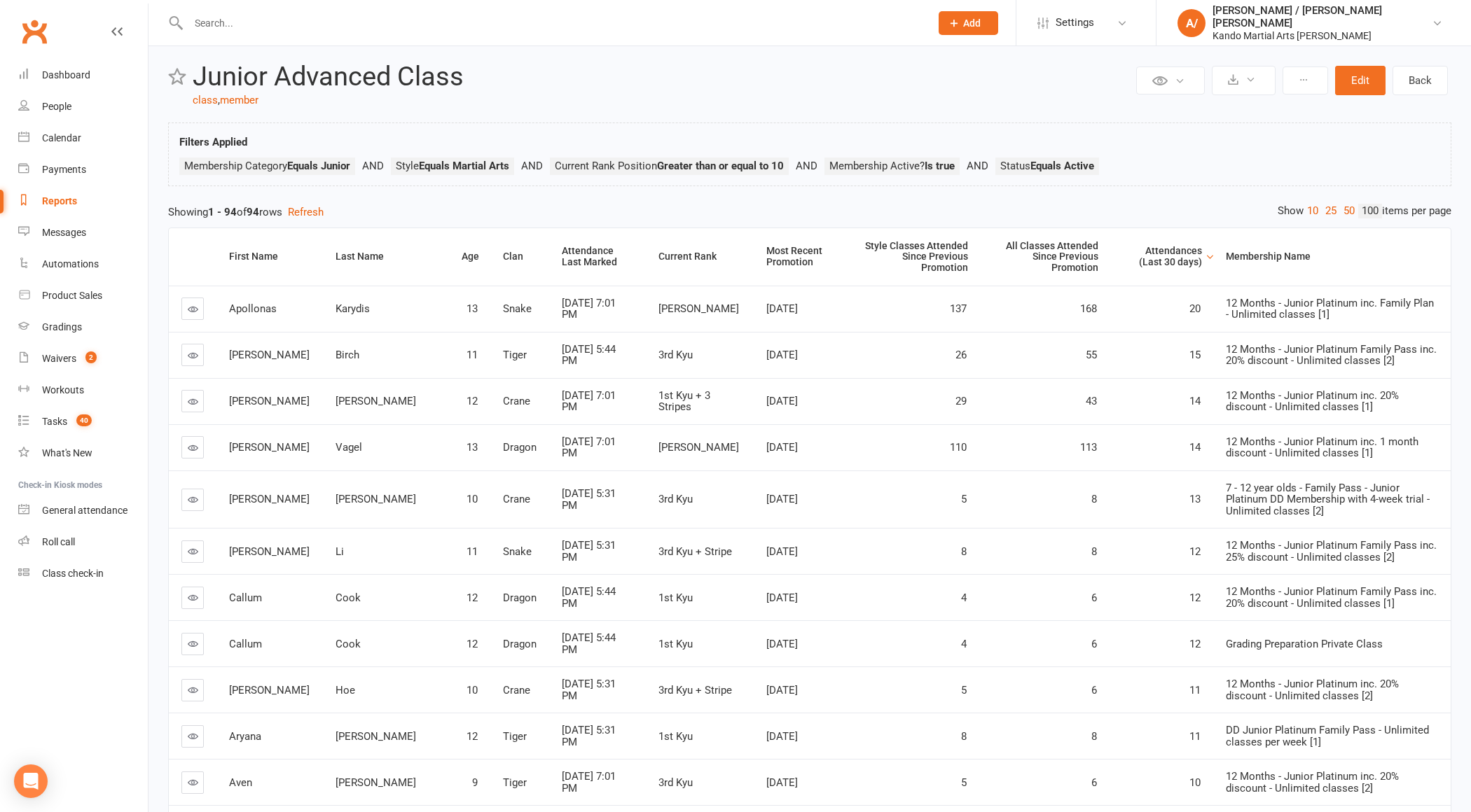
scroll to position [0, 0]
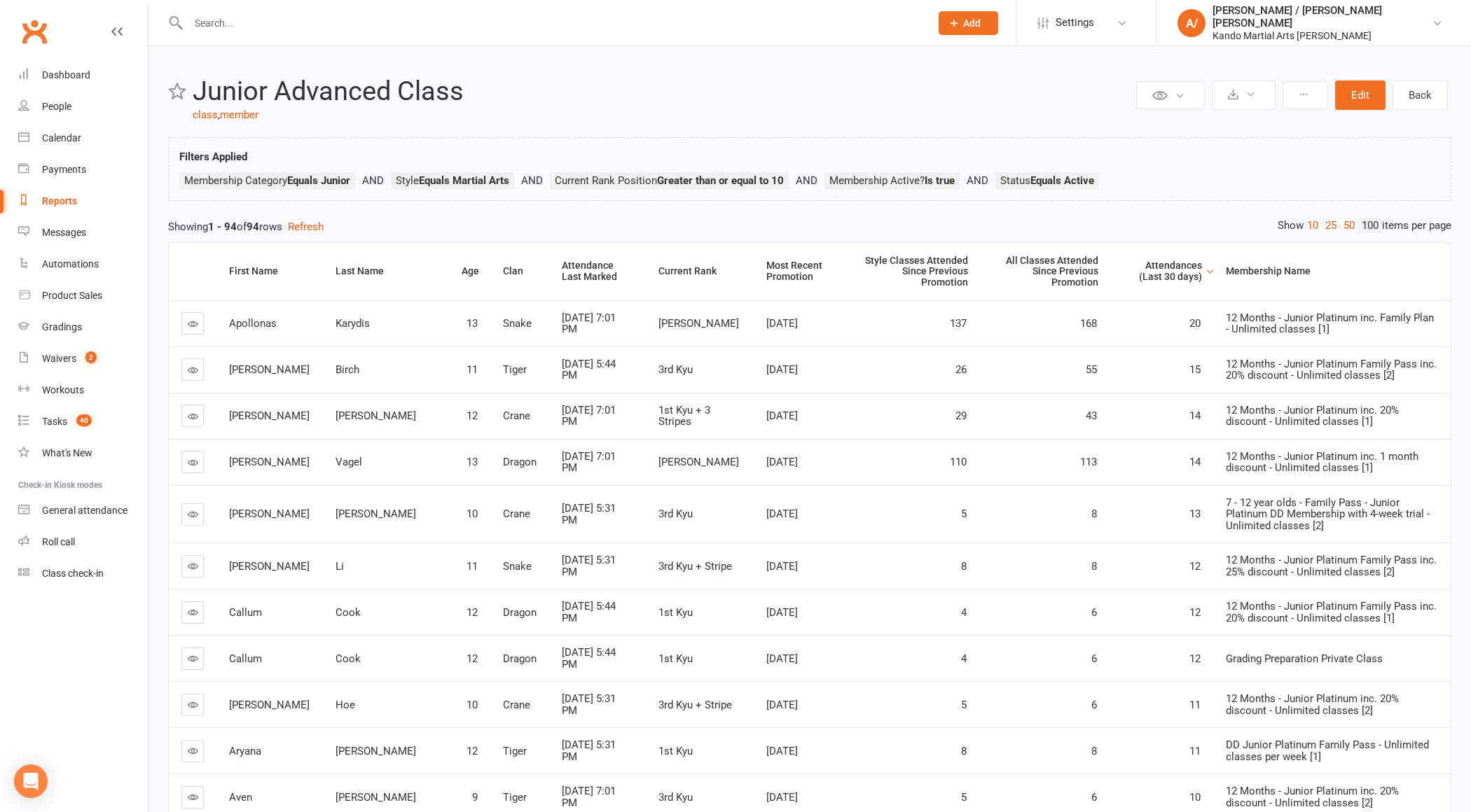
click at [52, 207] on link "Reports" at bounding box center [82, 201] width 130 height 31
select select "100"
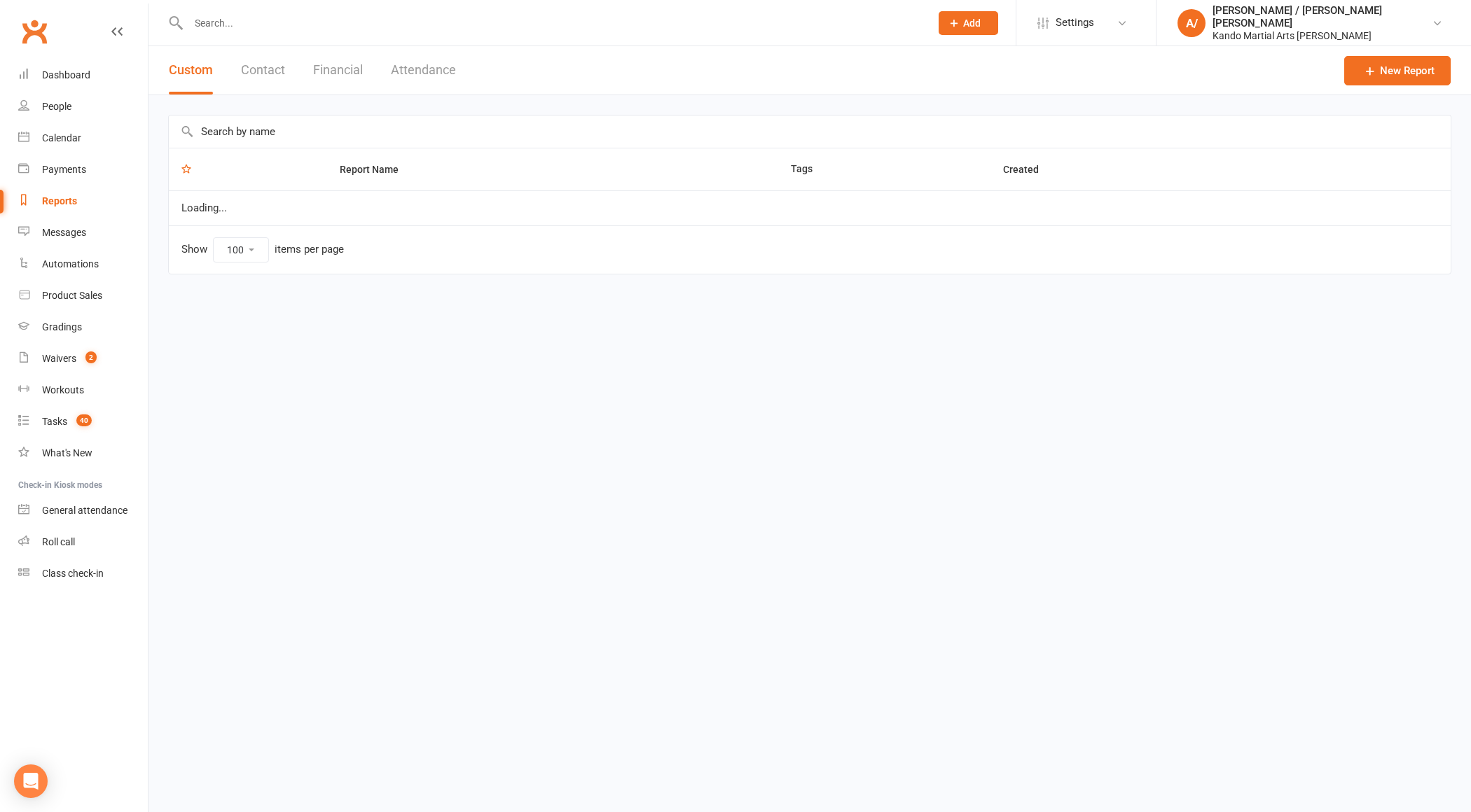
click at [283, 131] on input "text" at bounding box center [810, 131] width 1282 height 32
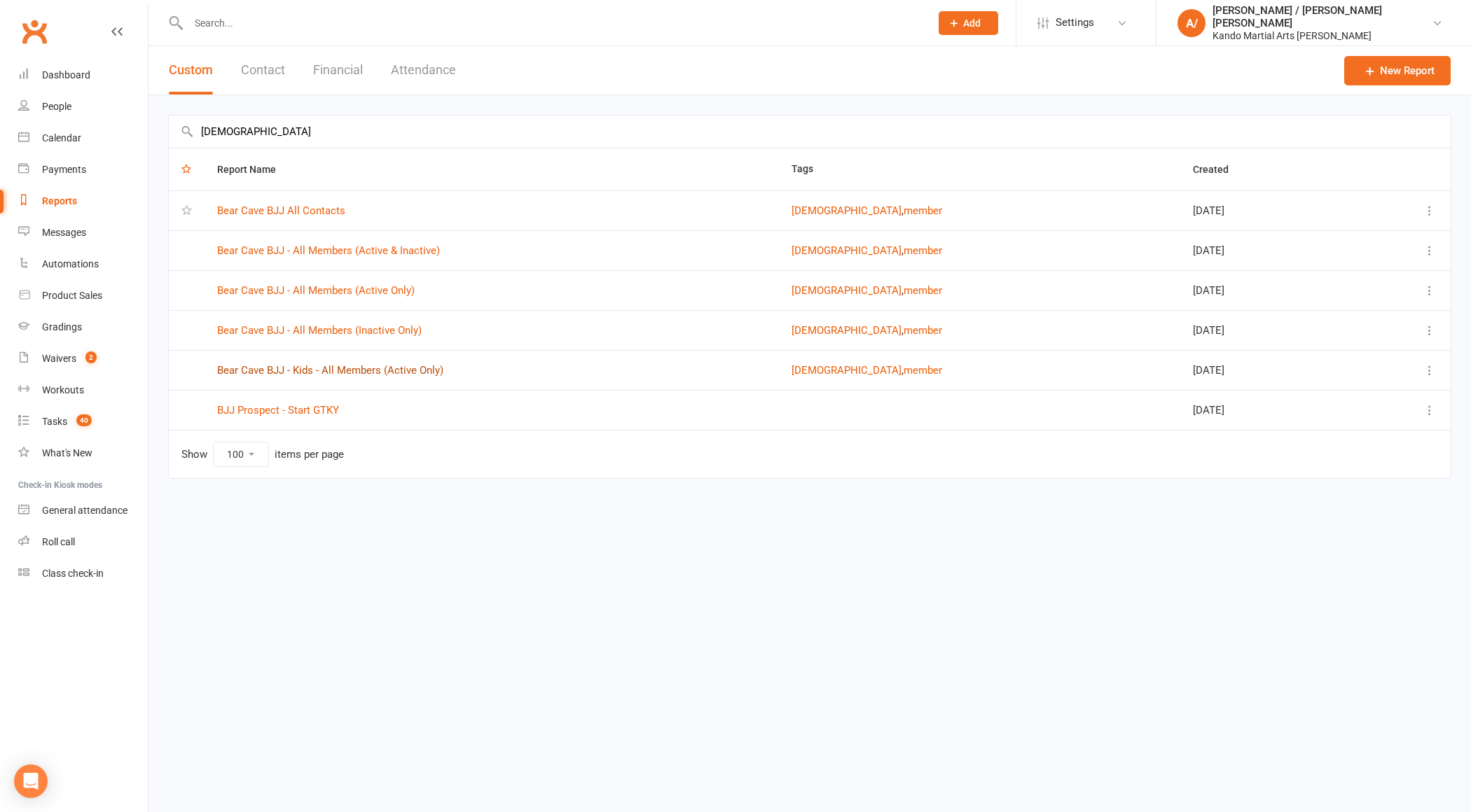
type input "[DEMOGRAPHIC_DATA]"
click at [369, 368] on link "Bear Cave BJJ - Kids - All Members (Active Only)" at bounding box center [330, 371] width 226 height 13
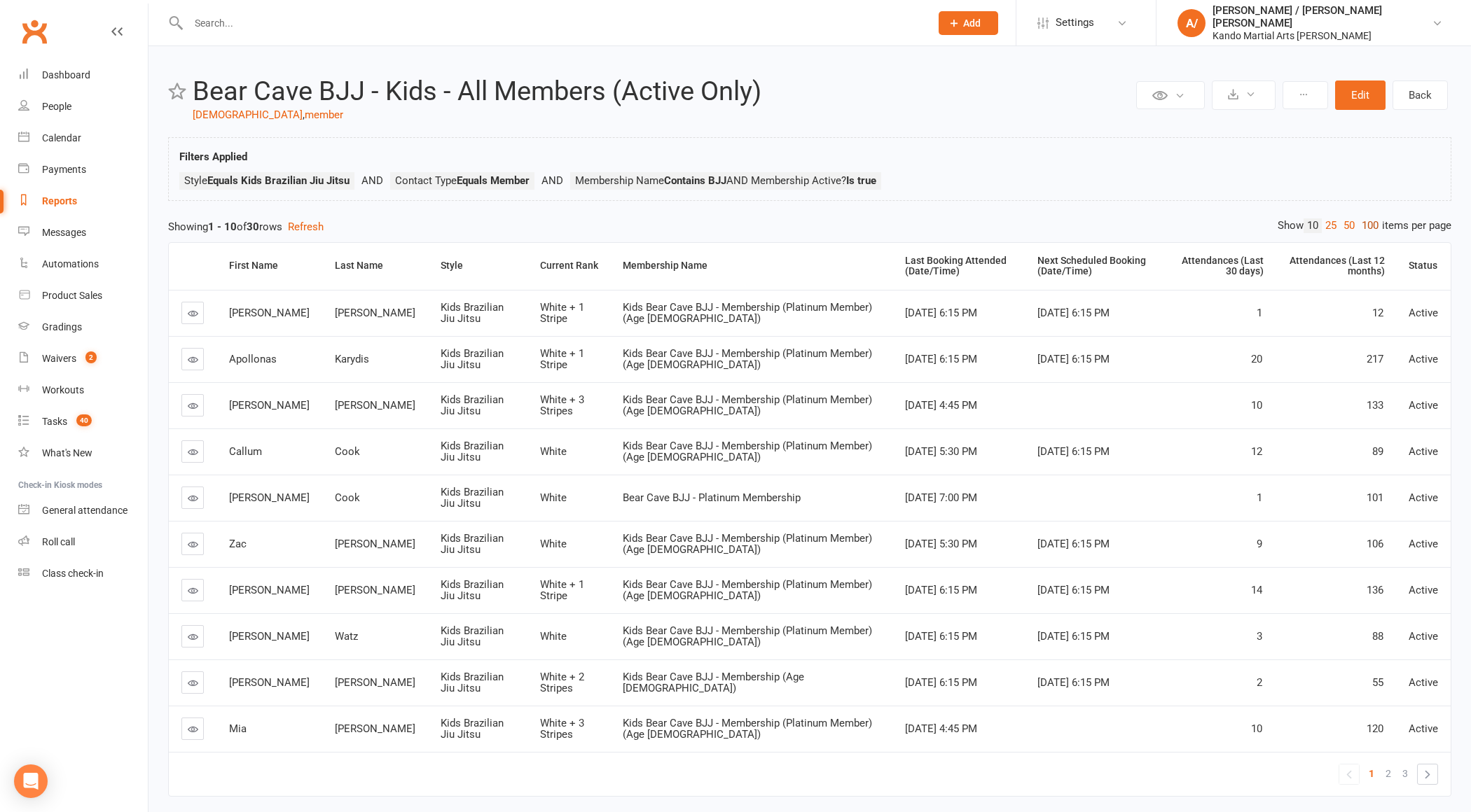
click at [1373, 221] on link "100" at bounding box center [1370, 225] width 24 height 15
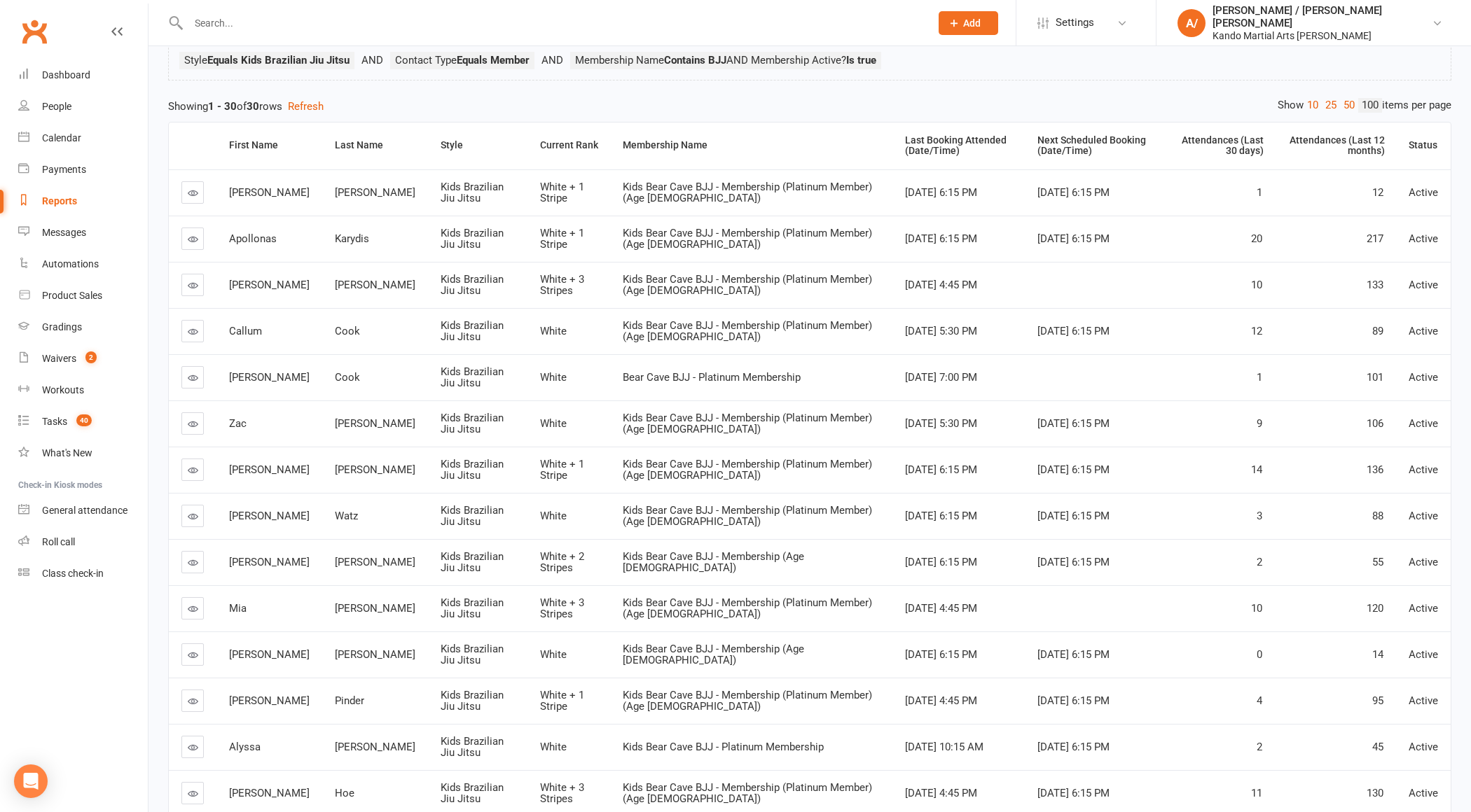
scroll to position [154, 0]
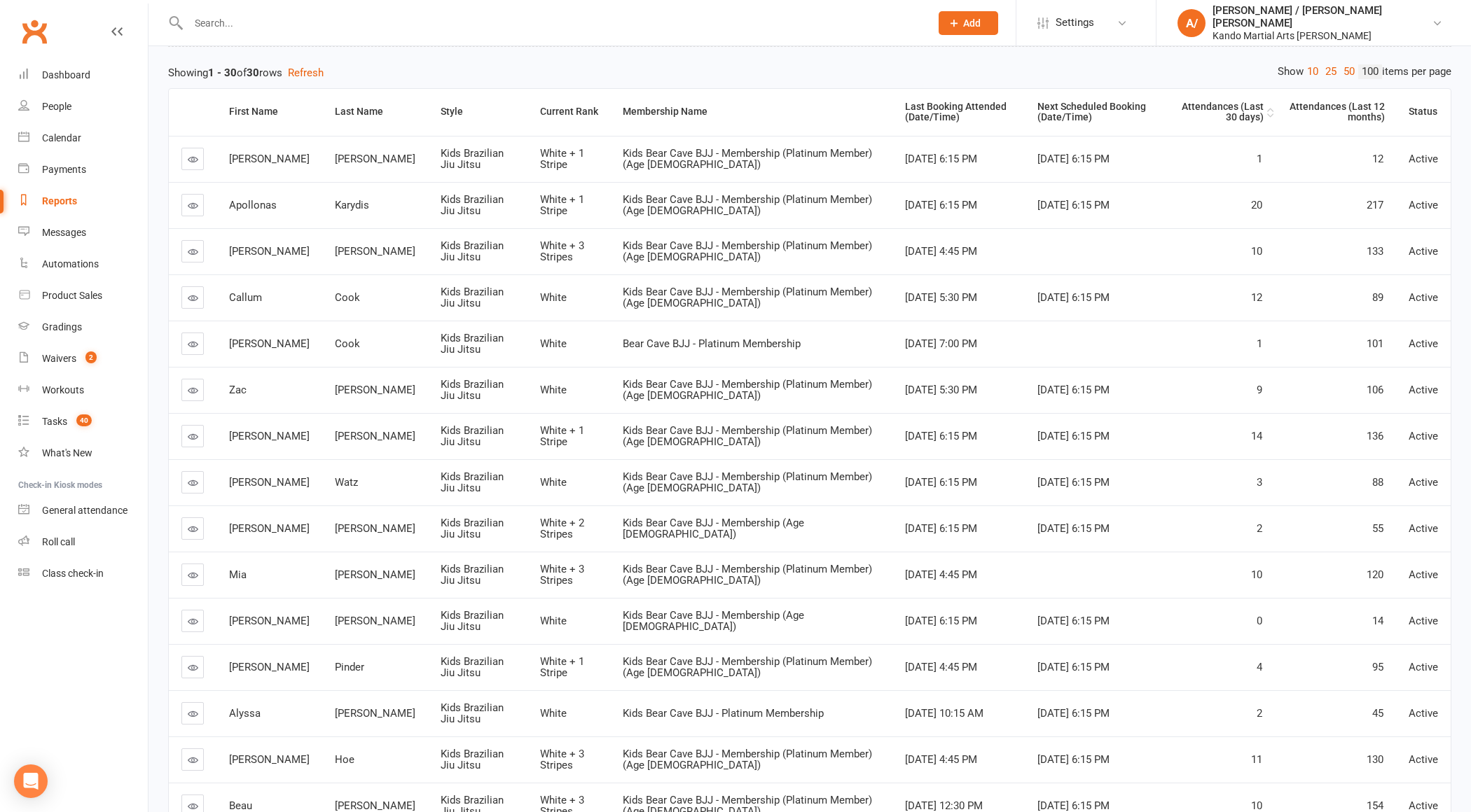
click at [1224, 112] on div "Attendances (Last 30 days)" at bounding box center [1218, 112] width 90 height 21
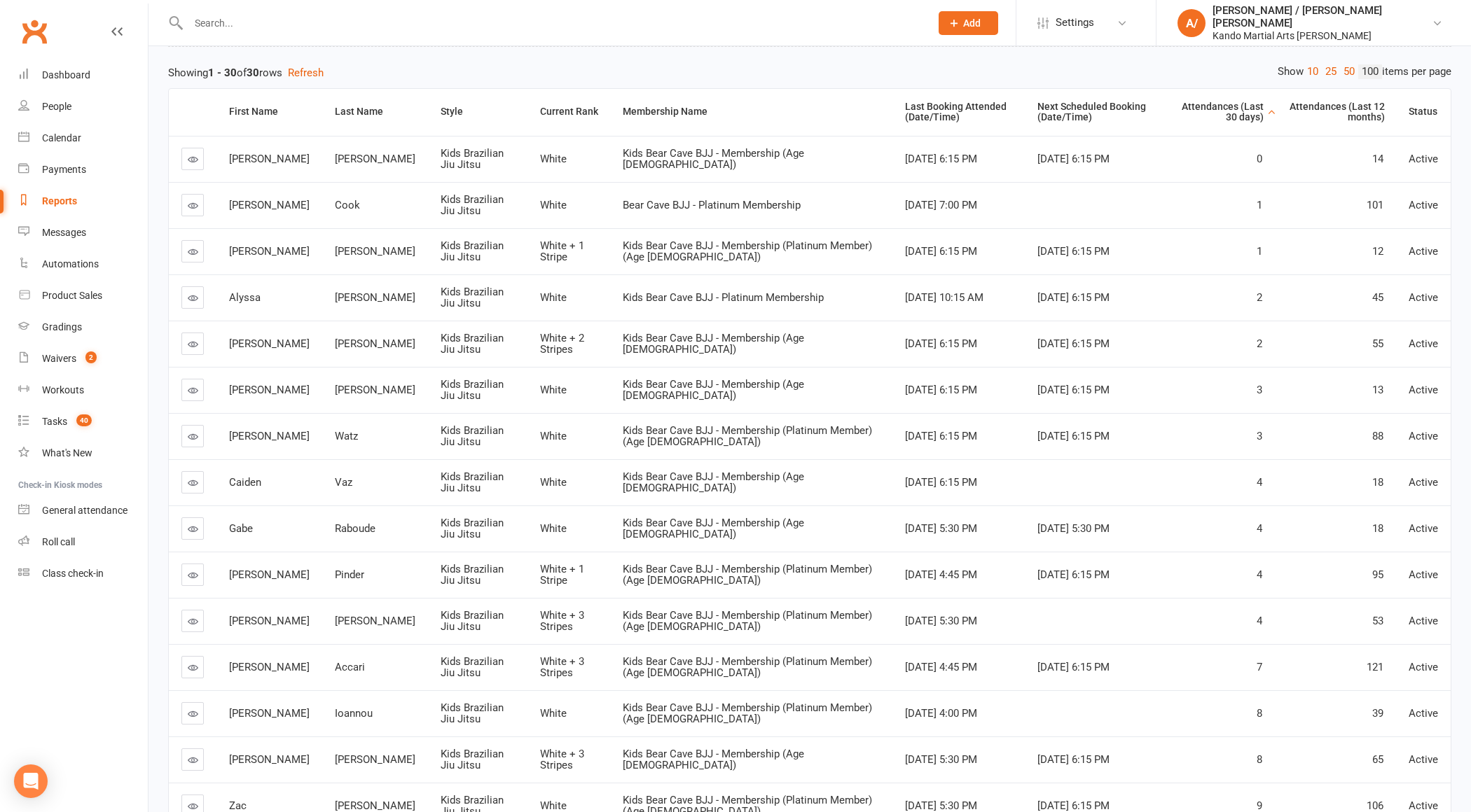
click at [1224, 112] on div "Attendances (Last 30 days)" at bounding box center [1218, 112] width 90 height 21
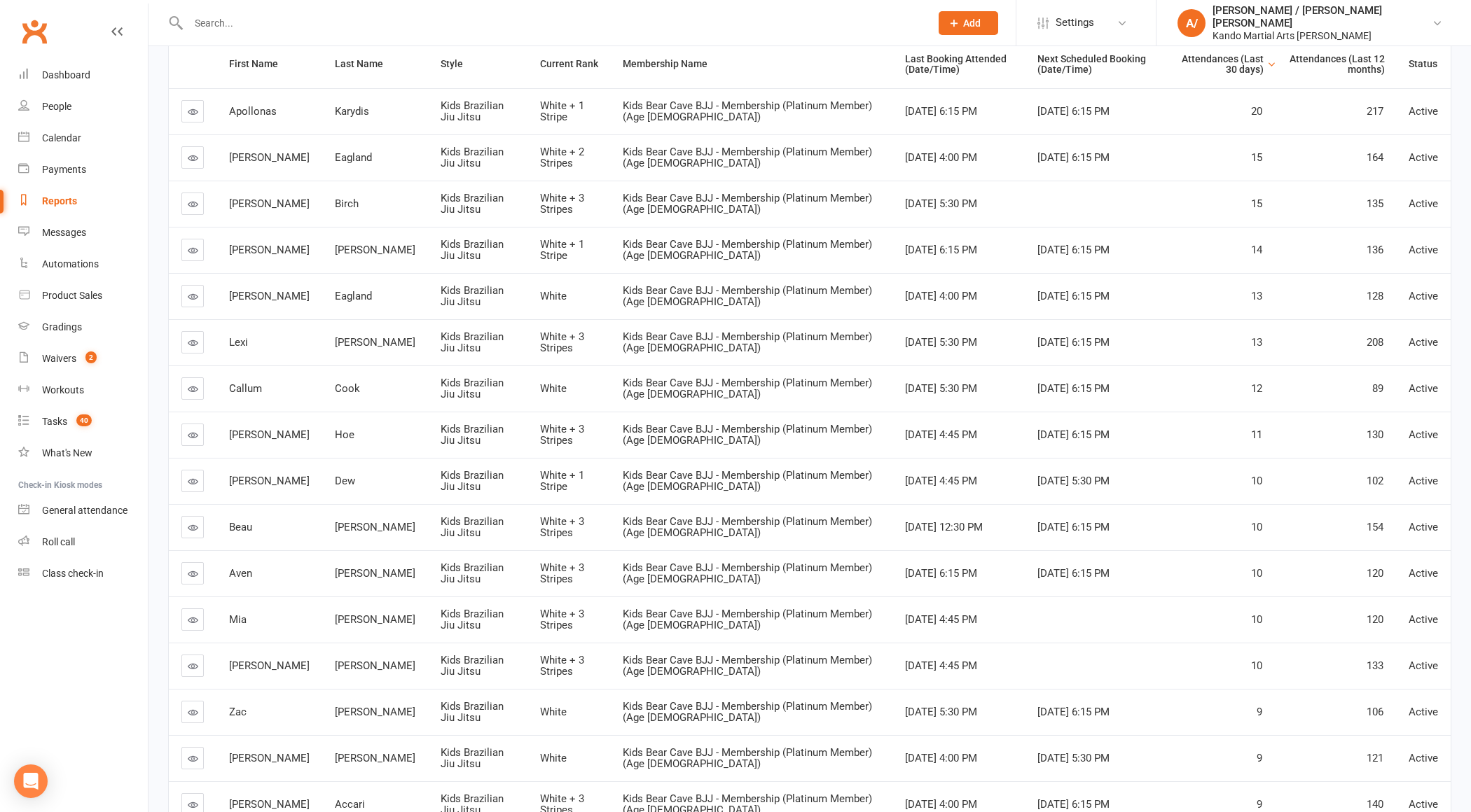
scroll to position [203, 0]
click at [225, 29] on input "text" at bounding box center [552, 23] width 737 height 19
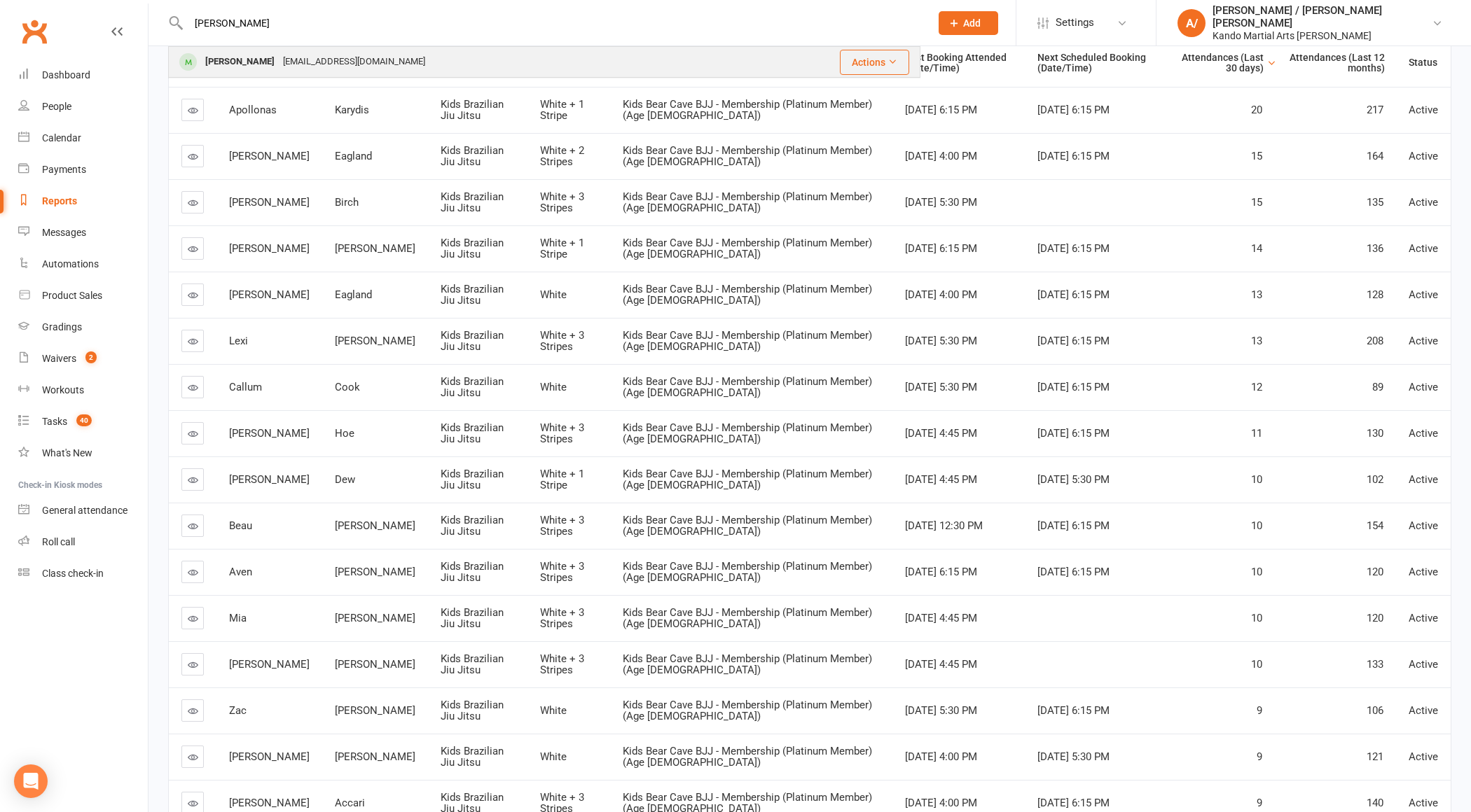
type input "[PERSON_NAME]"
click at [257, 60] on div "[PERSON_NAME]" at bounding box center [240, 62] width 78 height 20
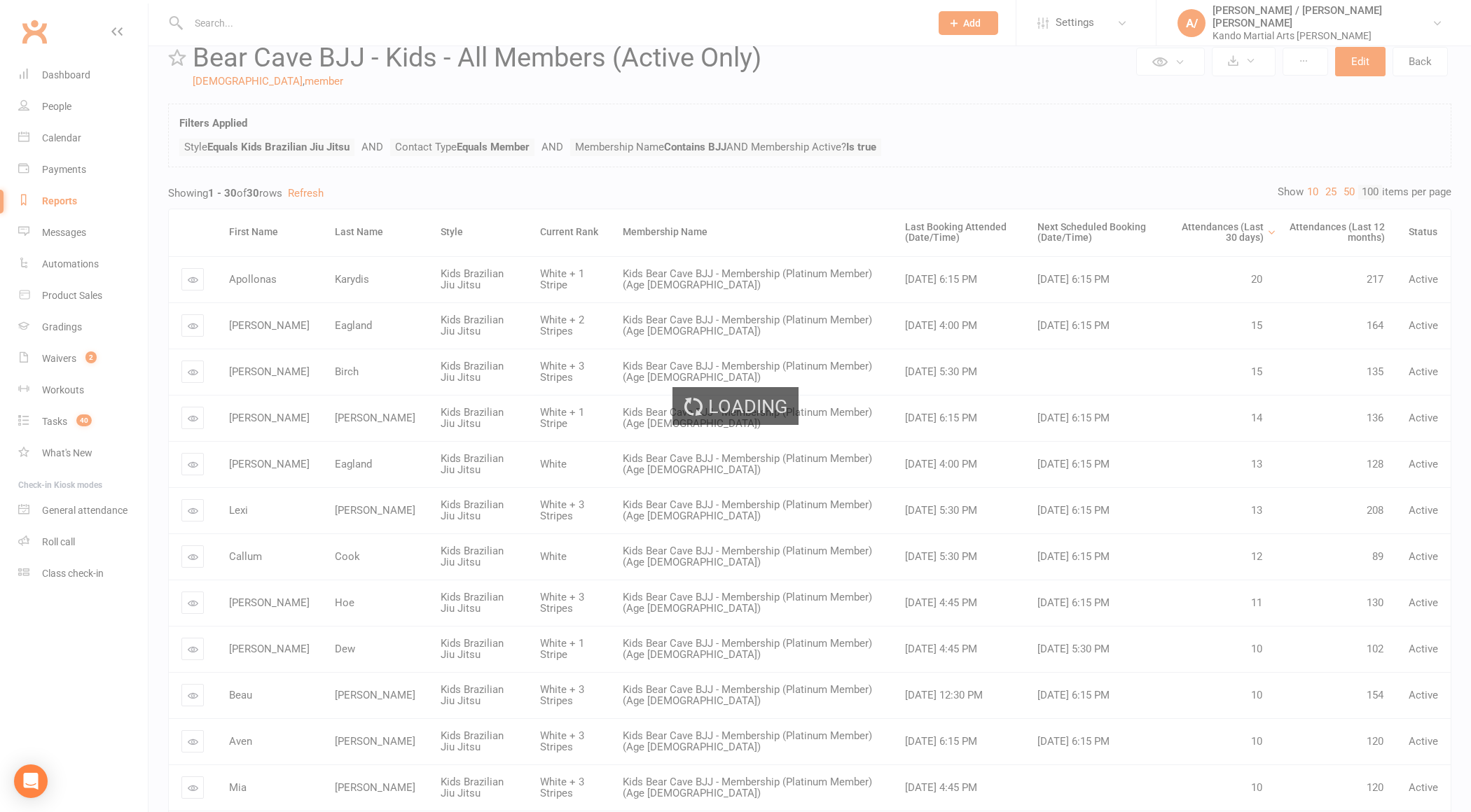
scroll to position [0, 0]
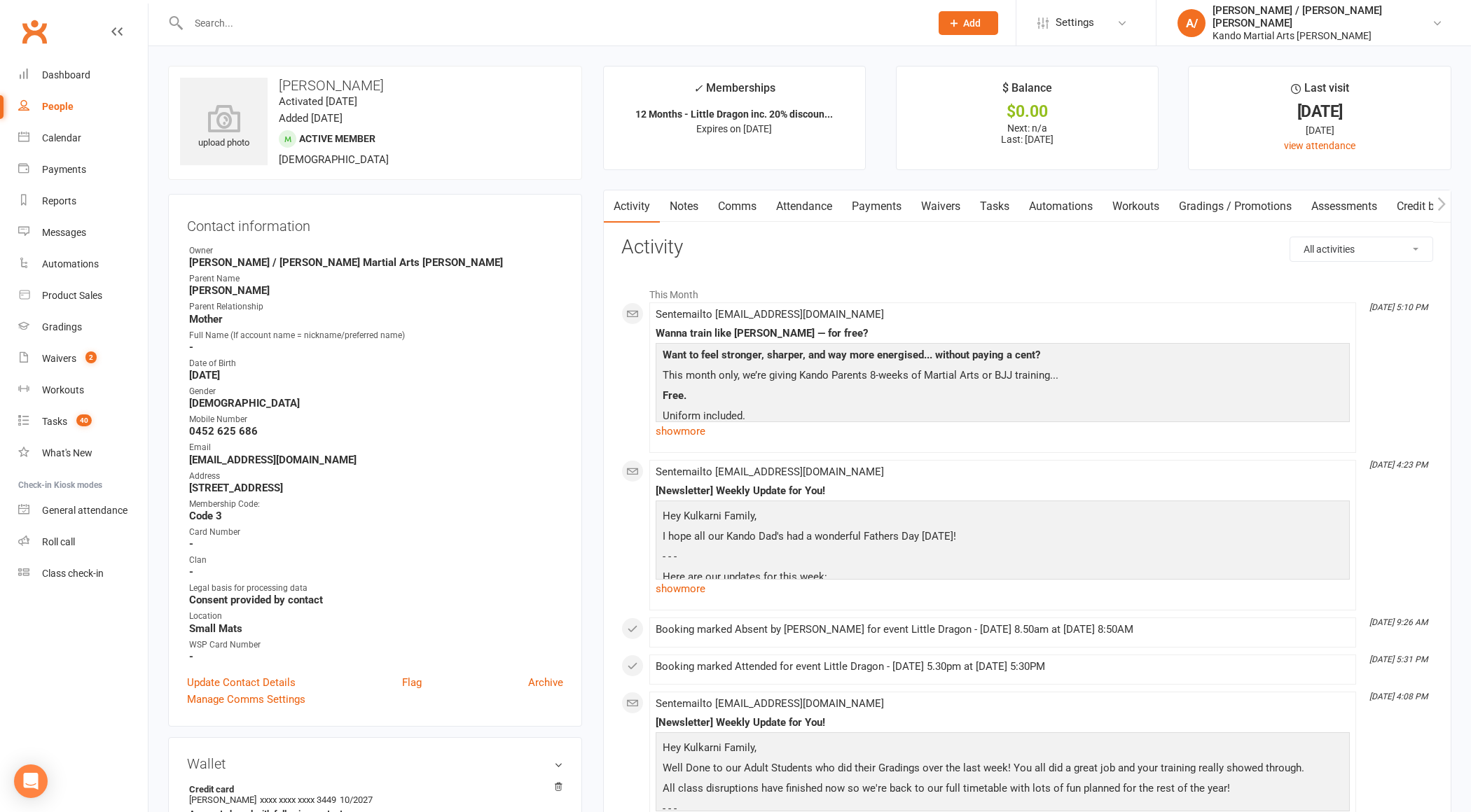
click at [793, 207] on link "Attendance" at bounding box center [805, 206] width 76 height 32
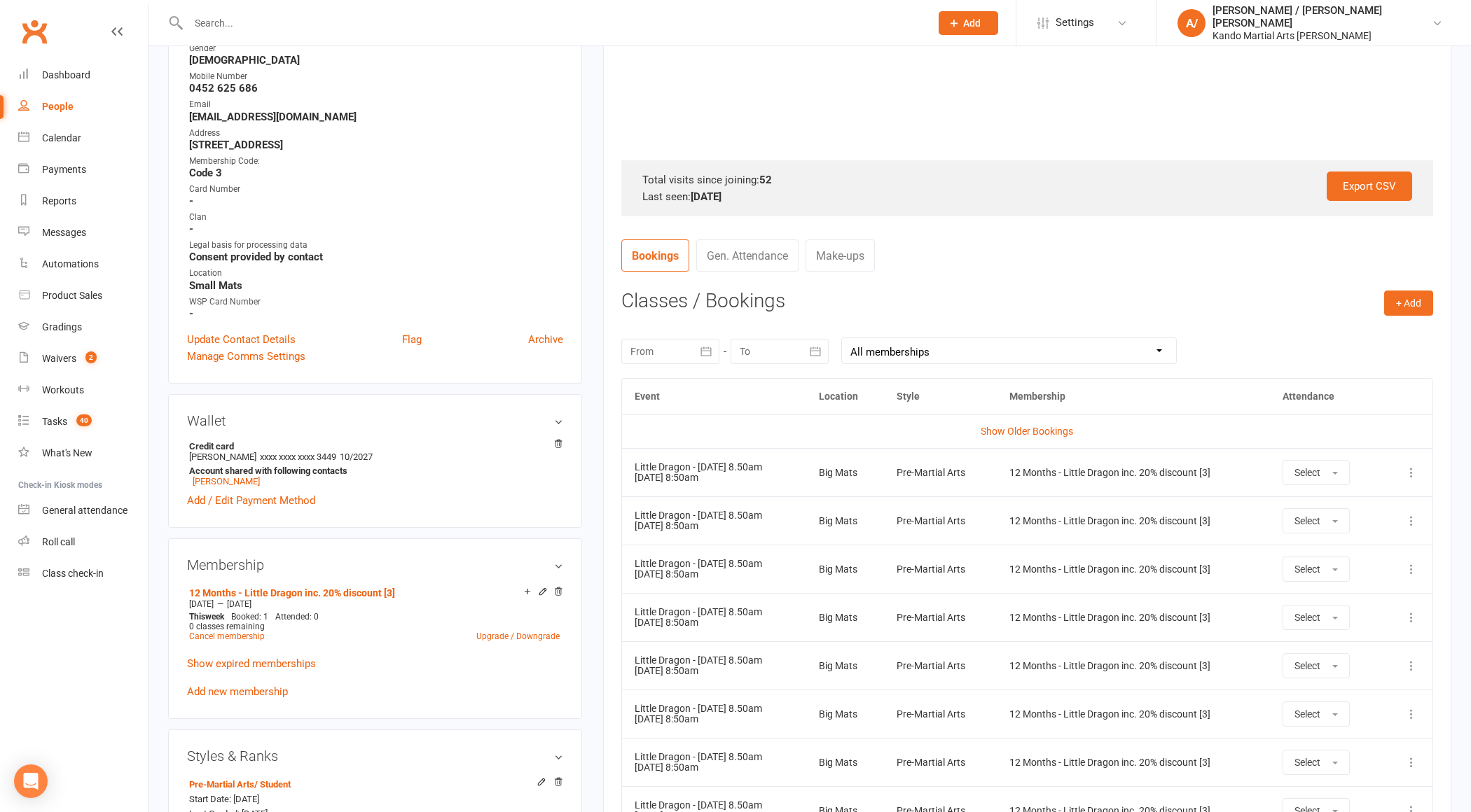
scroll to position [352, 0]
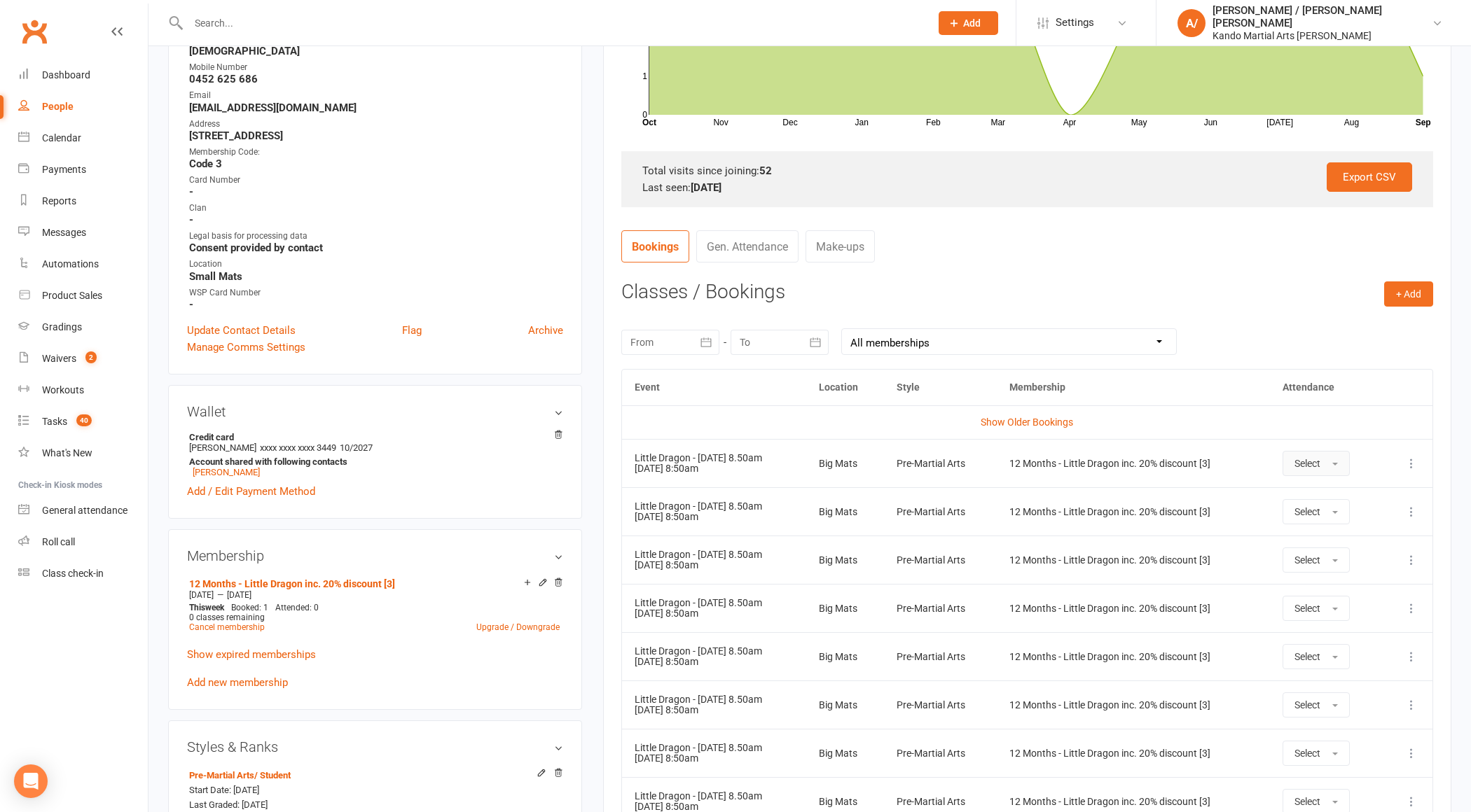
click at [1295, 459] on button "Select" at bounding box center [1316, 463] width 67 height 25
click at [1304, 519] on span "Absent" at bounding box center [1311, 523] width 33 height 13
click at [1404, 282] on button "+ Add" at bounding box center [1409, 293] width 49 height 25
click at [1325, 323] on link "Book Event" at bounding box center [1364, 326] width 139 height 28
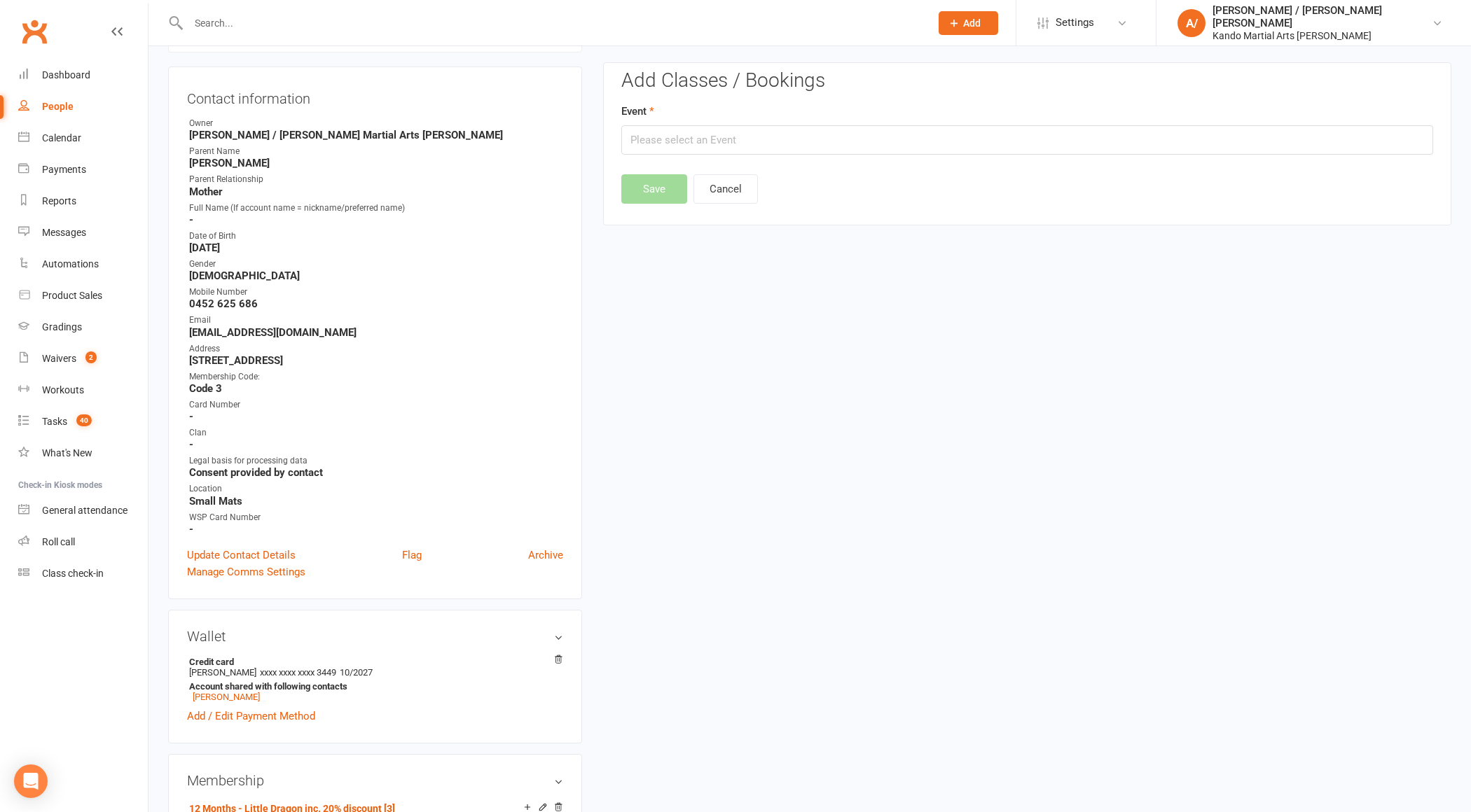
scroll to position [119, 0]
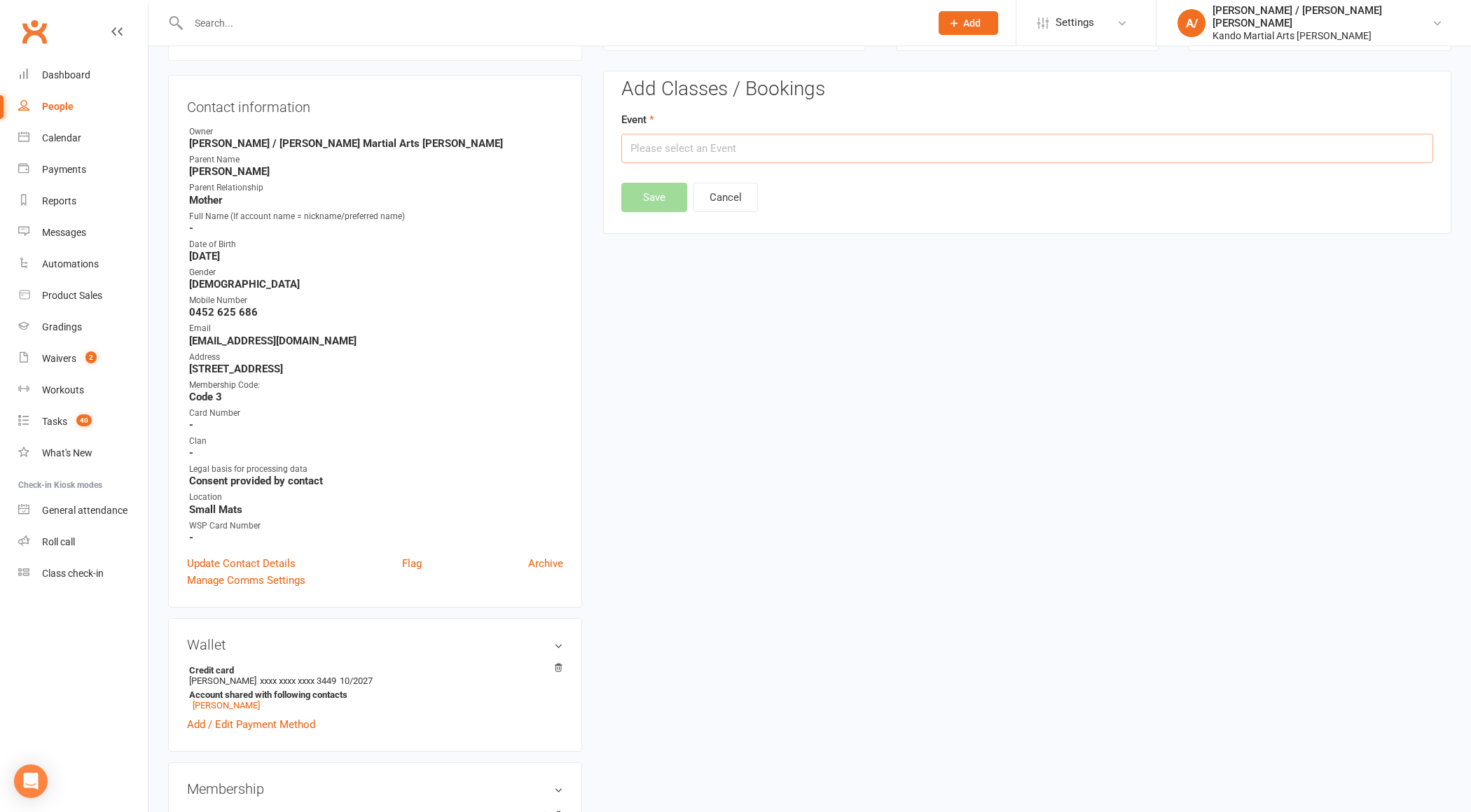
click at [748, 155] on input "text" at bounding box center [1027, 148] width 812 height 29
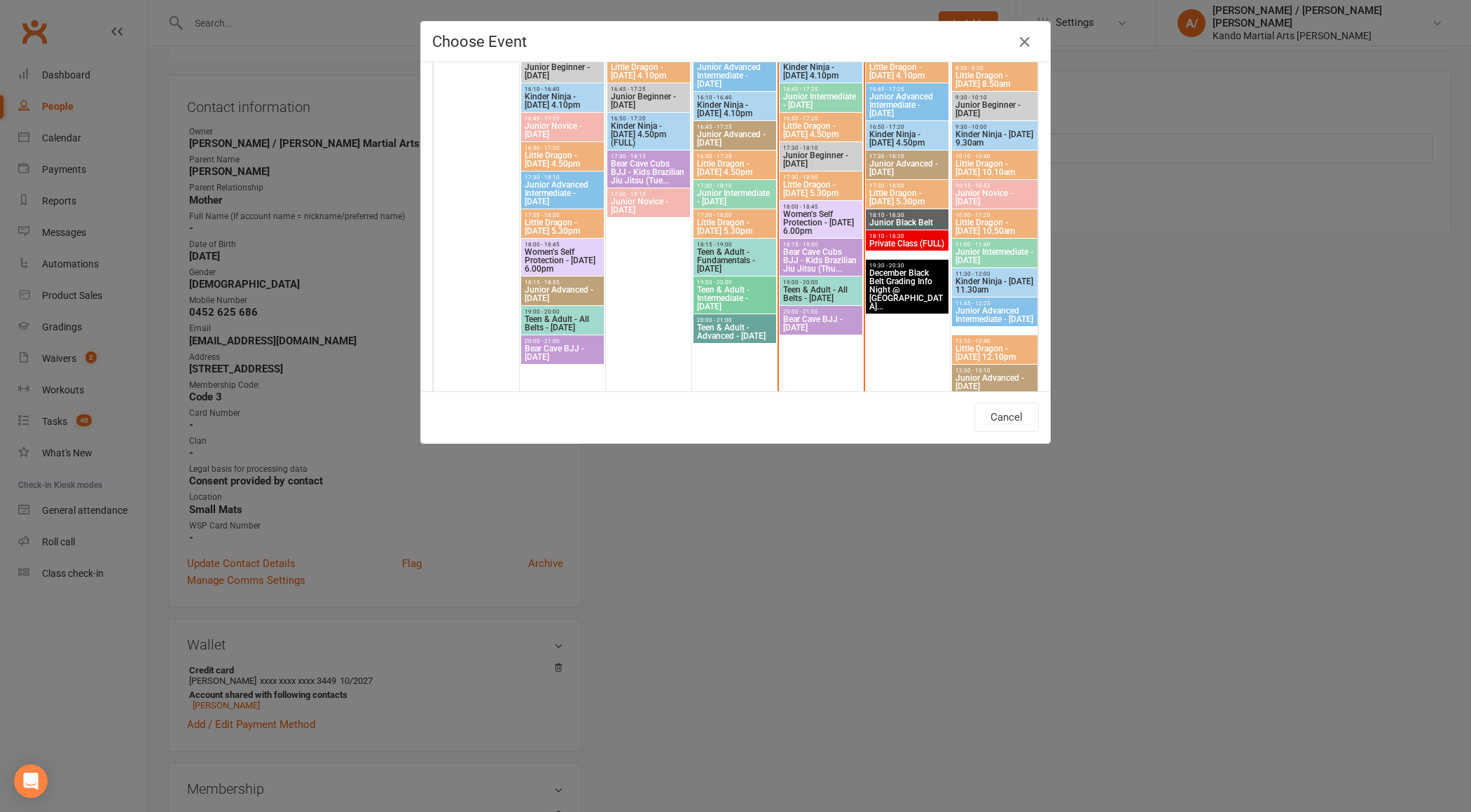
scroll to position [611, 0]
click at [894, 195] on span "Little Dragon - [DATE] 5.30pm" at bounding box center [908, 198] width 77 height 16
type input "Little Dragon - [DATE] 5.30pm - [DATE] 5:30:00 PM"
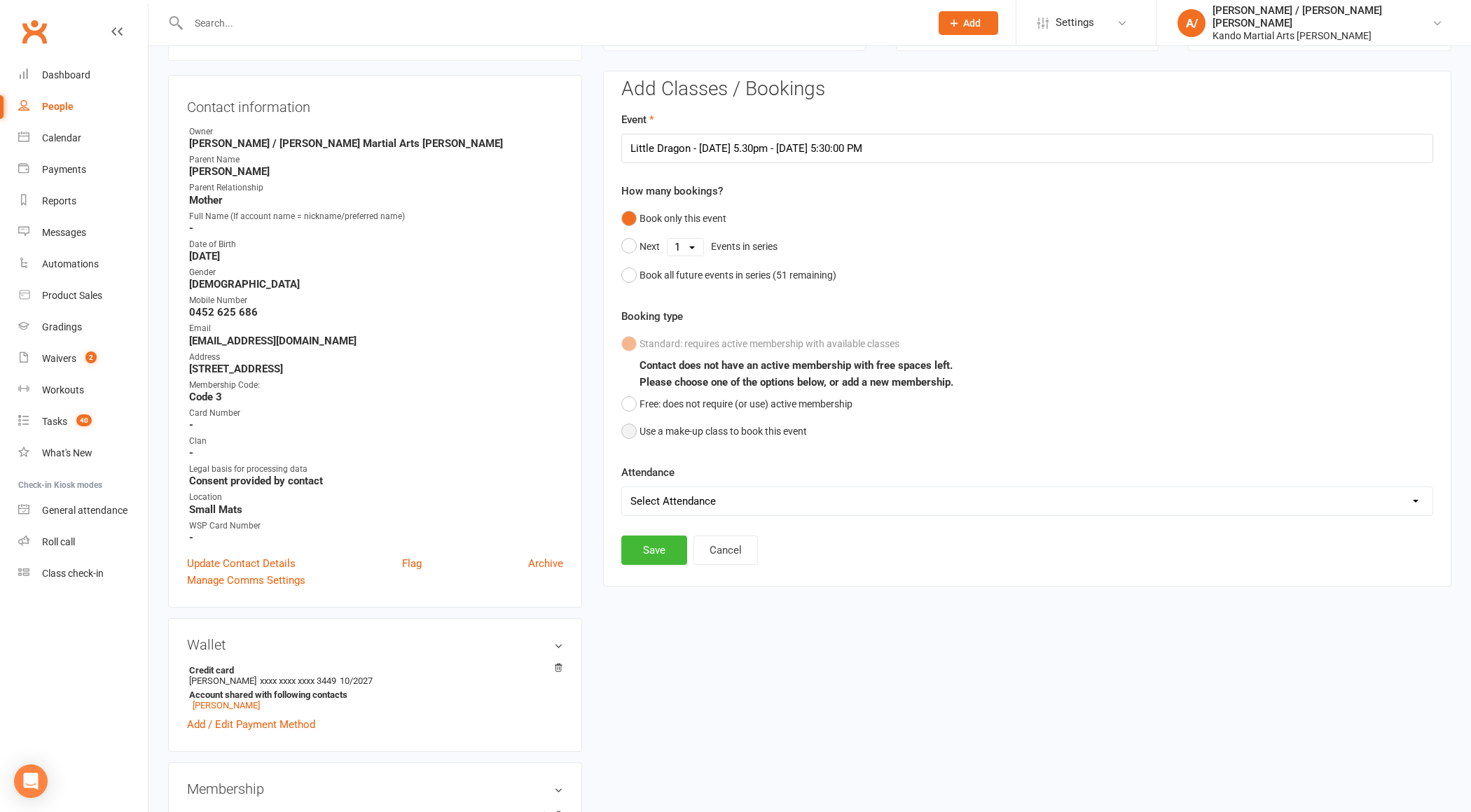
click at [678, 436] on button "Use a make-up class to book this event" at bounding box center [714, 431] width 185 height 26
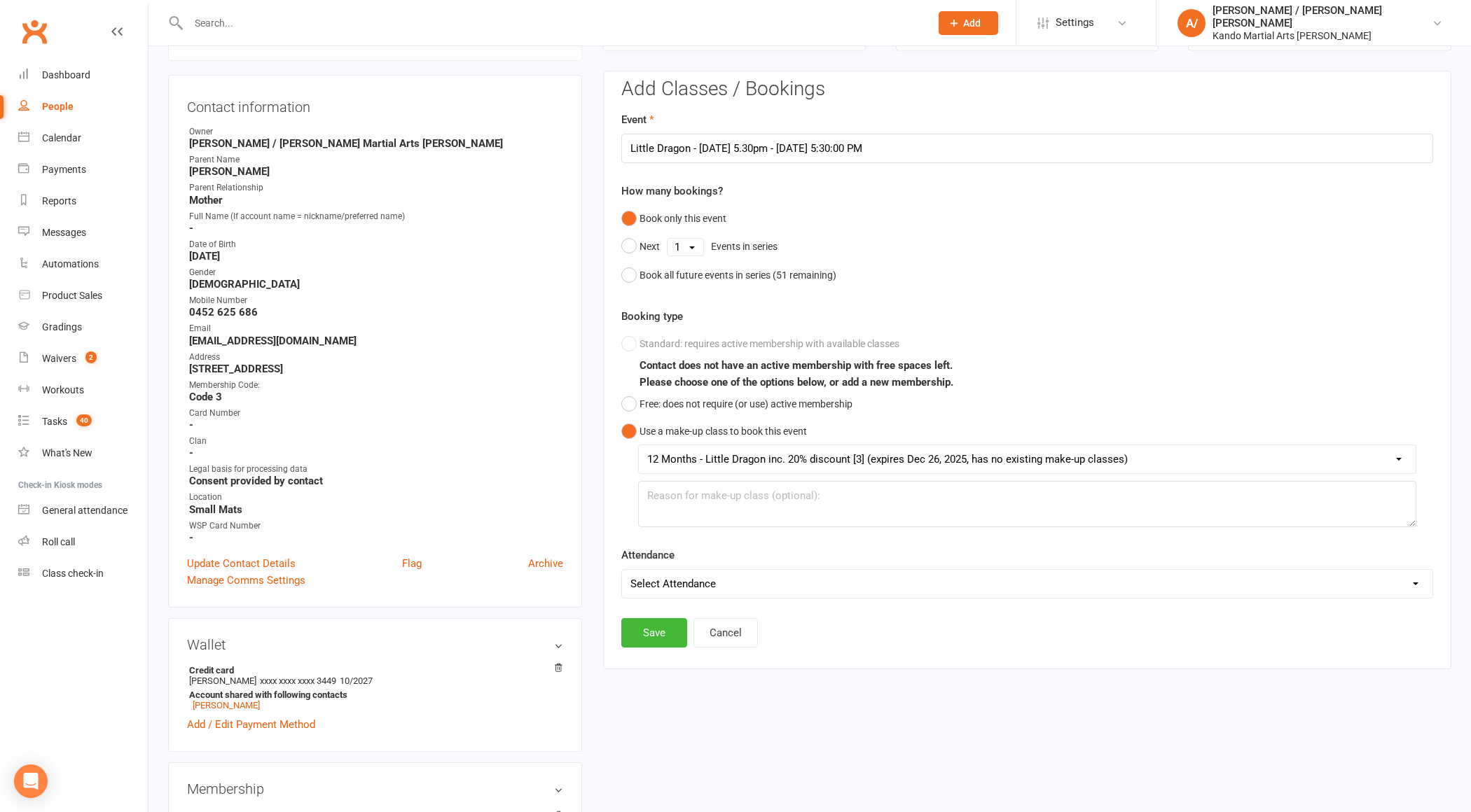
click at [661, 643] on div "Add Classes / Bookings Event Little Dragon - [DATE] 5.30pm - [DATE] 5:30:00 PM …" at bounding box center [1027, 370] width 848 height 599
click at [660, 639] on button "Save" at bounding box center [654, 632] width 66 height 29
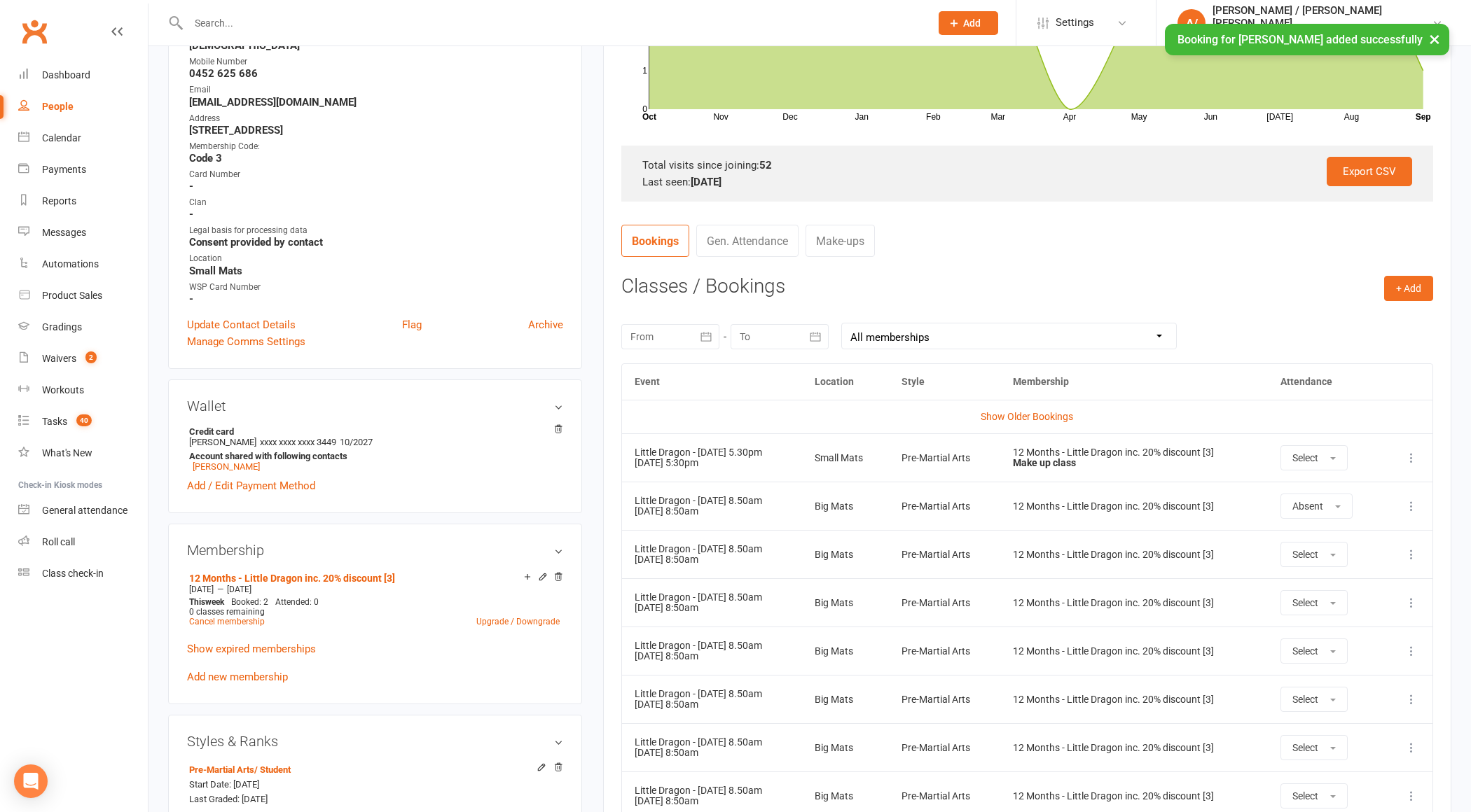
scroll to position [0, 0]
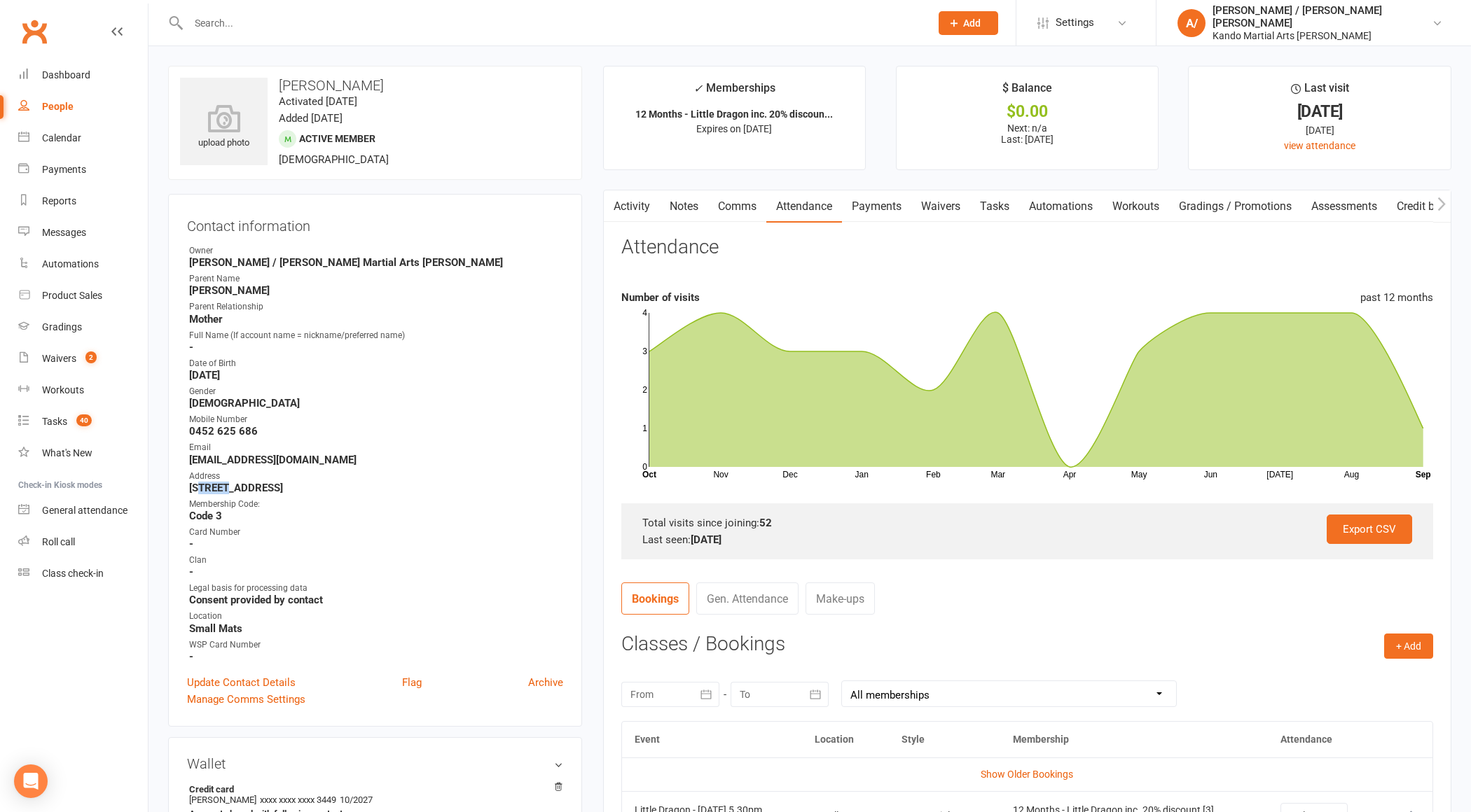
drag, startPoint x: 200, startPoint y: 485, endPoint x: 255, endPoint y: 485, distance: 55.0
click at [225, 485] on strong "[STREET_ADDRESS]" at bounding box center [376, 488] width 374 height 13
click at [309, 486] on strong "[STREET_ADDRESS]" at bounding box center [376, 488] width 374 height 13
click at [219, 16] on input "text" at bounding box center [552, 23] width 737 height 19
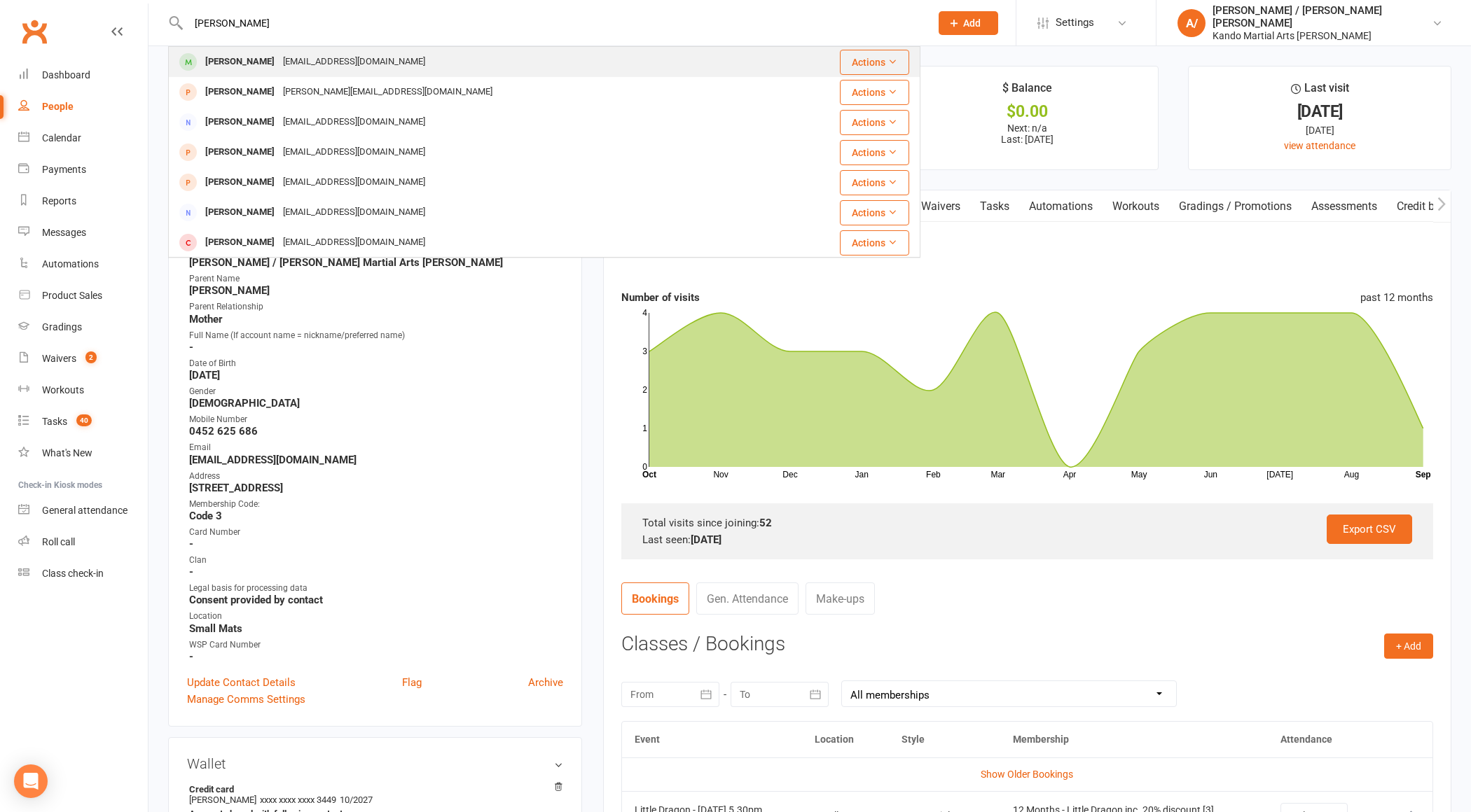
type input "[PERSON_NAME]"
click at [241, 60] on div "[PERSON_NAME]" at bounding box center [240, 62] width 78 height 20
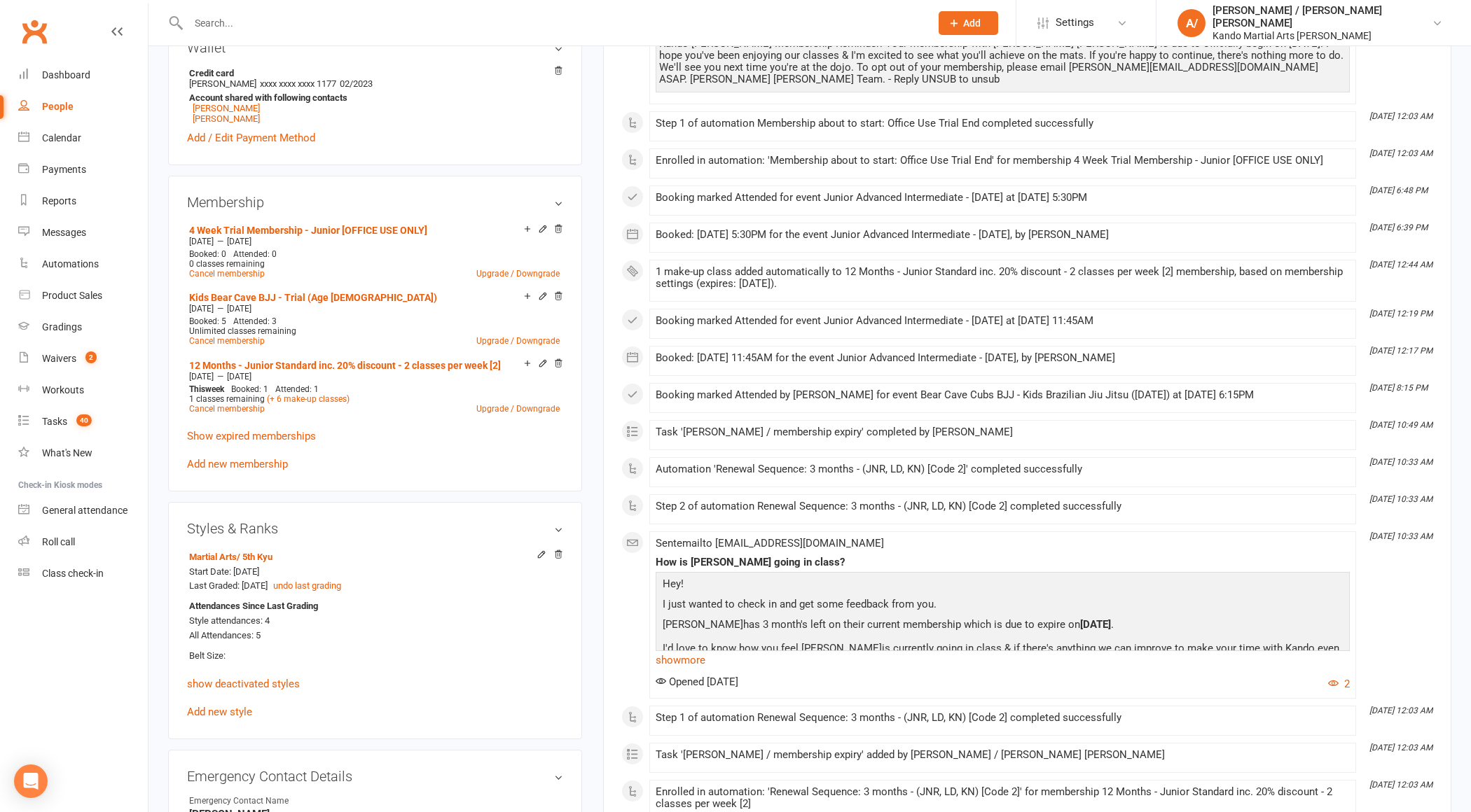
scroll to position [730, 0]
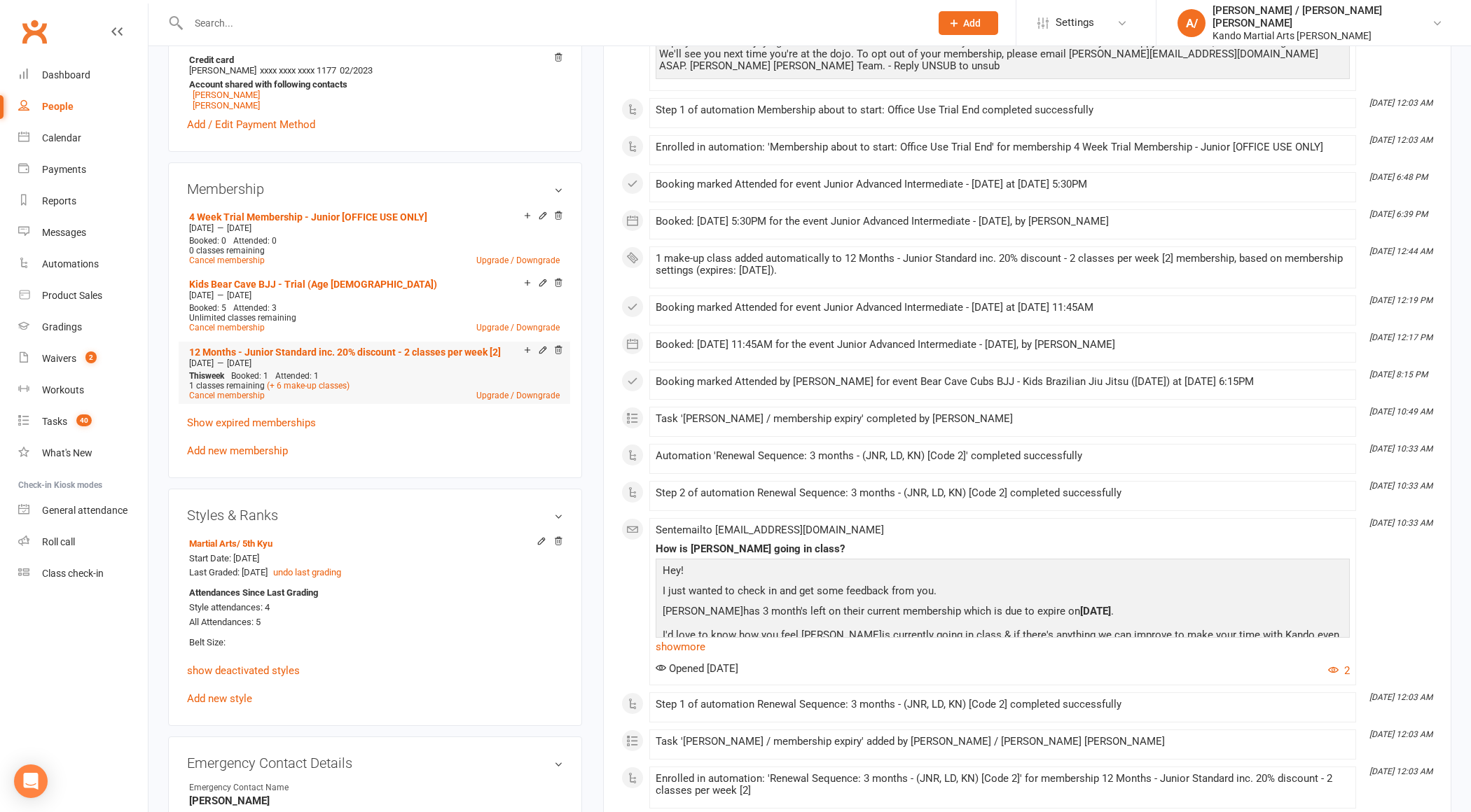
drag, startPoint x: 248, startPoint y: 352, endPoint x: 291, endPoint y: 353, distance: 43.0
click at [251, 358] on span "[DATE]" at bounding box center [239, 363] width 24 height 10
drag, startPoint x: 258, startPoint y: 355, endPoint x: 276, endPoint y: 355, distance: 18.0
click at [251, 358] on span "[DATE]" at bounding box center [239, 363] width 24 height 10
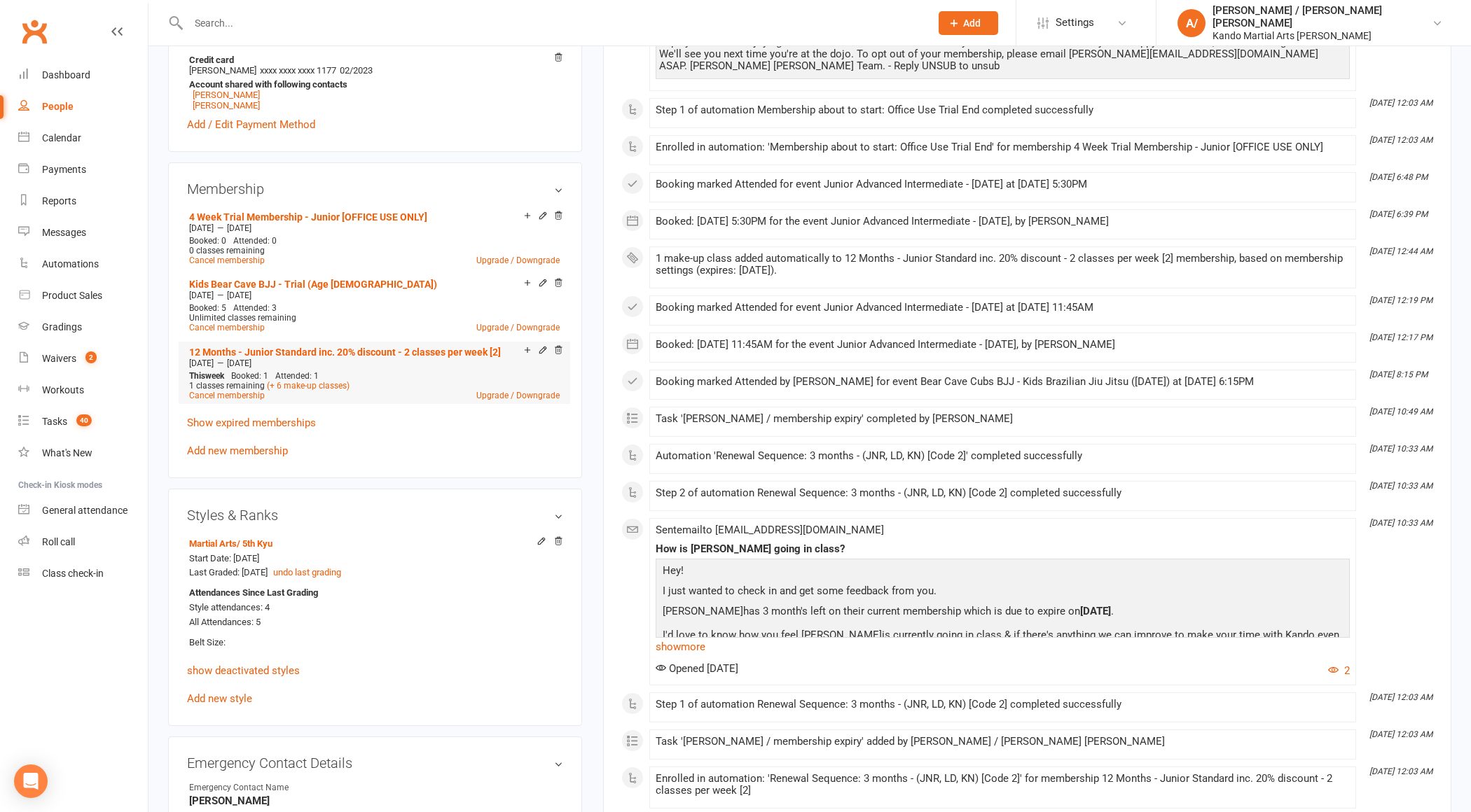
drag, startPoint x: 283, startPoint y: 355, endPoint x: 254, endPoint y: 355, distance: 29.0
click at [251, 358] on span "[DATE]" at bounding box center [239, 363] width 24 height 10
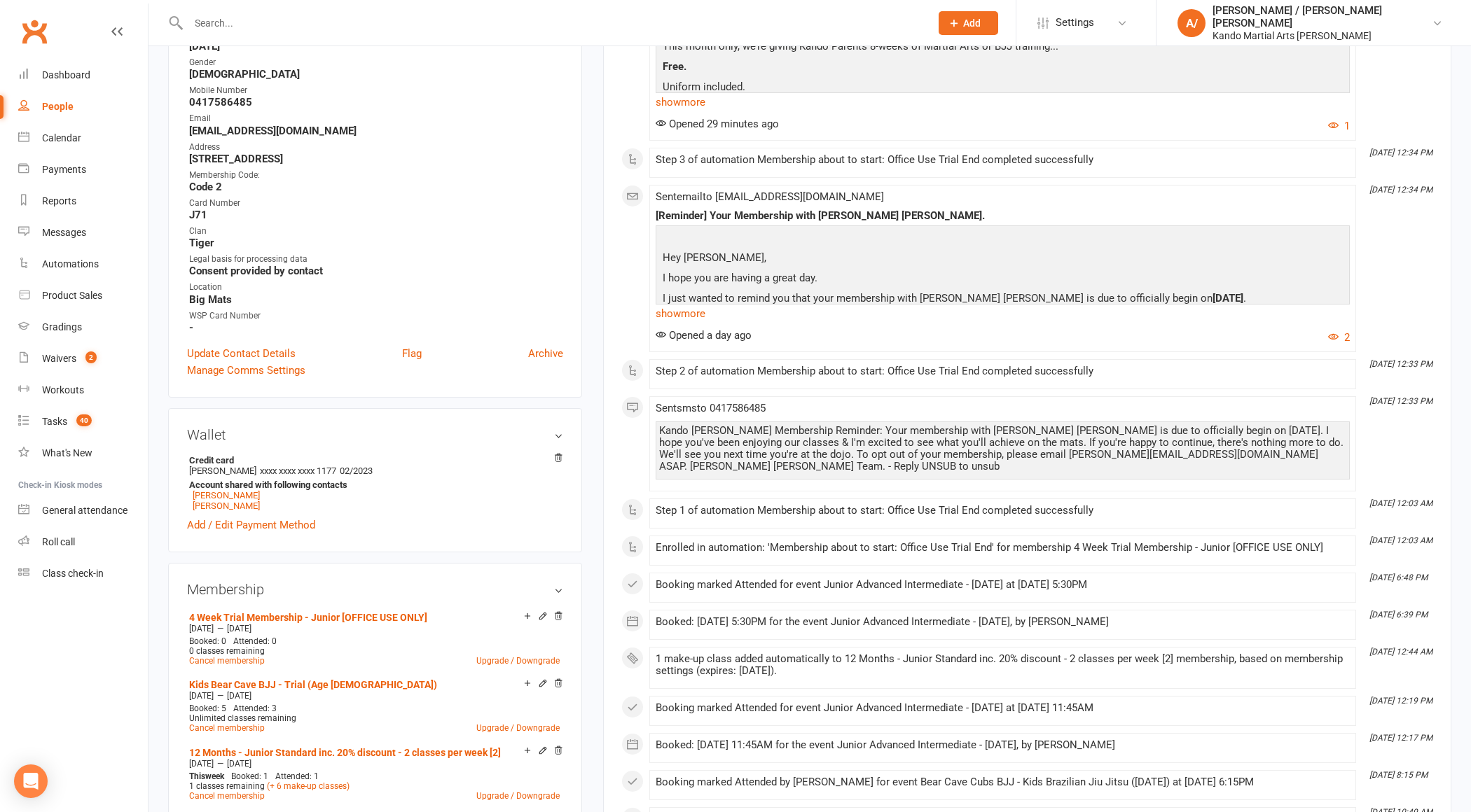
scroll to position [0, 0]
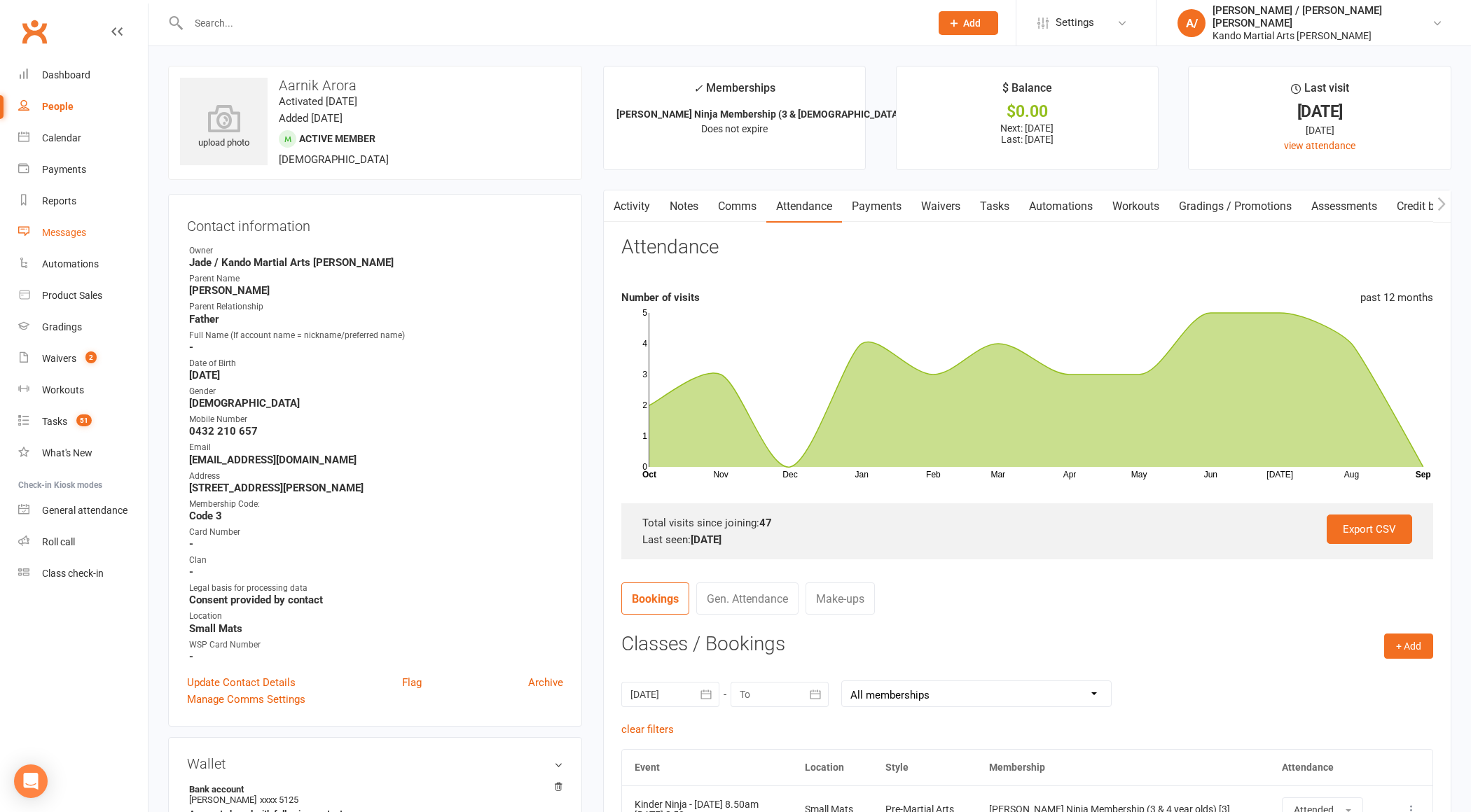
click at [74, 228] on div "Messages" at bounding box center [64, 233] width 44 height 11
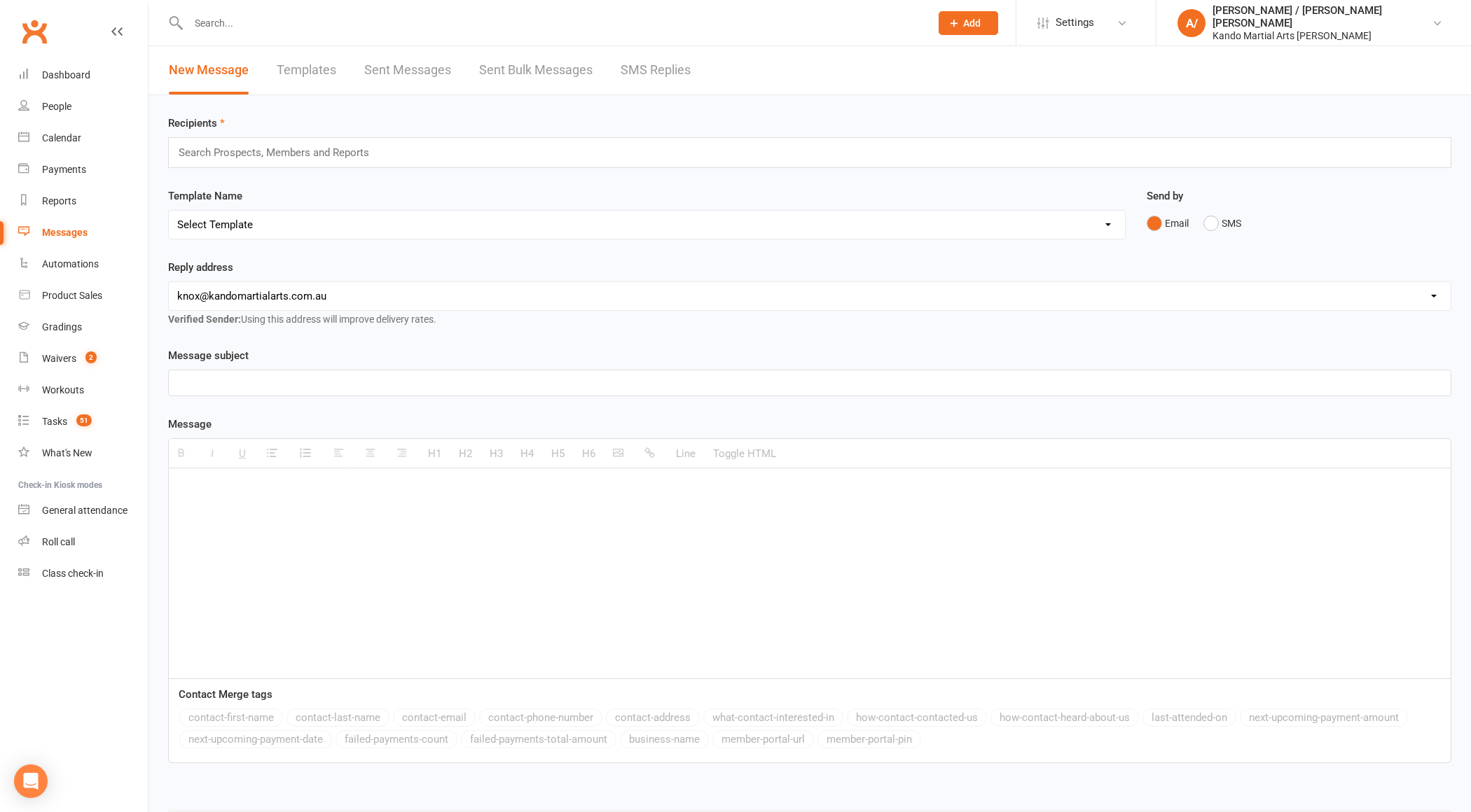
click at [658, 64] on link "SMS Replies" at bounding box center [656, 71] width 70 height 49
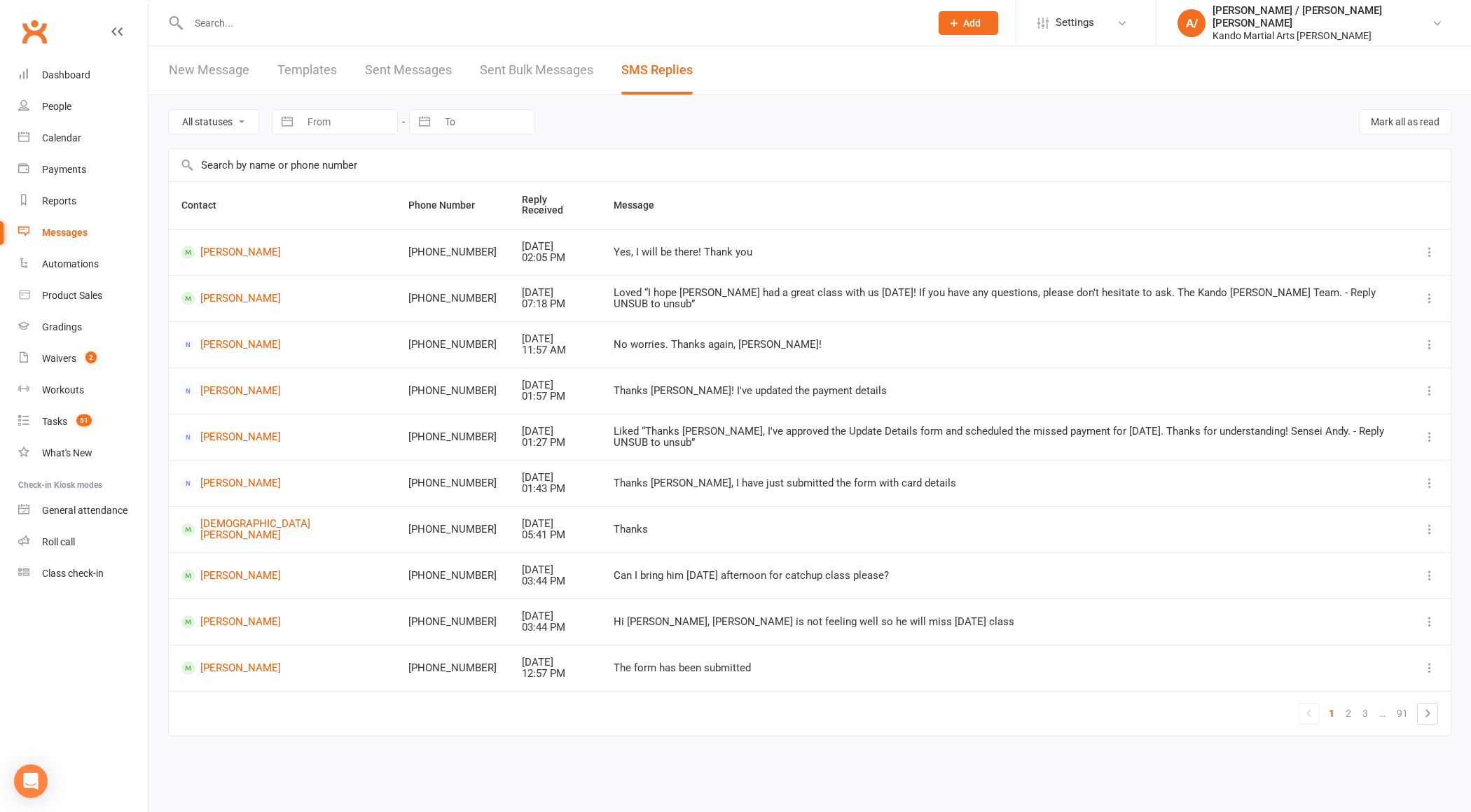
click at [534, 74] on link "Sent Bulk Messages" at bounding box center [536, 71] width 114 height 49
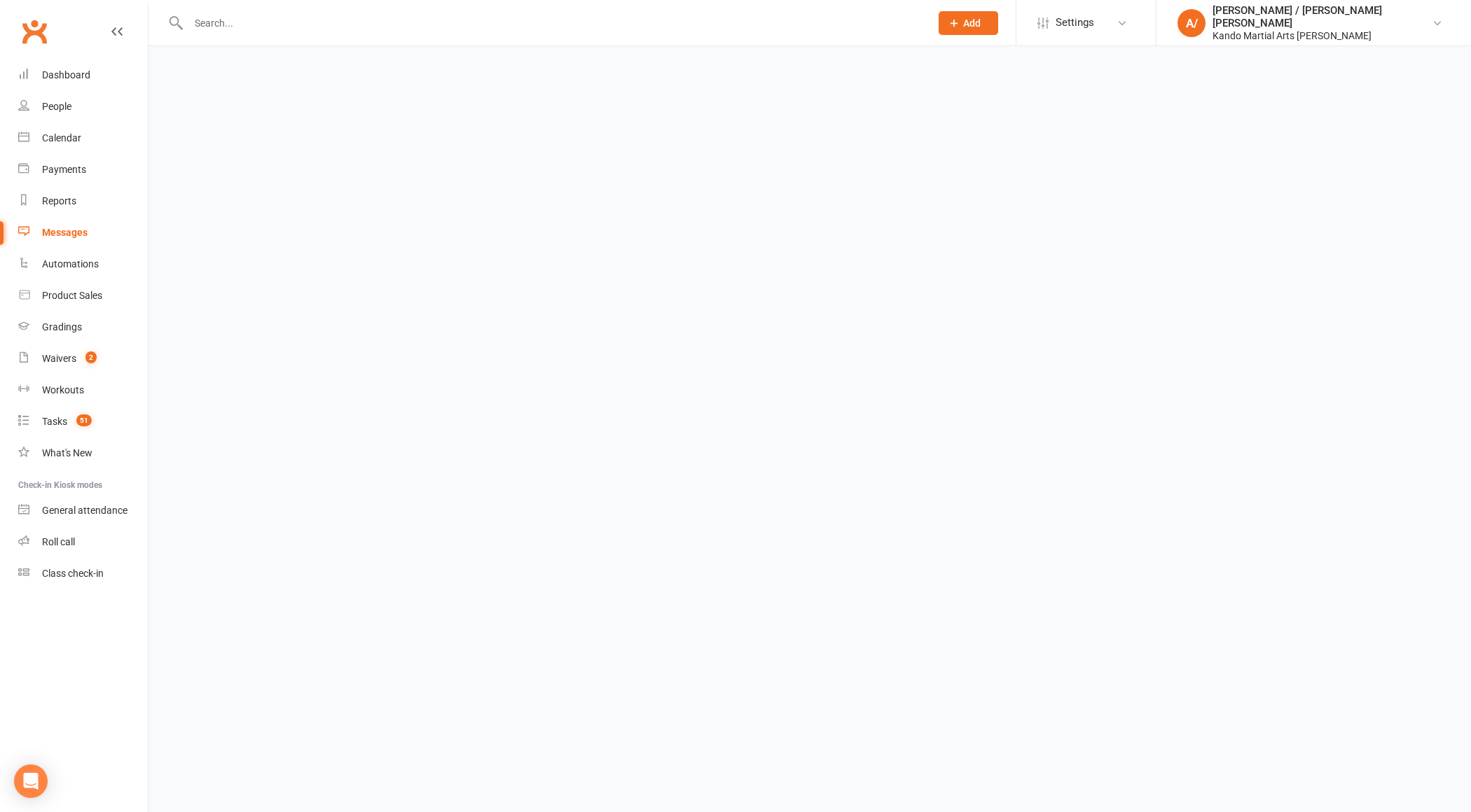
select select "50"
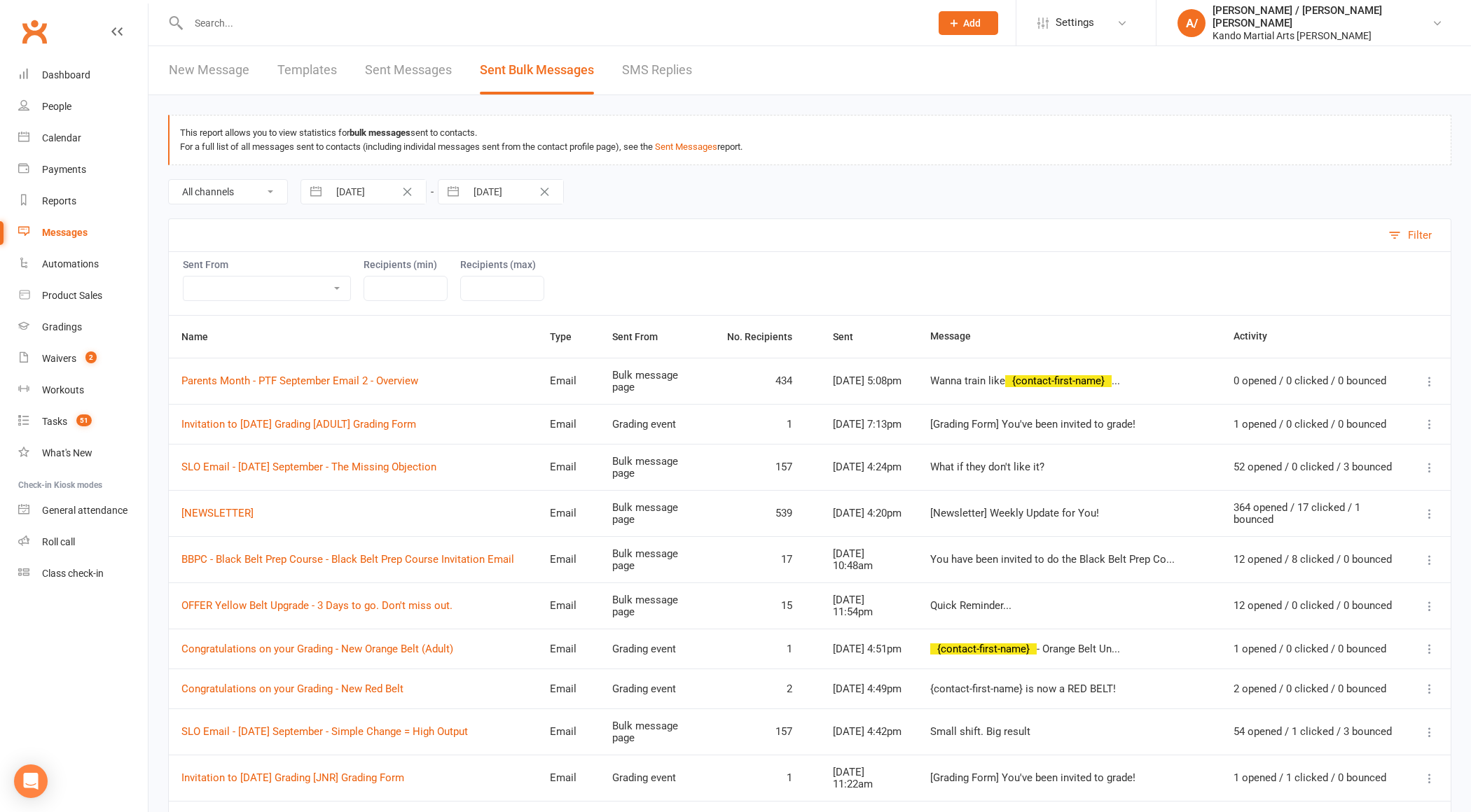
click at [1434, 376] on icon at bounding box center [1430, 382] width 14 height 14
click at [1338, 437] on link "Message Details" at bounding box center [1341, 434] width 192 height 28
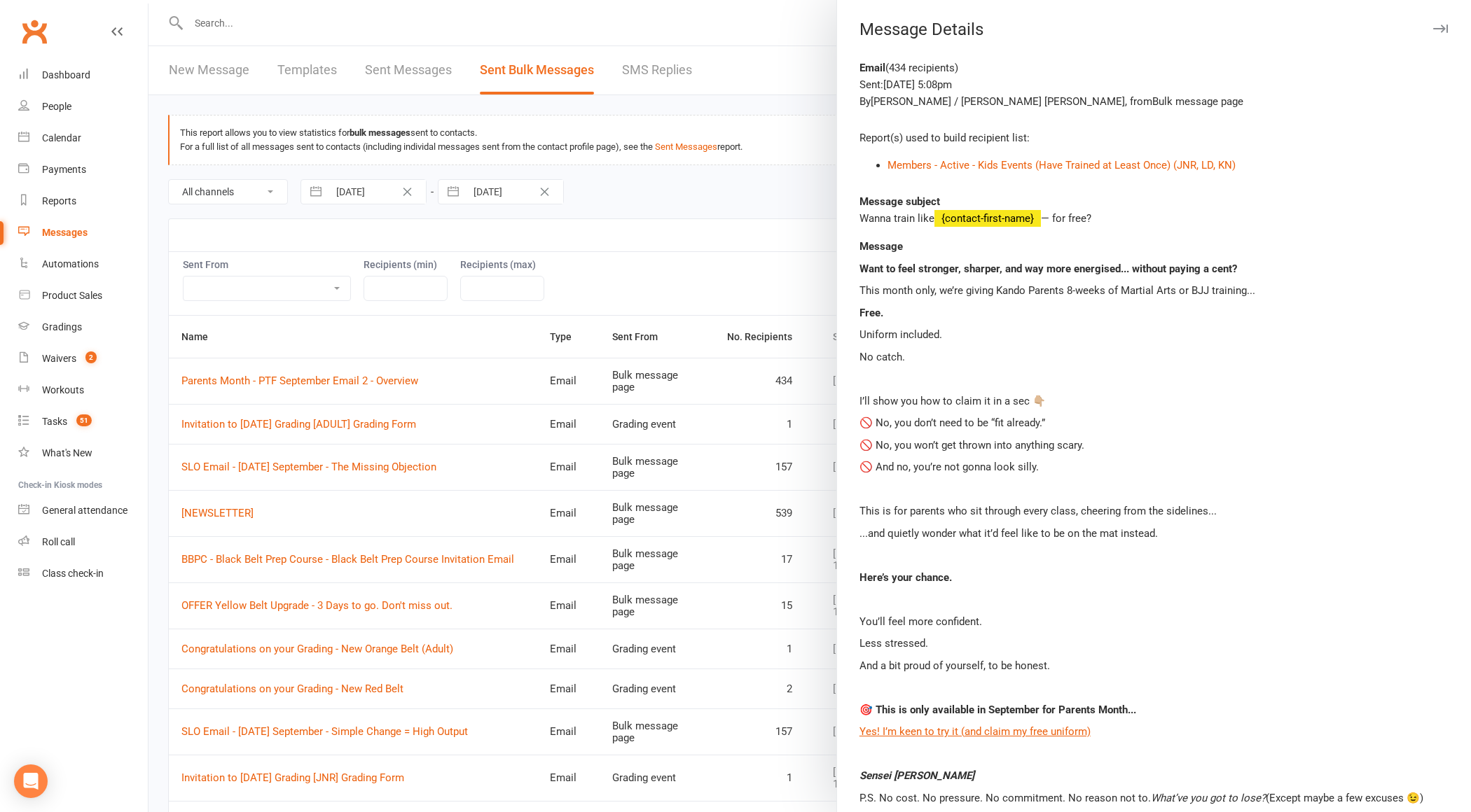
click at [877, 215] on div "Wanna train like {contact-first-name} — for free?" at bounding box center [1154, 218] width 589 height 16
drag, startPoint x: 877, startPoint y: 215, endPoint x: 1131, endPoint y: 214, distance: 254.0
click at [1131, 214] on div "Wanna train like {contact-first-name} — for free?" at bounding box center [1154, 218] width 589 height 16
copy div "Wanna train like {contact-first-name} — for free?"
click at [918, 263] on b "Want to feel stronger, sharper, and way more energised... without paying a cent?" at bounding box center [1049, 269] width 378 height 13
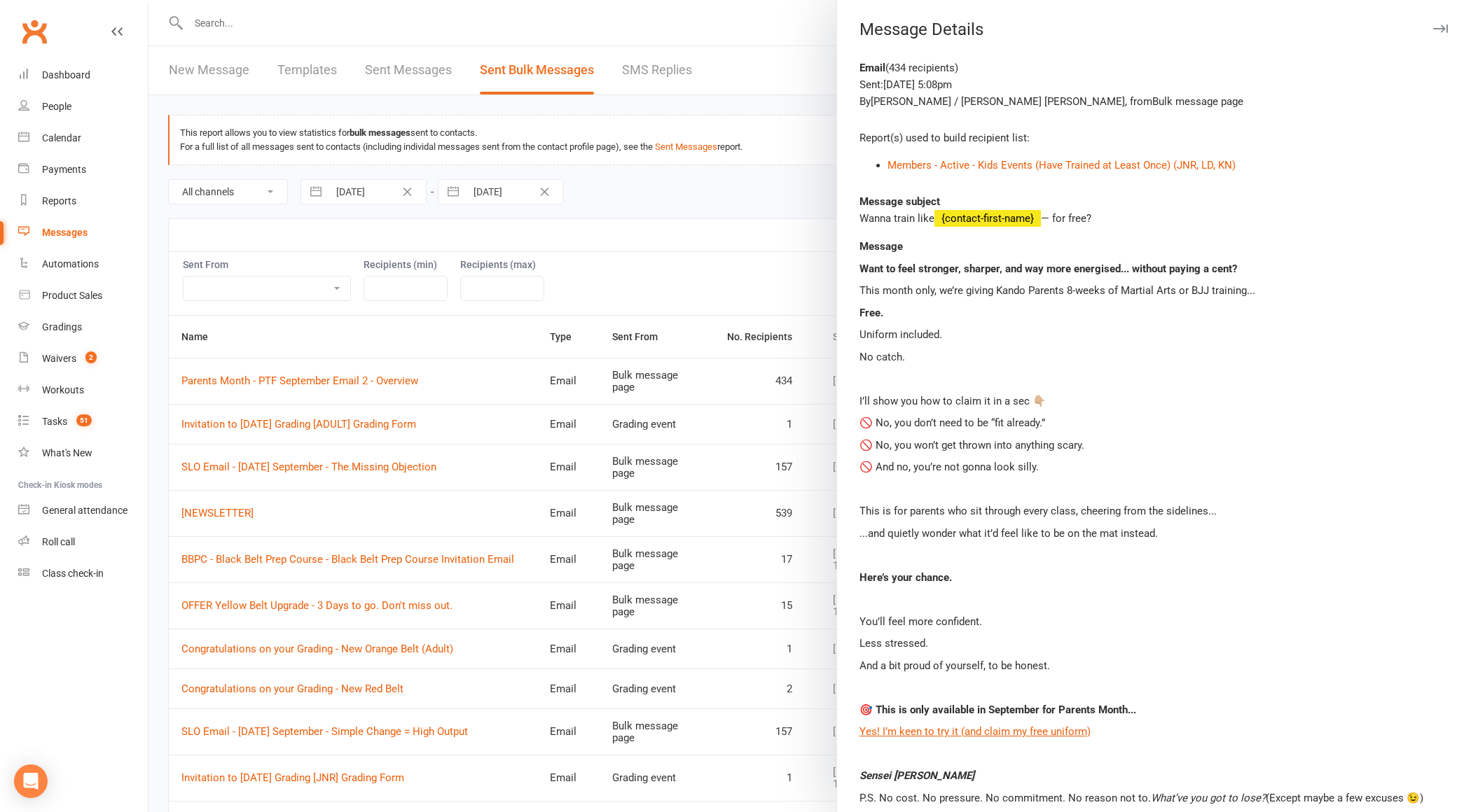
click at [869, 269] on b "Want to feel stronger, sharper, and way more energised... without paying a cent?" at bounding box center [1049, 269] width 378 height 13
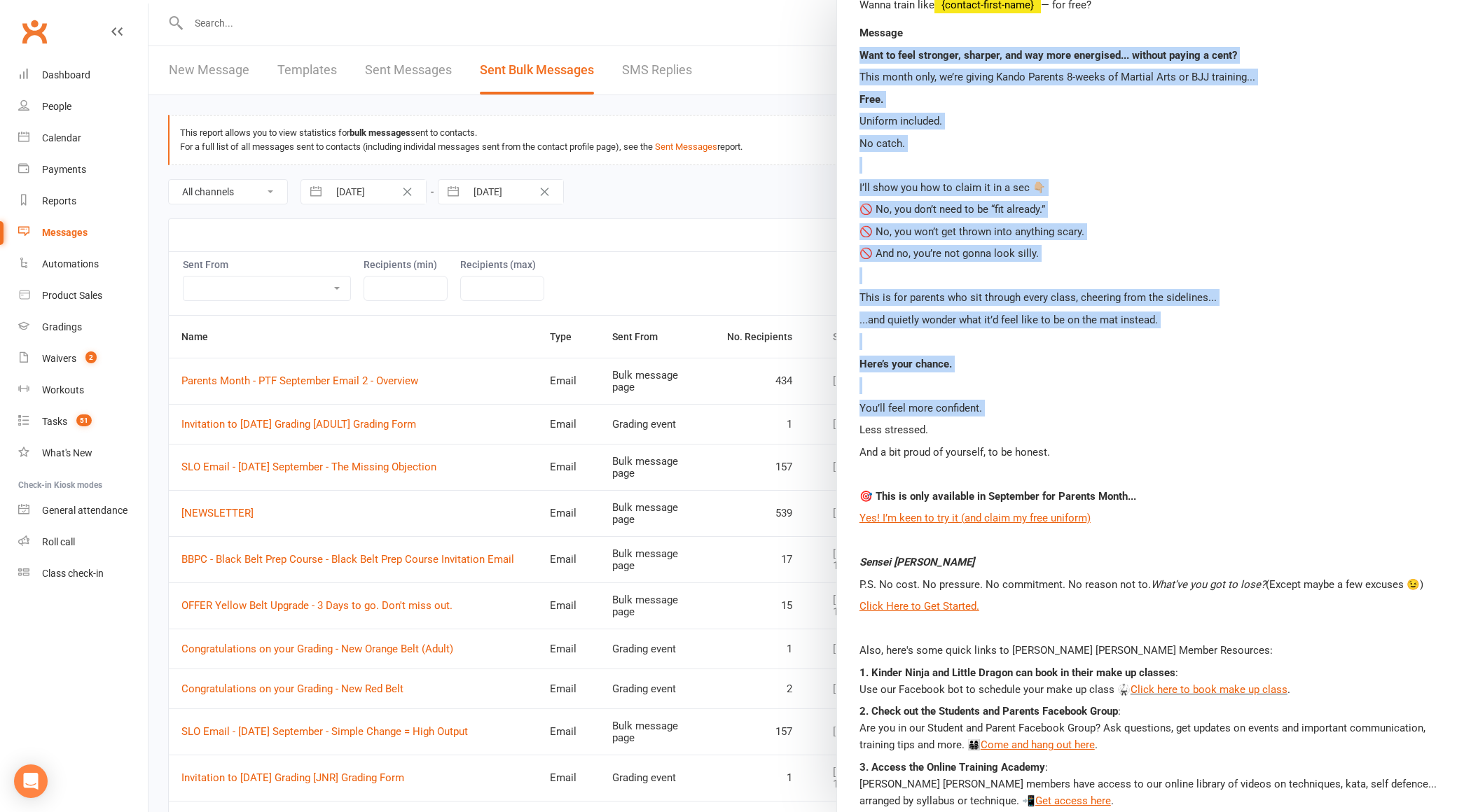
scroll to position [226, 0]
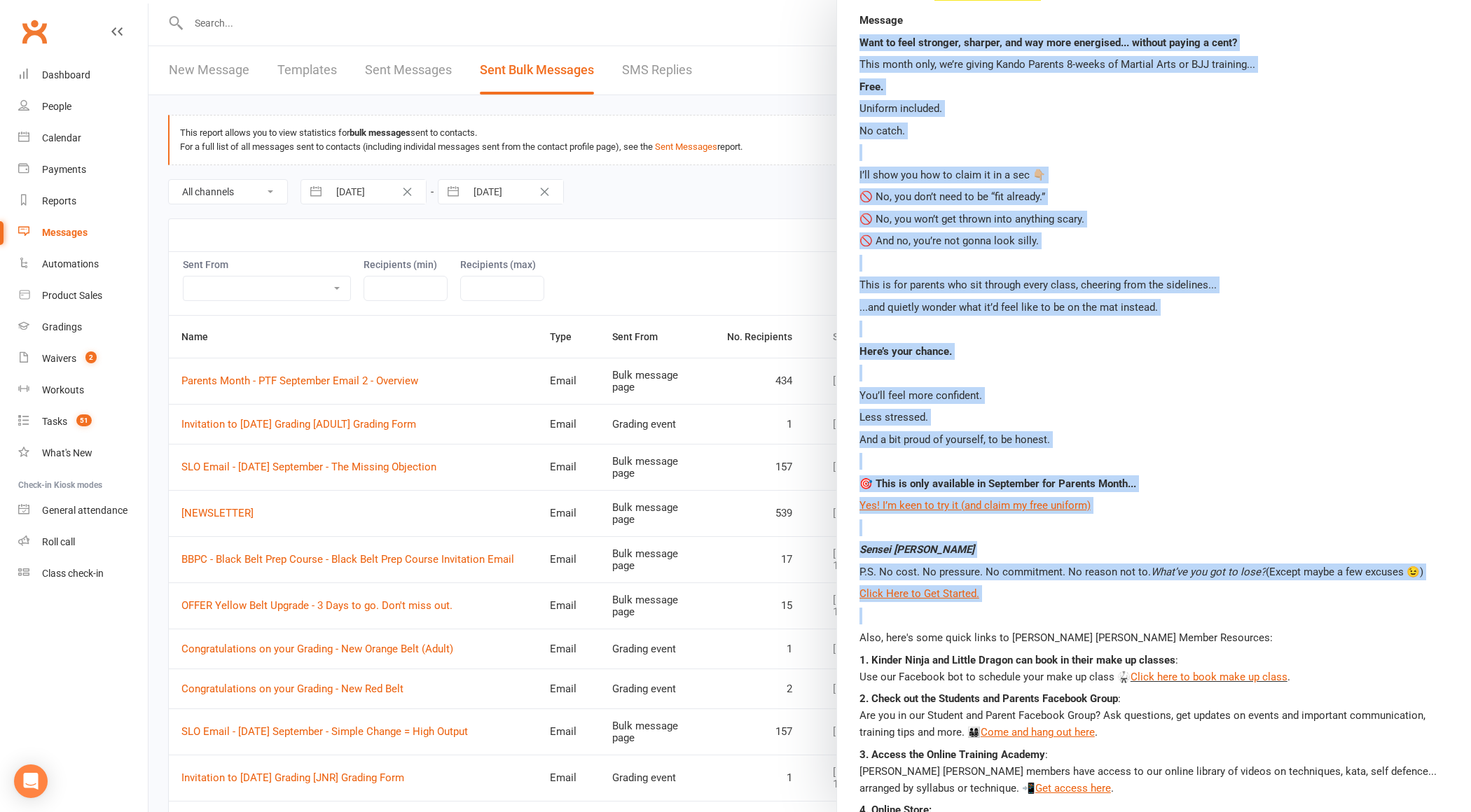
drag, startPoint x: 868, startPoint y: 269, endPoint x: 1050, endPoint y: 599, distance: 376.9
click at [1050, 599] on div "Want to feel stronger, sharper, and way more energised... without paying a cent…" at bounding box center [1154, 446] width 589 height 823
copy div "Want to feel stronger, sharper, and way more energised... without paying a cent…"
